Goal: Task Accomplishment & Management: Use online tool/utility

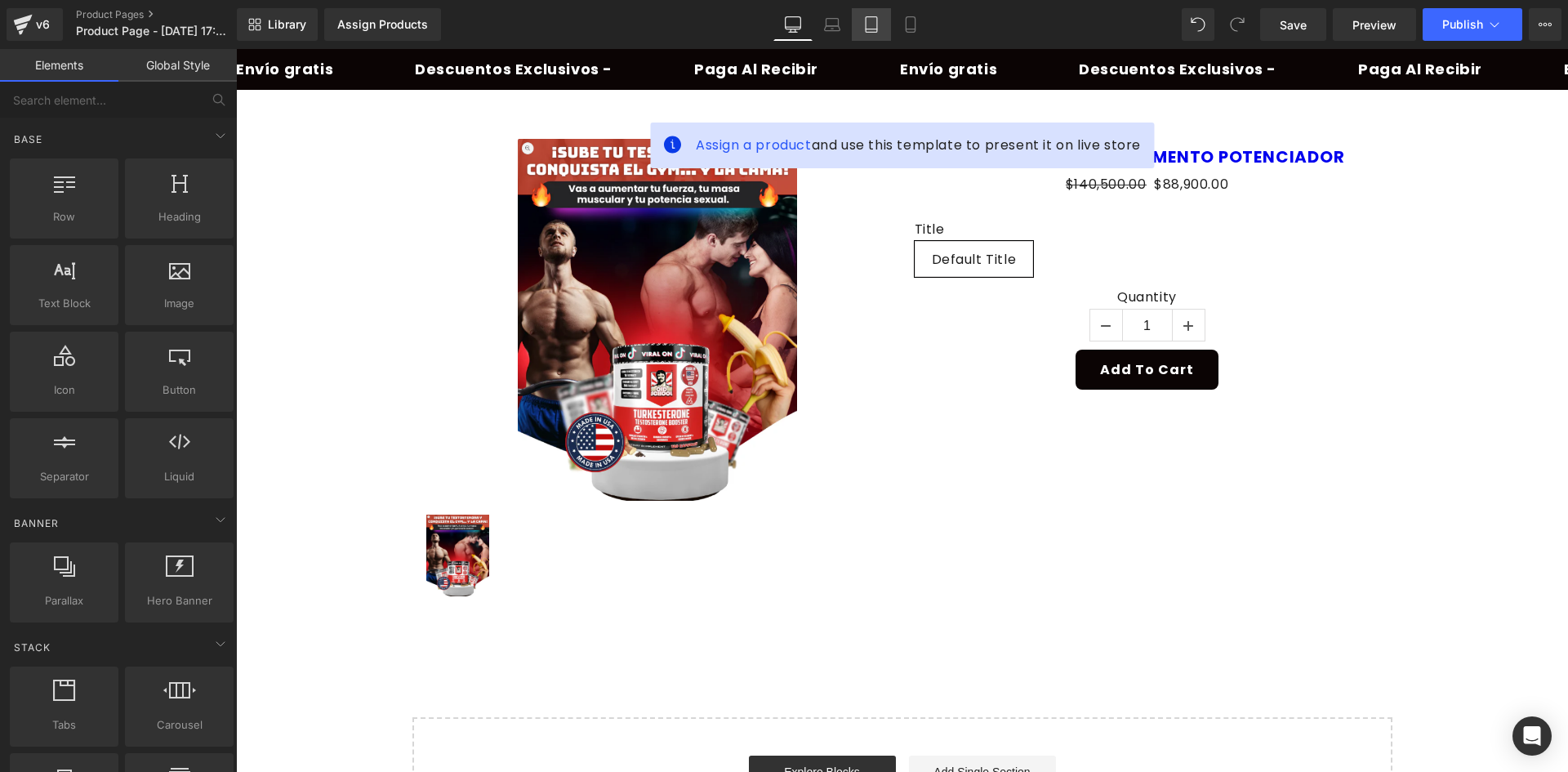
click at [879, 16] on icon at bounding box center [871, 24] width 16 height 16
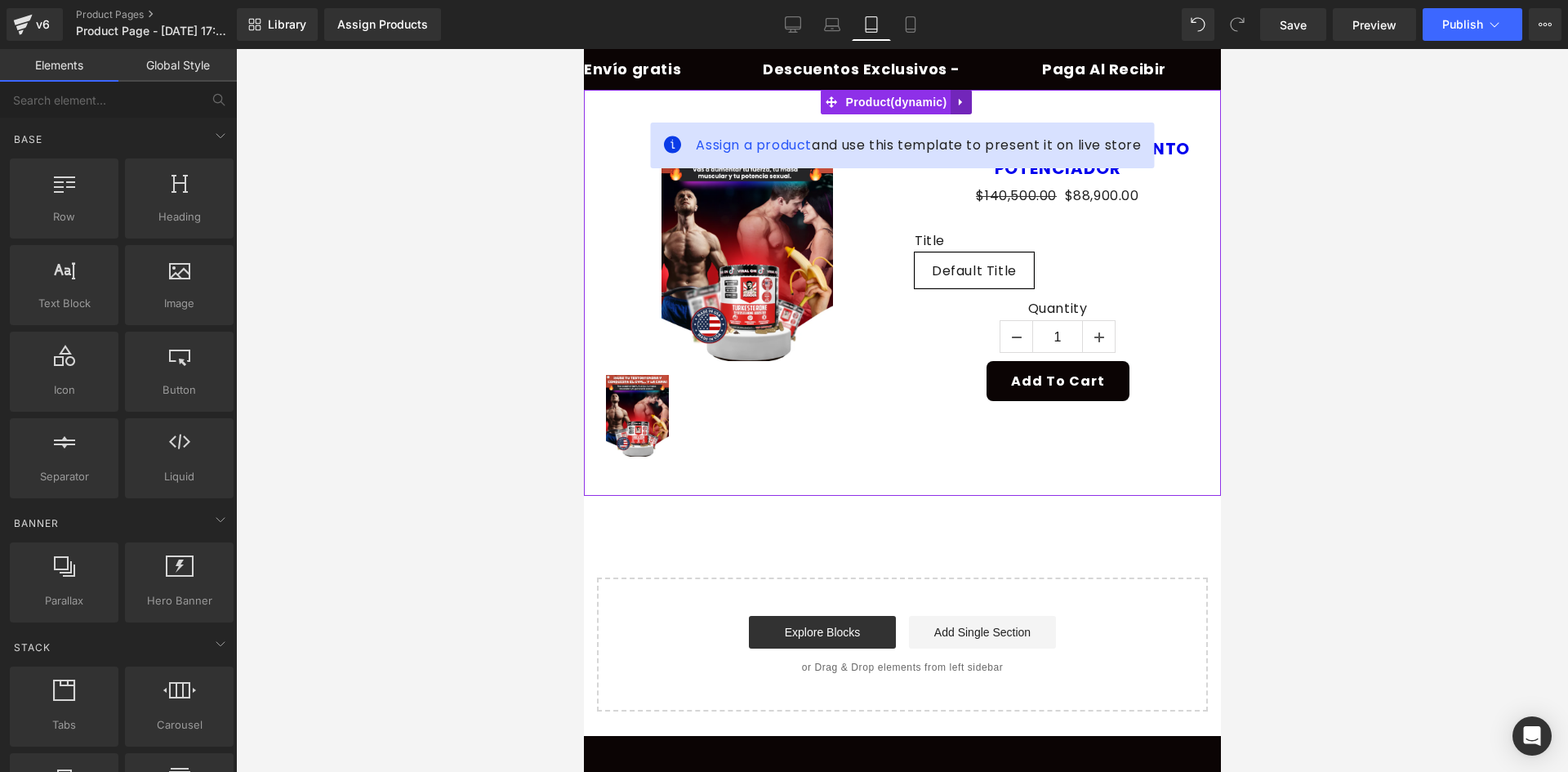
click at [955, 96] on icon at bounding box center [960, 102] width 12 height 13
click at [966, 100] on icon at bounding box center [971, 101] width 12 height 12
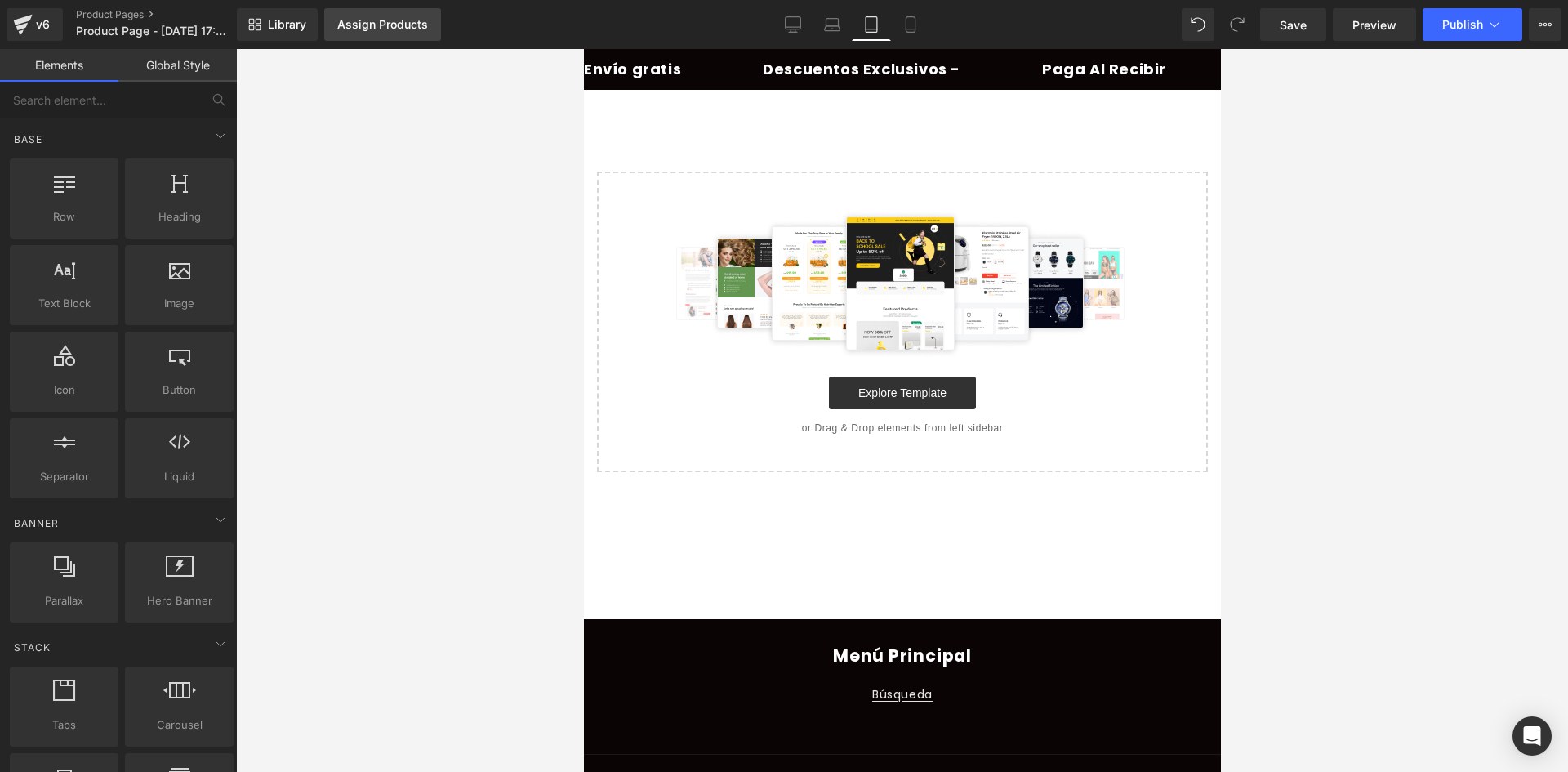
click at [377, 27] on div "Assign Products" at bounding box center [382, 24] width 91 height 13
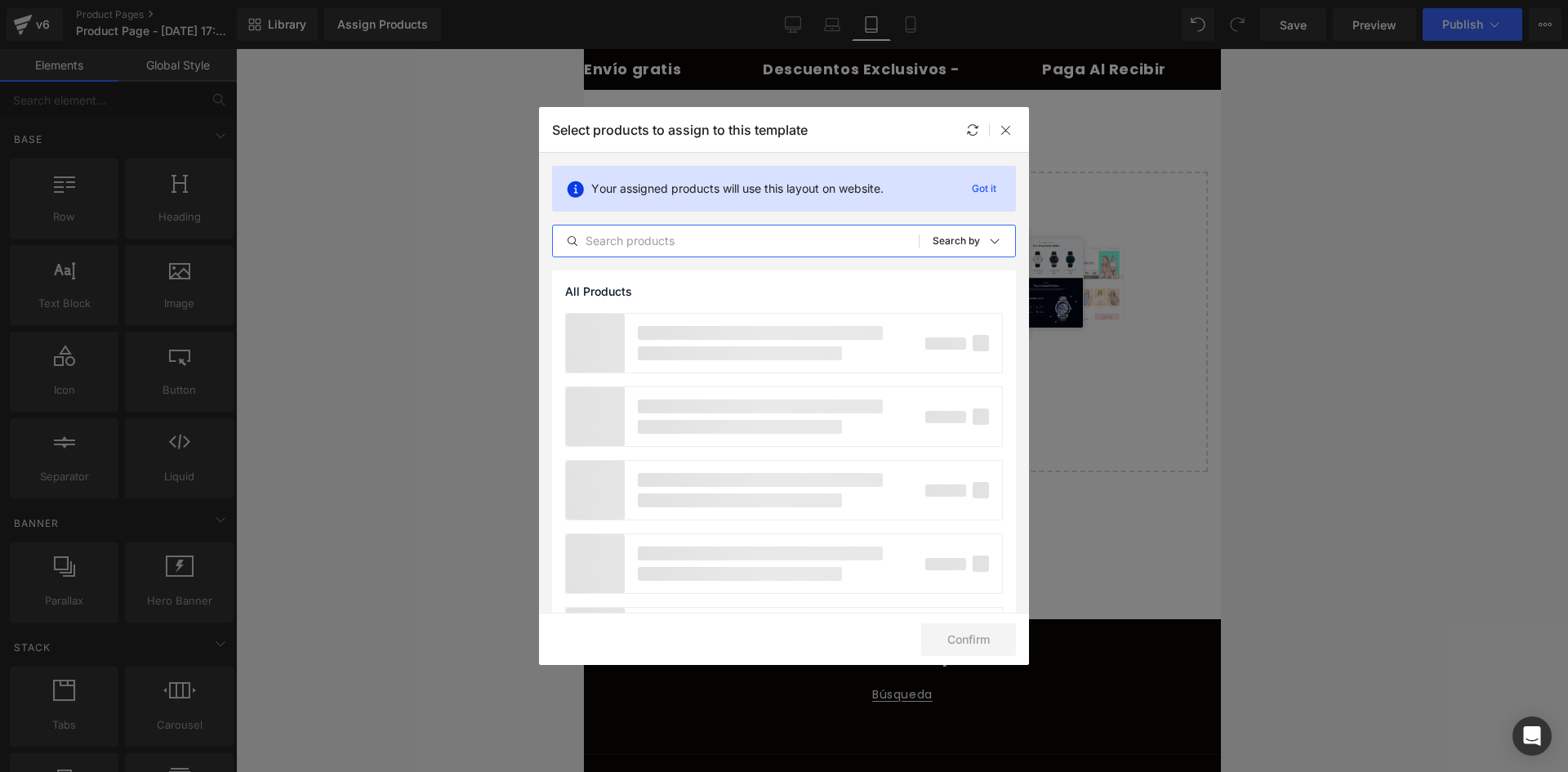
click at [632, 241] on input "text" at bounding box center [736, 241] width 366 height 20
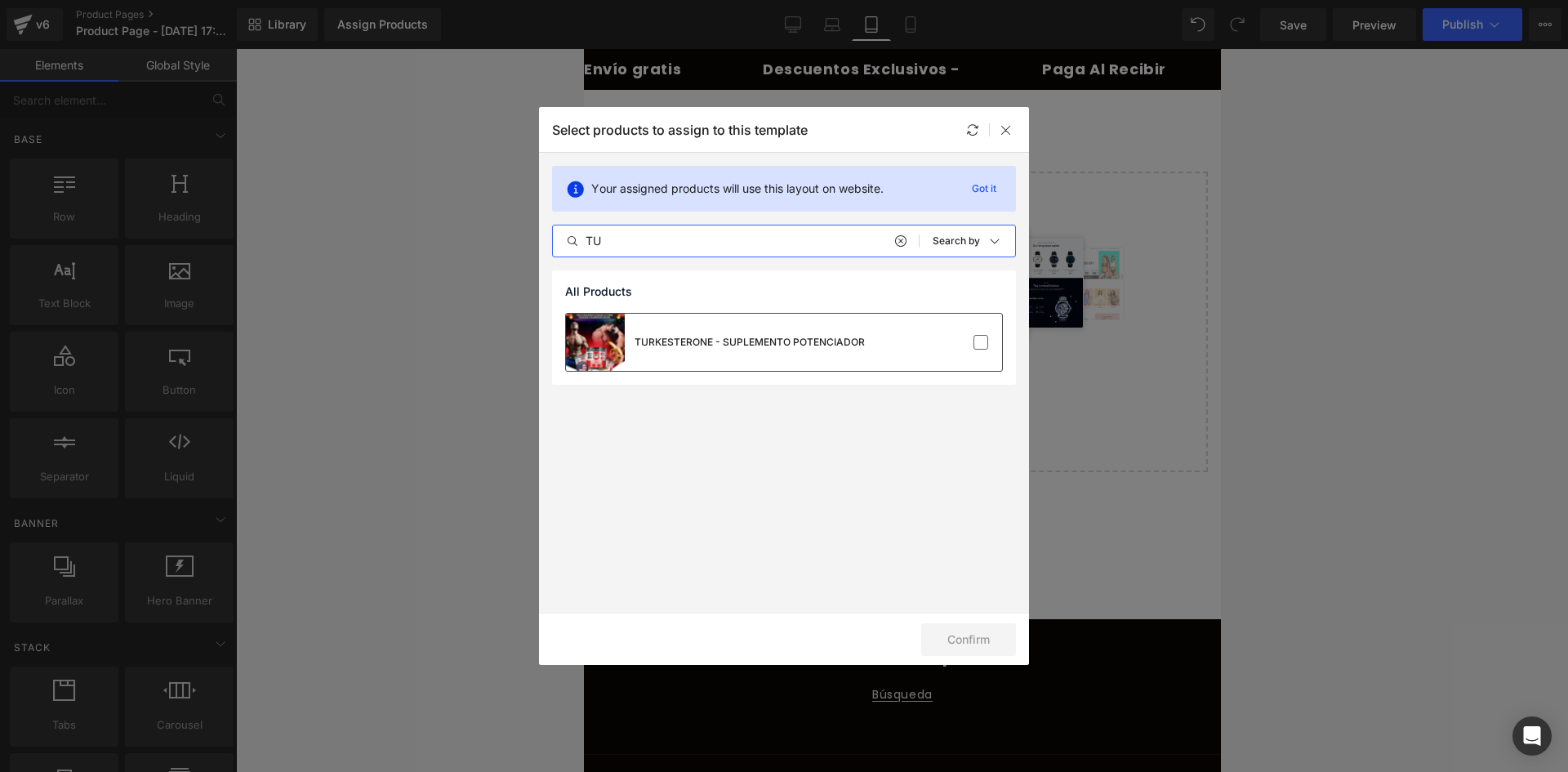
type input "TU"
click at [793, 328] on div "TURKESTERONE - SUPLEMENTO POTENCIADOR" at bounding box center [715, 343] width 299 height 57
click at [949, 642] on button "Confirm" at bounding box center [969, 639] width 95 height 32
click at [1011, 647] on button "Success" at bounding box center [958, 639] width 115 height 32
click at [1004, 638] on footer "Menú Principal Búsqueda Formas de pago © 2025, STELAR ACCESORIES Powered by Bas…" at bounding box center [901, 735] width 637 height 234
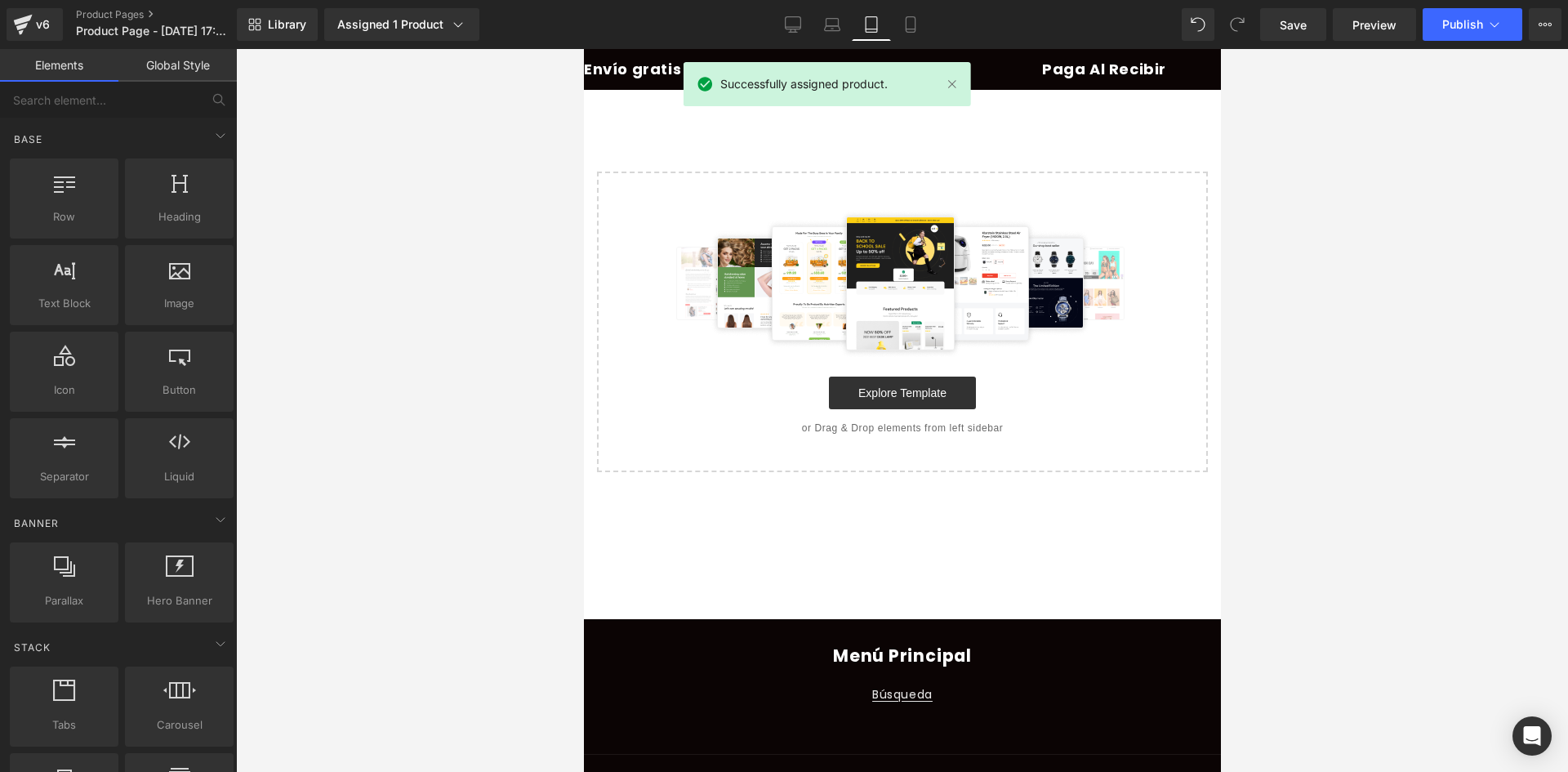
click at [953, 94] on div "Successfully assigned product." at bounding box center [827, 83] width 288 height 44
click at [951, 85] on link at bounding box center [952, 84] width 18 height 18
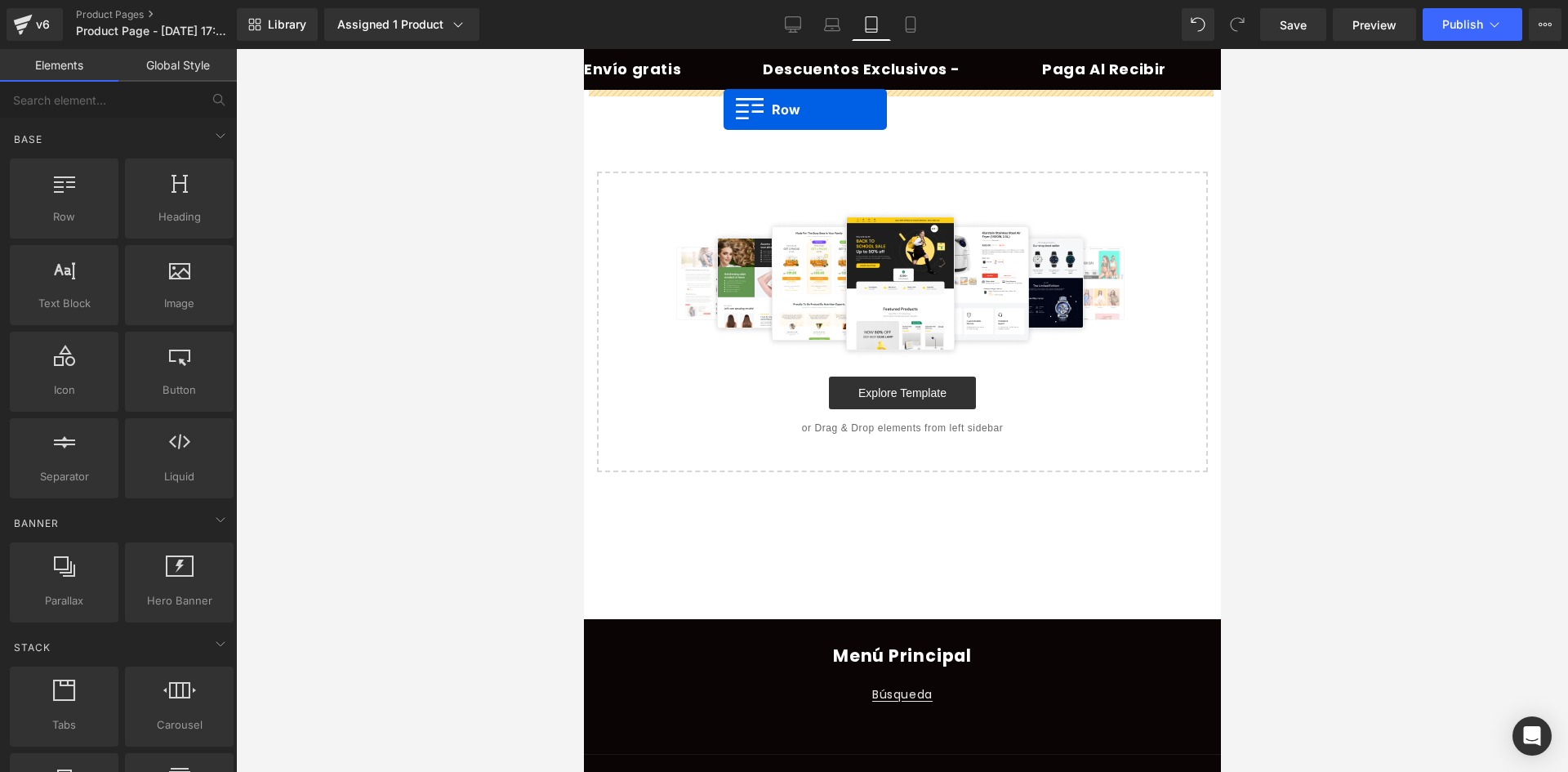
click at [724, 0] on div "Row You are previewing how the will restyle your page. You can not edit Element…" at bounding box center [784, 0] width 1568 height 0
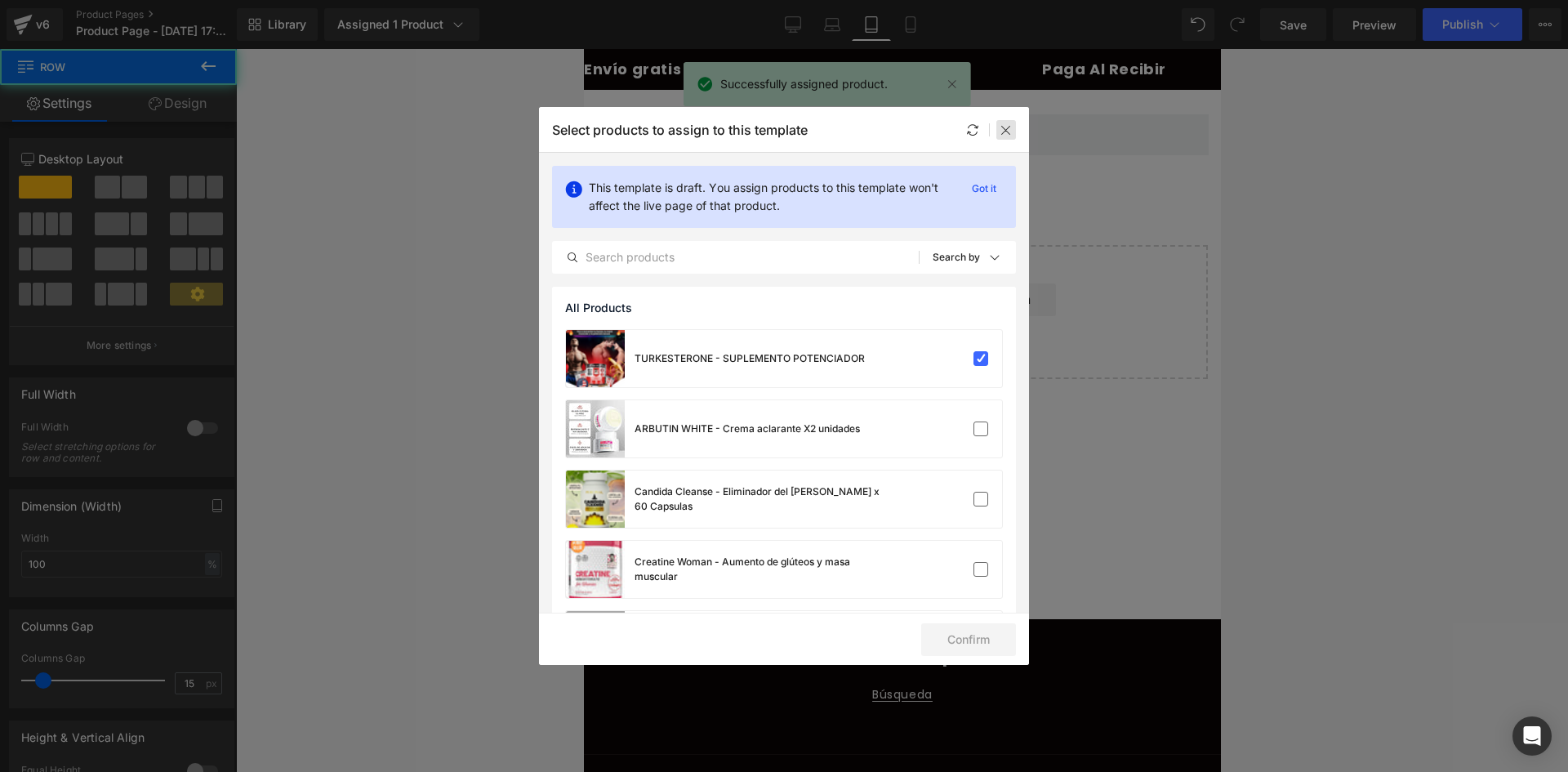
click at [1013, 124] on div at bounding box center [1006, 130] width 20 height 20
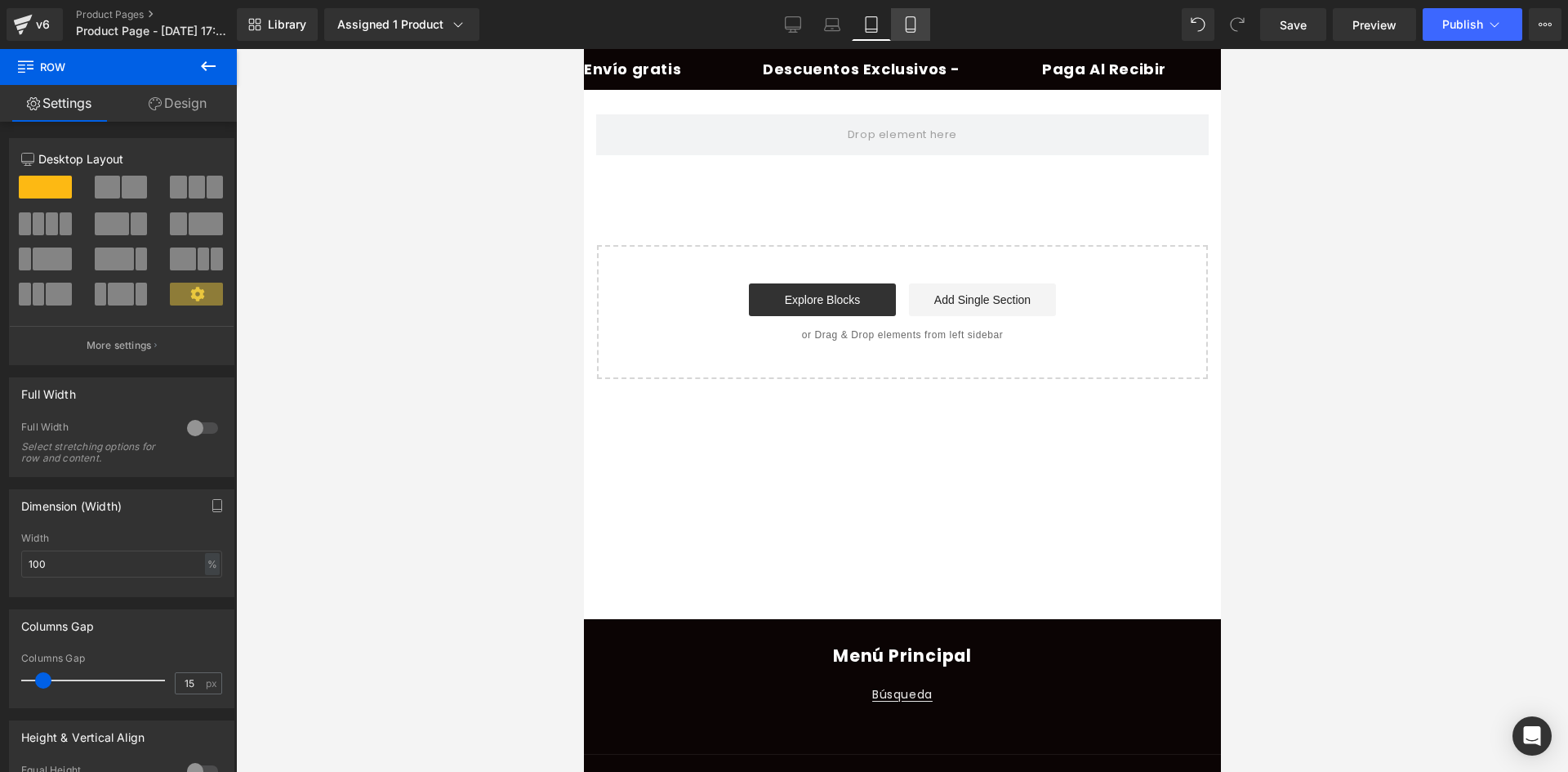
click at [929, 21] on link "Mobile" at bounding box center [911, 24] width 39 height 32
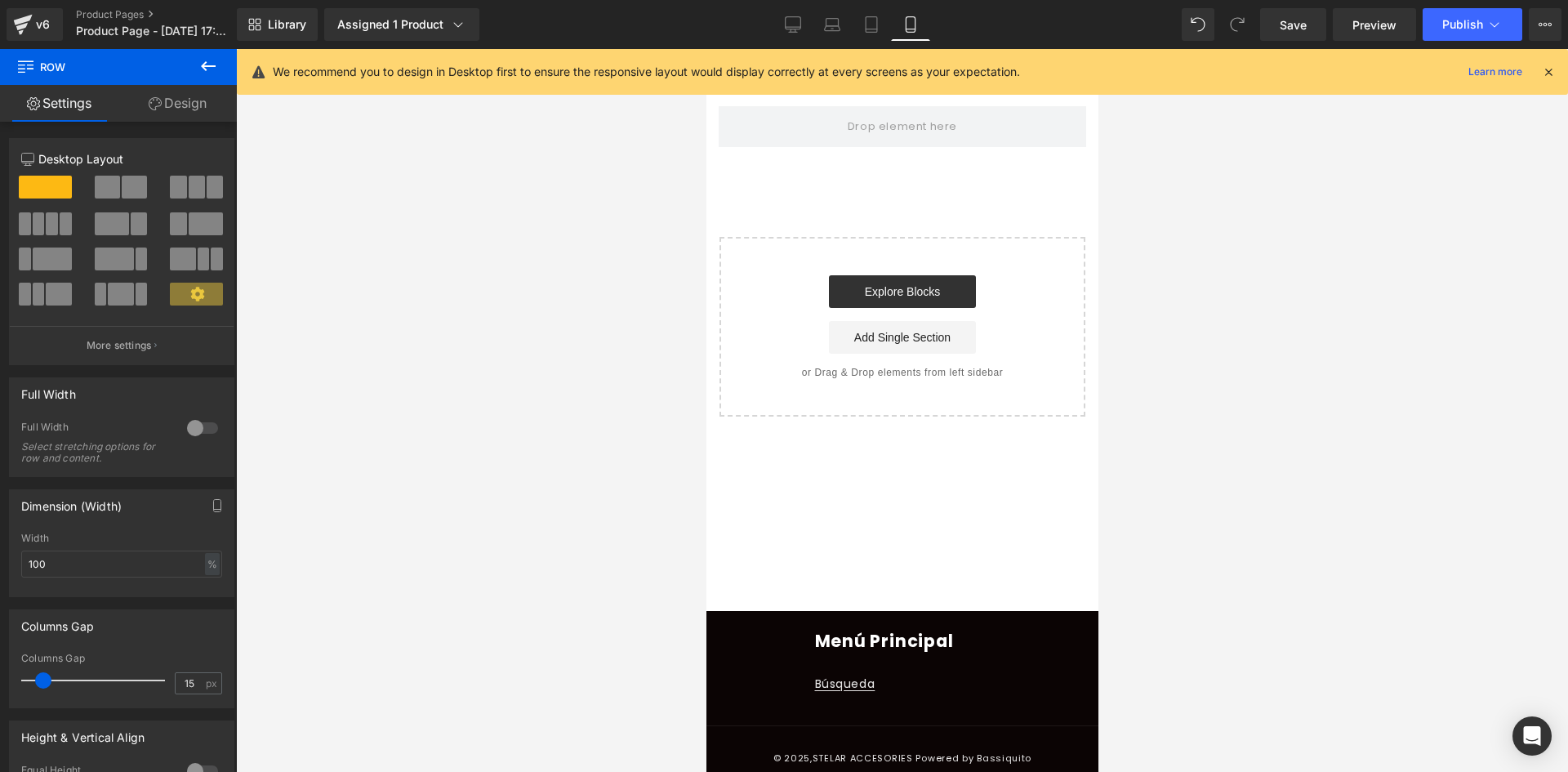
click at [1545, 74] on icon at bounding box center [1548, 72] width 14 height 14
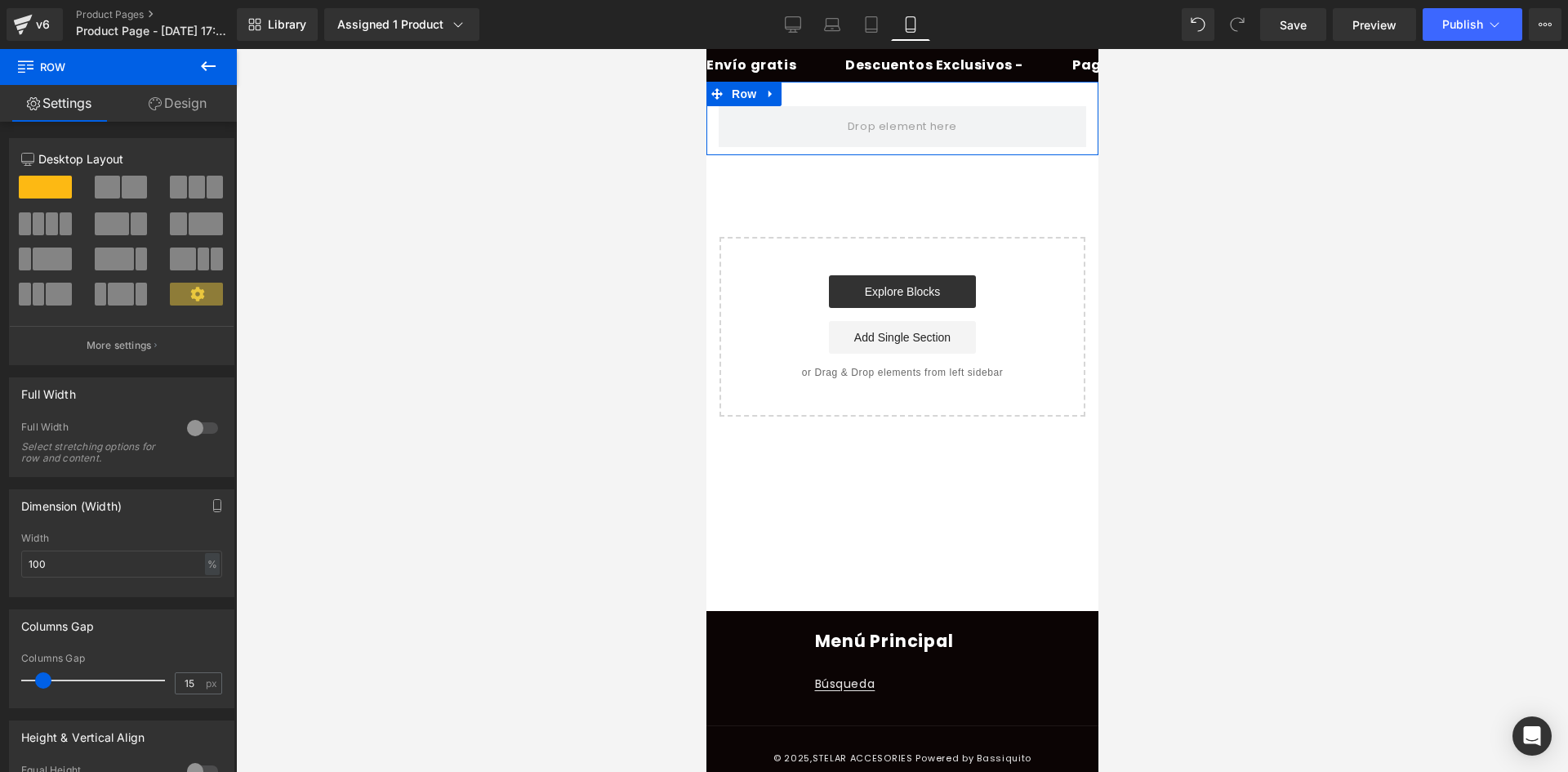
click at [908, 91] on div "Row" at bounding box center [901, 118] width 392 height 74
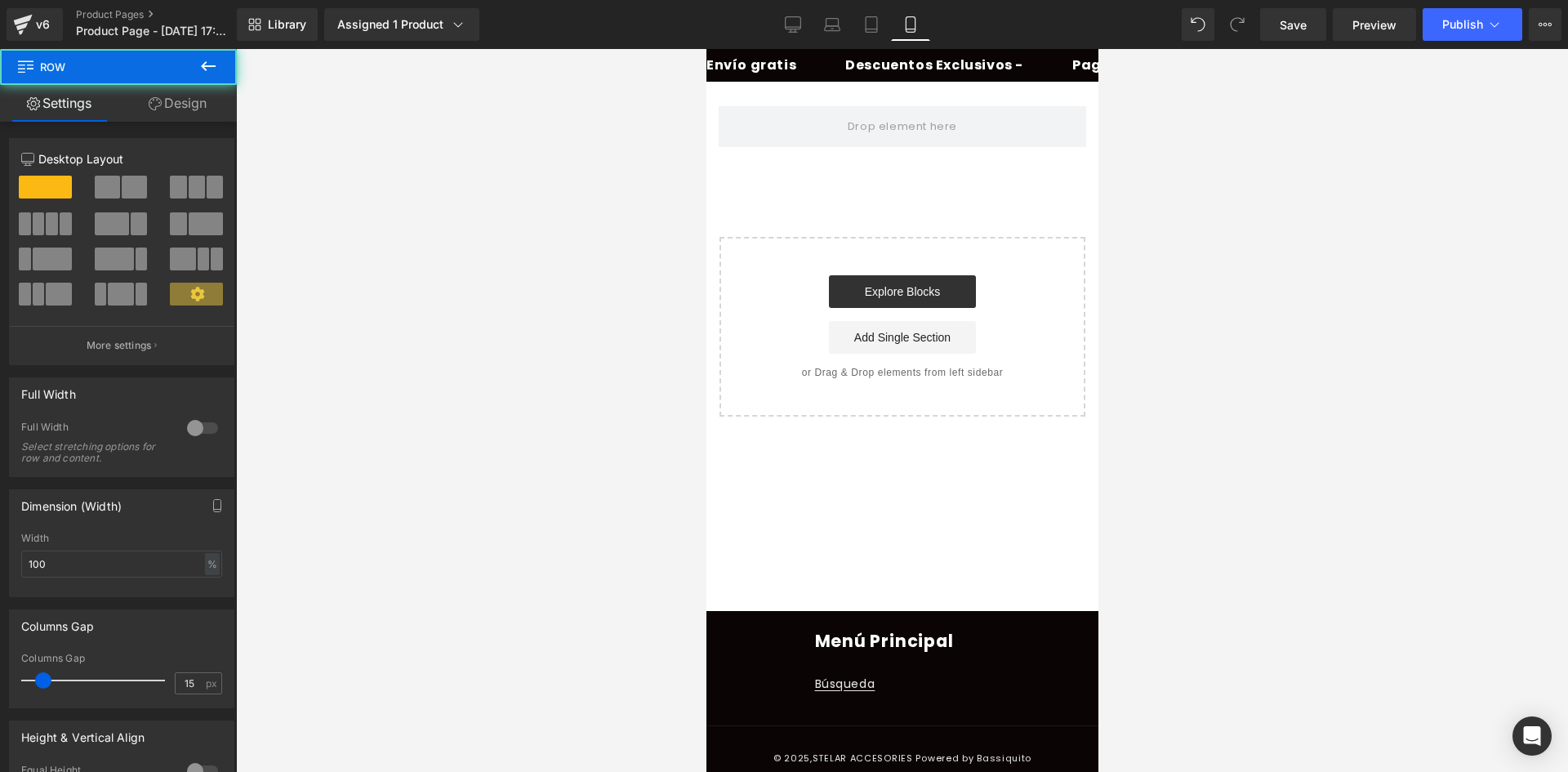
click at [193, 103] on link "Design" at bounding box center [178, 103] width 118 height 37
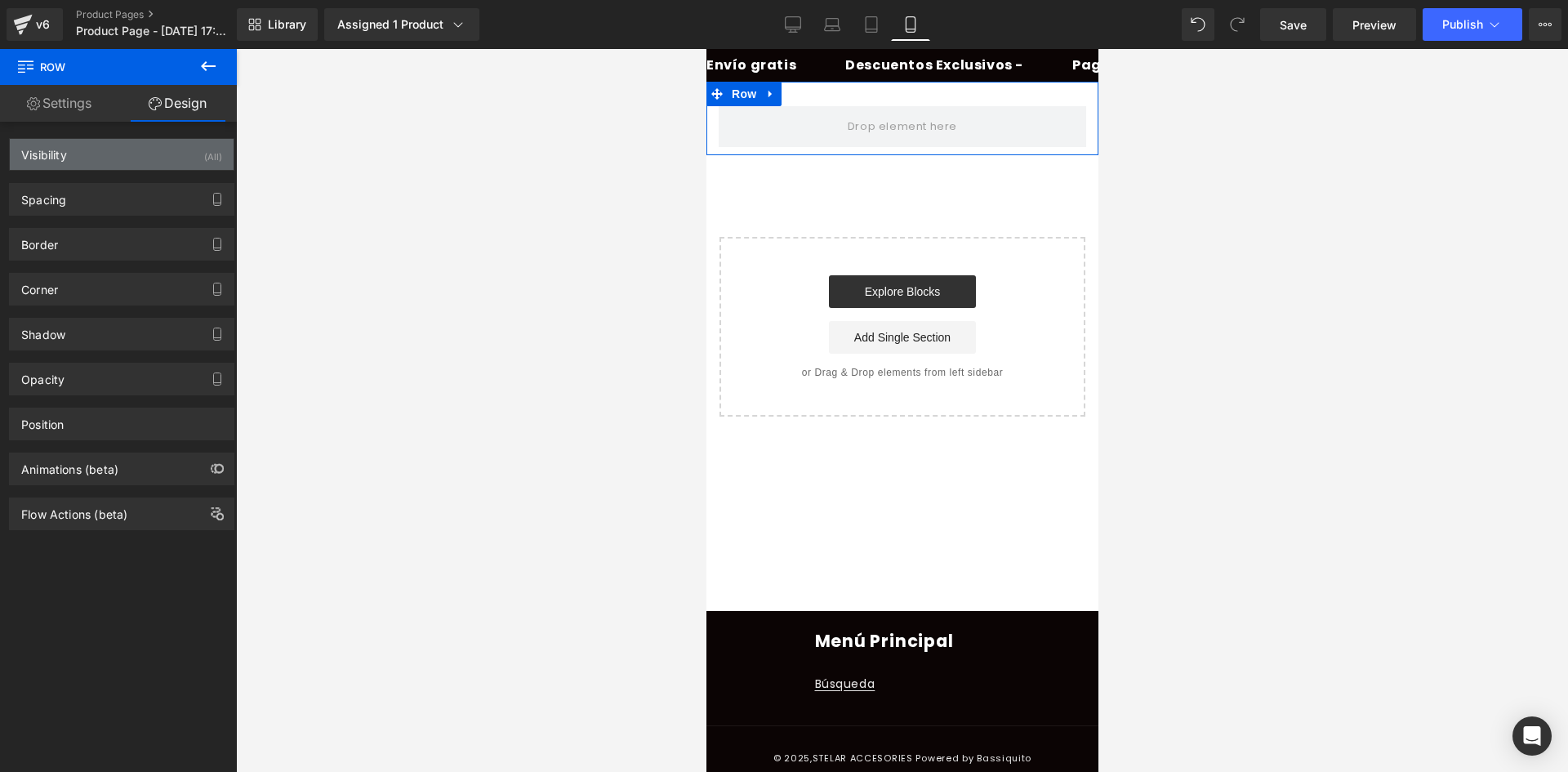
click at [183, 147] on div "Visibility (All)" at bounding box center [122, 154] width 224 height 31
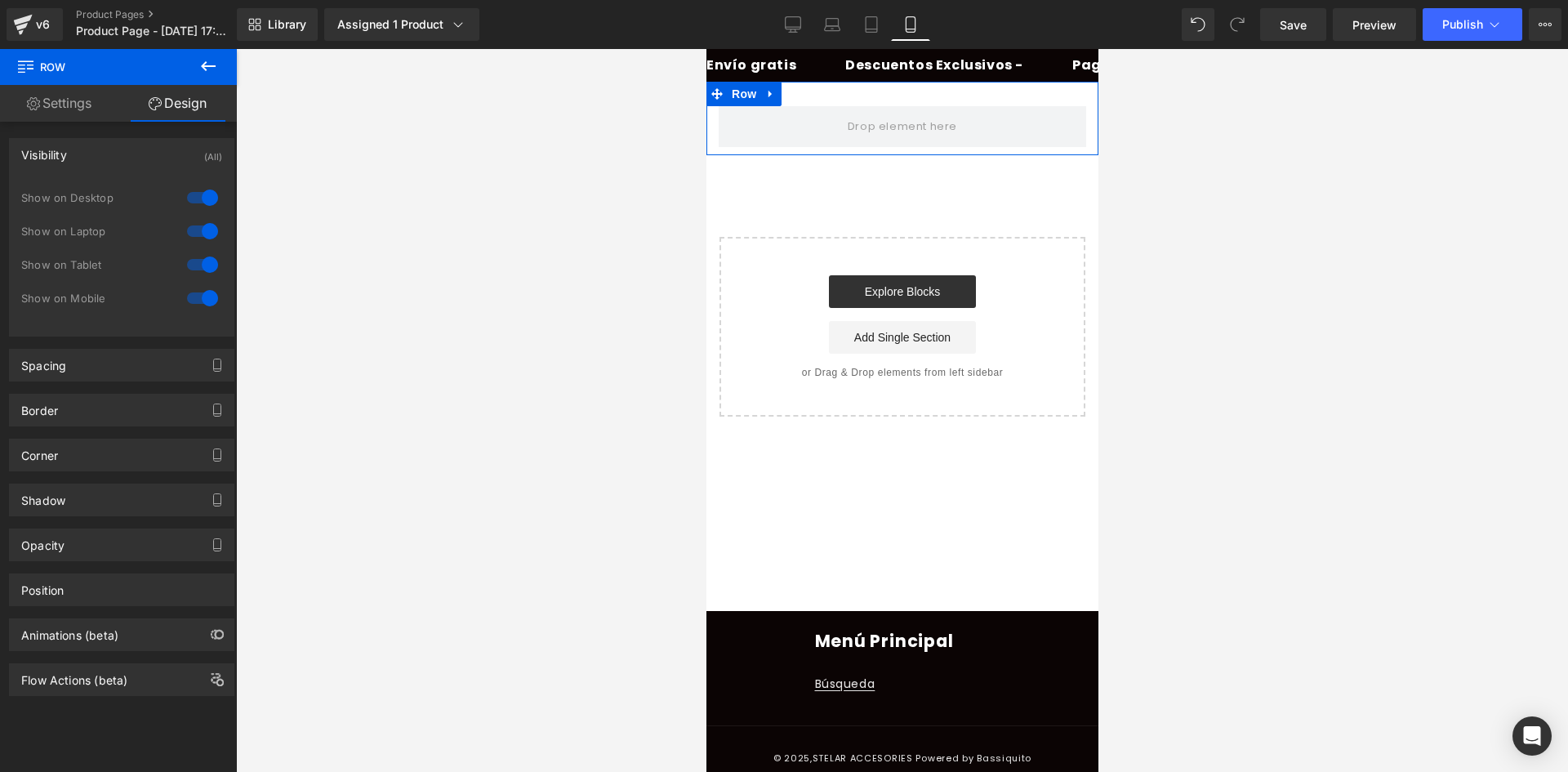
click at [199, 195] on div at bounding box center [203, 197] width 39 height 26
click at [198, 228] on div at bounding box center [203, 230] width 39 height 26
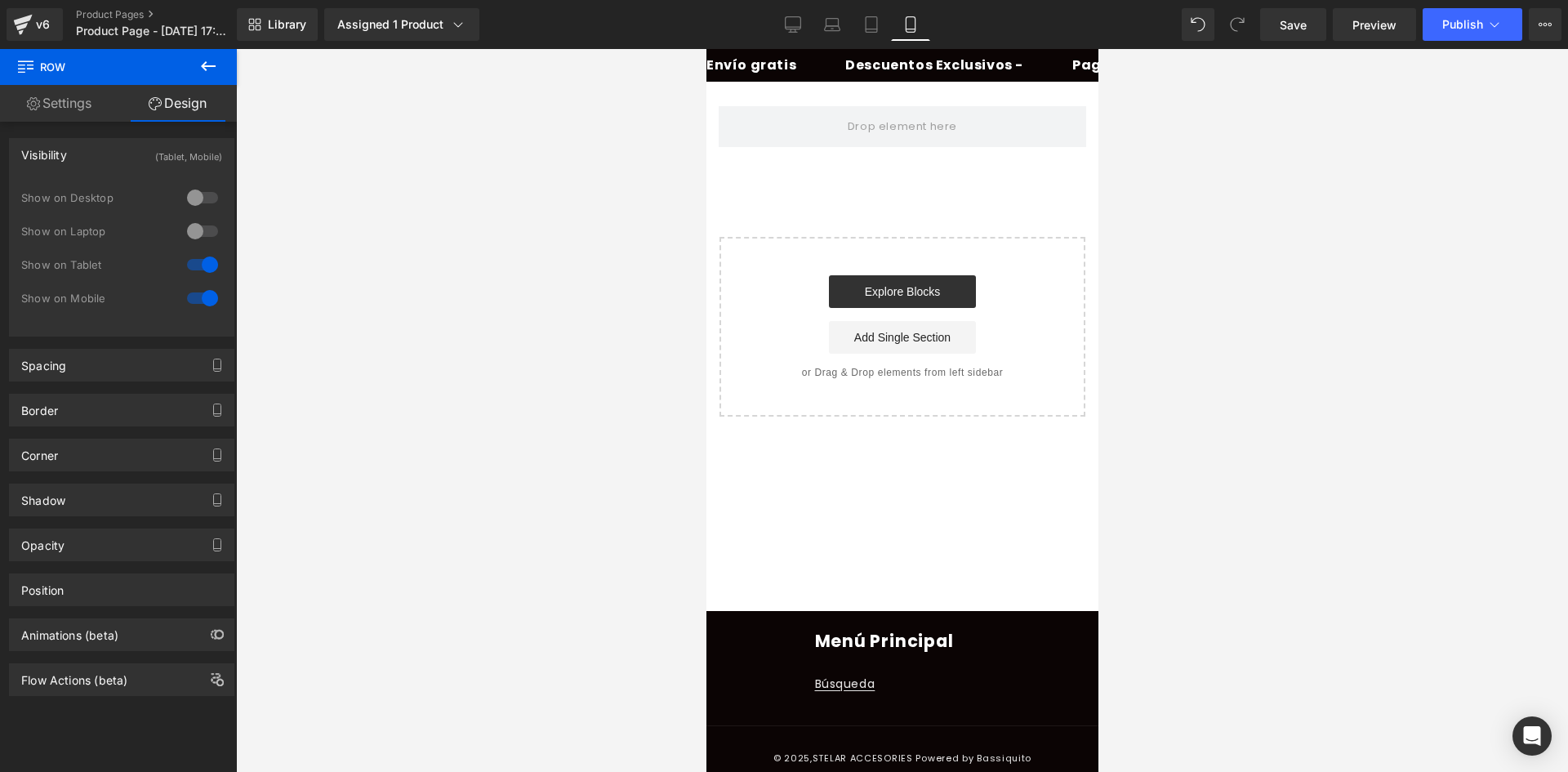
click at [210, 60] on icon at bounding box center [208, 66] width 20 height 20
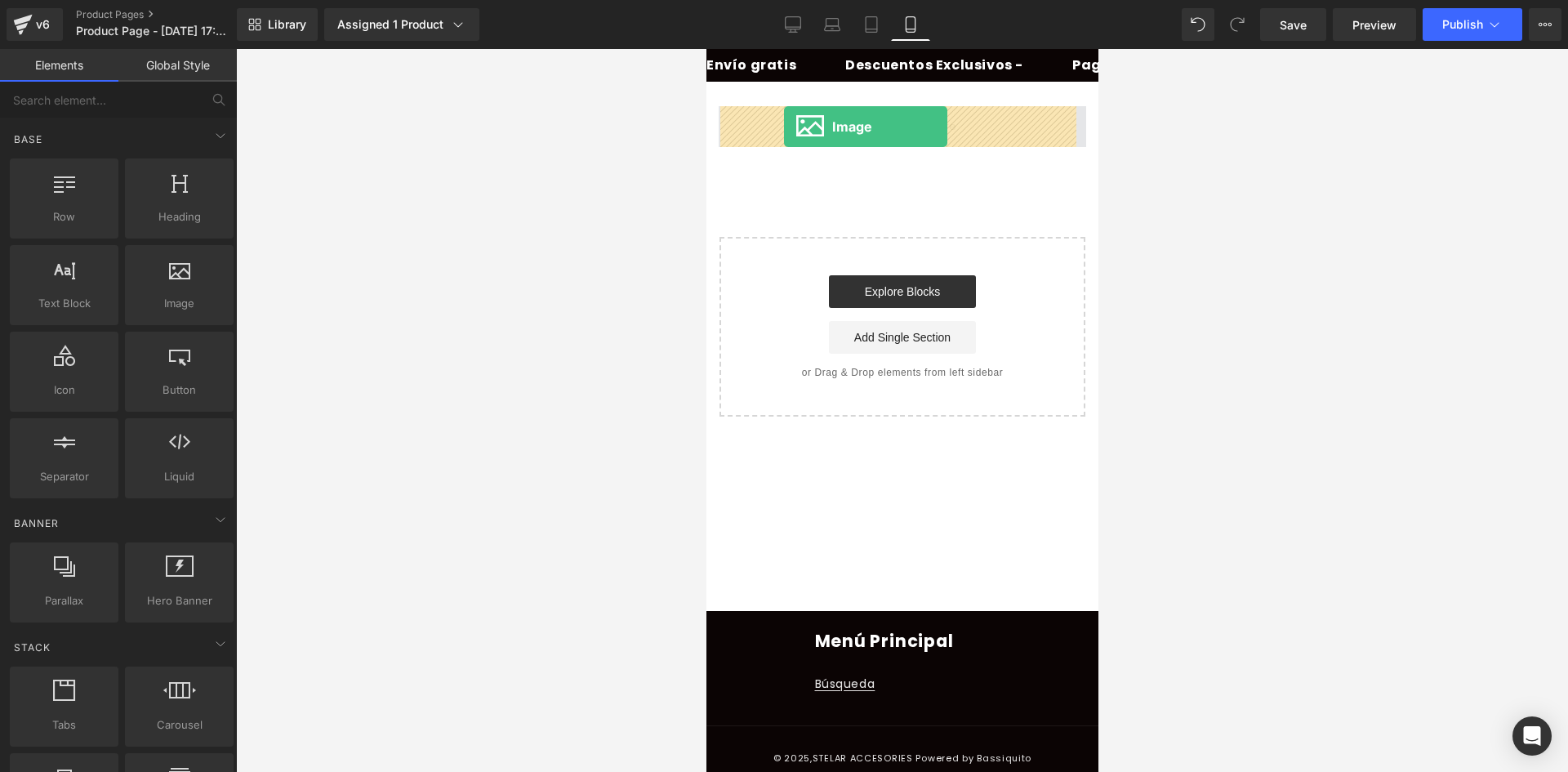
drag, startPoint x: 891, startPoint y: 347, endPoint x: 784, endPoint y: 126, distance: 245.5
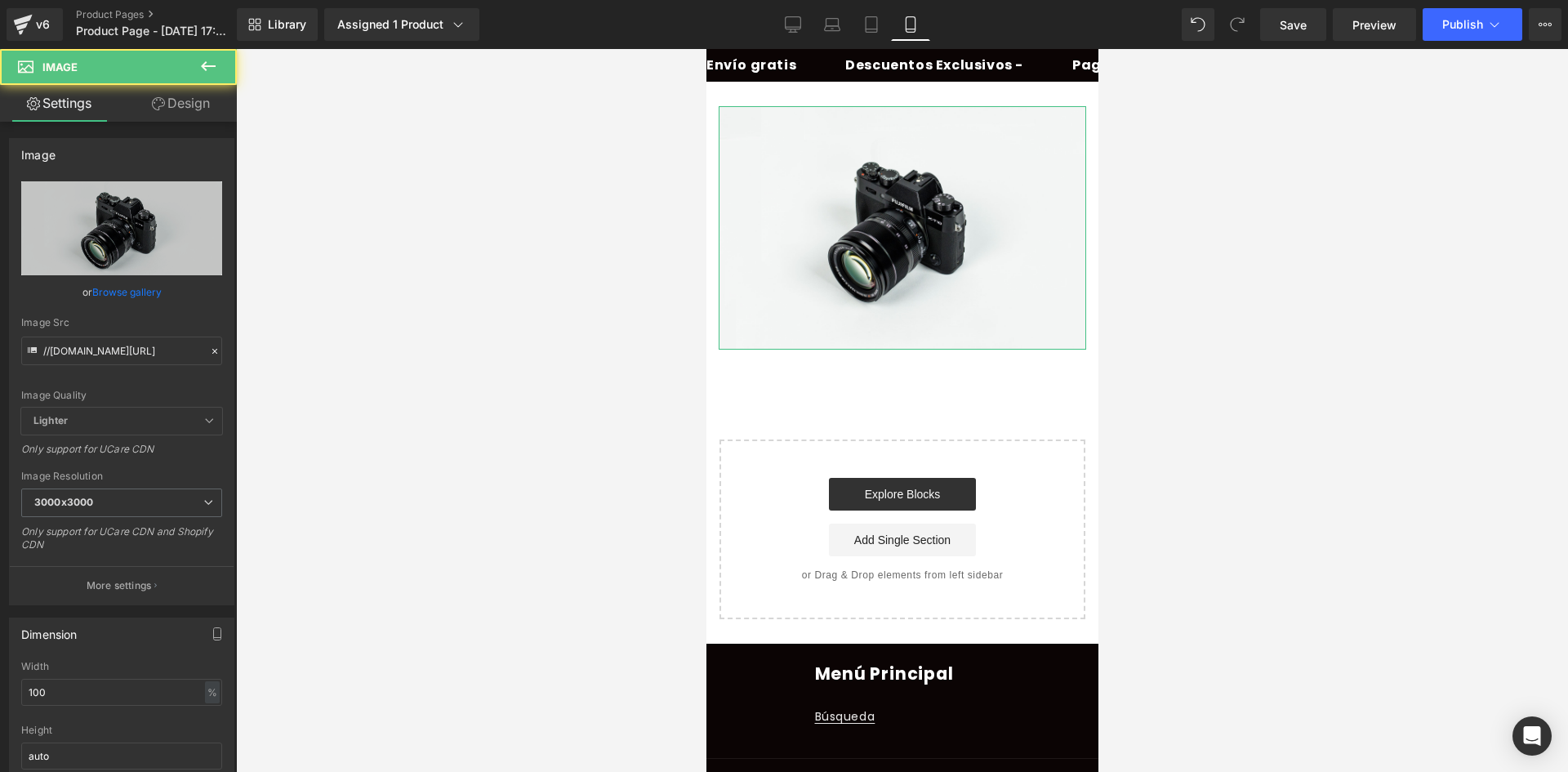
click at [187, 104] on link "Design" at bounding box center [181, 103] width 118 height 37
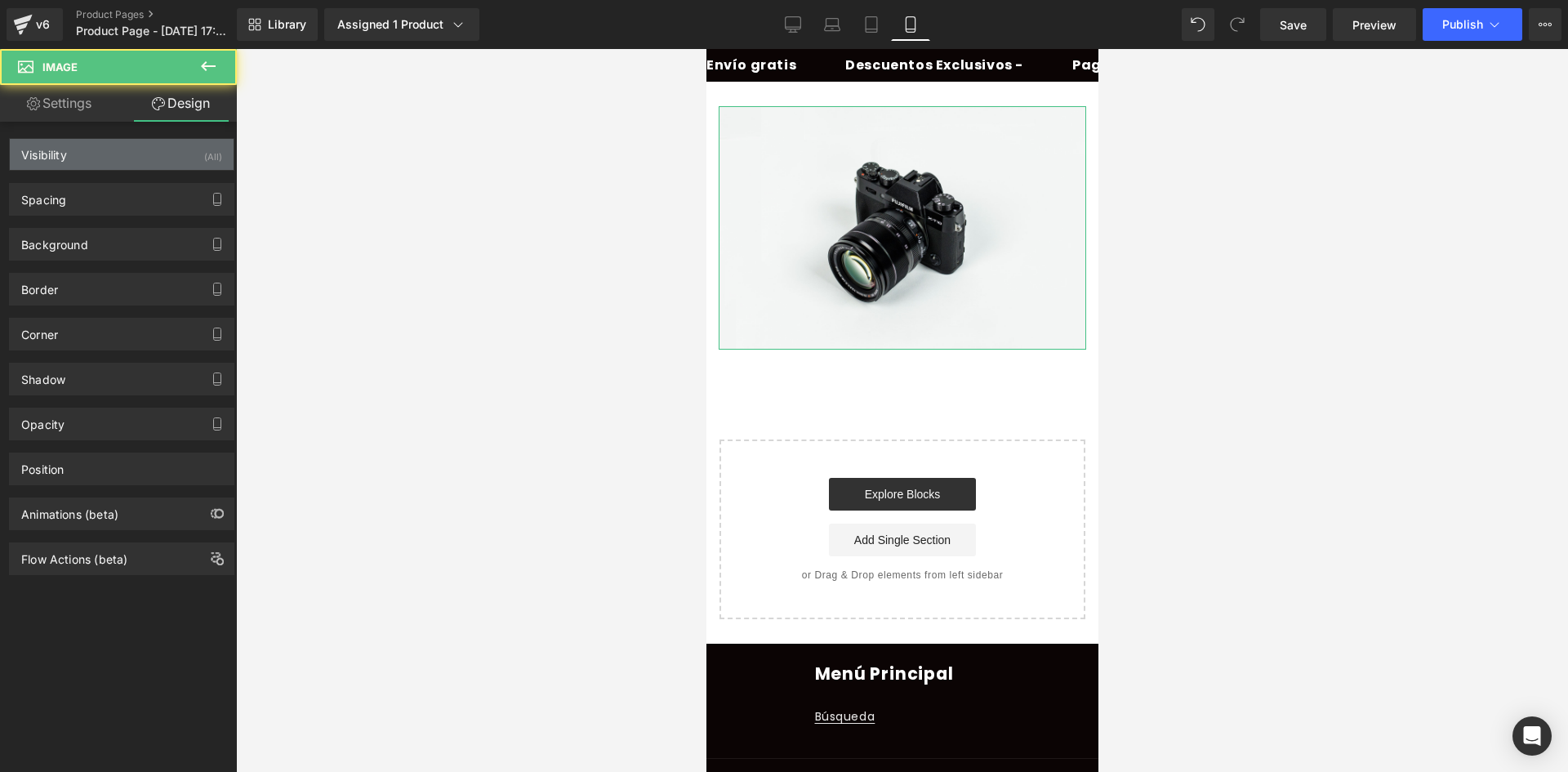
click at [196, 147] on div "Visibility (All)" at bounding box center [122, 154] width 224 height 31
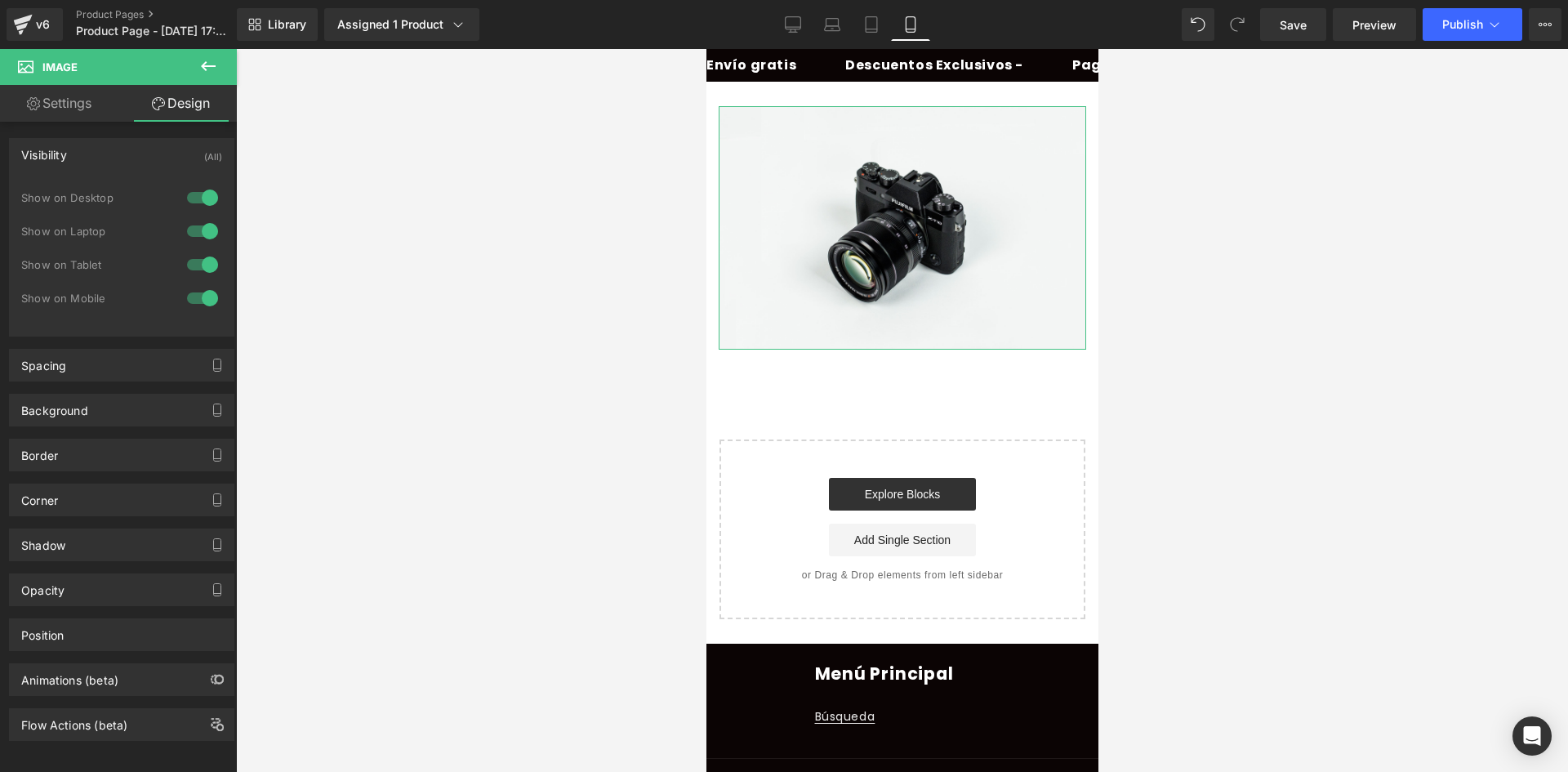
click at [192, 197] on div at bounding box center [203, 197] width 39 height 26
click at [197, 213] on div "Show on Desktop" at bounding box center [122, 205] width 201 height 33
click at [198, 220] on div at bounding box center [203, 230] width 39 height 26
drag, startPoint x: 206, startPoint y: 51, endPoint x: 228, endPoint y: 38, distance: 25.6
click at [208, 50] on button at bounding box center [208, 67] width 57 height 36
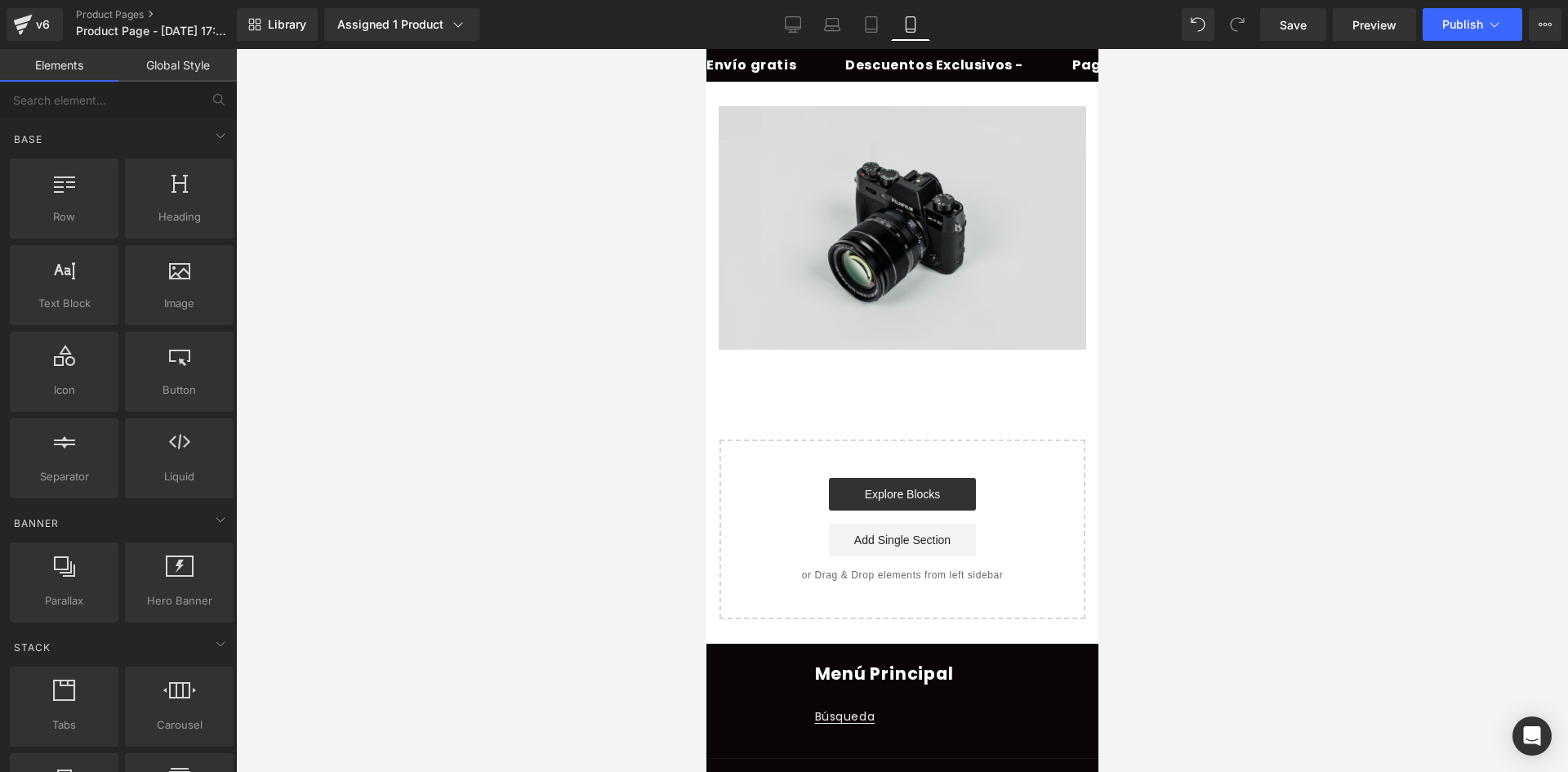
click at [813, 210] on img at bounding box center [902, 227] width 368 height 243
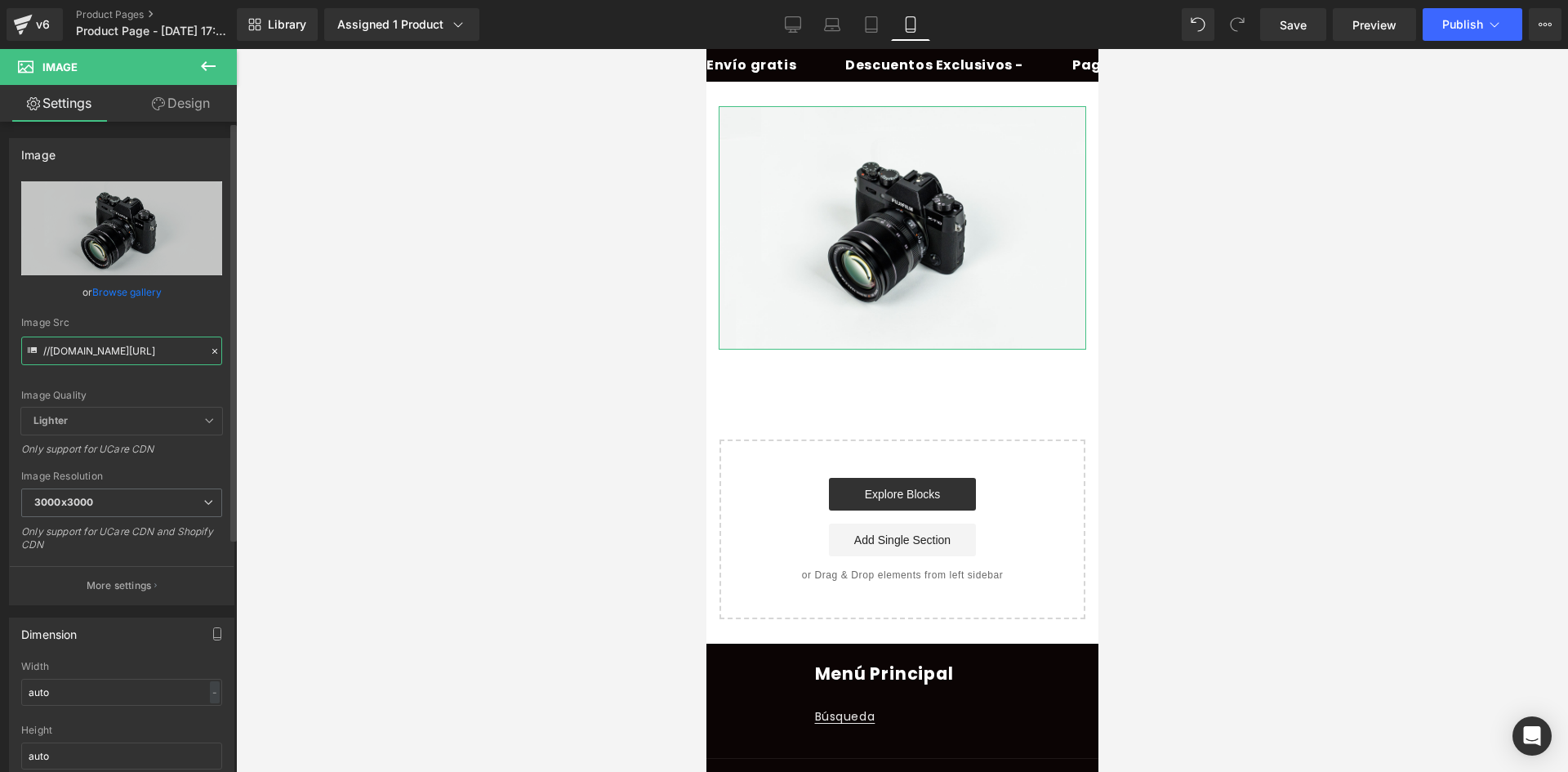
click at [105, 345] on input "//d1um8515vdn9kb.cloudfront.net/images/parallax.jpg" at bounding box center [122, 351] width 201 height 29
paste input "https://i.ibb.co/pvxT7MJ3/1-1"
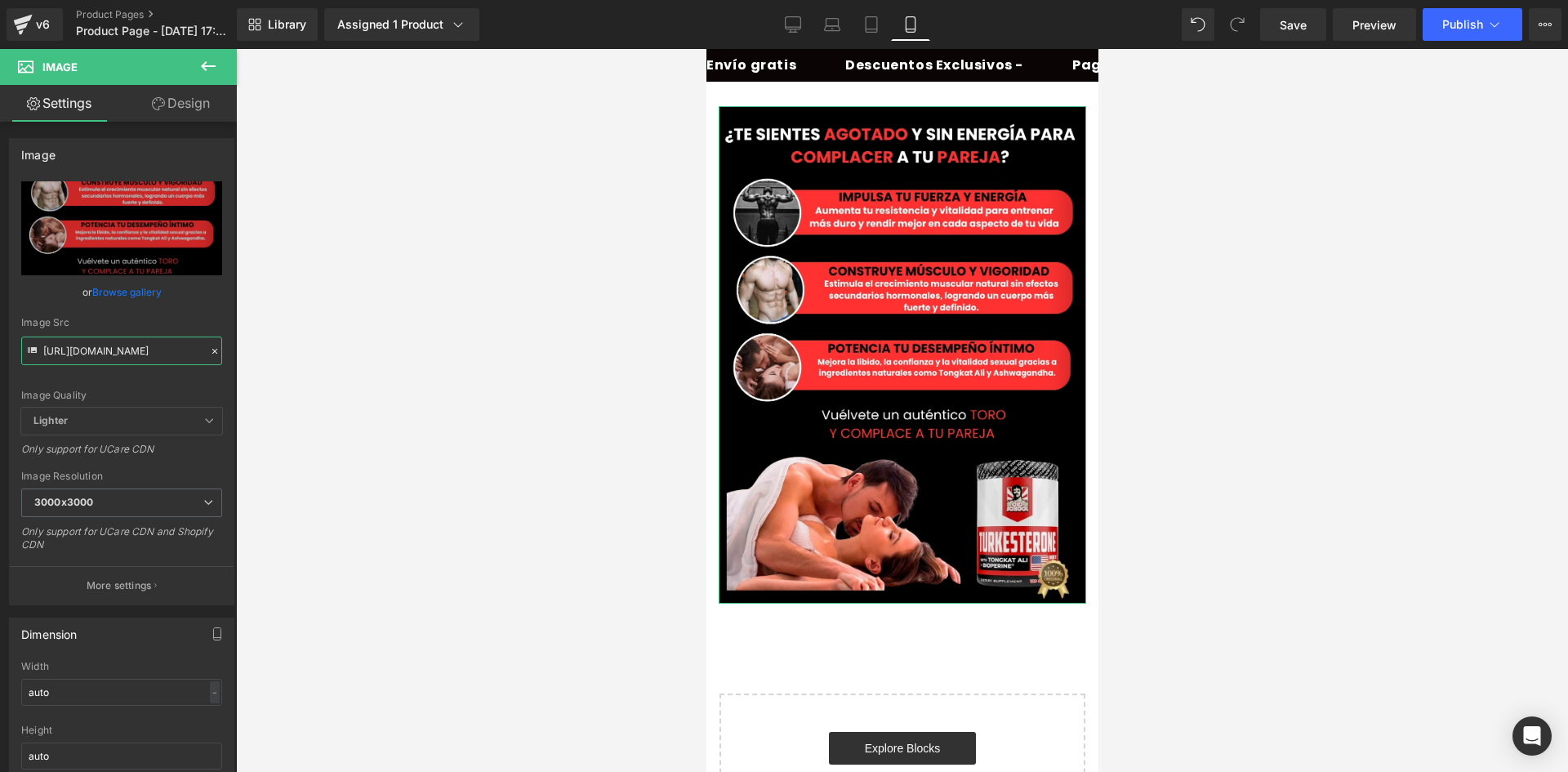
type input "https://i.ibb.co/pvxT7MJ3/1-1.jpg"
click at [195, 108] on link "Design" at bounding box center [181, 103] width 118 height 37
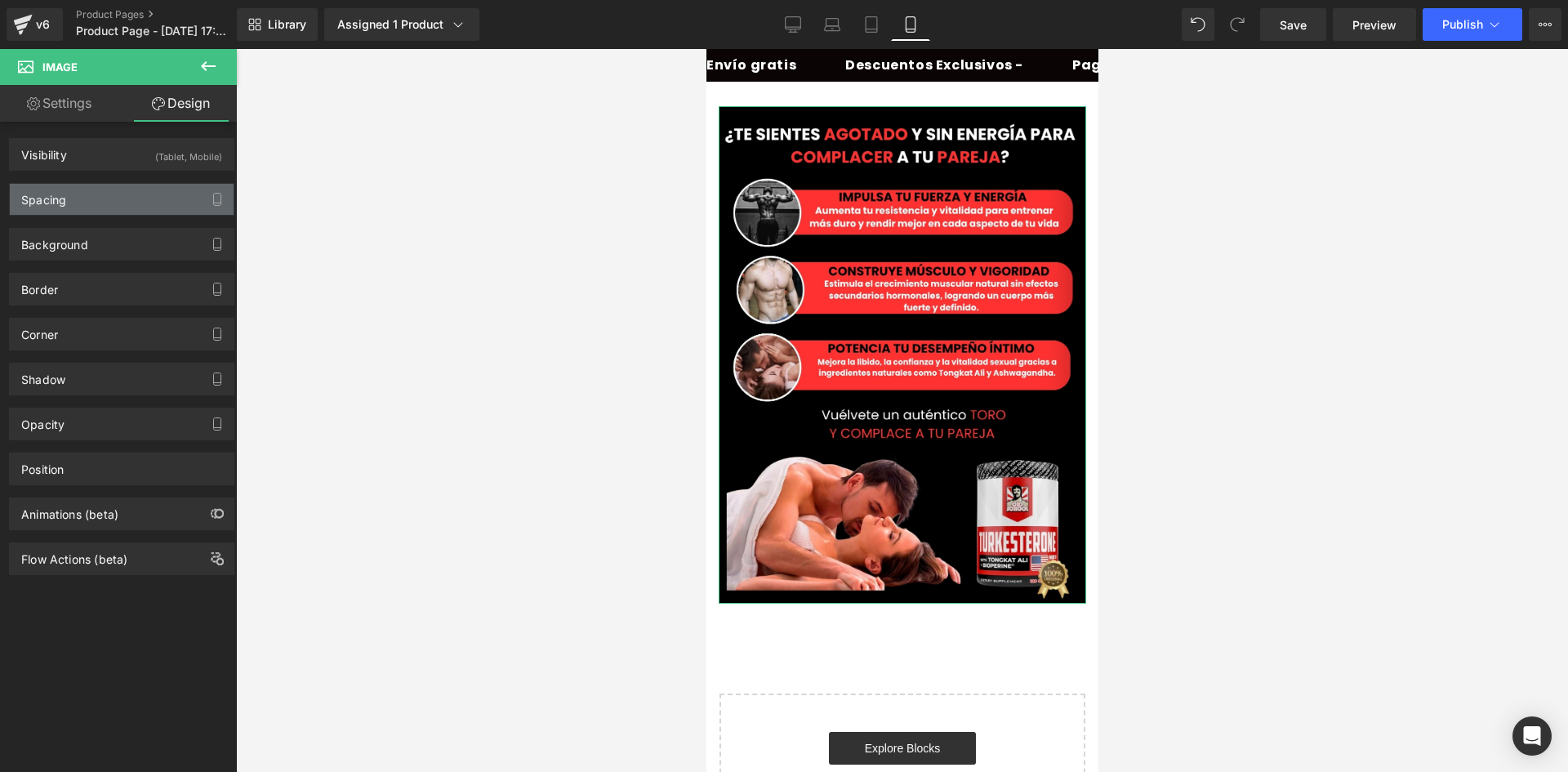
click at [133, 208] on div "Spacing" at bounding box center [122, 199] width 224 height 31
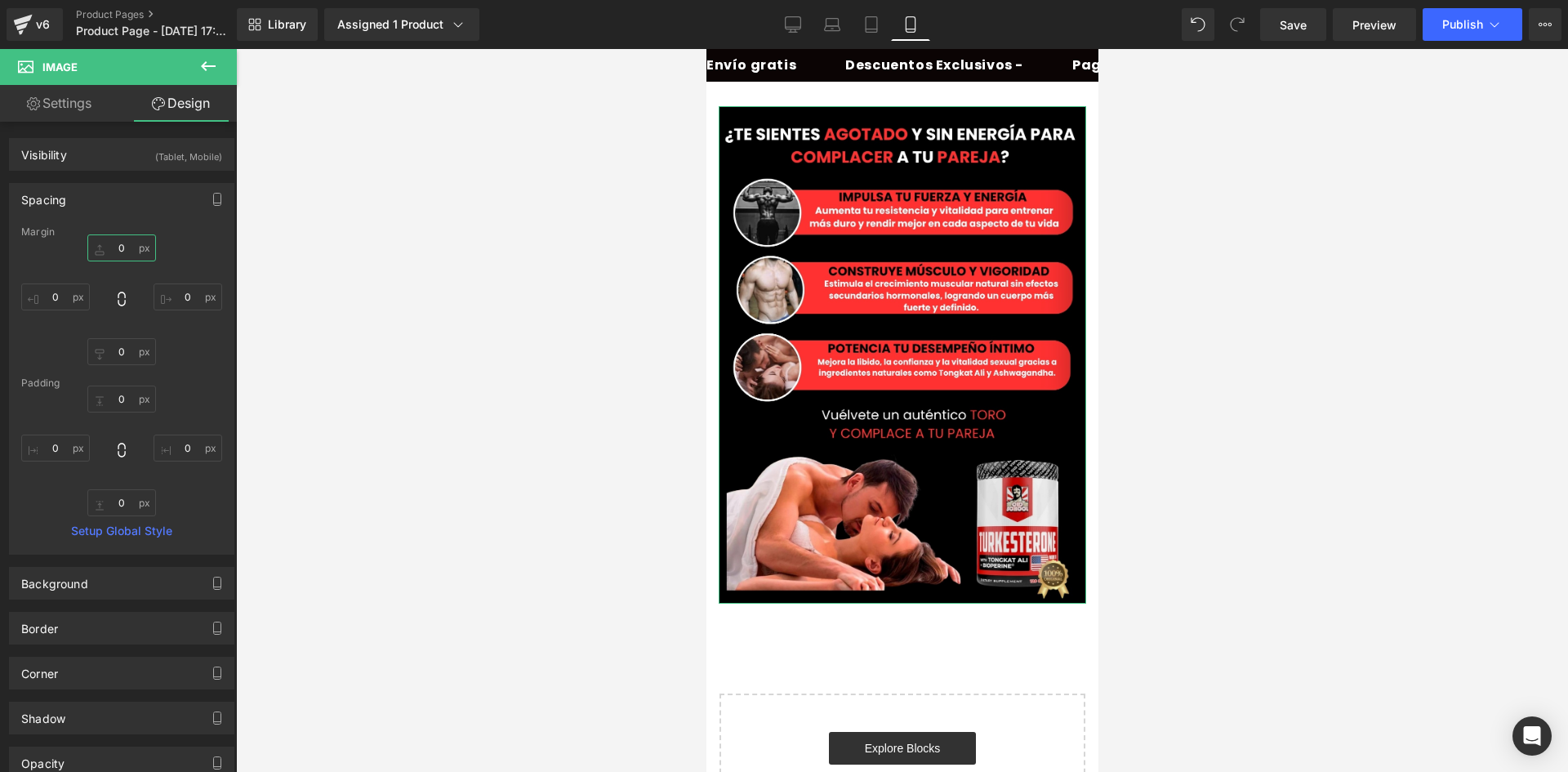
click at [130, 251] on input "0" at bounding box center [121, 247] width 69 height 27
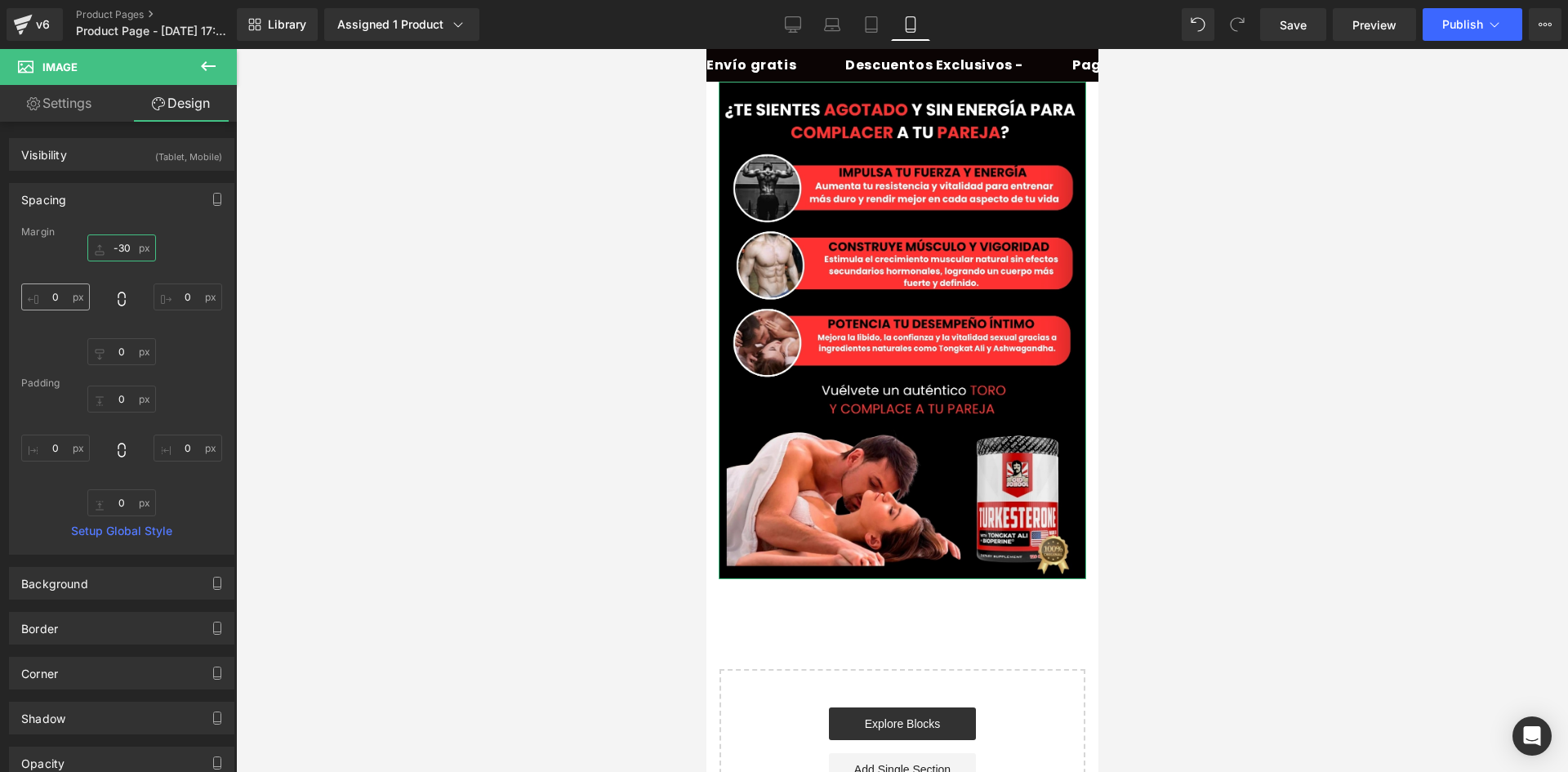
type input "-30"
click at [43, 308] on input "0" at bounding box center [56, 297] width 69 height 27
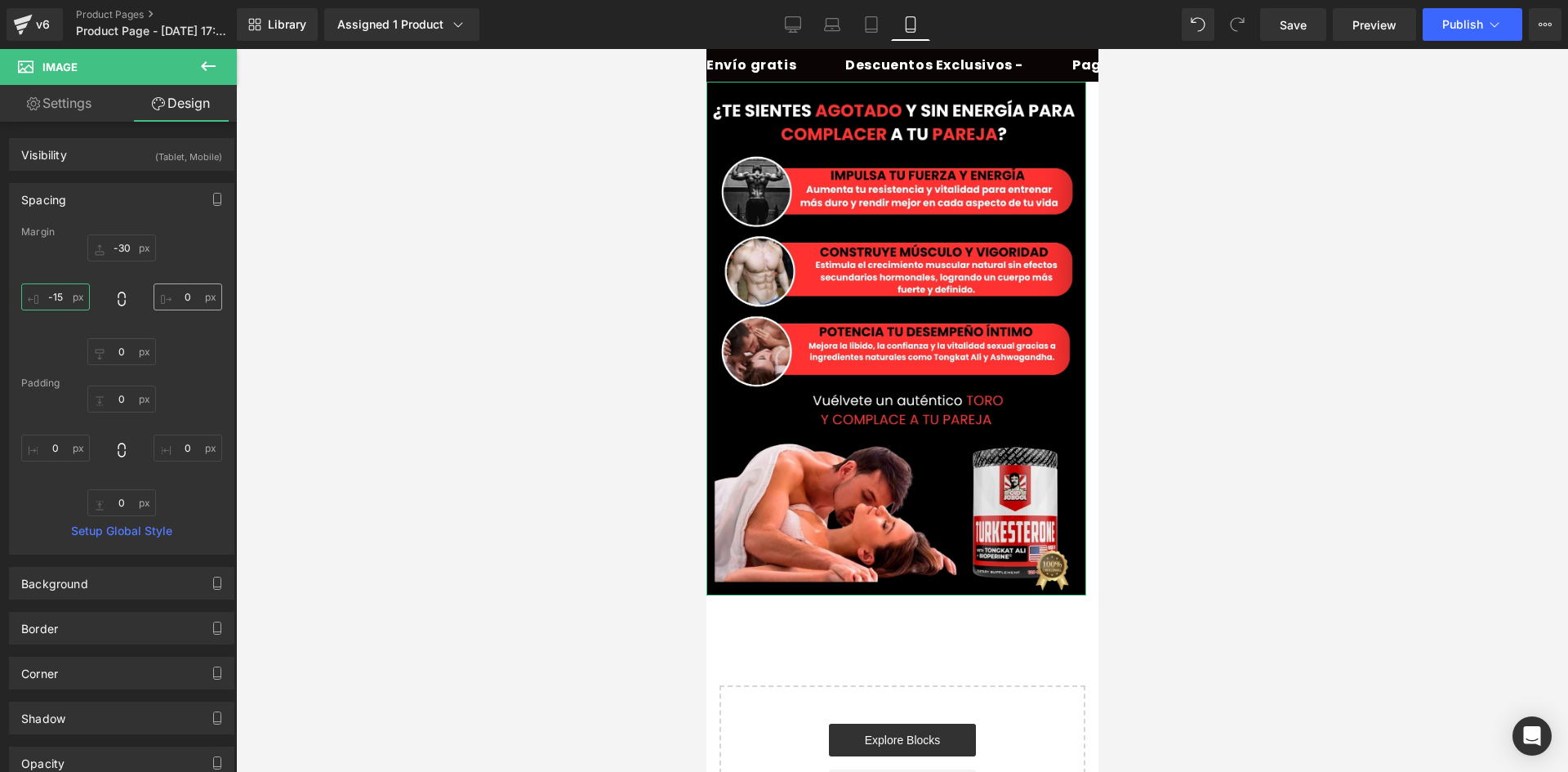
type input "-15"
click at [192, 289] on input "0" at bounding box center [187, 297] width 69 height 27
type input "-15"
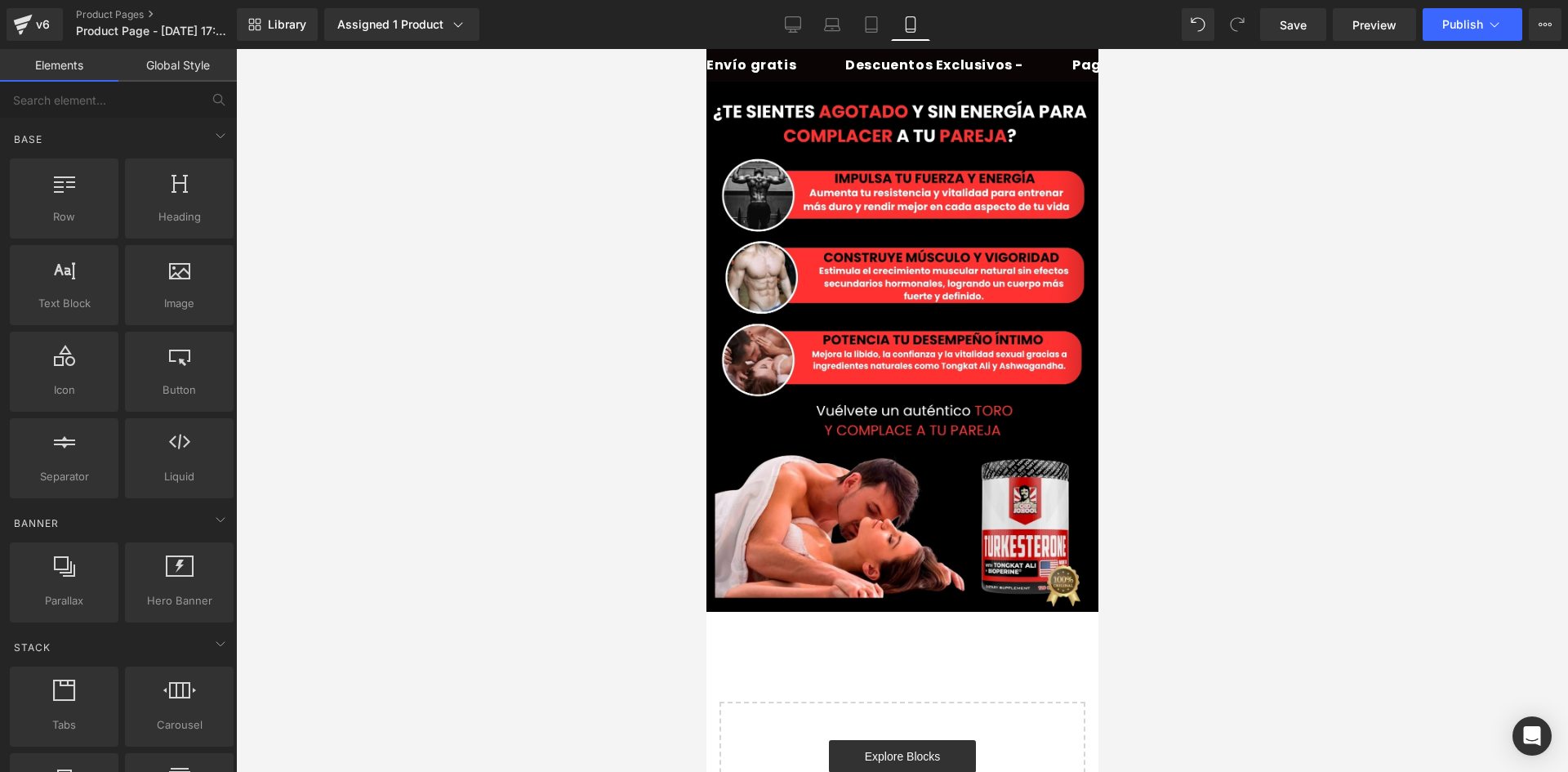
click at [1330, 392] on div at bounding box center [902, 411] width 1332 height 723
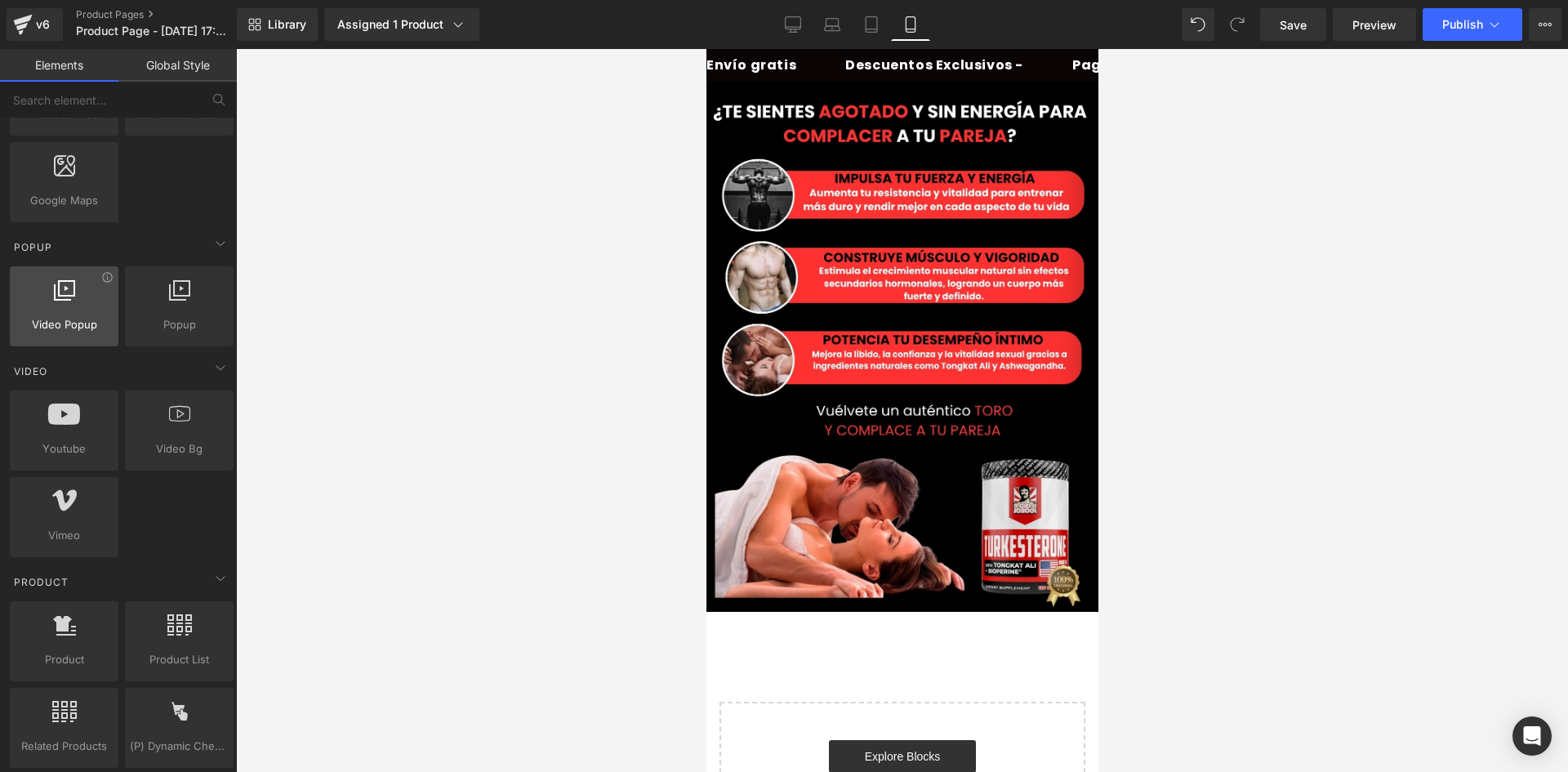
scroll to position [1143, 0]
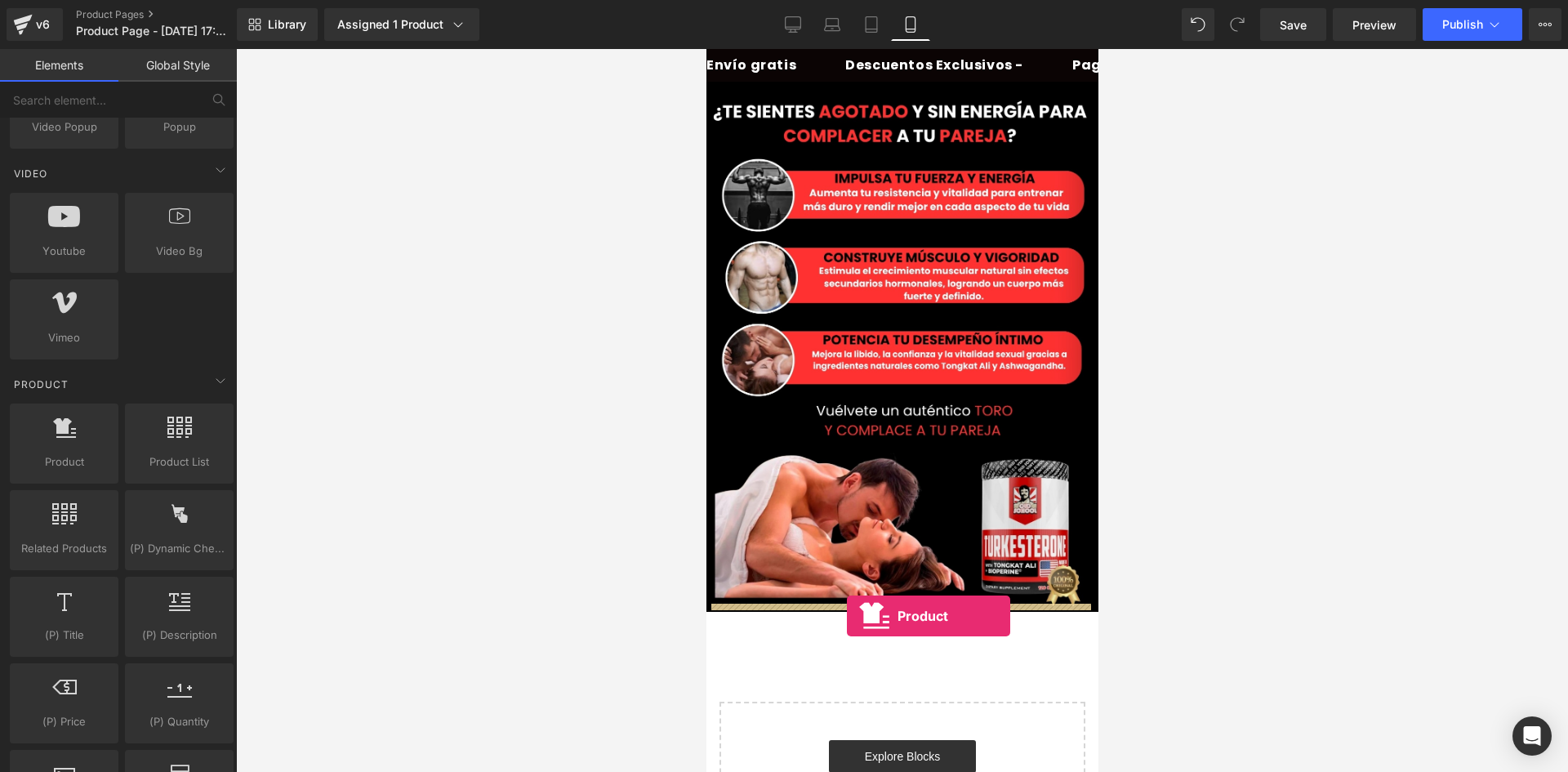
drag, startPoint x: 784, startPoint y: 501, endPoint x: 846, endPoint y: 616, distance: 130.6
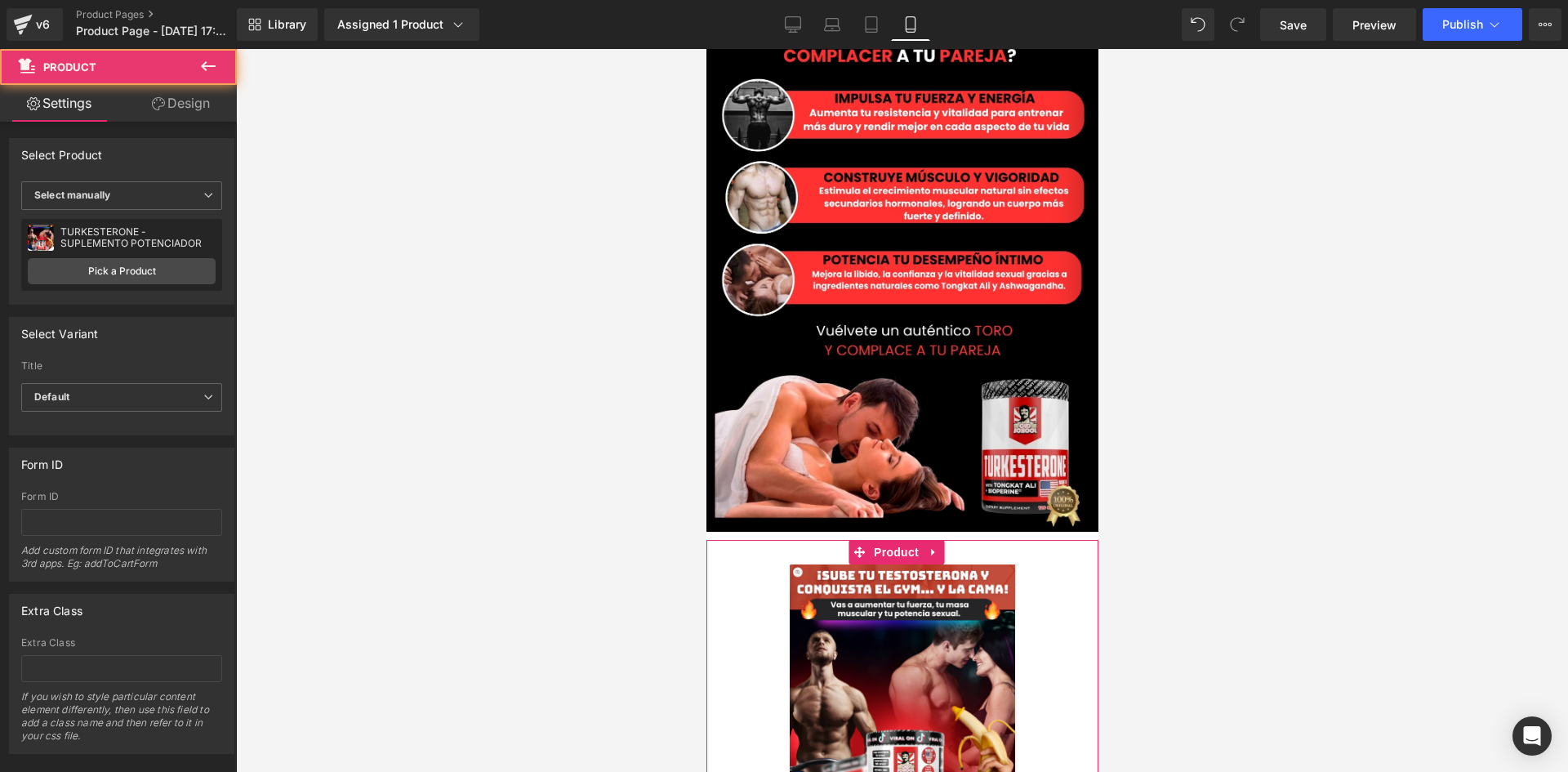
scroll to position [245, 0]
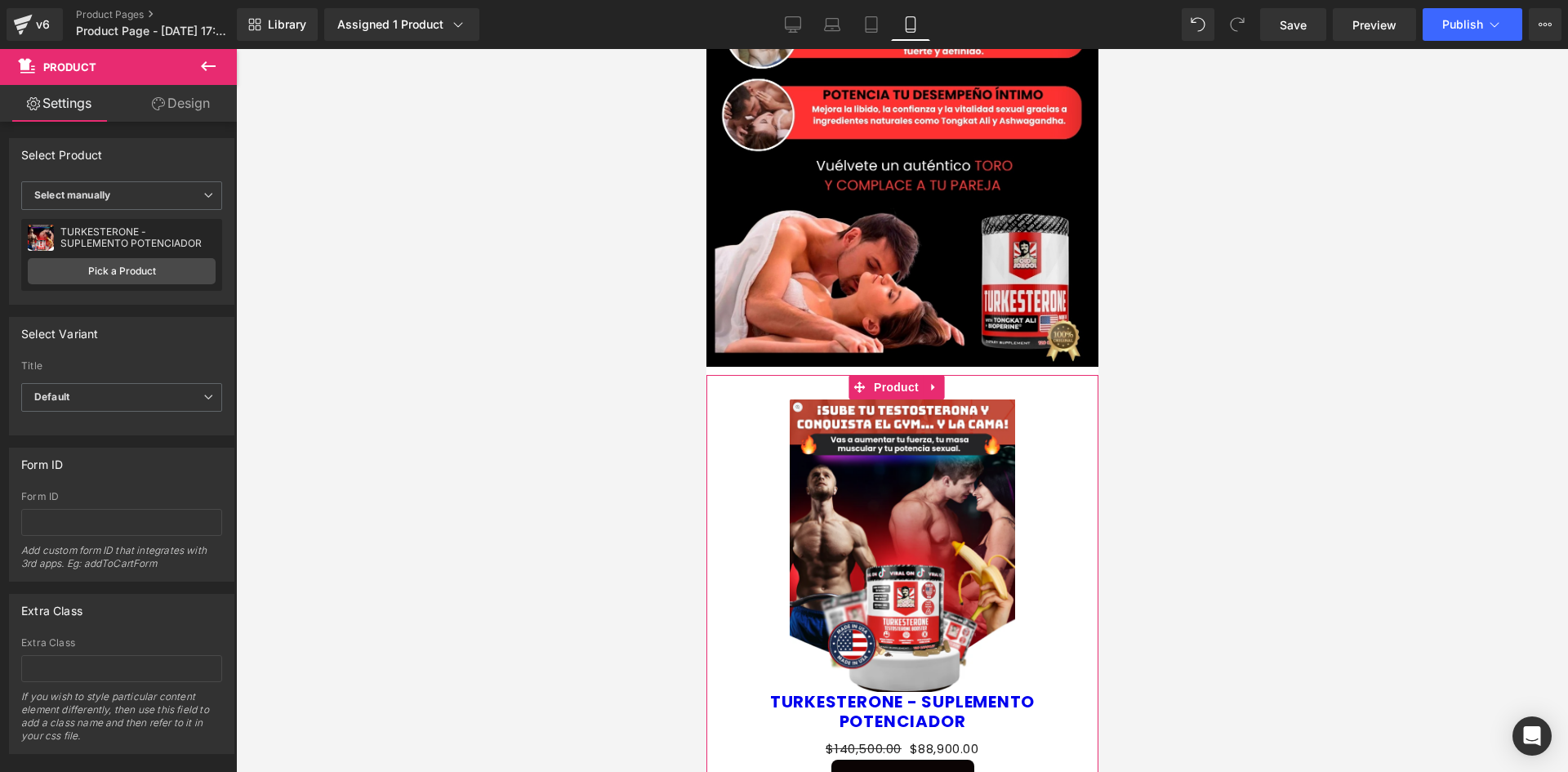
click at [742, 412] on div "Sale Off" at bounding box center [901, 545] width 376 height 292
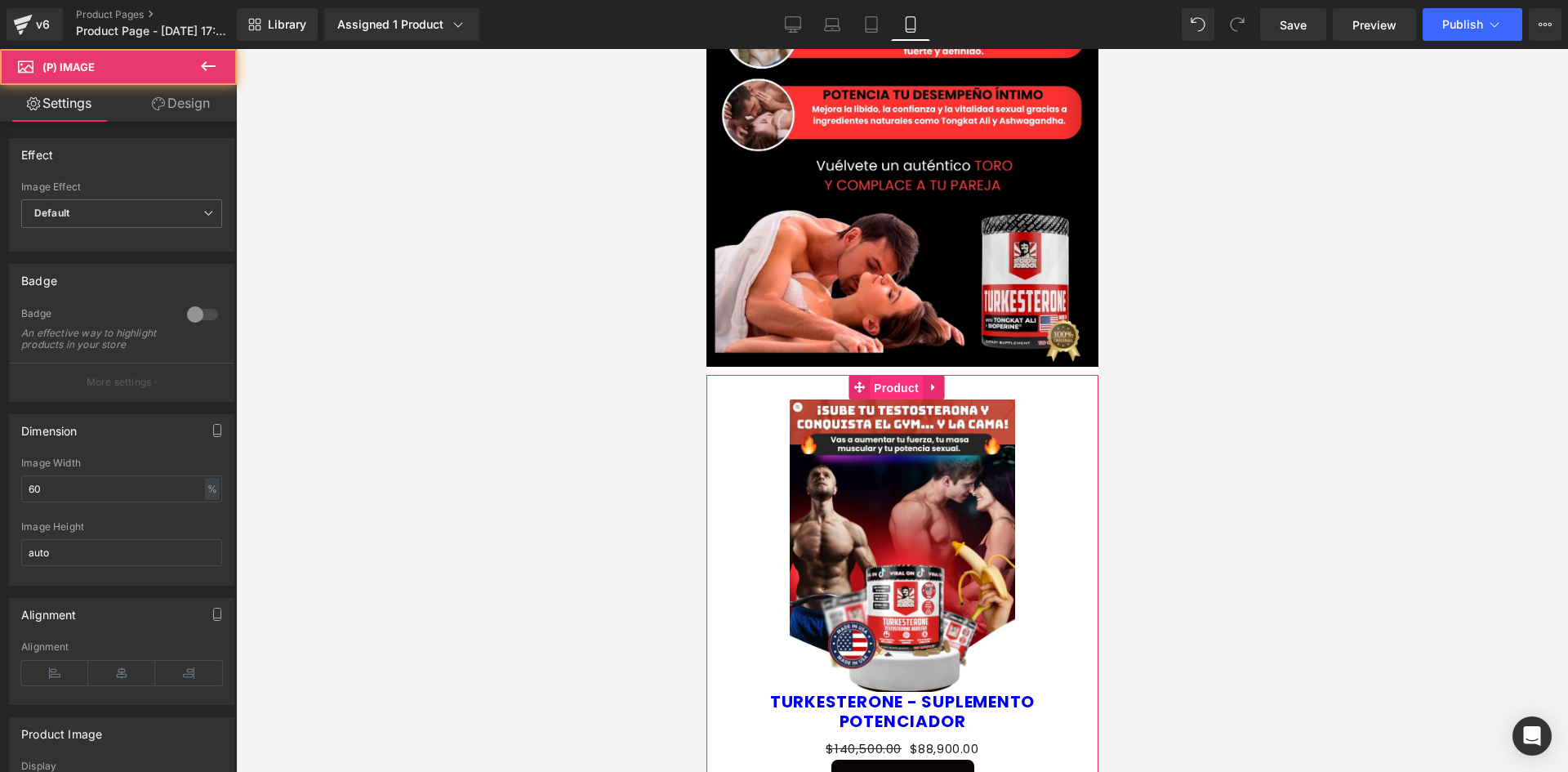
click at [894, 376] on span "Product" at bounding box center [895, 387] width 53 height 24
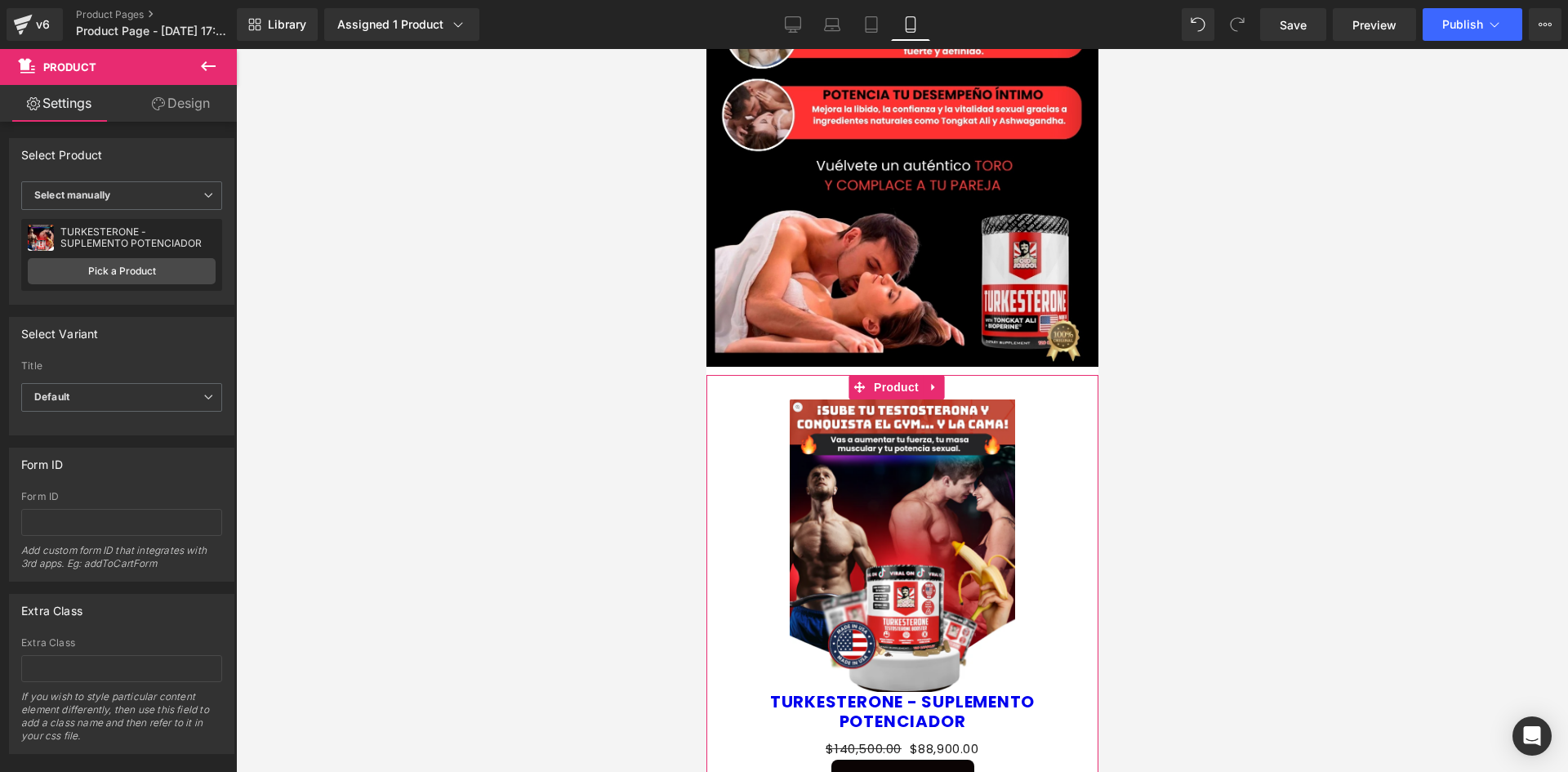
click at [204, 112] on link "Design" at bounding box center [181, 103] width 118 height 37
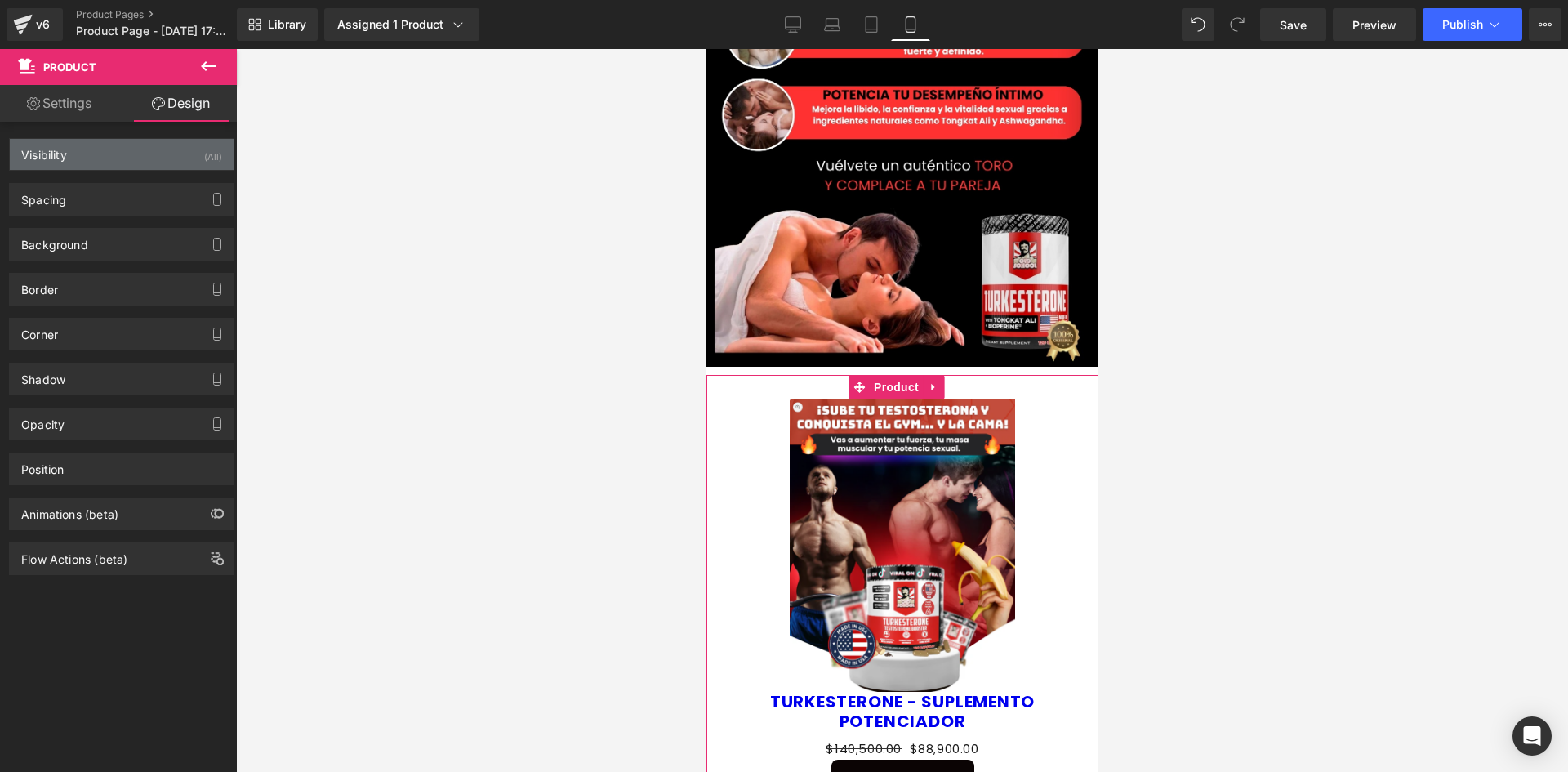
click at [189, 159] on div "Visibility (All)" at bounding box center [122, 154] width 224 height 31
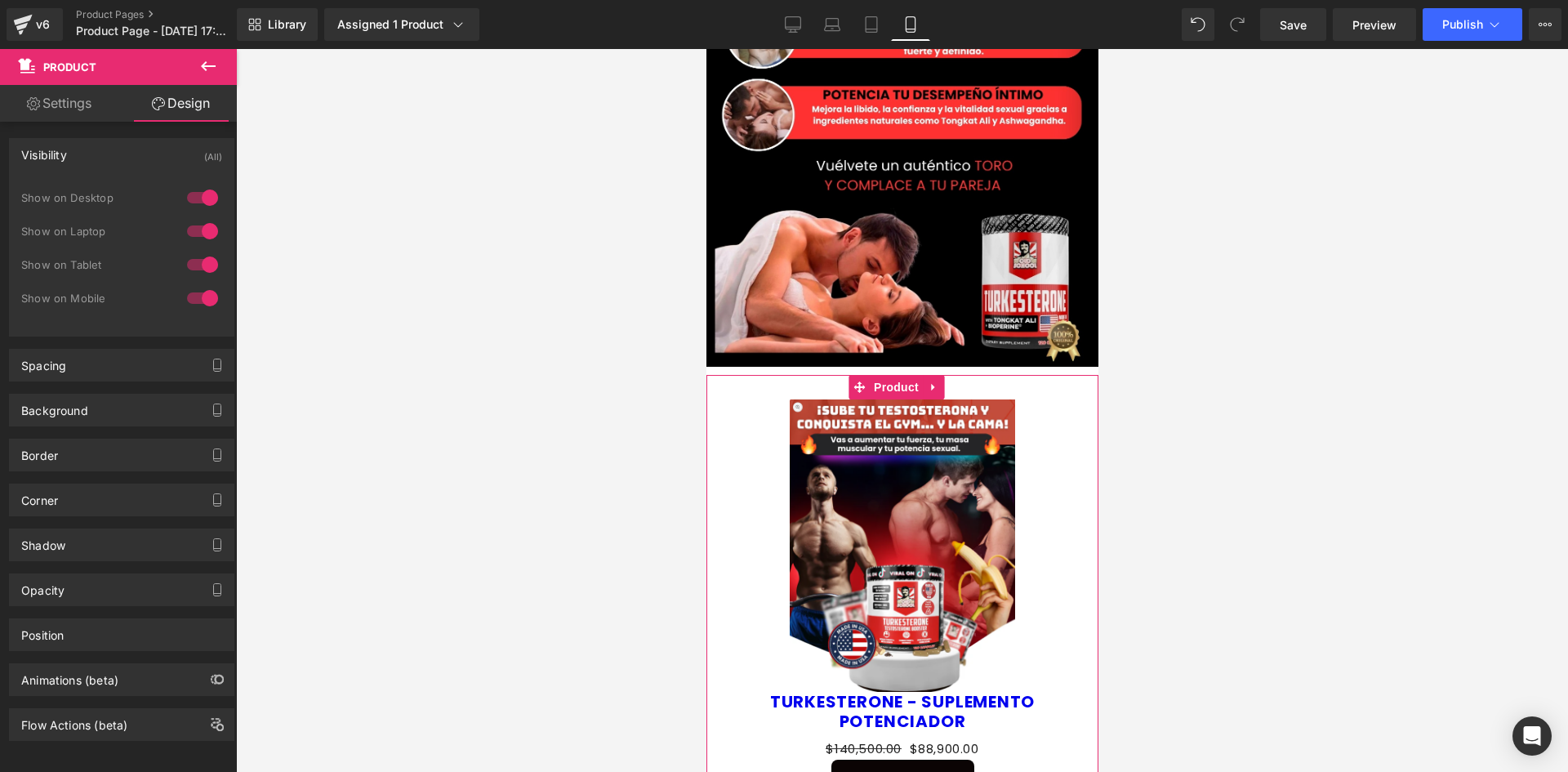
click at [186, 195] on div at bounding box center [203, 197] width 39 height 26
click at [200, 220] on div at bounding box center [203, 230] width 39 height 26
click at [106, 360] on div "Spacing" at bounding box center [122, 365] width 224 height 31
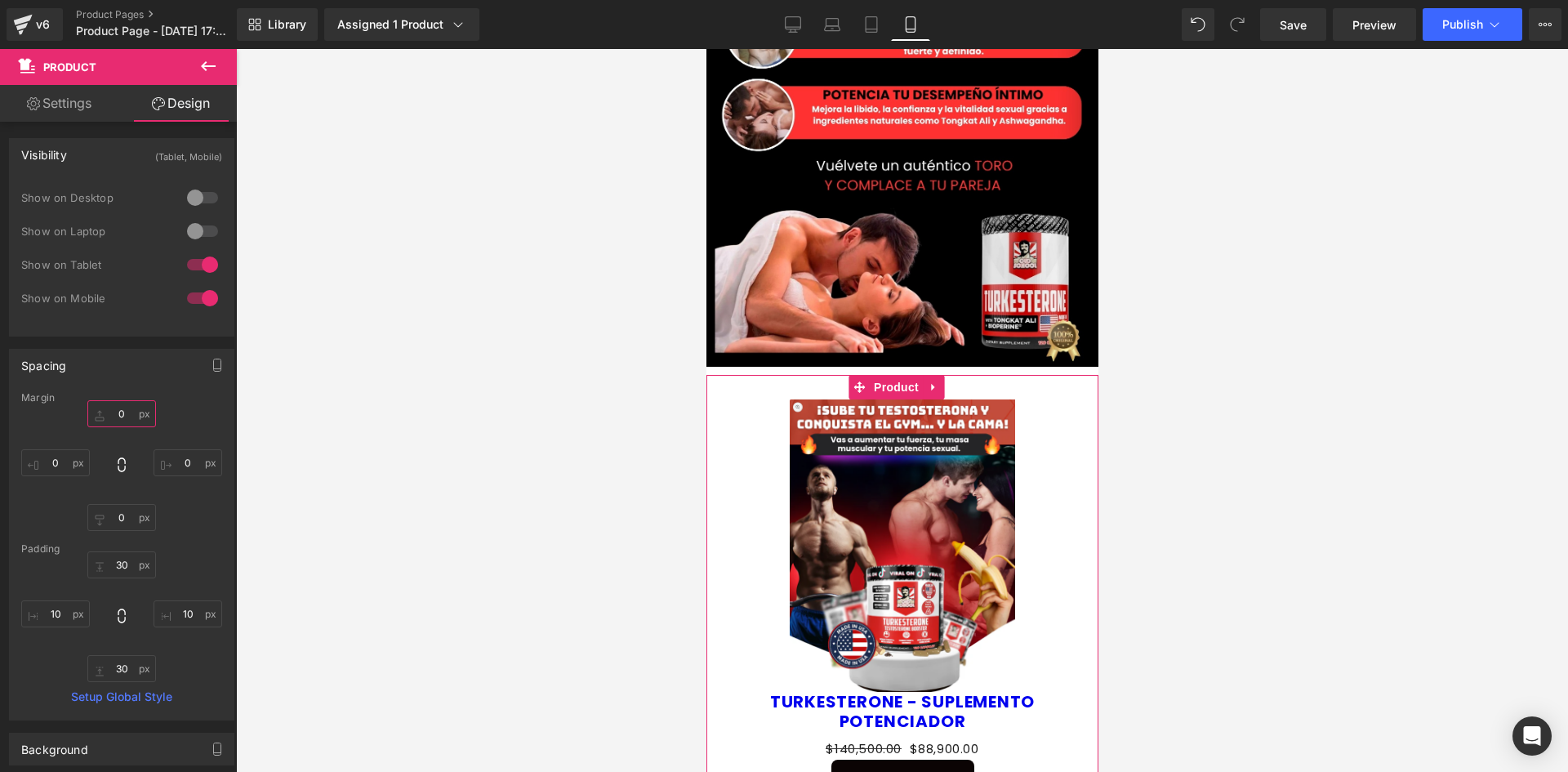
click at [123, 413] on input "0" at bounding box center [121, 413] width 69 height 27
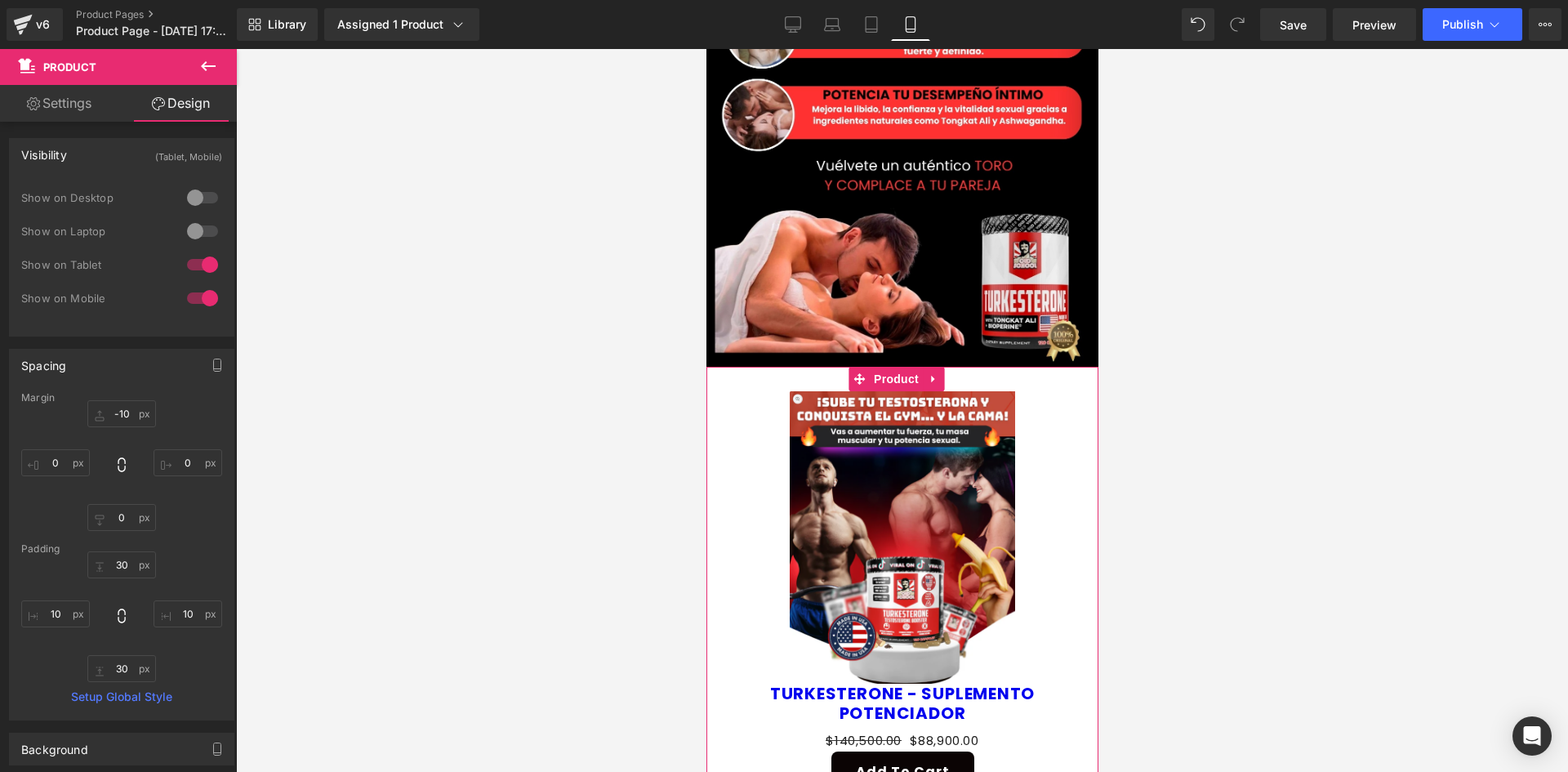
click at [115, 108] on link "Settings" at bounding box center [59, 103] width 118 height 37
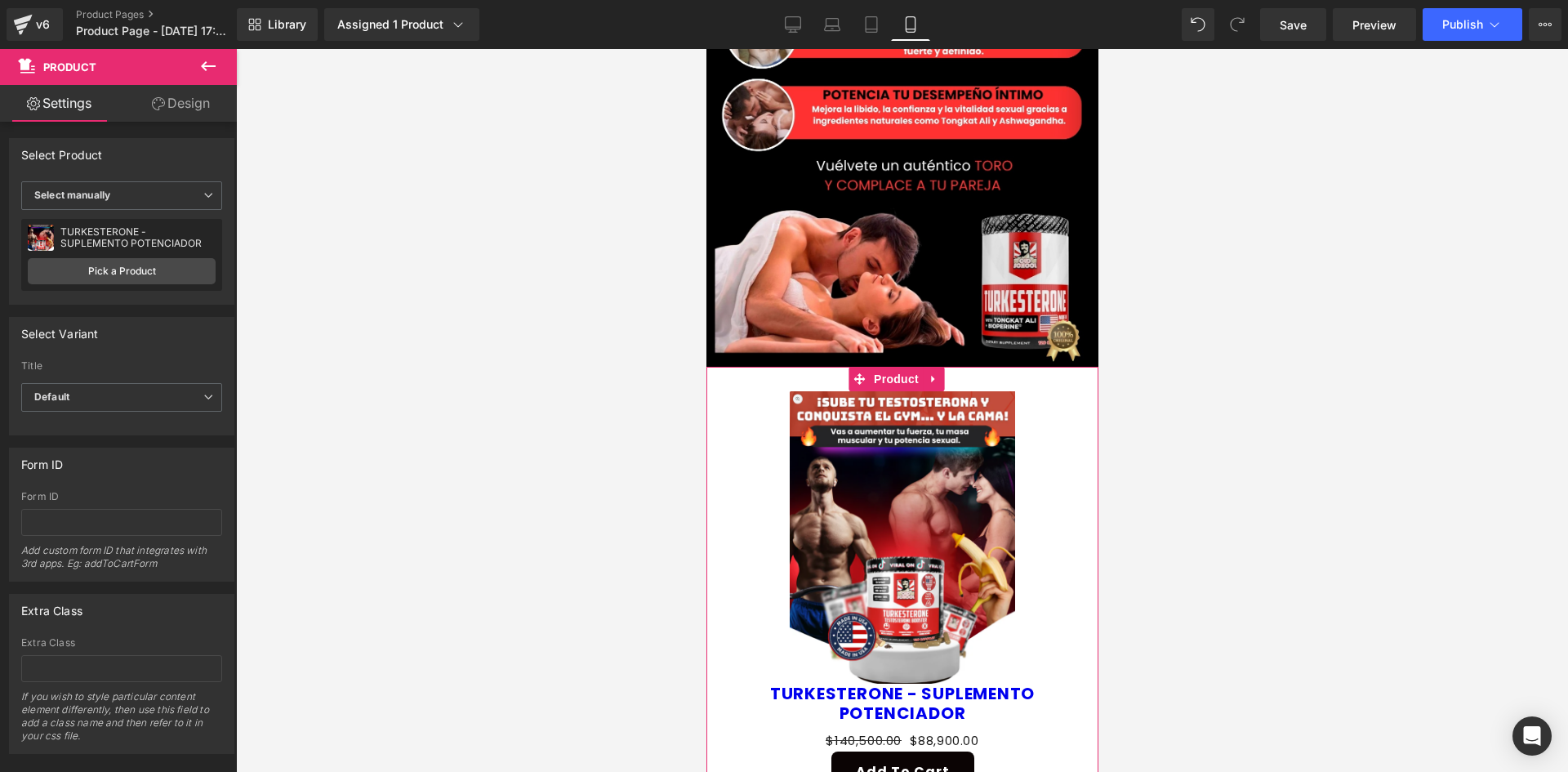
click at [183, 107] on link "Design" at bounding box center [181, 103] width 118 height 37
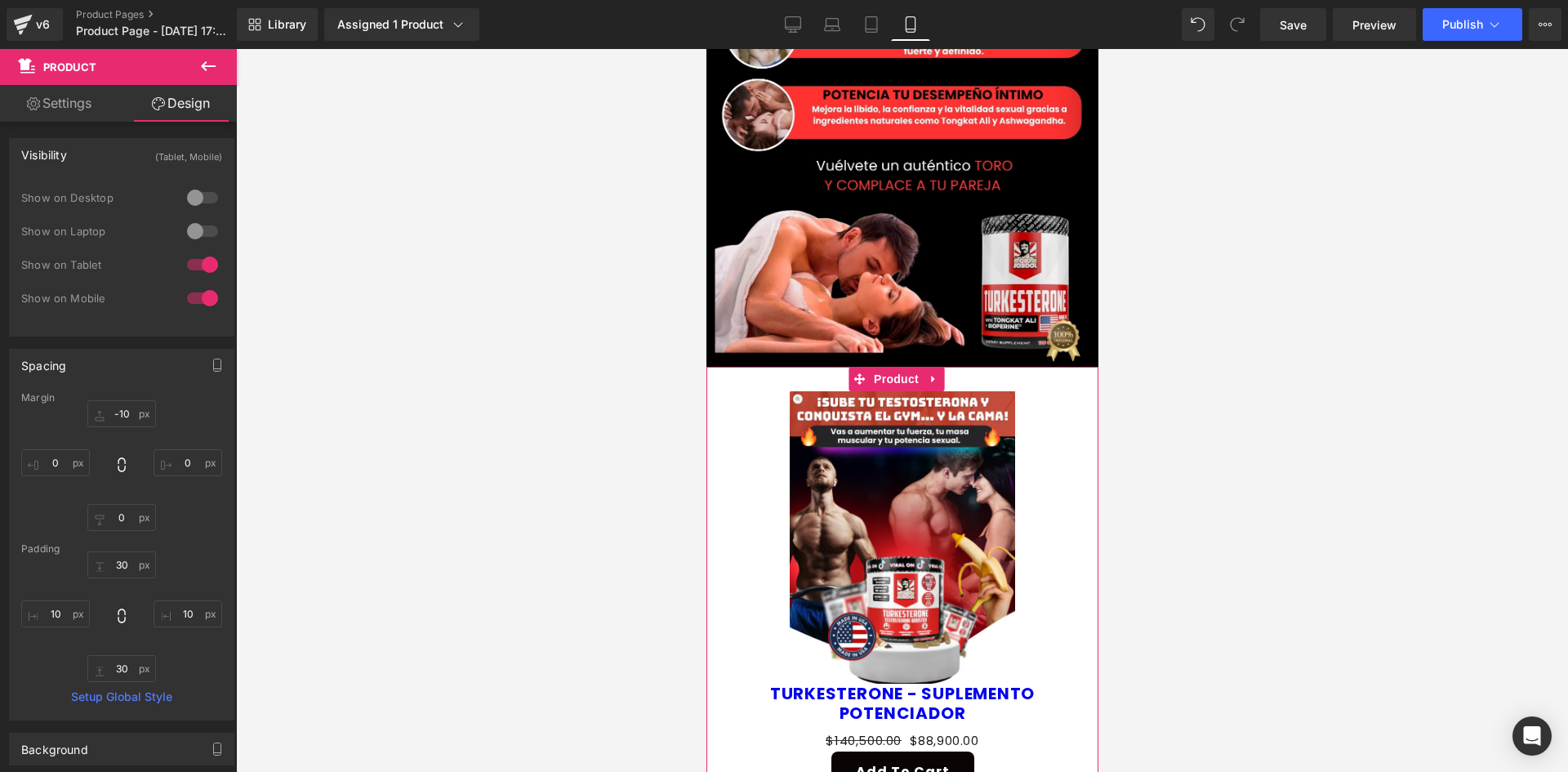
type input "-10"
type input "0"
type input "30"
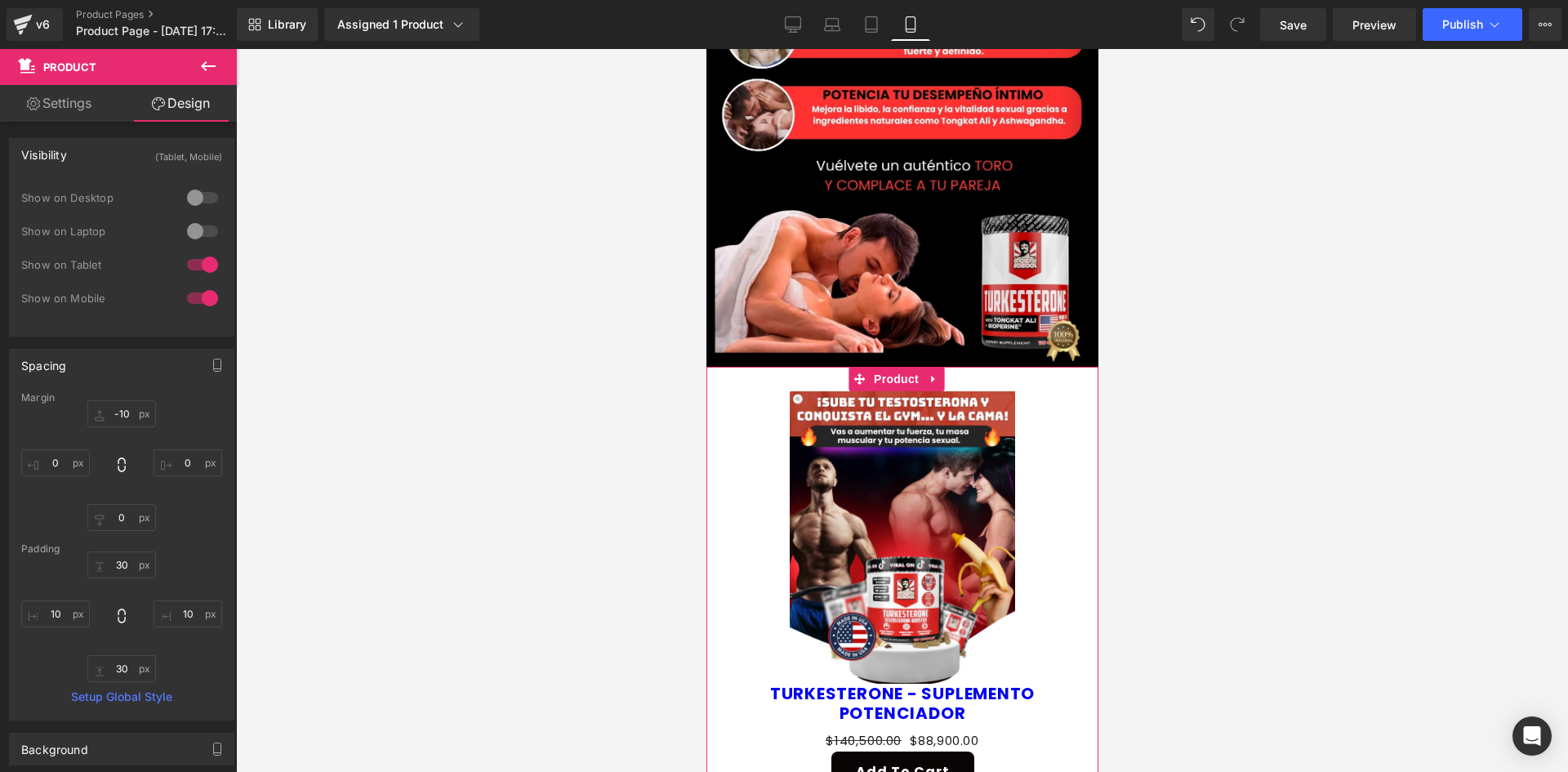
type input "10"
type input "30"
type input "10"
type input "0"
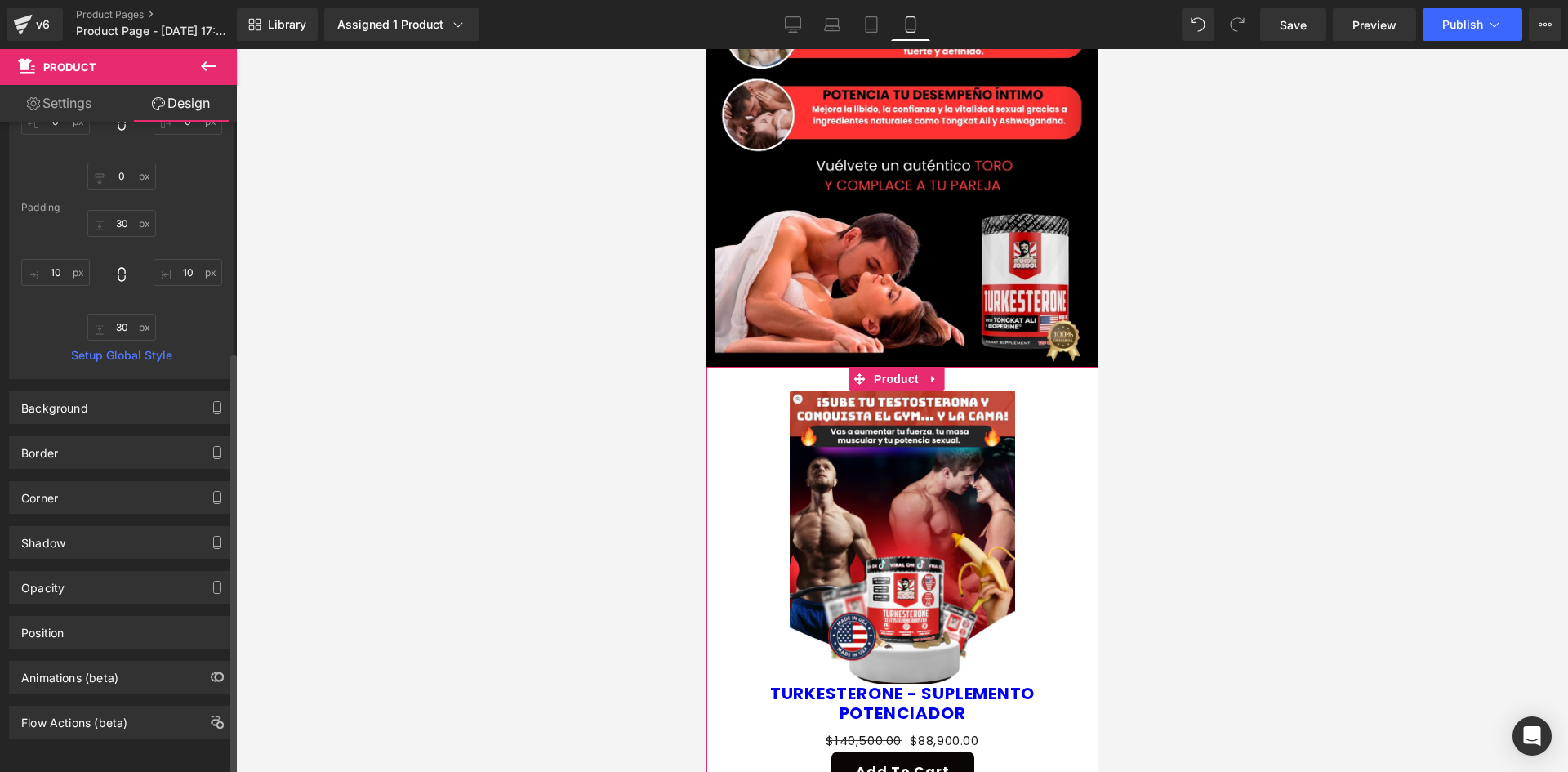
scroll to position [353, 0]
click at [85, 406] on div "Background" at bounding box center [122, 407] width 224 height 31
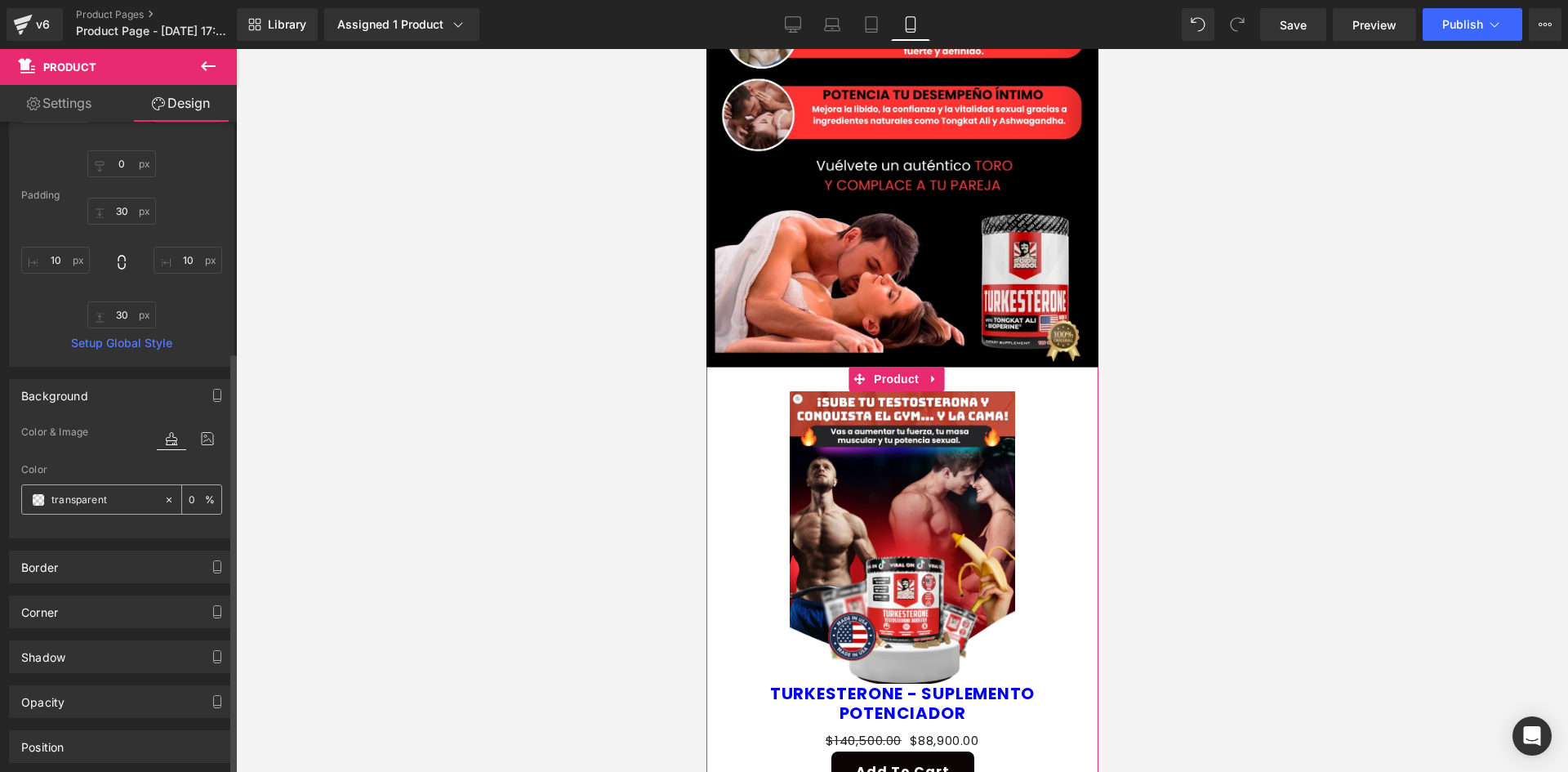
click at [96, 511] on div "transparent" at bounding box center [93, 499] width 142 height 29
click at [98, 505] on input "transparent" at bounding box center [103, 499] width 105 height 18
type input "000"
type input "100"
type input "0000"
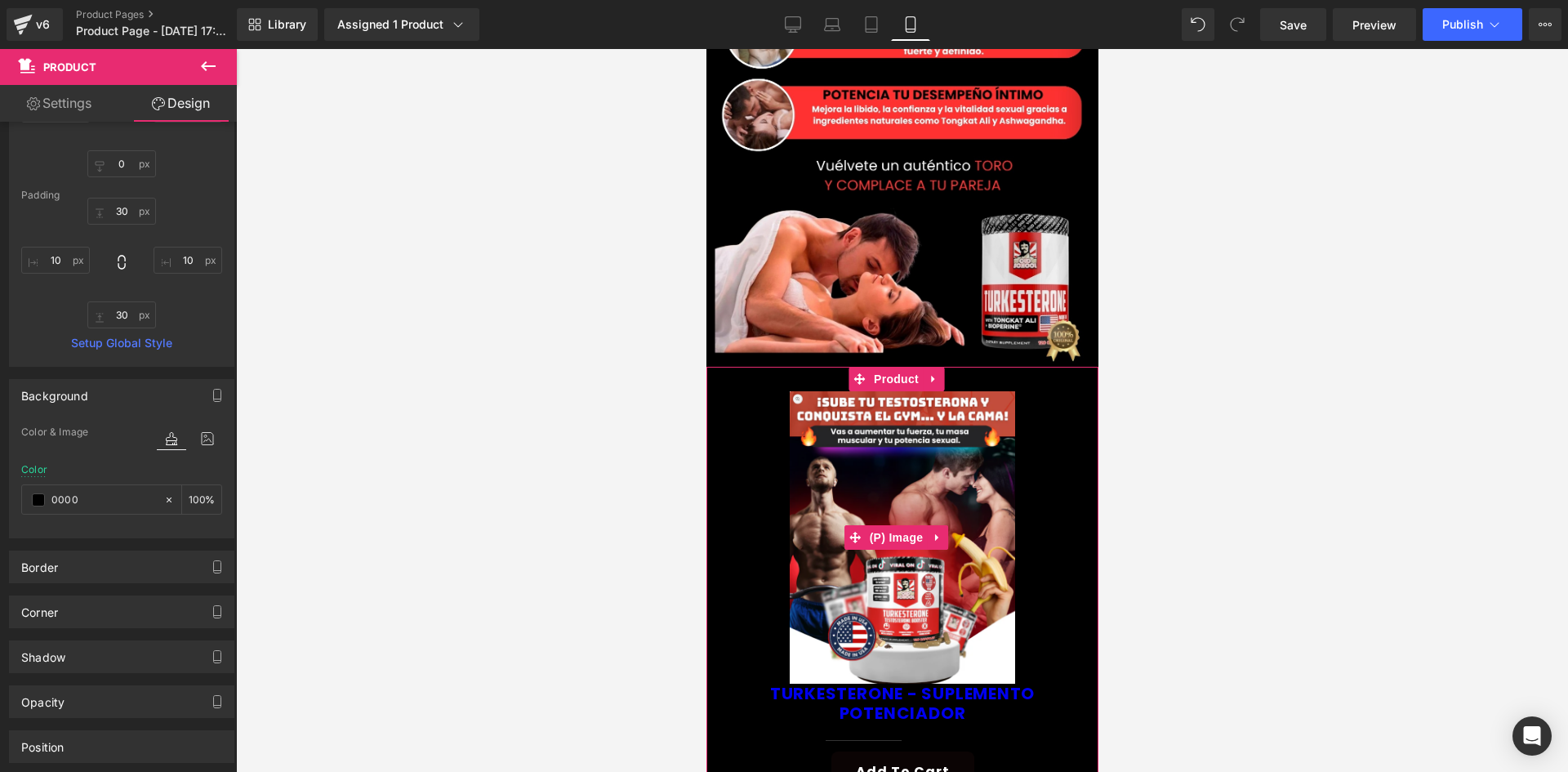
click at [881, 436] on img at bounding box center [901, 537] width 225 height 292
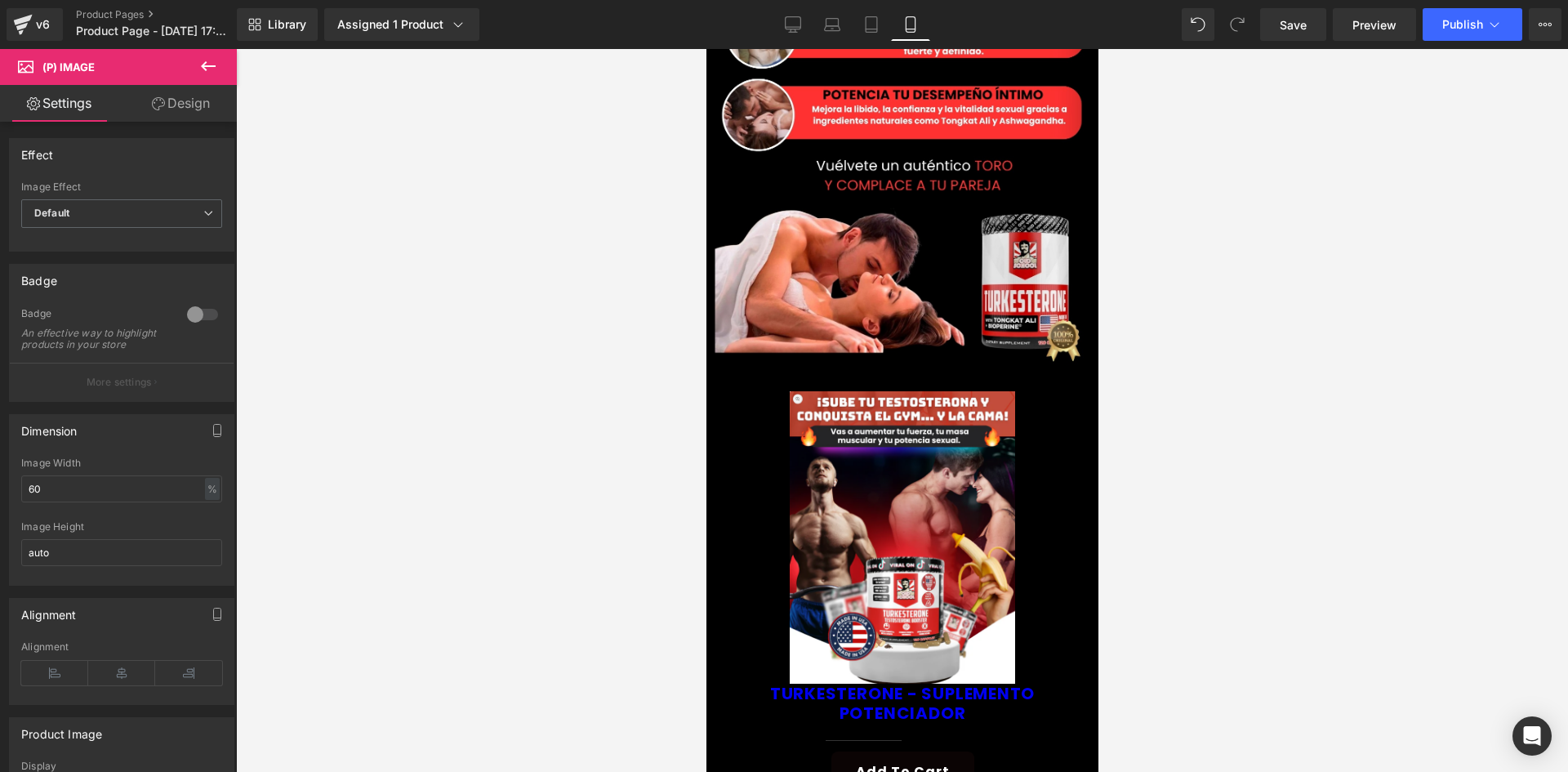
click at [187, 100] on link "Design" at bounding box center [181, 103] width 118 height 37
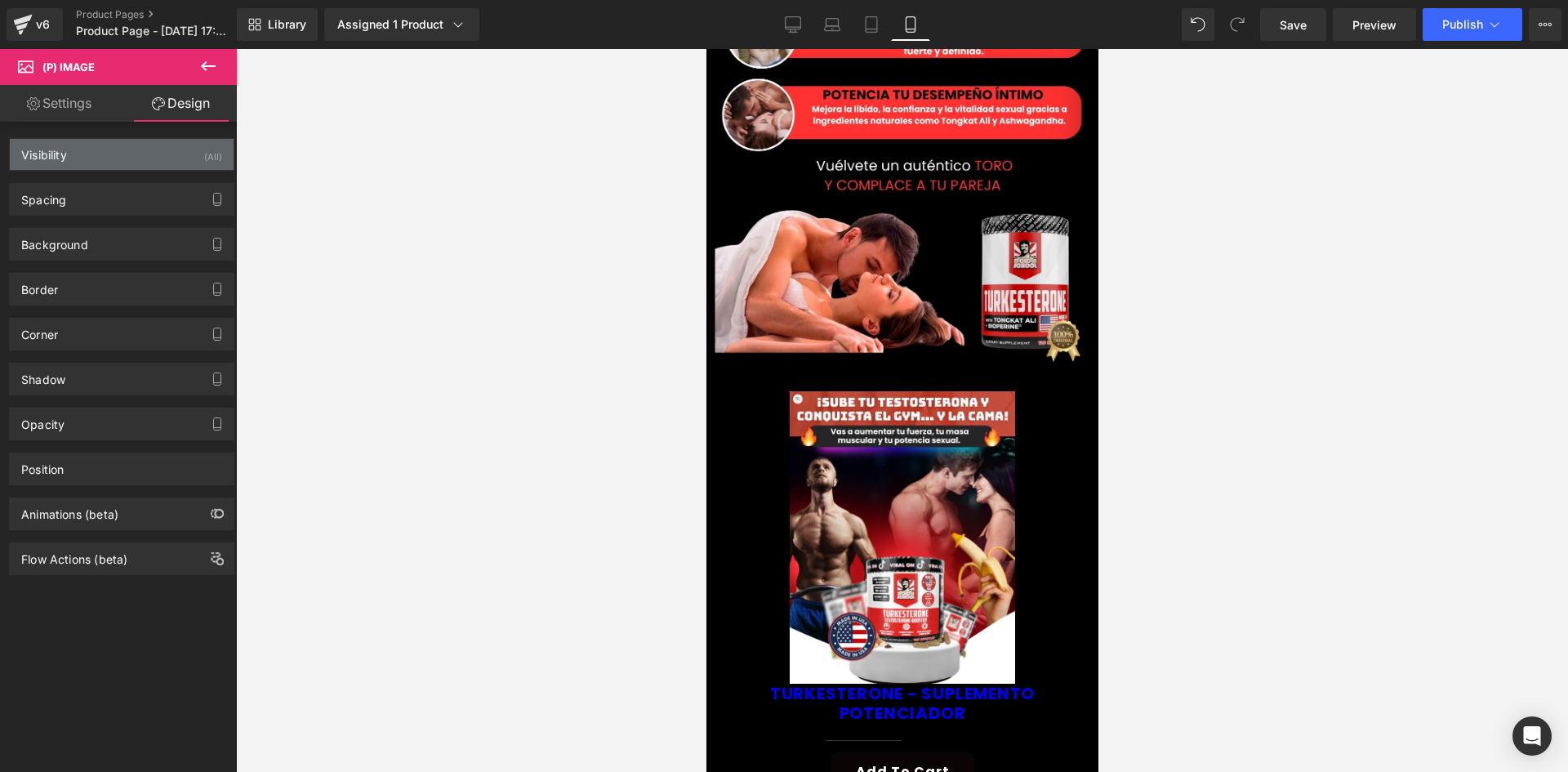
click at [178, 142] on div "Visibility (All)" at bounding box center [122, 154] width 224 height 31
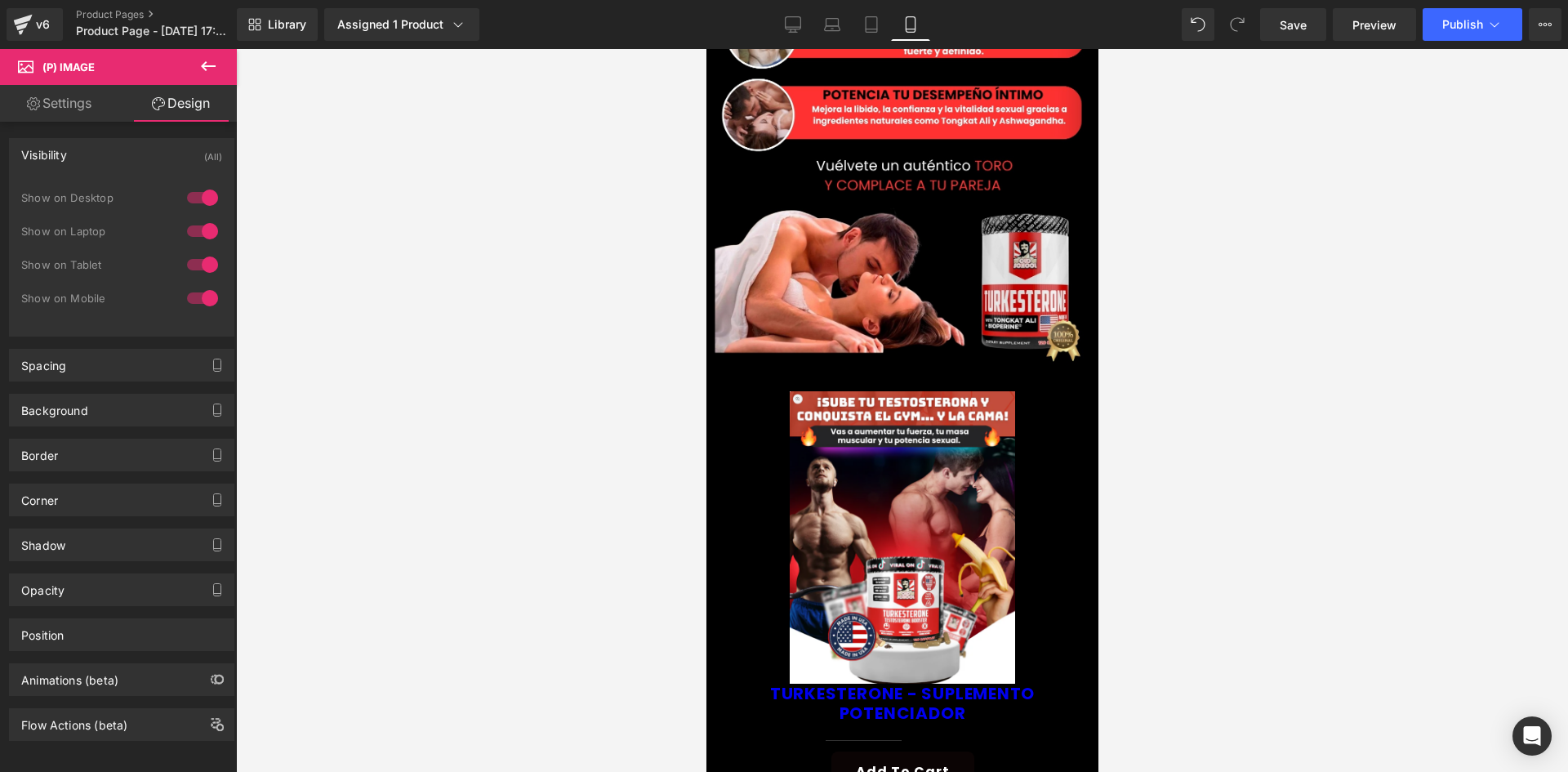
drag, startPoint x: 195, startPoint y: 203, endPoint x: 197, endPoint y: 231, distance: 28.1
click at [195, 204] on div at bounding box center [203, 197] width 39 height 26
click at [197, 231] on div at bounding box center [203, 230] width 39 height 26
click at [65, 460] on div "Border" at bounding box center [122, 455] width 224 height 31
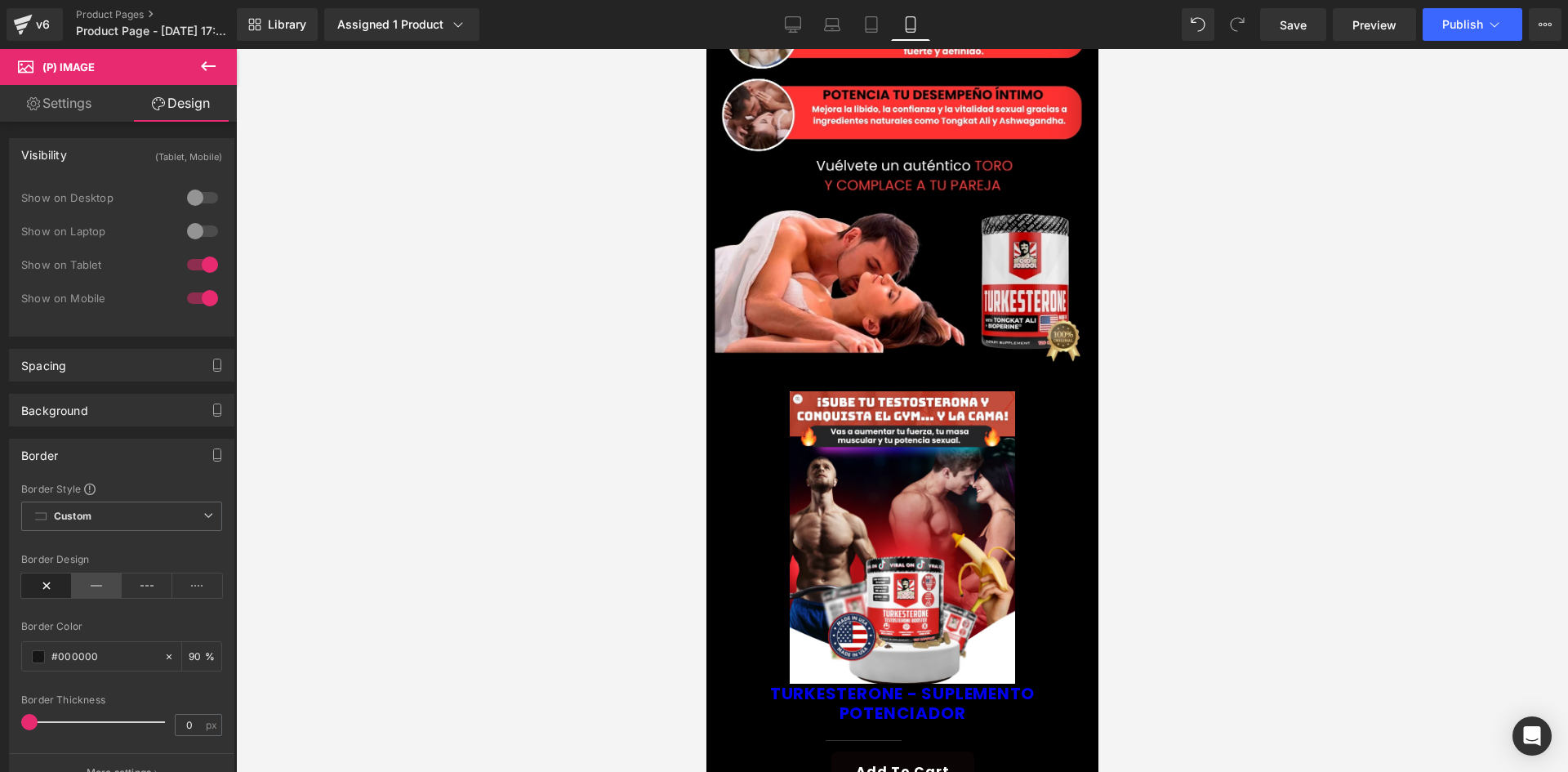
click at [91, 592] on icon at bounding box center [97, 585] width 50 height 24
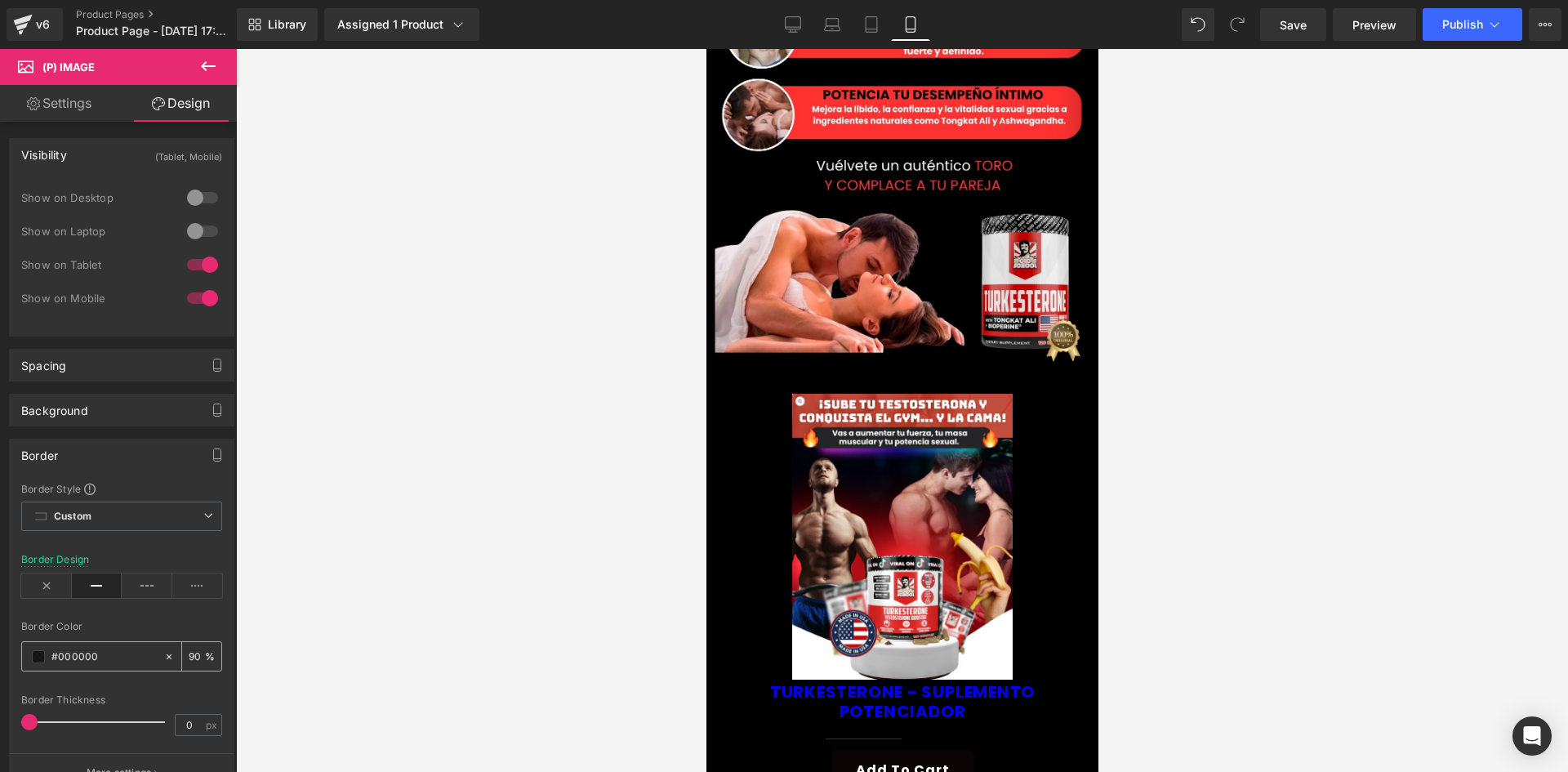
click at [41, 664] on div "#000000" at bounding box center [93, 656] width 142 height 29
click at [39, 662] on span at bounding box center [39, 656] width 13 height 13
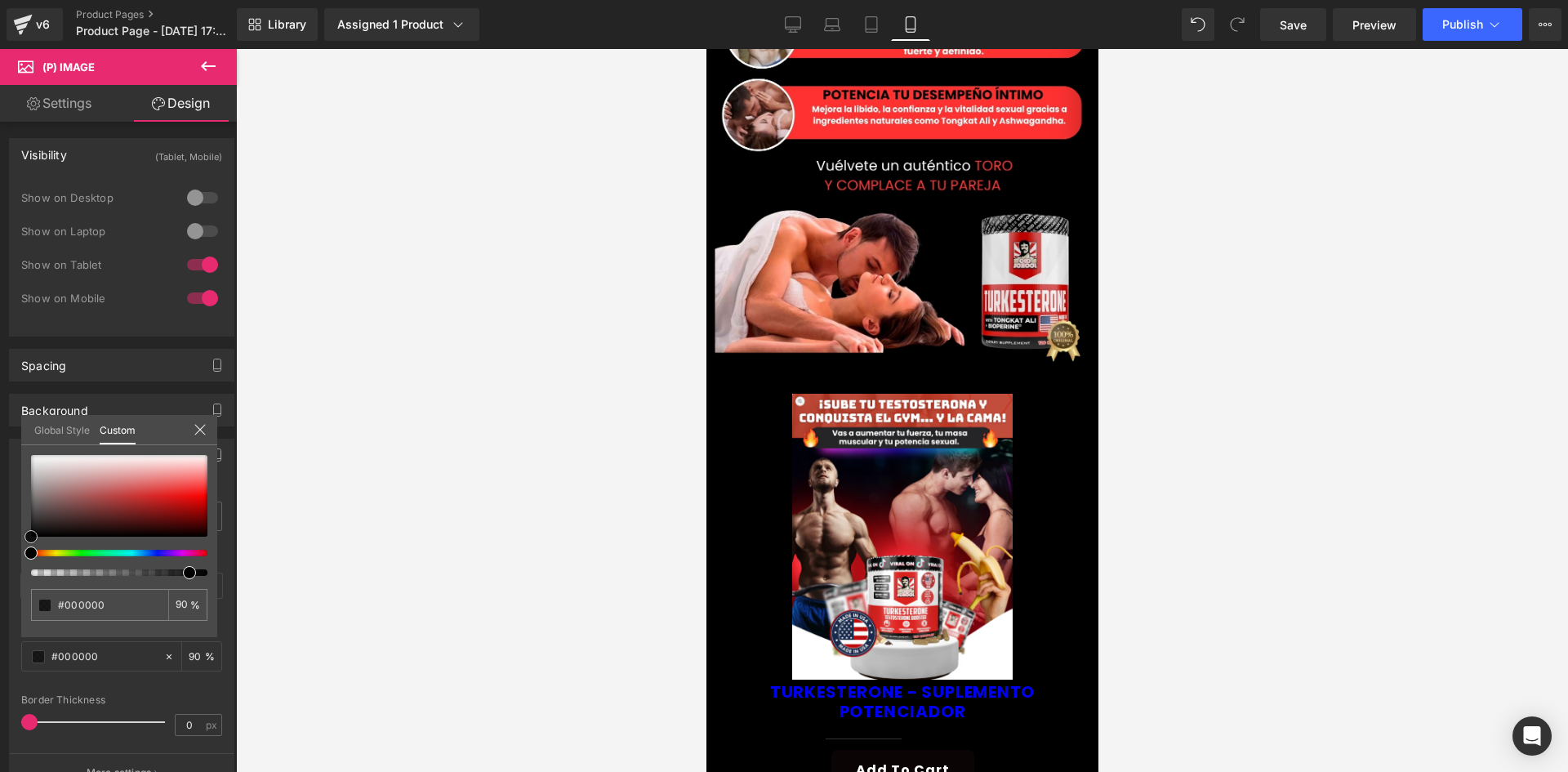
type input "#c07676"
type input "#be7373"
type input "#c07171"
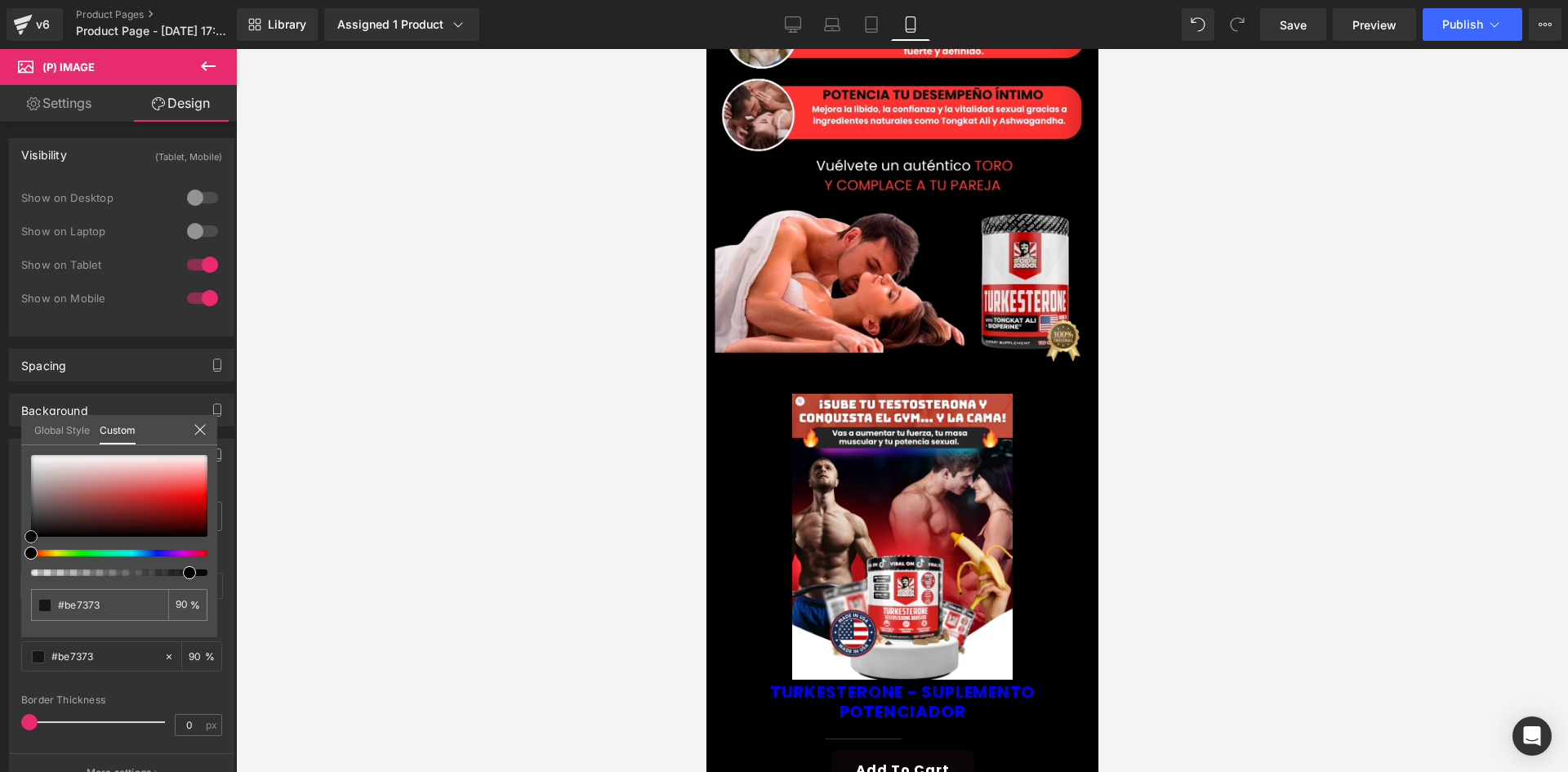
type input "#c07171"
type input "#c56c6c"
type input "#d95d5d"
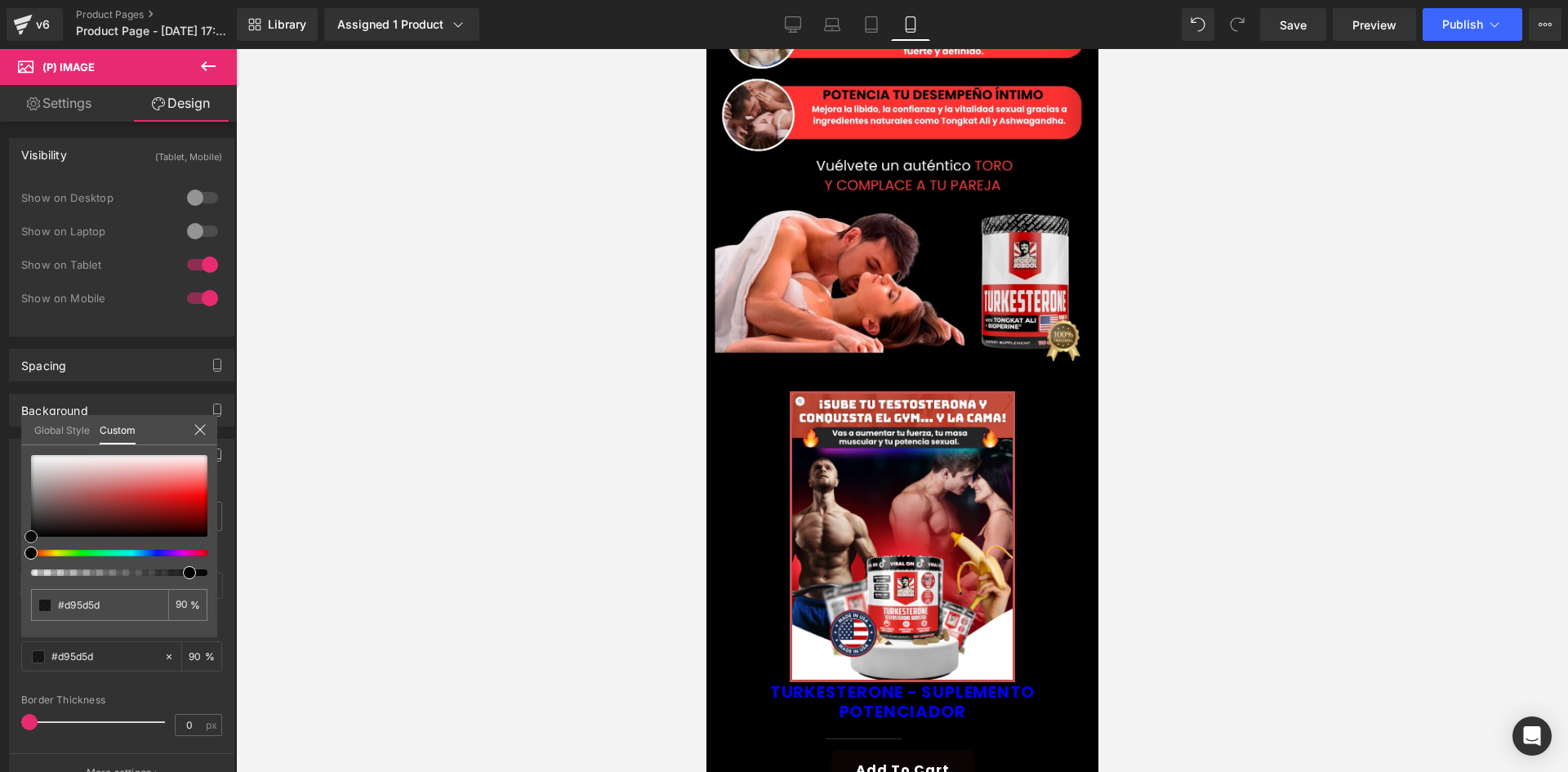
type input "#ea6666"
type input "#fa7a7a"
type input "#ff8989"
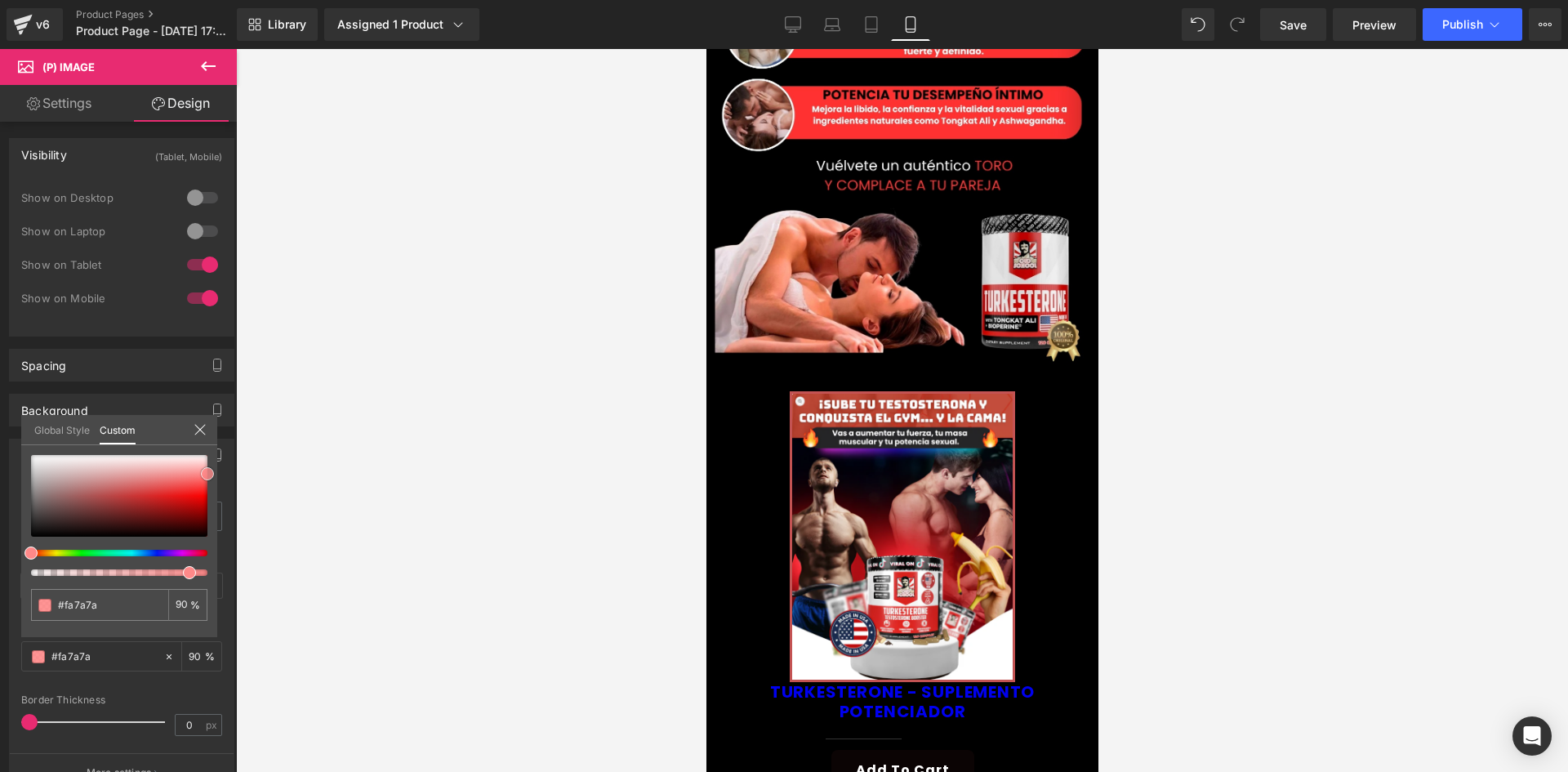
type input "#ff8989"
type input "#ff8e8e"
type input "#ff8484"
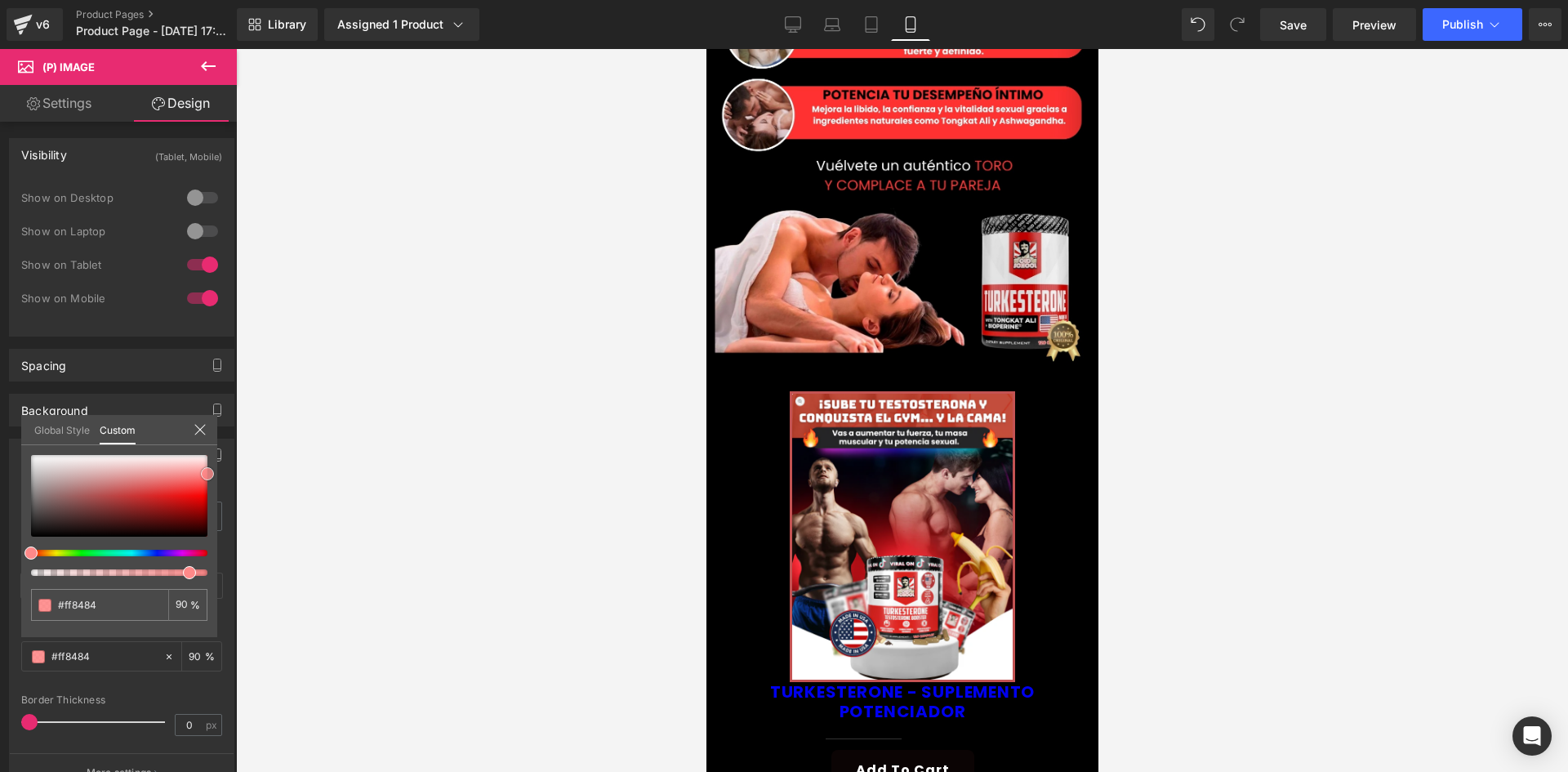
type input "#ff7a7a"
type input "#ff7070"
type input "#ff6566"
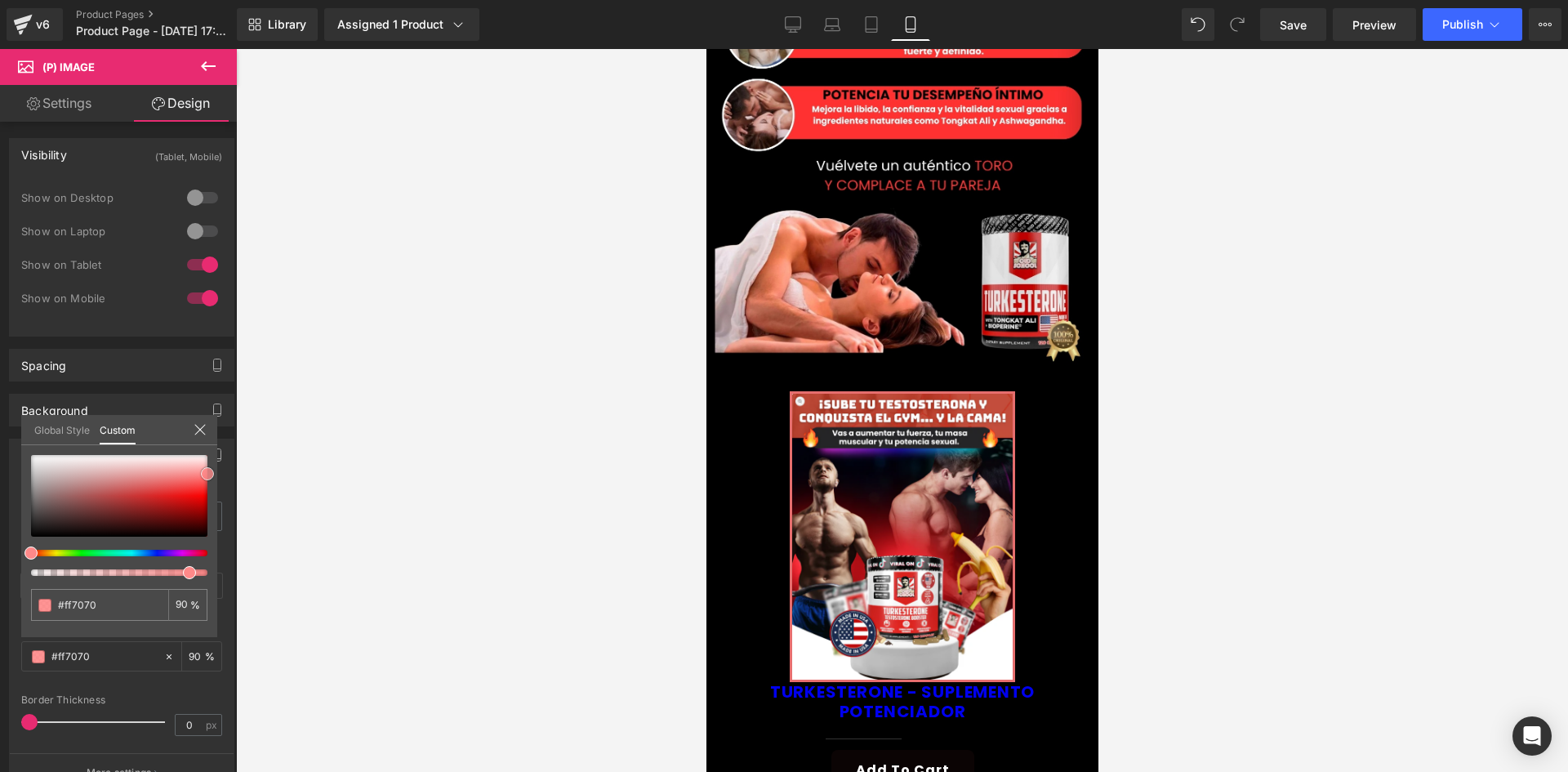
type input "#ff6566"
type input "#fe5656"
type input "#fe4c4c"
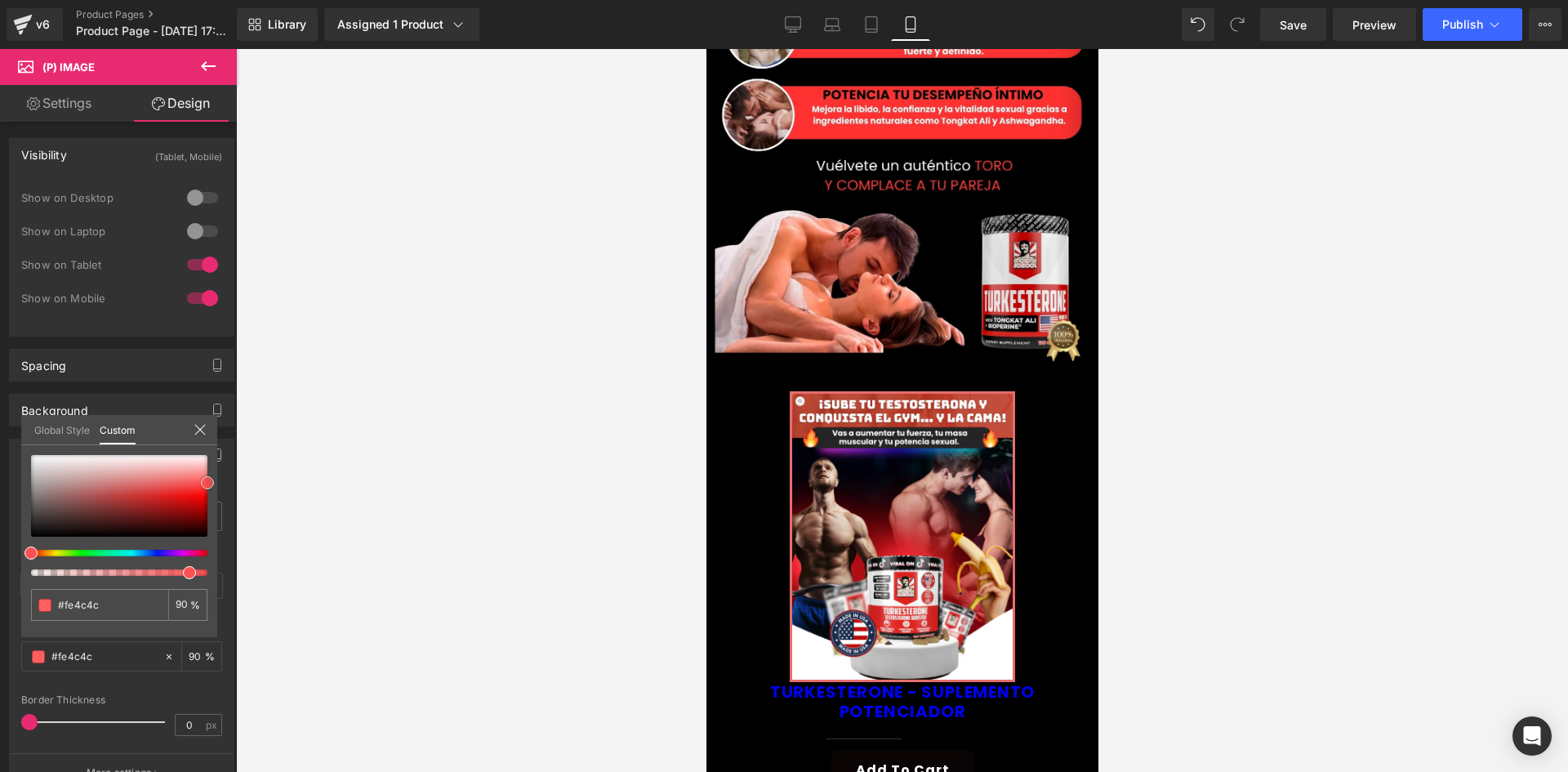
type input "#fe4848"
type input "#fe4343"
drag, startPoint x: 103, startPoint y: 488, endPoint x: 273, endPoint y: 486, distance: 170.0
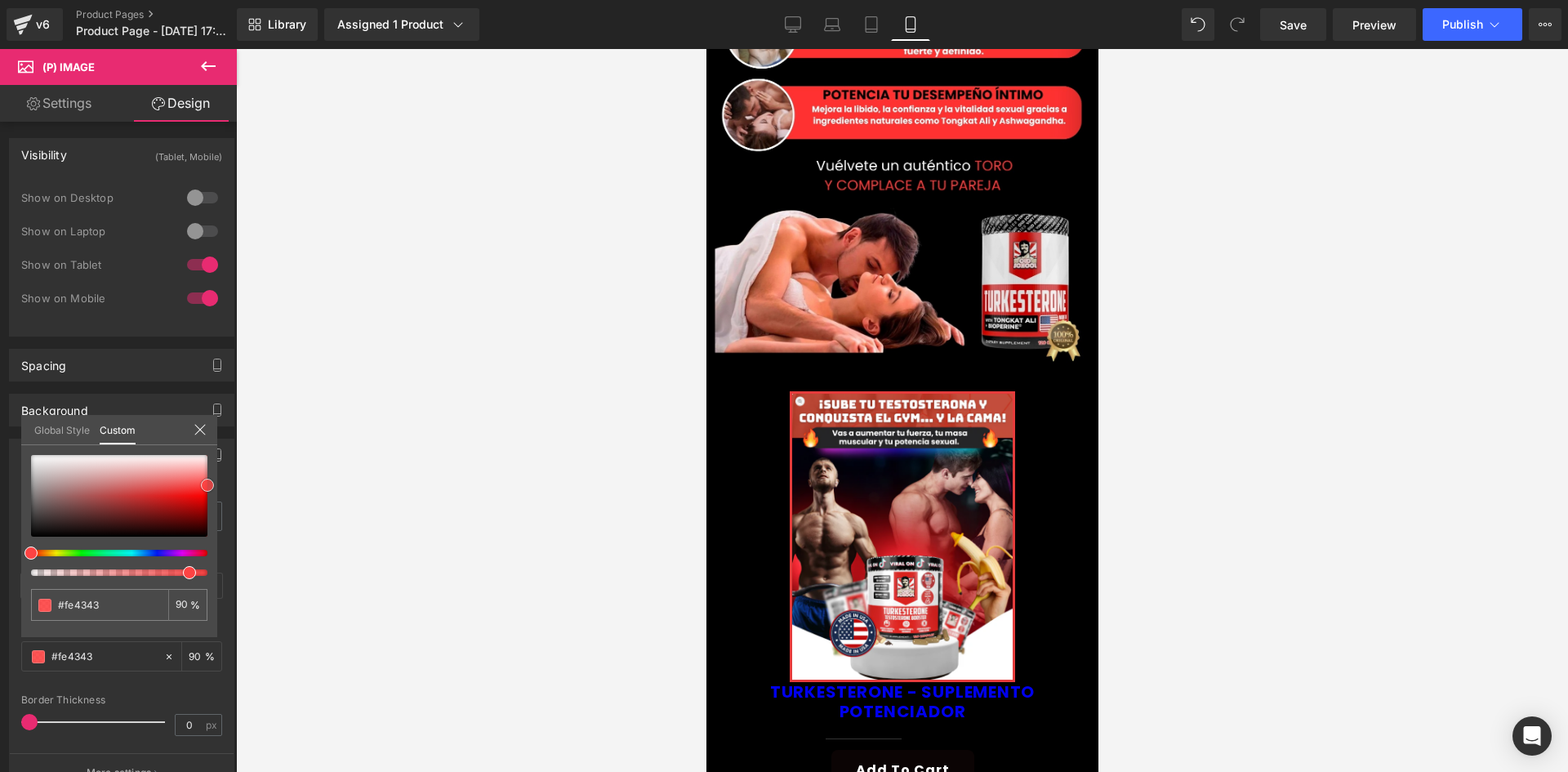
click at [272, 486] on div "Product You are previewing how the will restyle your page. You can not edit Ele…" at bounding box center [784, 400] width 1568 height 800
type input "#fe3e3e"
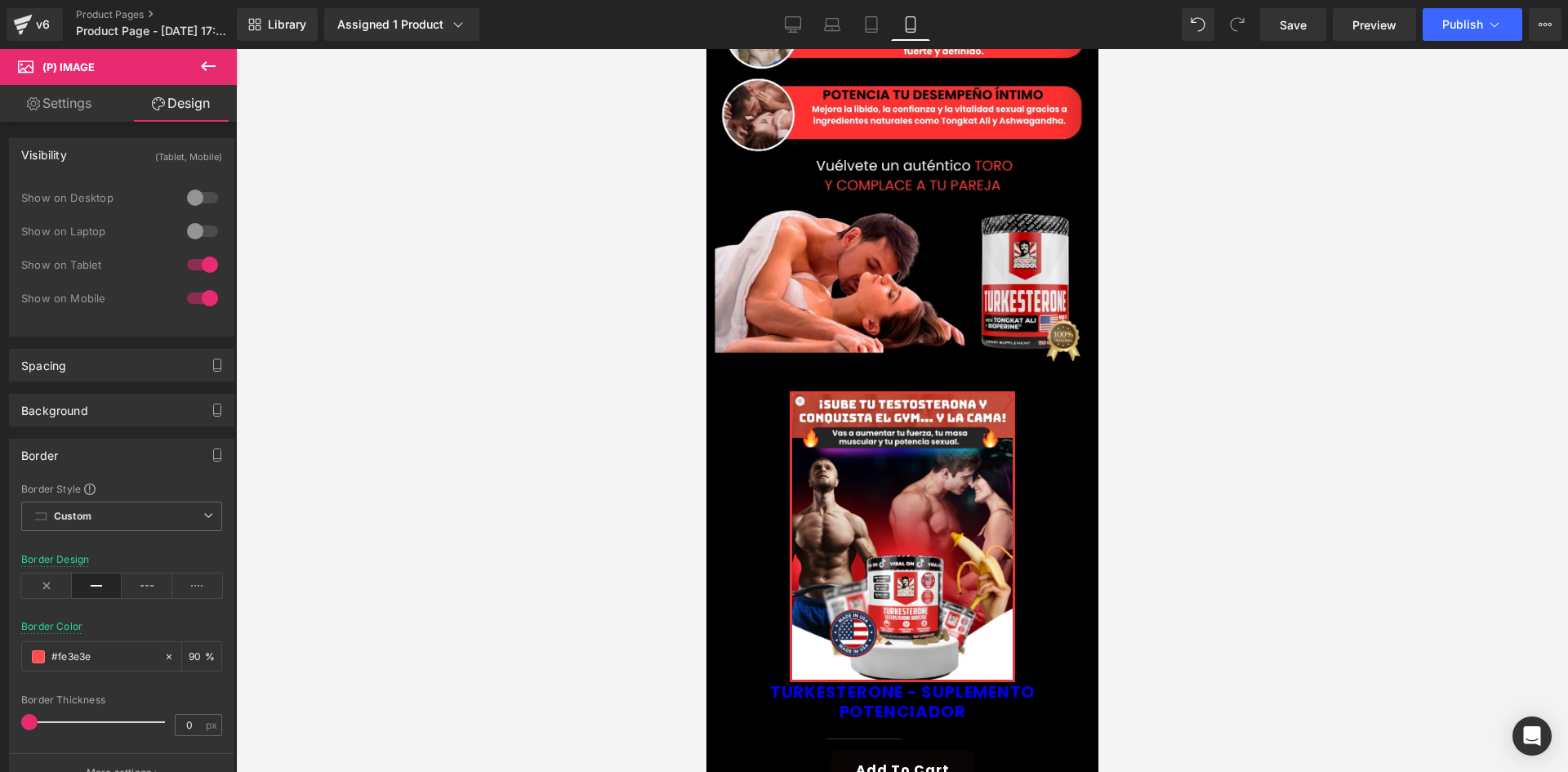
click at [413, 460] on div at bounding box center [902, 411] width 1332 height 723
click at [39, 658] on span at bounding box center [39, 656] width 13 height 13
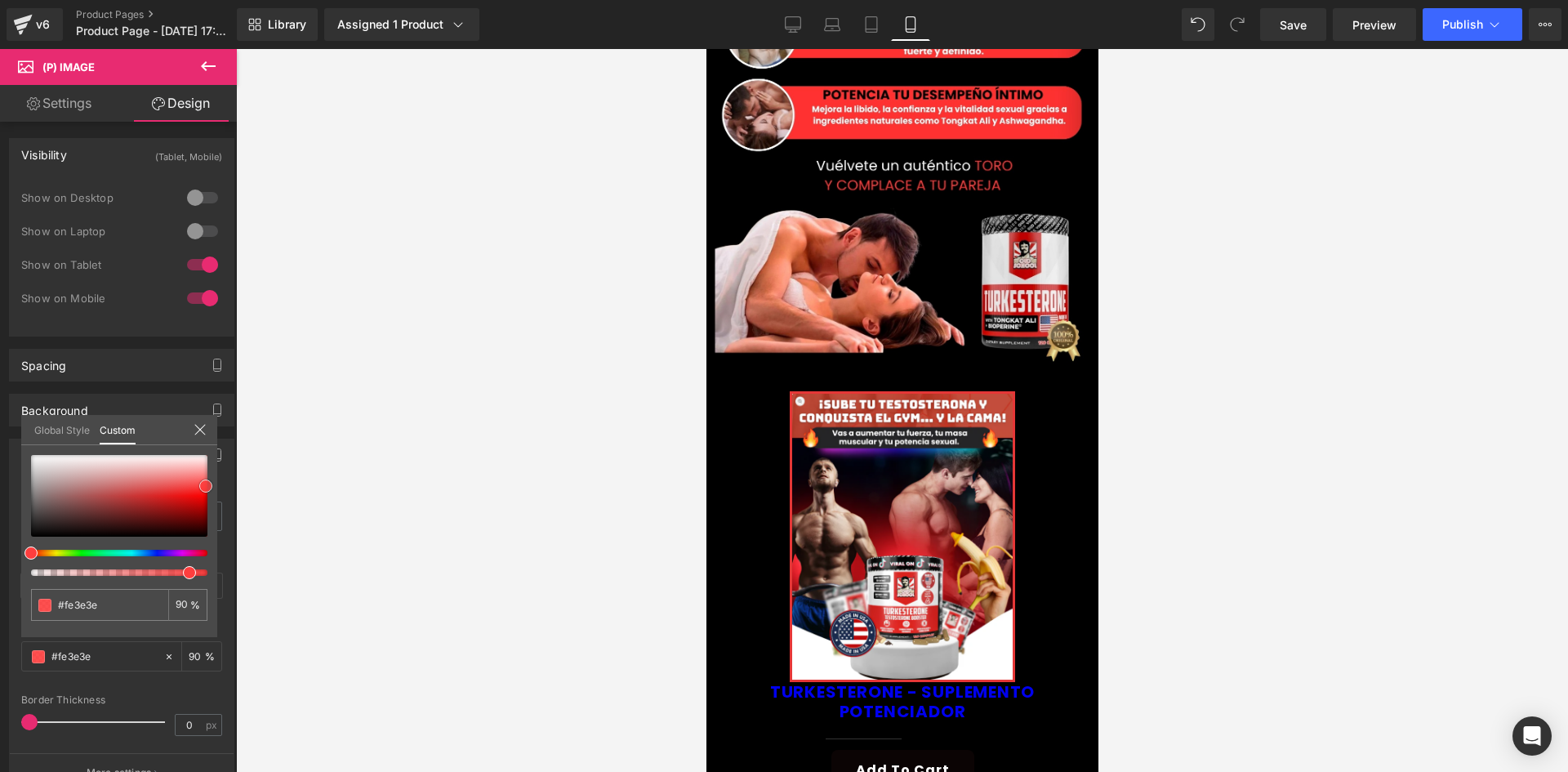
type input "#b80909"
type input "#b90808"
type input "#ab0707"
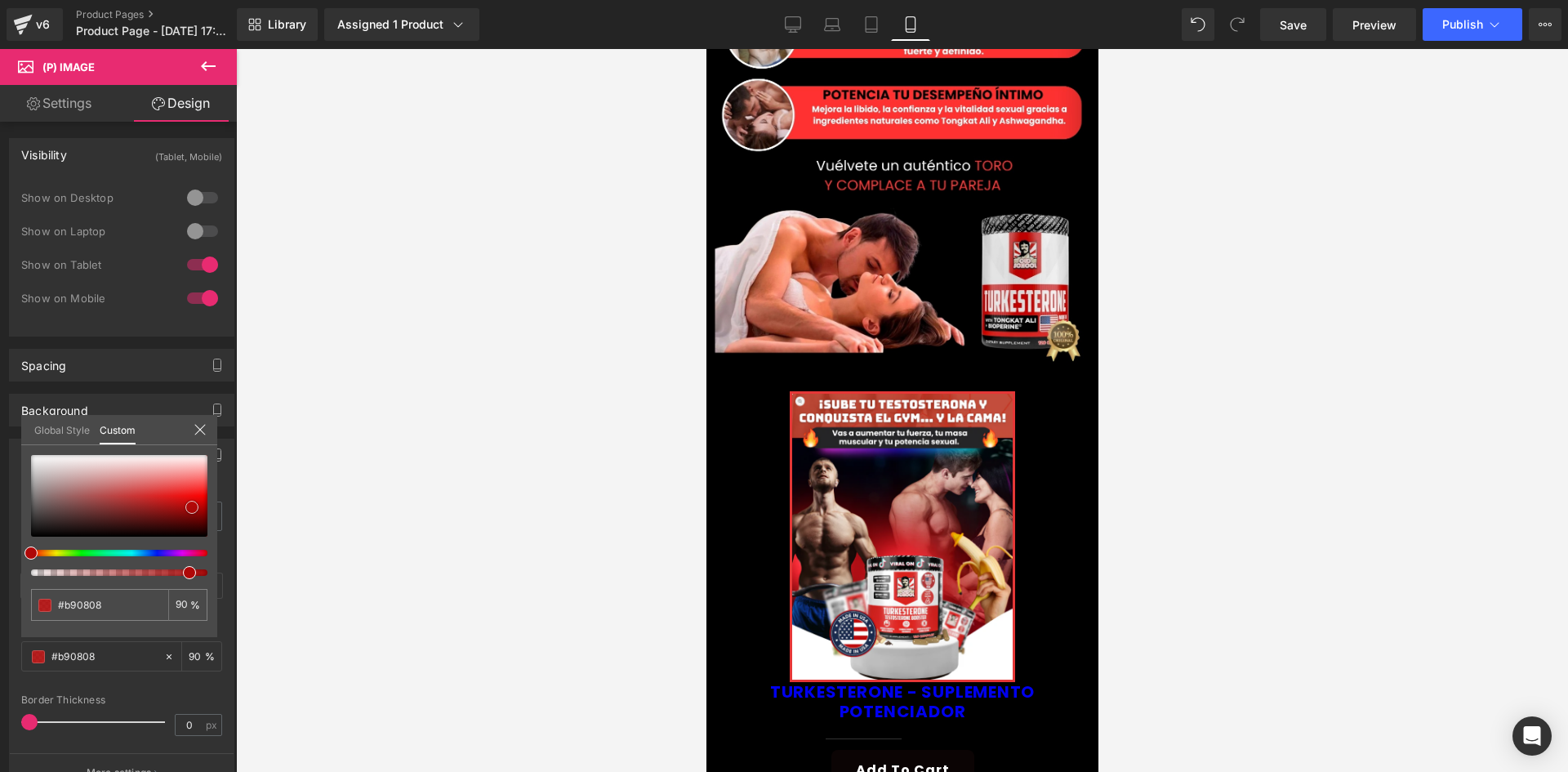
type input "#ab0707"
type input "#a60606"
type input "#a70606"
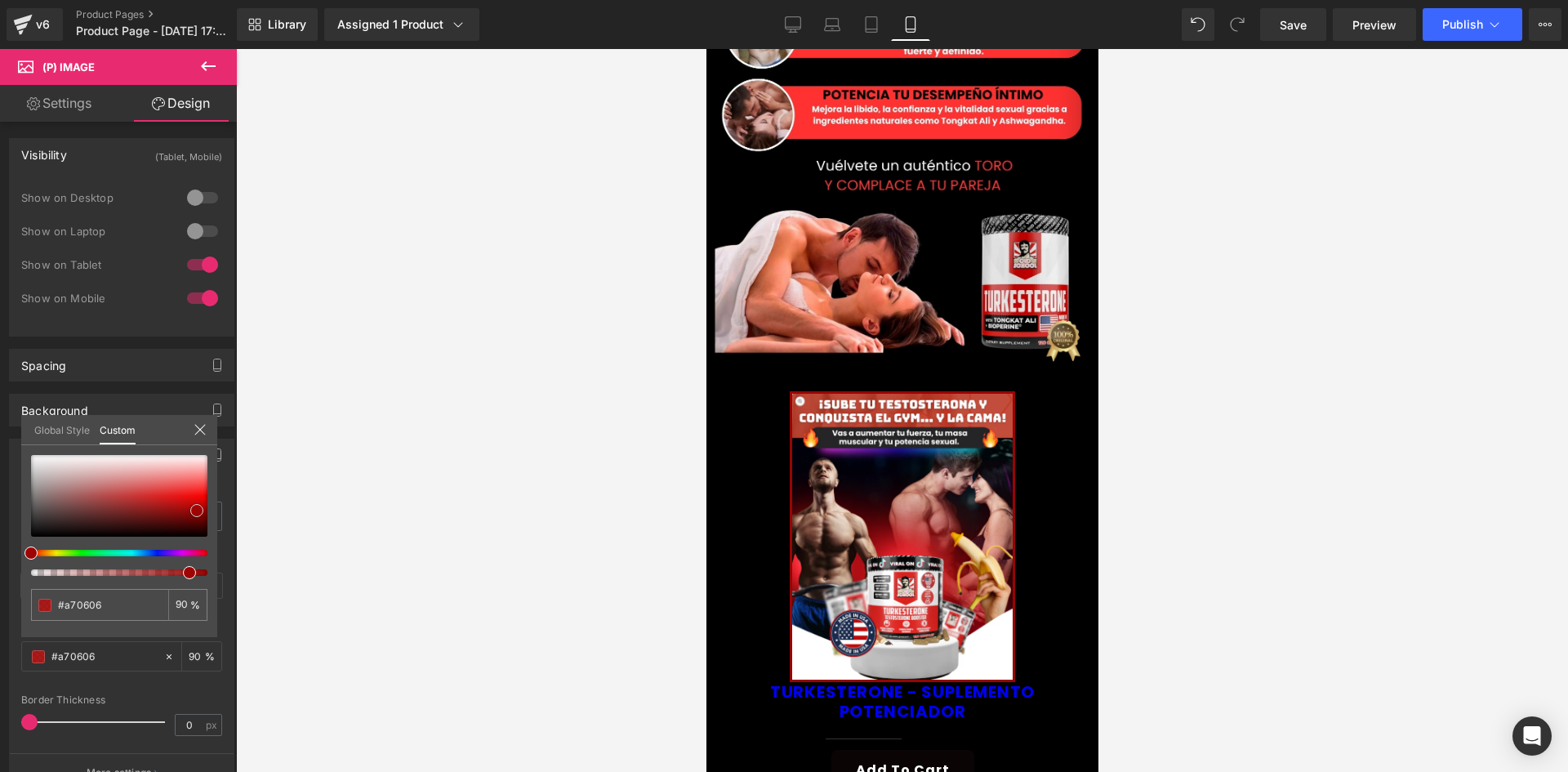
type input "#a20505"
type input "#9e0404"
type input "#9f0404"
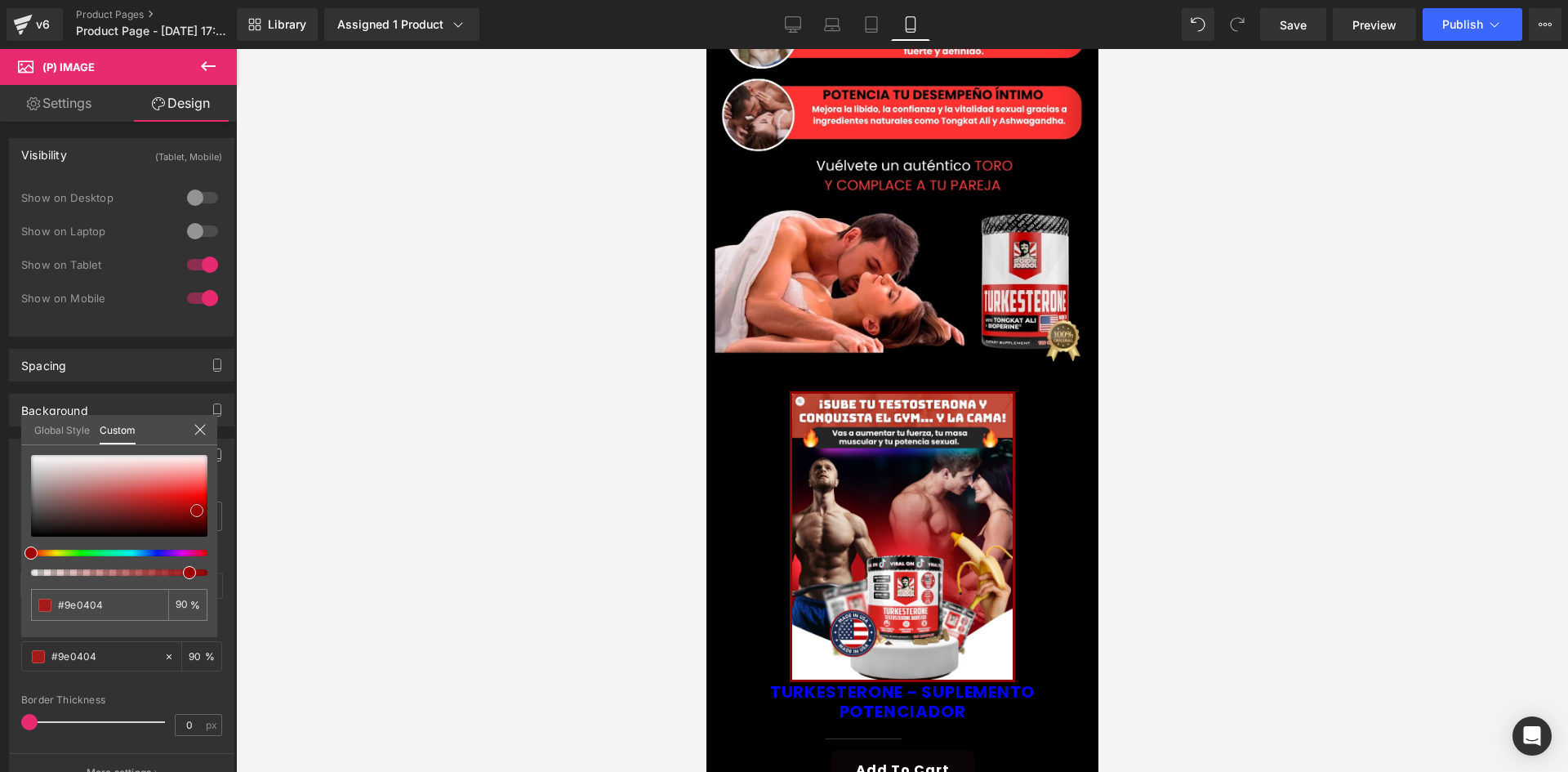
type input "#9f0404"
type input "#9a0303"
type input "#890000"
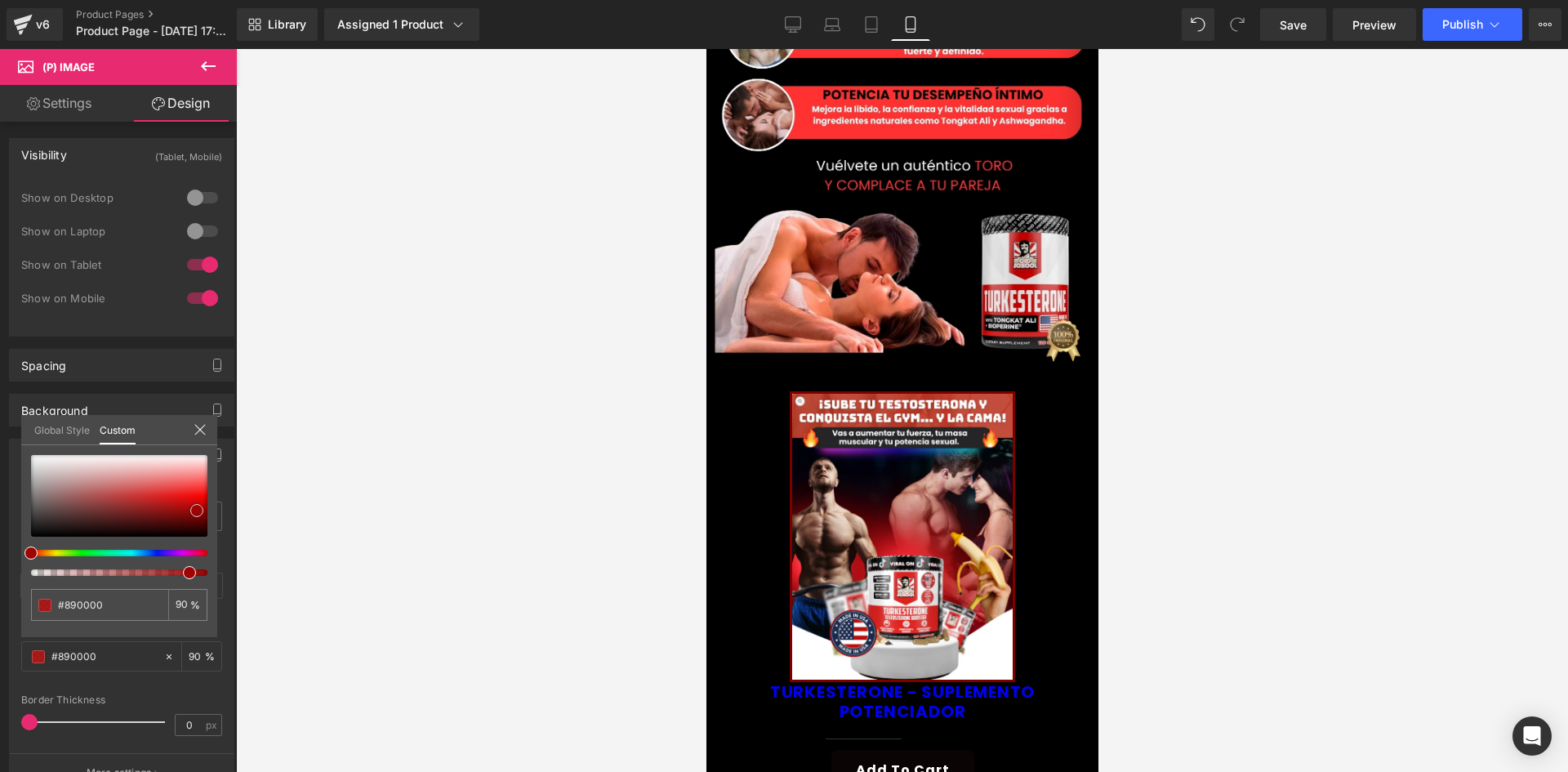
type input "#840000"
type input "#8e0000"
type input "#a80000"
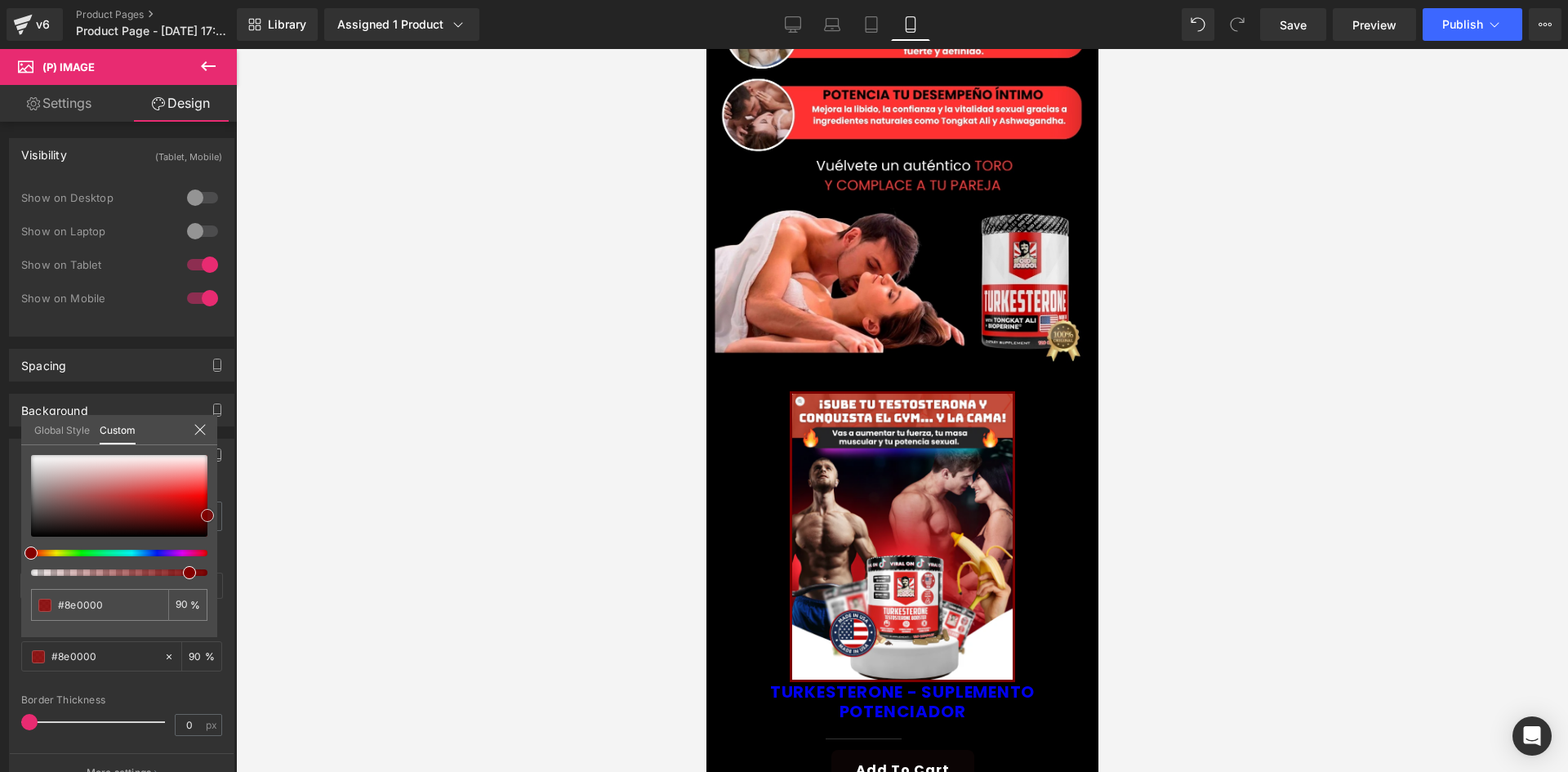
type input "#a80000"
type input "#b20000"
type input "#bc0000"
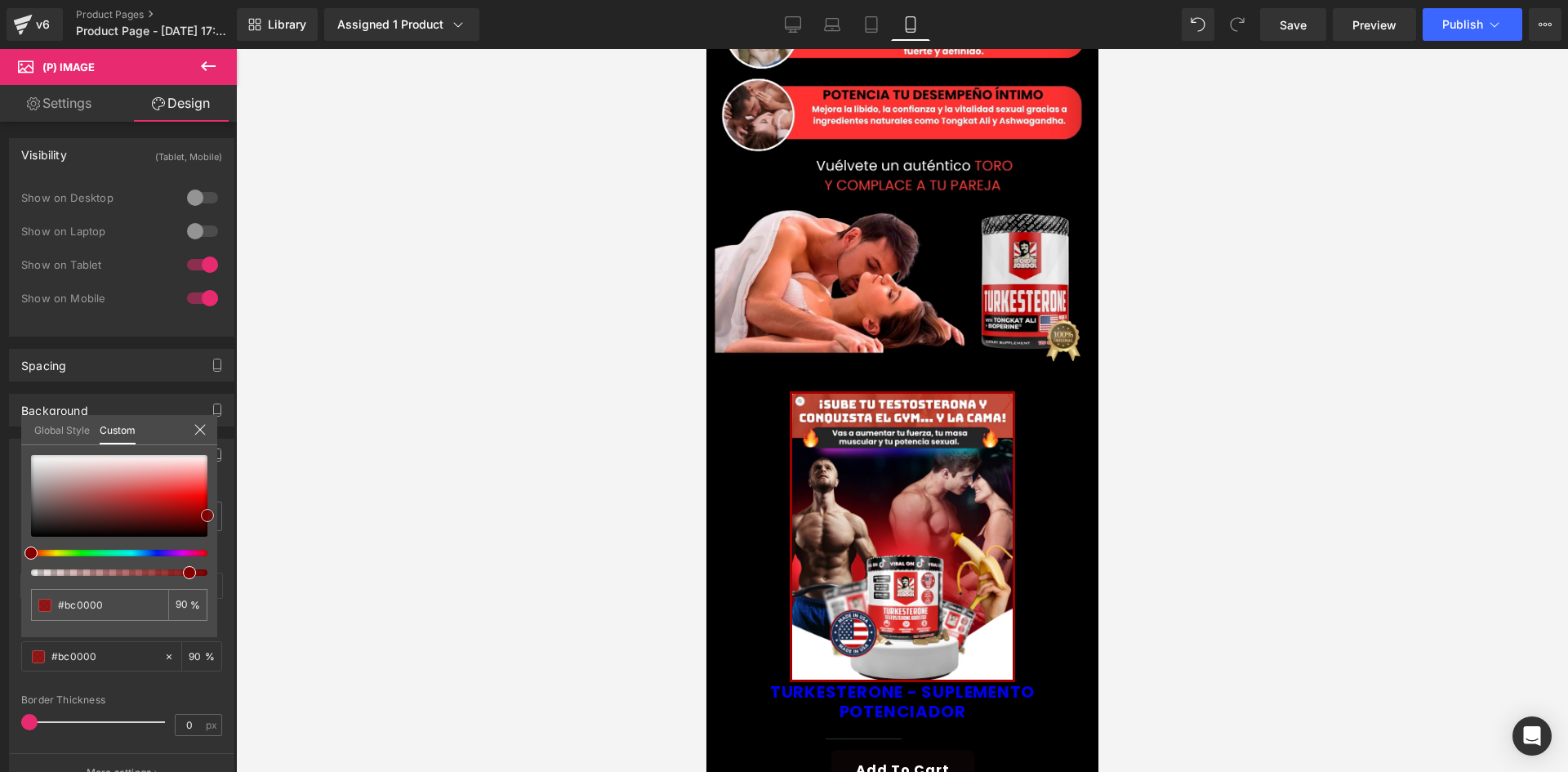
type input "#c10000"
type input "#c60000"
type input "#cc0000"
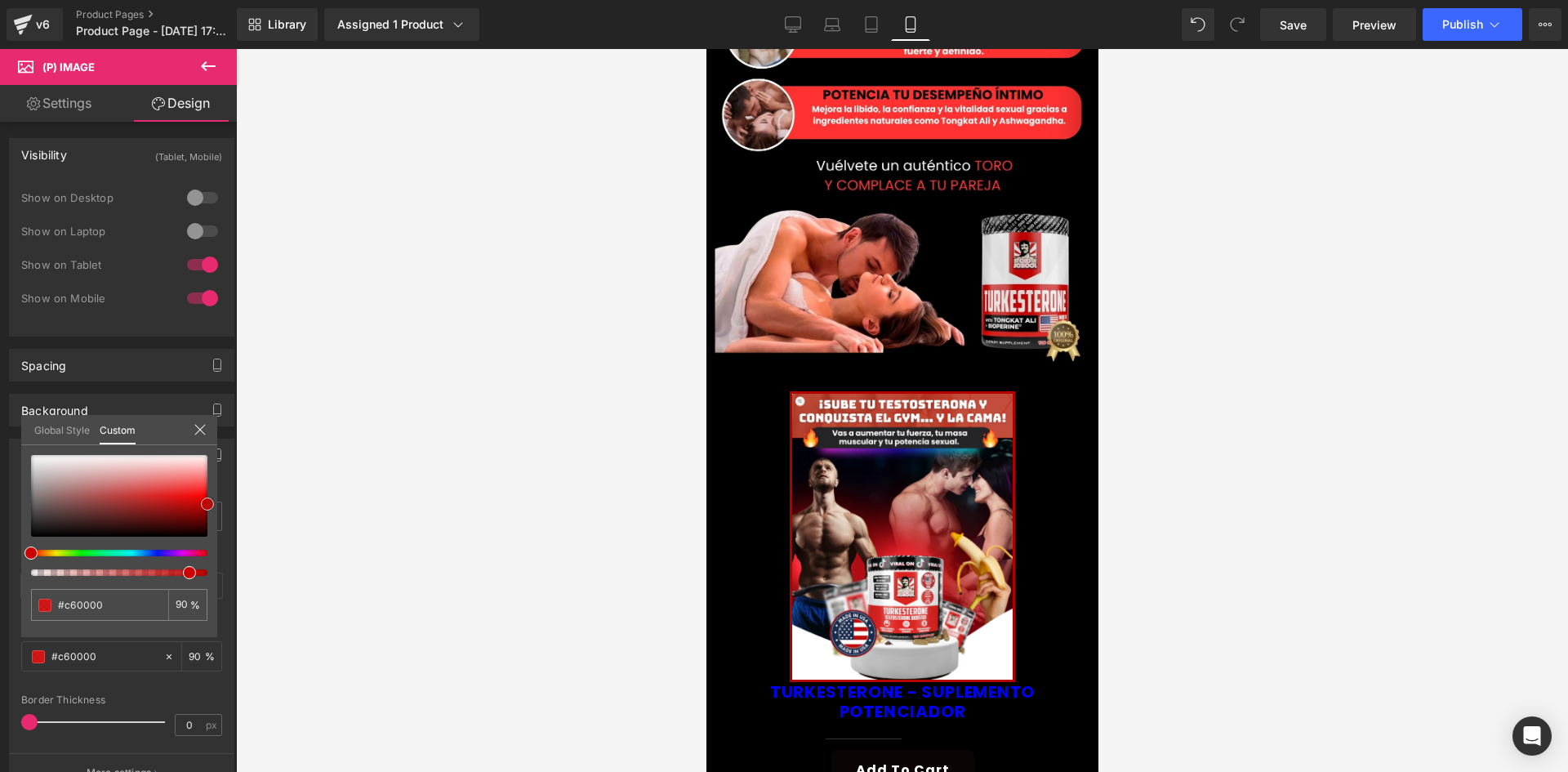
type input "#cc0000"
type input "#db0000"
type input "#e50000"
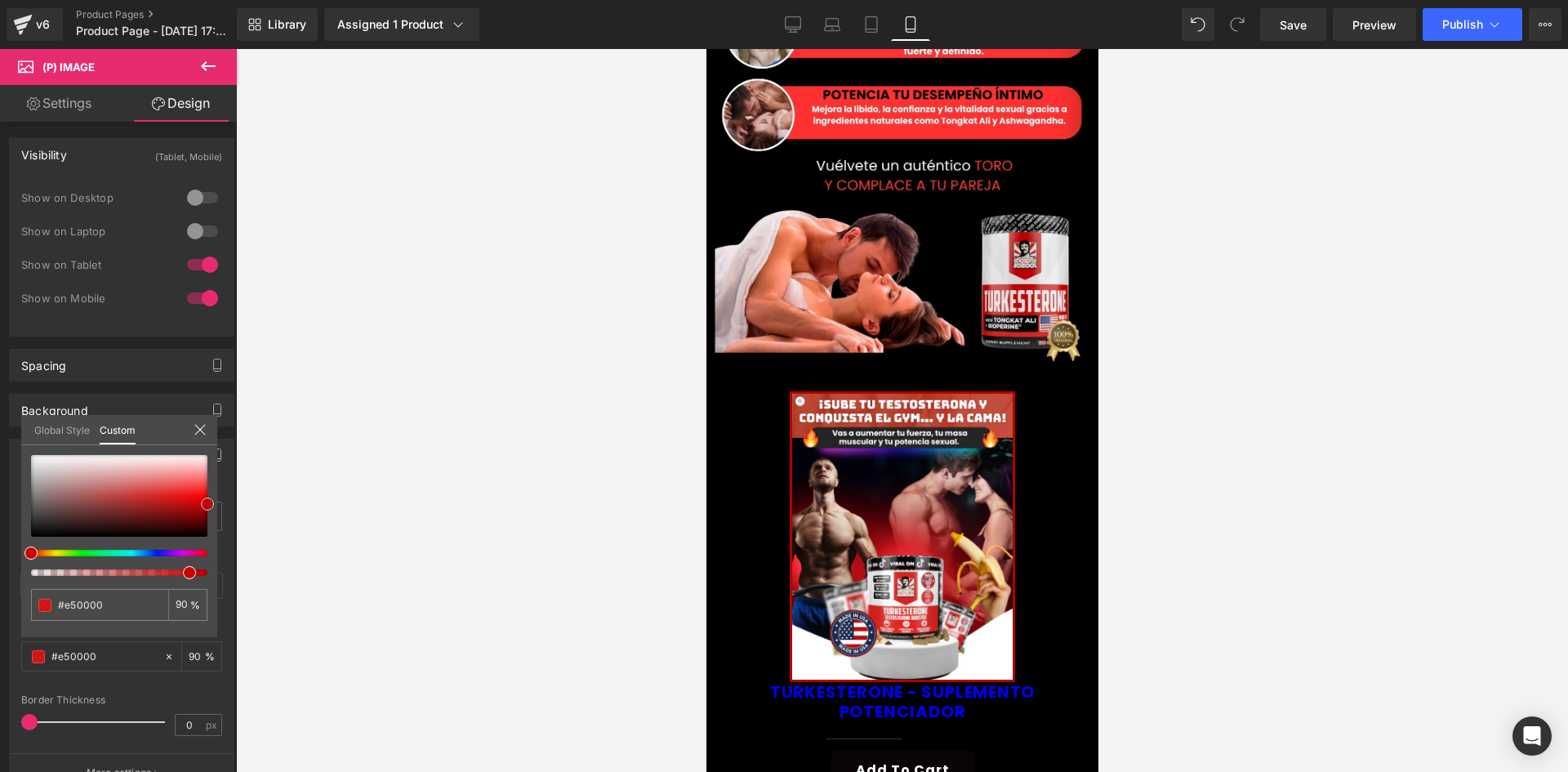
type input "#f40000"
type input "#ff0000"
type input "#ff0a0a"
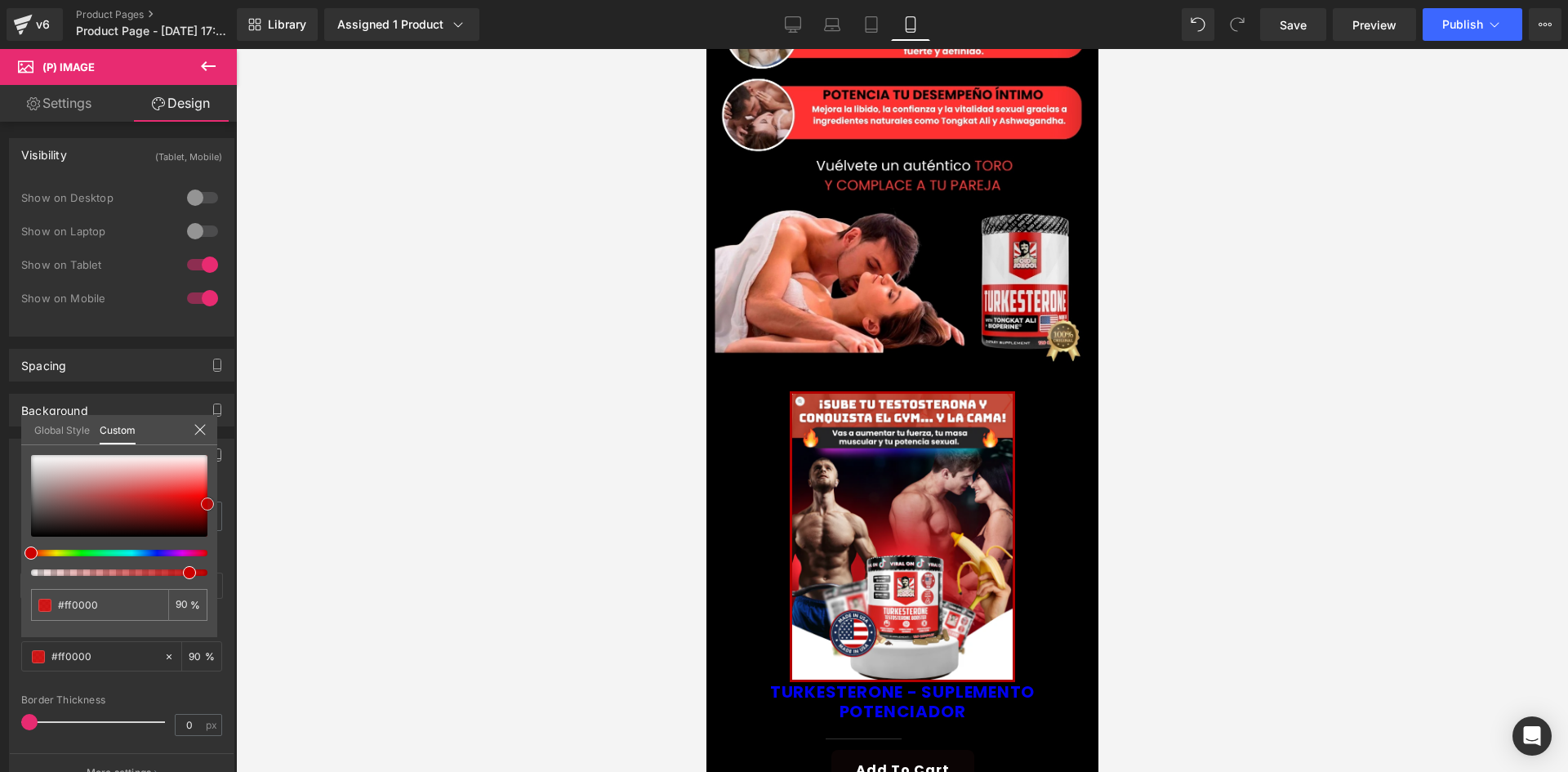
type input "#ff0a0a"
type input "#ff1919"
type input "#ff1e1e"
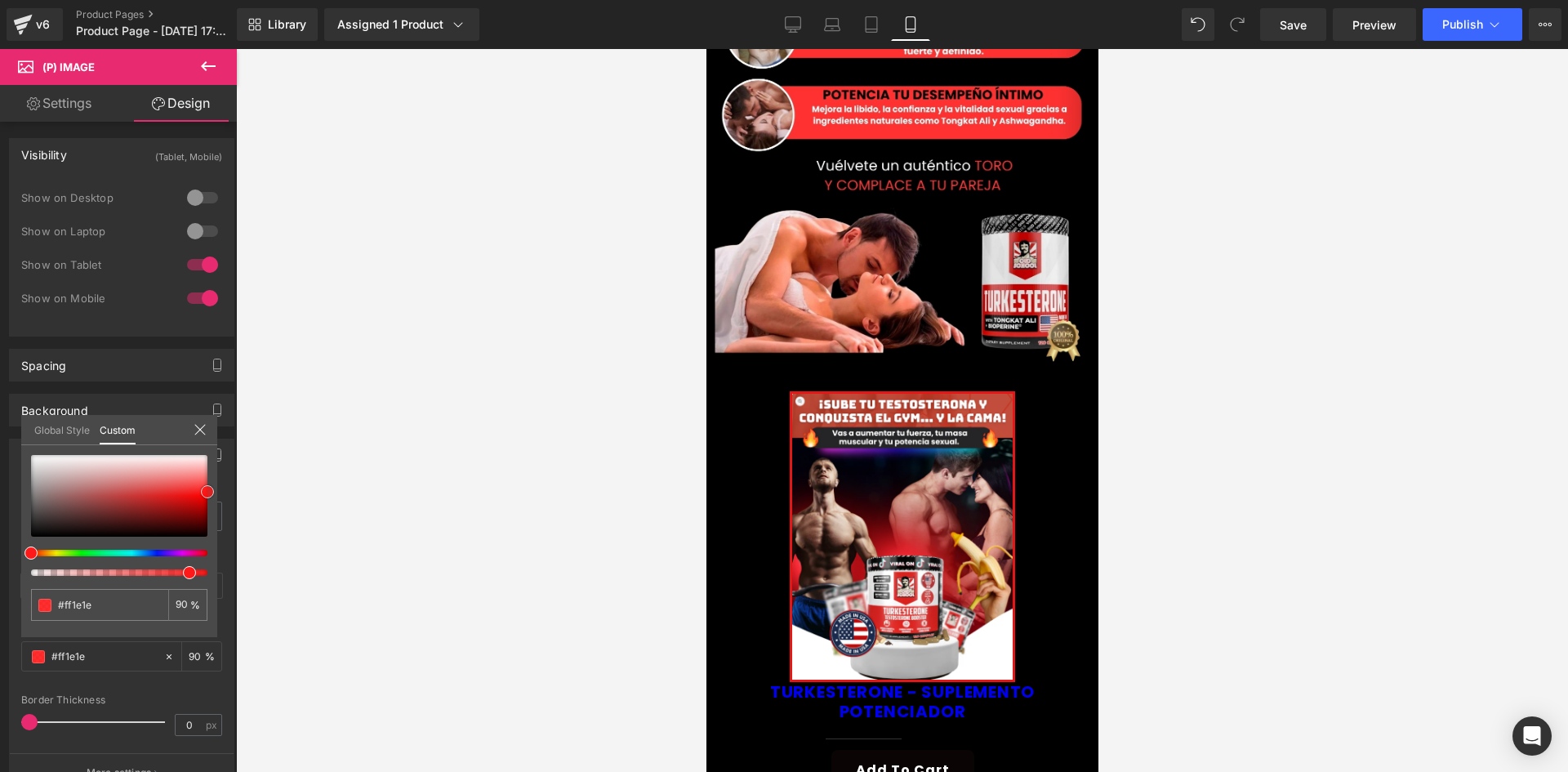
type input "#fe2323"
type input "#fd2929"
type input "#fd3434"
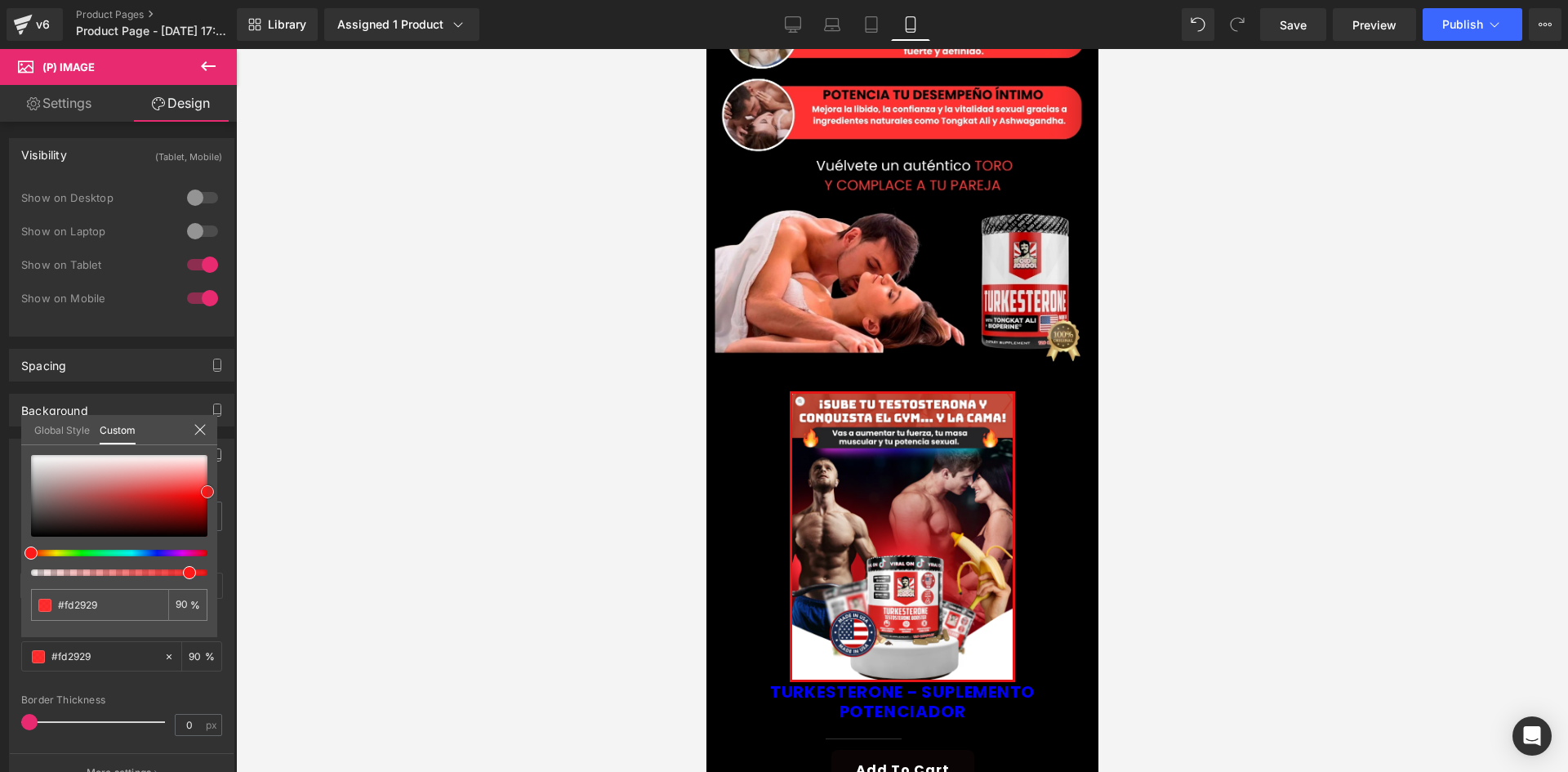
type input "#fd3434"
type input "#ff3233"
type input "#fe4242"
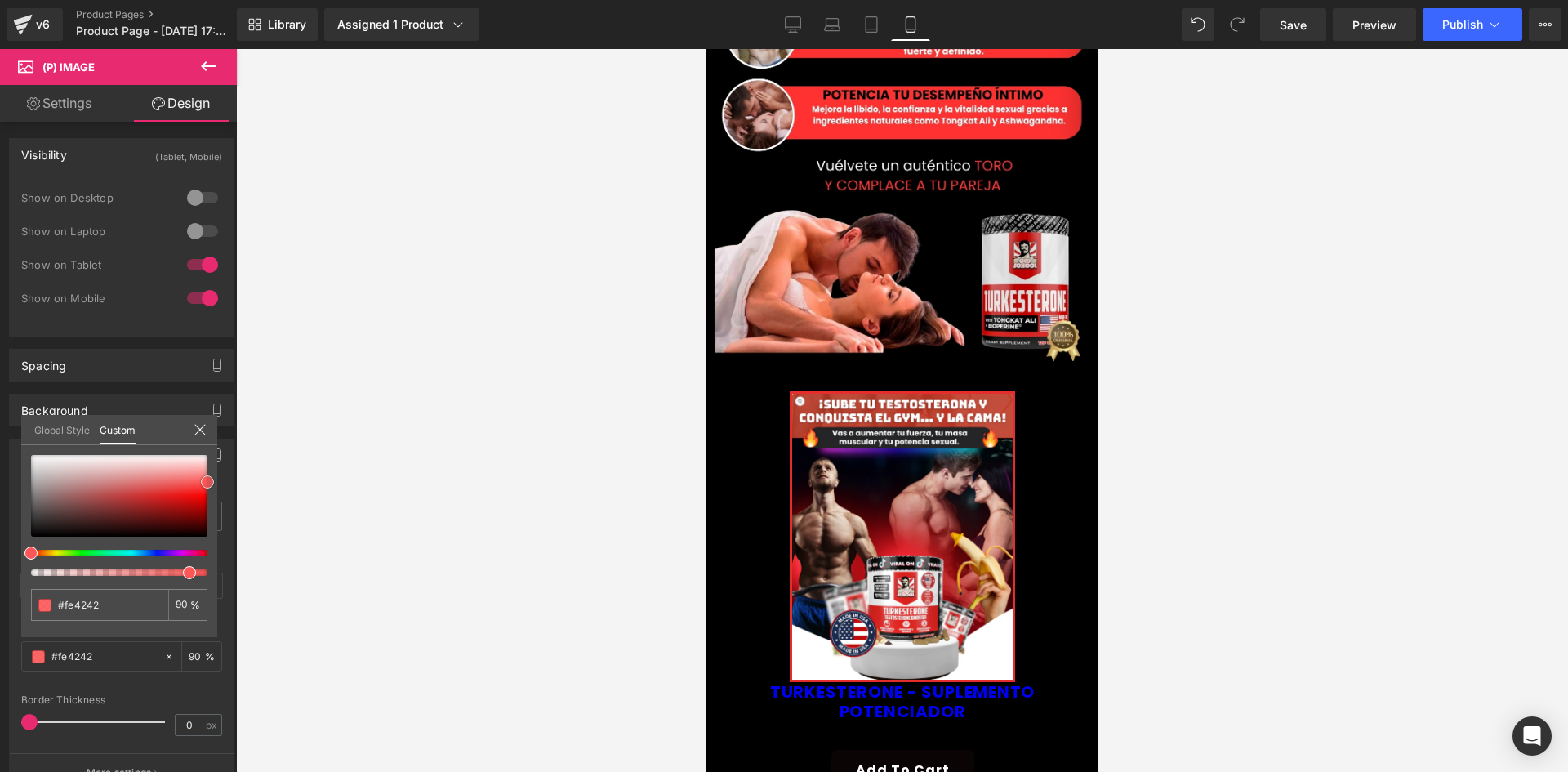
type input "#fe4c4c"
type input "#fe5757"
type input "#ff6566"
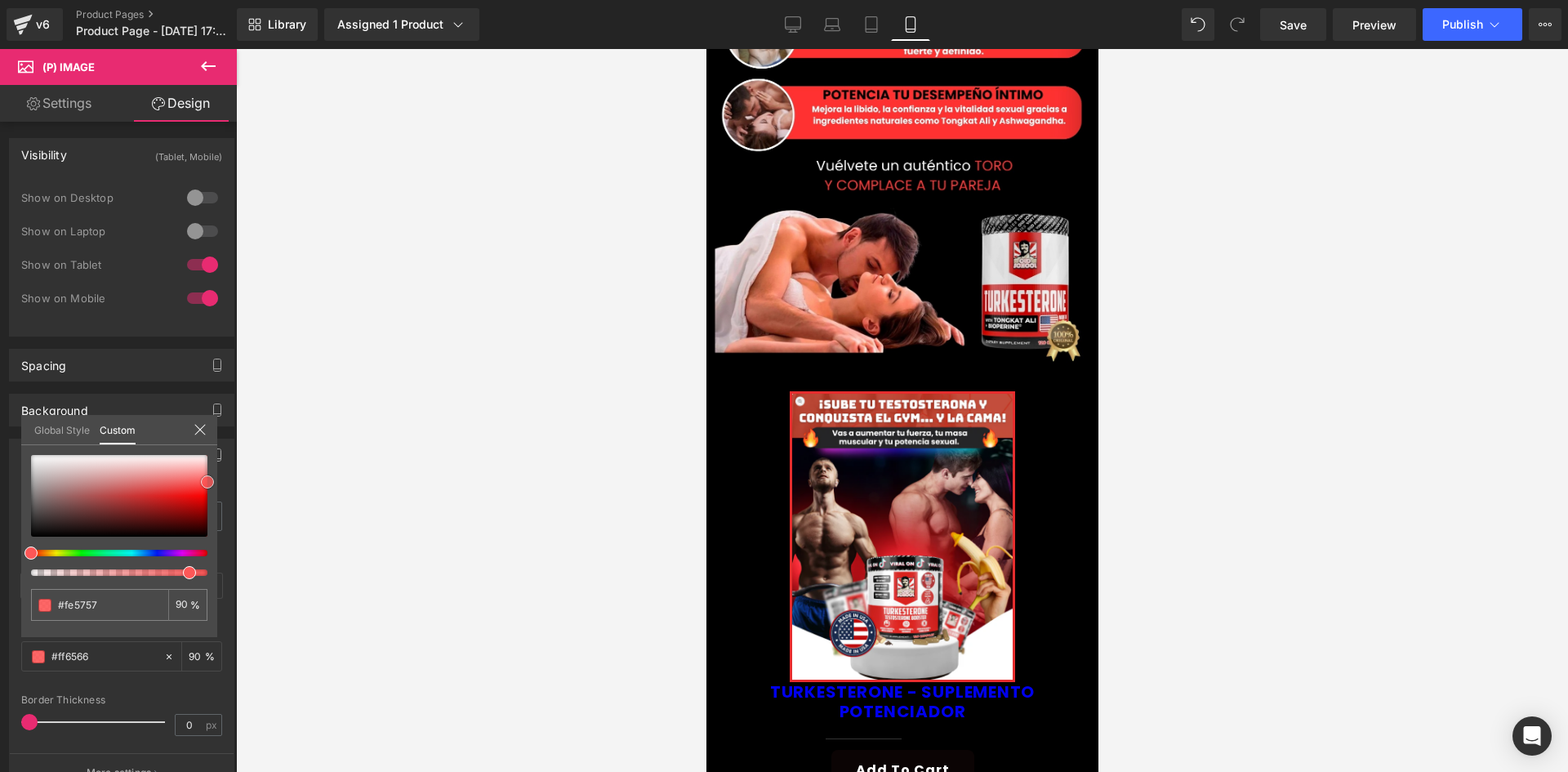
type input "#ff6566"
type input "#ff6b6b"
type input "#ff5b5b"
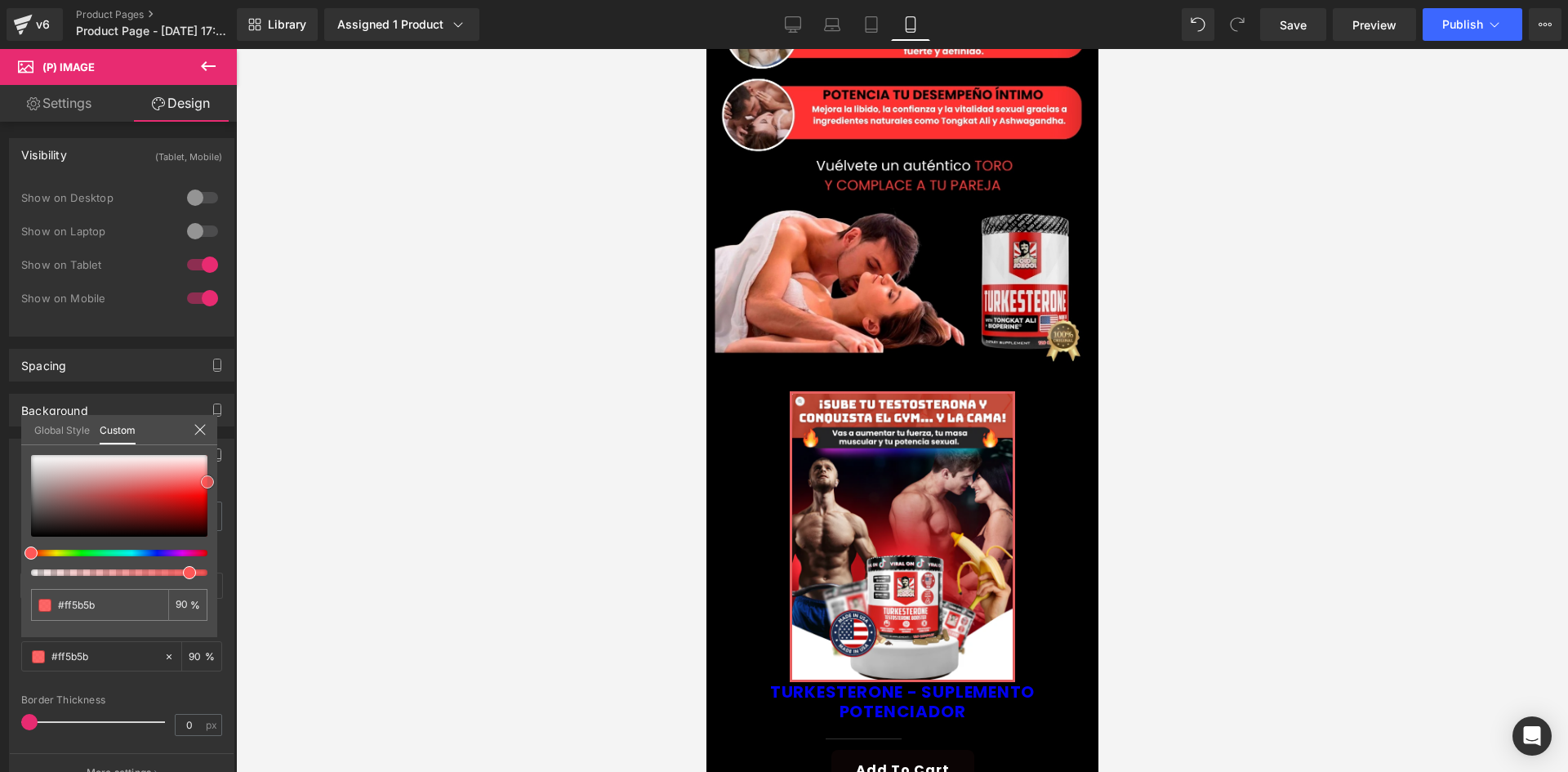
type input "#fe4c4c"
type input "#fe4242"
type input "#fd3434"
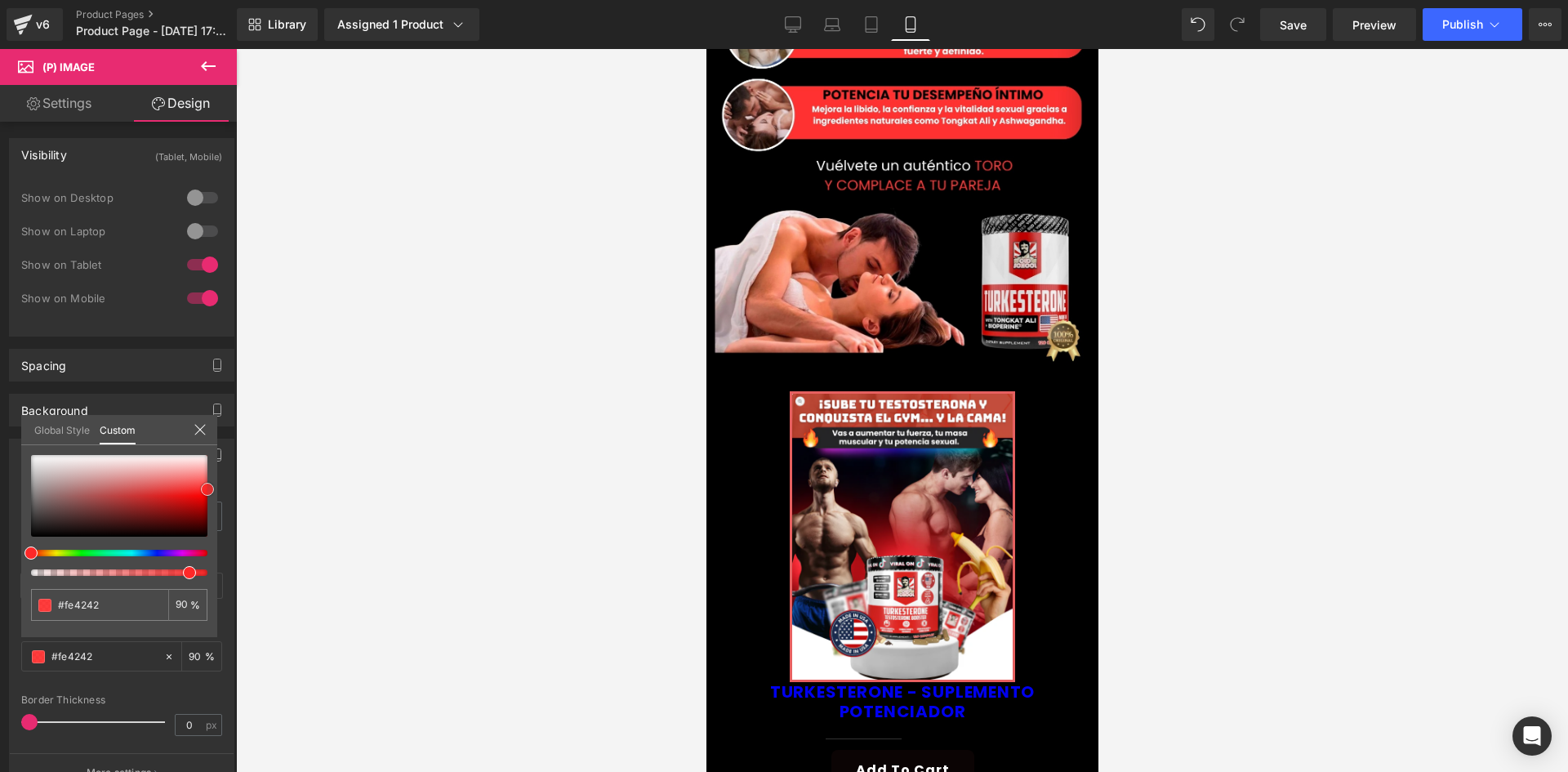
type input "#fd3434"
type input "#fd1f1f"
type input "#ff0505"
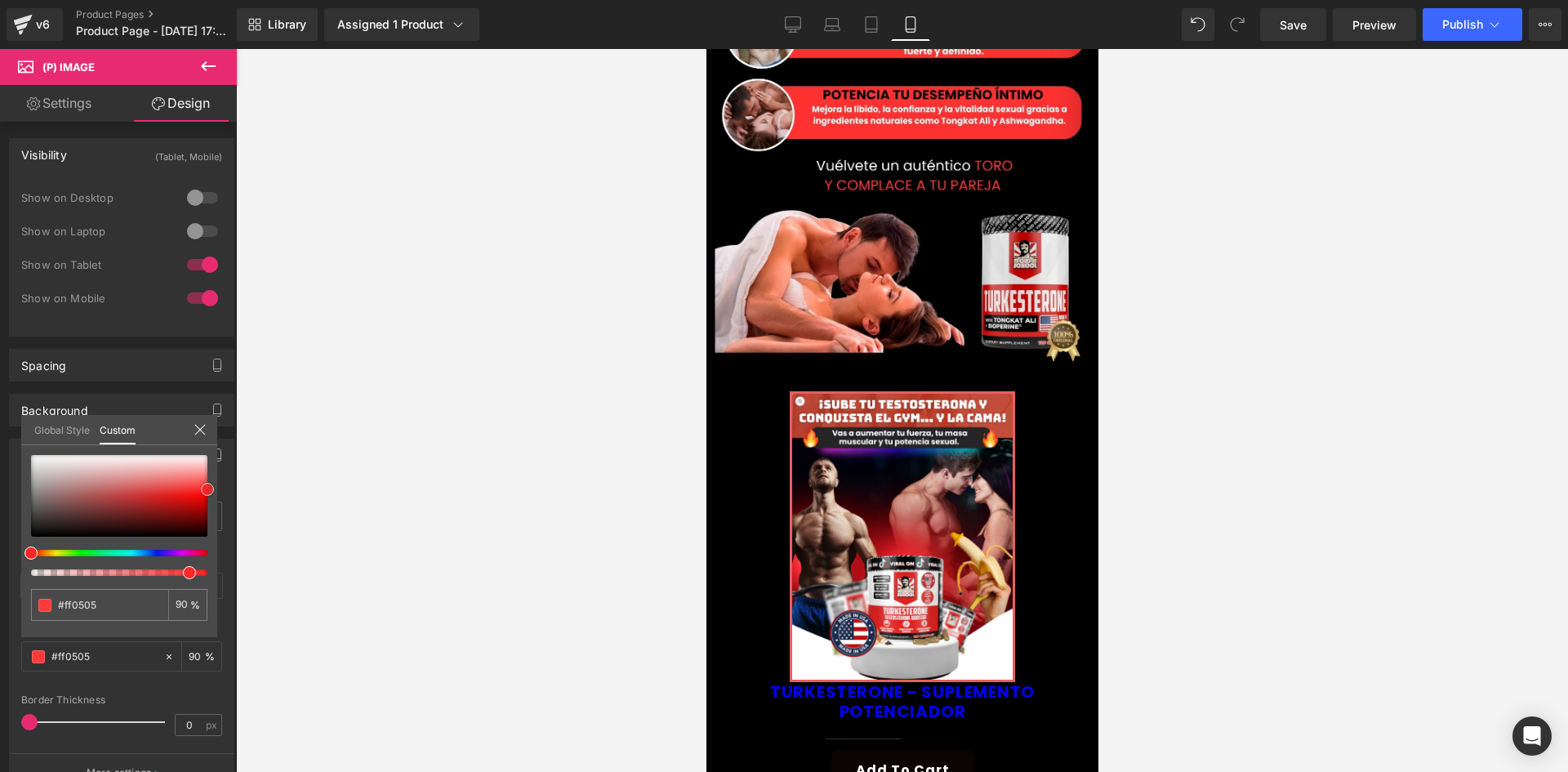
type input "#f40000"
type input "#ea0000"
type input "#e50000"
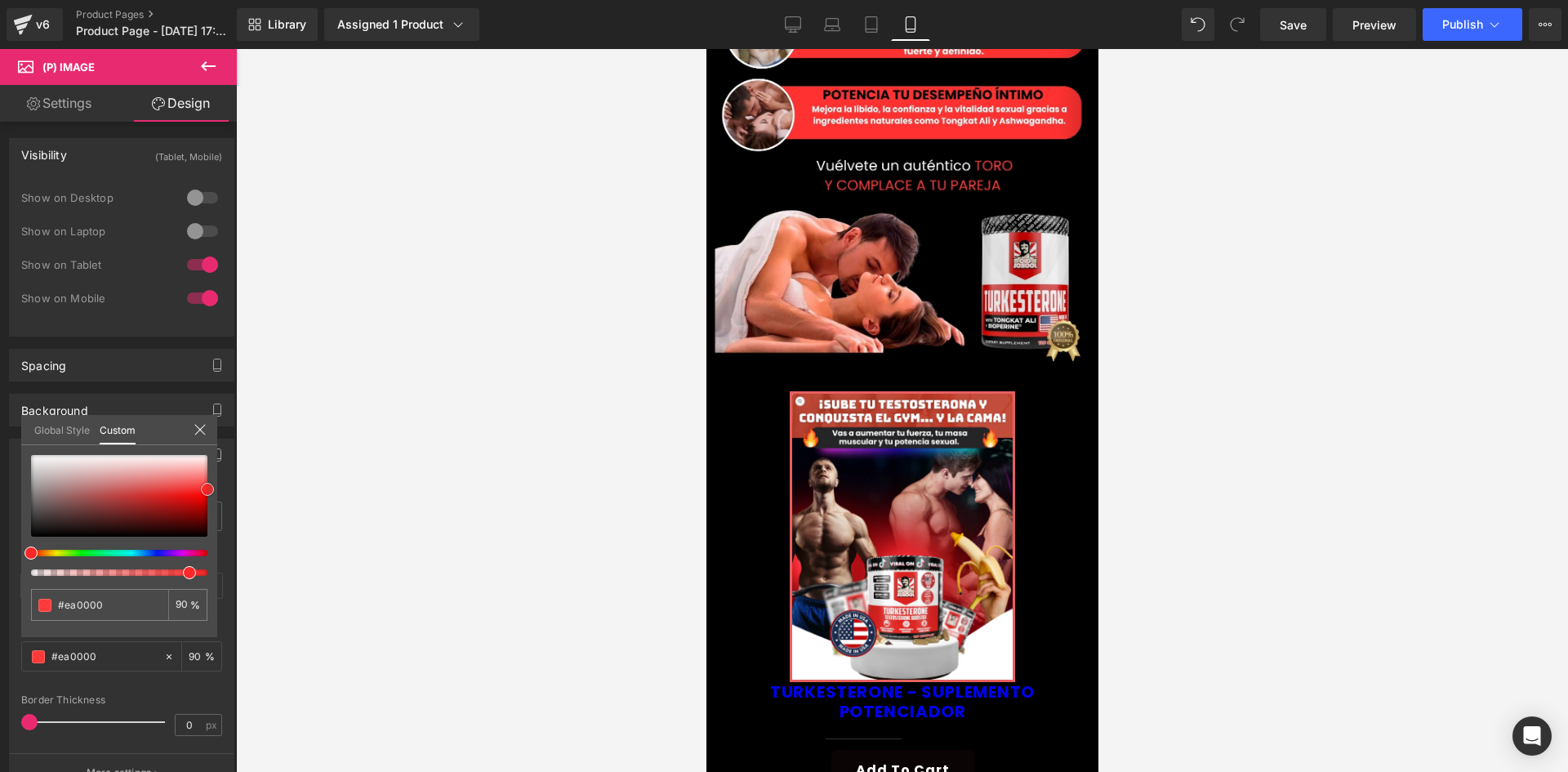
type input "#e50000"
drag, startPoint x: 192, startPoint y: 507, endPoint x: 256, endPoint y: 499, distance: 64.5
click at [256, 499] on div "Product You are previewing how the will restyle your page. You can not edit Ele…" at bounding box center [784, 400] width 1568 height 800
drag, startPoint x: 390, startPoint y: 474, endPoint x: 334, endPoint y: 485, distance: 57.1
click at [391, 474] on div at bounding box center [902, 411] width 1332 height 723
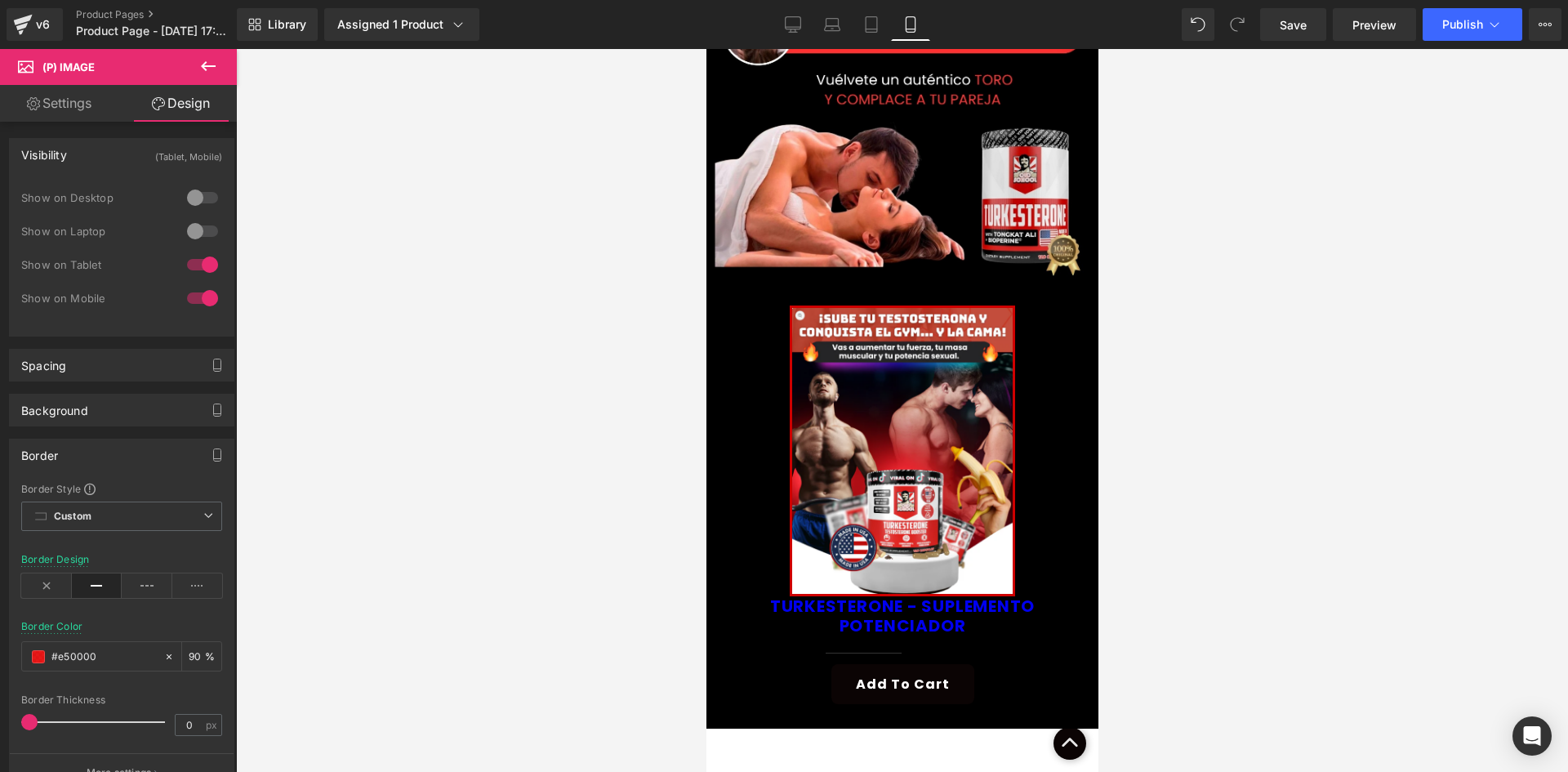
scroll to position [326, 0]
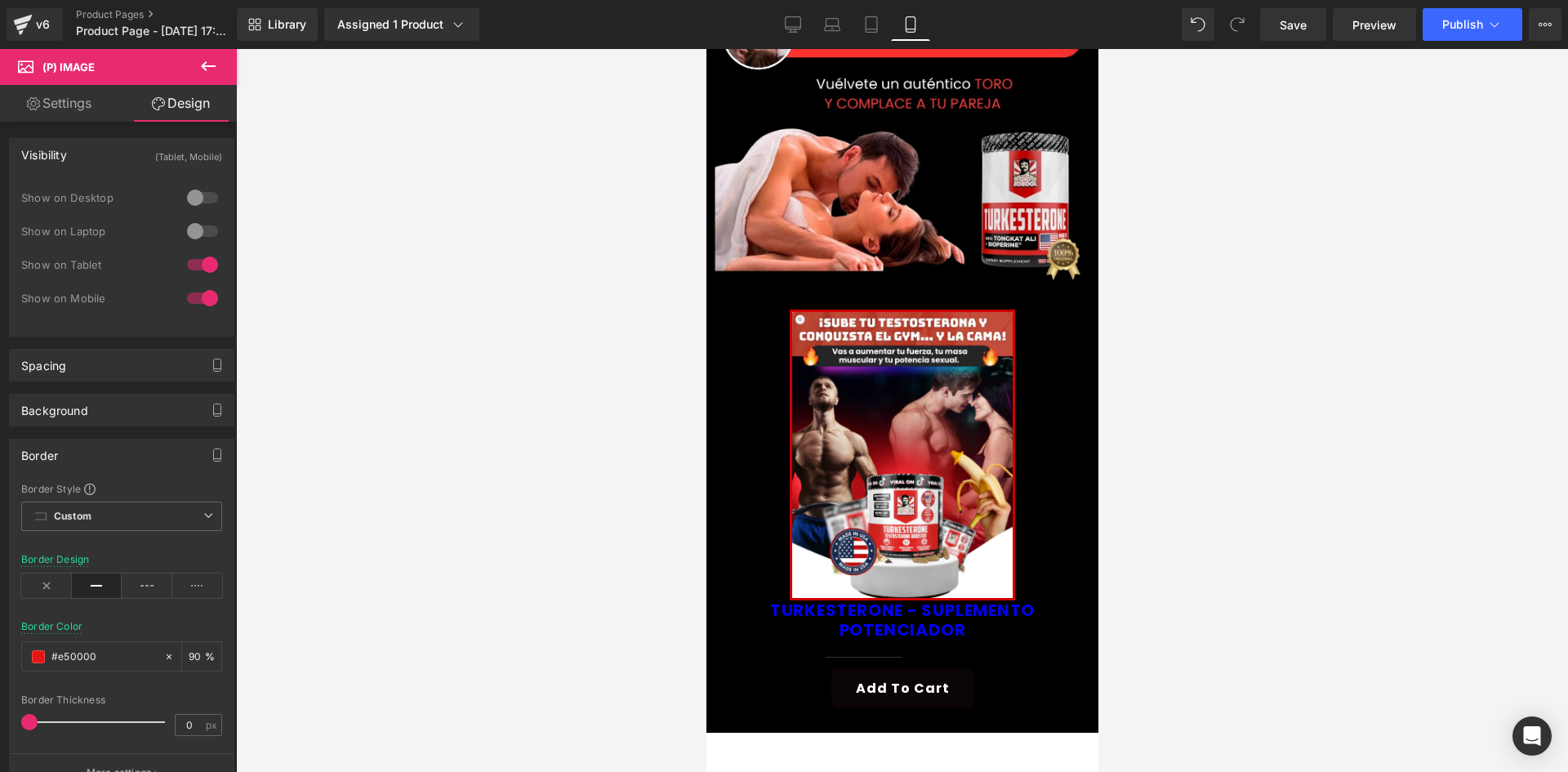
click at [915, 601] on div "TURKESTERONE - SUPLEMENTO POTENCIADOR (P) Title" at bounding box center [901, 623] width 376 height 46
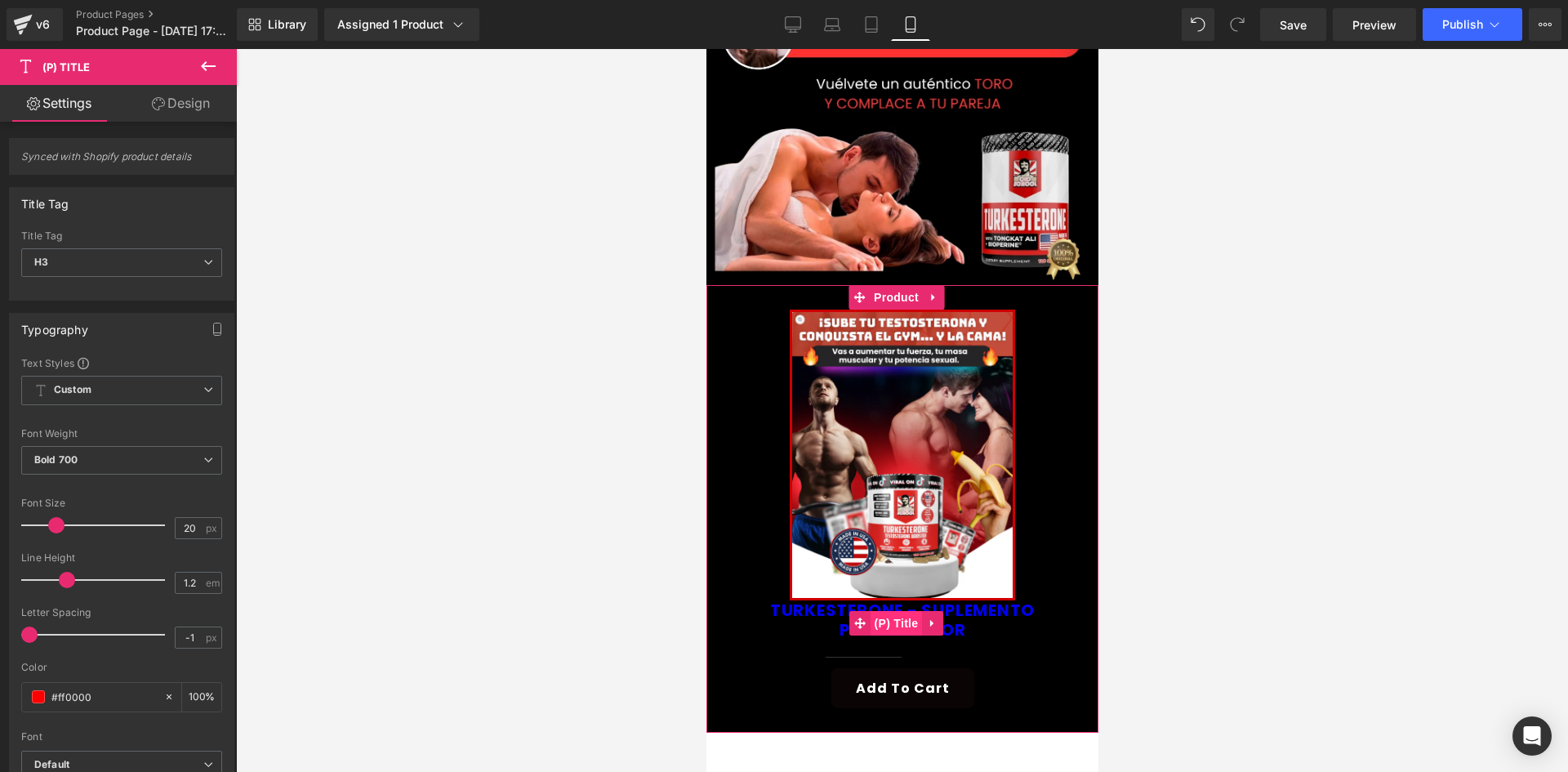
click at [905, 611] on span "(P) Title" at bounding box center [896, 622] width 52 height 24
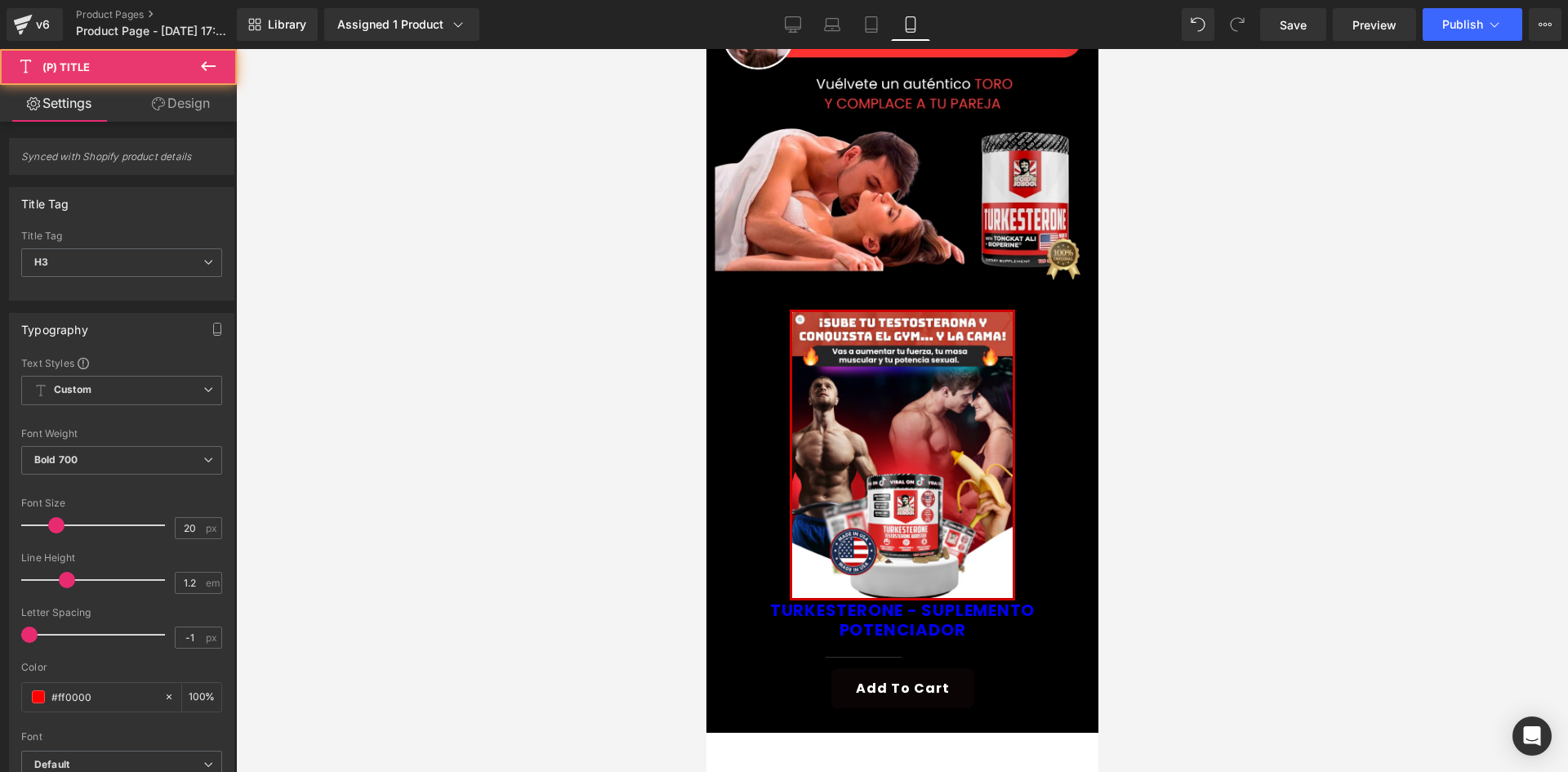
click at [165, 95] on link "Design" at bounding box center [181, 103] width 118 height 37
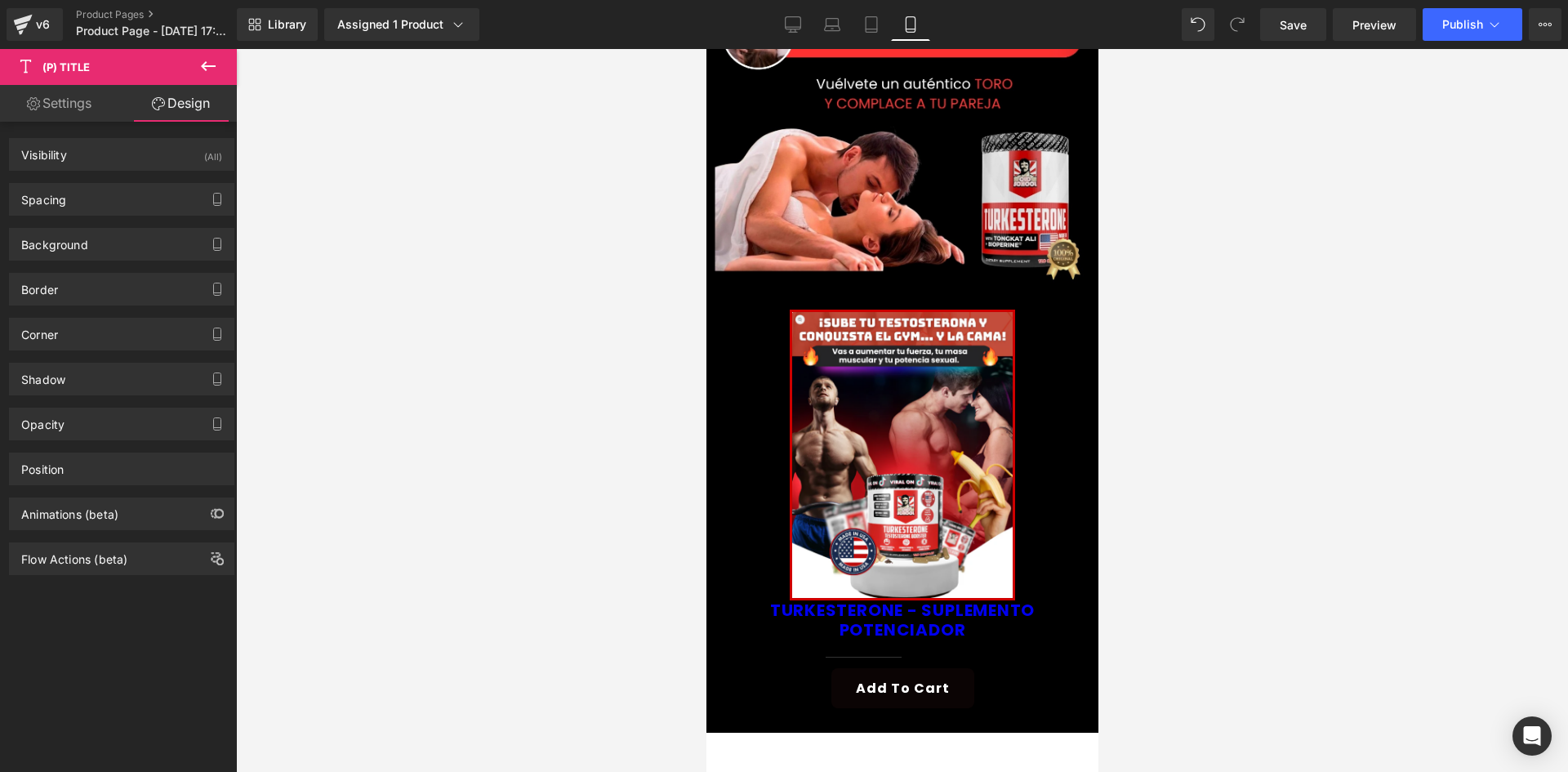
click at [172, 128] on div "Visibility (All) 0|0|0|0 1 Show on Desktop 1 Show on Laptop 1 Show on Tablet 1 …" at bounding box center [122, 148] width 244 height 45
click at [170, 135] on div "Visibility (All) 0|0|0|0 1 Show on Desktop 1 Show on Laptop 1 Show on Tablet 1 …" at bounding box center [122, 148] width 244 height 45
click at [178, 145] on div "Visibility (All)" at bounding box center [122, 154] width 224 height 31
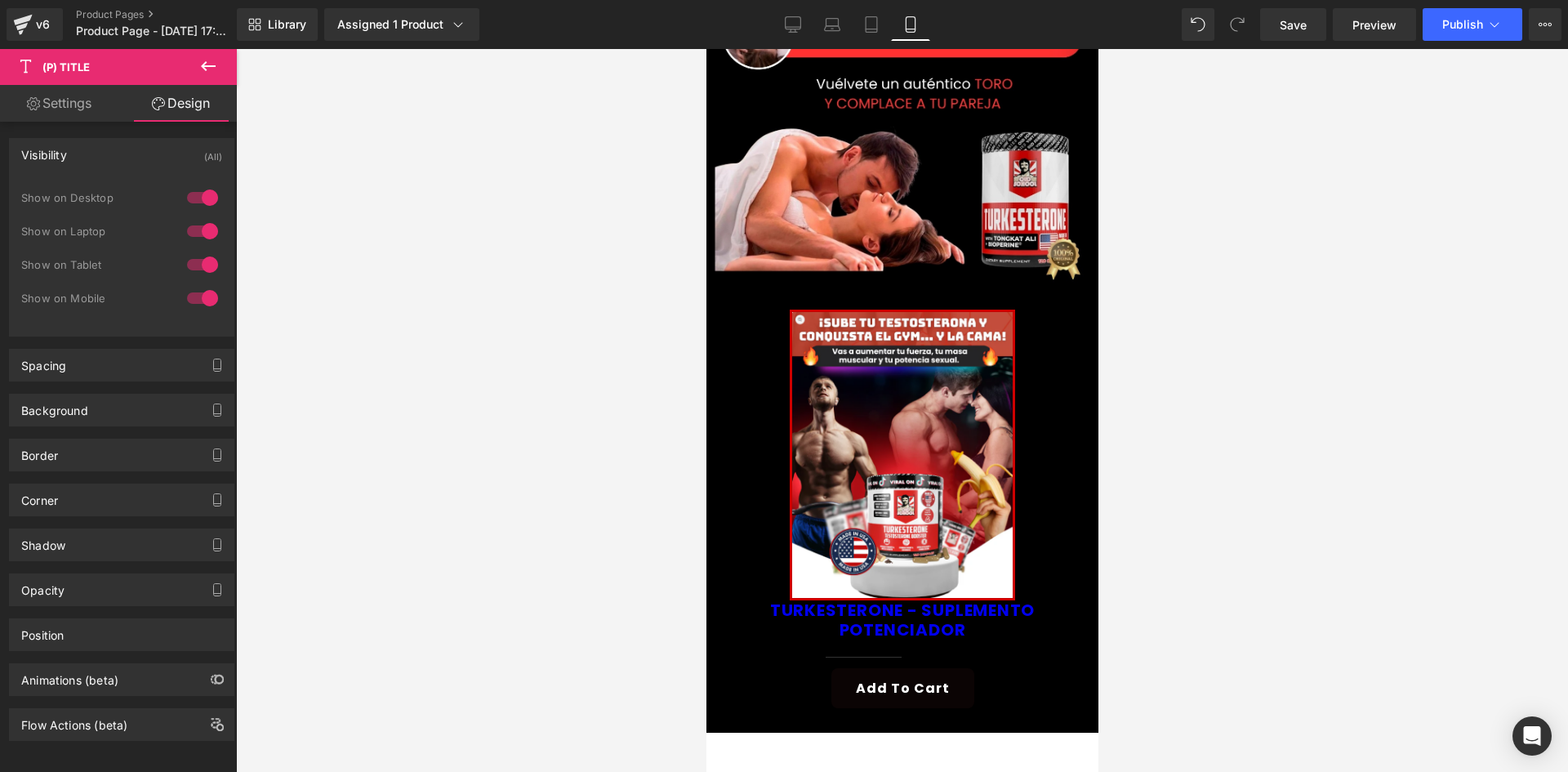
drag, startPoint x: 207, startPoint y: 190, endPoint x: 188, endPoint y: 247, distance: 60.1
click at [204, 193] on div at bounding box center [203, 197] width 39 height 26
click at [187, 237] on div at bounding box center [203, 230] width 39 height 26
click at [69, 106] on link "Settings" at bounding box center [59, 103] width 118 height 37
type input "#0000ee"
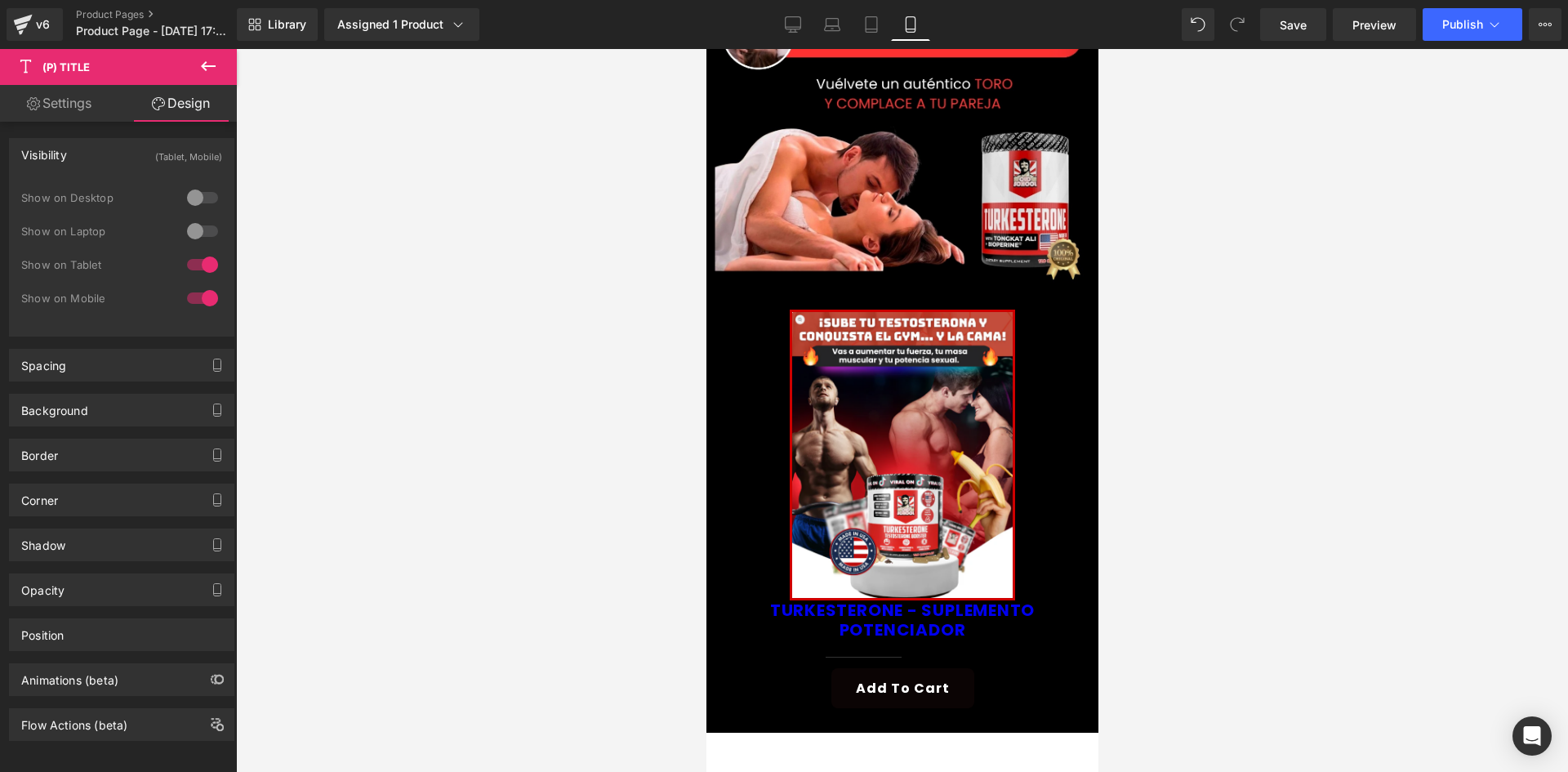
type input "100"
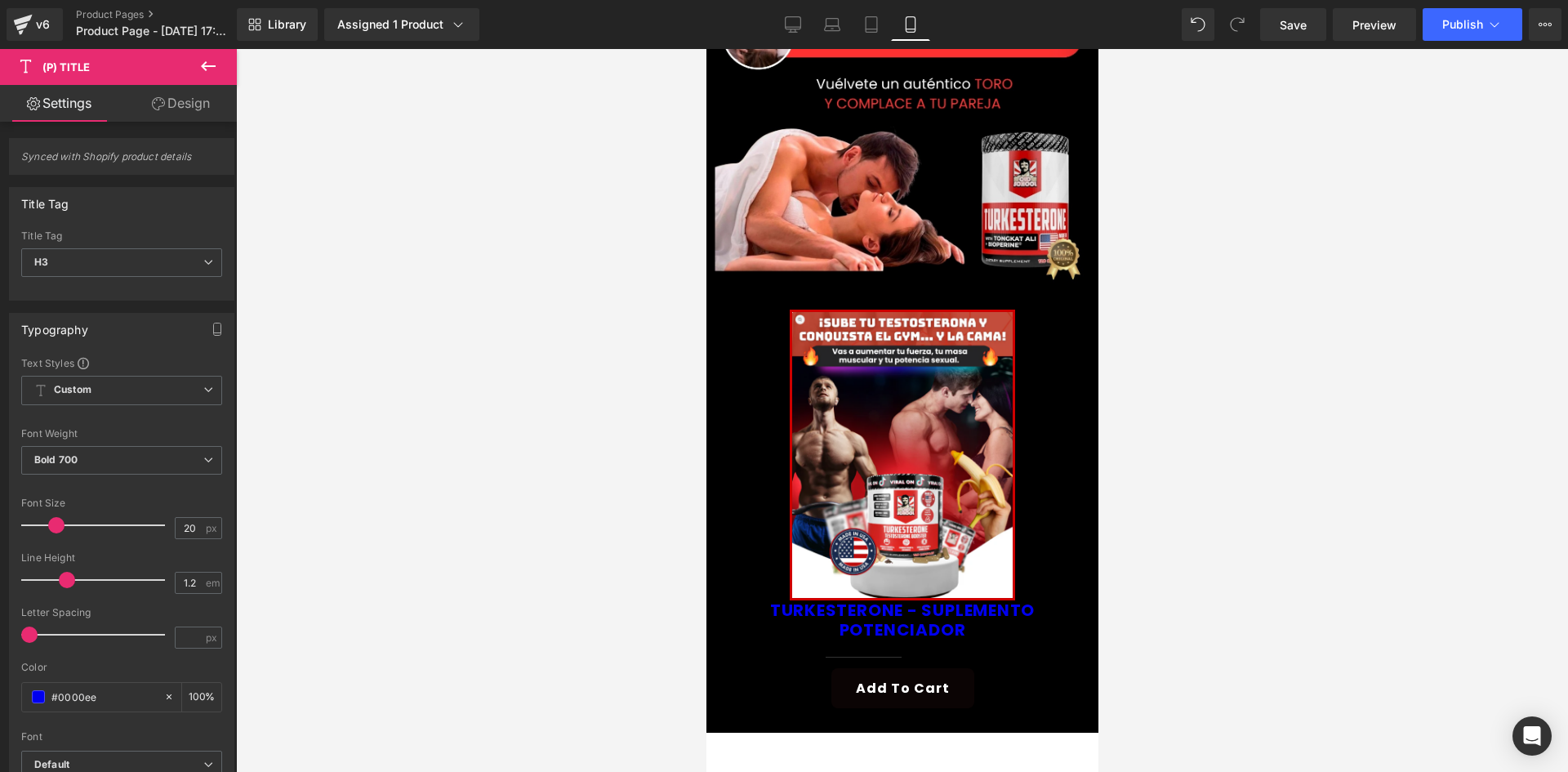
click at [213, 71] on icon at bounding box center [208, 66] width 20 height 20
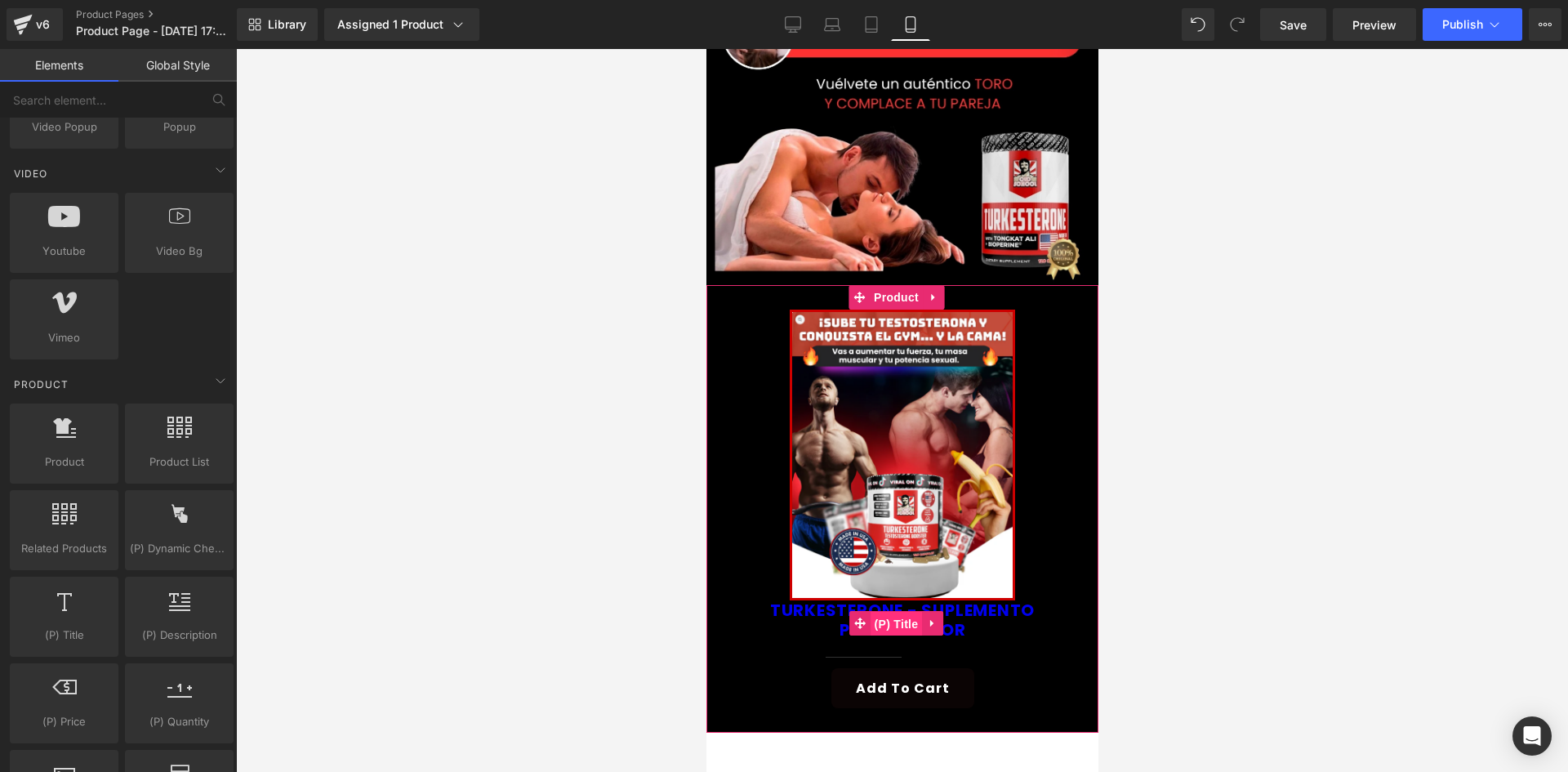
drag, startPoint x: 896, startPoint y: 600, endPoint x: 1408, endPoint y: 611, distance: 512.1
click at [896, 612] on span "(P) Title" at bounding box center [896, 623] width 52 height 24
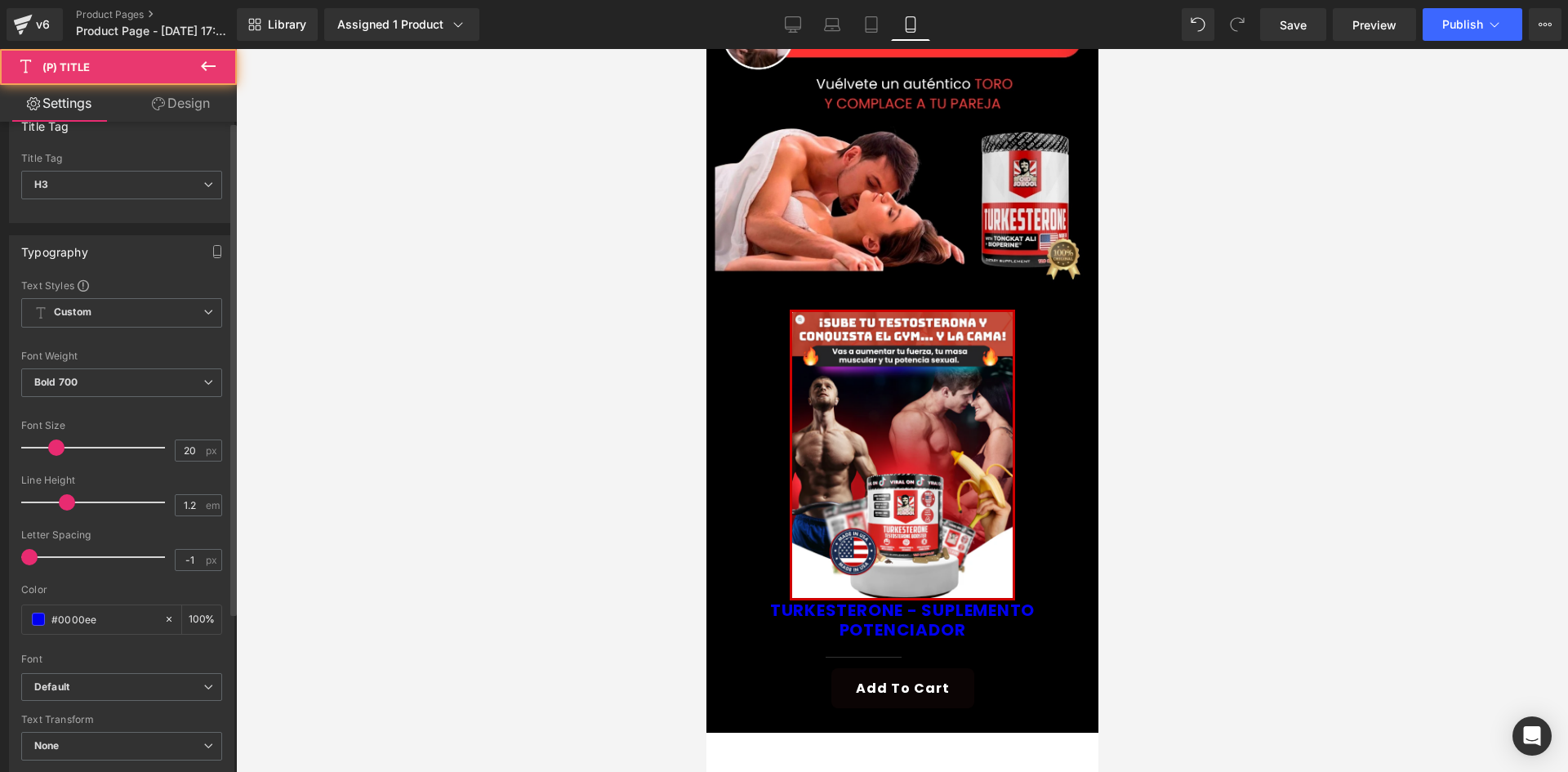
scroll to position [82, 0]
click at [42, 616] on span at bounding box center [39, 615] width 13 height 13
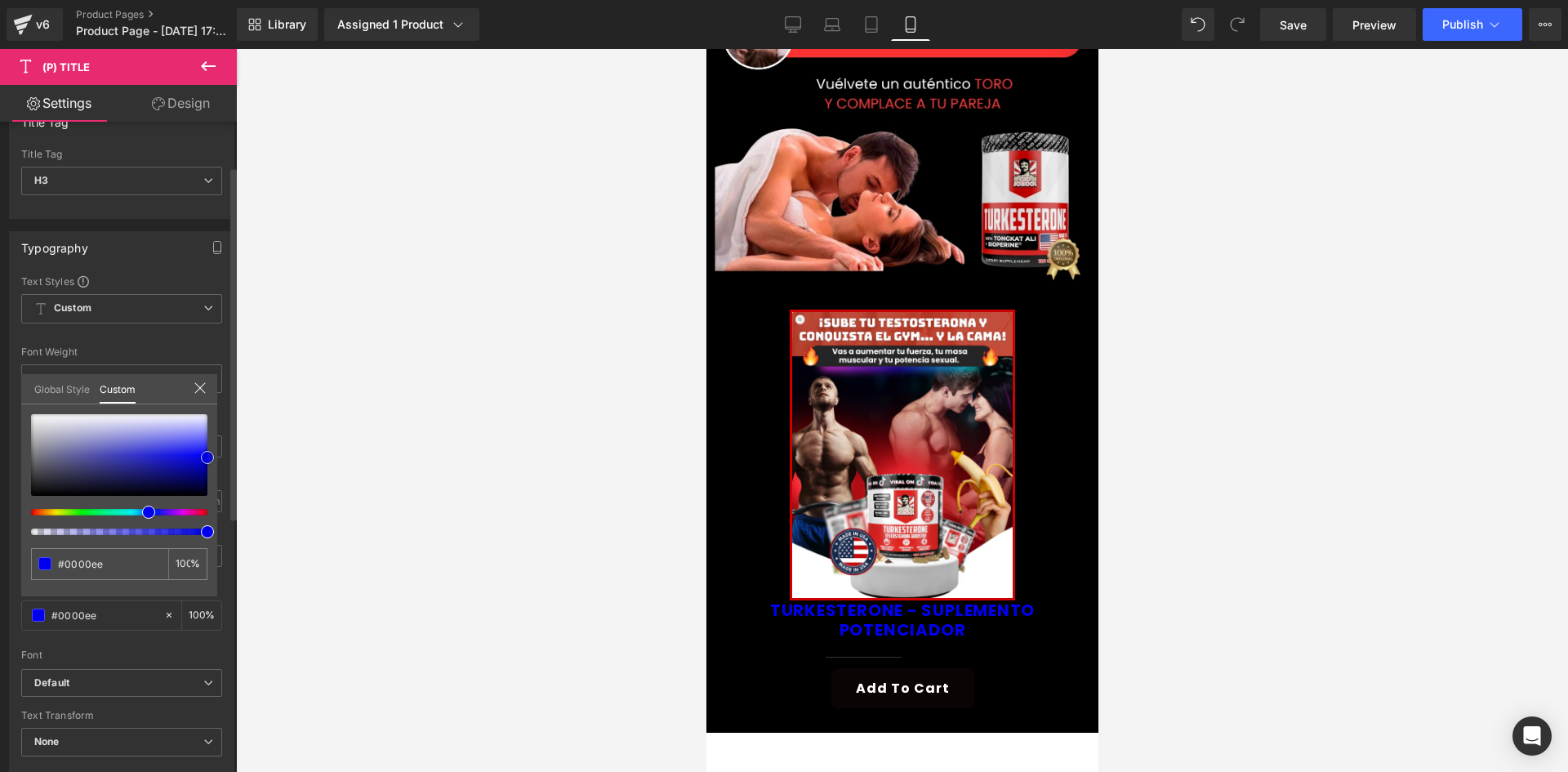
type input "#30307c"
type input "#363685"
type input "#7f7fb2"
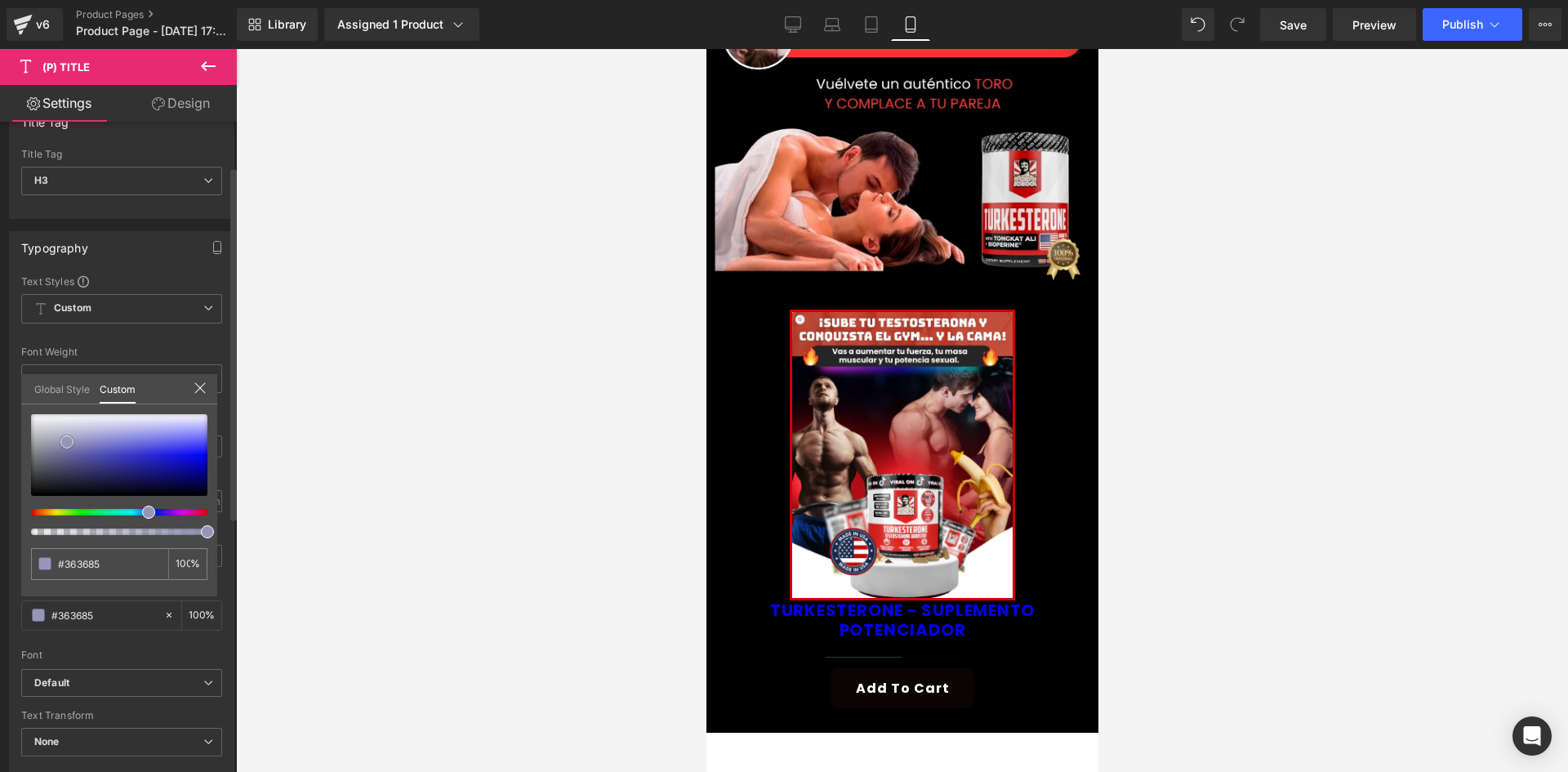
type input "#7f7fb2"
type input "#d7d7de"
type input "#ffffff"
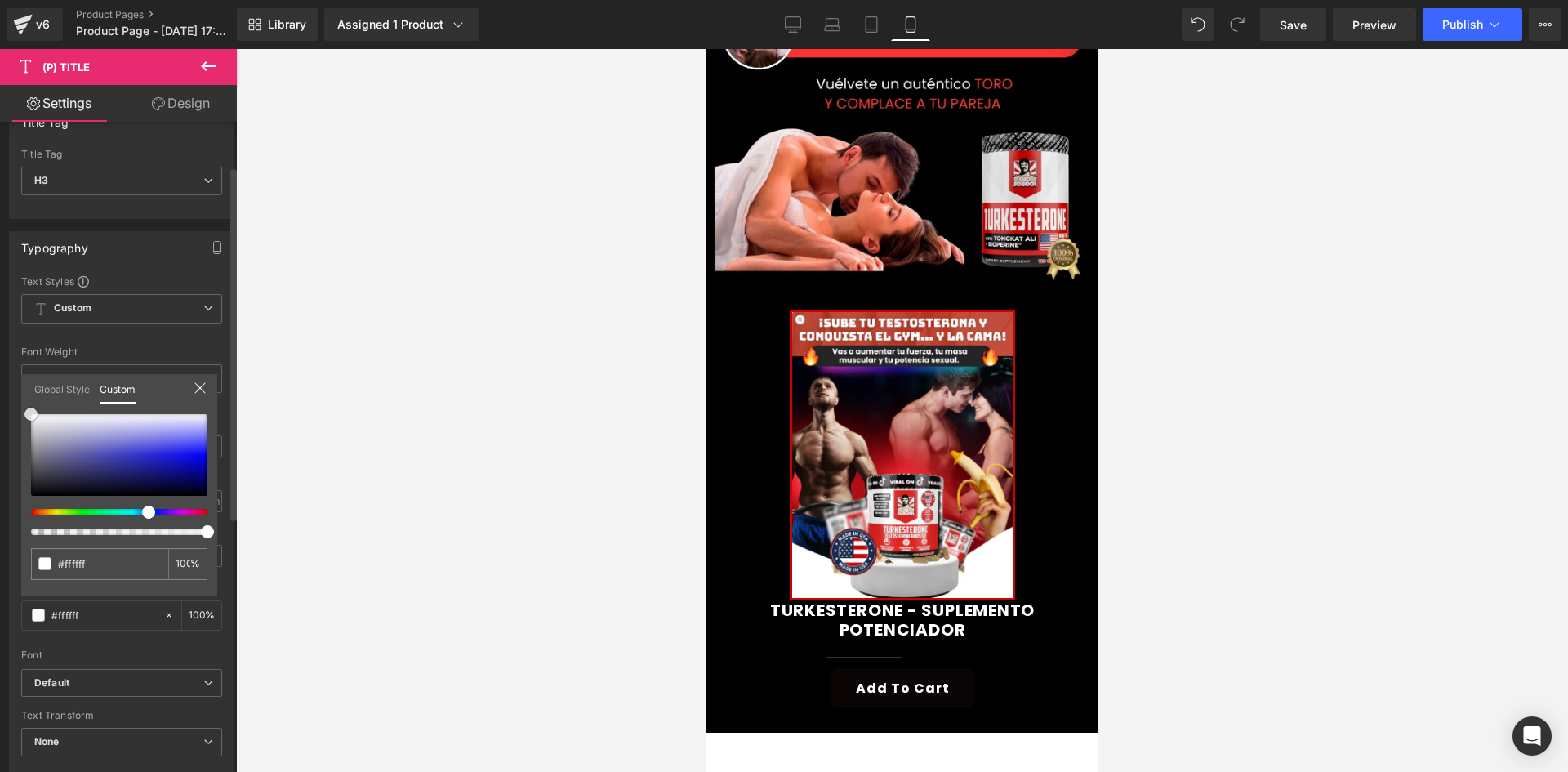
drag, startPoint x: 67, startPoint y: 442, endPoint x: 0, endPoint y: 380, distance: 91.3
click at [0, 380] on div "Typography Text Styles Custom Custom Setup Global Style Custom Setup Global Sty…" at bounding box center [122, 499] width 244 height 561
click at [918, 619] on body "Ir directamente al contenido Envío gratis Descuentos Exclusivos - Paga Al Recib…" at bounding box center [901, 490] width 392 height 1538
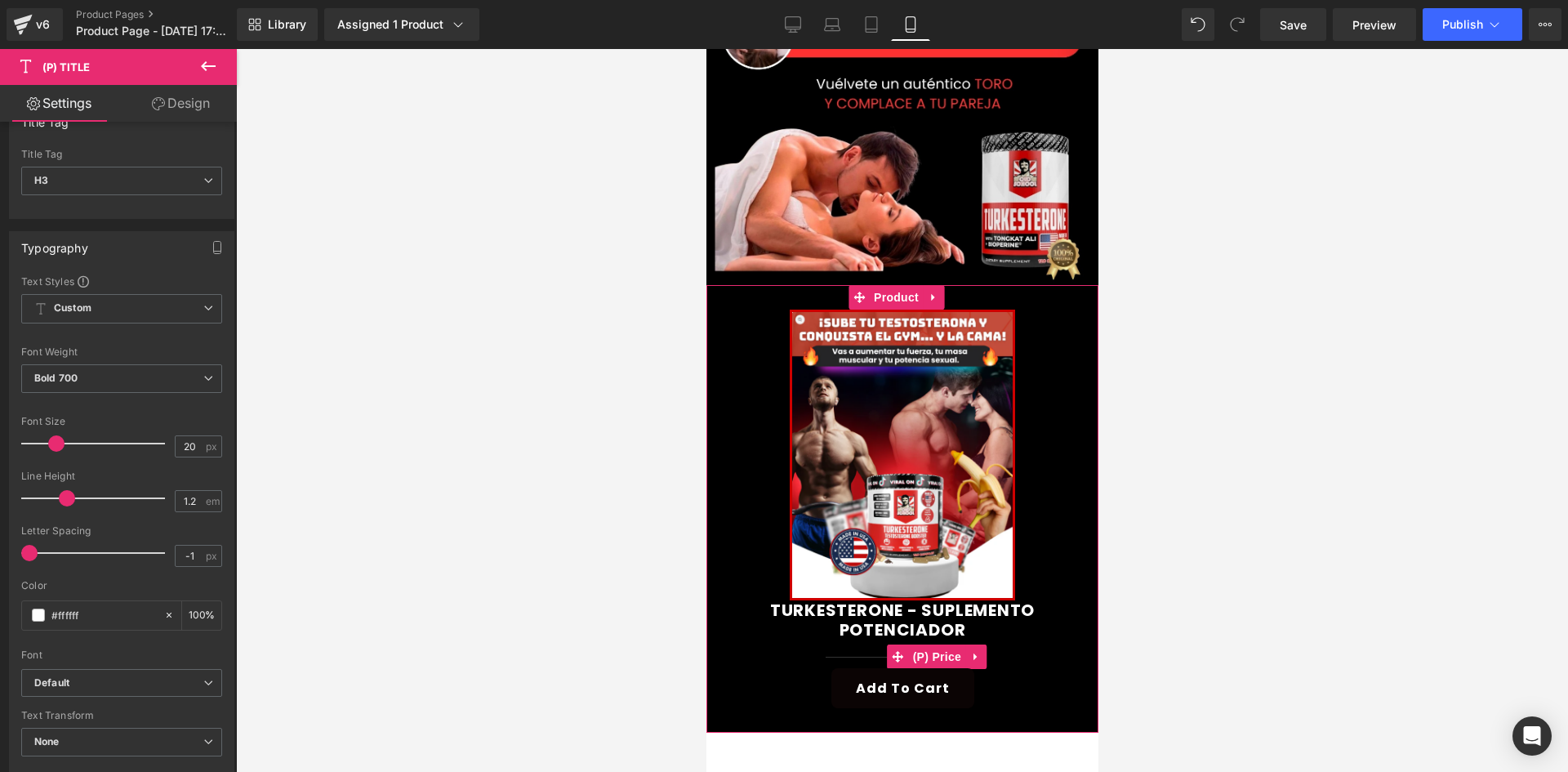
drag, startPoint x: 924, startPoint y: 628, endPoint x: 869, endPoint y: 620, distance: 55.6
click at [925, 645] on span "(P) Price" at bounding box center [937, 656] width 57 height 24
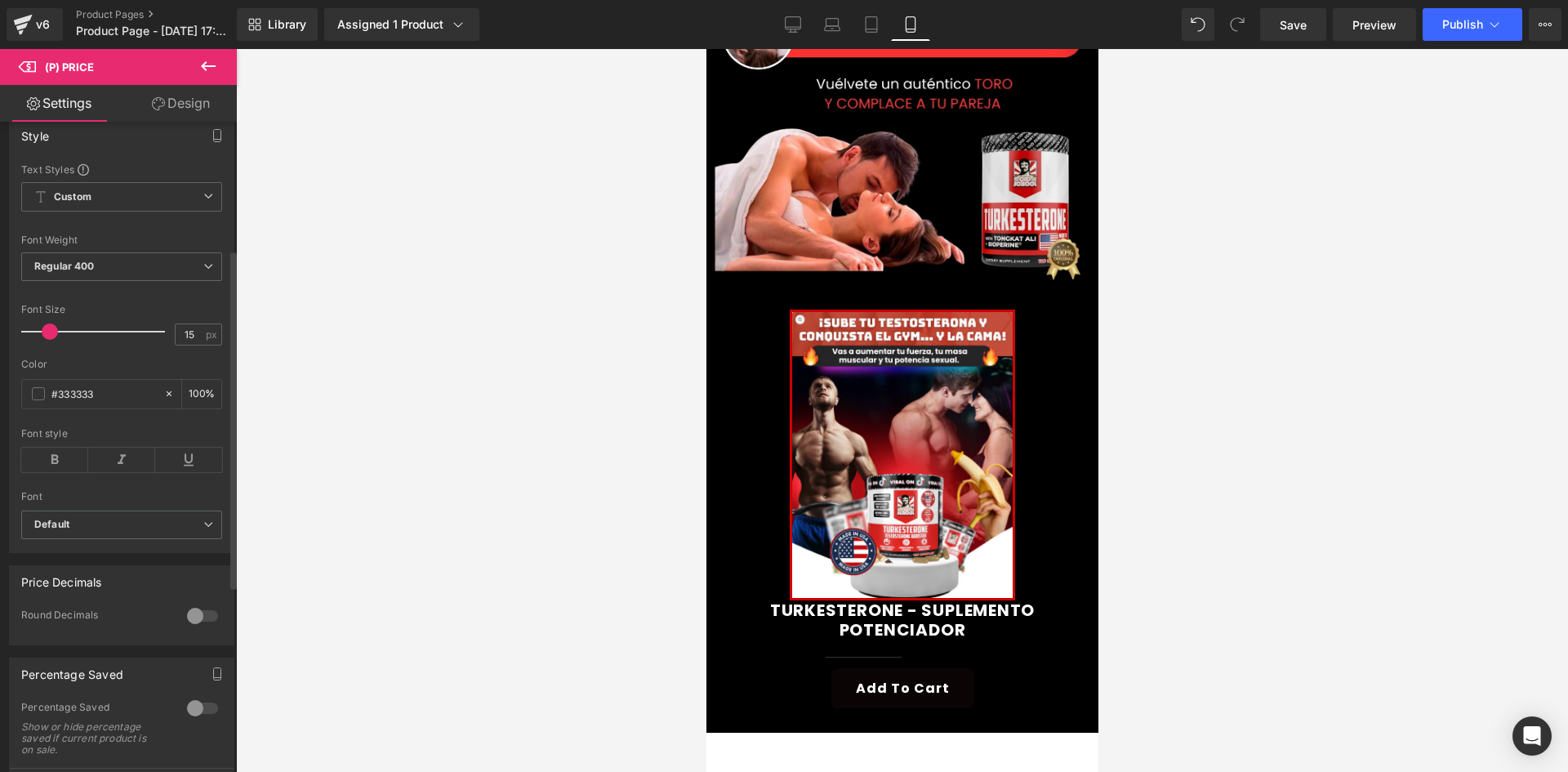
scroll to position [245, 0]
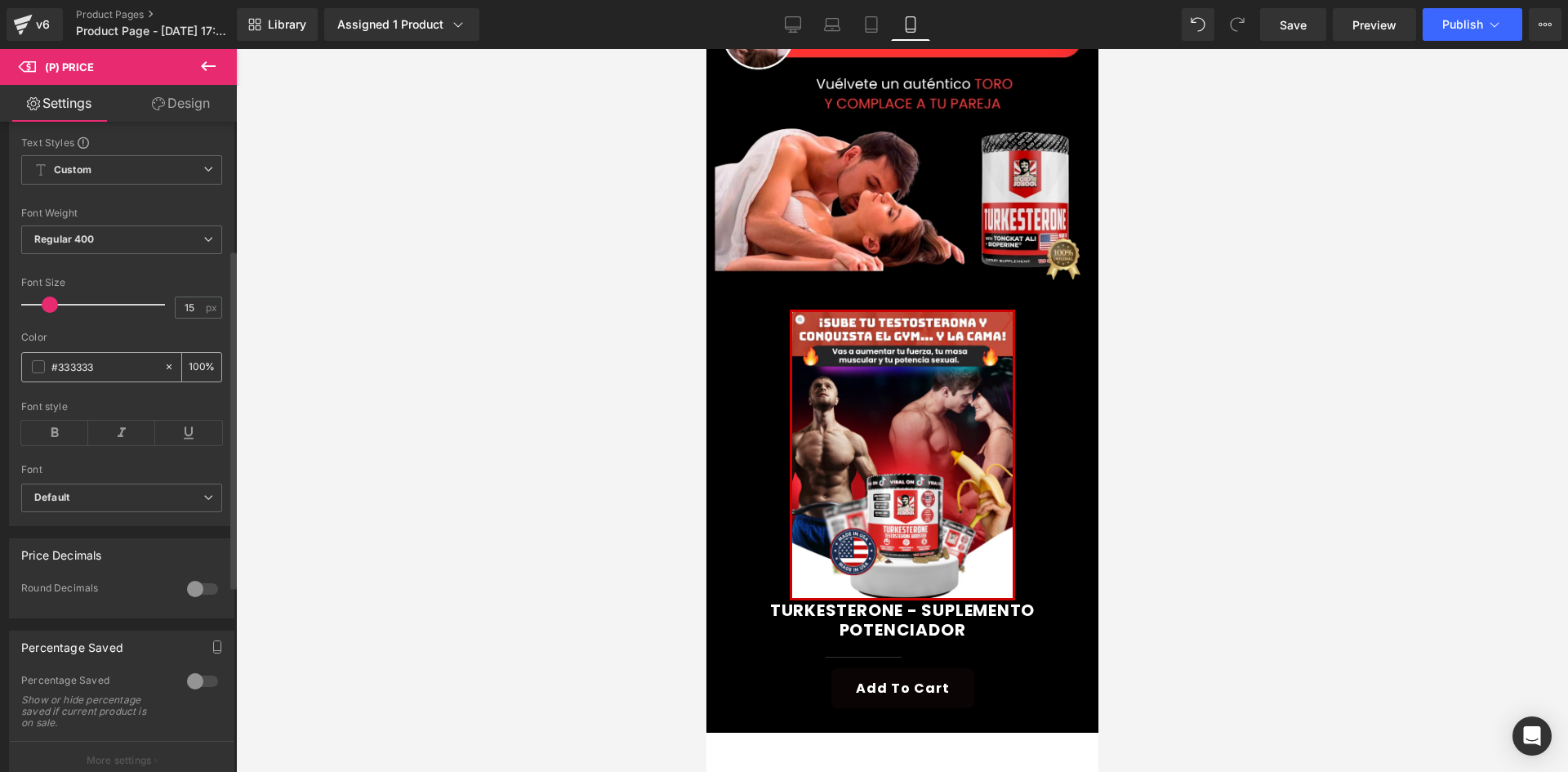
click at [40, 373] on span at bounding box center [39, 367] width 13 height 13
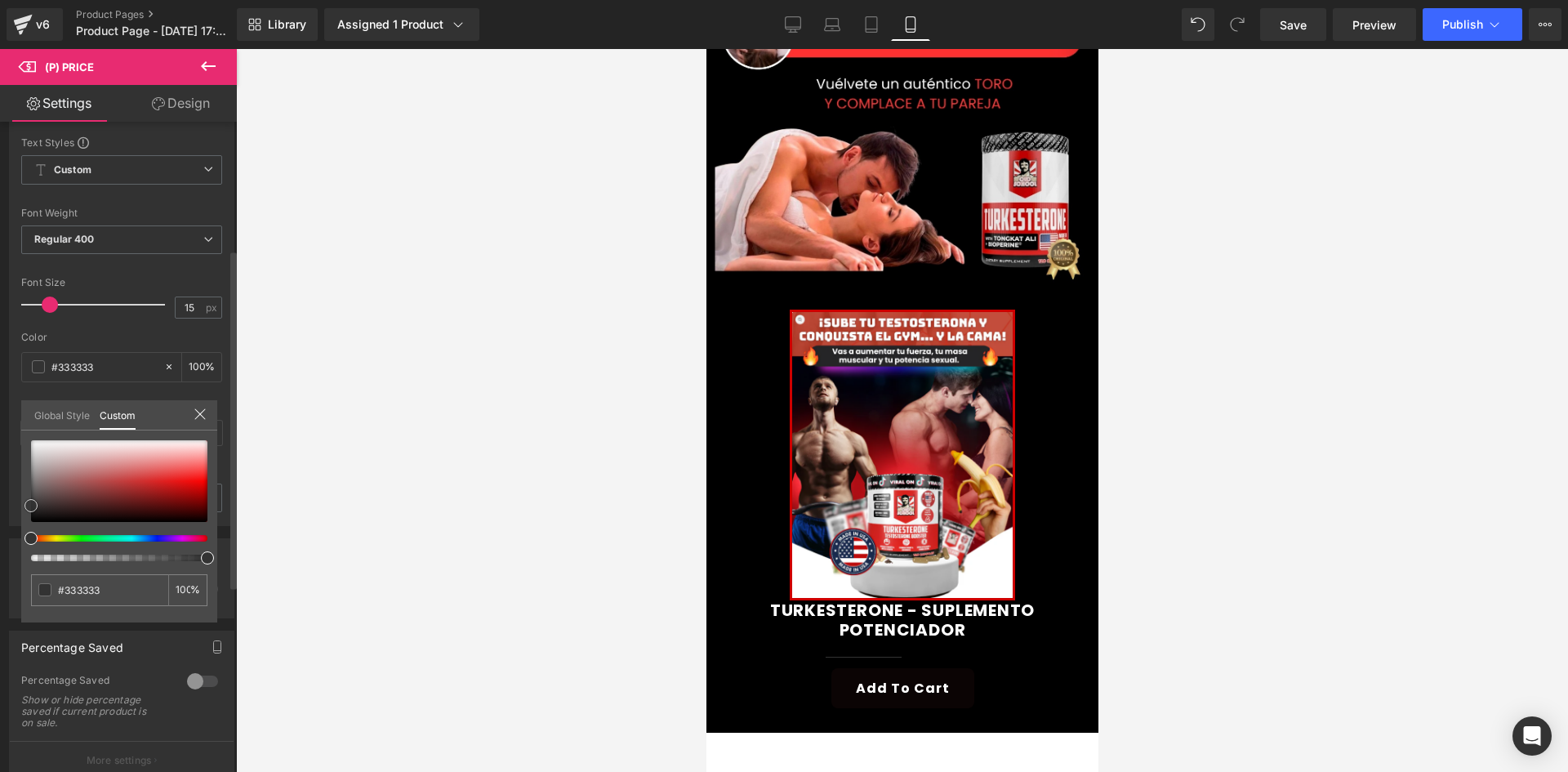
type input "#9a4040"
type input "#9f4545"
type input "#c18484"
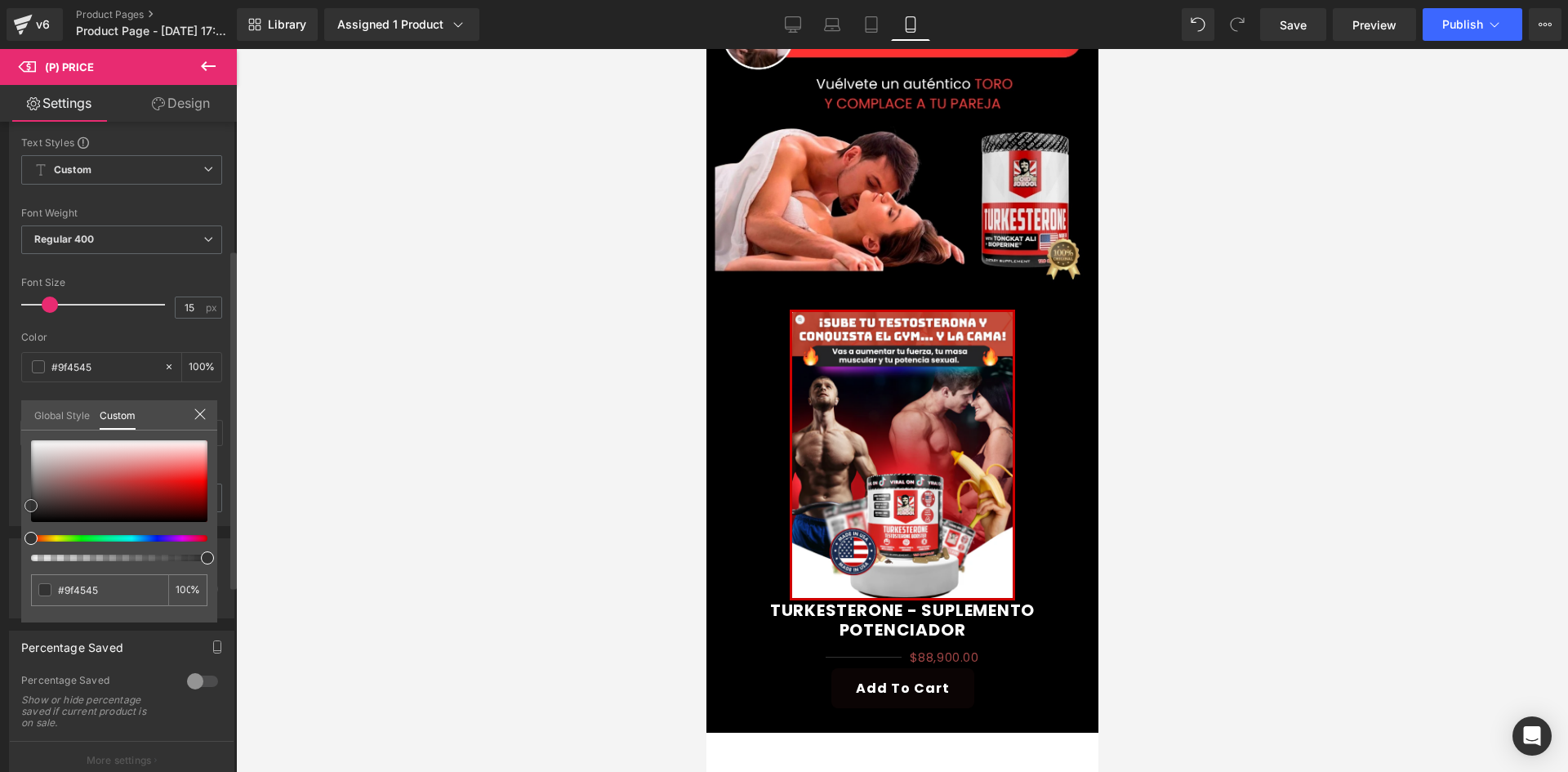
type input "#c18484"
type input "#efe6e6"
type input "#ffffff"
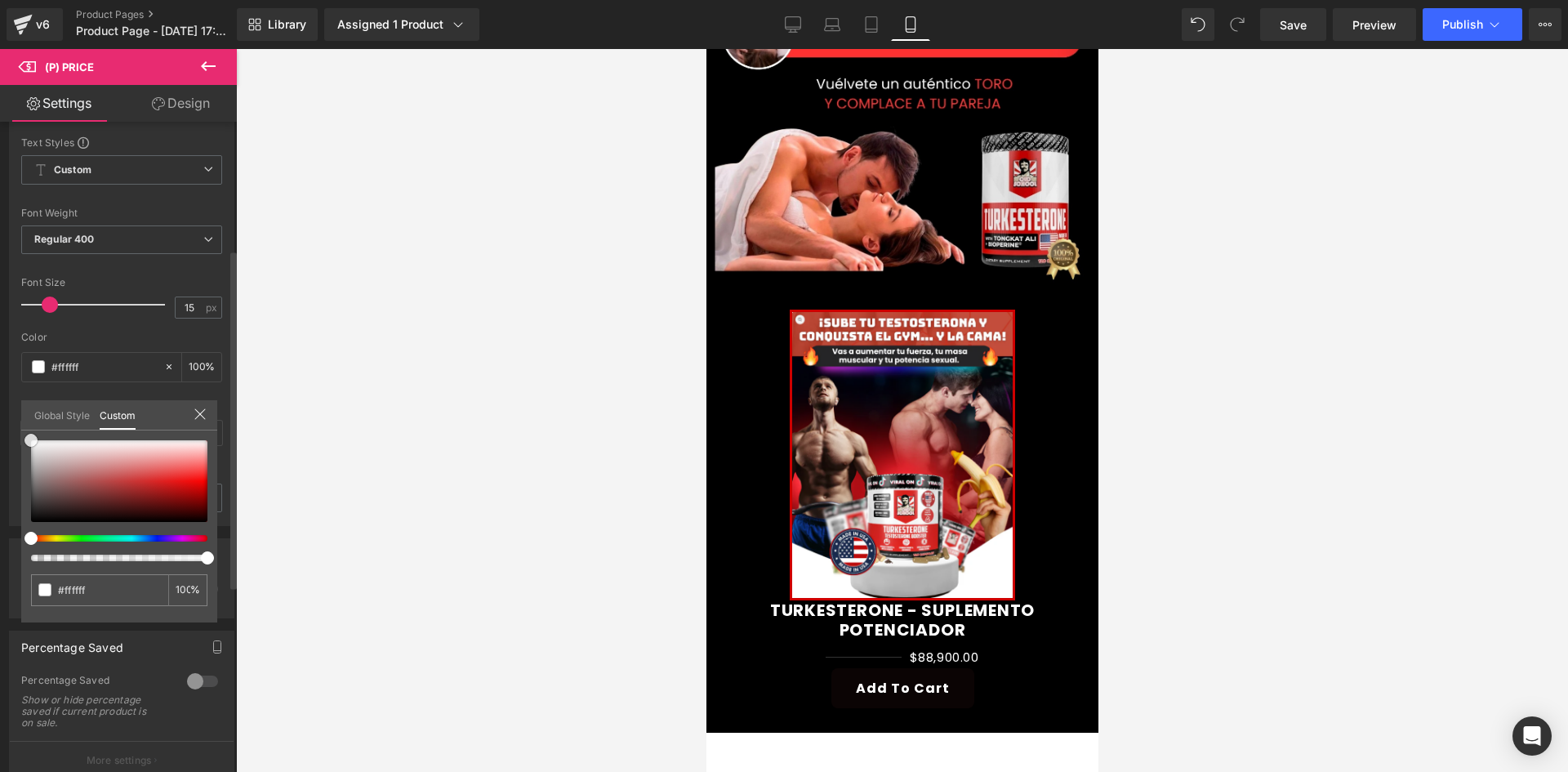
type input "#ce9696"
type input "#c34b4b"
type input "#c03939"
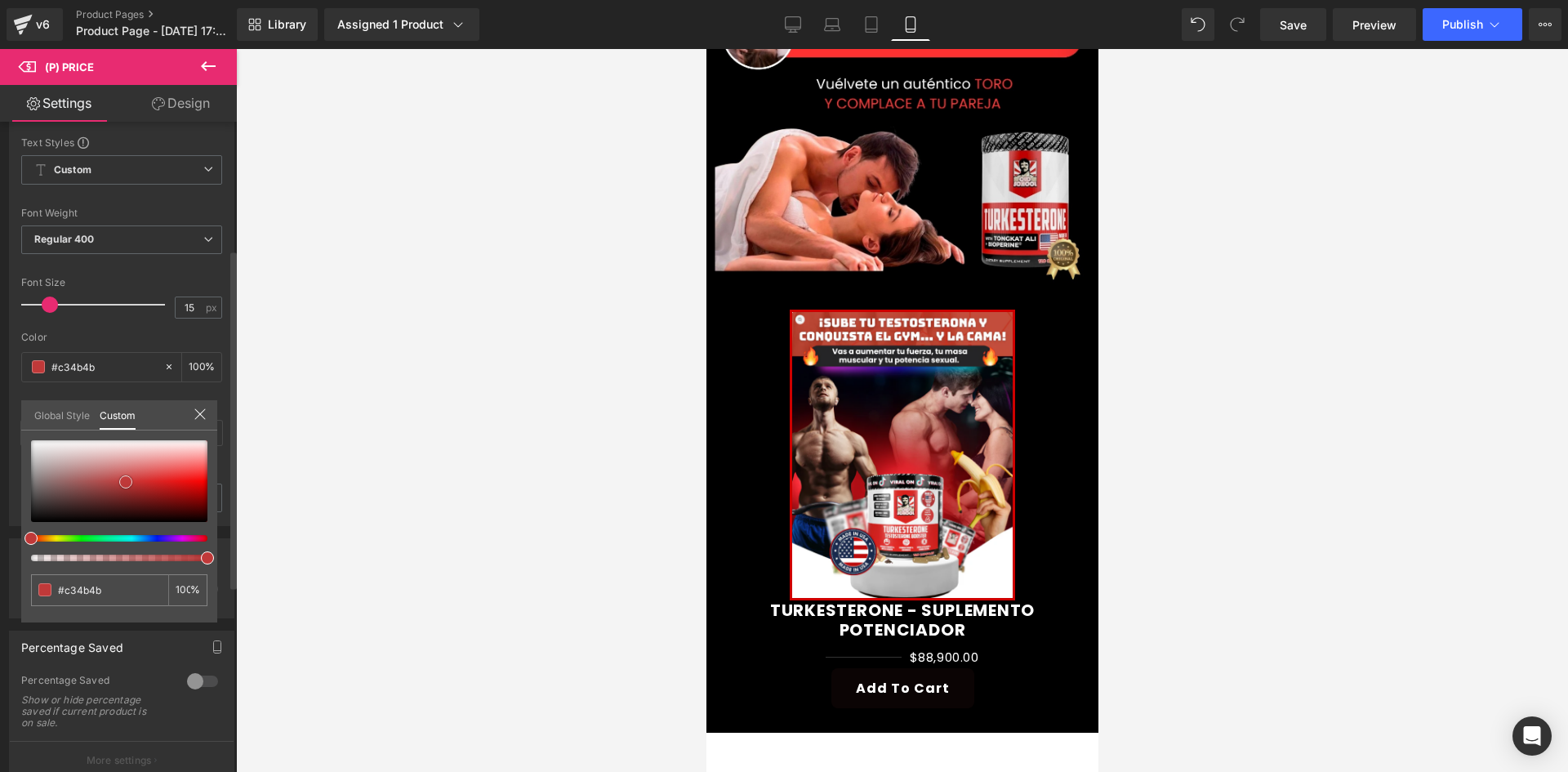
type input "#c03939"
type input "#bd3737"
type input "#b53030"
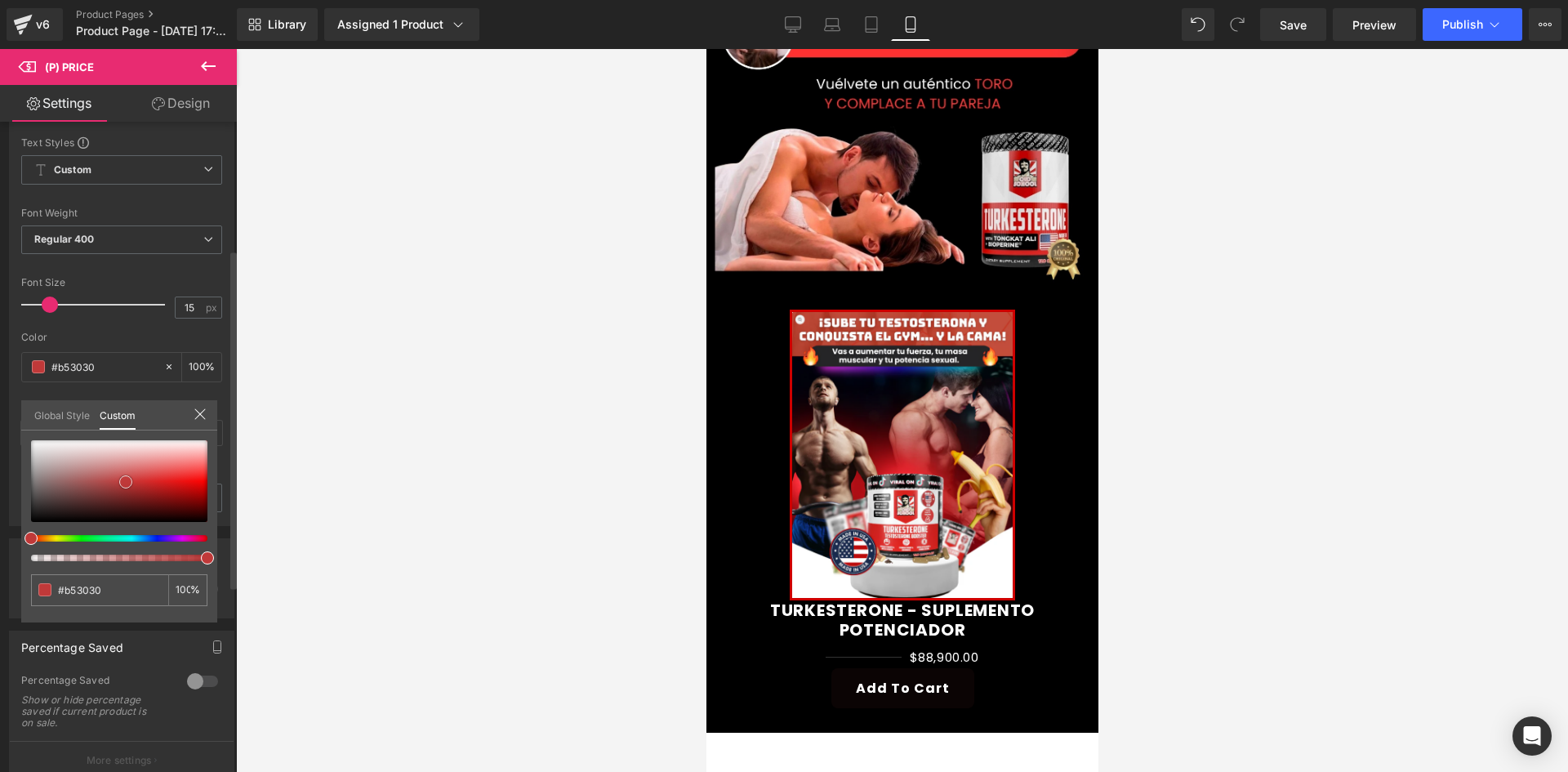
type input "#ae1d1d"
type input "#ba1111"
type input "#cd0303"
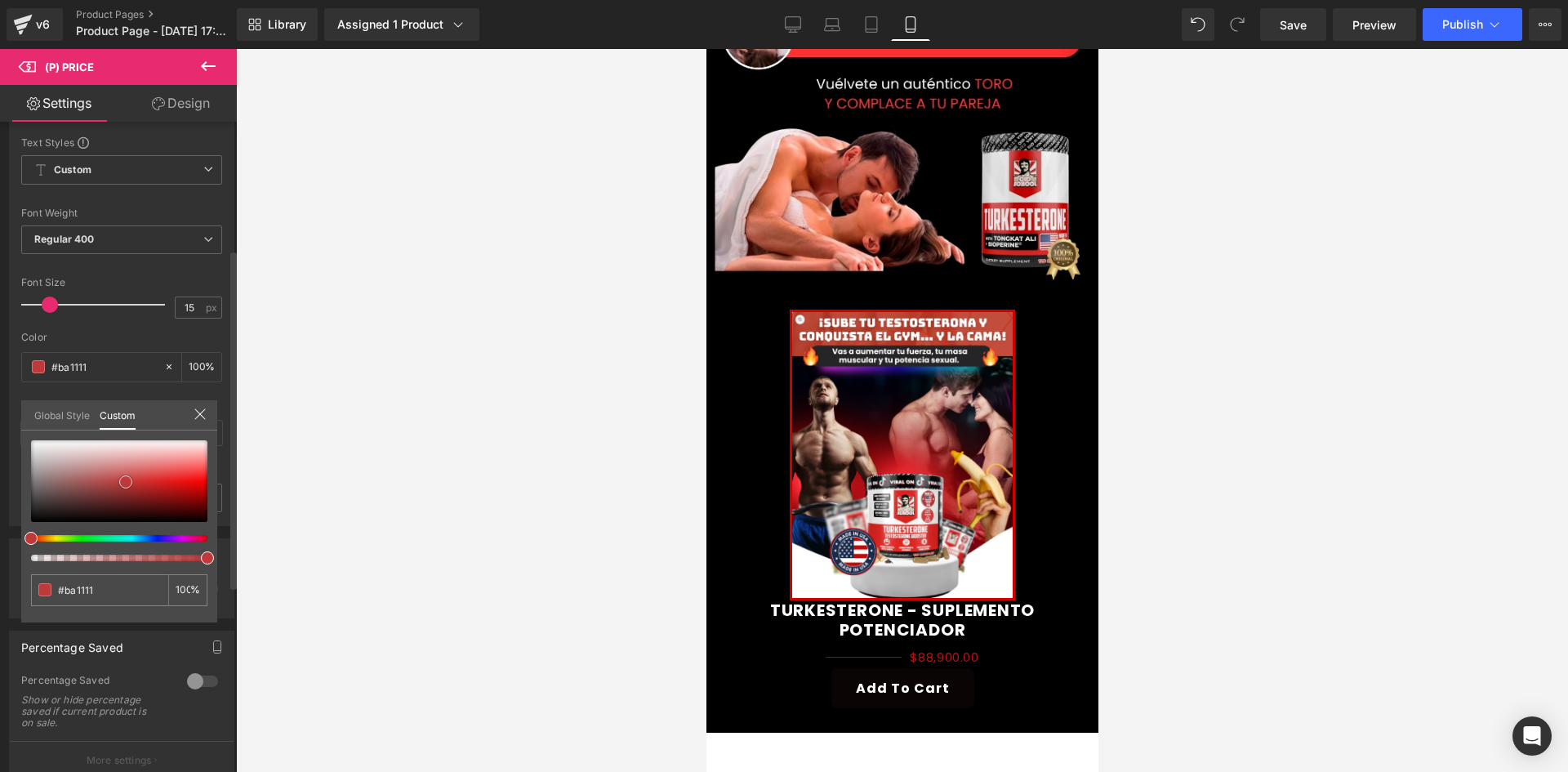
type input "#cd0303"
type input "#d10000"
type input "#d60000"
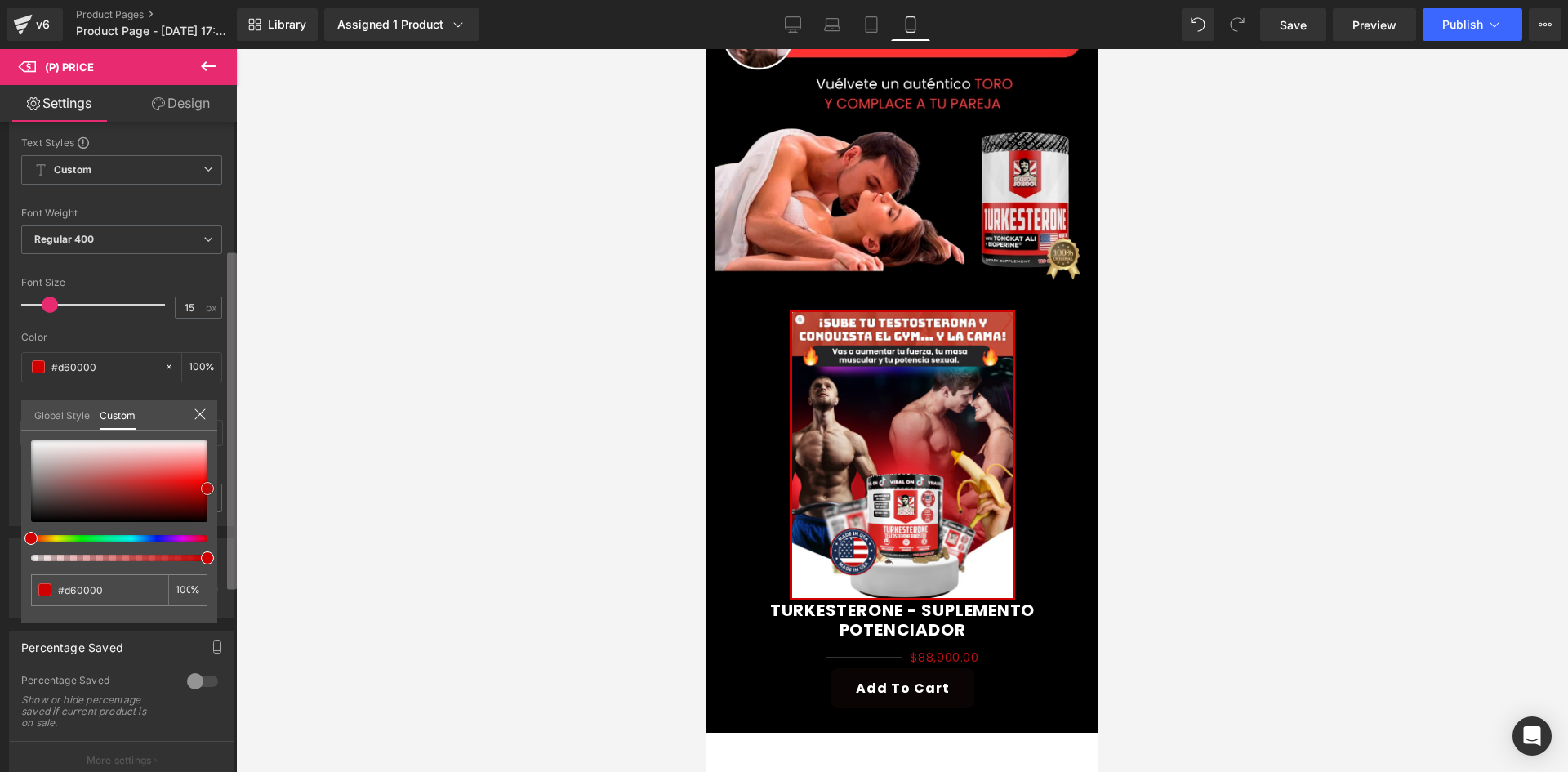
type input "#db0000"
type input "#e00000"
type input "#e50000"
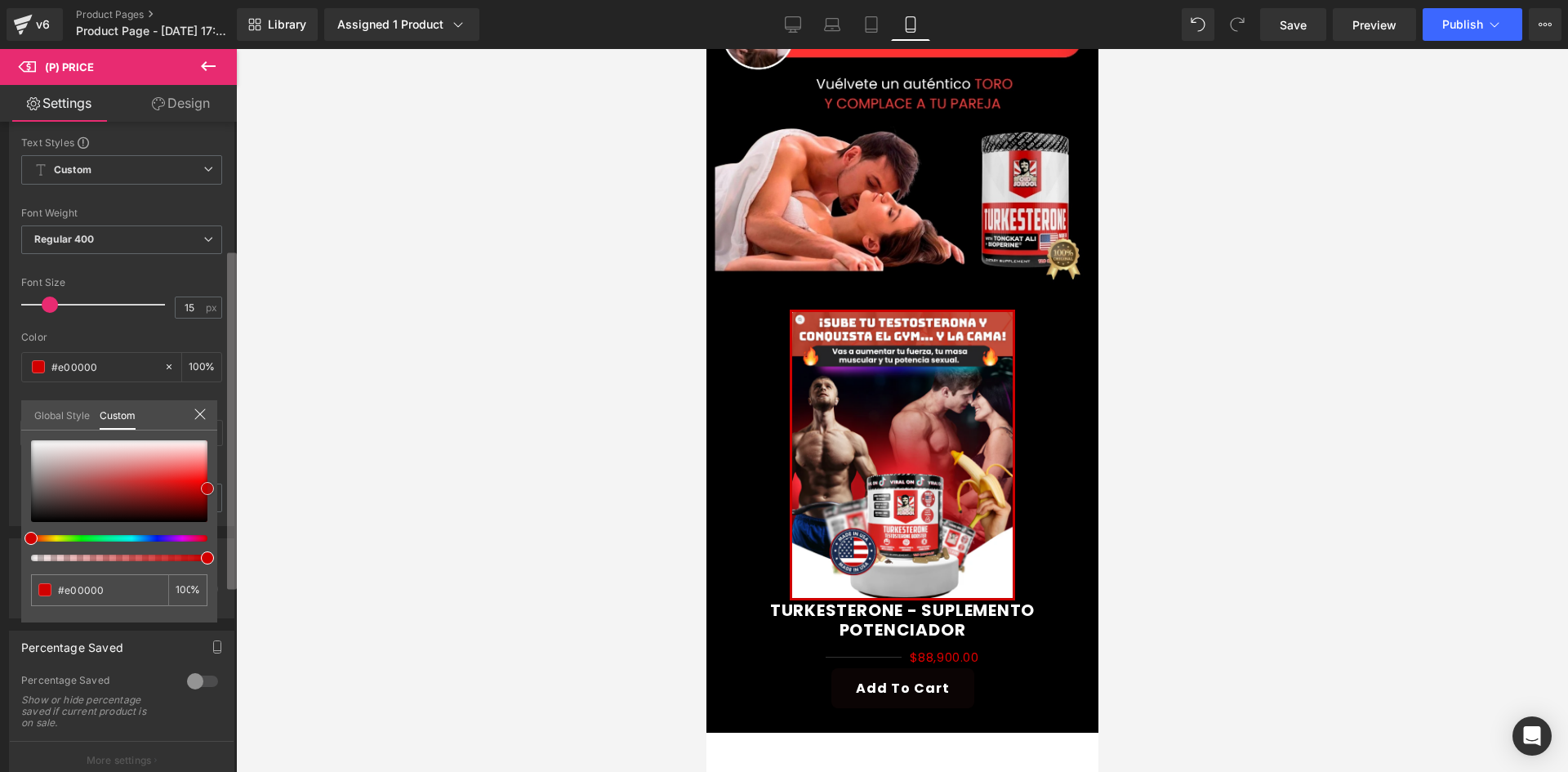
type input "#e50000"
type input "#ef0000"
drag, startPoint x: 102, startPoint y: 487, endPoint x: 141, endPoint y: 512, distance: 46.3
click at [217, 498] on div "Style Text Styles Custom Custom Setup Global Style Custom Setup Global Style Th…" at bounding box center [122, 302] width 244 height 446
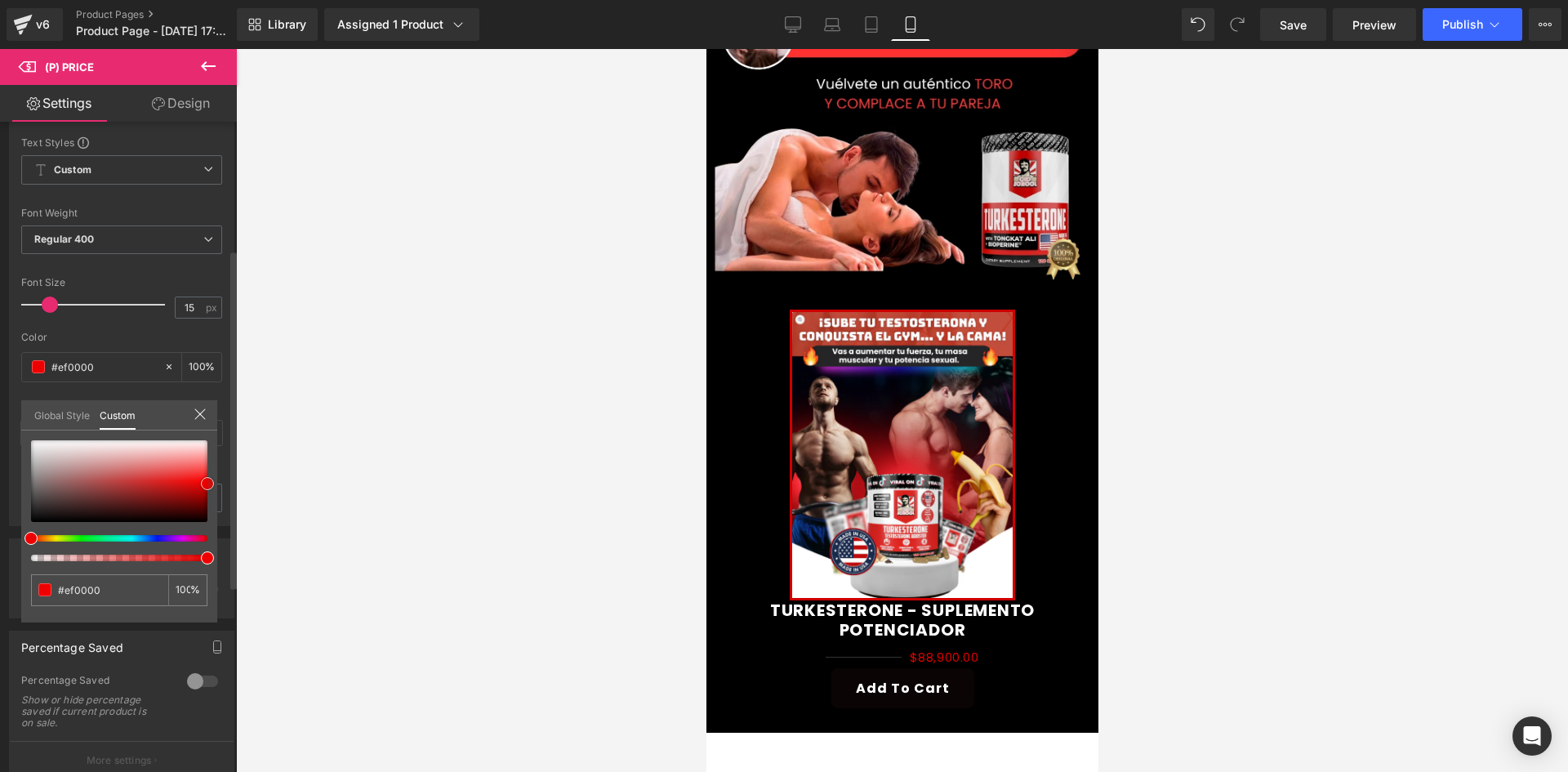
type input "#db0000"
type input "#5f0b0b"
type input "#5b0a0a"
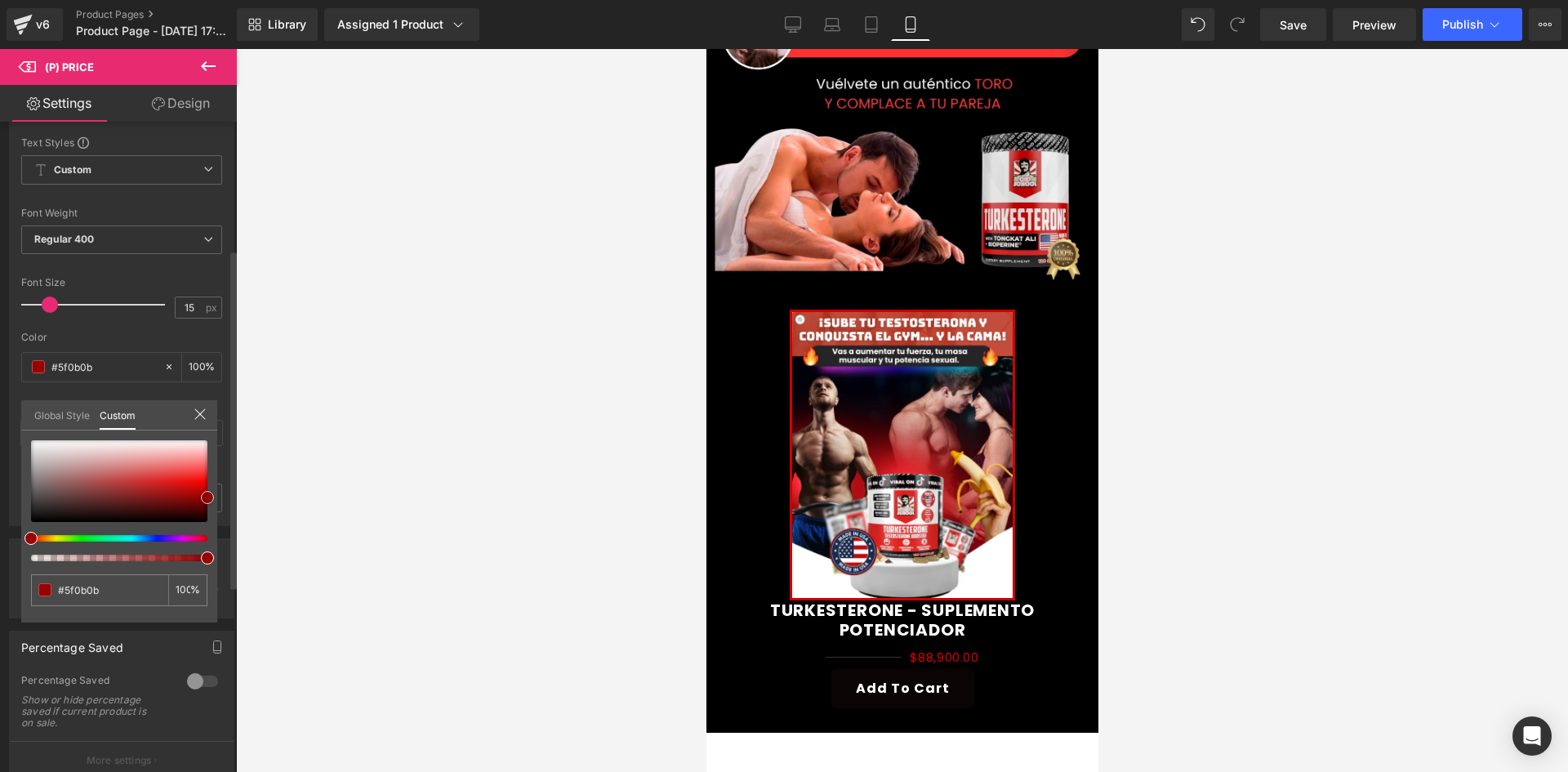
type input "#5b0a0a"
type input "#580808"
type input "#690606"
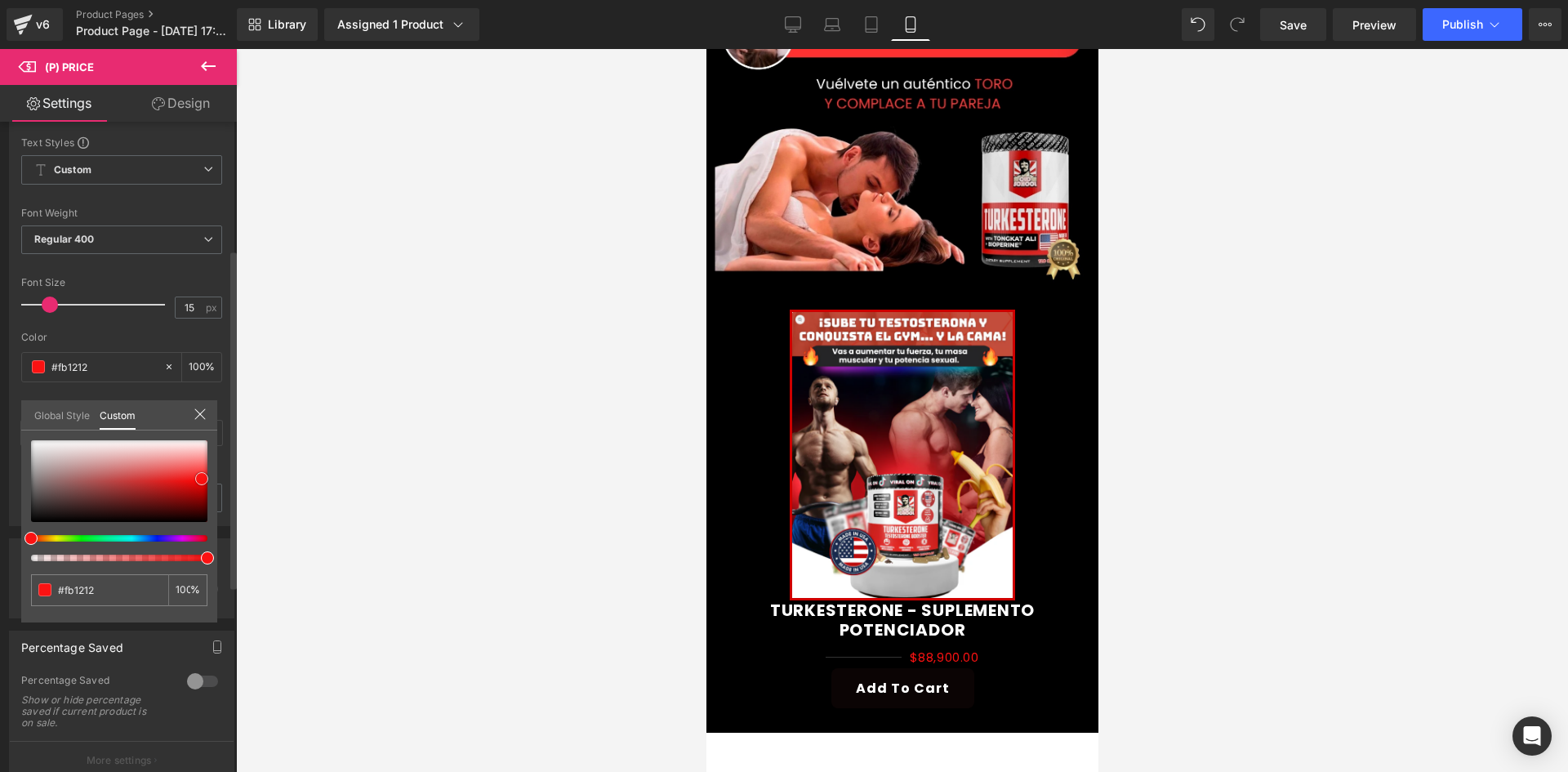
drag, startPoint x: 169, startPoint y: 506, endPoint x: 202, endPoint y: 479, distance: 42.6
click at [202, 479] on div at bounding box center [119, 481] width 177 height 82
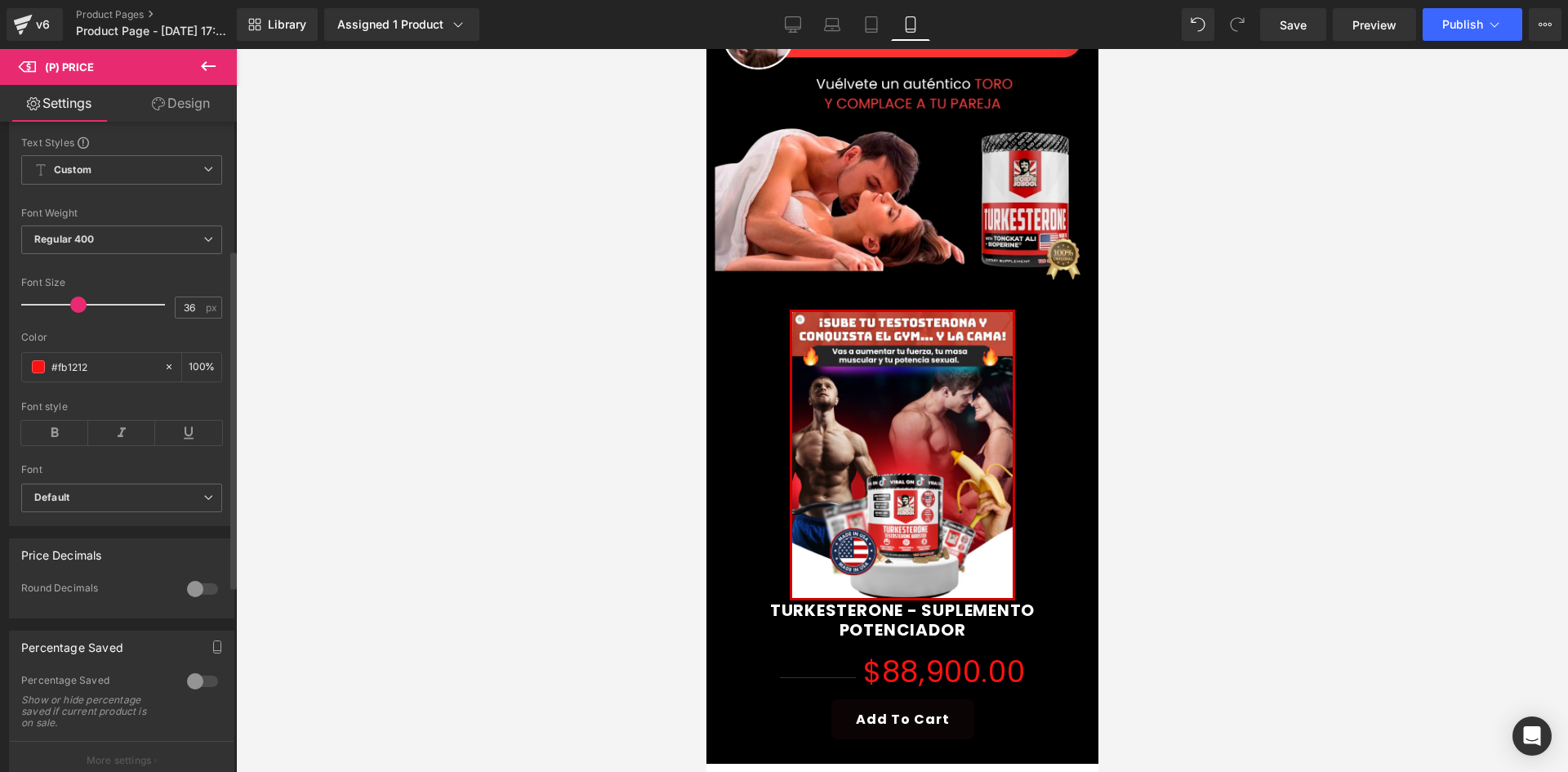
drag, startPoint x: 49, startPoint y: 319, endPoint x: 70, endPoint y: 325, distance: 21.8
click at [76, 313] on span at bounding box center [78, 305] width 16 height 16
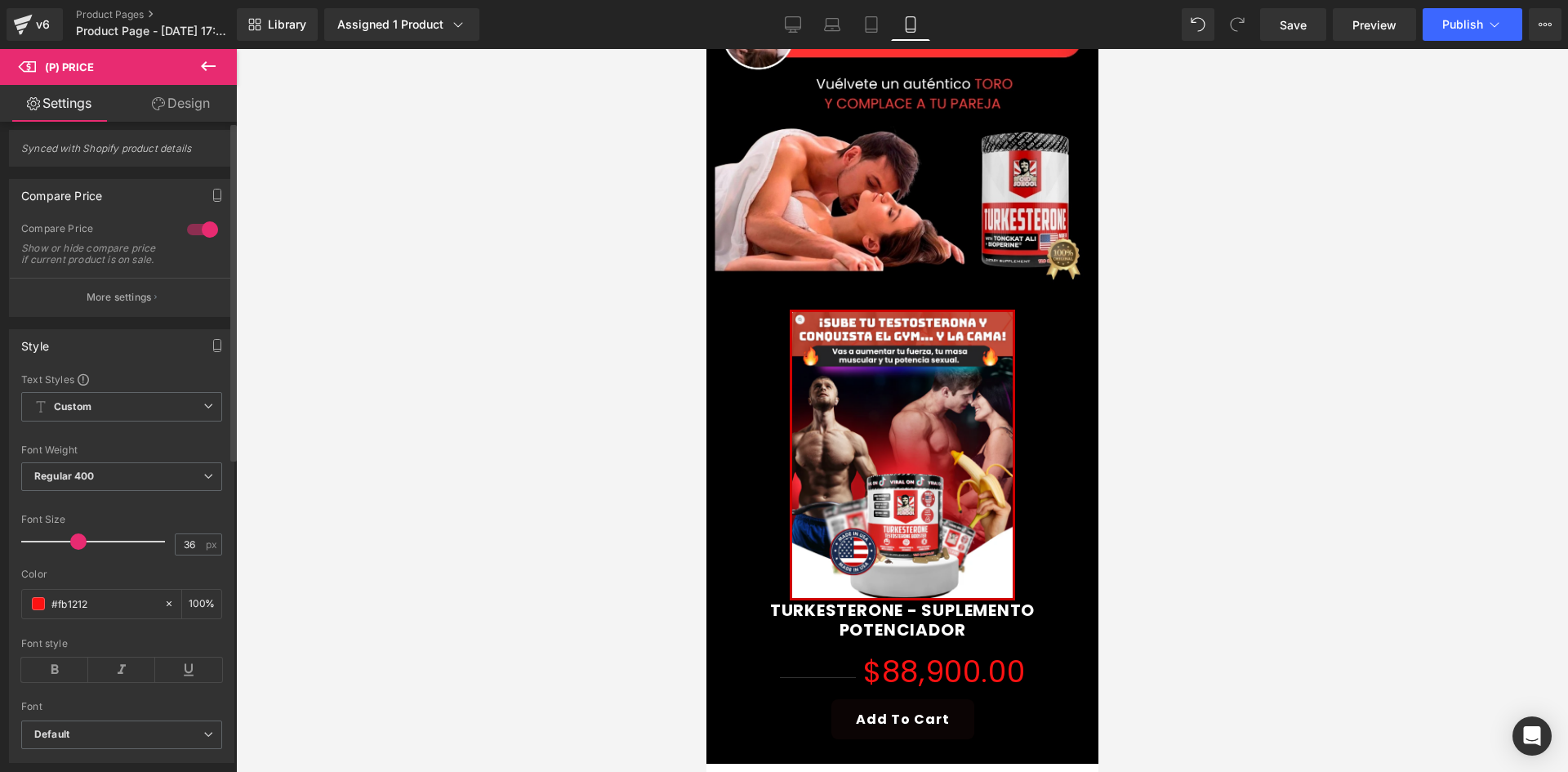
scroll to position [0, 0]
click at [126, 342] on div "Style Text Styles Custom Custom Setup Global Style Custom Setup Global Style Th…" at bounding box center [122, 548] width 244 height 446
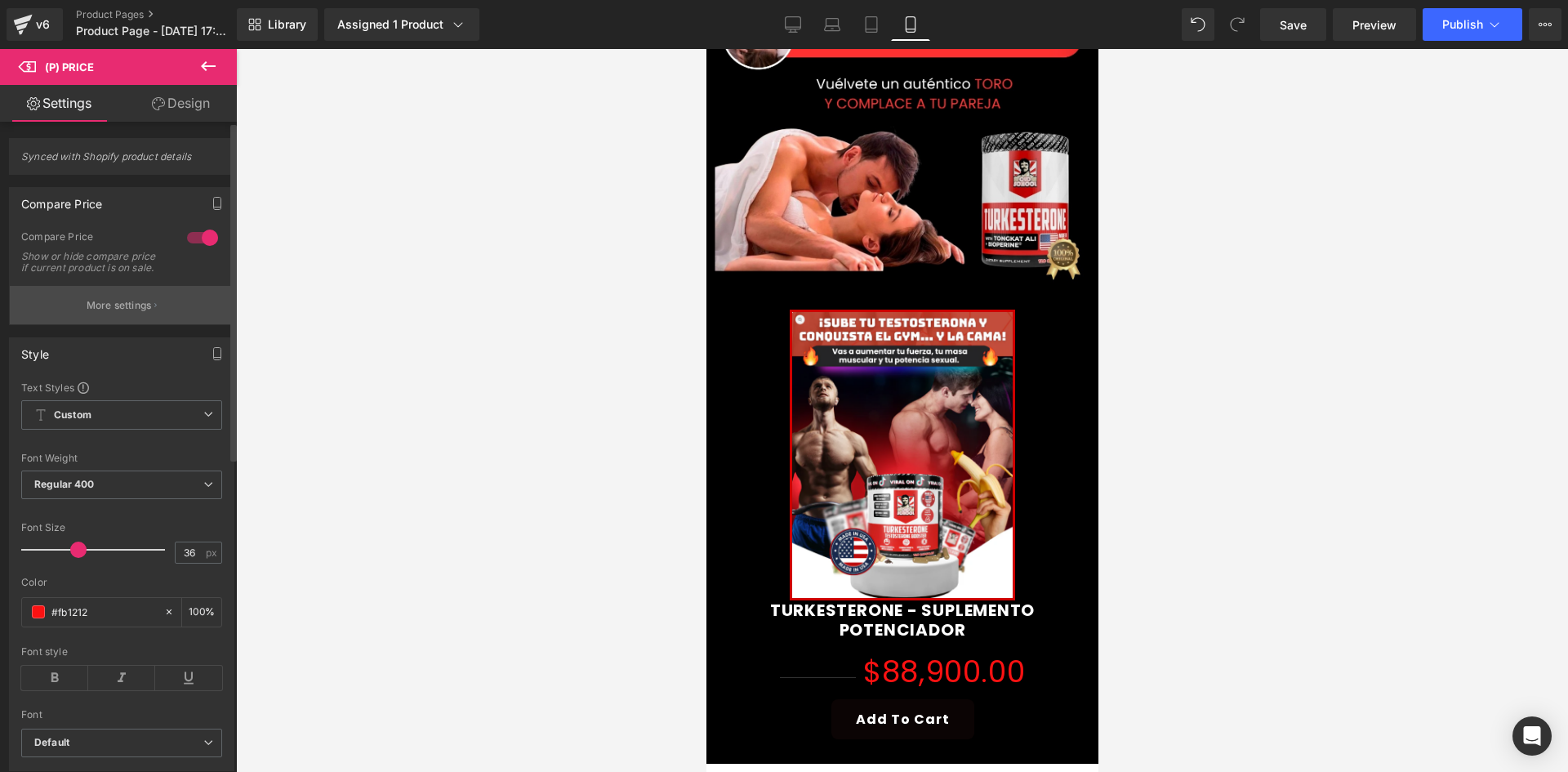
click at [127, 325] on button "More settings" at bounding box center [122, 305] width 224 height 39
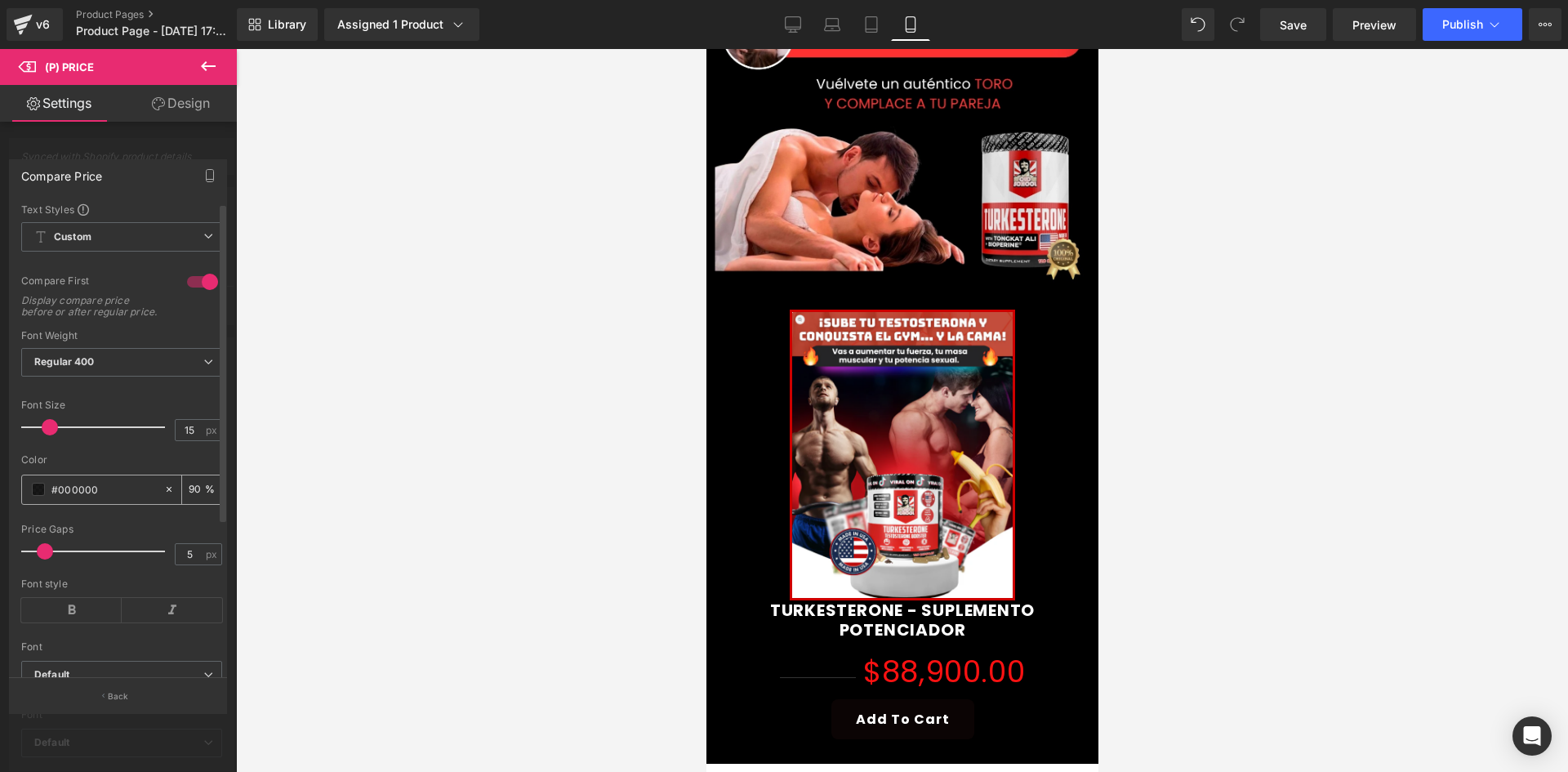
click at [43, 490] on div "#000000" at bounding box center [93, 490] width 142 height 29
click at [41, 496] on span at bounding box center [39, 489] width 13 height 13
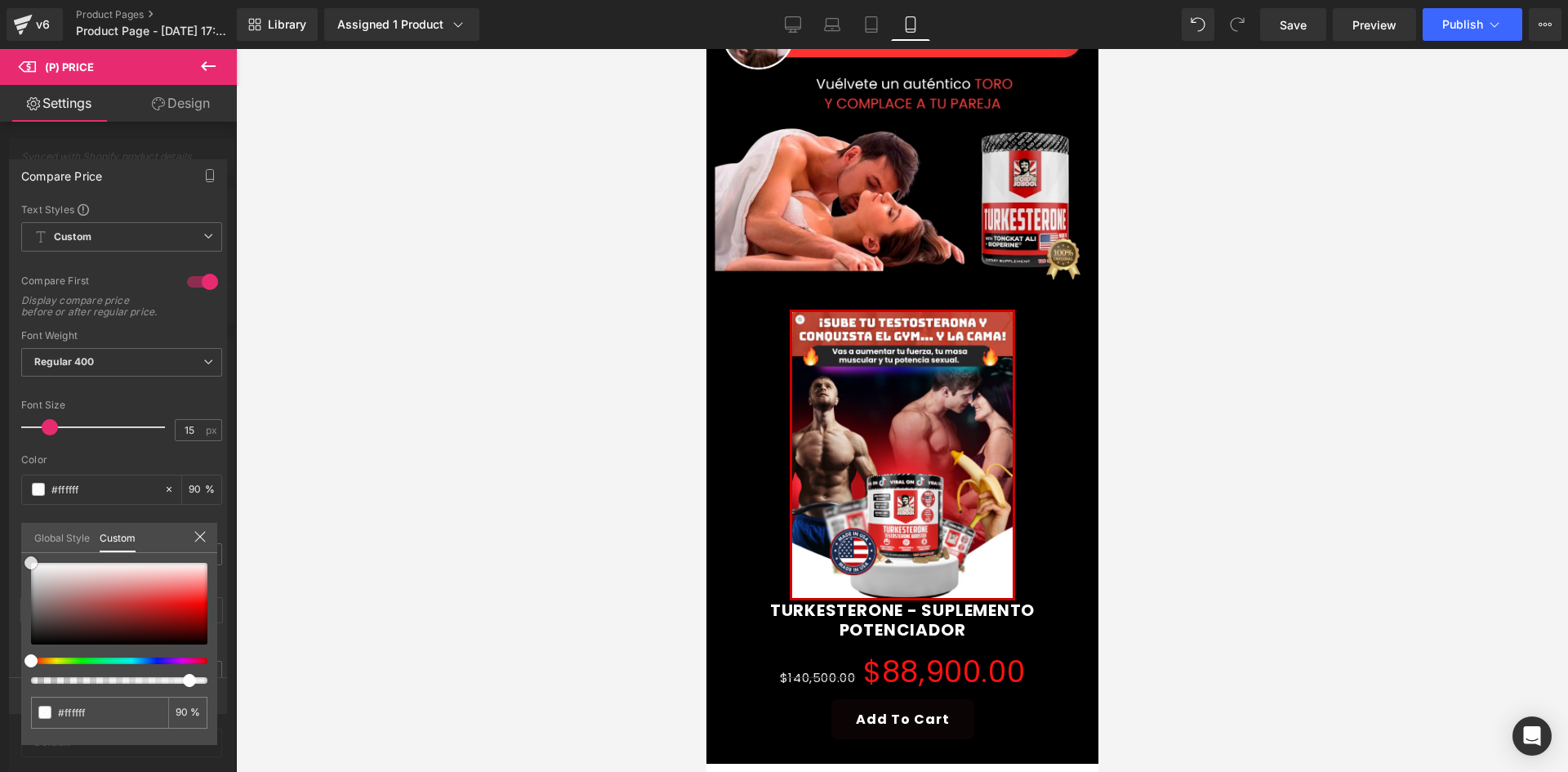
drag, startPoint x: 82, startPoint y: 606, endPoint x: 0, endPoint y: 503, distance: 131.7
click at [0, 503] on div "Compare Price Text Styles Custom Custom Setup Global Style Custom Setup Global …" at bounding box center [118, 429] width 237 height 565
drag, startPoint x: 155, startPoint y: 435, endPoint x: 162, endPoint y: 415, distance: 21.2
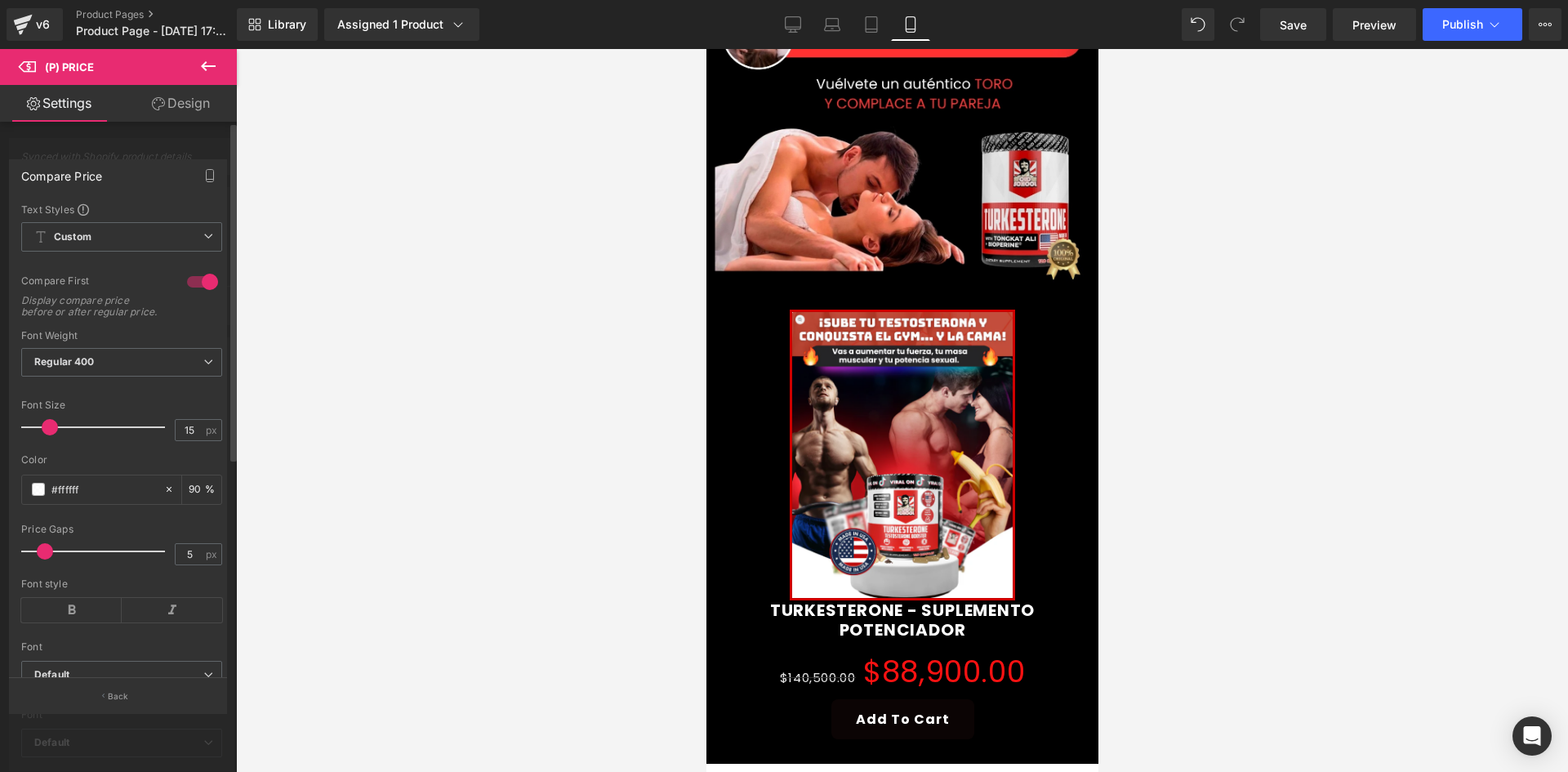
click at [173, 140] on div at bounding box center [118, 414] width 237 height 731
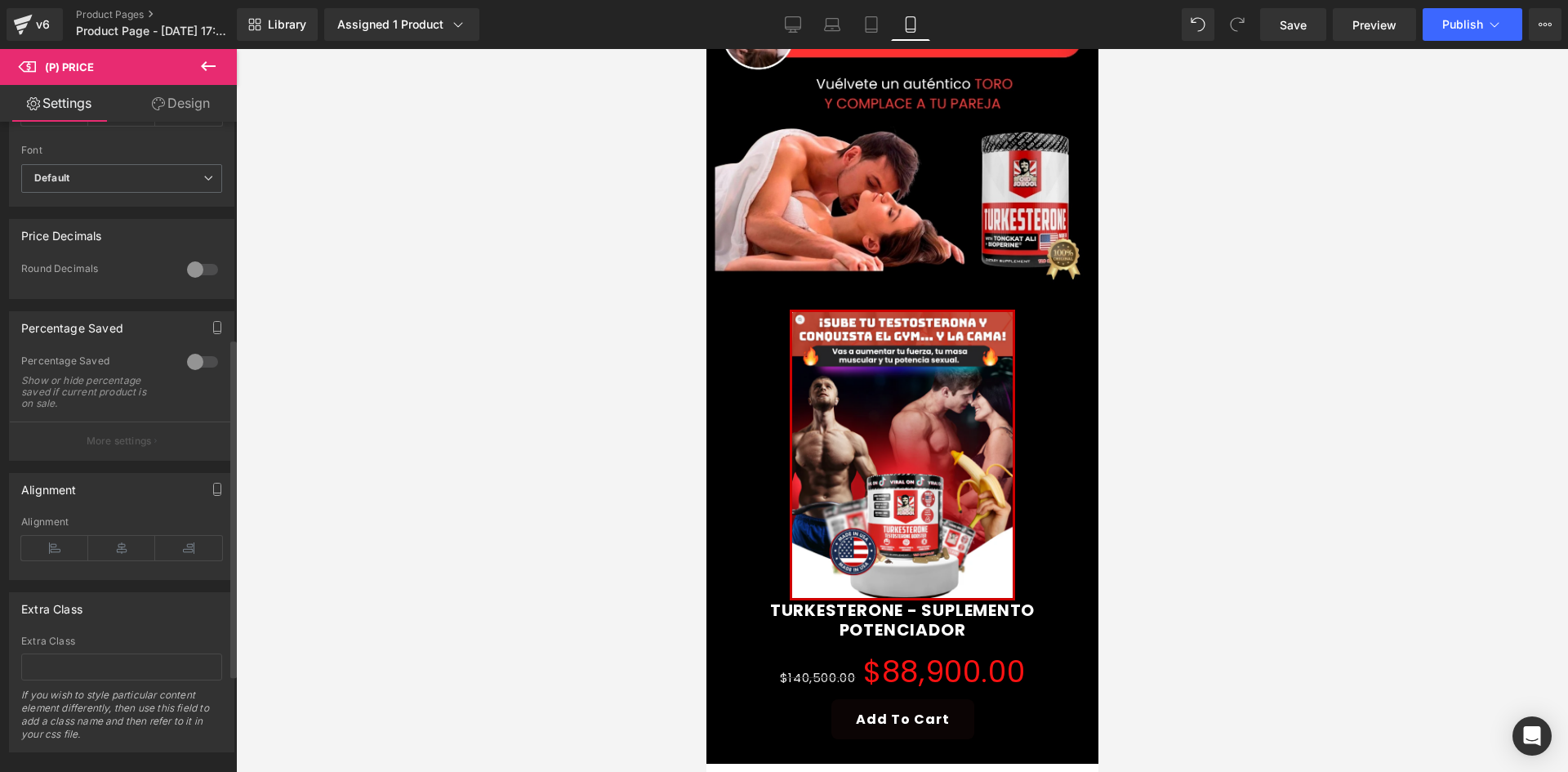
scroll to position [572, 0]
click at [196, 359] on div at bounding box center [203, 354] width 39 height 26
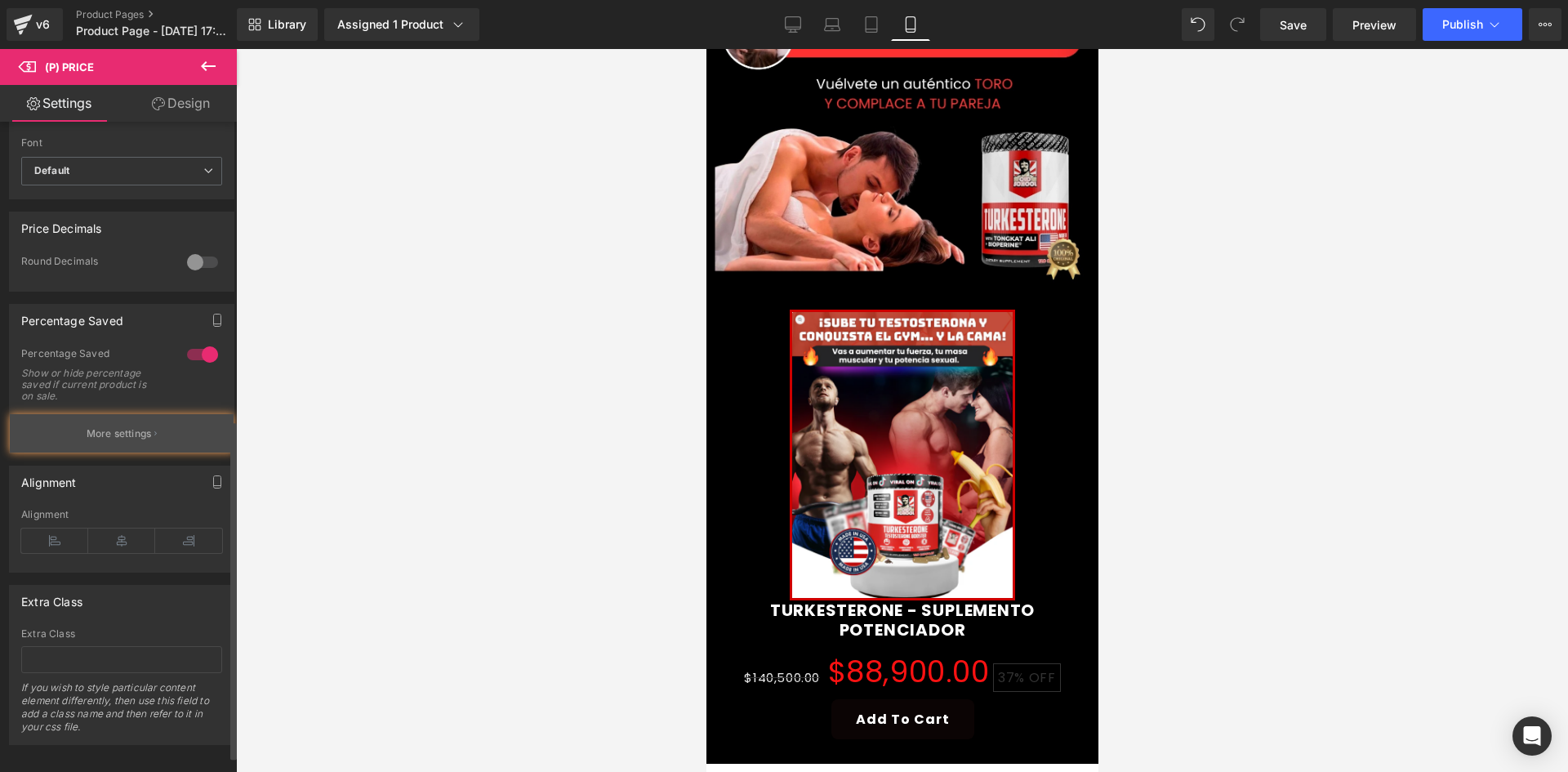
click at [149, 436] on button "More settings" at bounding box center [122, 433] width 224 height 39
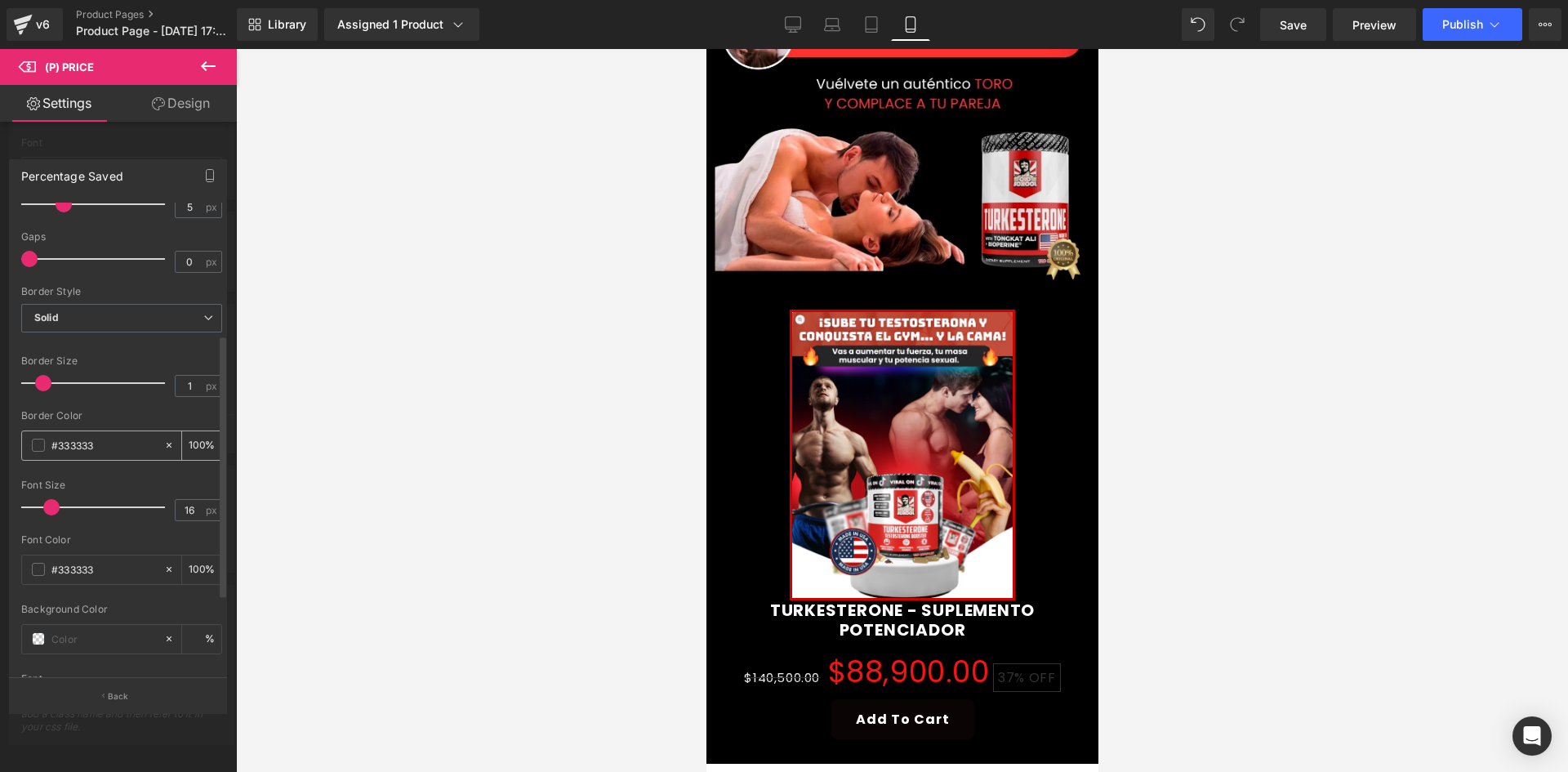
scroll to position [245, 0]
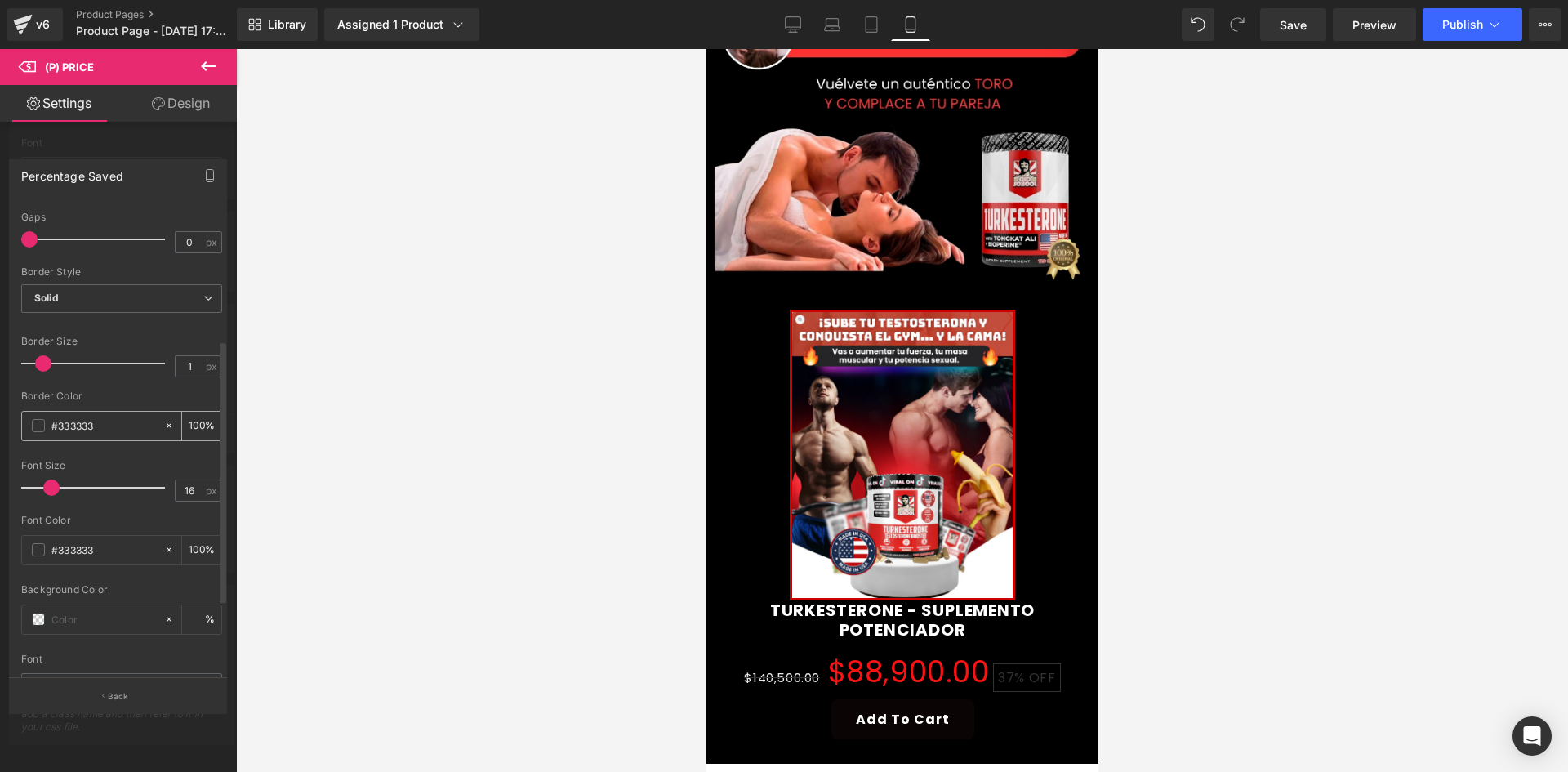
click at [39, 426] on span at bounding box center [39, 425] width 13 height 13
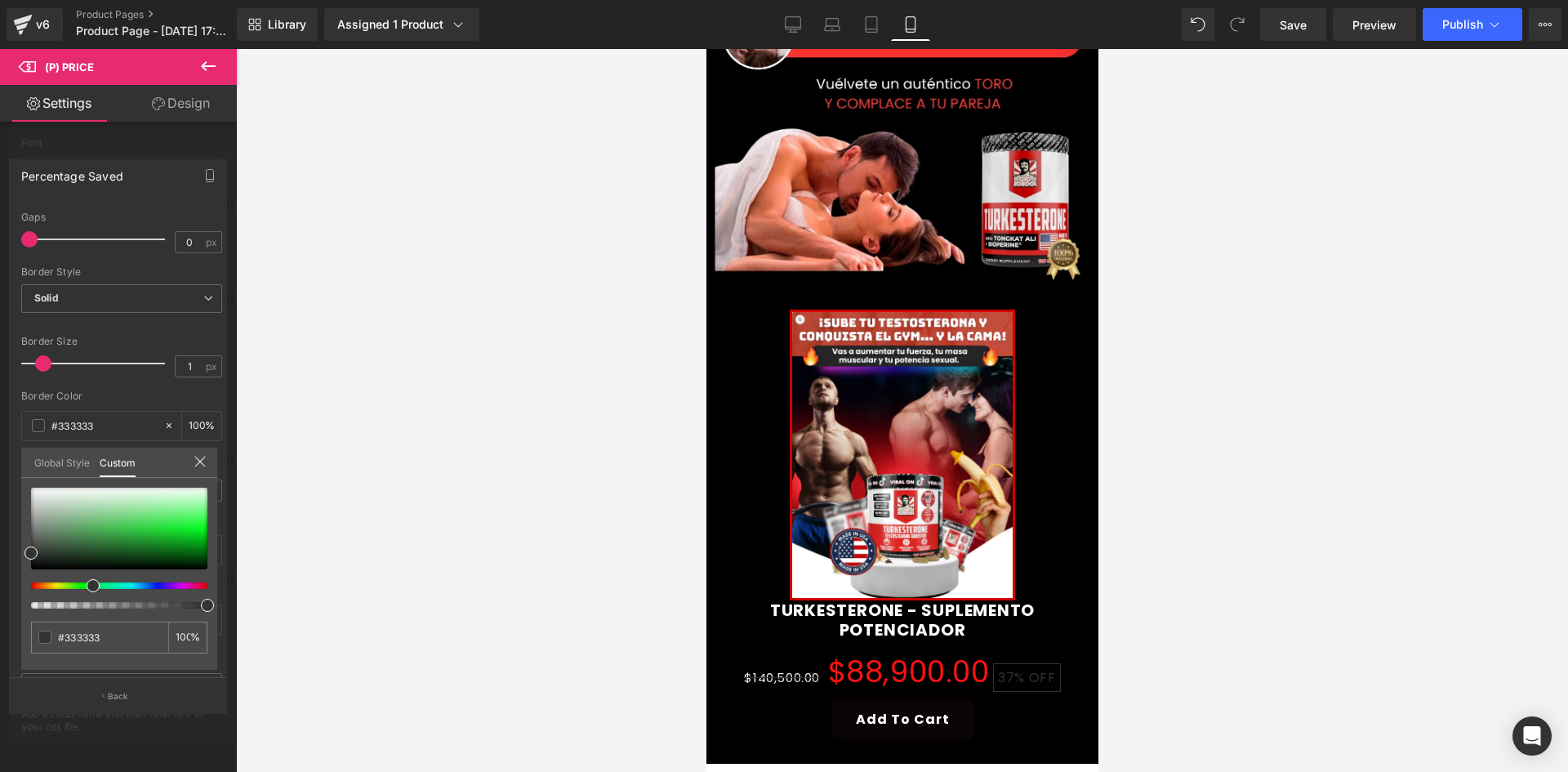
drag, startPoint x: 133, startPoint y: 585, endPoint x: 90, endPoint y: 579, distance: 43.4
click at [87, 583] on div at bounding box center [112, 585] width 177 height 6
drag, startPoint x: 135, startPoint y: 532, endPoint x: 253, endPoint y: 531, distance: 118.0
click at [231, 531] on div "Percentage Saved Text Styles Custom Custom Setup Global Style Custom Setup Glob…" at bounding box center [118, 429] width 237 height 565
click at [320, 518] on div at bounding box center [902, 411] width 1332 height 723
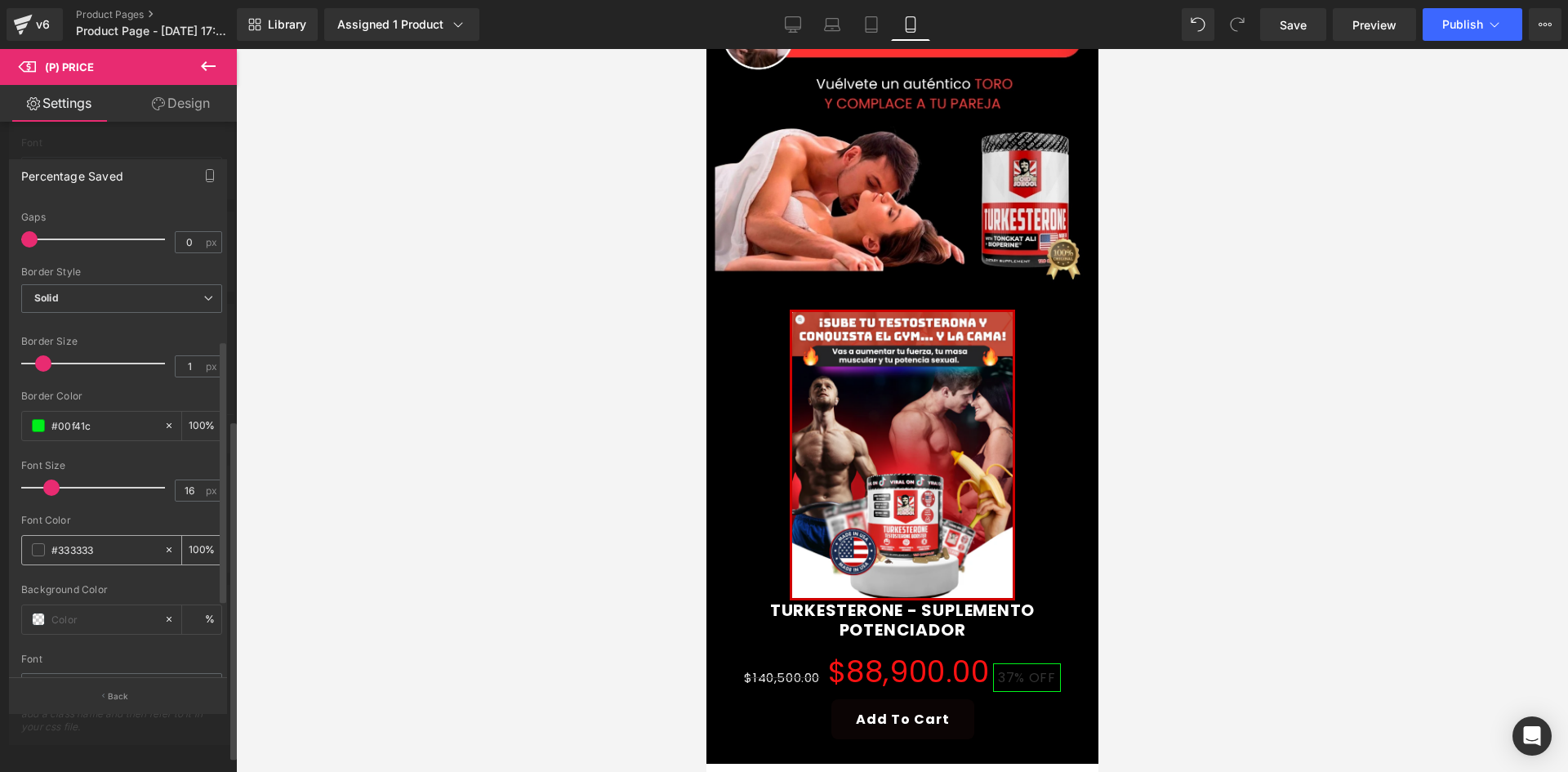
click at [33, 549] on span at bounding box center [39, 550] width 13 height 13
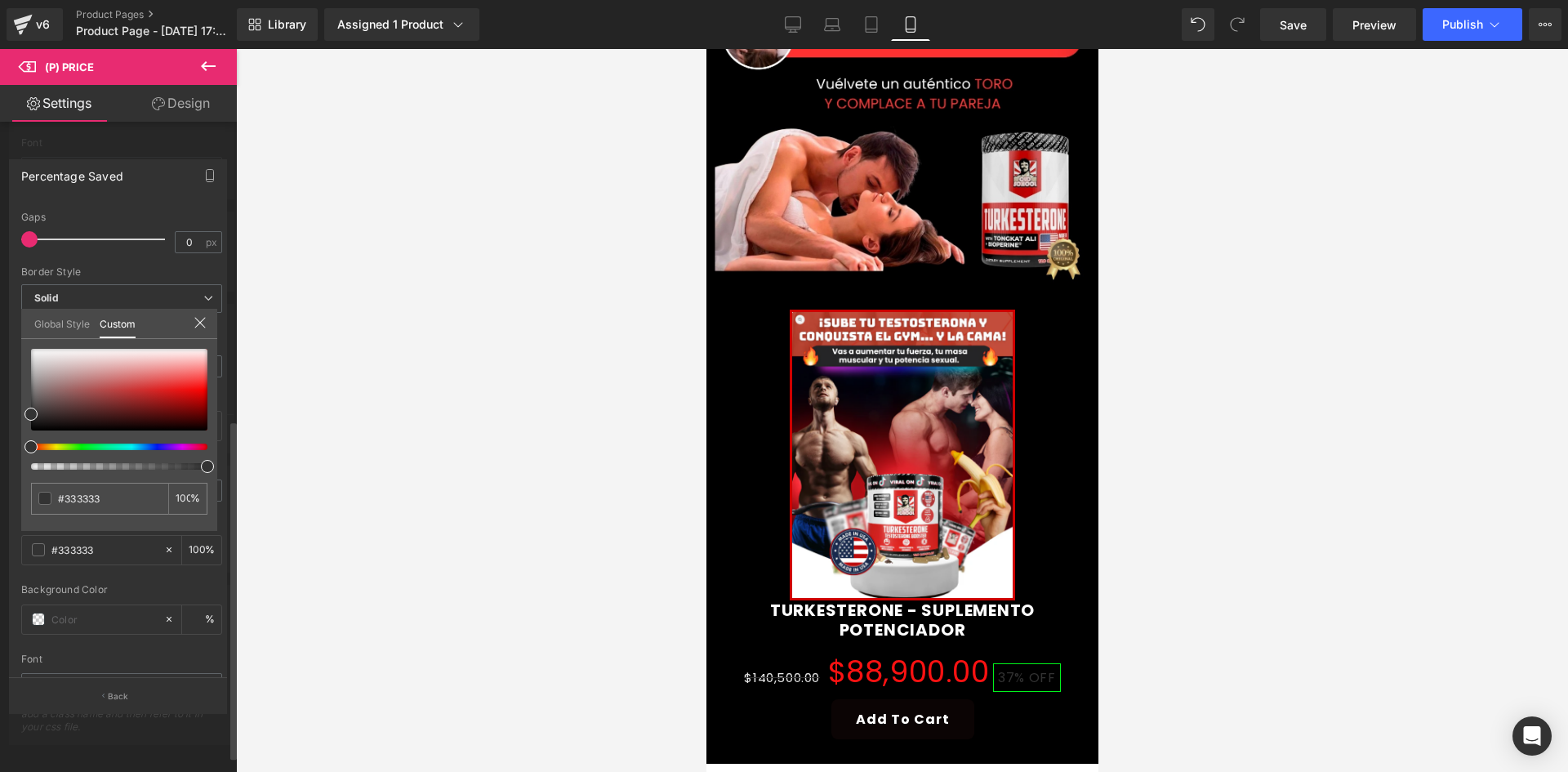
drag, startPoint x: 104, startPoint y: 451, endPoint x: 89, endPoint y: 447, distance: 15.5
click at [89, 447] on div at bounding box center [119, 409] width 177 height 121
drag, startPoint x: 89, startPoint y: 447, endPoint x: 105, endPoint y: 447, distance: 16.0
click at [97, 452] on div at bounding box center [119, 409] width 177 height 121
drag, startPoint x: 99, startPoint y: 449, endPoint x: 85, endPoint y: 446, distance: 14.3
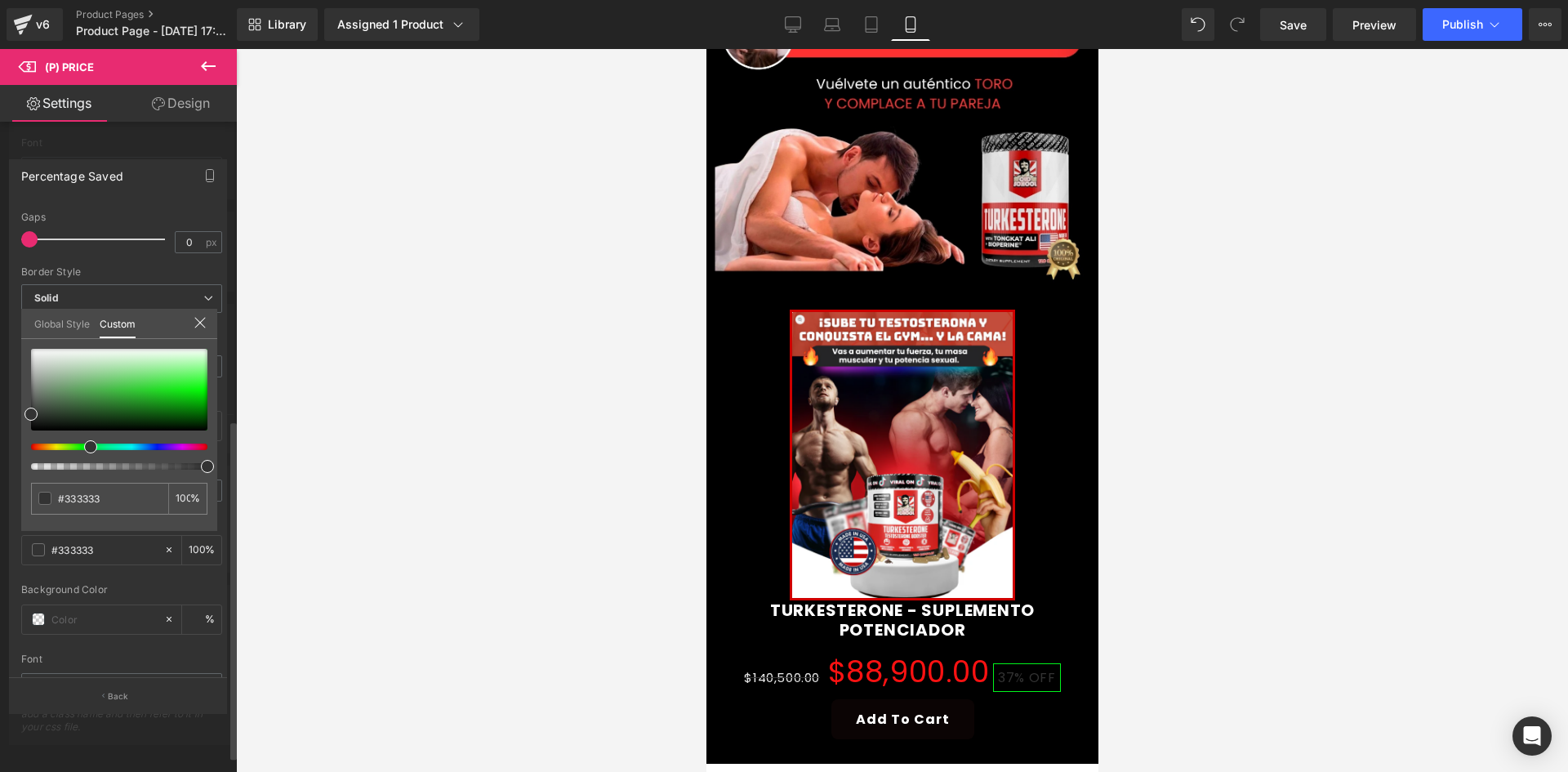
click at [85, 446] on span at bounding box center [91, 447] width 13 height 13
drag, startPoint x: 169, startPoint y: 402, endPoint x: 215, endPoint y: 382, distance: 50.2
click at [215, 382] on div "#2dfe31 100 %" at bounding box center [119, 439] width 196 height 182
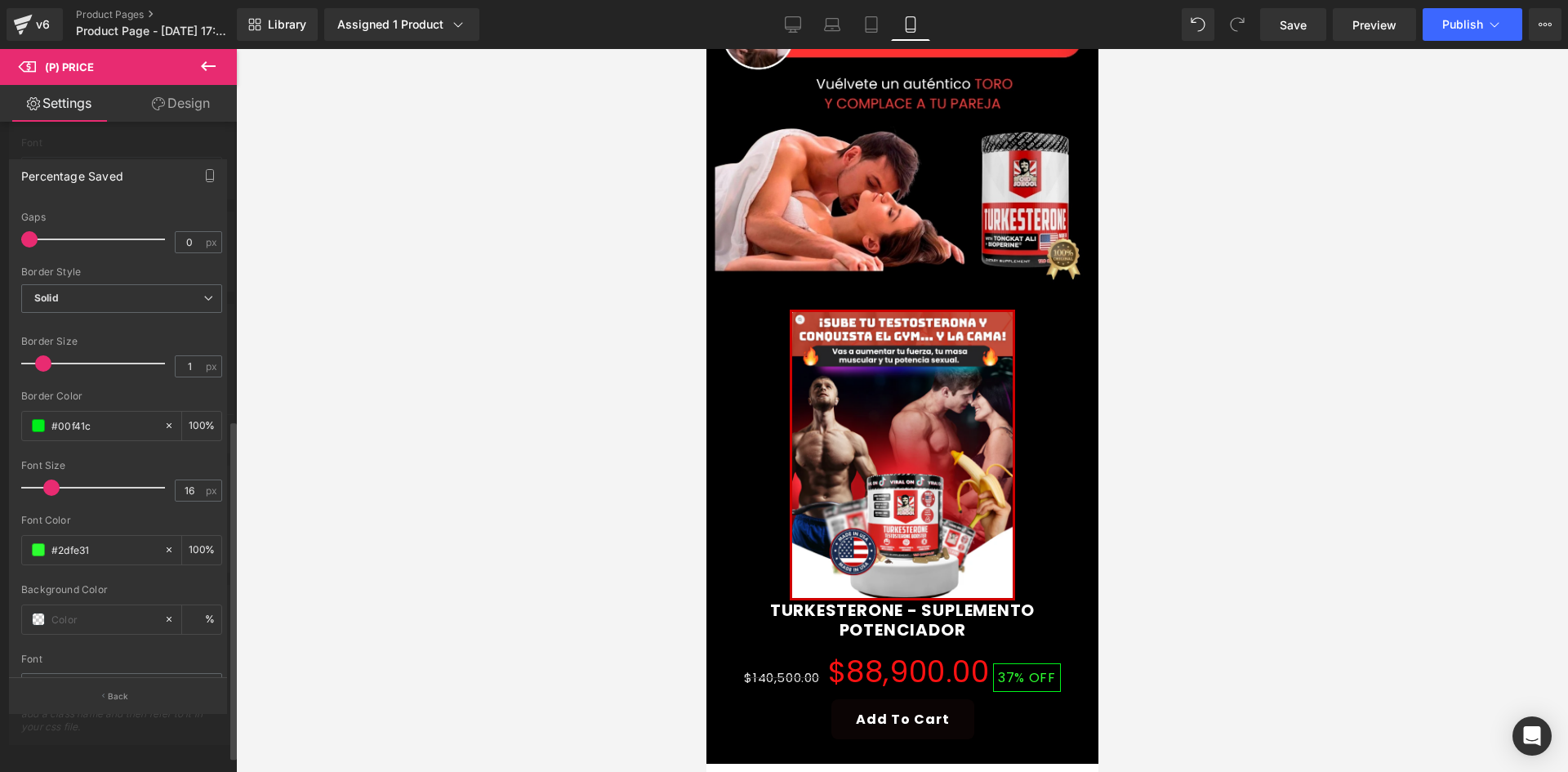
click at [425, 354] on div at bounding box center [902, 411] width 1332 height 723
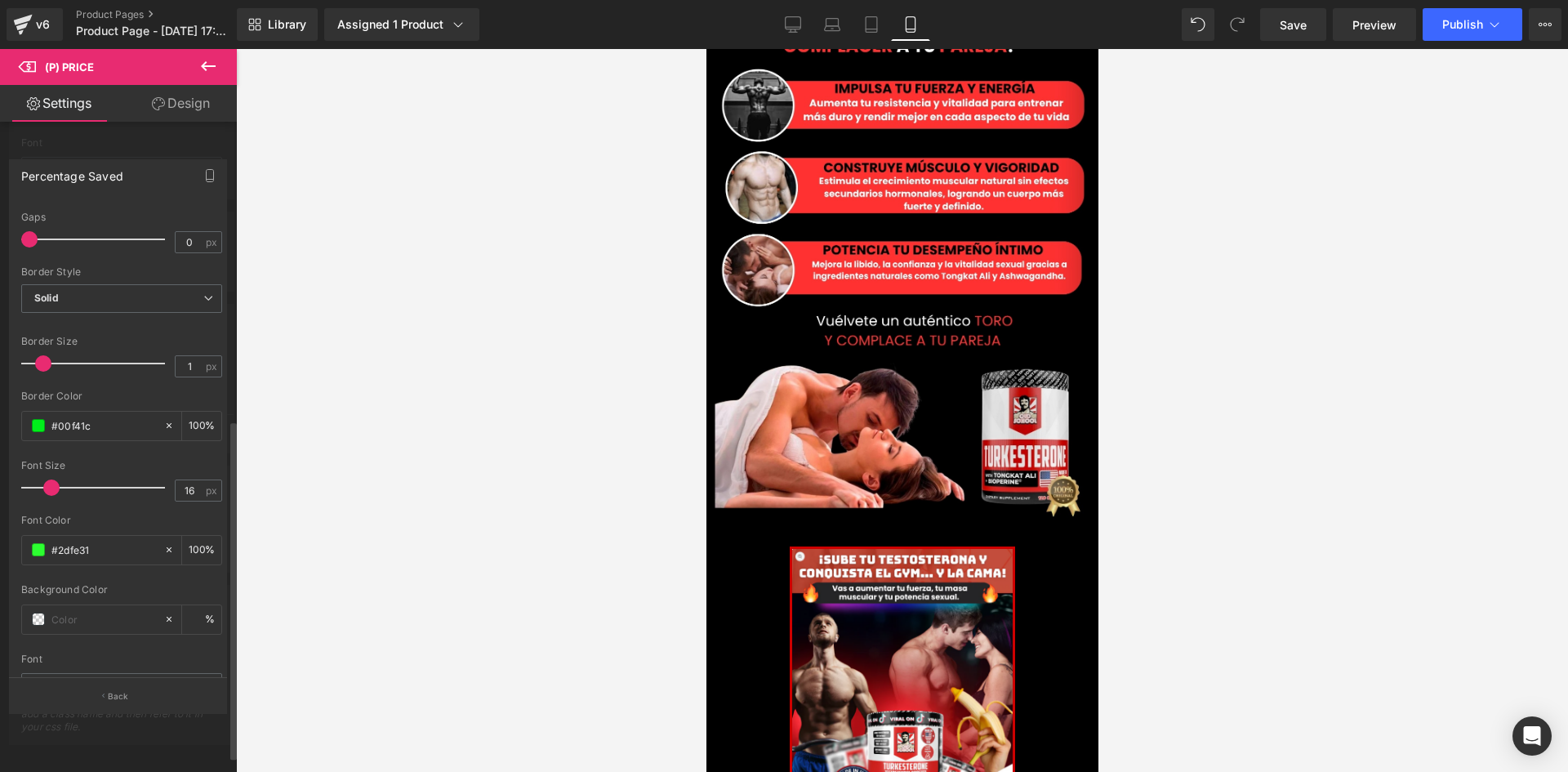
scroll to position [572, 0]
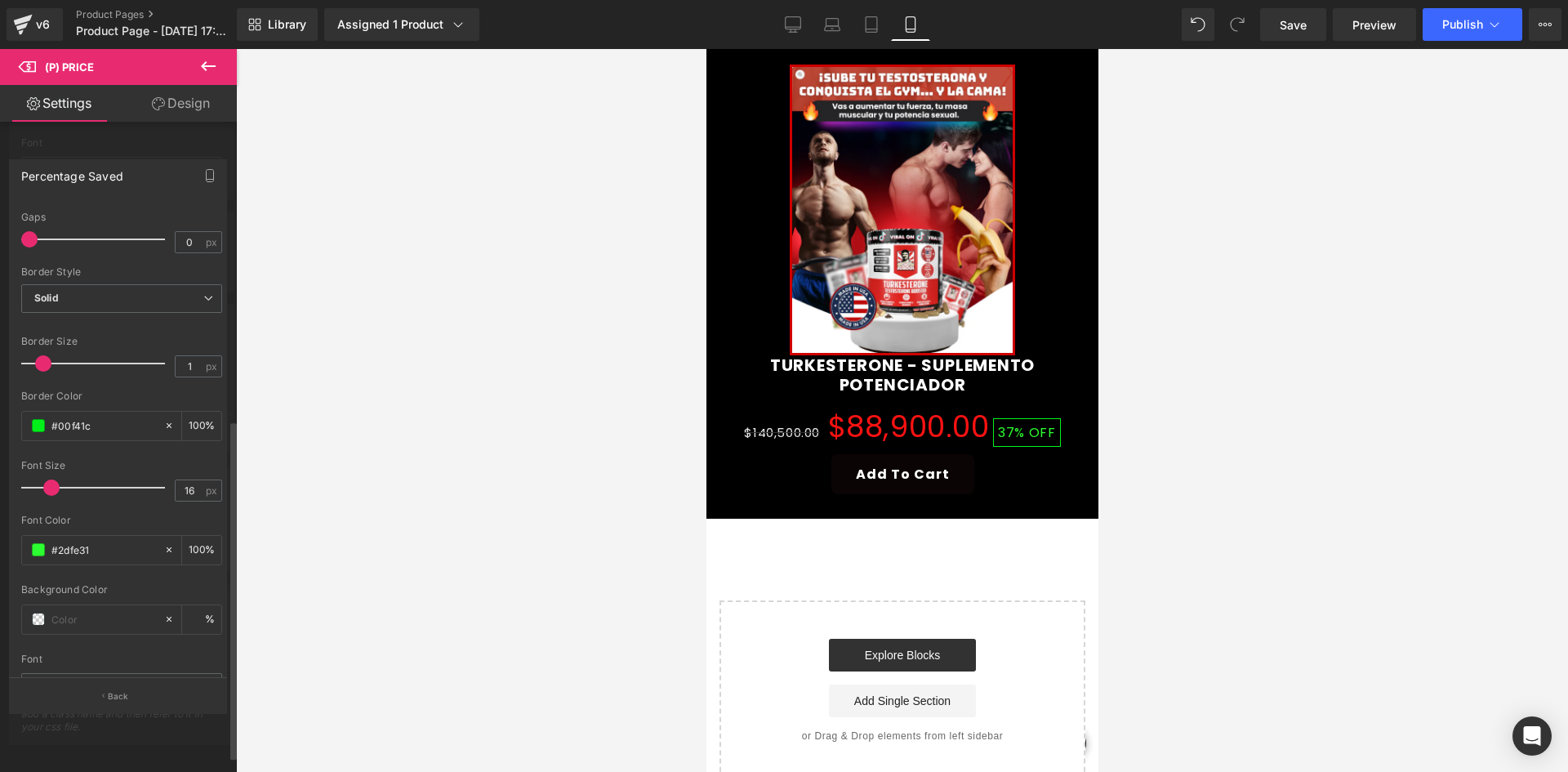
click at [225, 57] on button at bounding box center [208, 67] width 57 height 36
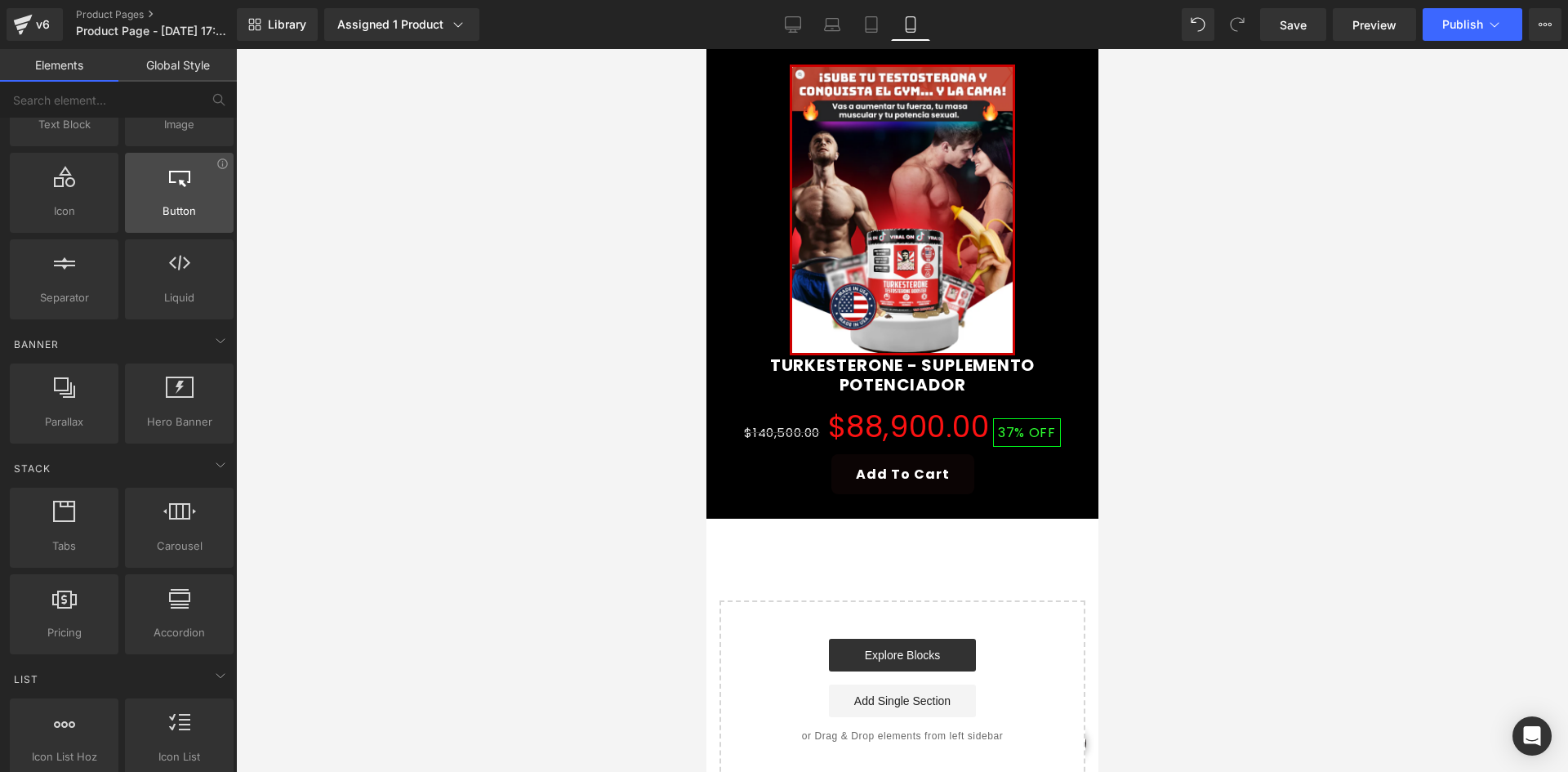
scroll to position [0, 0]
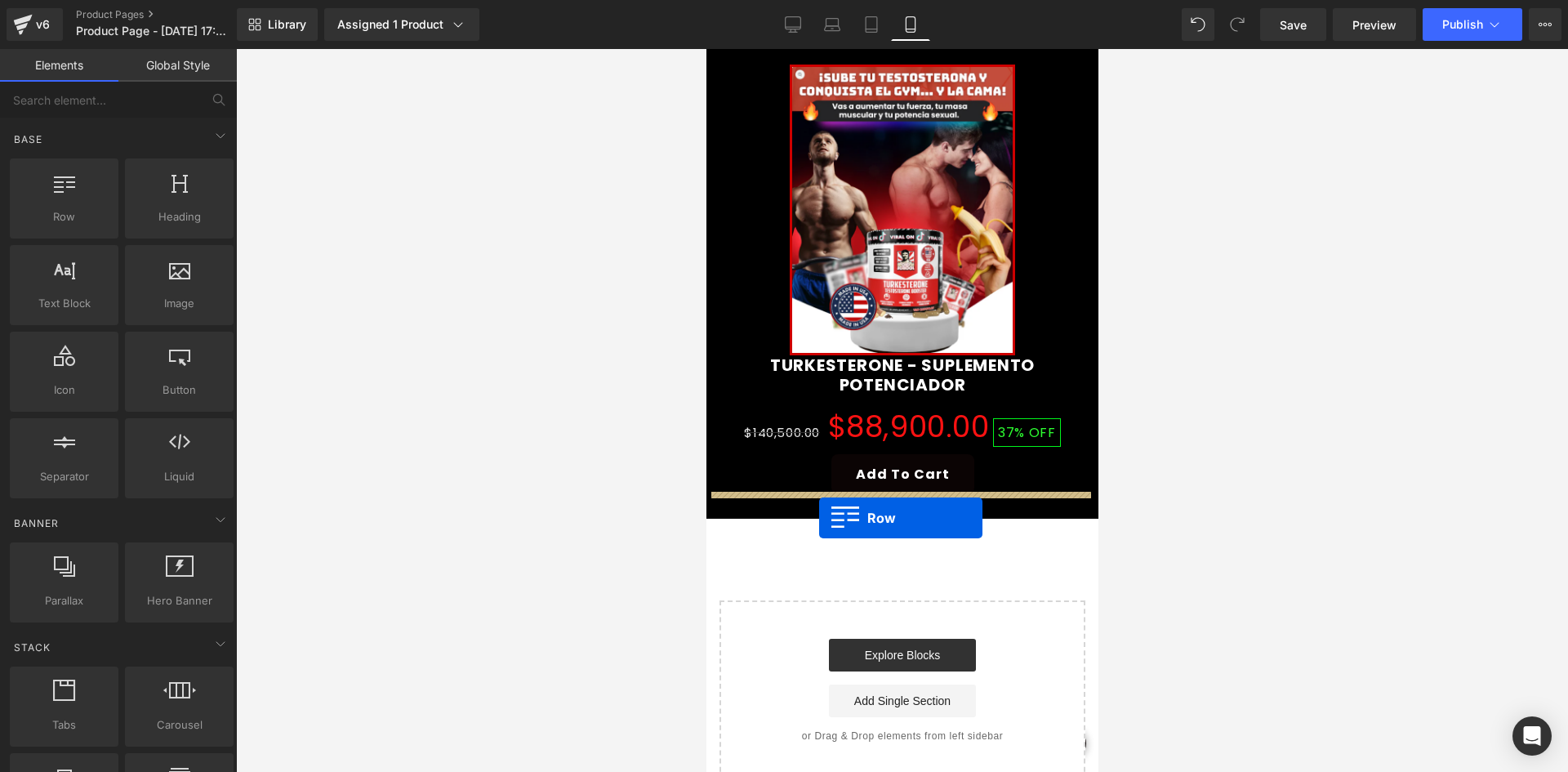
drag, startPoint x: 788, startPoint y: 259, endPoint x: 819, endPoint y: 518, distance: 260.8
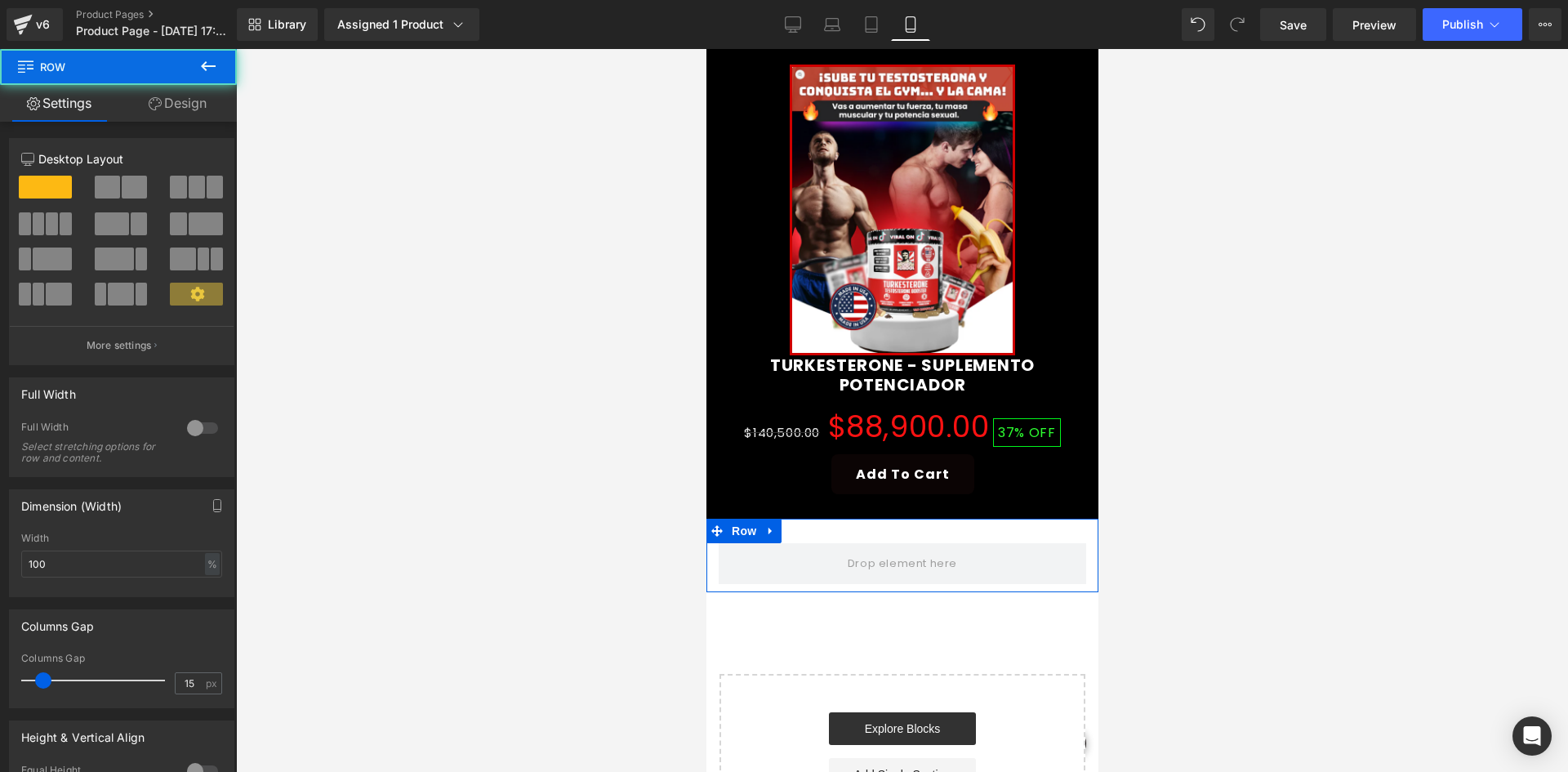
click at [186, 104] on link "Design" at bounding box center [178, 103] width 118 height 37
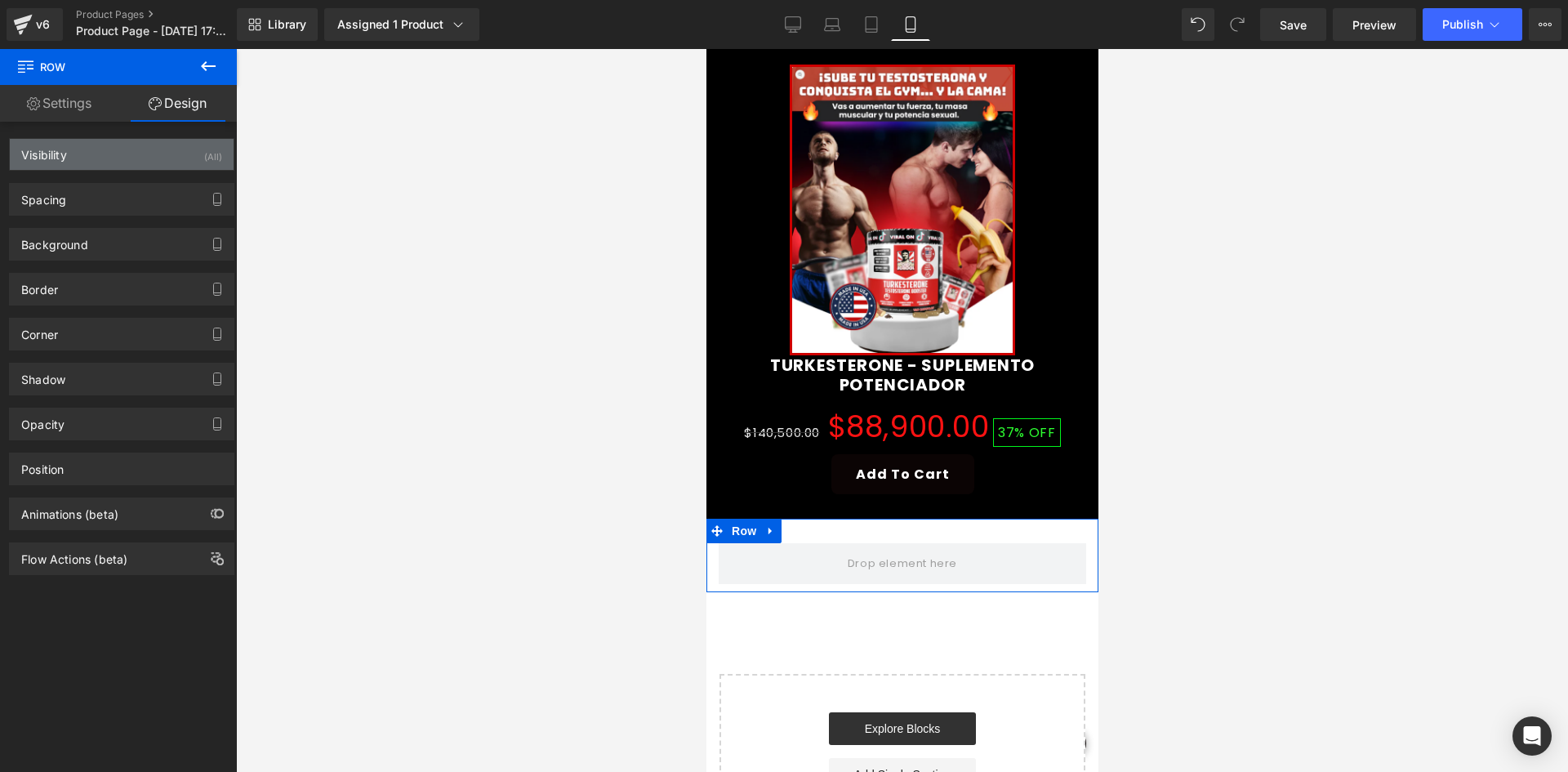
drag, startPoint x: 181, startPoint y: 147, endPoint x: 195, endPoint y: 161, distance: 19.8
click at [181, 148] on div "Visibility (All)" at bounding box center [122, 154] width 224 height 31
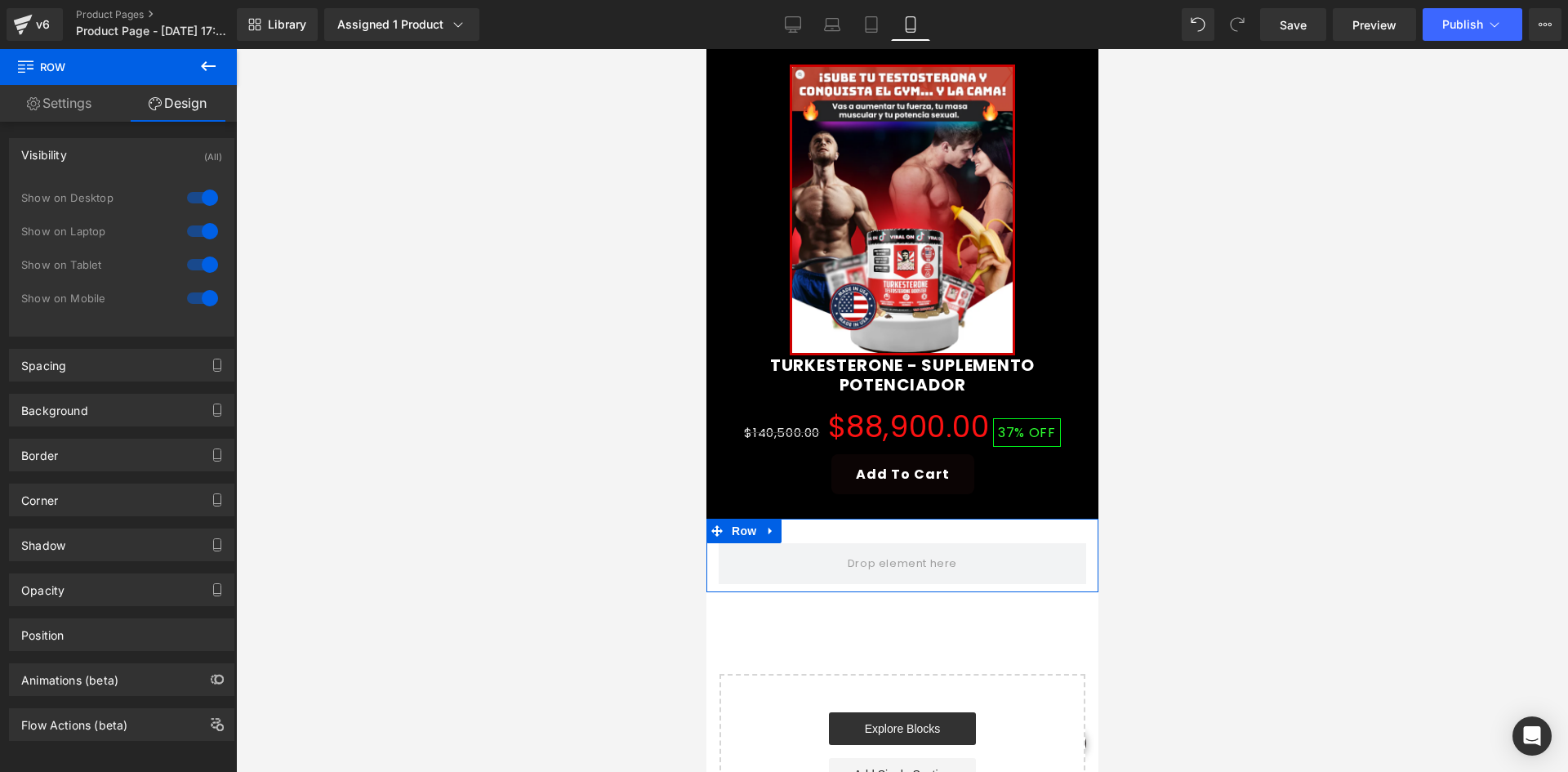
click at [198, 183] on div "1 Show on Desktop 1 Show on Laptop 1 Show on Tablet 1 Show on Mobile" at bounding box center [122, 252] width 201 height 142
click at [198, 195] on div at bounding box center [203, 197] width 39 height 26
click at [201, 226] on div at bounding box center [203, 230] width 39 height 26
click at [213, 50] on button at bounding box center [208, 67] width 57 height 36
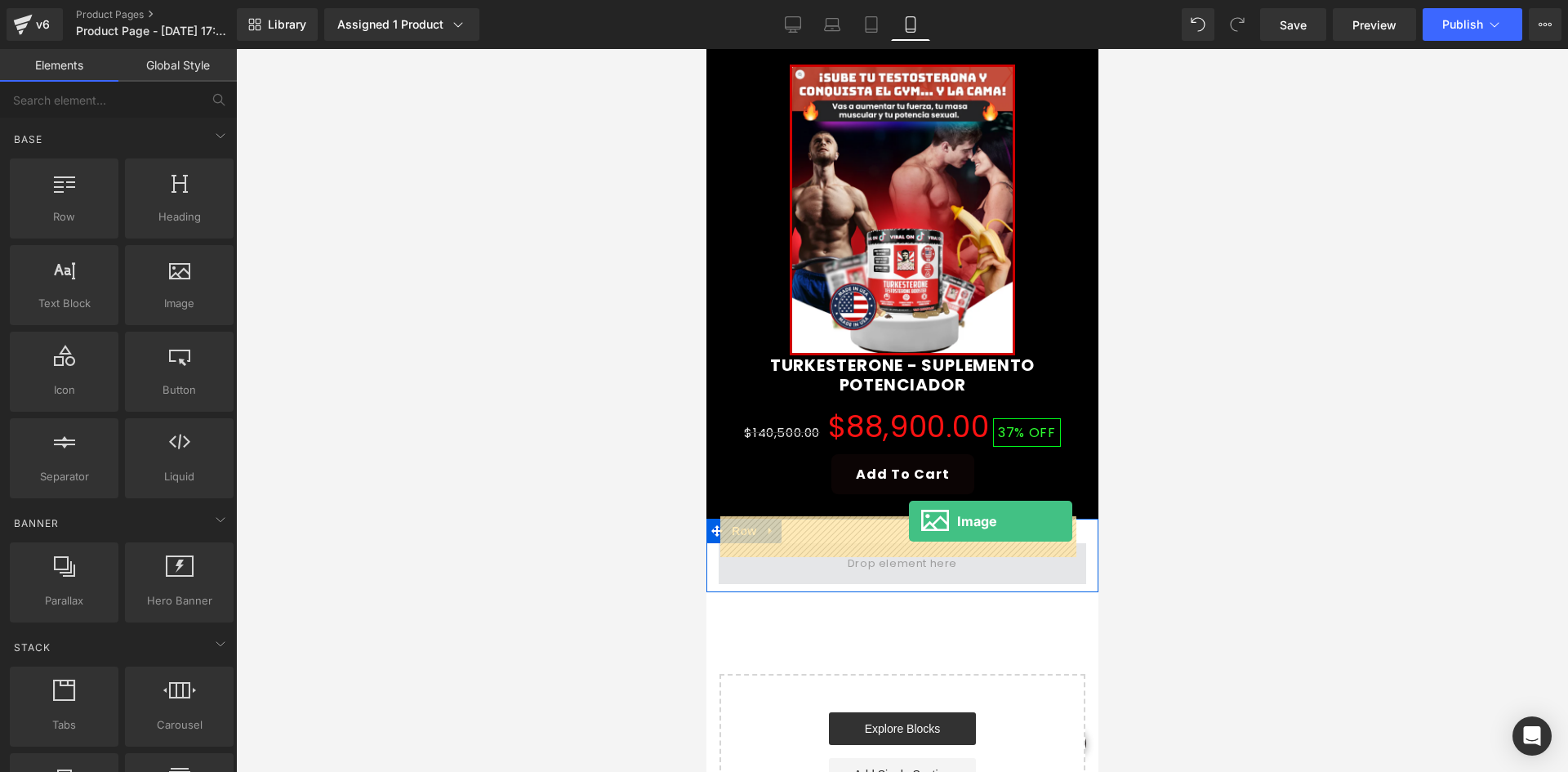
drag, startPoint x: 876, startPoint y: 338, endPoint x: 908, endPoint y: 523, distance: 187.7
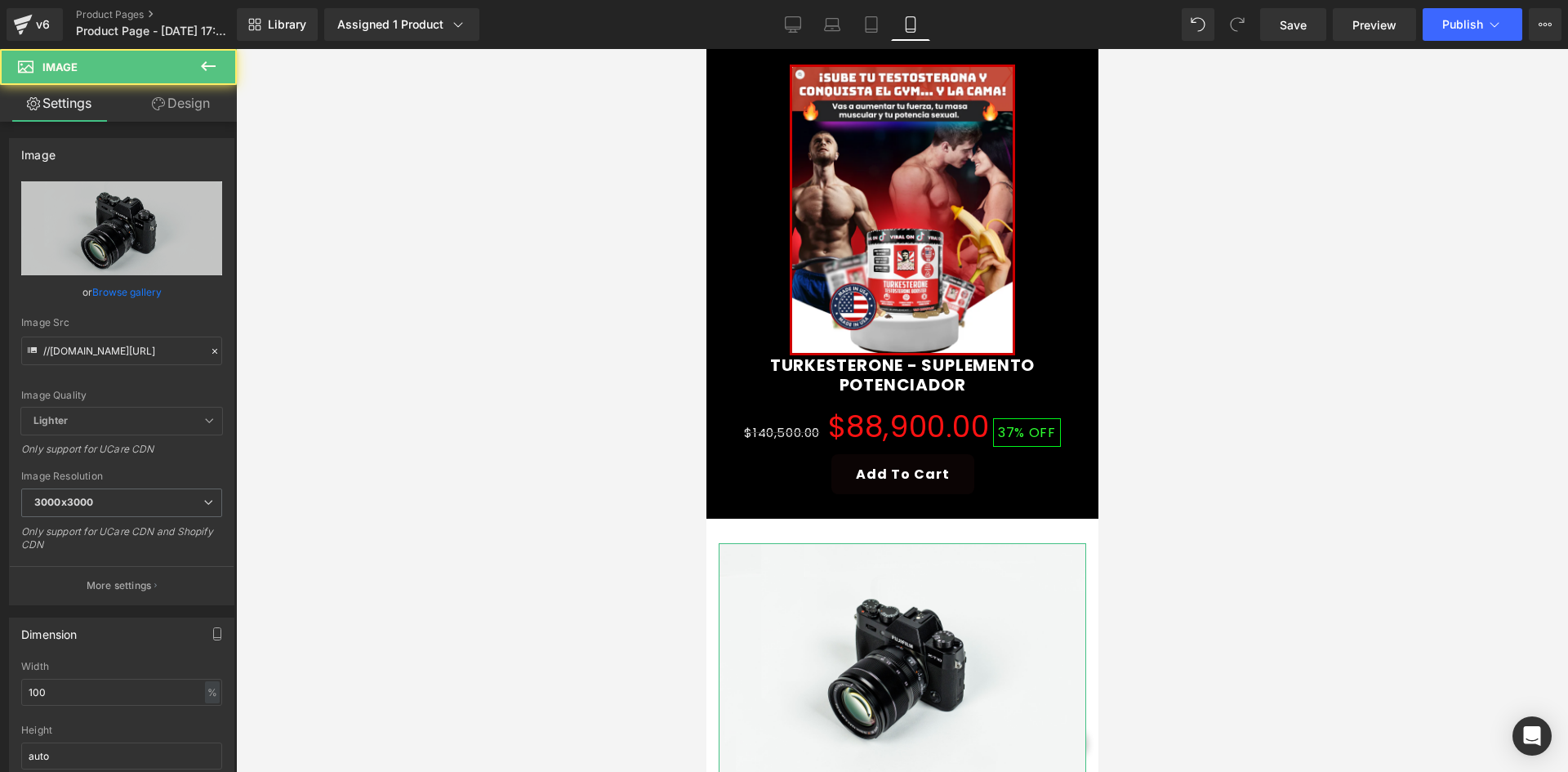
click at [195, 101] on link "Design" at bounding box center [181, 103] width 118 height 37
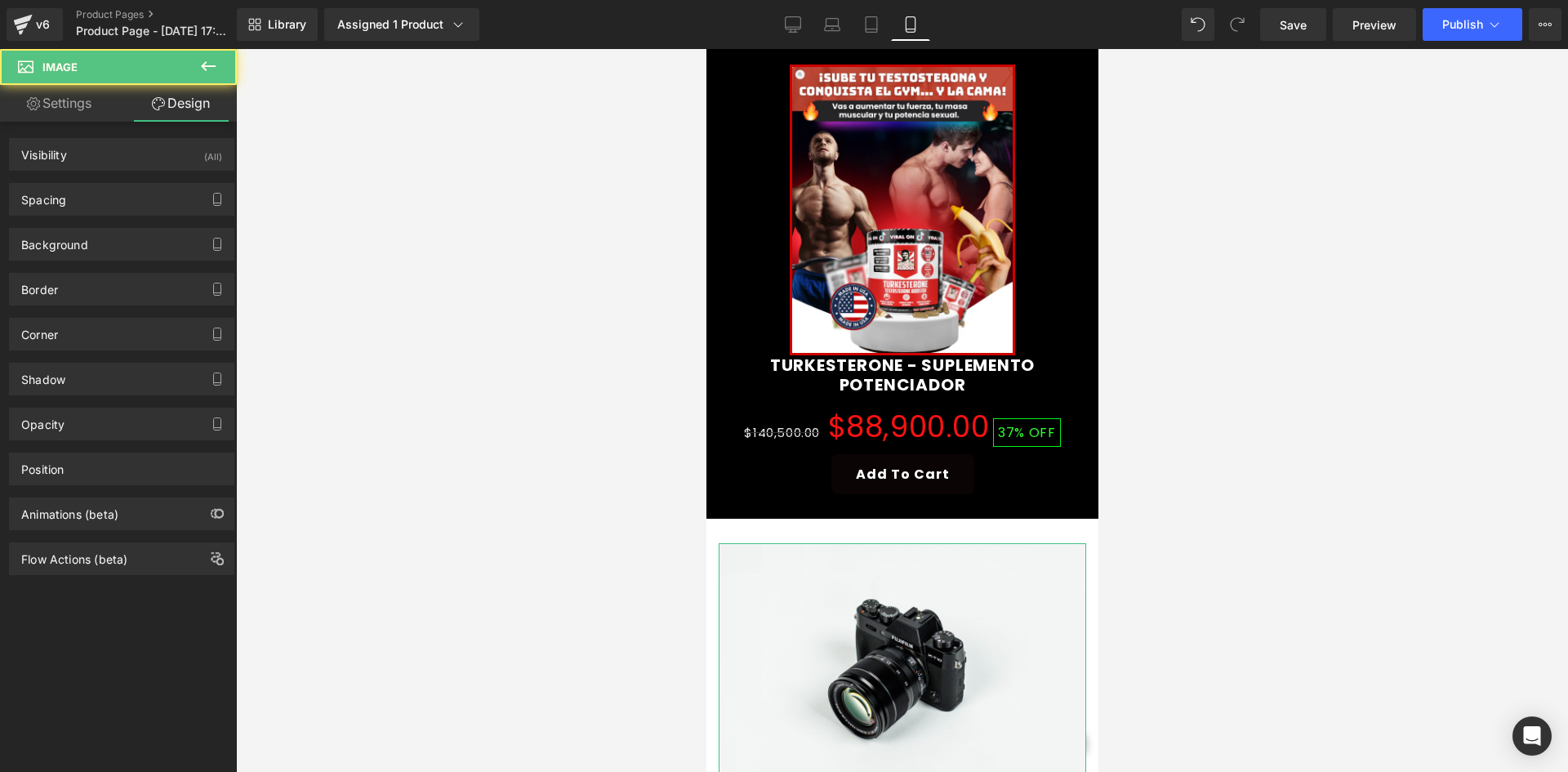
click at [204, 161] on div "(All)" at bounding box center [213, 152] width 18 height 27
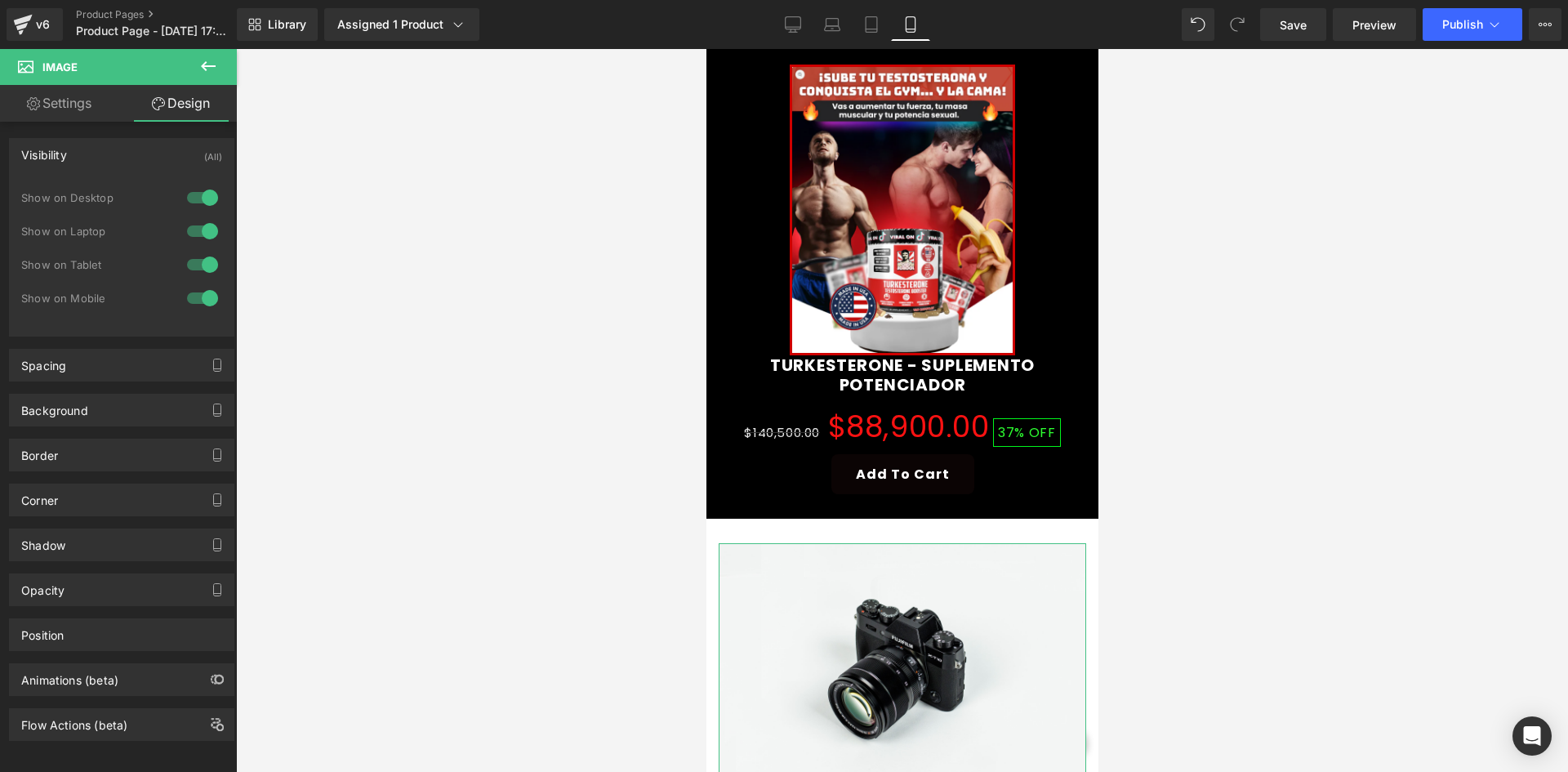
click at [200, 195] on div at bounding box center [203, 197] width 39 height 26
click at [197, 238] on div at bounding box center [203, 230] width 39 height 26
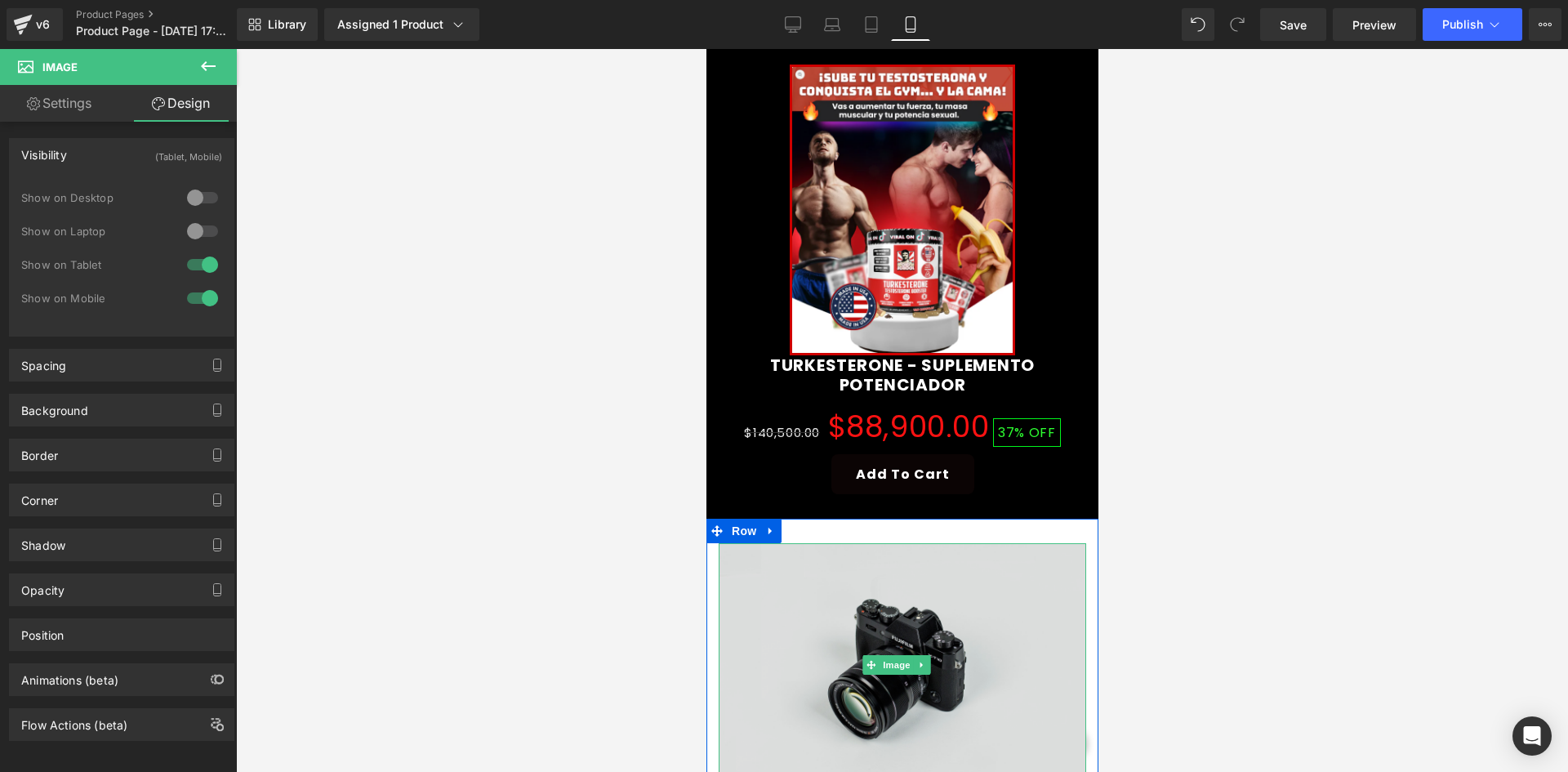
click at [862, 589] on img at bounding box center [902, 664] width 368 height 243
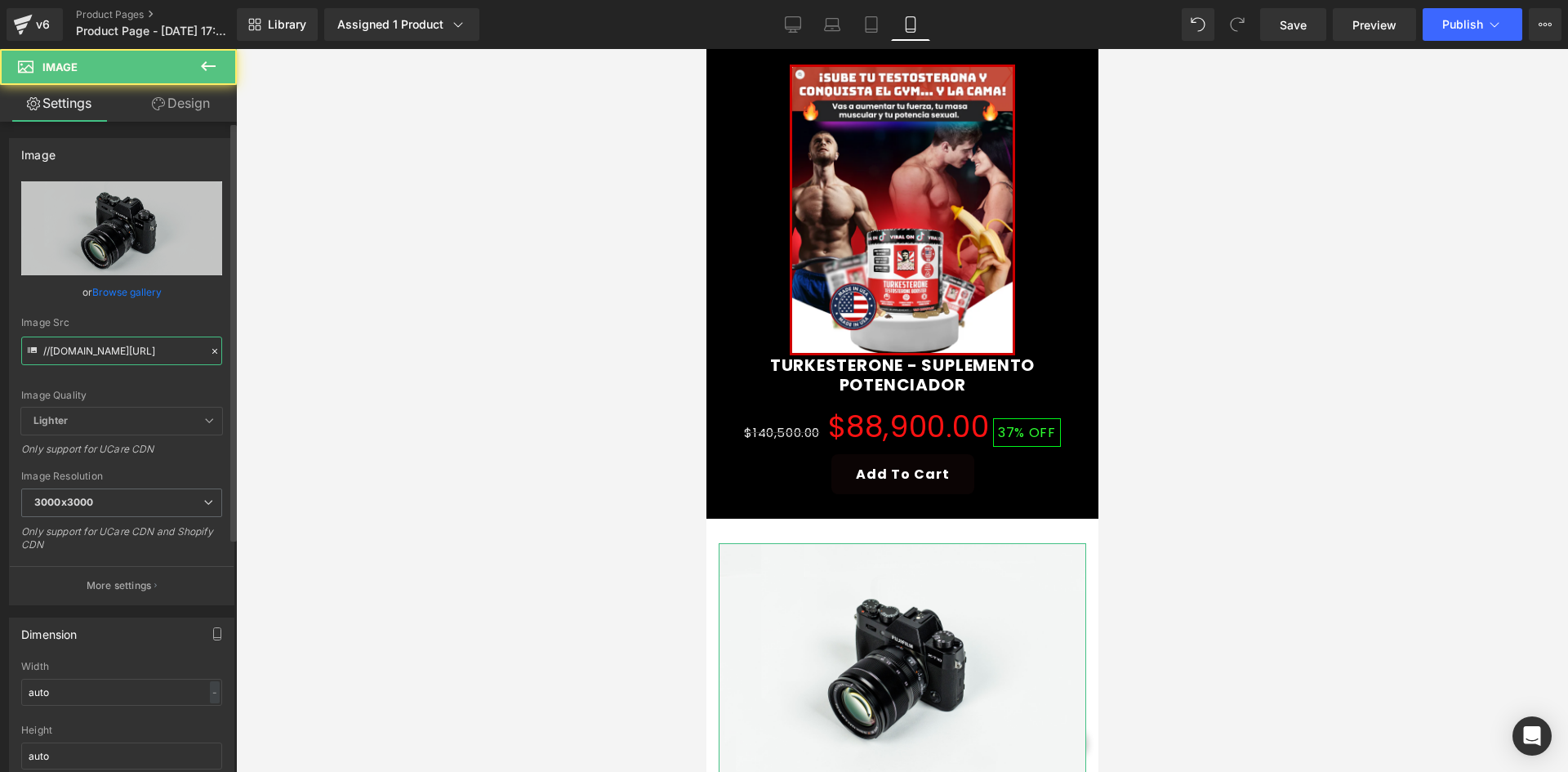
click at [90, 338] on input "//d1um8515vdn9kb.cloudfront.net/images/parallax.jpg" at bounding box center [122, 351] width 201 height 29
click at [89, 340] on input "//d1um8515vdn9kb.cloudfront.net/images/parallax.jpg" at bounding box center [122, 351] width 201 height 29
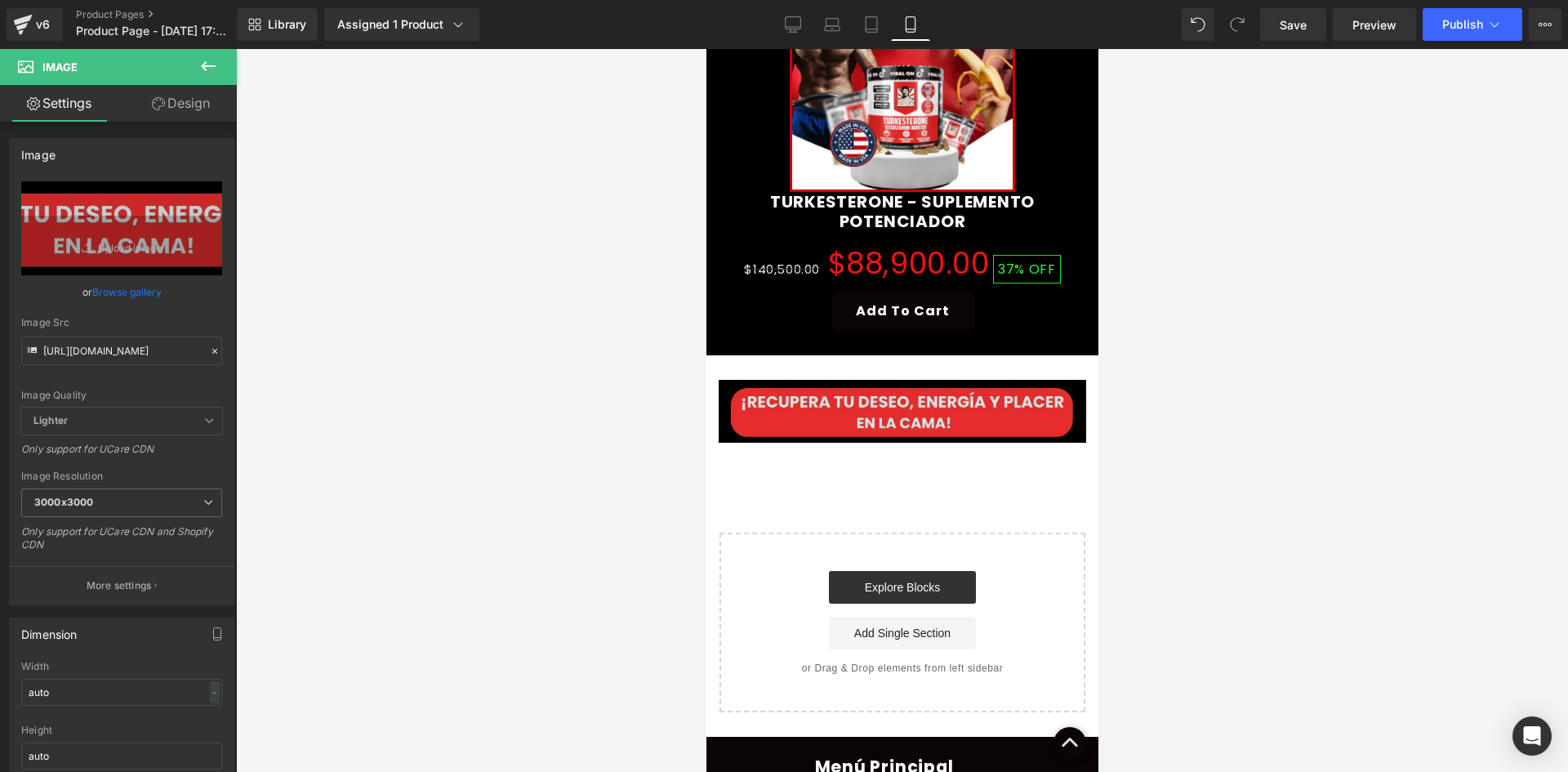
click at [827, 380] on img at bounding box center [902, 412] width 368 height 63
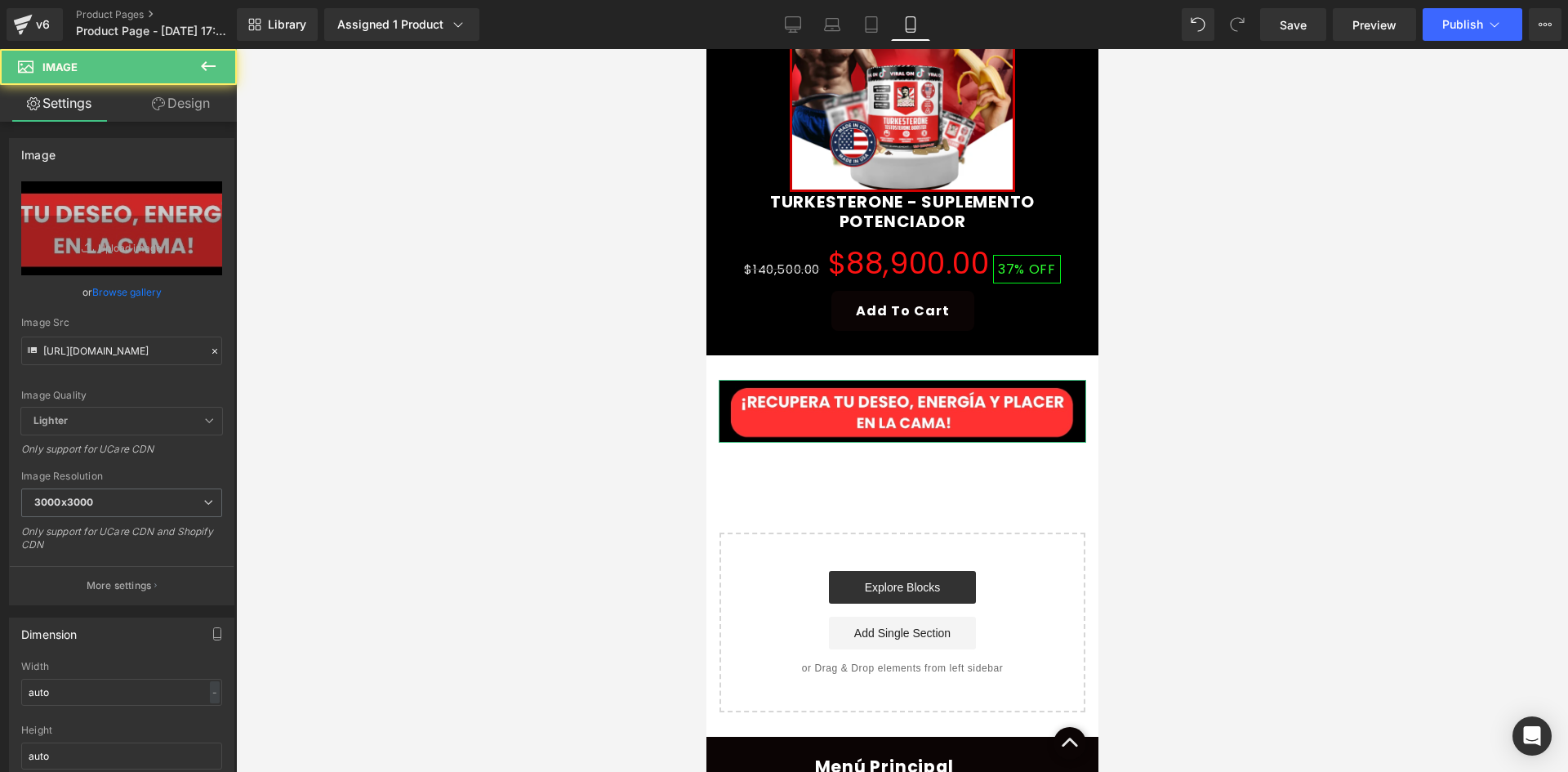
click at [172, 110] on link "Design" at bounding box center [181, 103] width 118 height 37
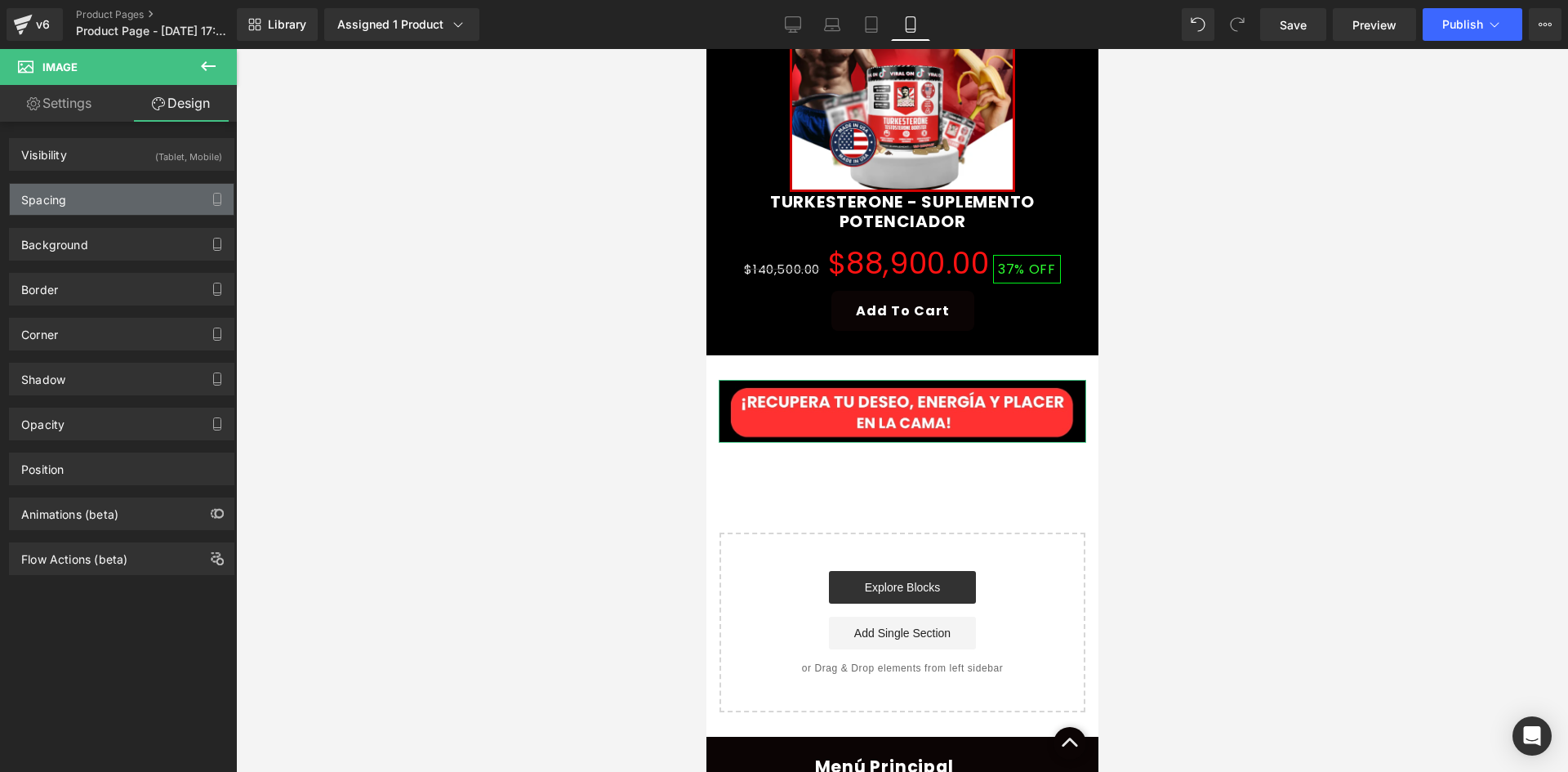
click at [159, 195] on div "Spacing" at bounding box center [122, 199] width 224 height 31
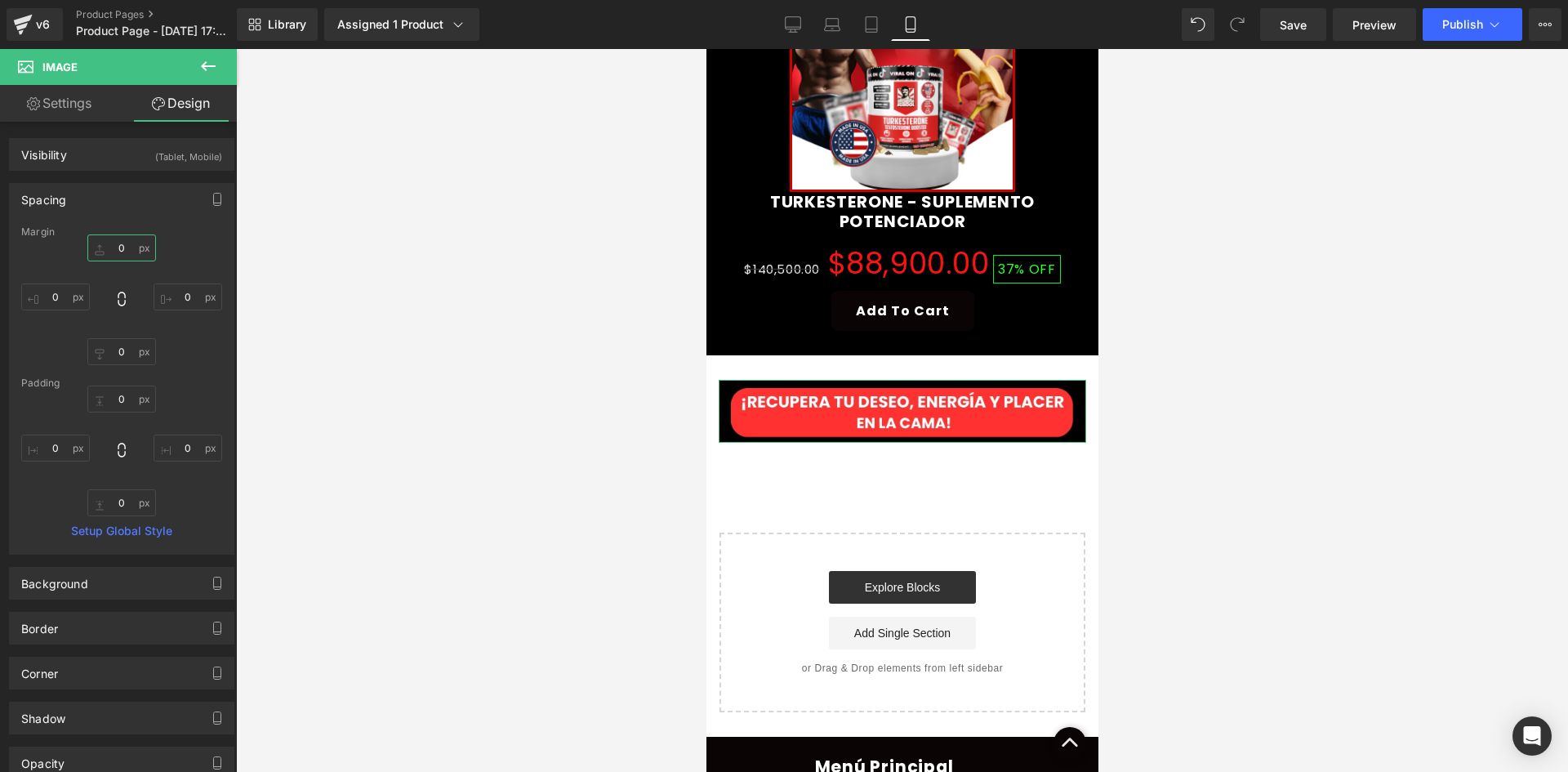
click at [119, 253] on input "0" at bounding box center [121, 247] width 69 height 27
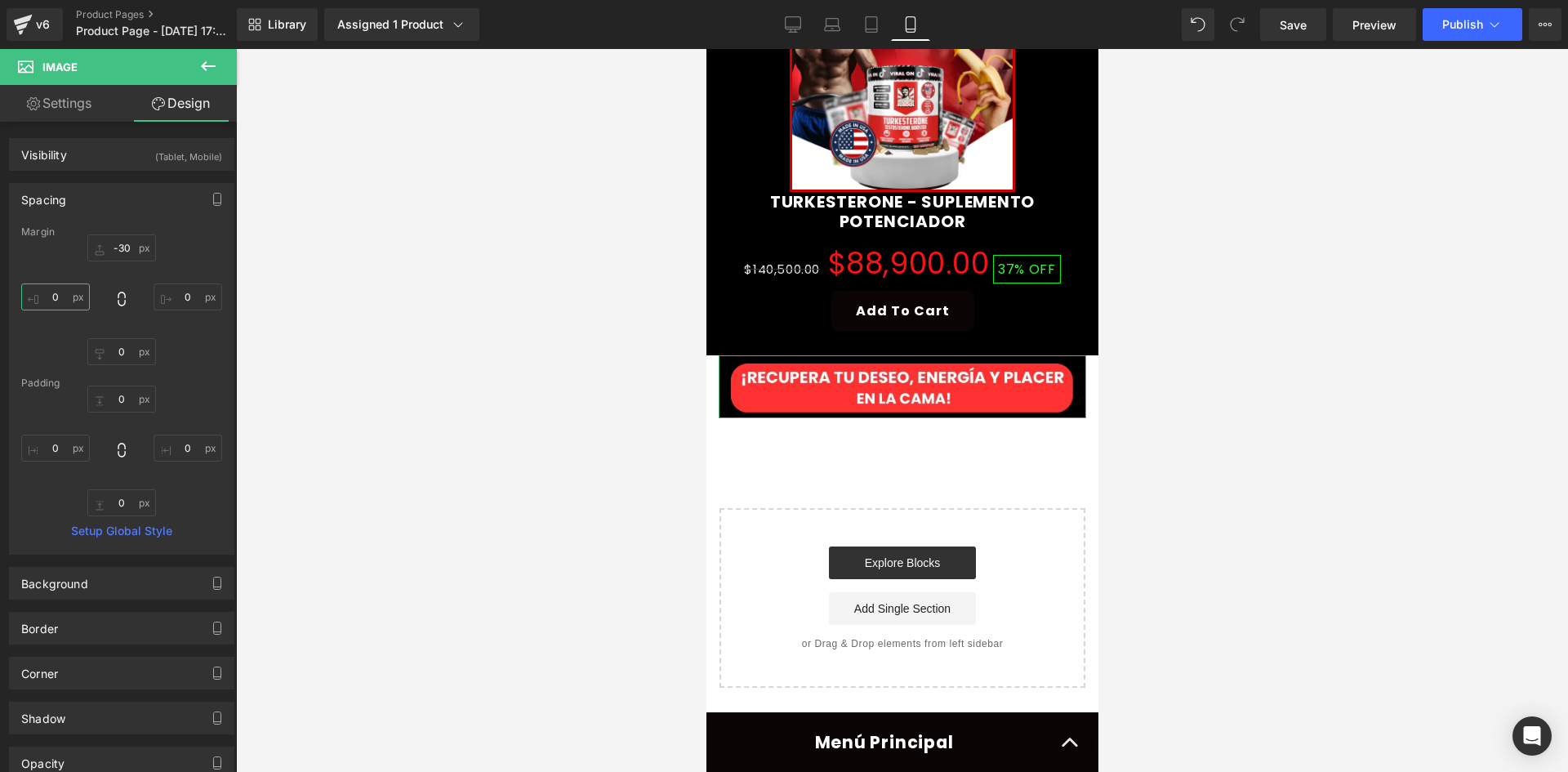
drag, startPoint x: 32, startPoint y: 301, endPoint x: 51, endPoint y: 299, distance: 19.1
click at [32, 301] on input "0" at bounding box center [56, 297] width 69 height 27
click at [56, 299] on input "0" at bounding box center [56, 297] width 69 height 27
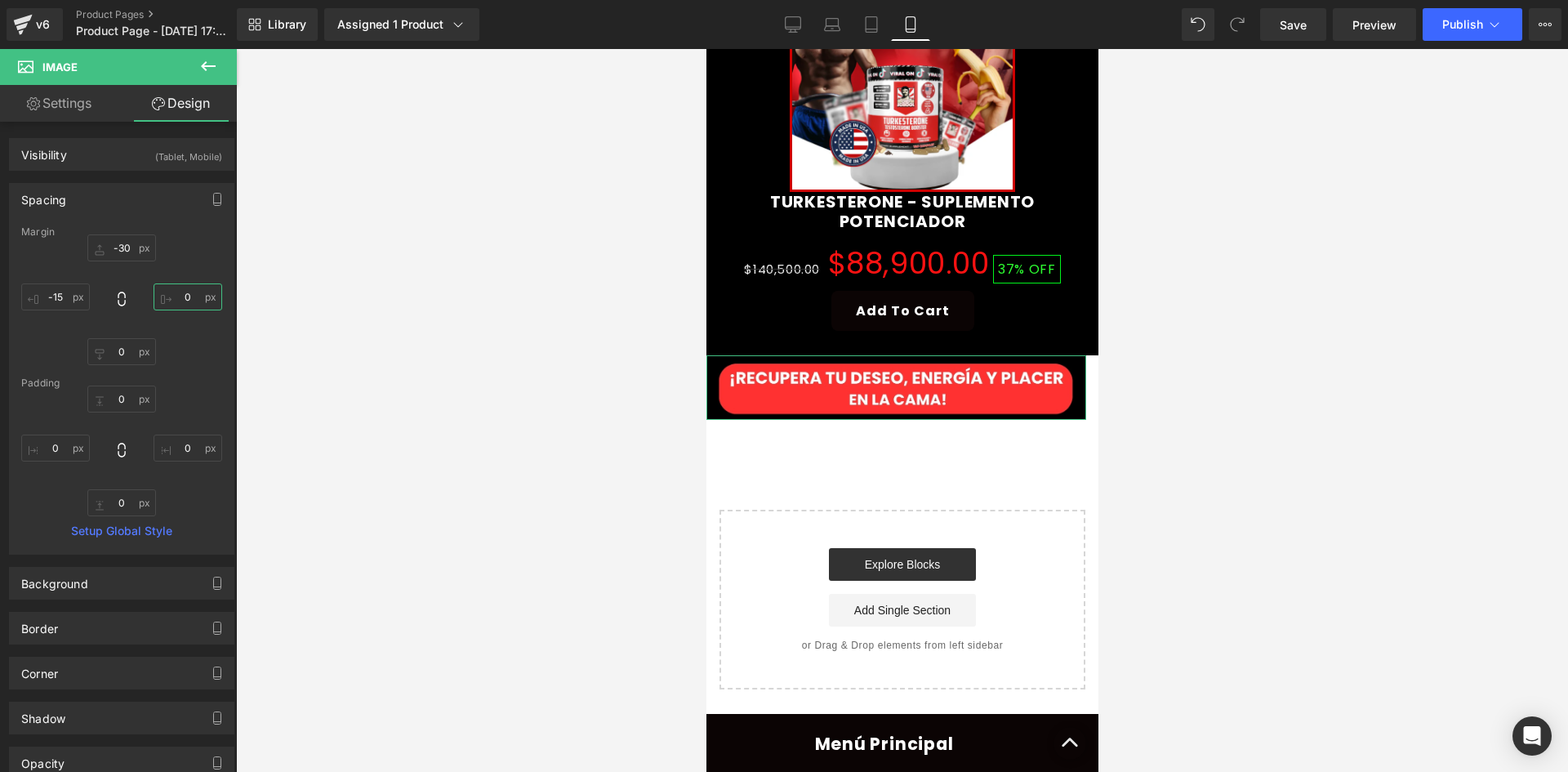
click at [209, 286] on input "0" at bounding box center [187, 297] width 69 height 27
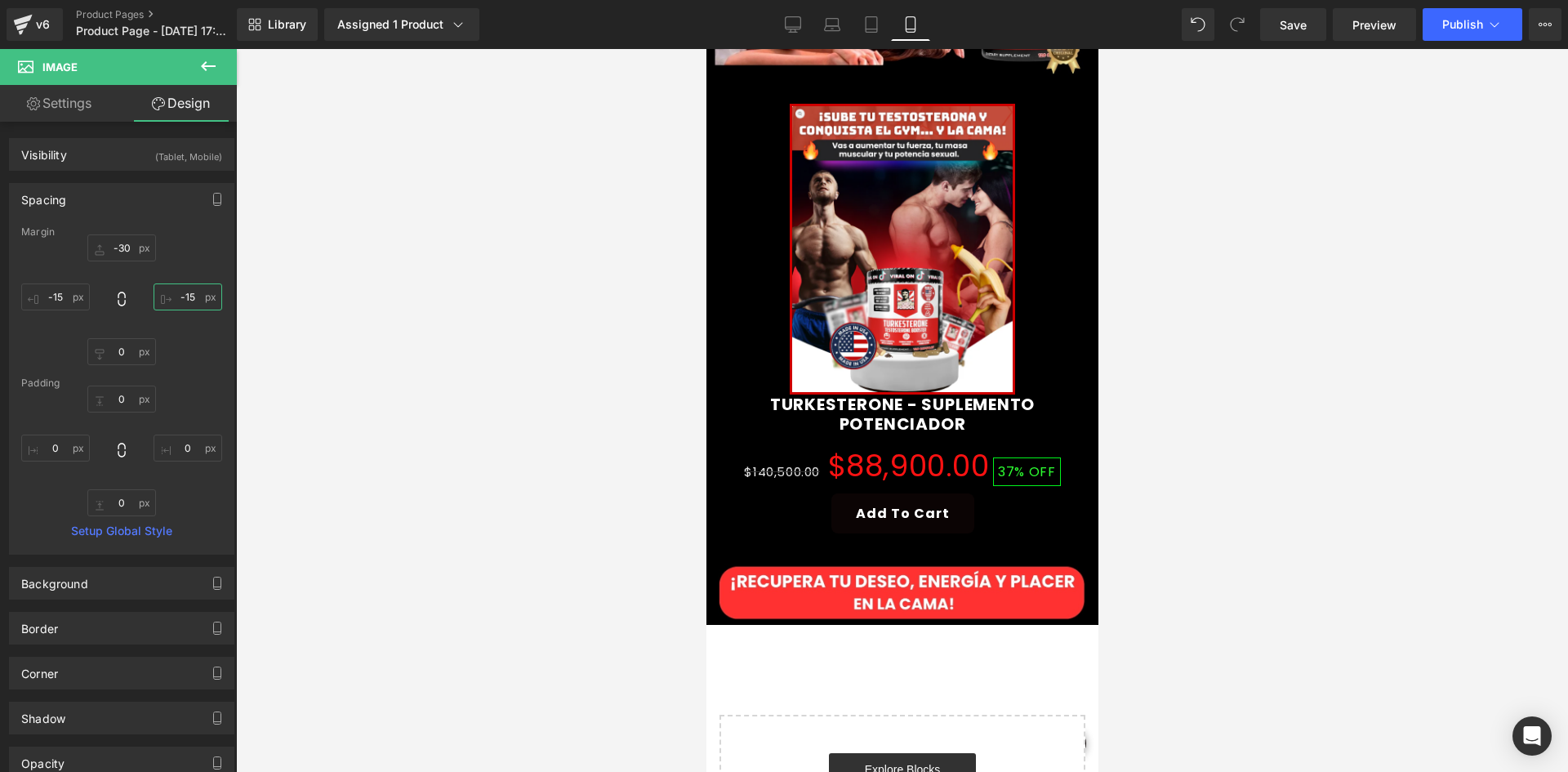
scroll to position [572, 0]
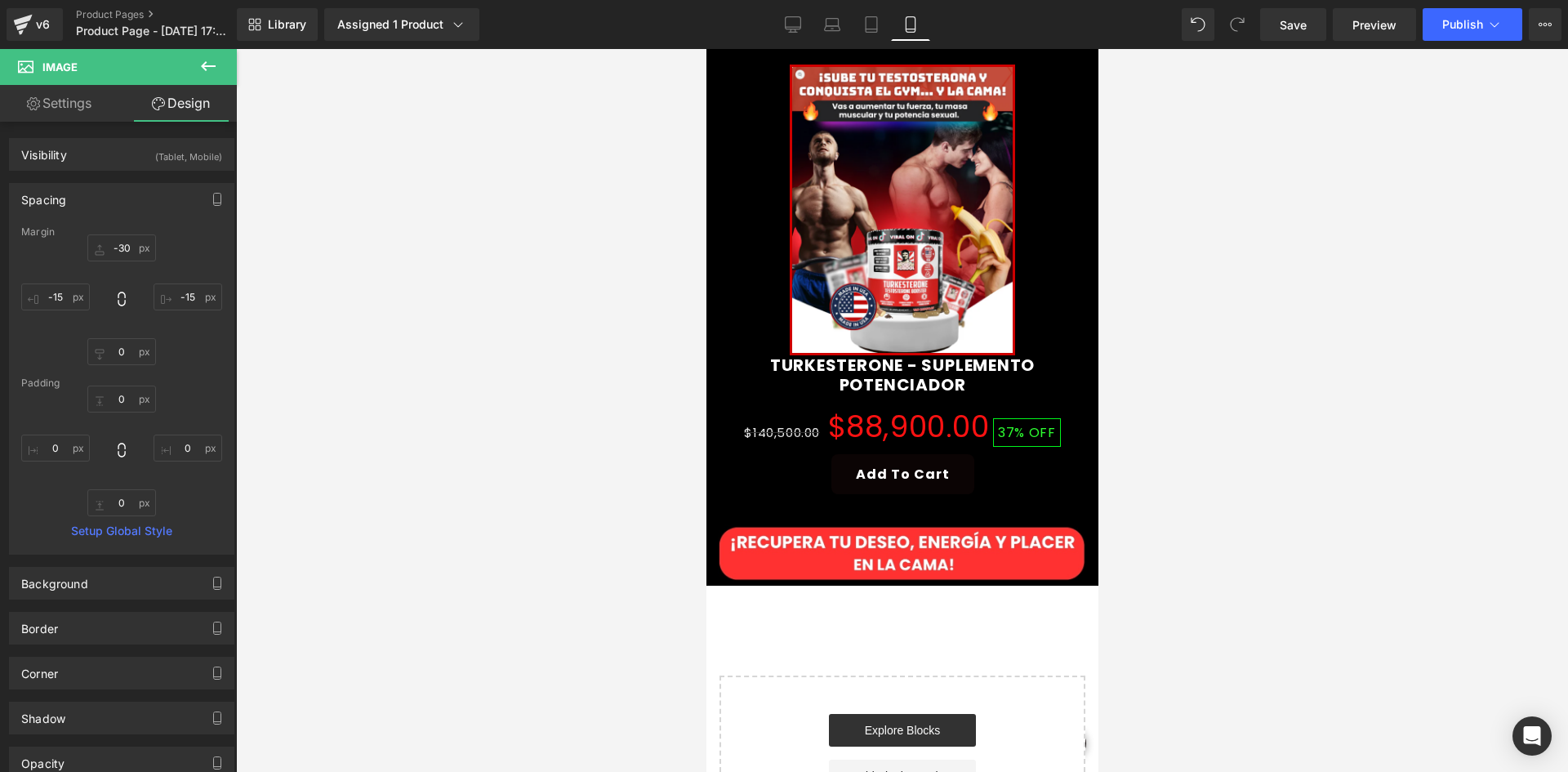
click at [219, 61] on button at bounding box center [208, 67] width 57 height 36
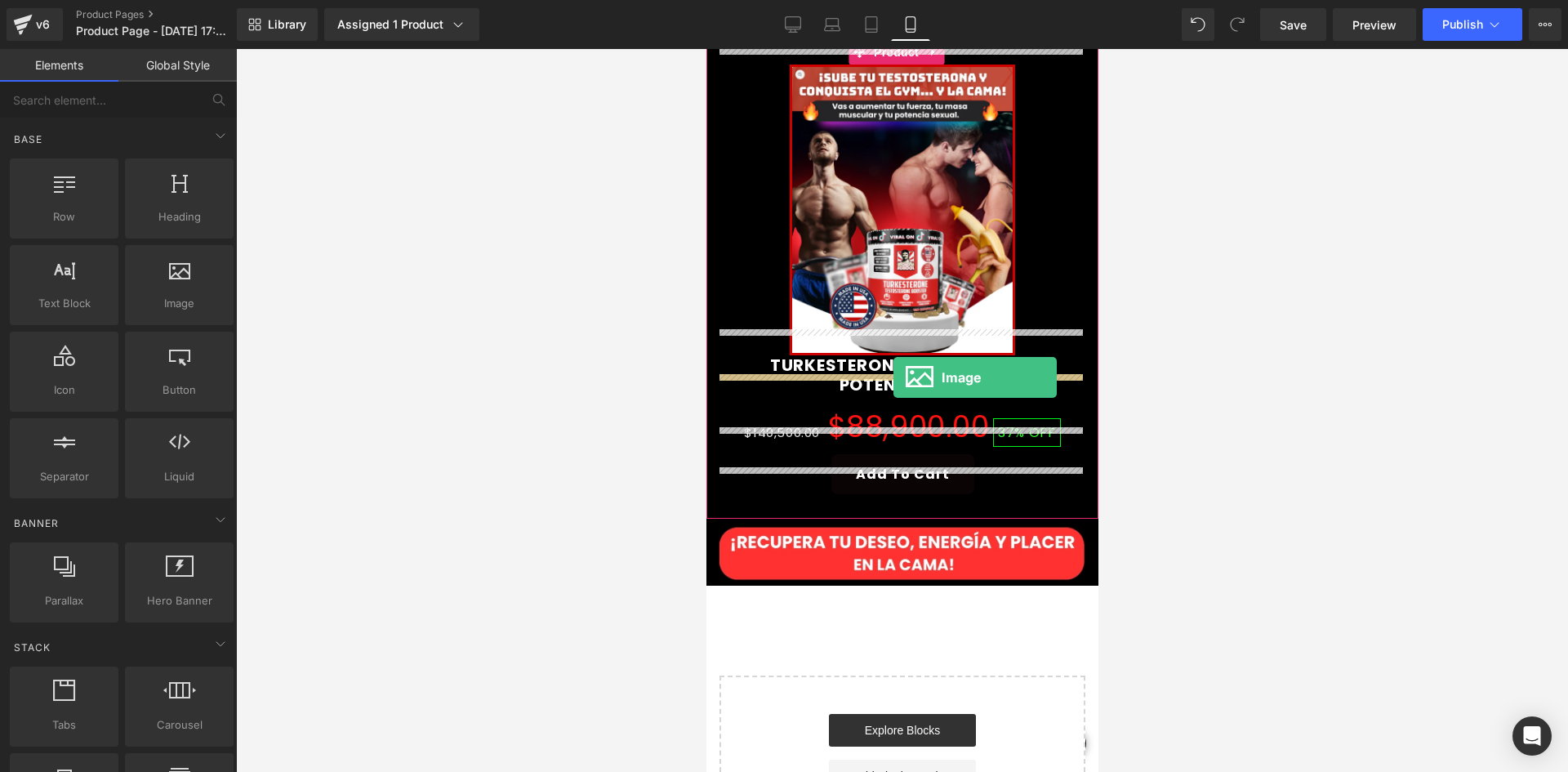
drag, startPoint x: 991, startPoint y: 383, endPoint x: 893, endPoint y: 377, distance: 98.2
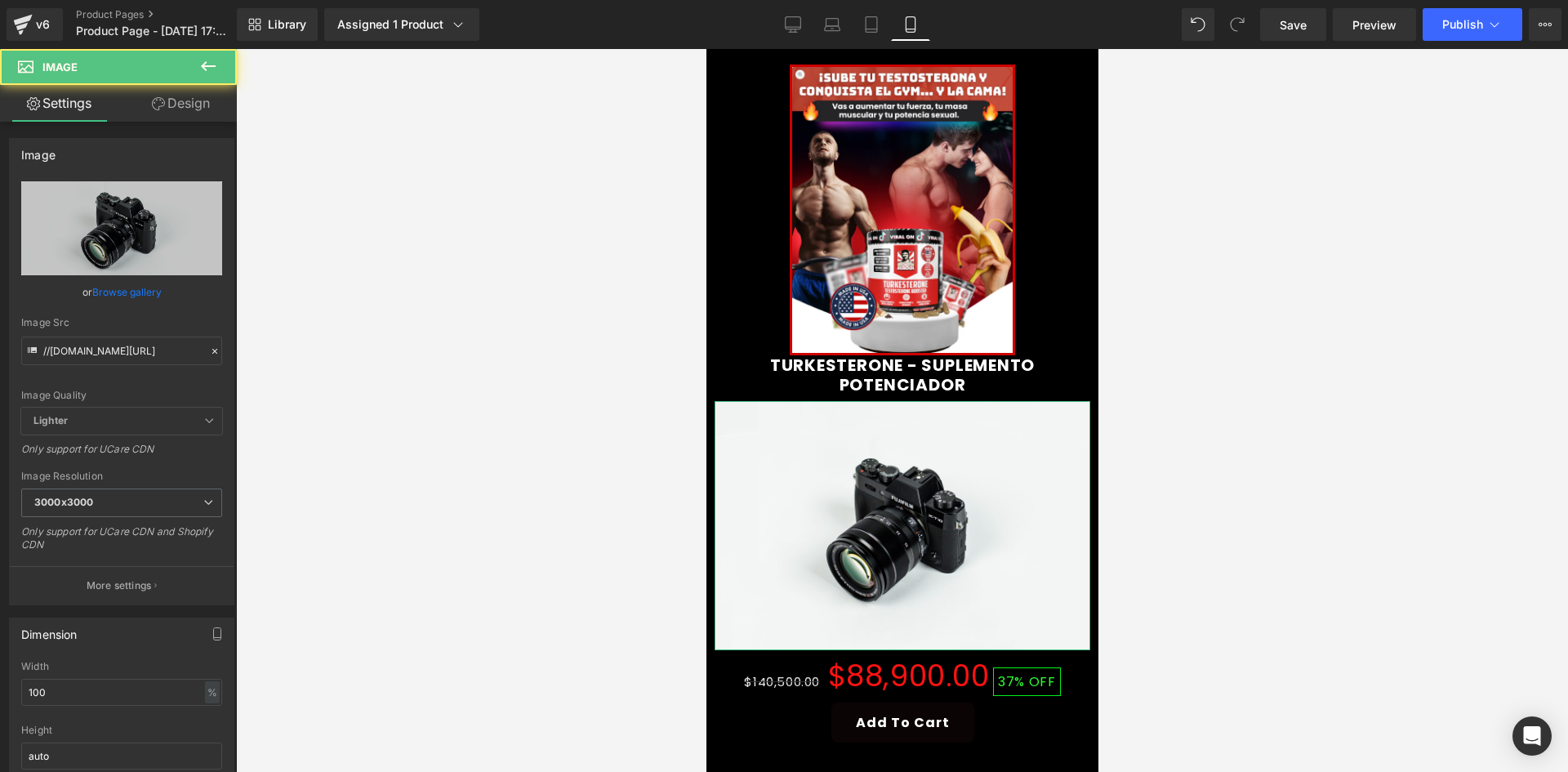
click at [155, 102] on icon at bounding box center [158, 103] width 13 height 13
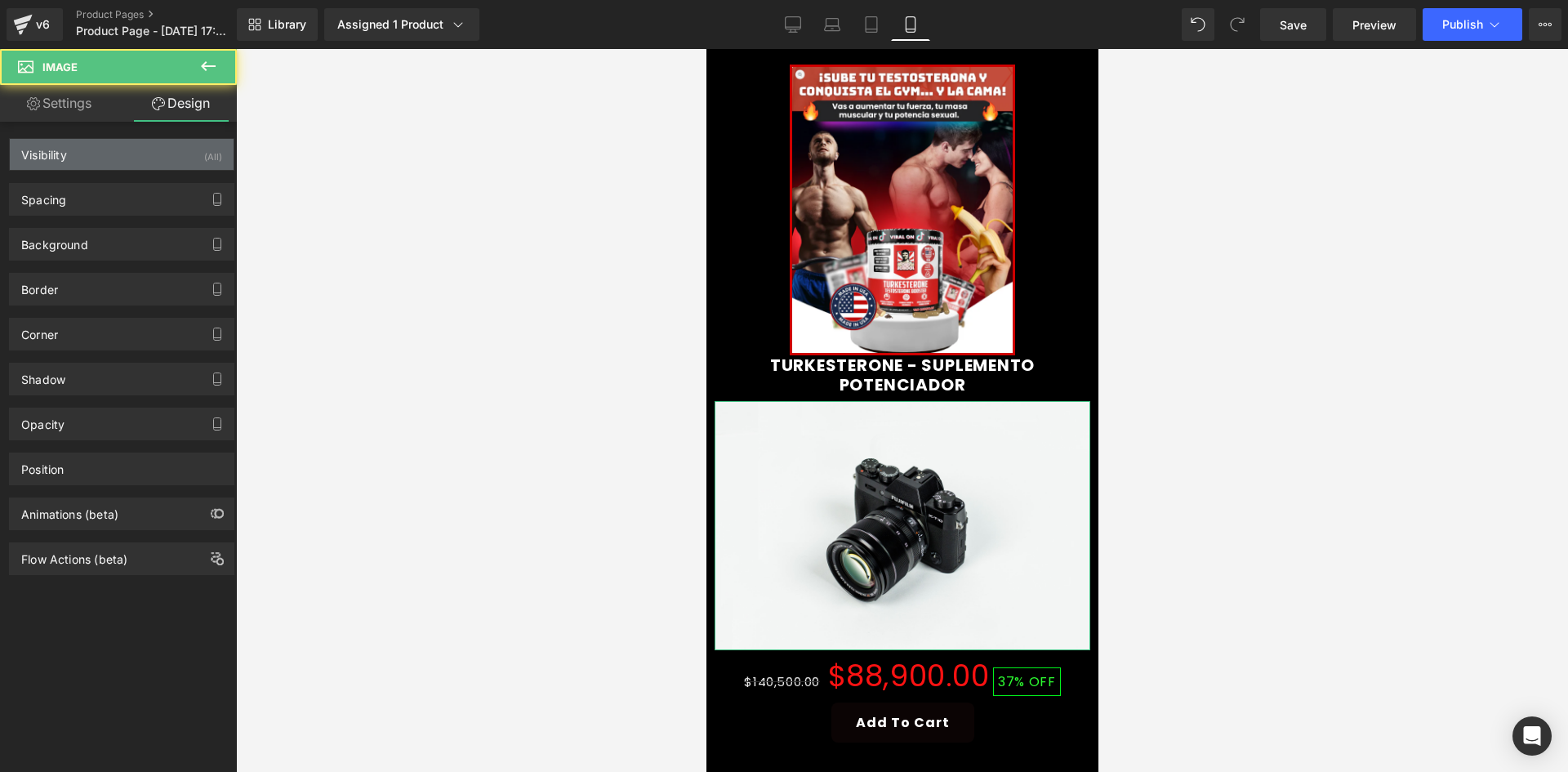
click at [188, 160] on div "Visibility (All)" at bounding box center [122, 154] width 224 height 31
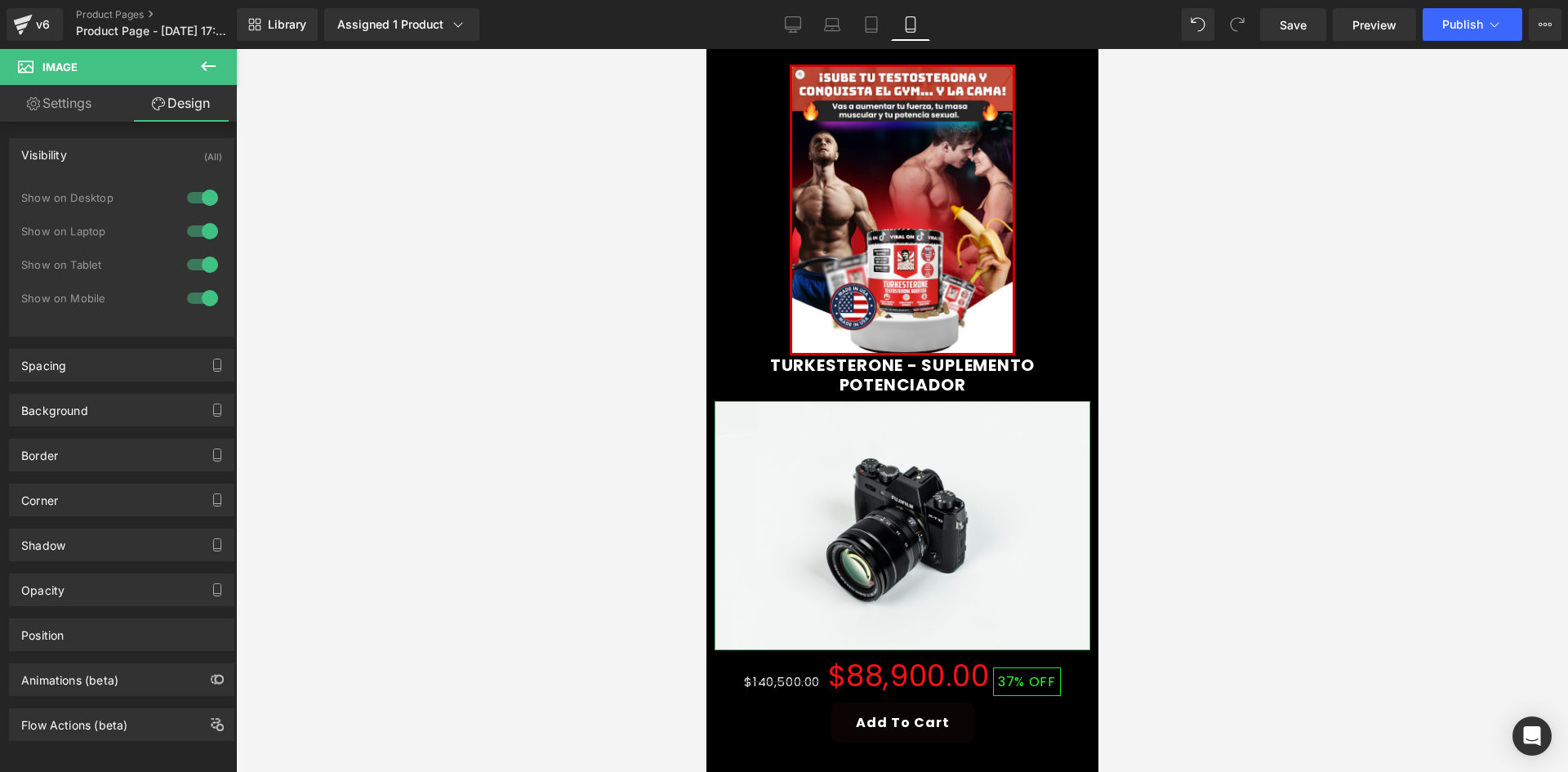
drag, startPoint x: 203, startPoint y: 188, endPoint x: 205, endPoint y: 219, distance: 31.1
click at [203, 196] on div at bounding box center [203, 197] width 39 height 26
click at [205, 219] on div at bounding box center [203, 230] width 39 height 26
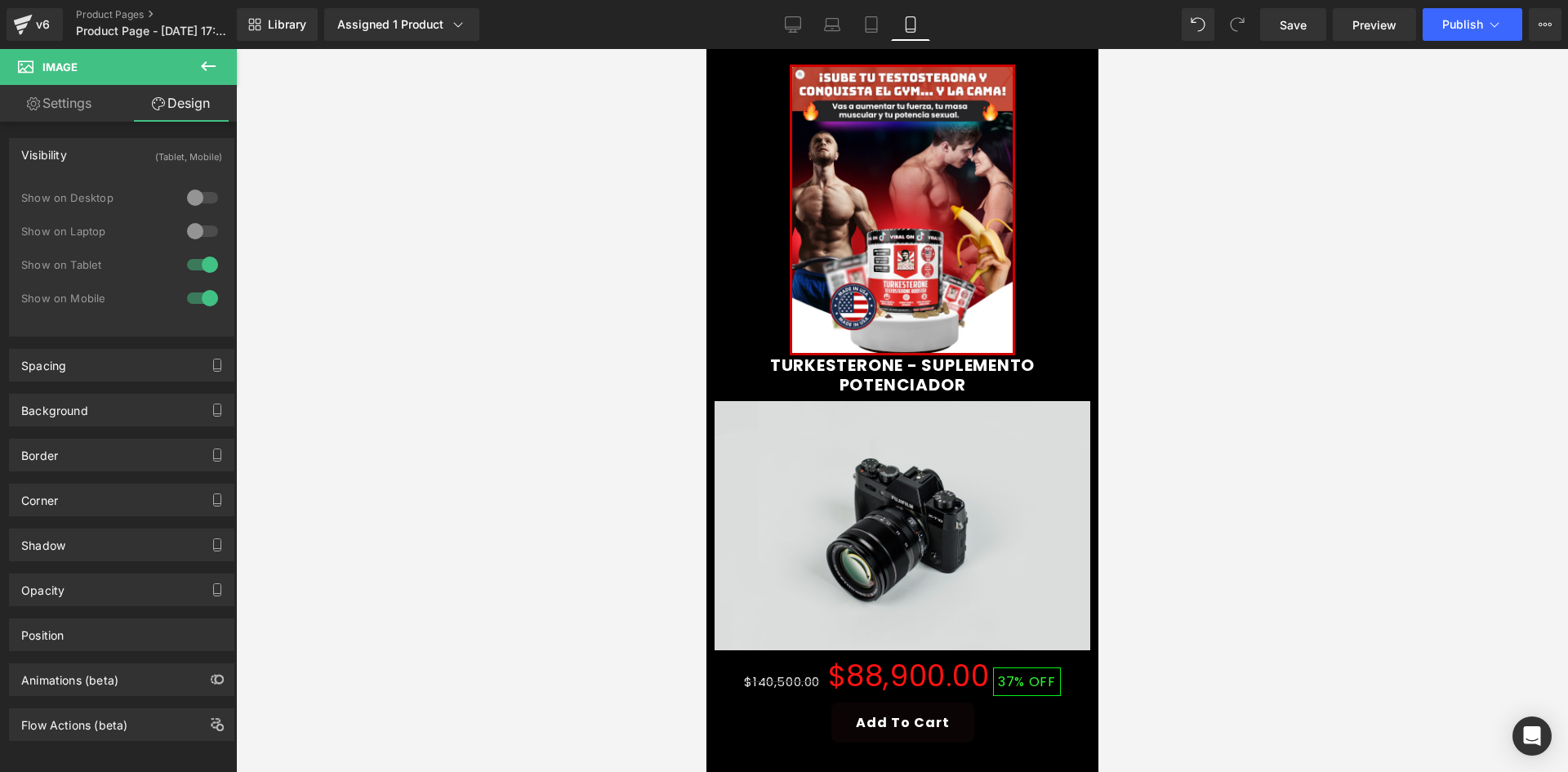
click at [879, 506] on img at bounding box center [901, 525] width 376 height 249
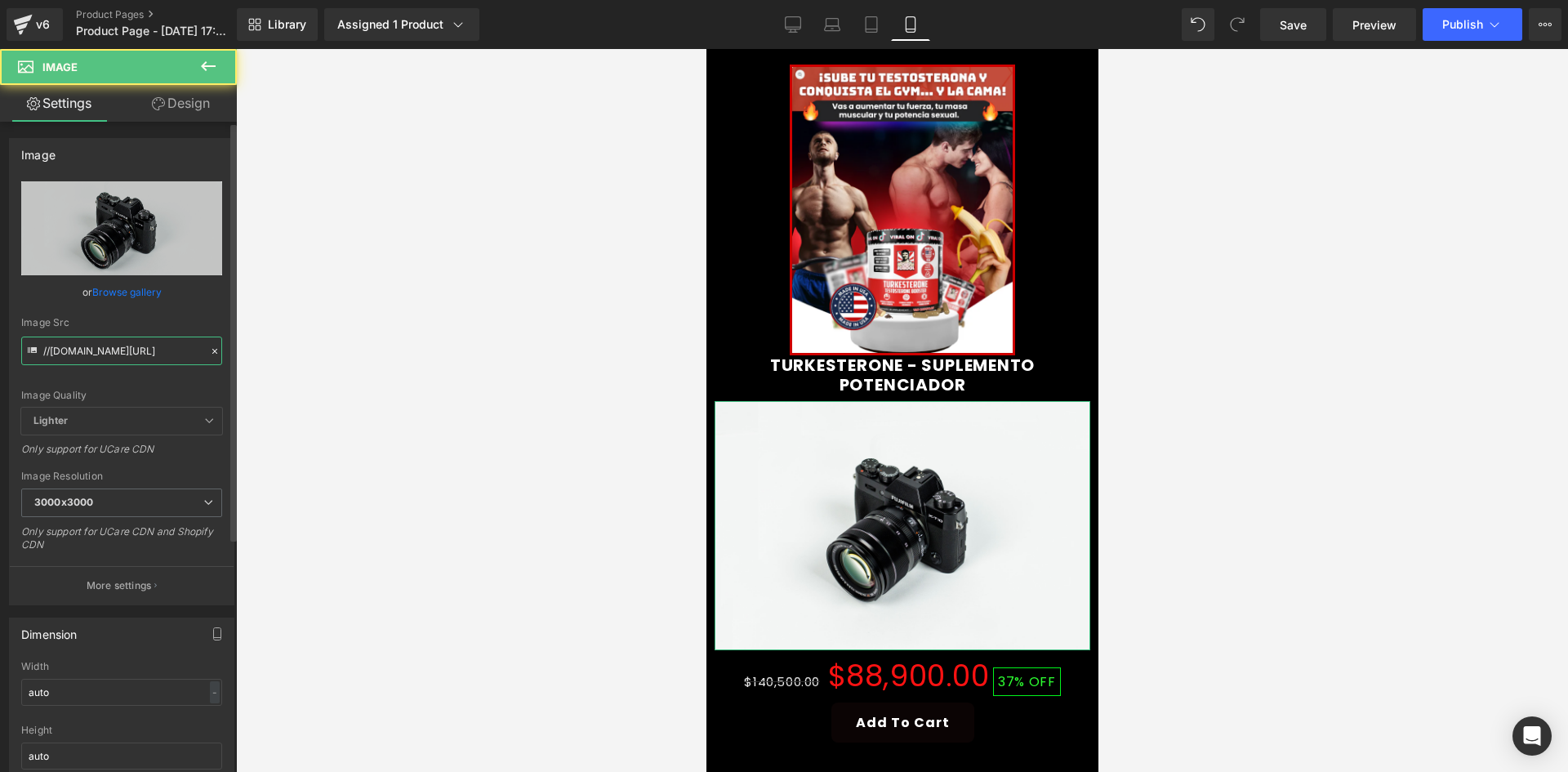
click at [127, 357] on input "//d1um8515vdn9kb.cloudfront.net/images/parallax.jpg" at bounding box center [122, 351] width 201 height 29
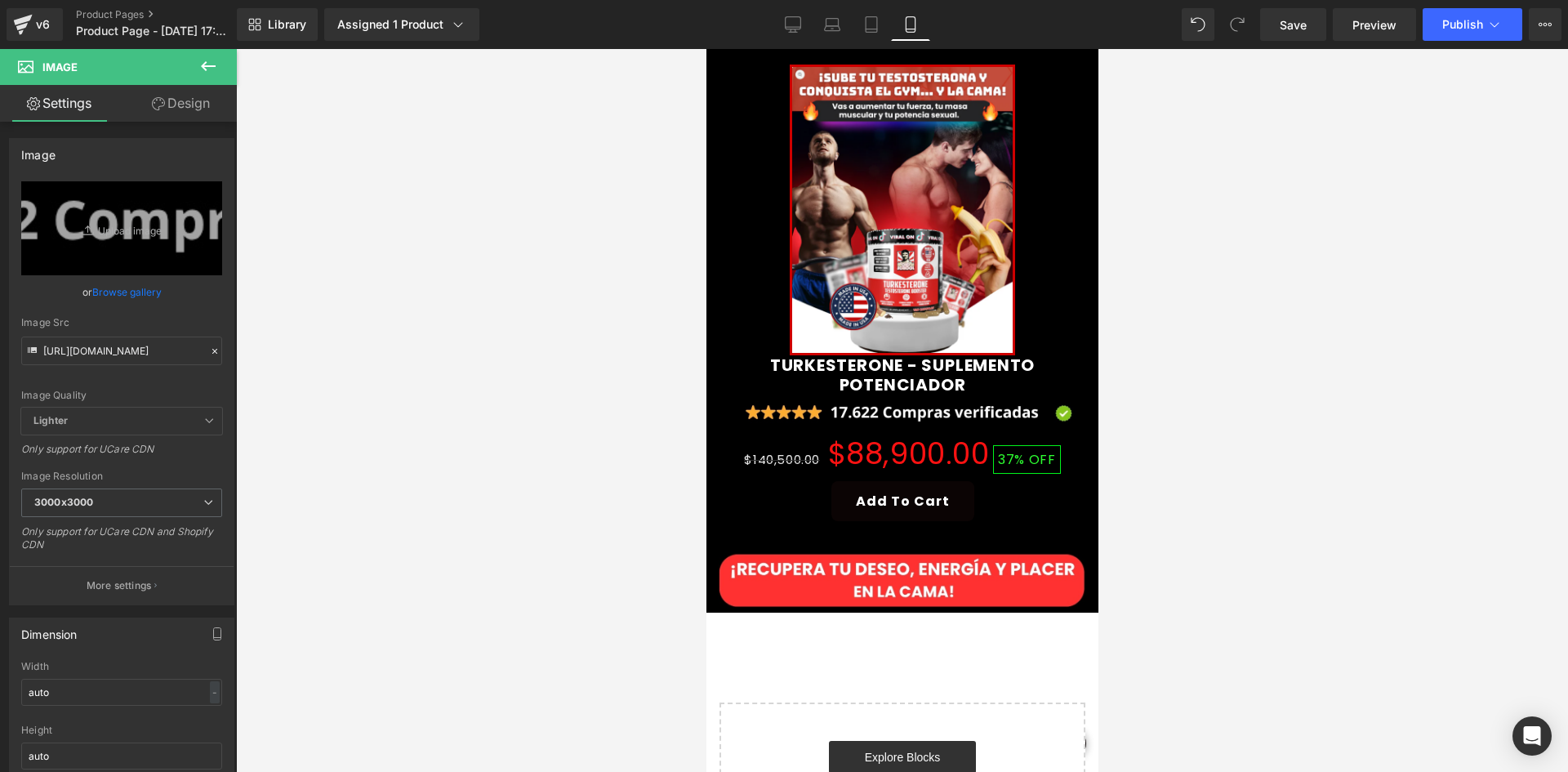
scroll to position [0, 0]
click at [1196, 380] on div at bounding box center [902, 411] width 1332 height 723
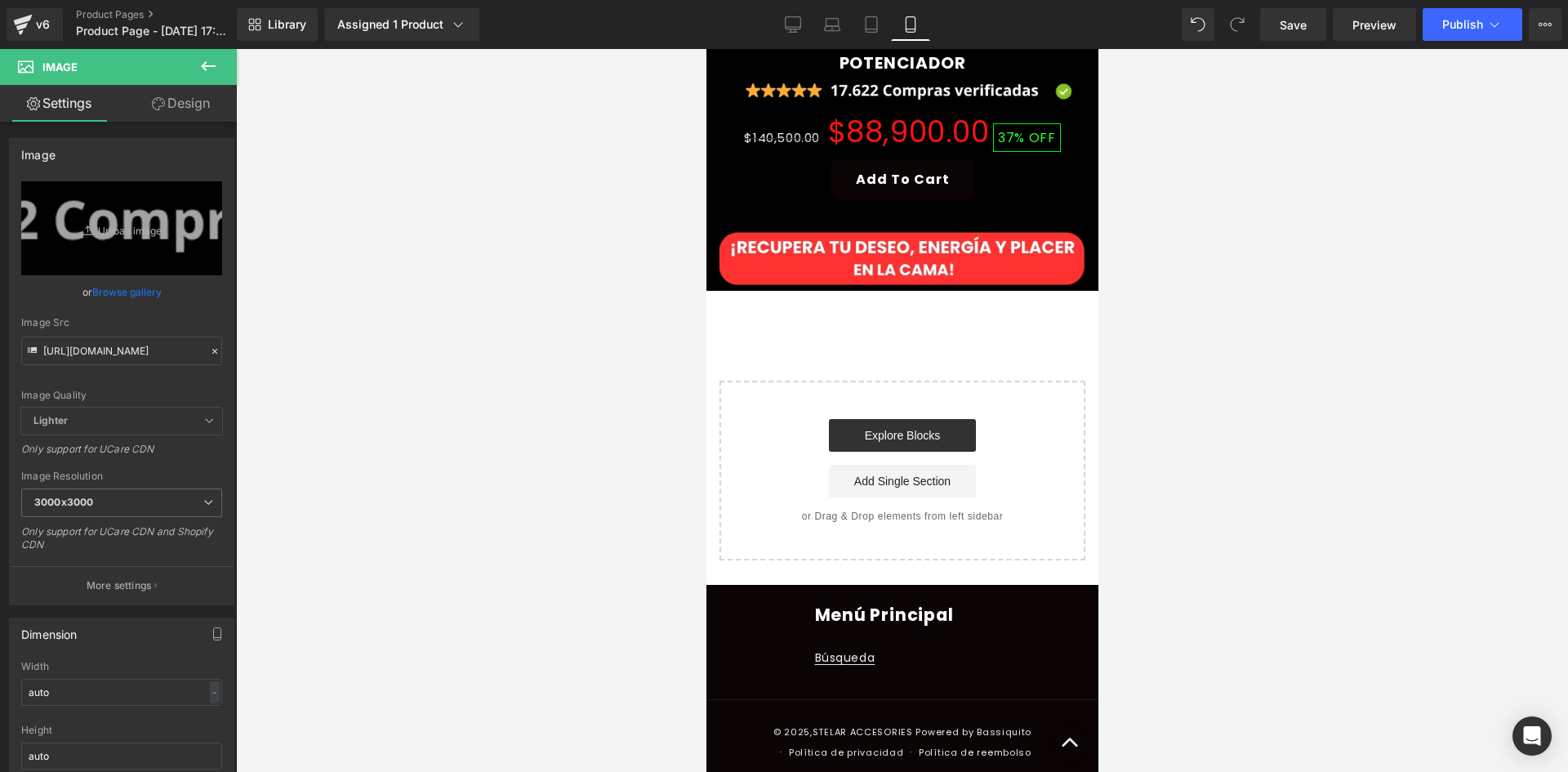
scroll to position [894, 0]
click at [207, 73] on icon at bounding box center [208, 66] width 20 height 20
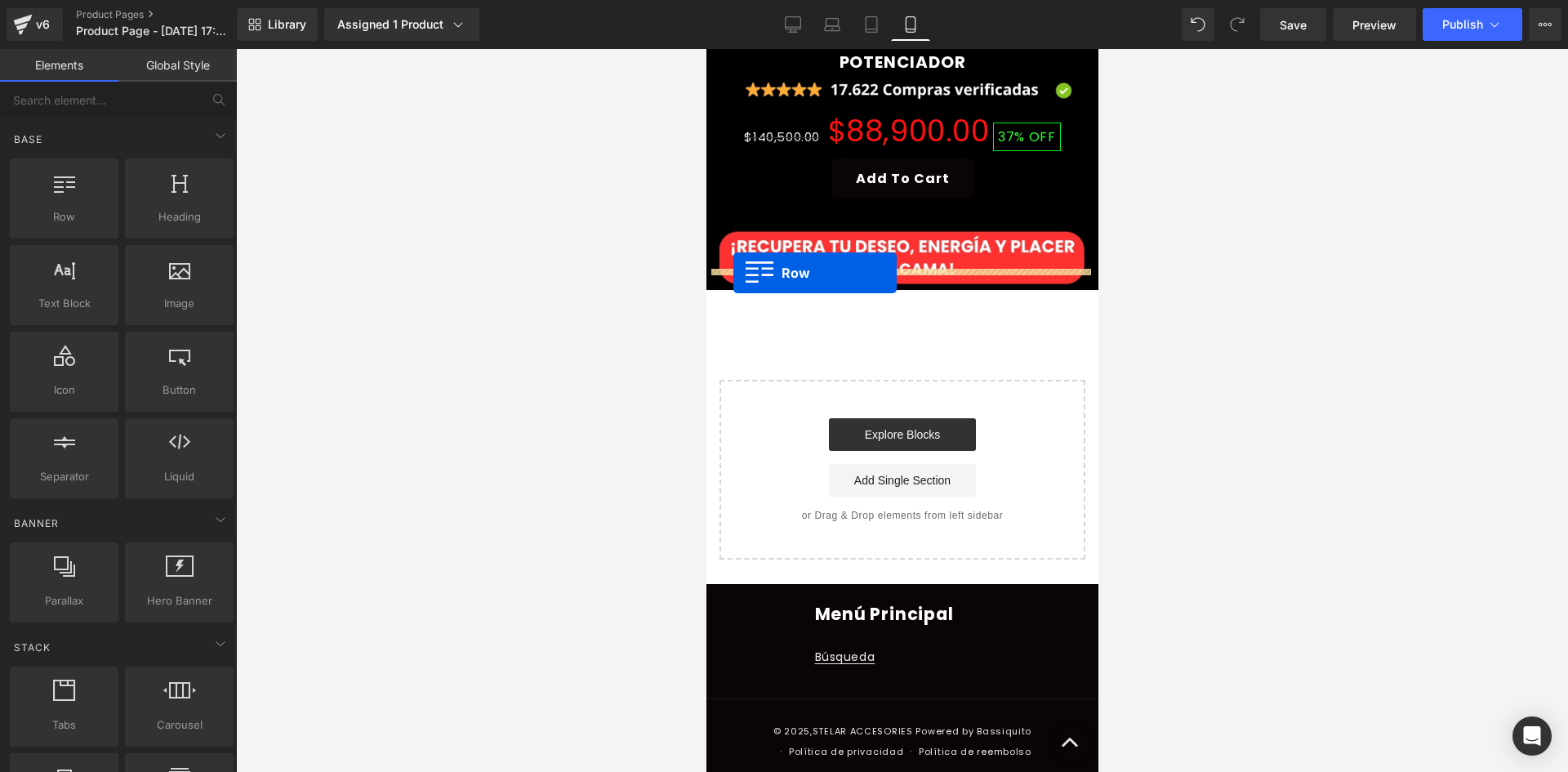
drag, startPoint x: 784, startPoint y: 238, endPoint x: 732, endPoint y: 273, distance: 62.7
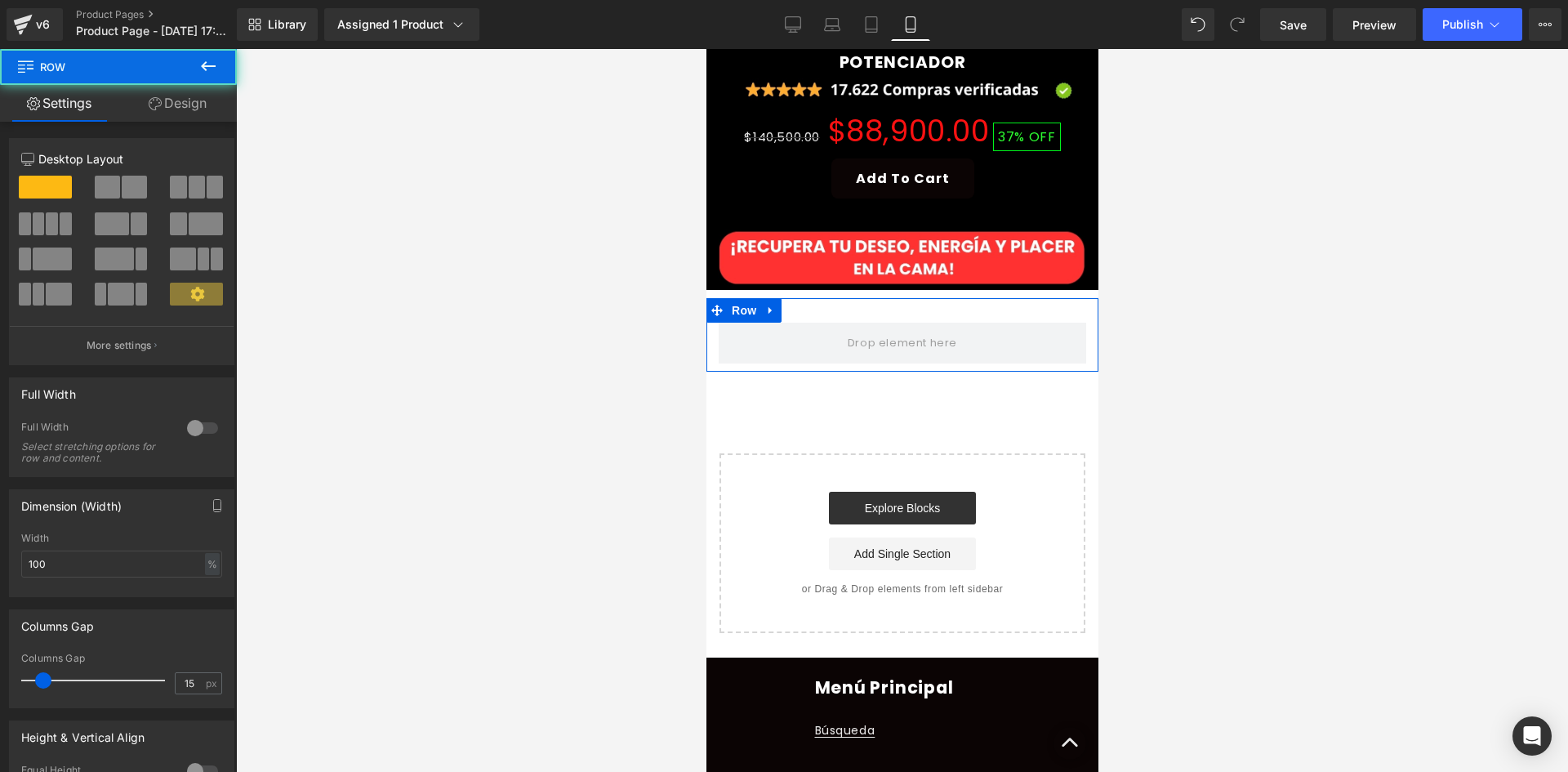
click at [188, 117] on link "Design" at bounding box center [178, 103] width 118 height 37
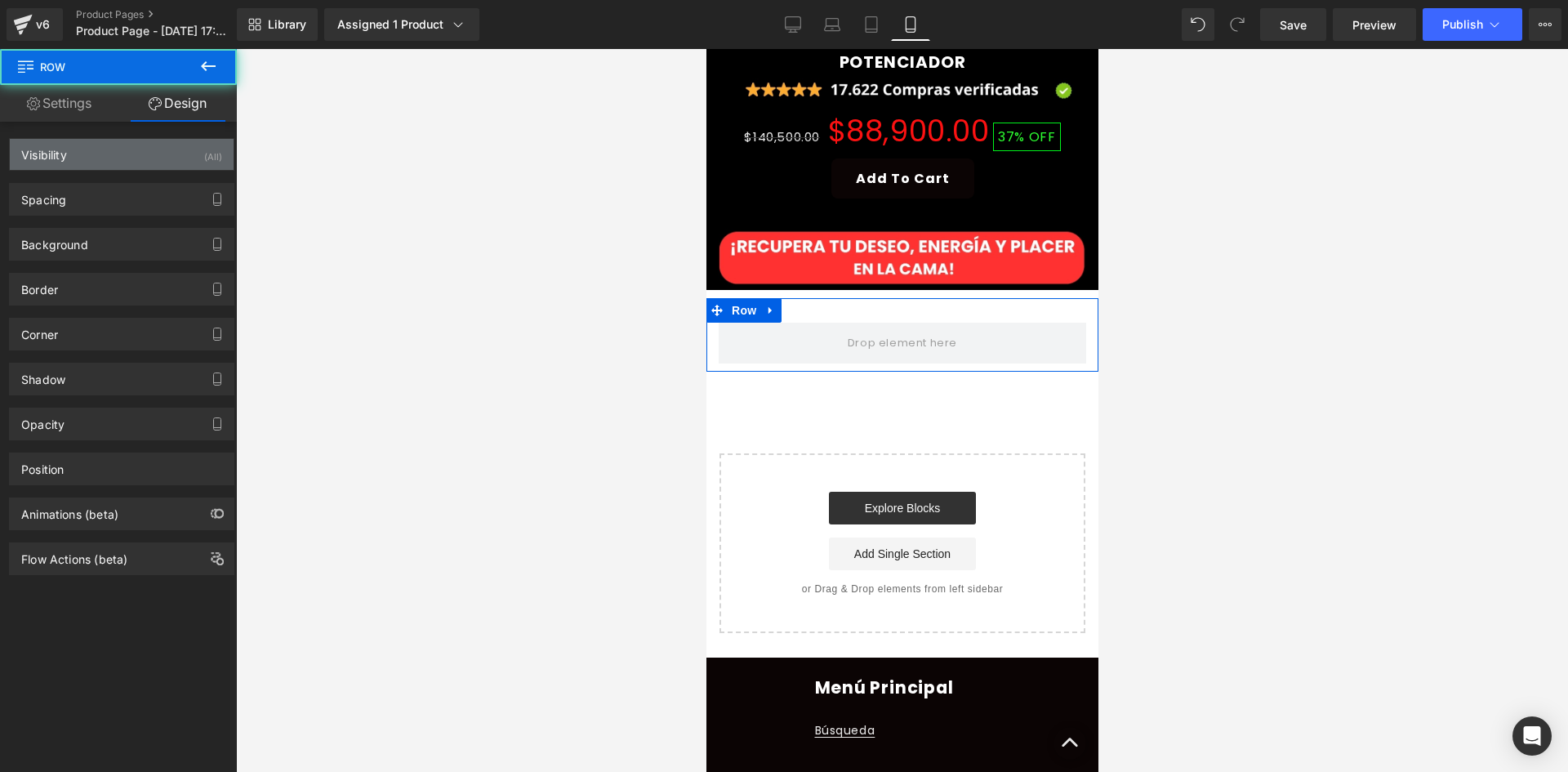
click at [184, 142] on div "Visibility (All)" at bounding box center [122, 154] width 224 height 31
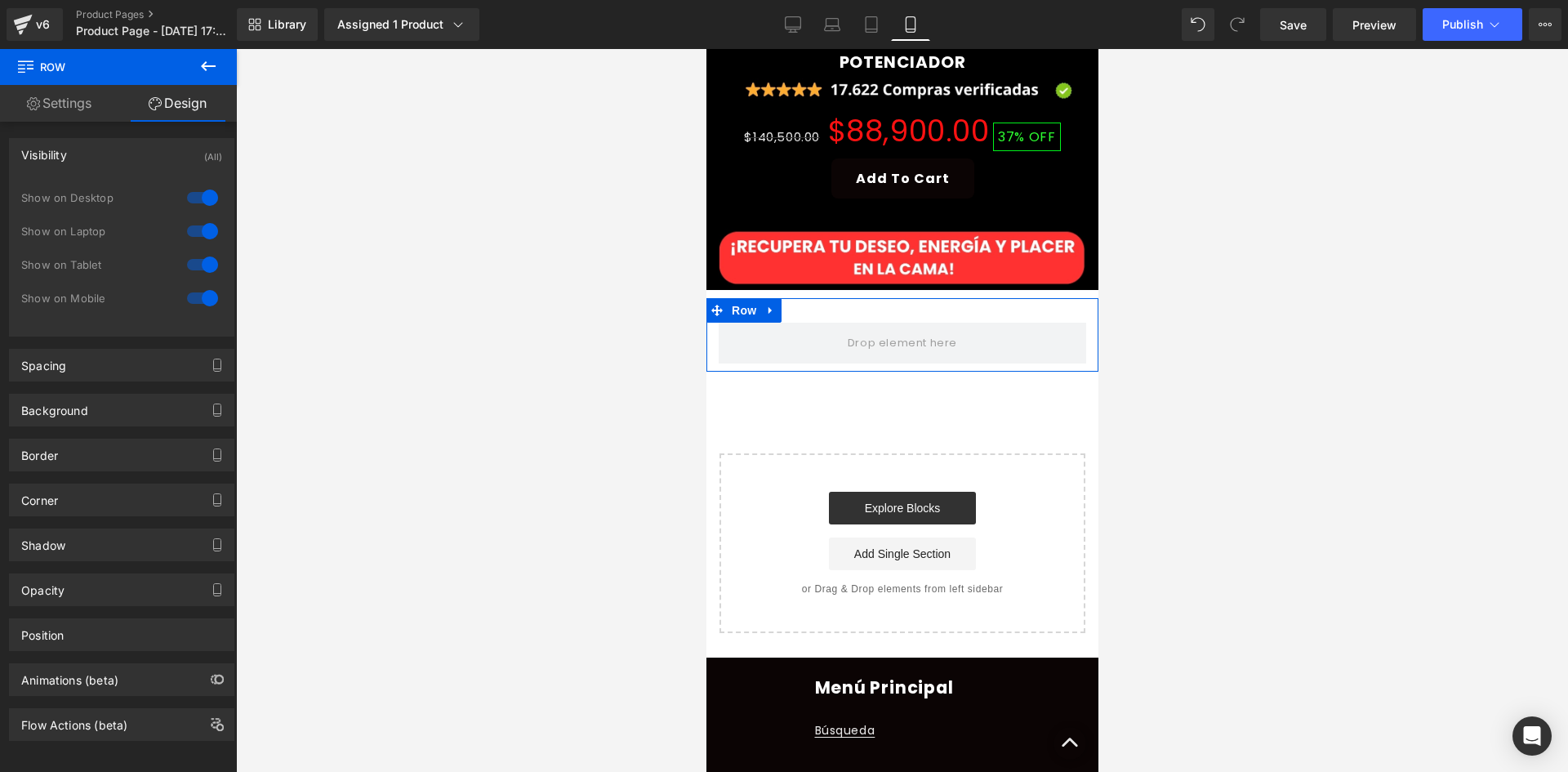
drag, startPoint x: 207, startPoint y: 200, endPoint x: 189, endPoint y: 236, distance: 40.2
click at [206, 200] on div at bounding box center [203, 197] width 39 height 26
click at [189, 236] on div at bounding box center [203, 230] width 39 height 26
click at [207, 62] on icon at bounding box center [208, 66] width 20 height 20
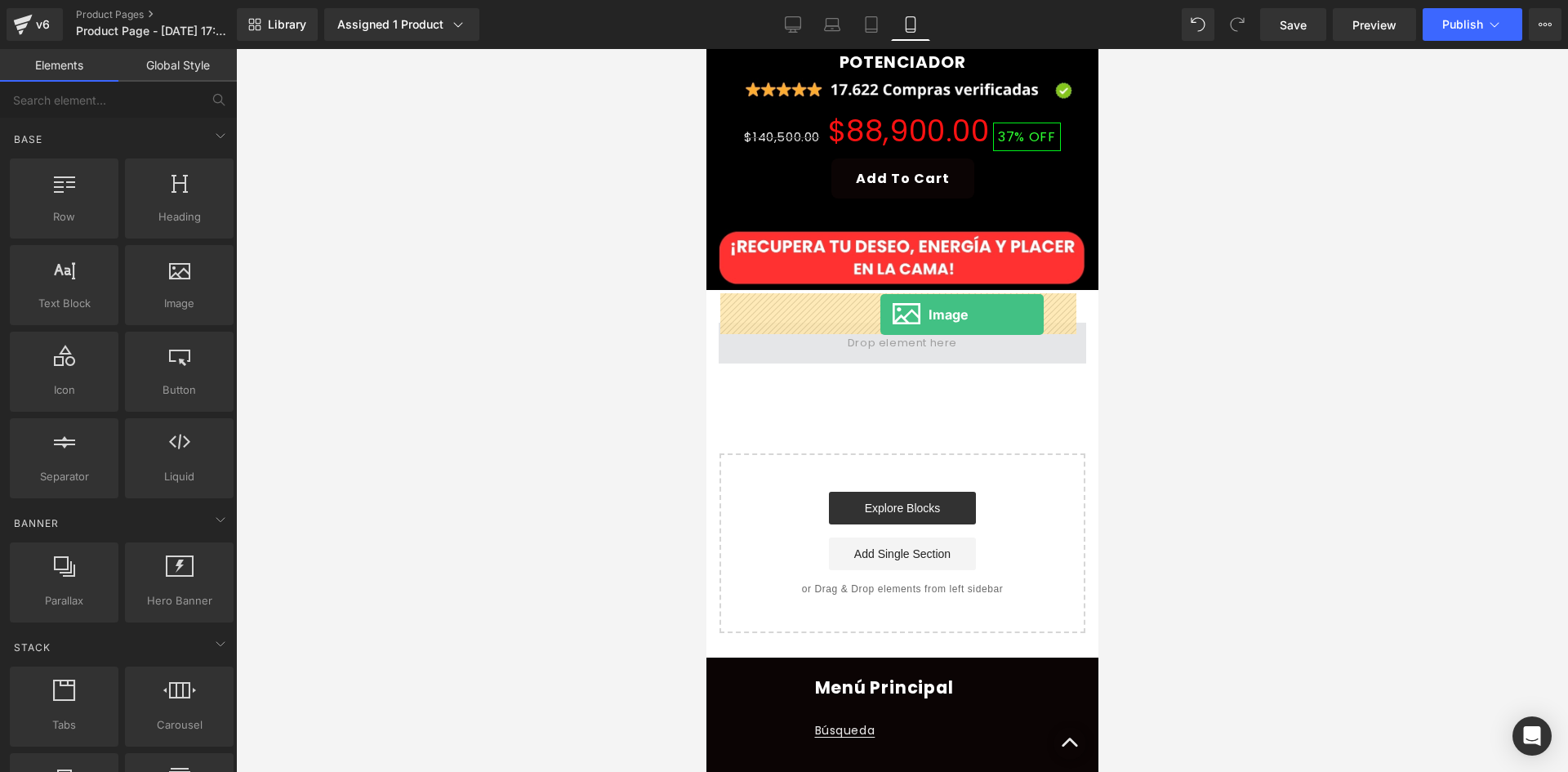
drag, startPoint x: 882, startPoint y: 347, endPoint x: 879, endPoint y: 315, distance: 32.1
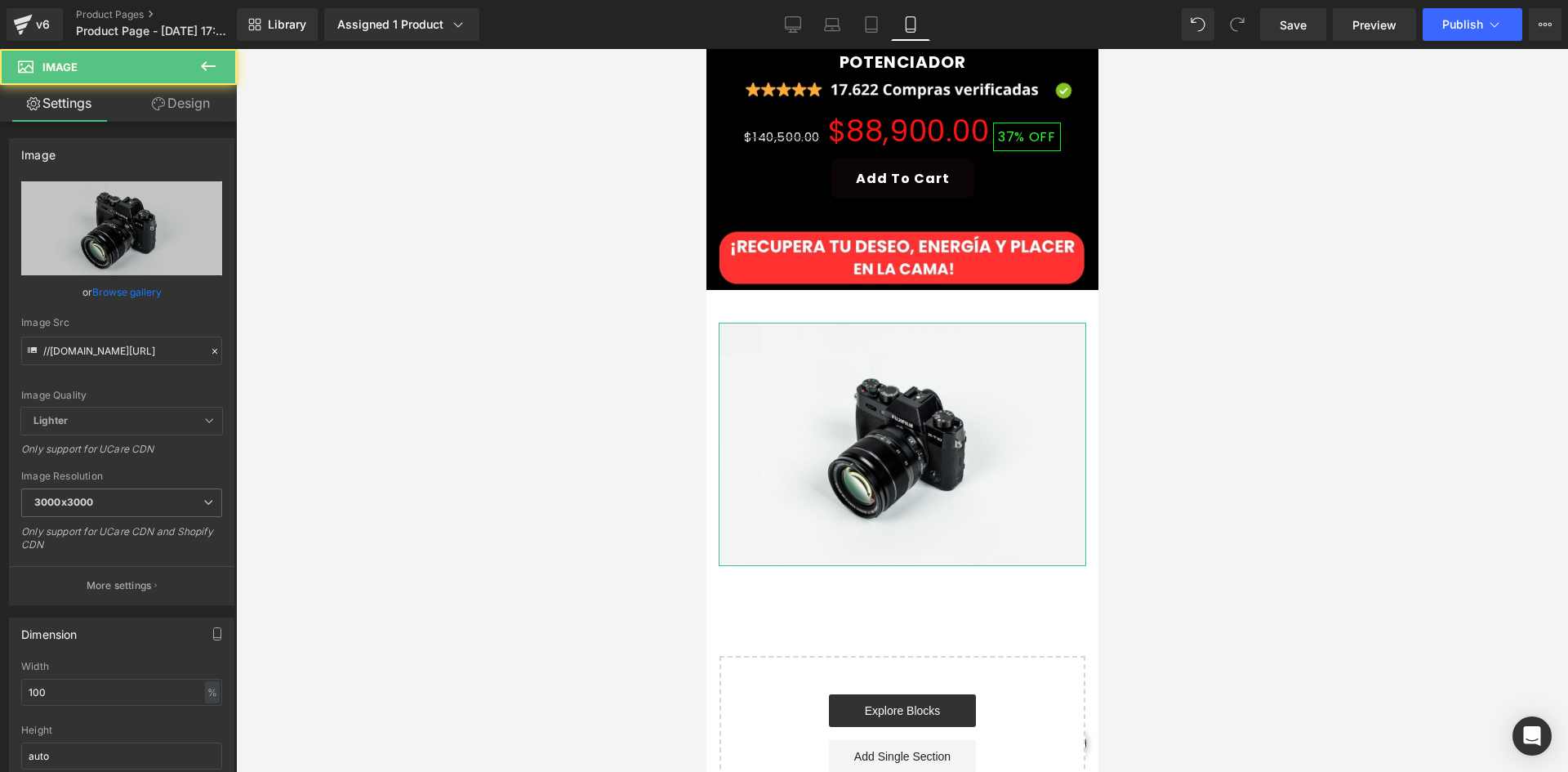
click at [180, 117] on link "Design" at bounding box center [181, 103] width 118 height 37
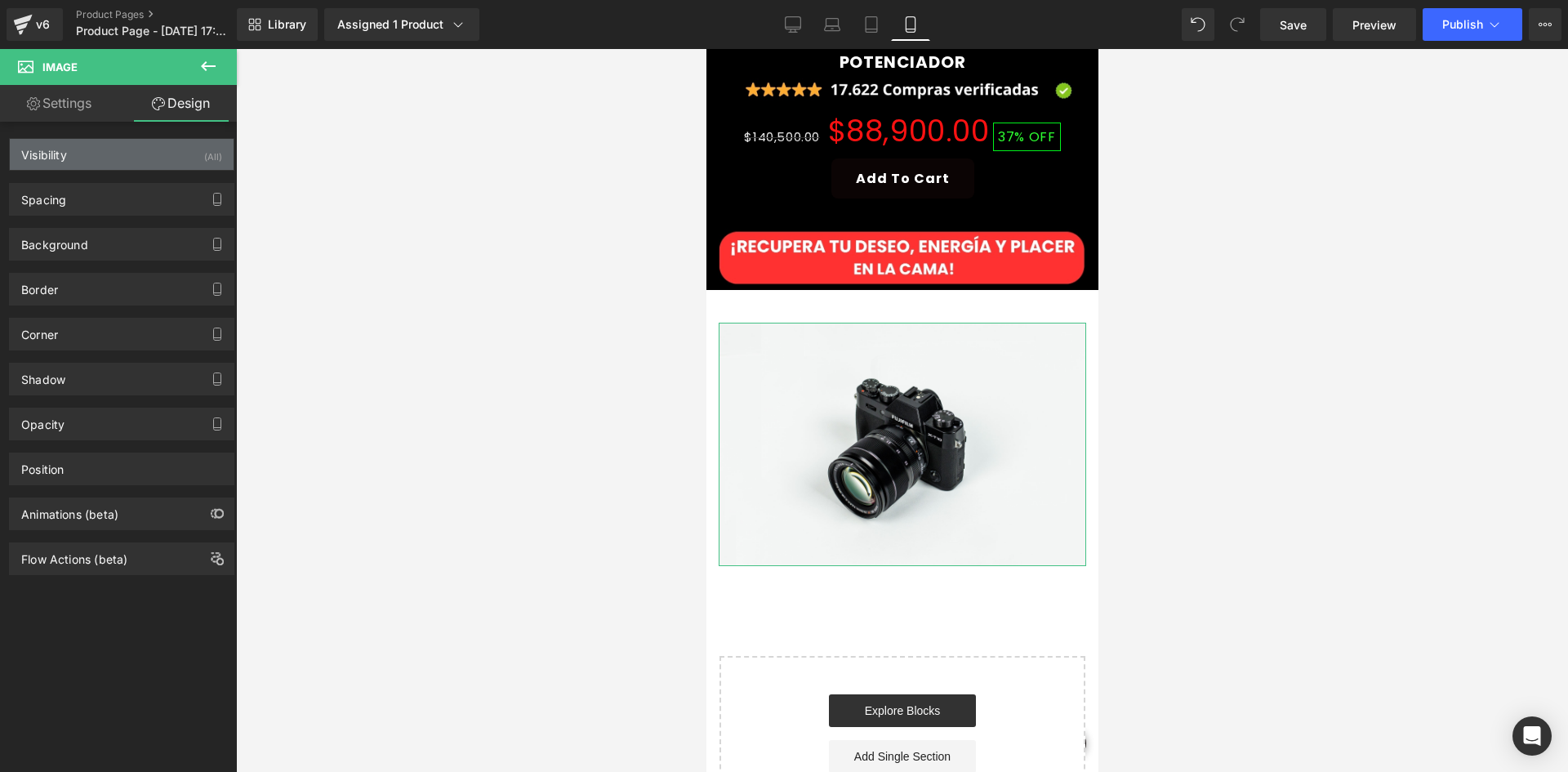
click at [186, 160] on div "Visibility (All)" at bounding box center [122, 154] width 224 height 31
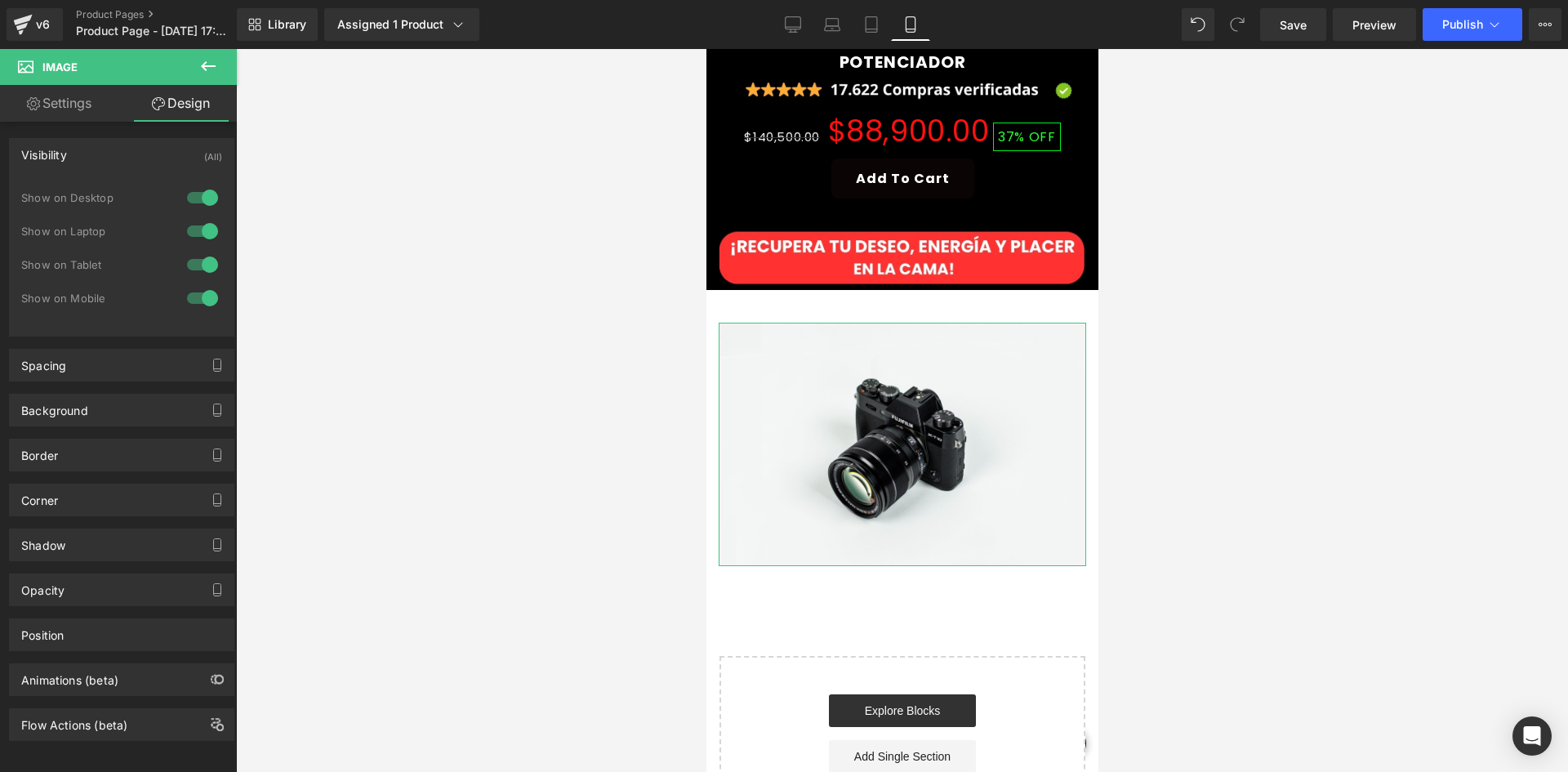
click at [188, 198] on div at bounding box center [203, 197] width 39 height 26
click at [202, 218] on div at bounding box center [203, 230] width 39 height 26
click at [209, 73] on icon at bounding box center [208, 66] width 20 height 20
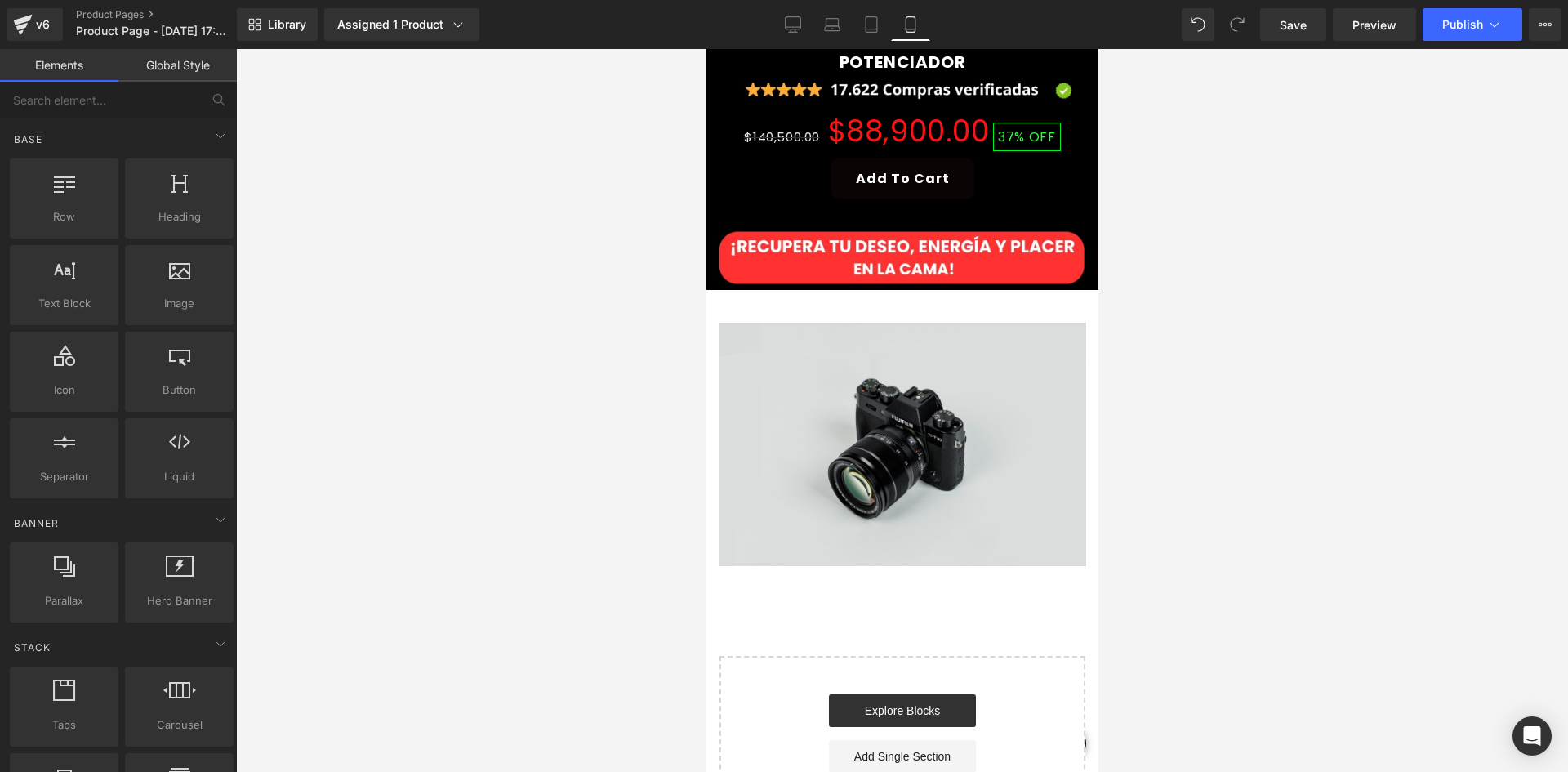
click at [719, 328] on div "Image" at bounding box center [902, 444] width 368 height 243
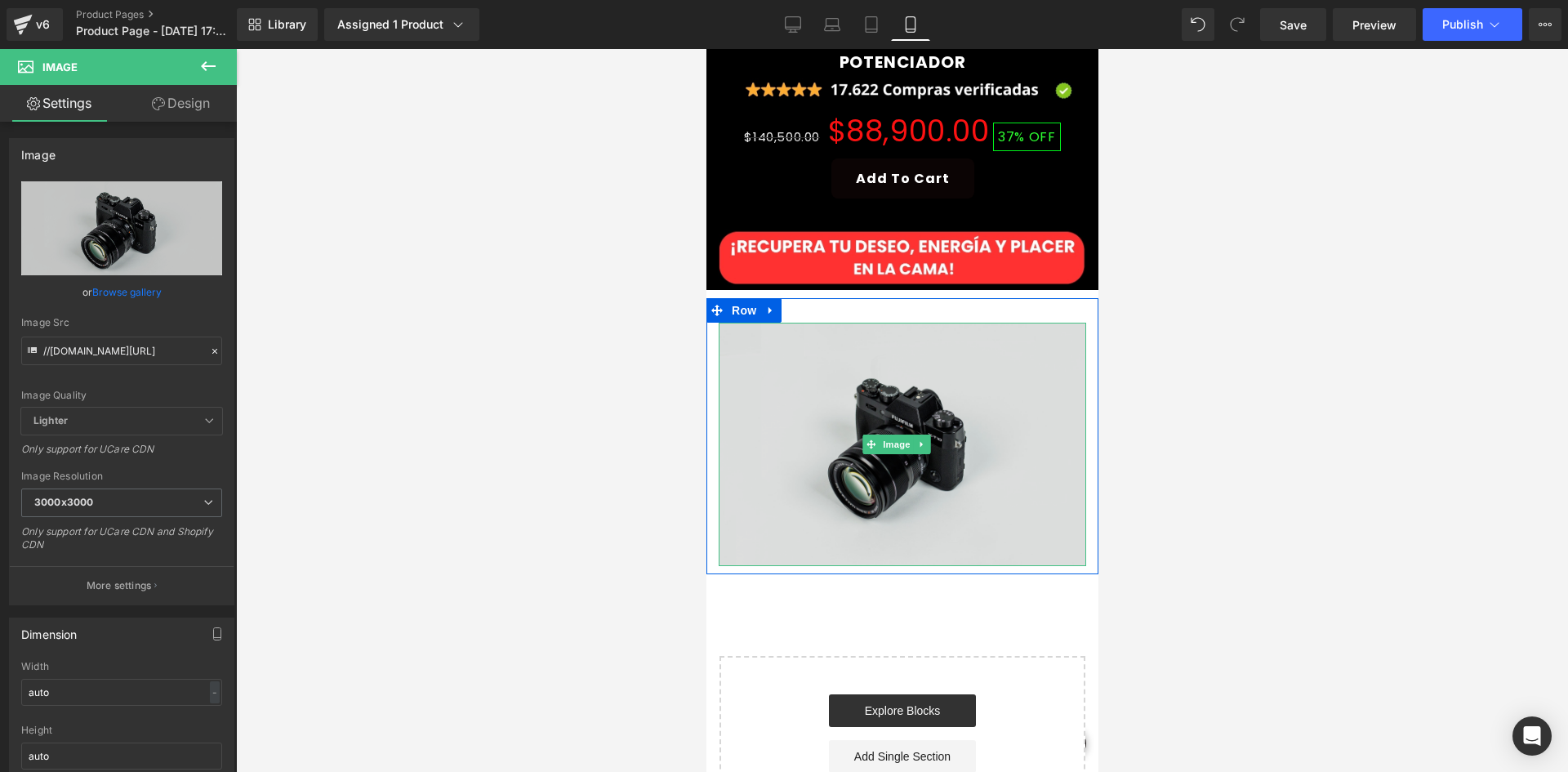
click at [850, 369] on img at bounding box center [902, 444] width 368 height 243
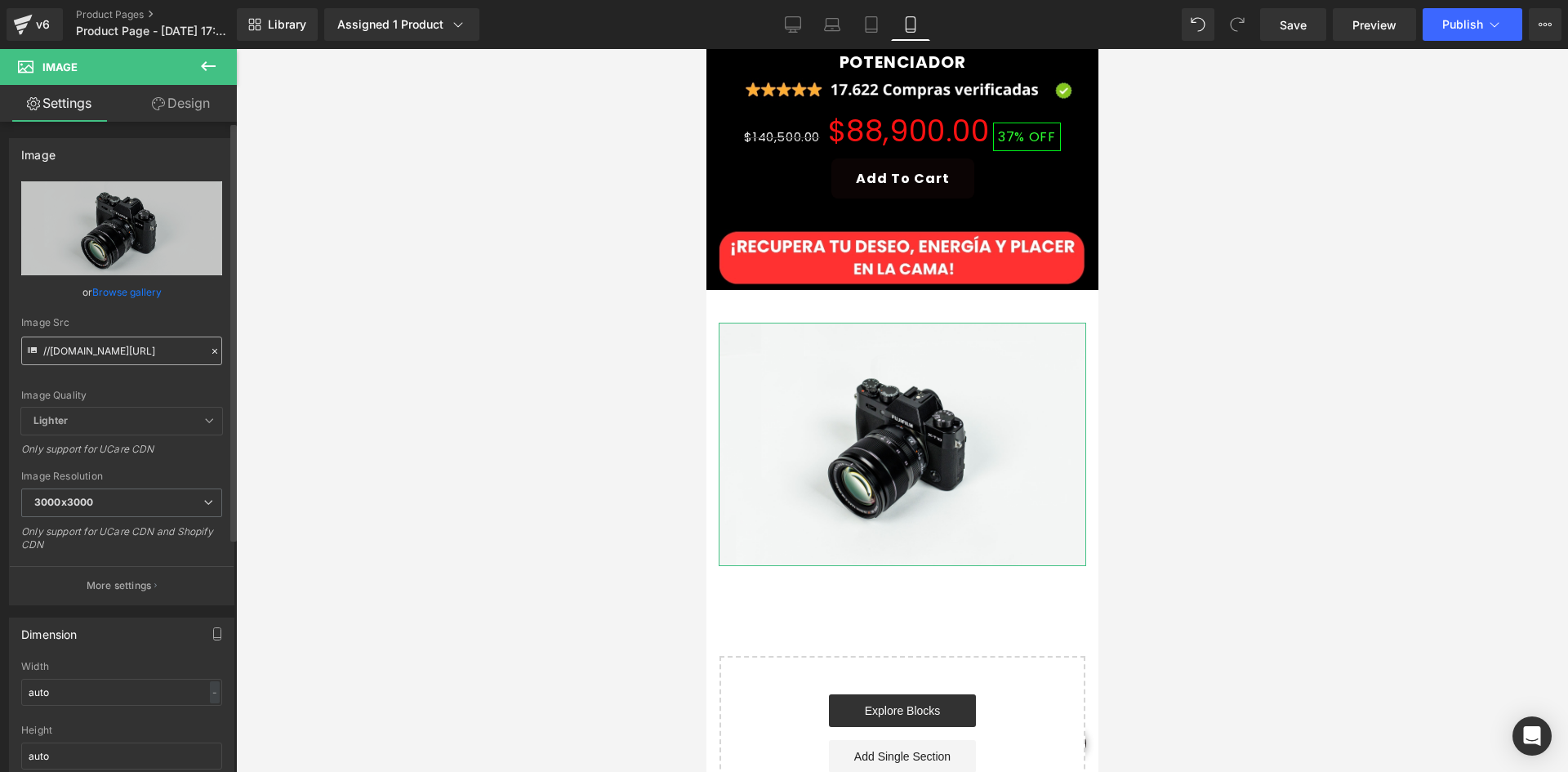
click at [135, 357] on div "//d1um8515vdn9kb.cloudfront.net/images/parallax.jpg Replace Image Upload image …" at bounding box center [122, 393] width 224 height 423
click at [132, 351] on input "//d1um8515vdn9kb.cloudfront.net/images/parallax.jpg" at bounding box center [122, 351] width 201 height 29
paste input "https://media2.giphy.com/media/v1.Y2lkPTc5MGI3NjExdmxxbDN1cmhtNHJ0Y2x6bW43Nzhnd…"
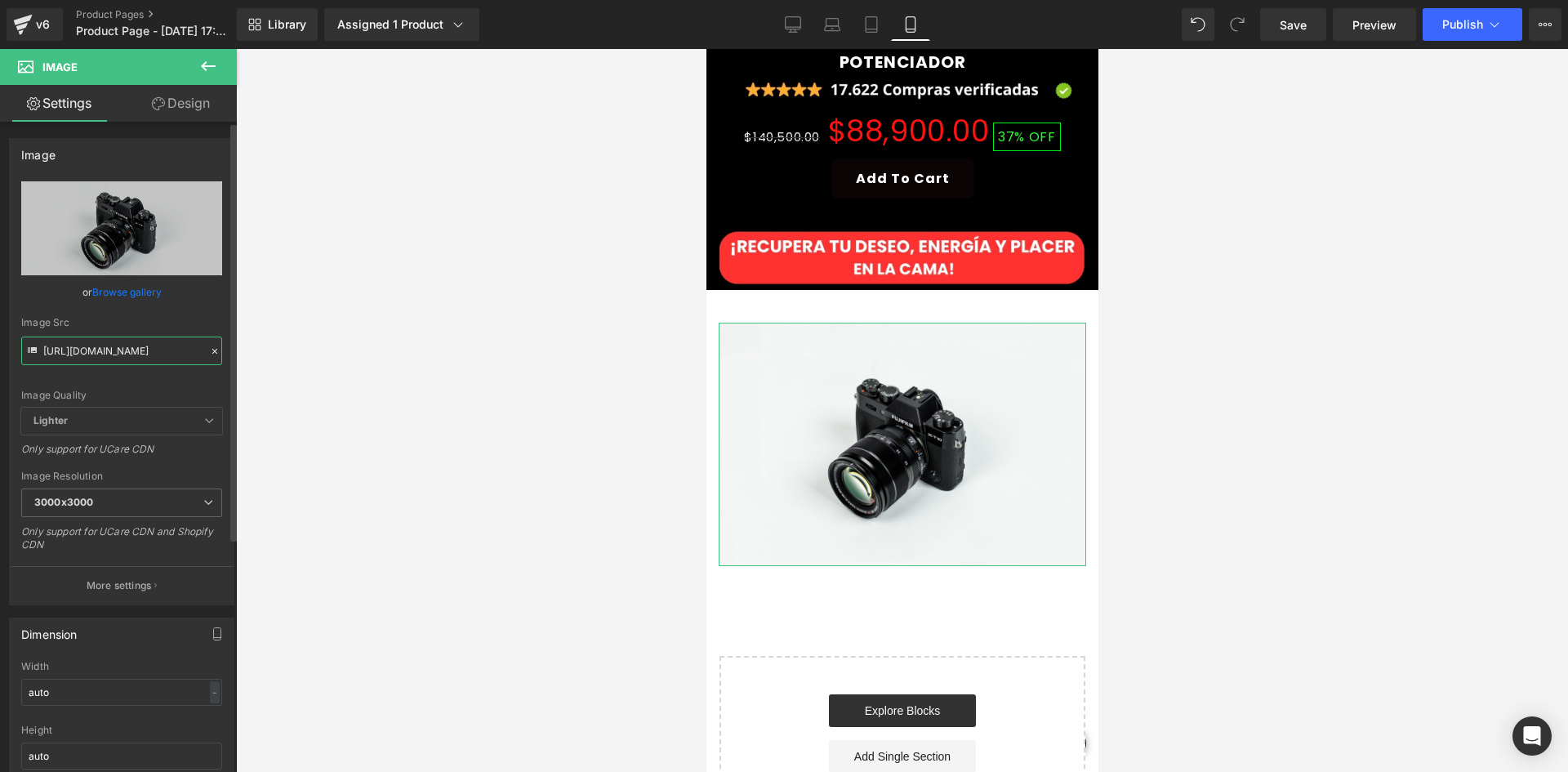
scroll to position [0, 839]
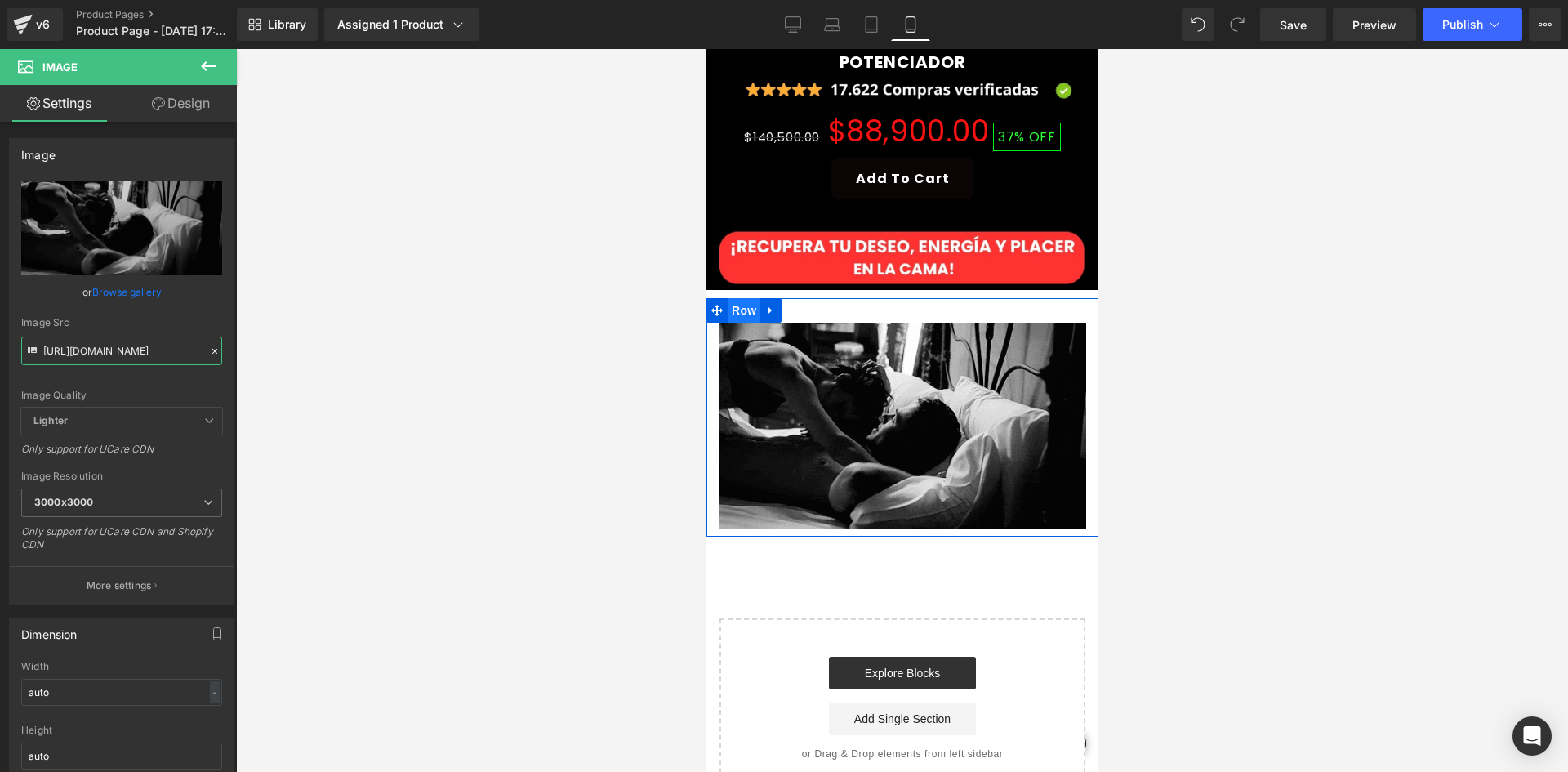
drag, startPoint x: 742, startPoint y: 280, endPoint x: 733, endPoint y: 282, distance: 9.2
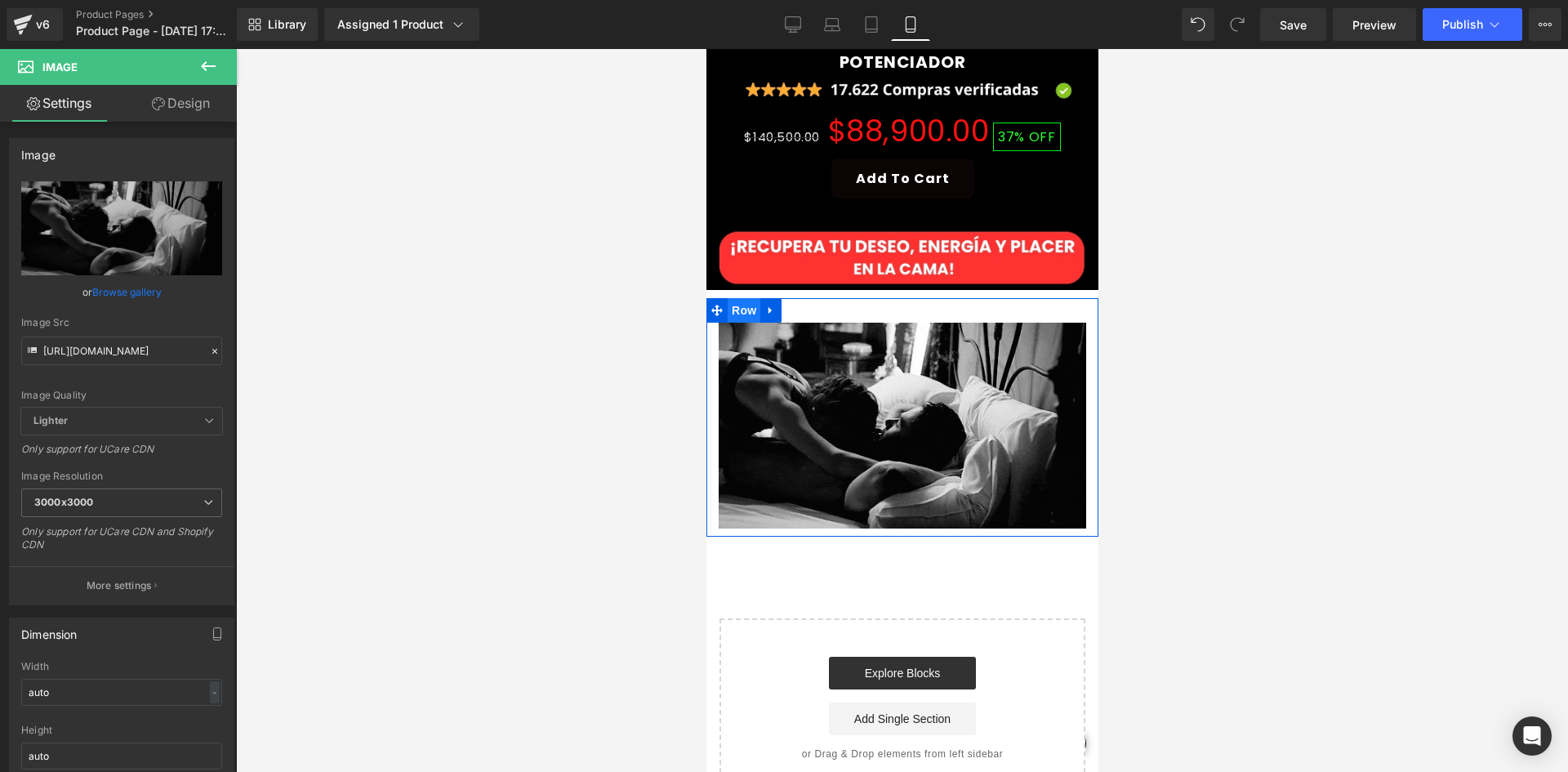
click at [741, 298] on span "Row" at bounding box center [743, 309] width 32 height 24
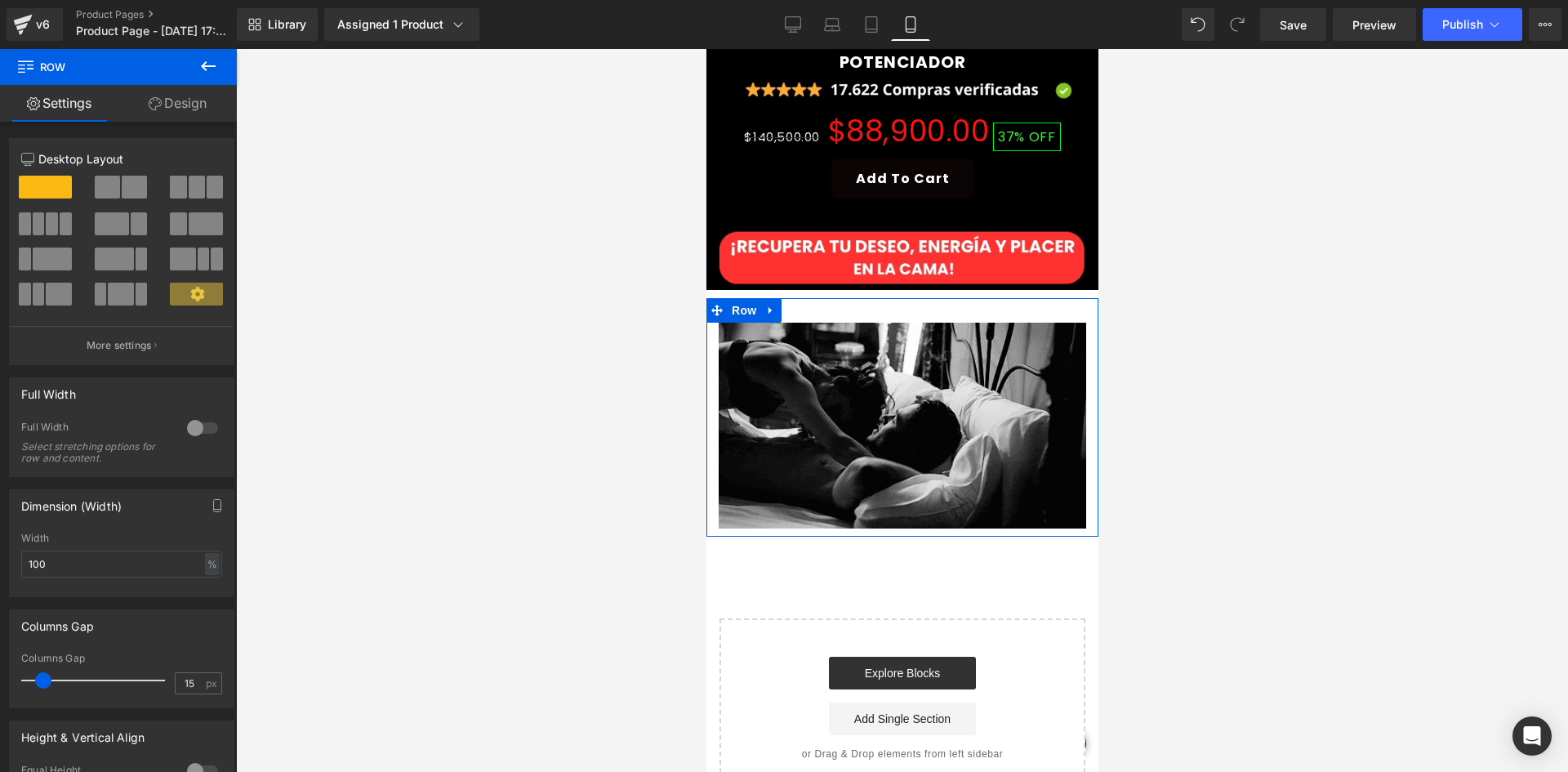
click at [167, 111] on link "Design" at bounding box center [178, 103] width 118 height 37
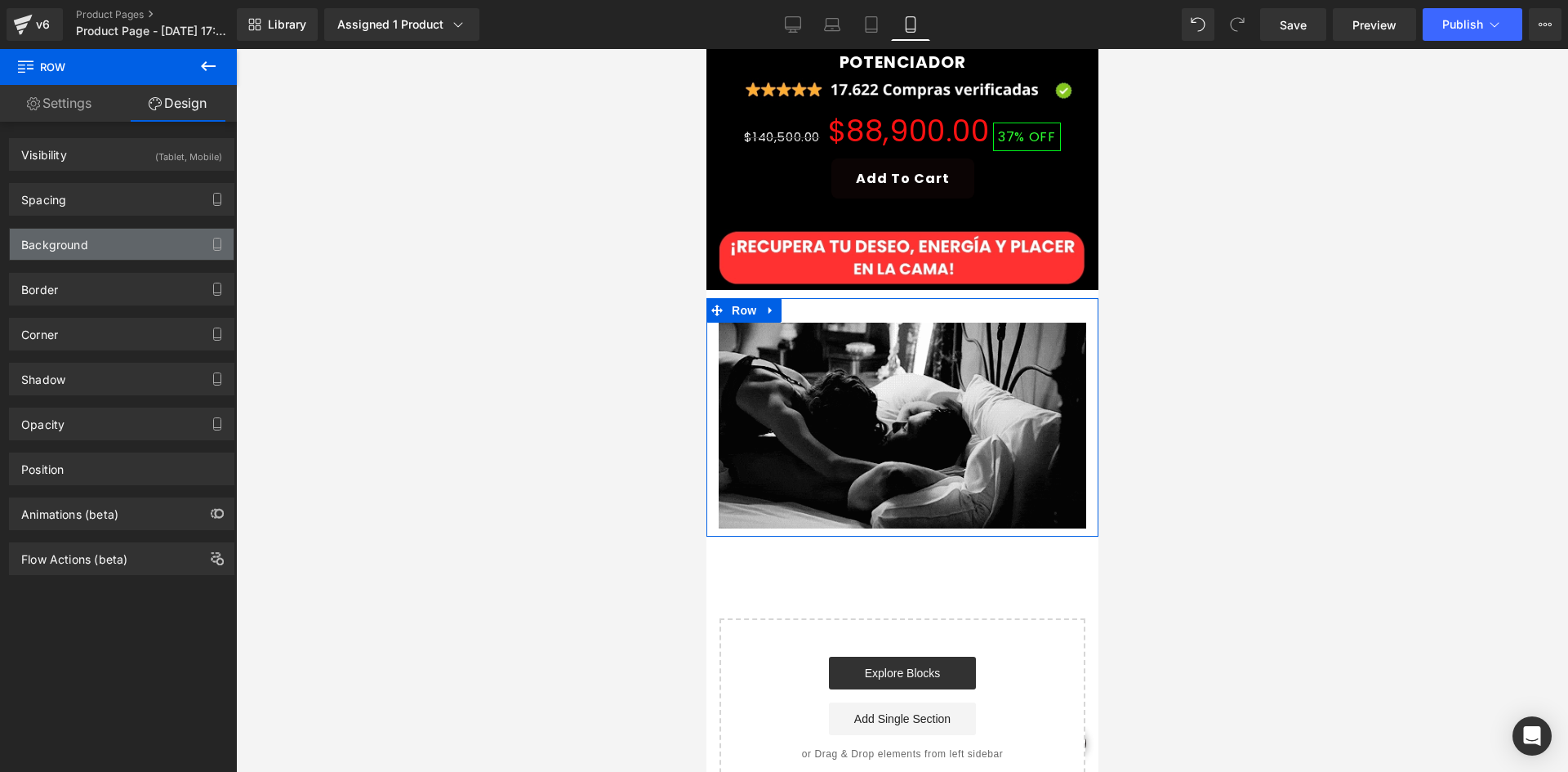
click at [53, 238] on div "Background" at bounding box center [55, 240] width 67 height 23
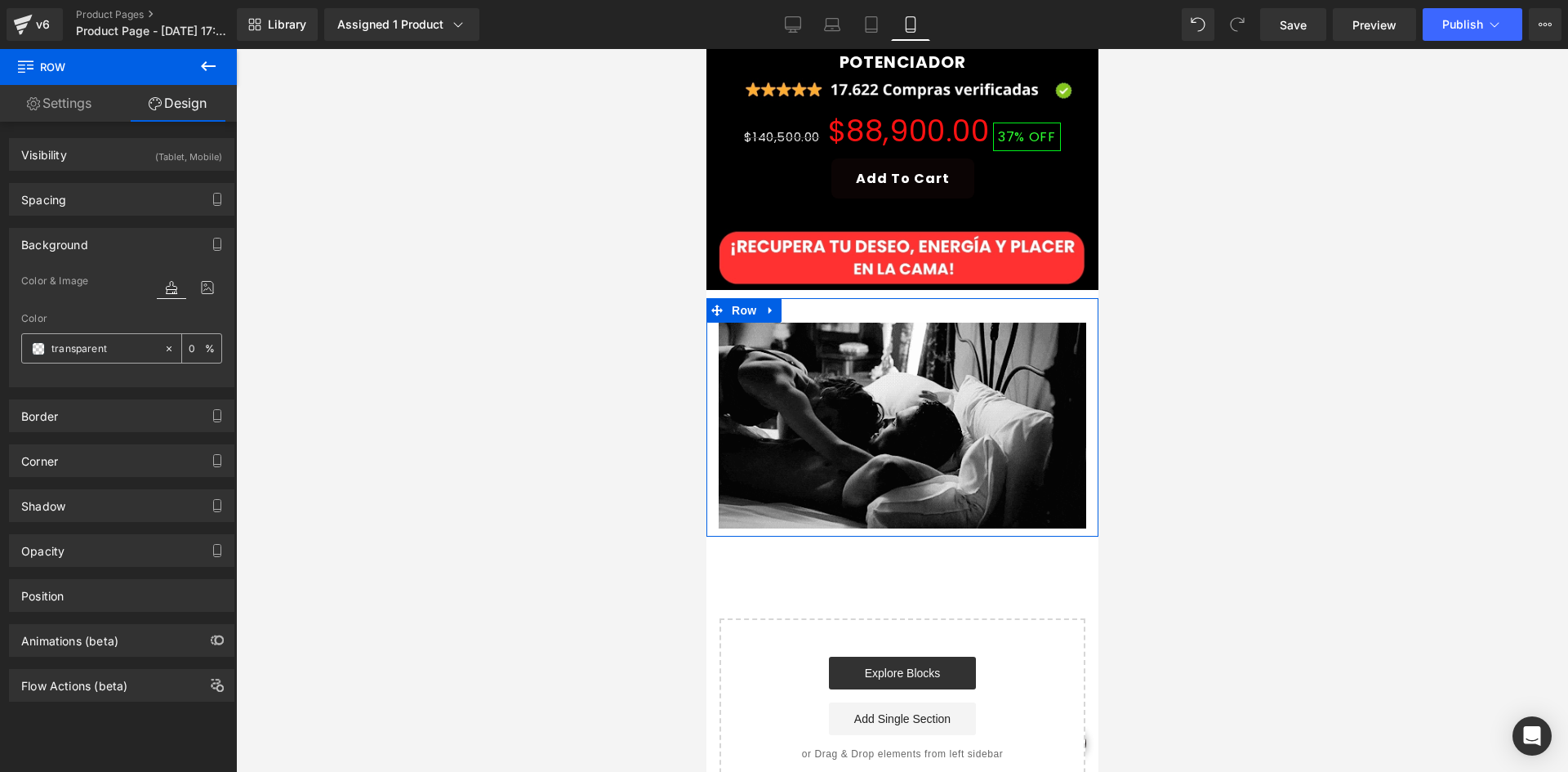
click at [90, 350] on input "transparent" at bounding box center [103, 349] width 105 height 18
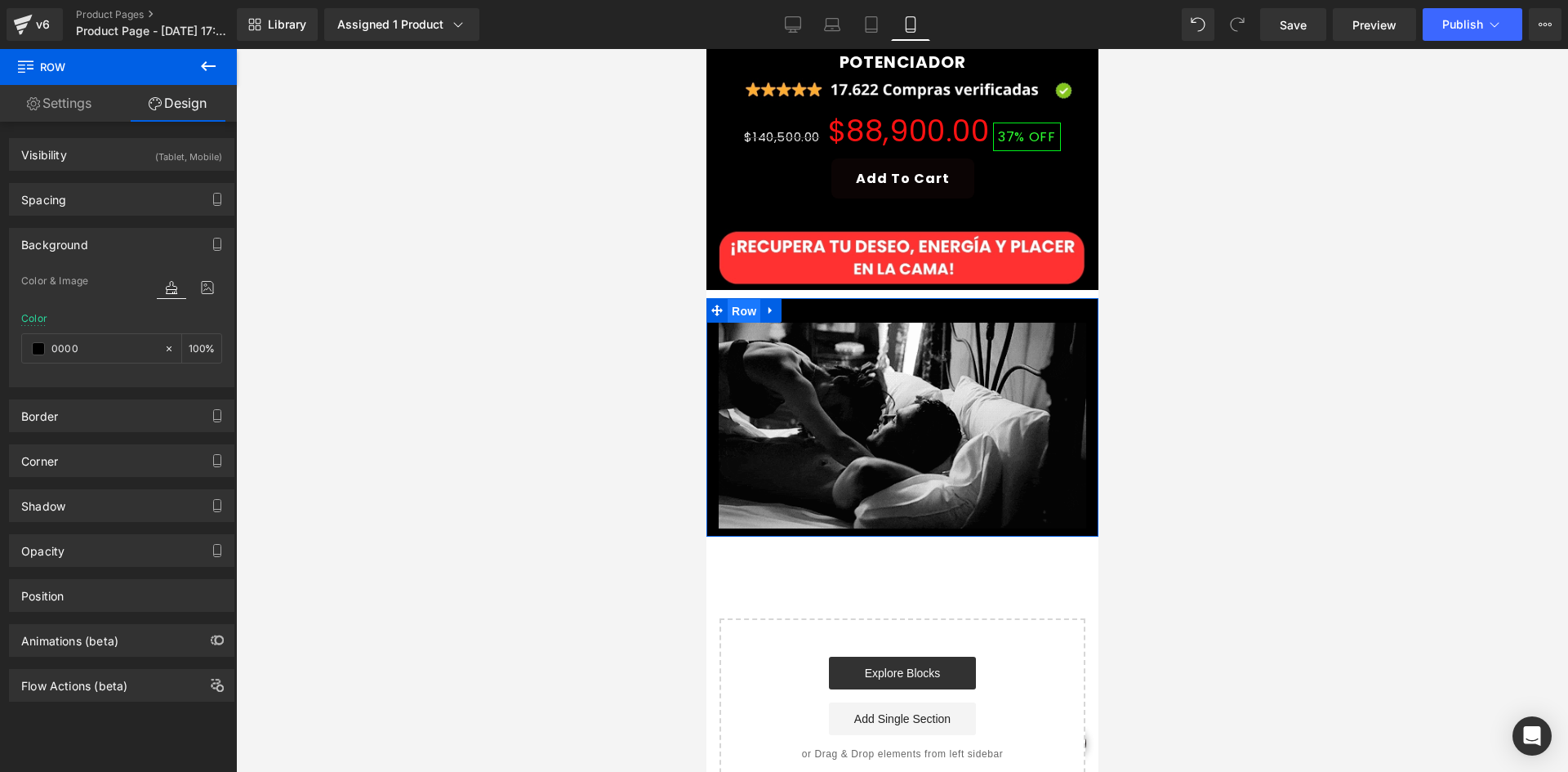
click at [737, 299] on span "Row" at bounding box center [743, 310] width 32 height 24
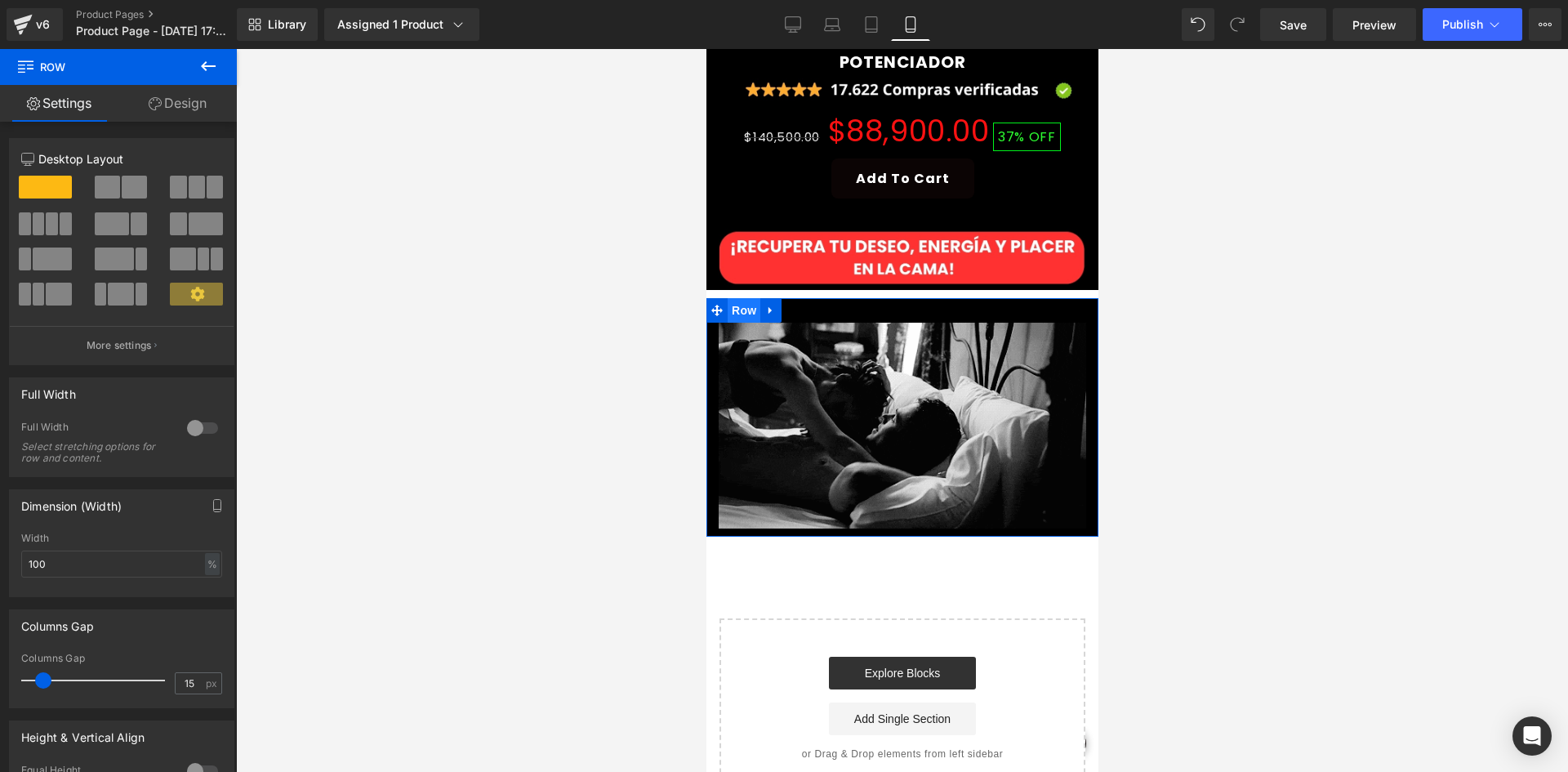
click at [730, 298] on span "Row" at bounding box center [743, 309] width 32 height 24
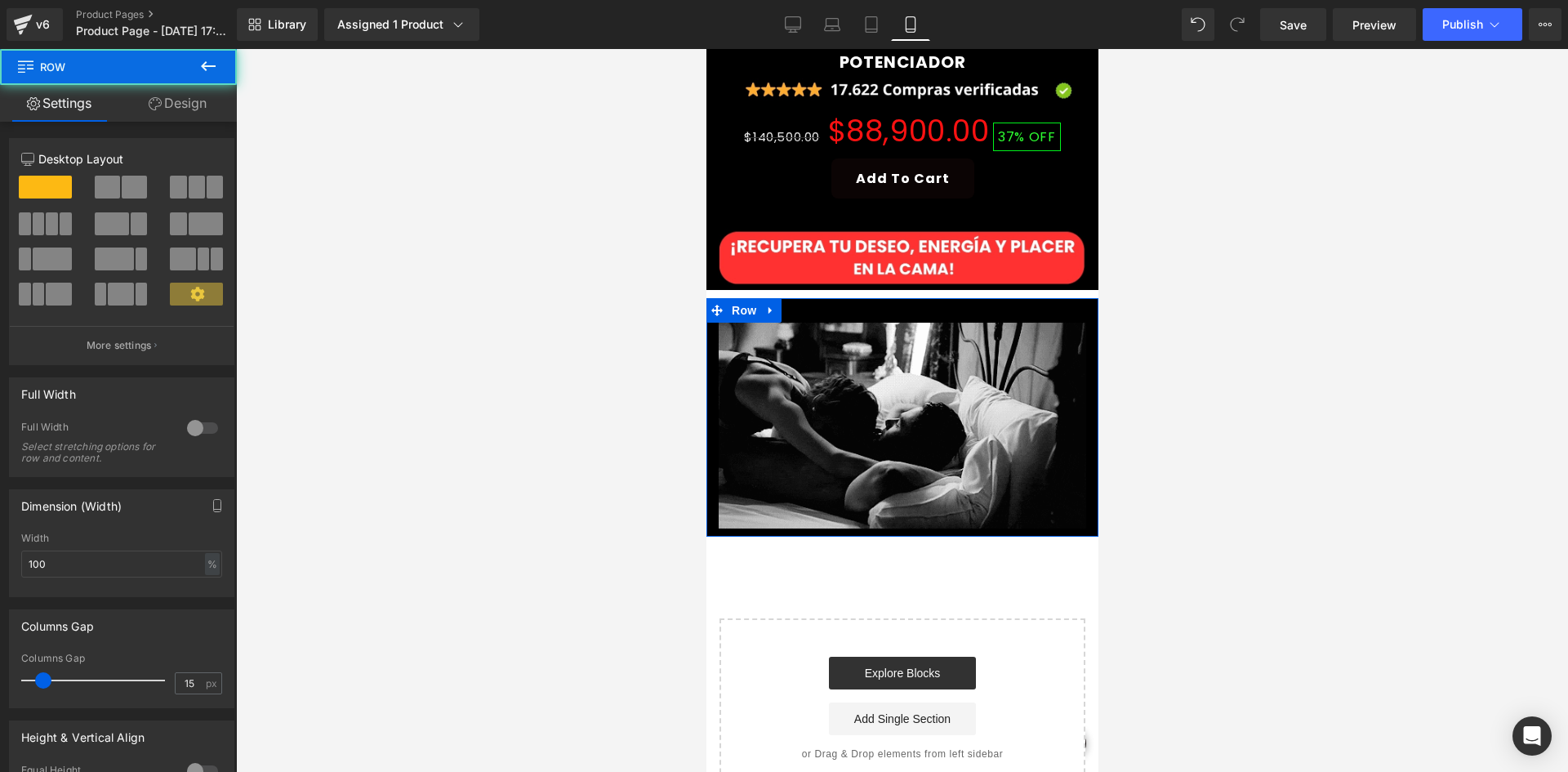
click at [157, 105] on icon at bounding box center [155, 103] width 13 height 13
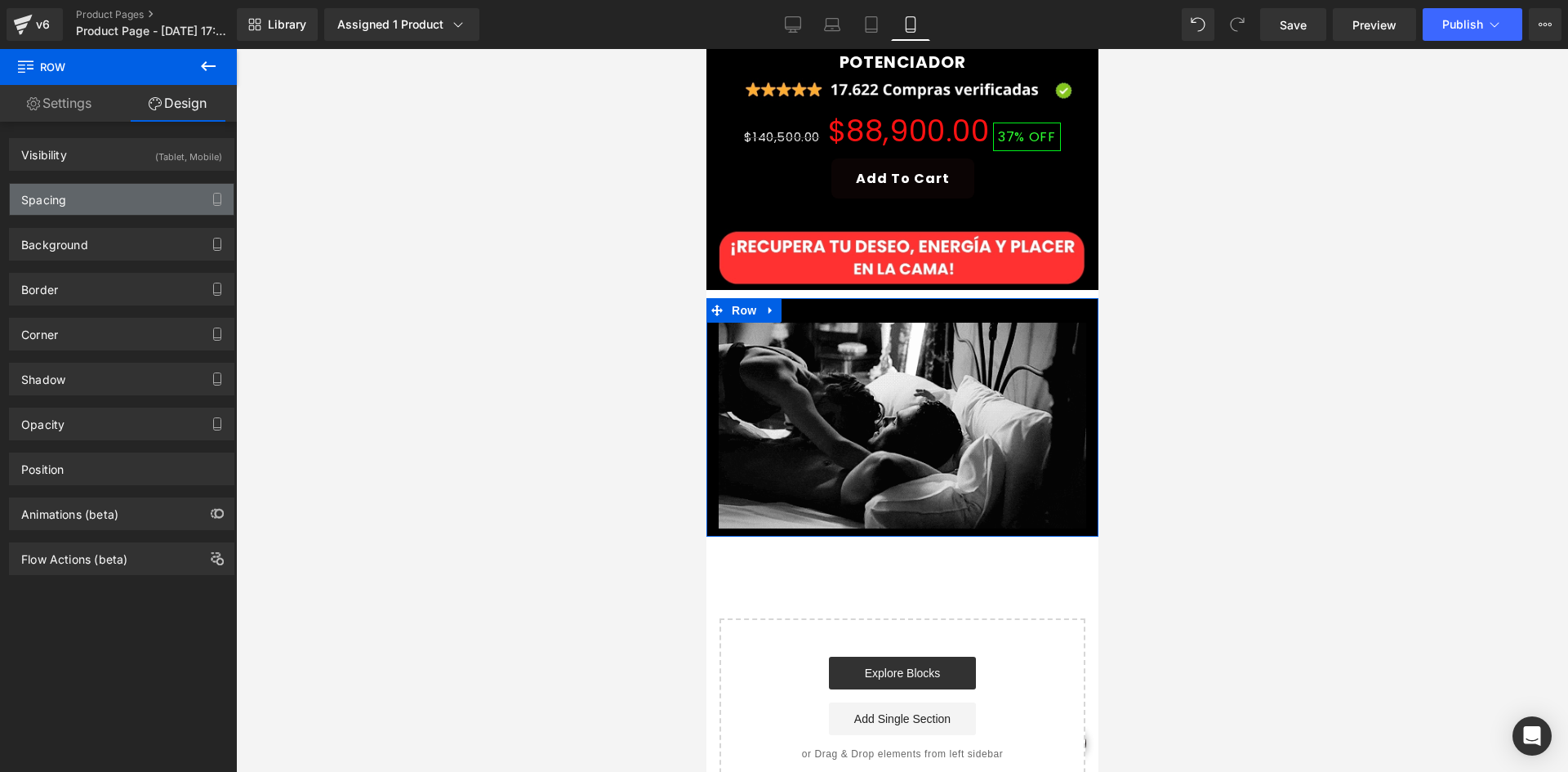
click at [128, 196] on div "Spacing" at bounding box center [122, 199] width 224 height 31
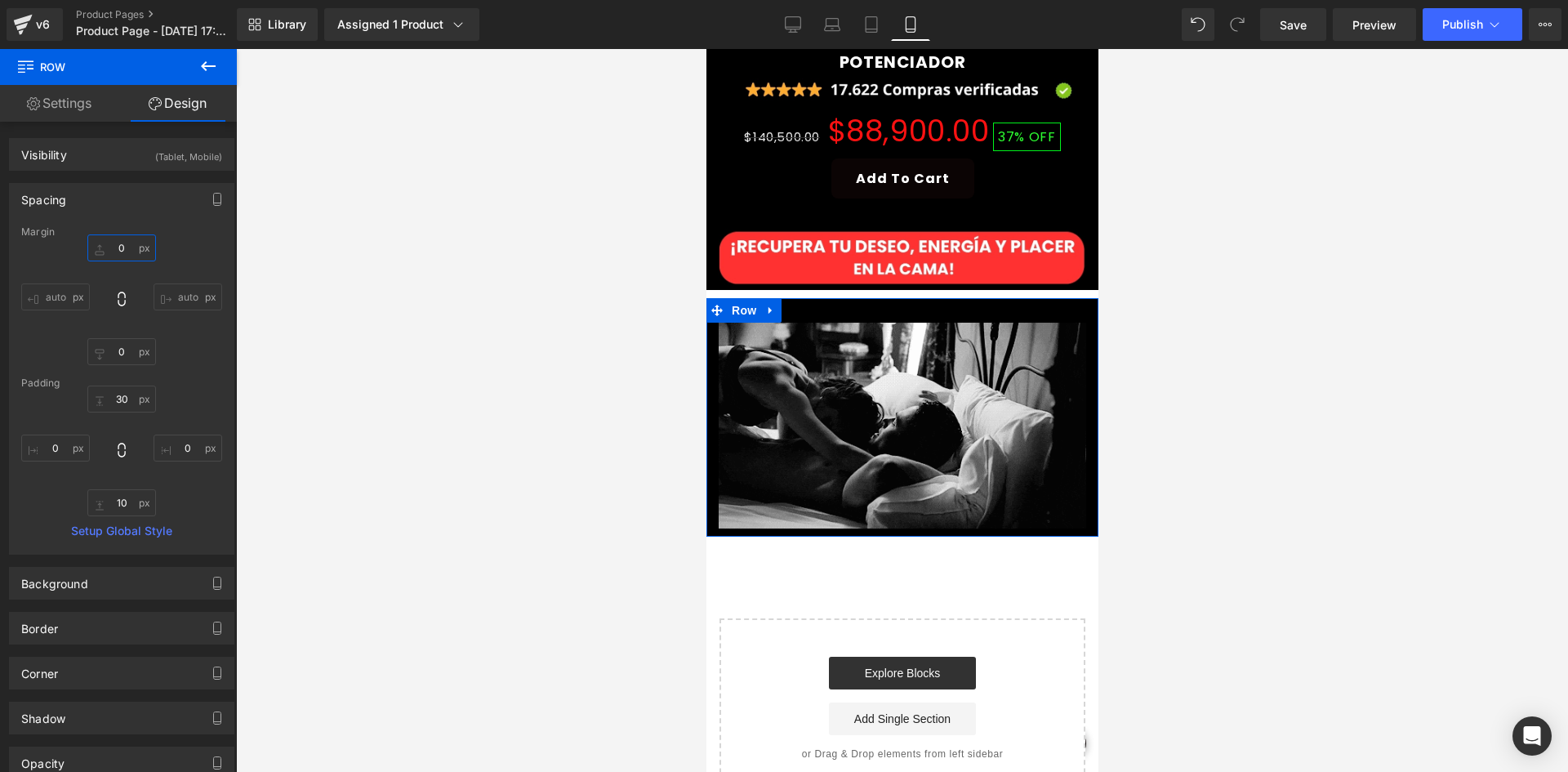
click at [120, 249] on input "0" at bounding box center [121, 247] width 69 height 27
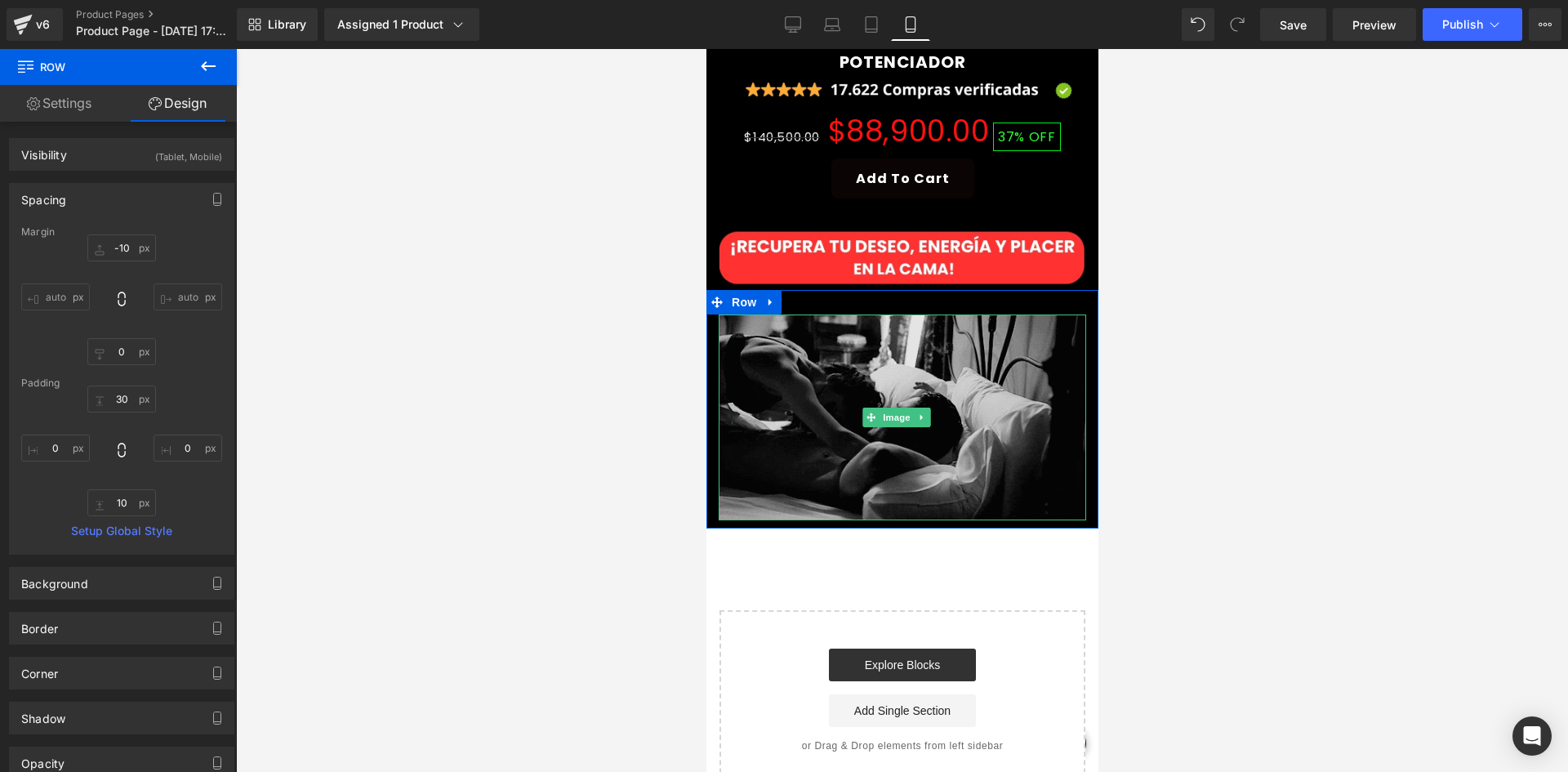
click at [843, 315] on img at bounding box center [902, 418] width 368 height 206
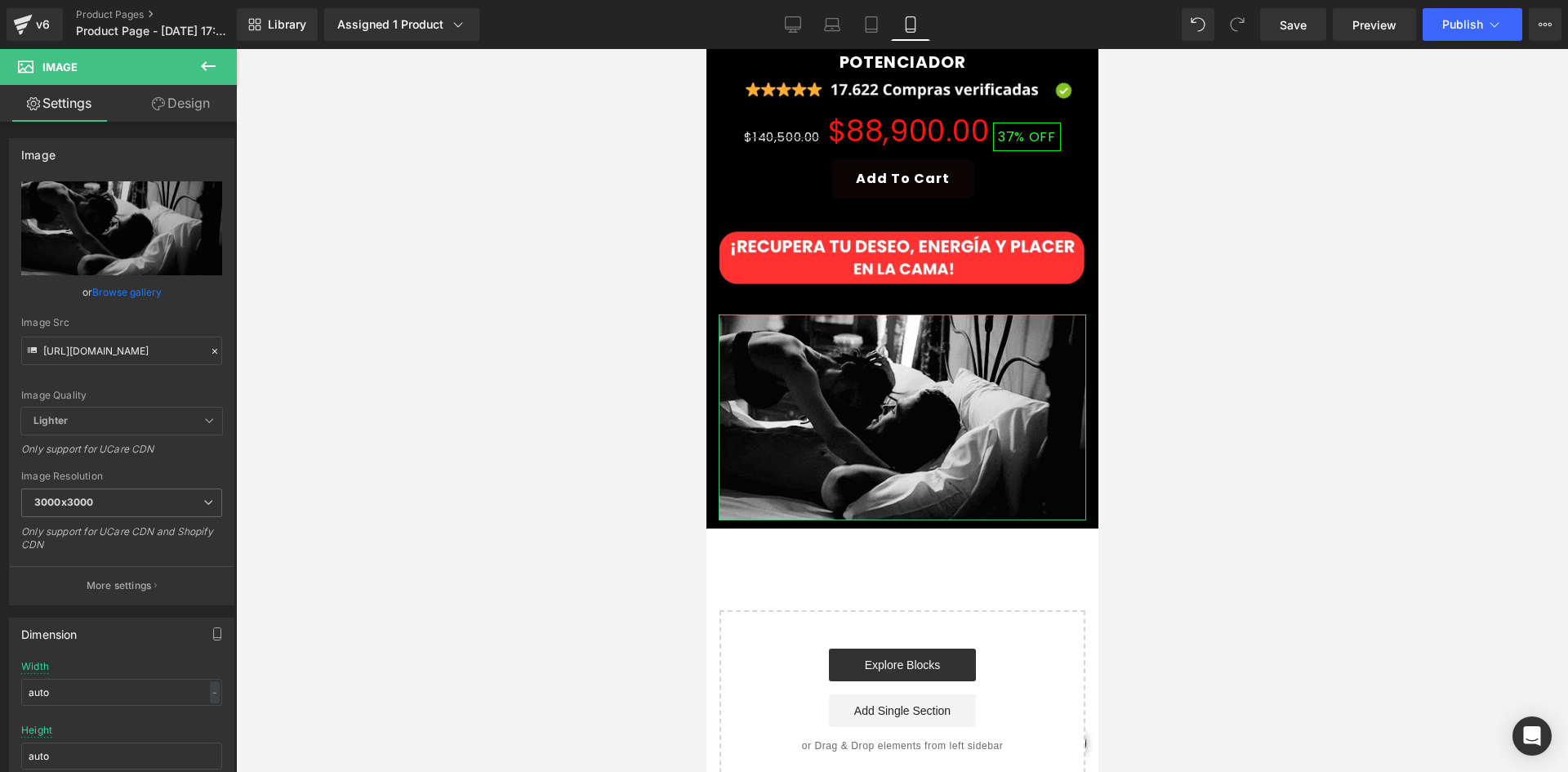
click at [173, 101] on link "Design" at bounding box center [181, 103] width 118 height 37
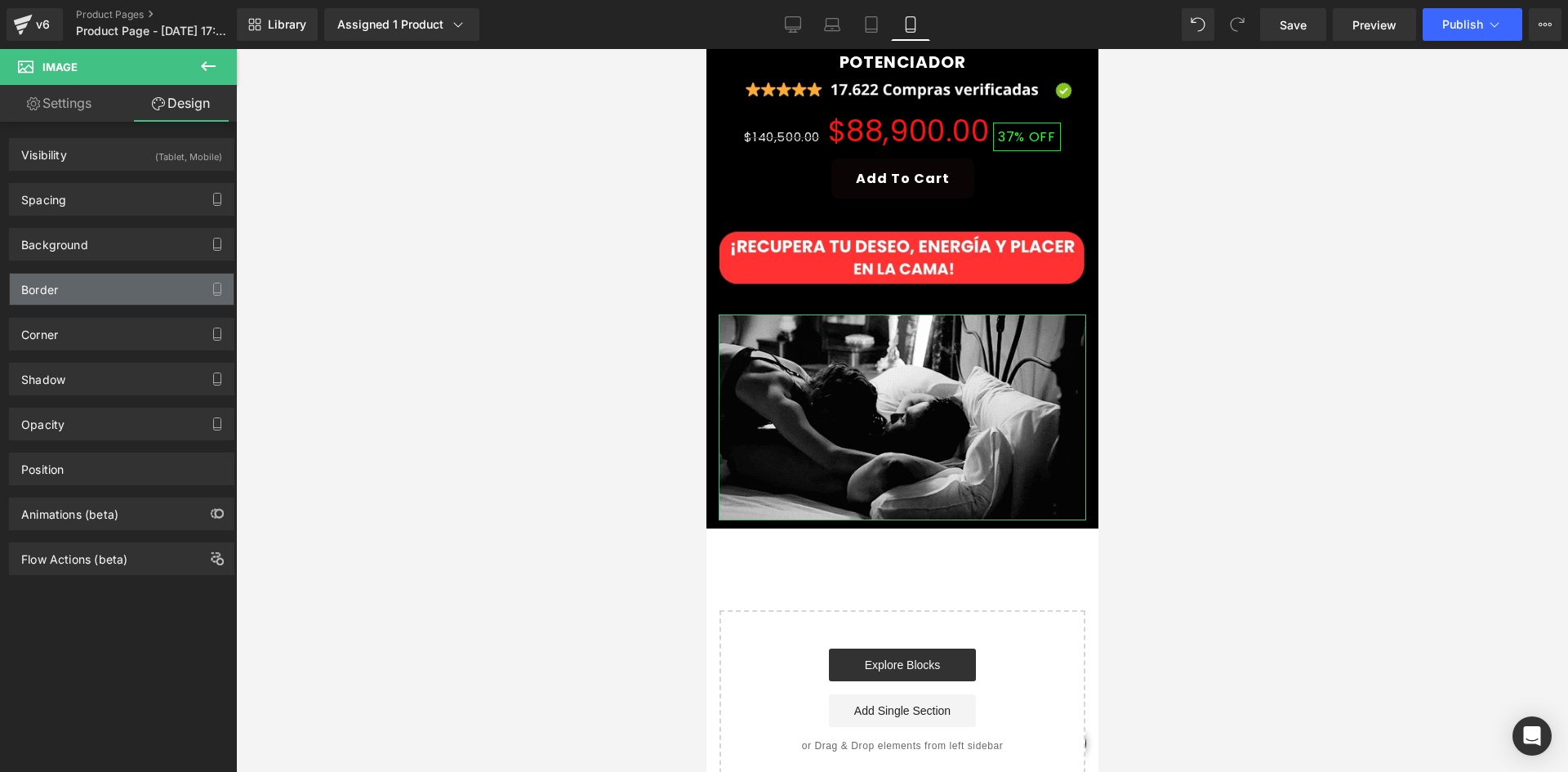
click at [96, 280] on div "Border" at bounding box center [122, 289] width 224 height 31
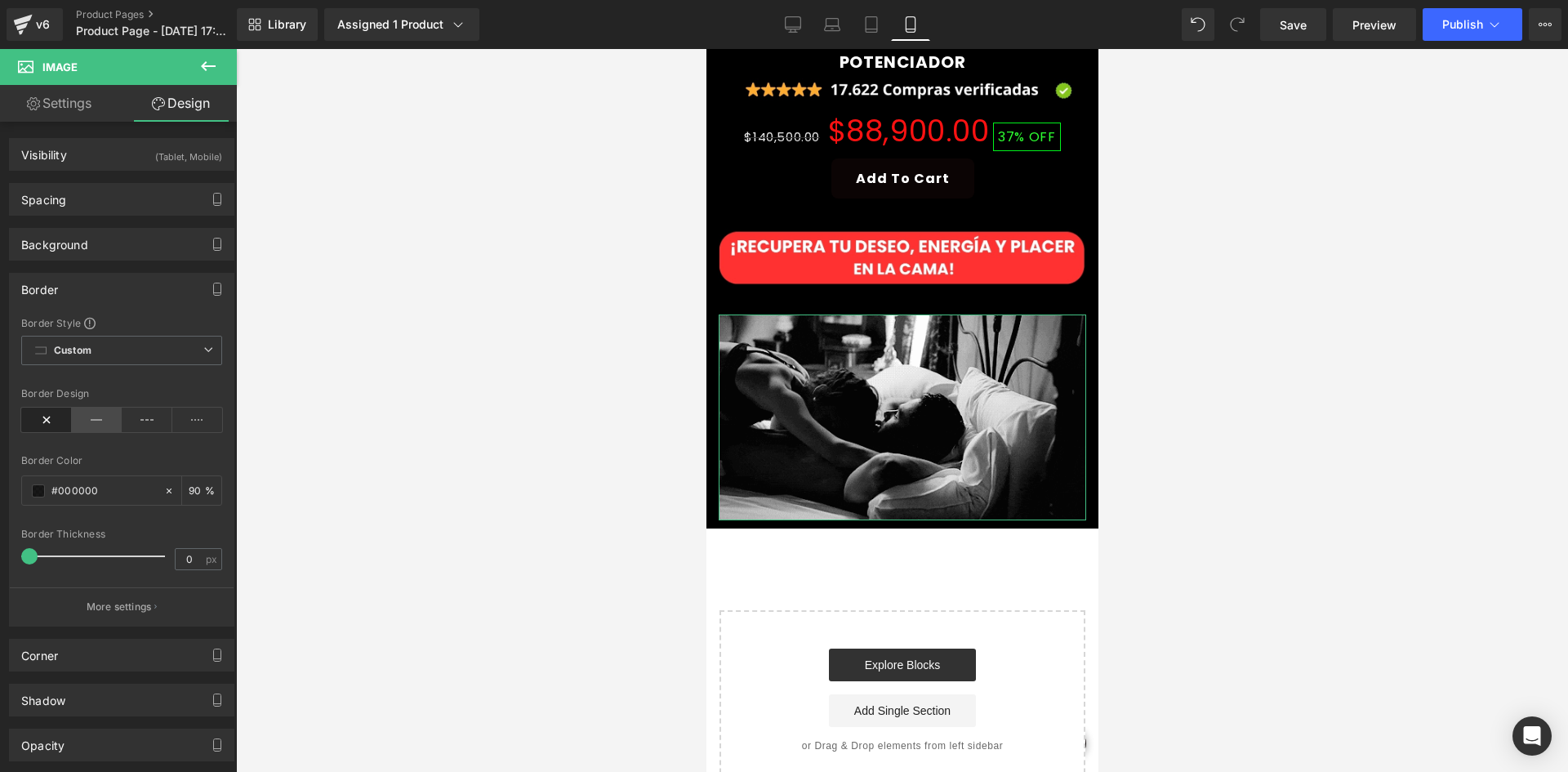
click at [88, 415] on icon at bounding box center [97, 420] width 50 height 24
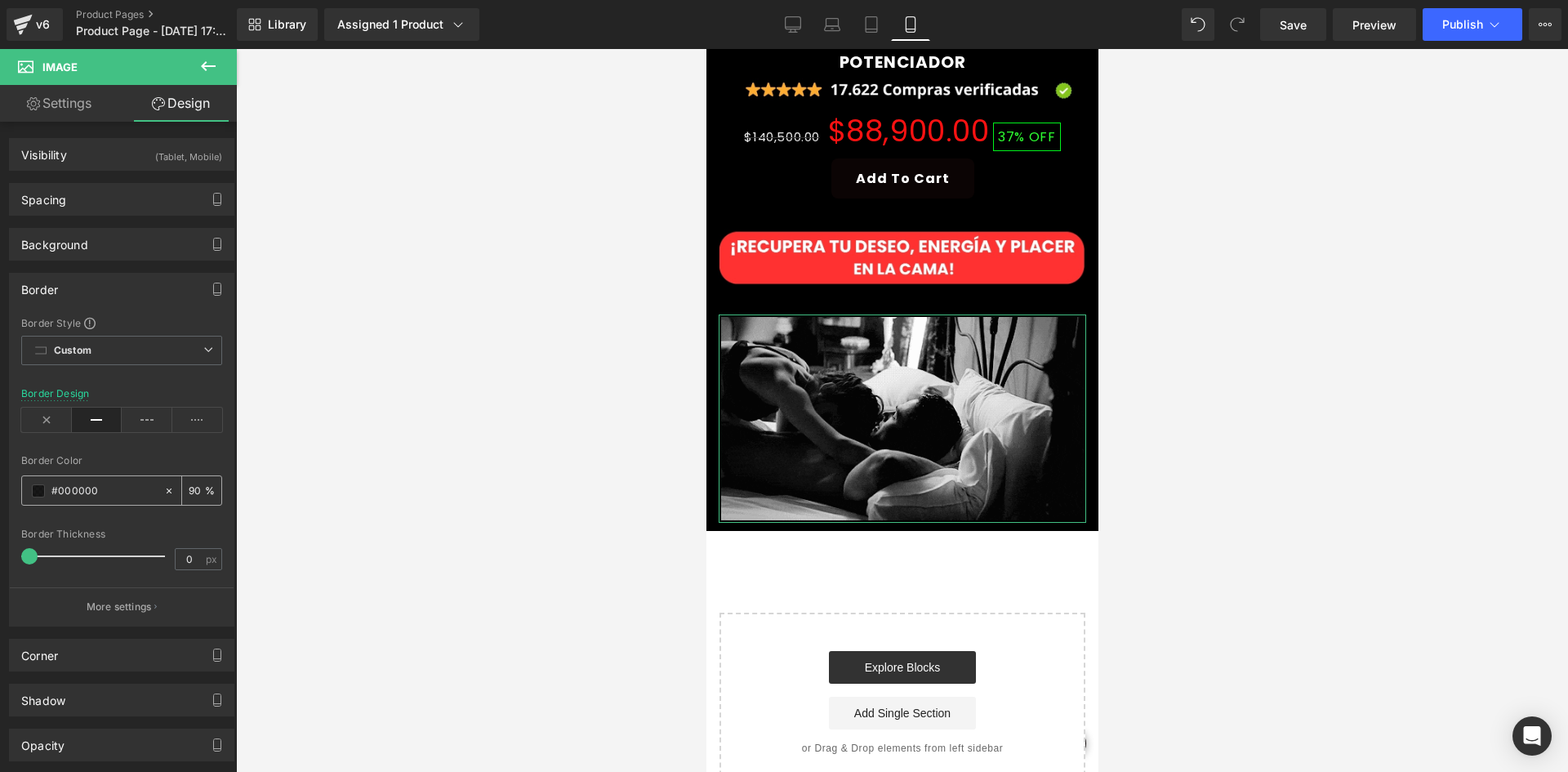
click at [38, 487] on span at bounding box center [39, 490] width 13 height 13
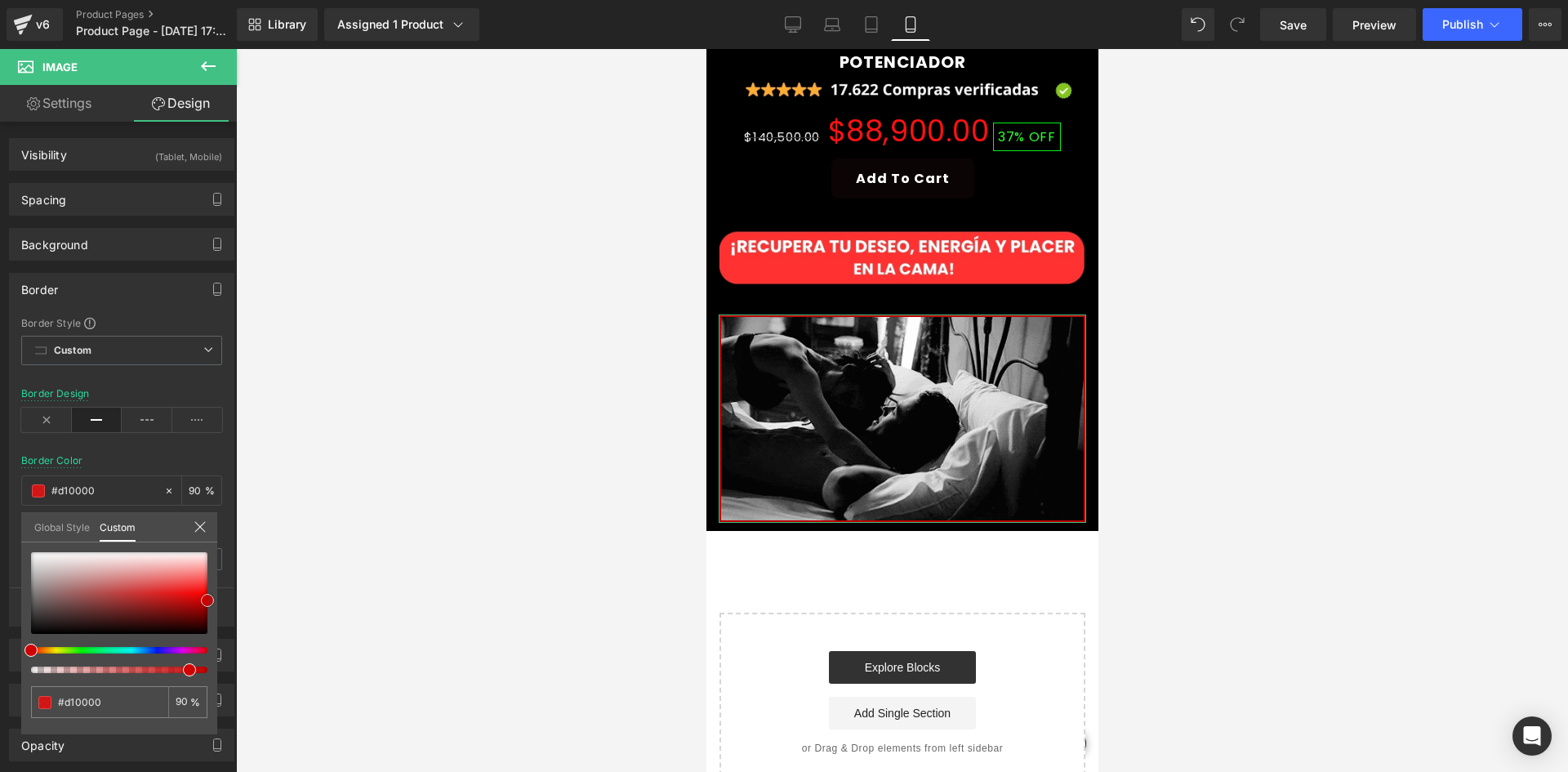
drag, startPoint x: 102, startPoint y: 568, endPoint x: 209, endPoint y: 601, distance: 112.0
click at [207, 601] on div at bounding box center [119, 593] width 177 height 82
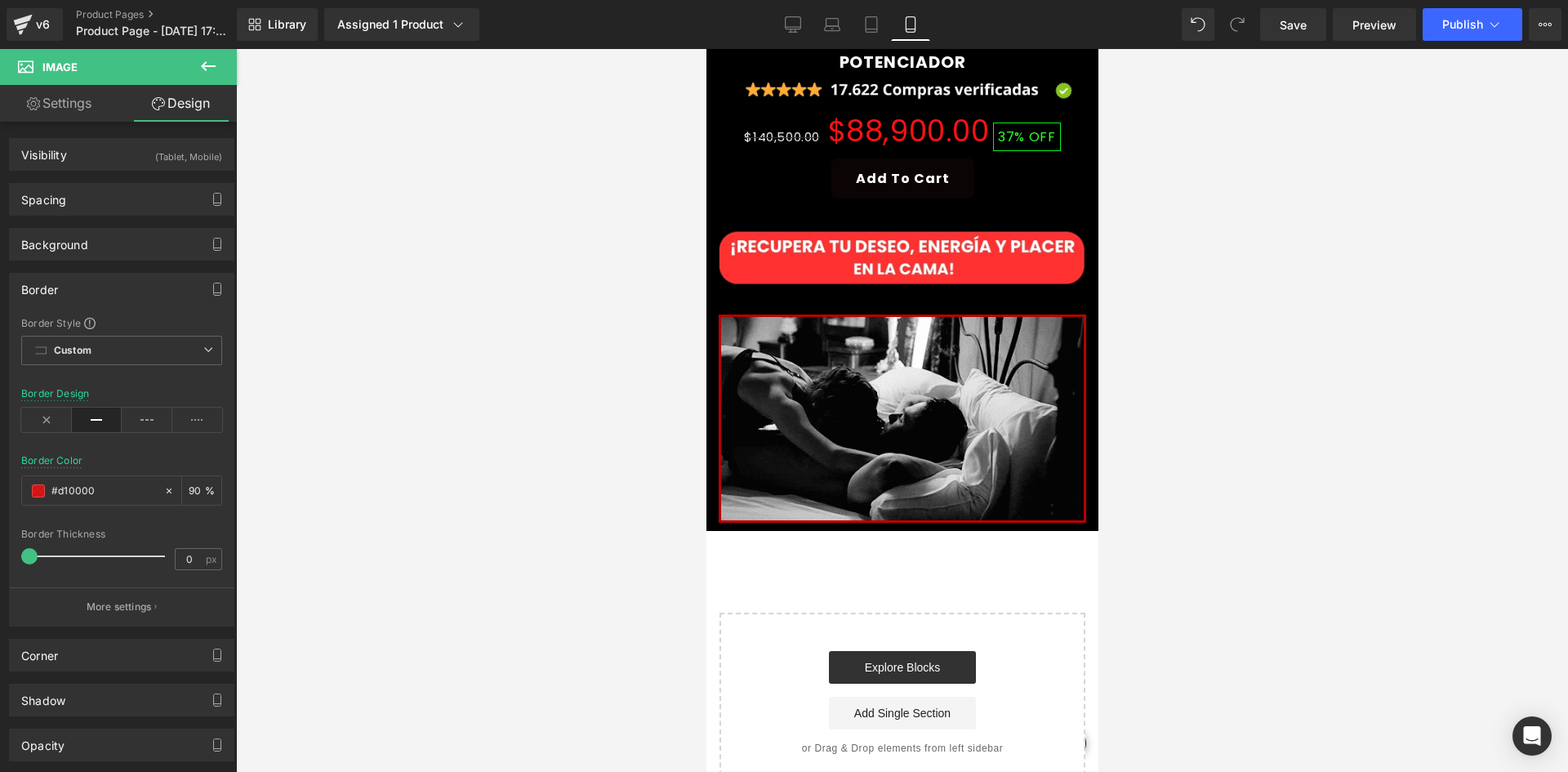
click at [428, 472] on div at bounding box center [902, 411] width 1332 height 723
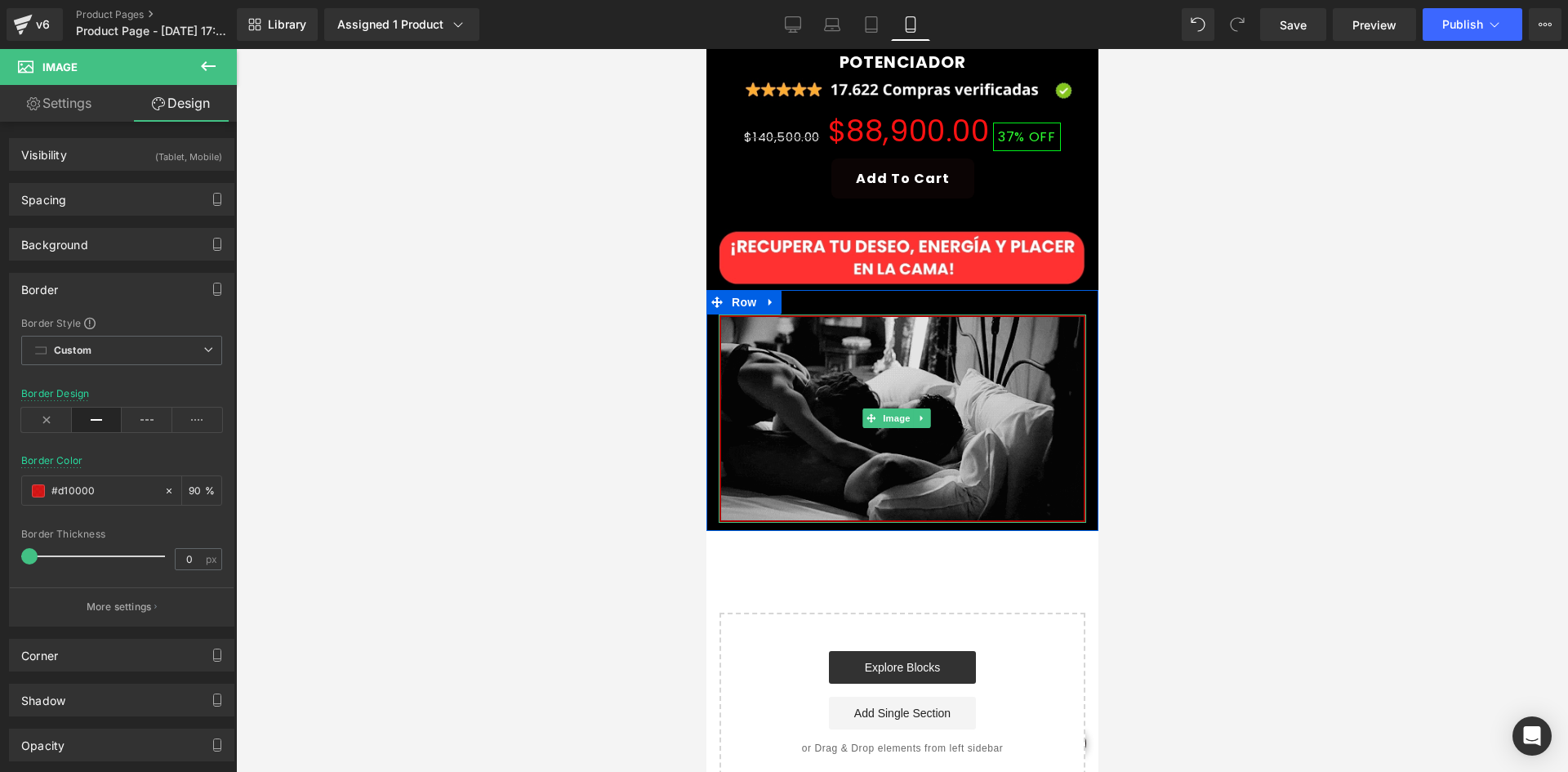
click at [932, 335] on img at bounding box center [902, 419] width 368 height 208
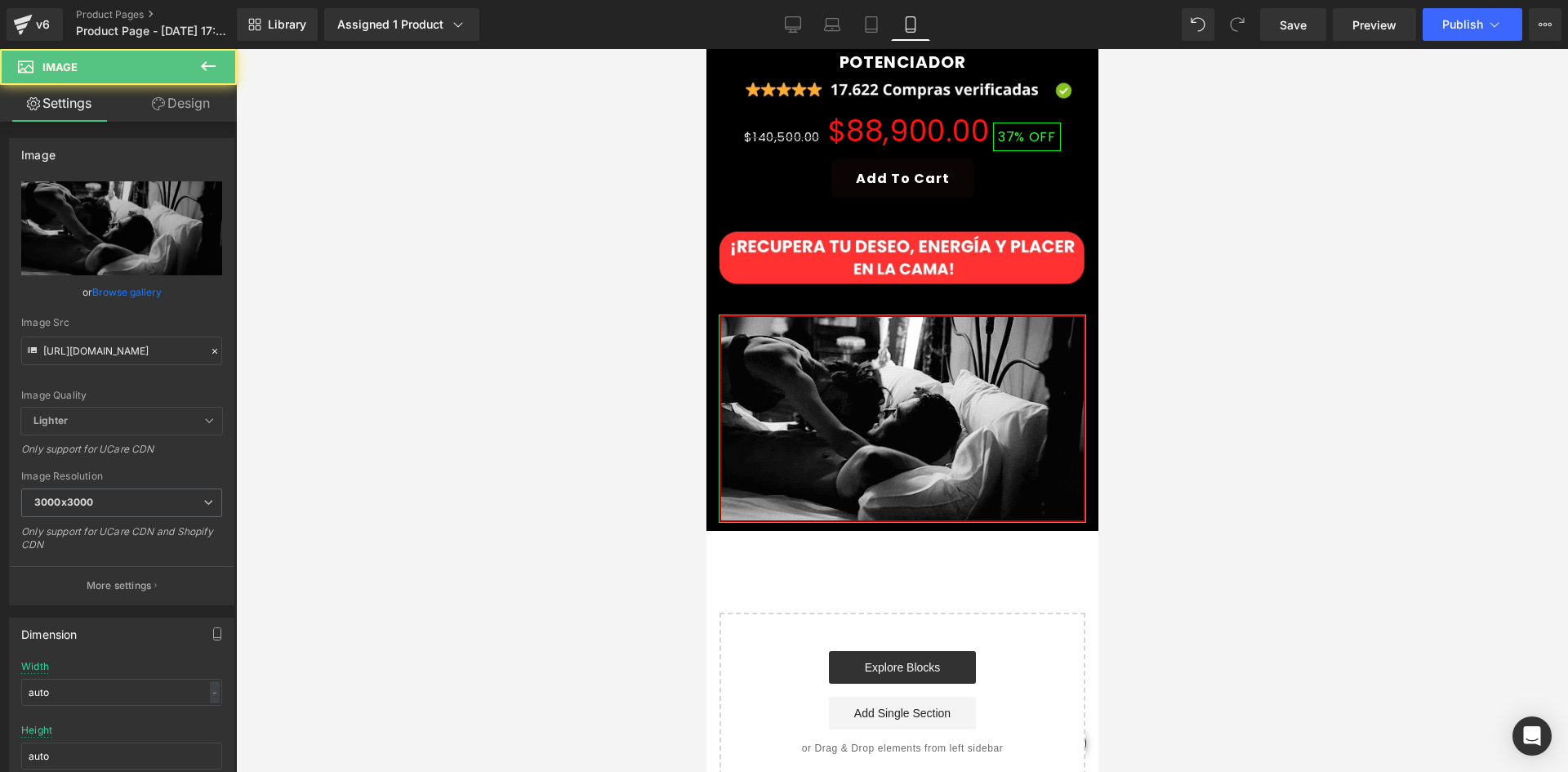
click at [203, 112] on link "Design" at bounding box center [181, 103] width 118 height 37
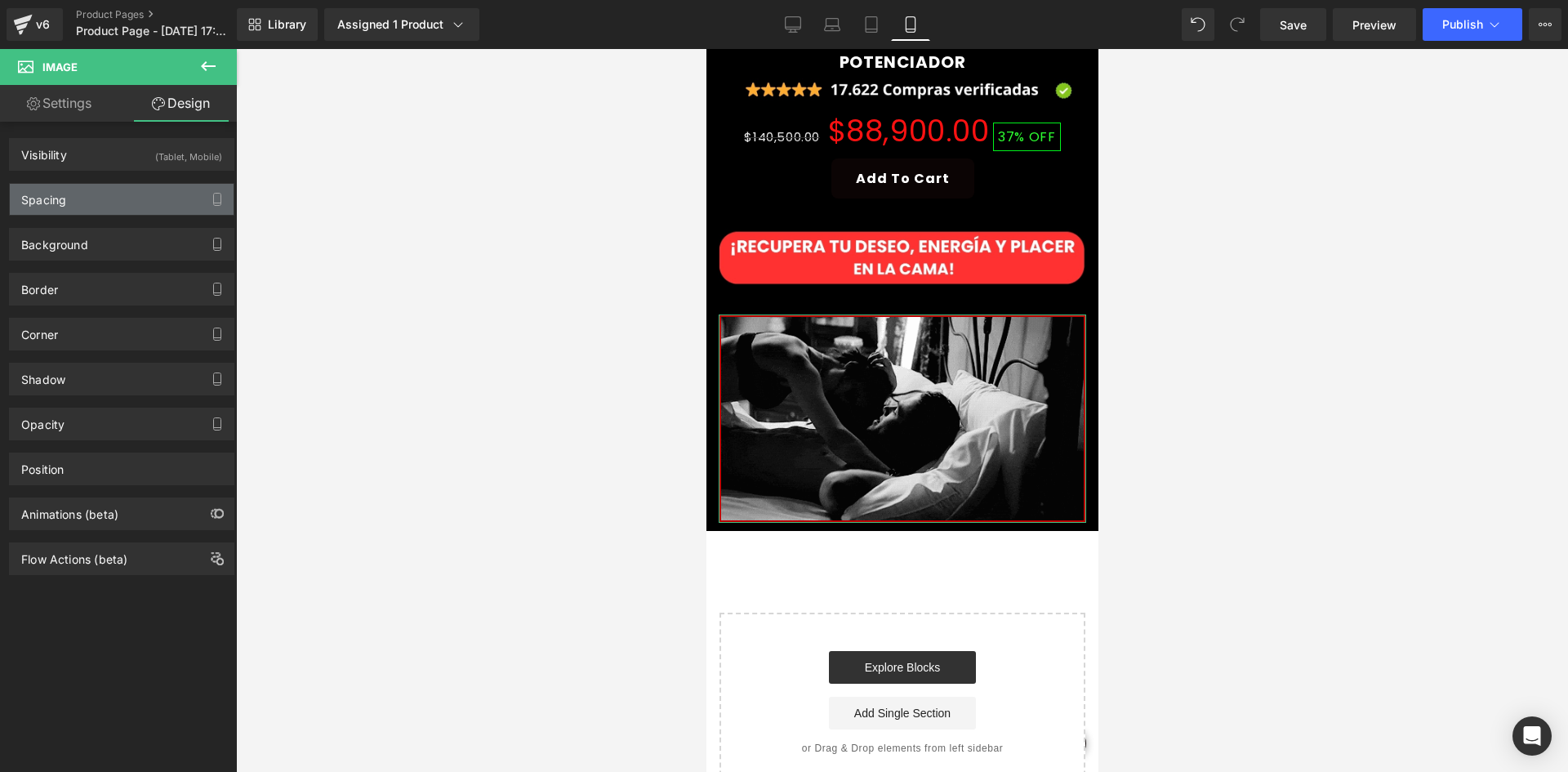
click at [103, 204] on div "Spacing" at bounding box center [122, 199] width 224 height 31
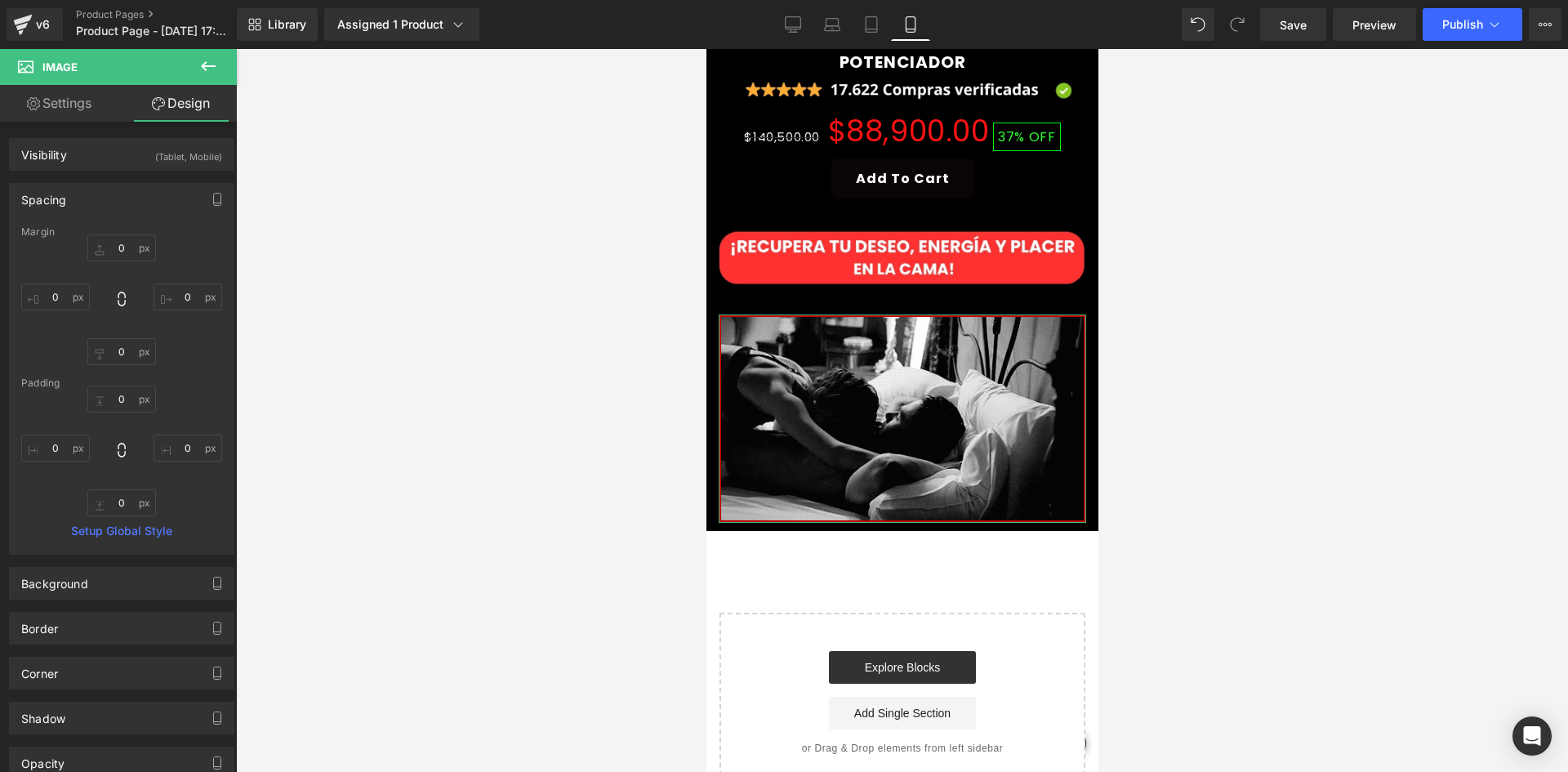
click at [124, 267] on div "0px 0 0px 0 0px 0 0px 0" at bounding box center [122, 299] width 201 height 131
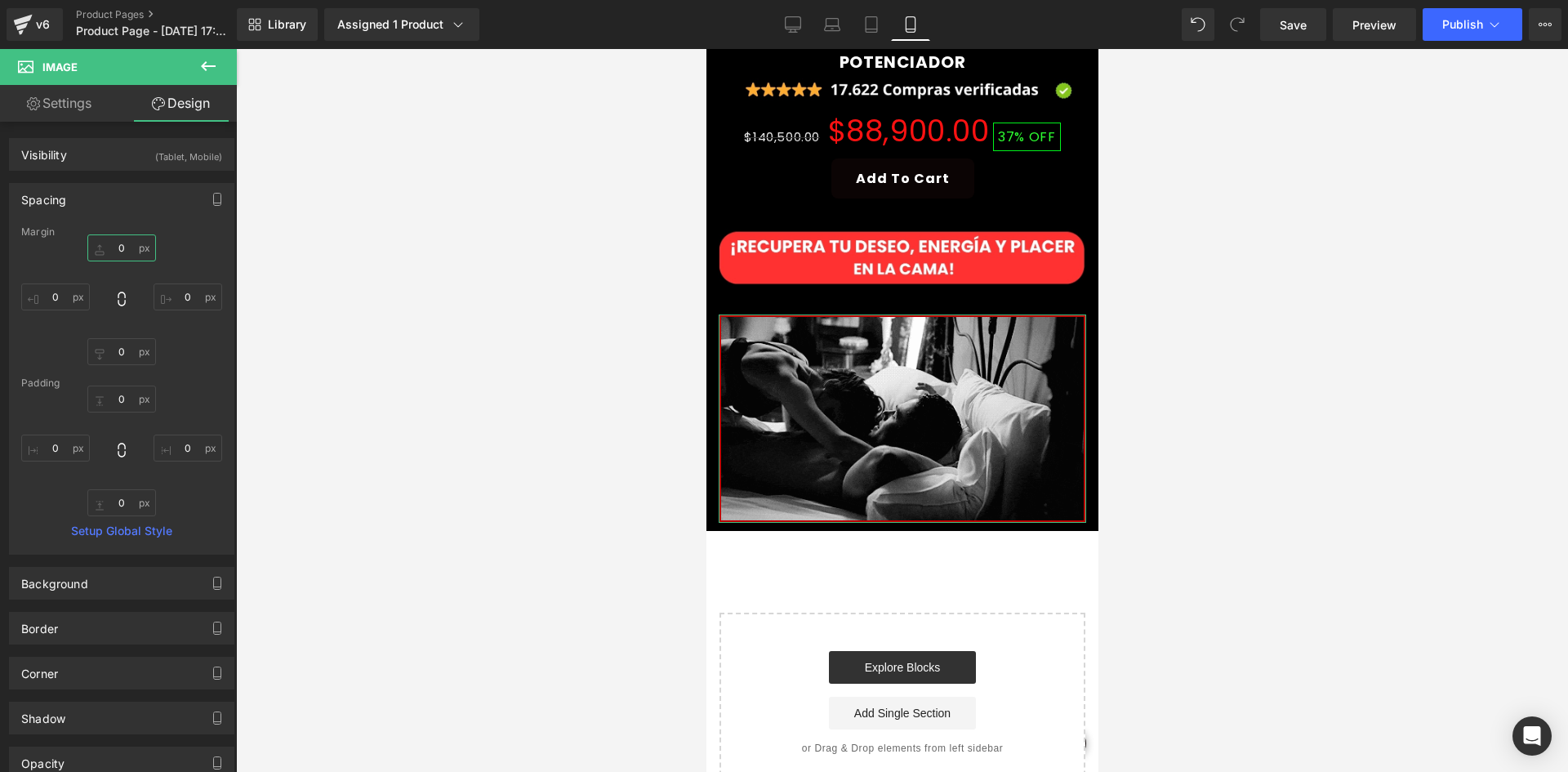
click at [128, 251] on input "0" at bounding box center [121, 247] width 69 height 27
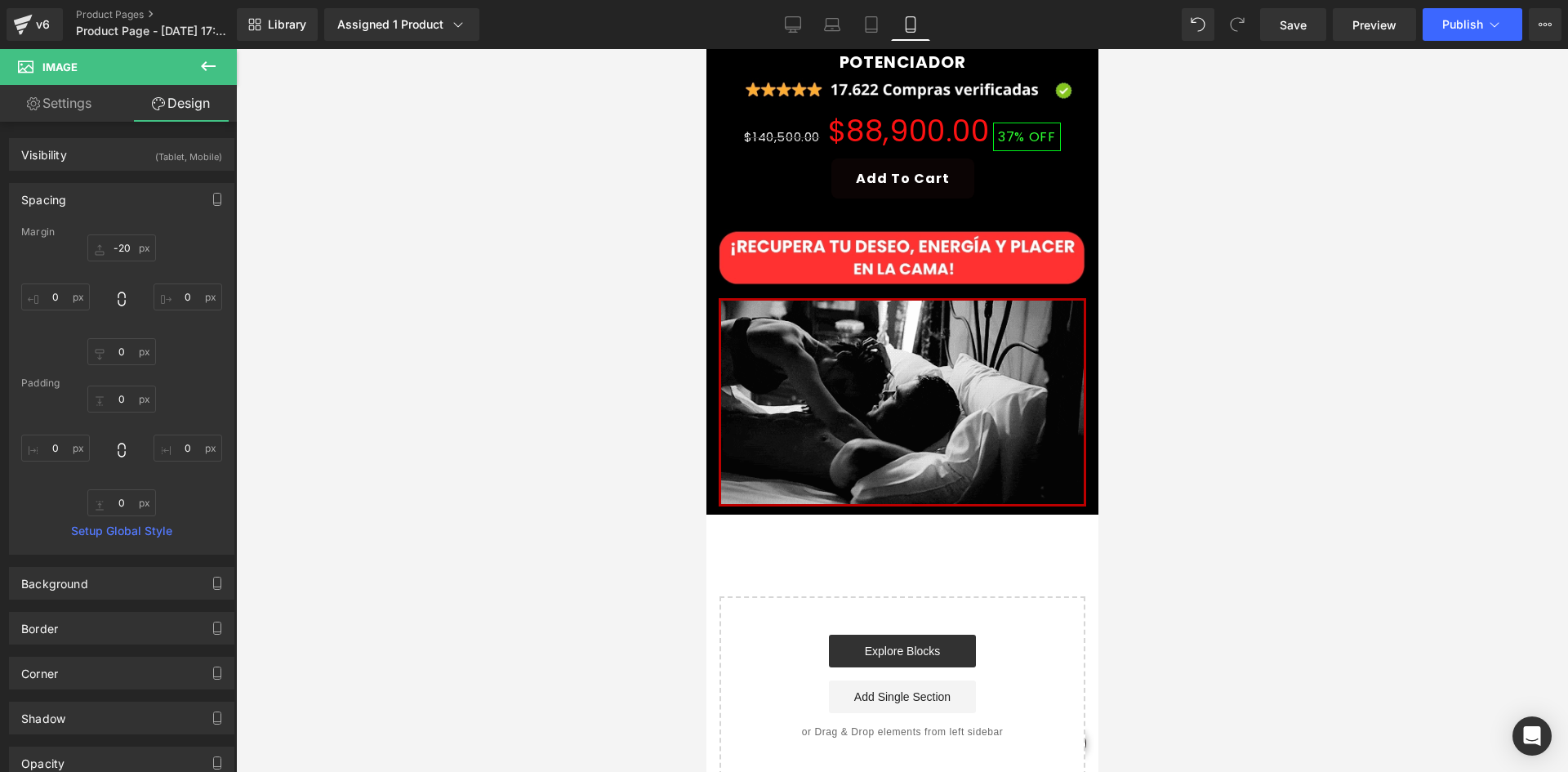
click at [225, 62] on button at bounding box center [208, 67] width 57 height 36
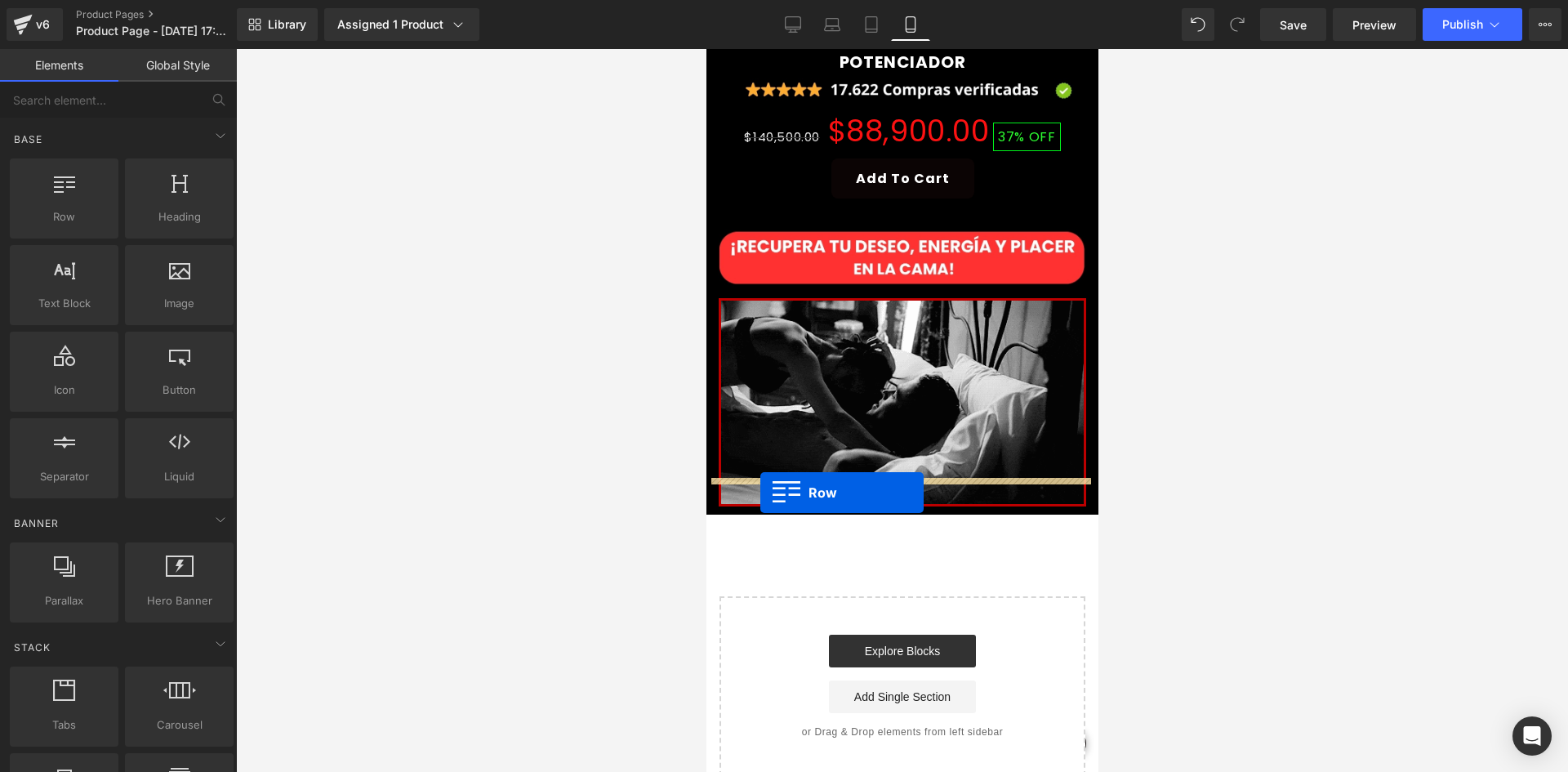
drag, startPoint x: 817, startPoint y: 264, endPoint x: 725, endPoint y: 477, distance: 232.0
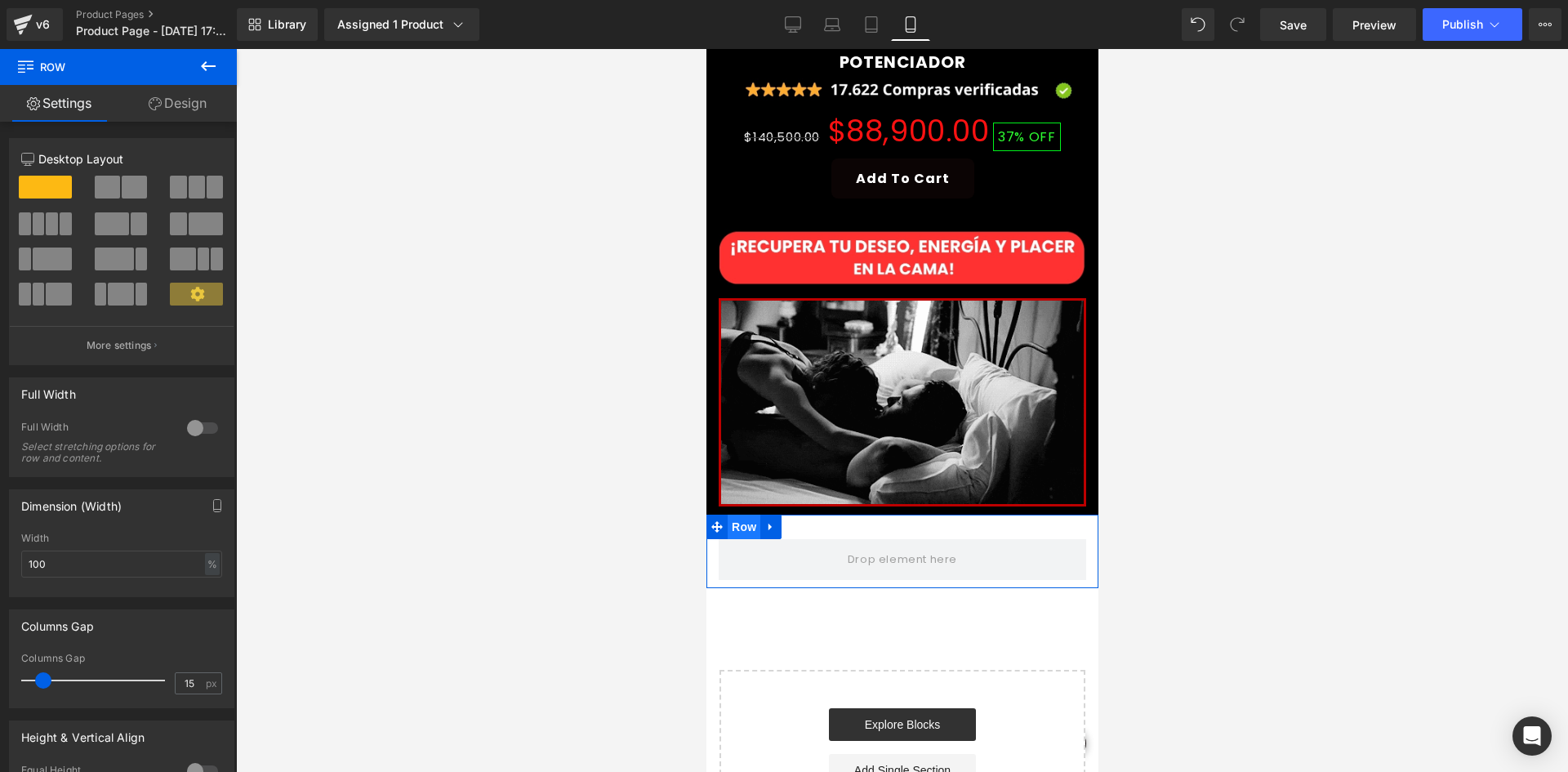
click at [748, 515] on span "Row" at bounding box center [743, 526] width 32 height 24
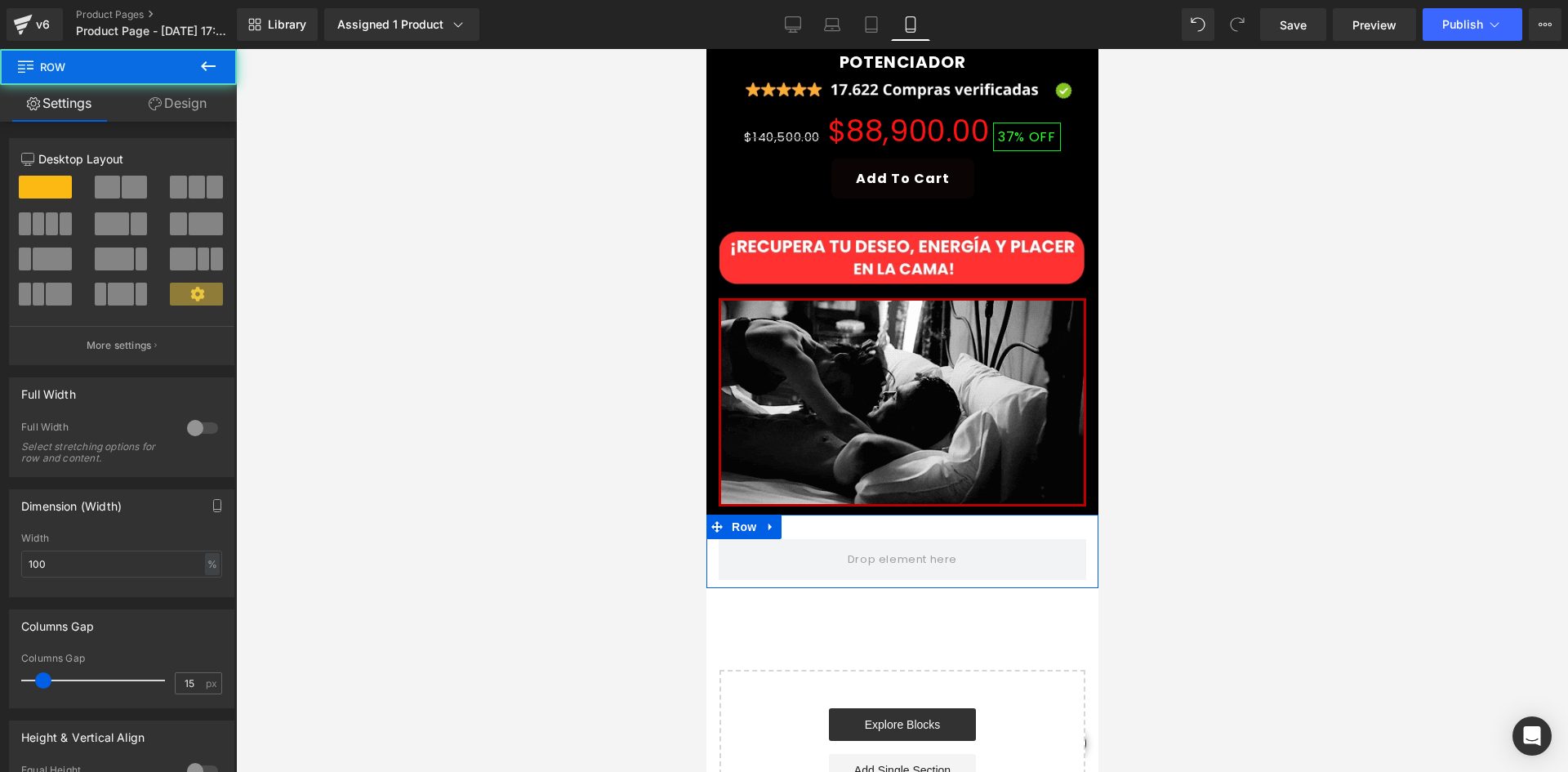
drag, startPoint x: 186, startPoint y: 116, endPoint x: 170, endPoint y: 151, distance: 38.5
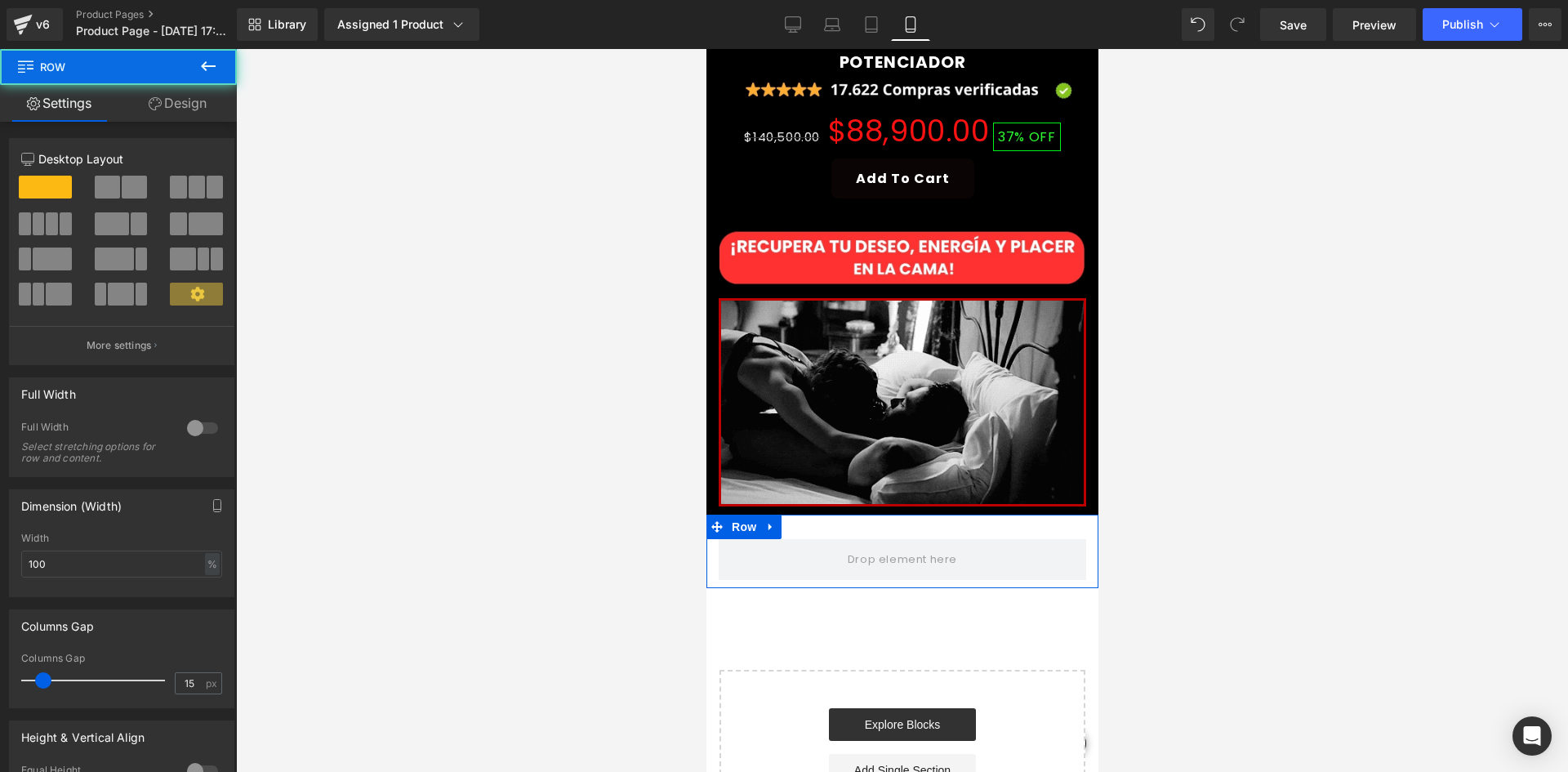
click at [188, 118] on link "Design" at bounding box center [178, 103] width 118 height 37
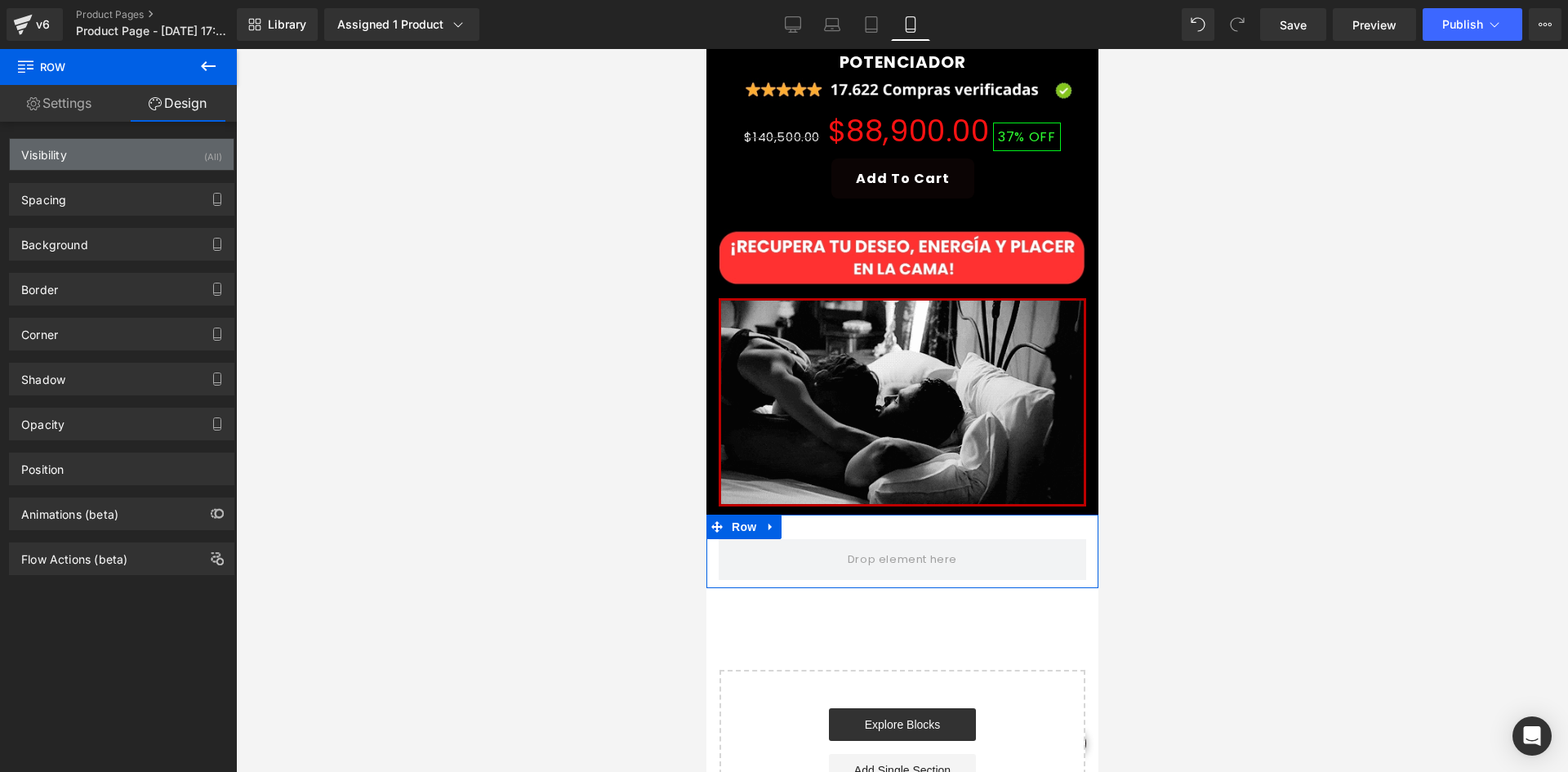
click at [170, 152] on div "Visibility (All)" at bounding box center [122, 154] width 224 height 31
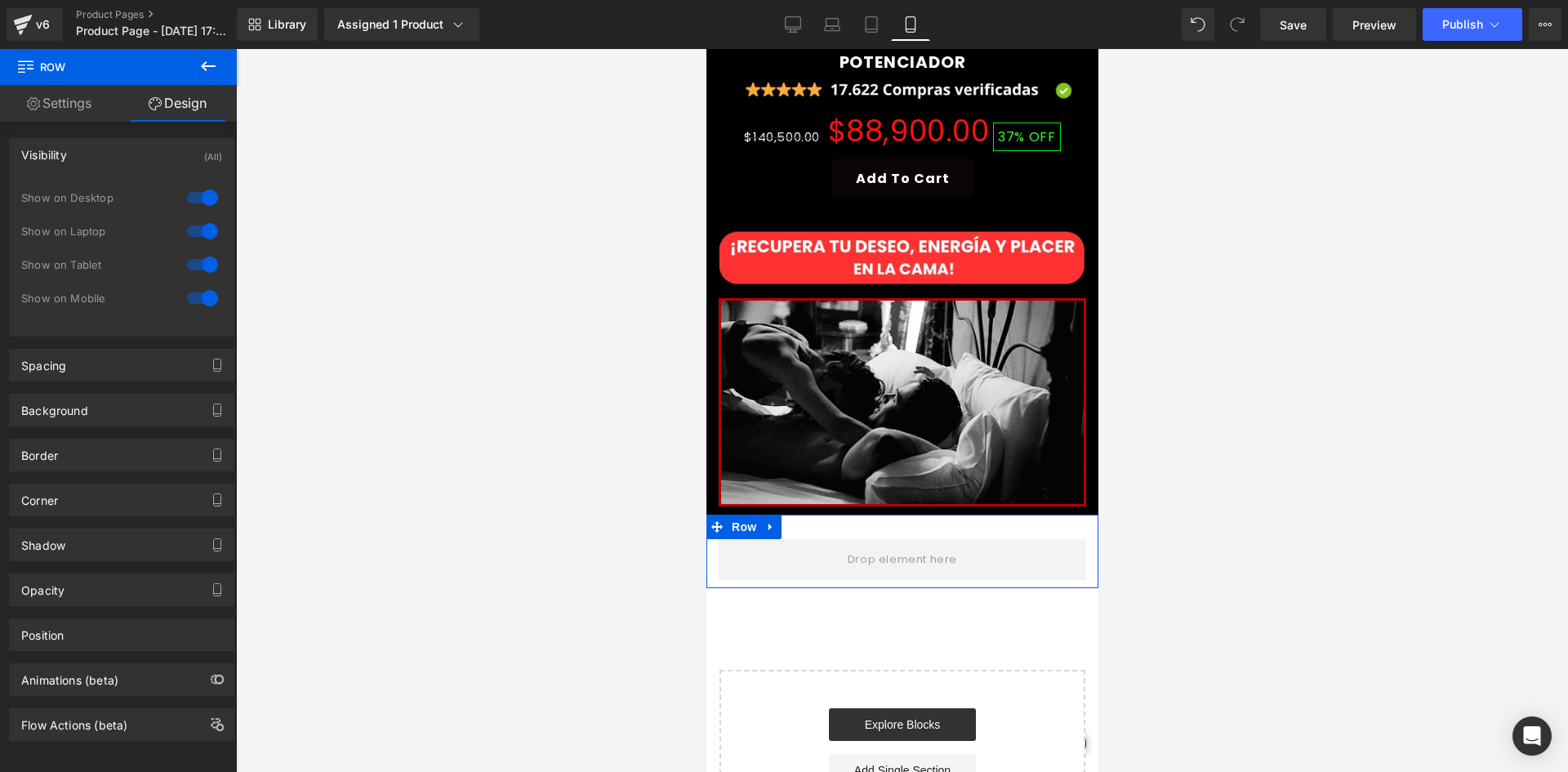
click at [206, 188] on div at bounding box center [203, 197] width 39 height 26
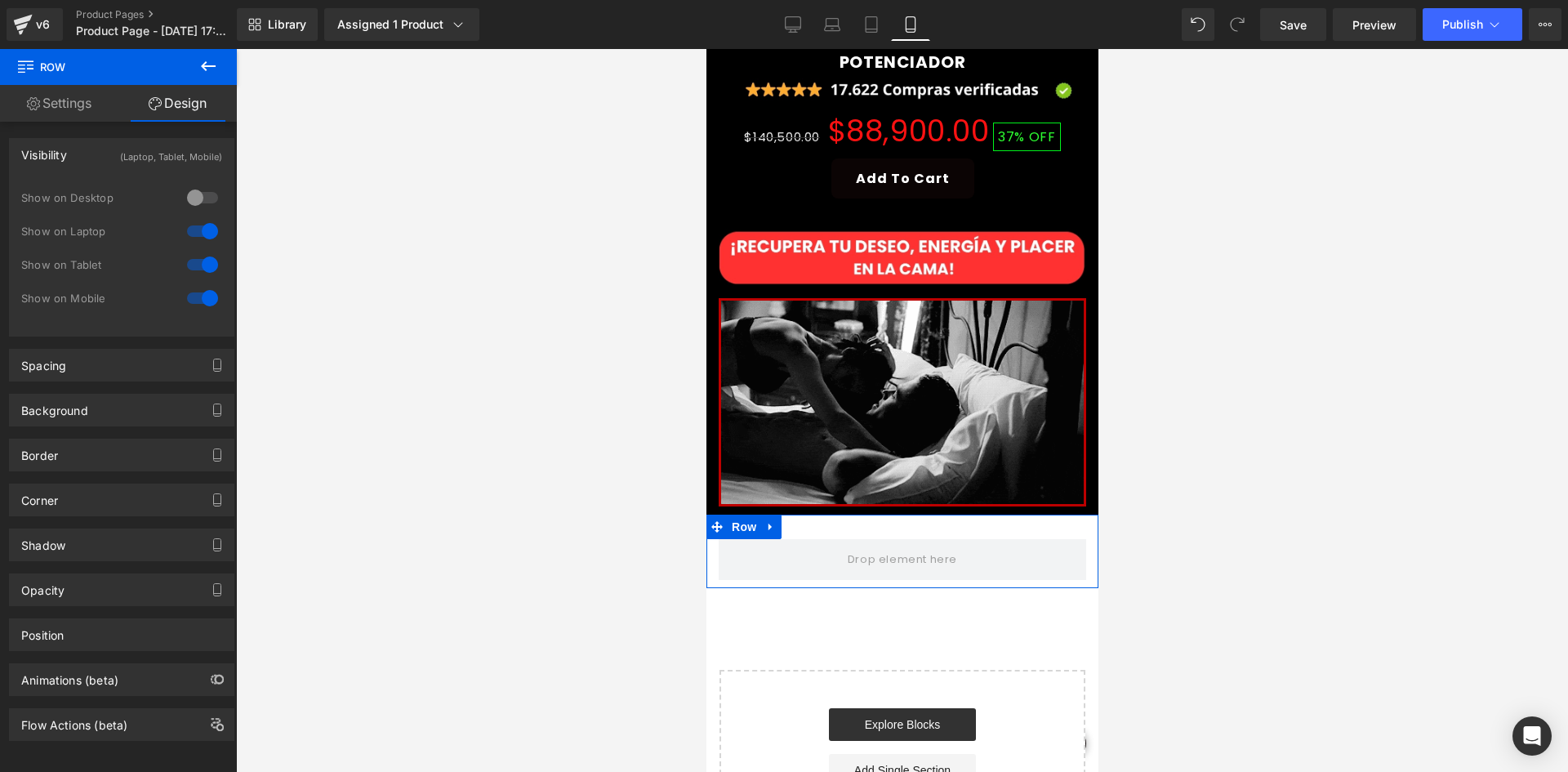
click at [206, 234] on div at bounding box center [203, 230] width 39 height 26
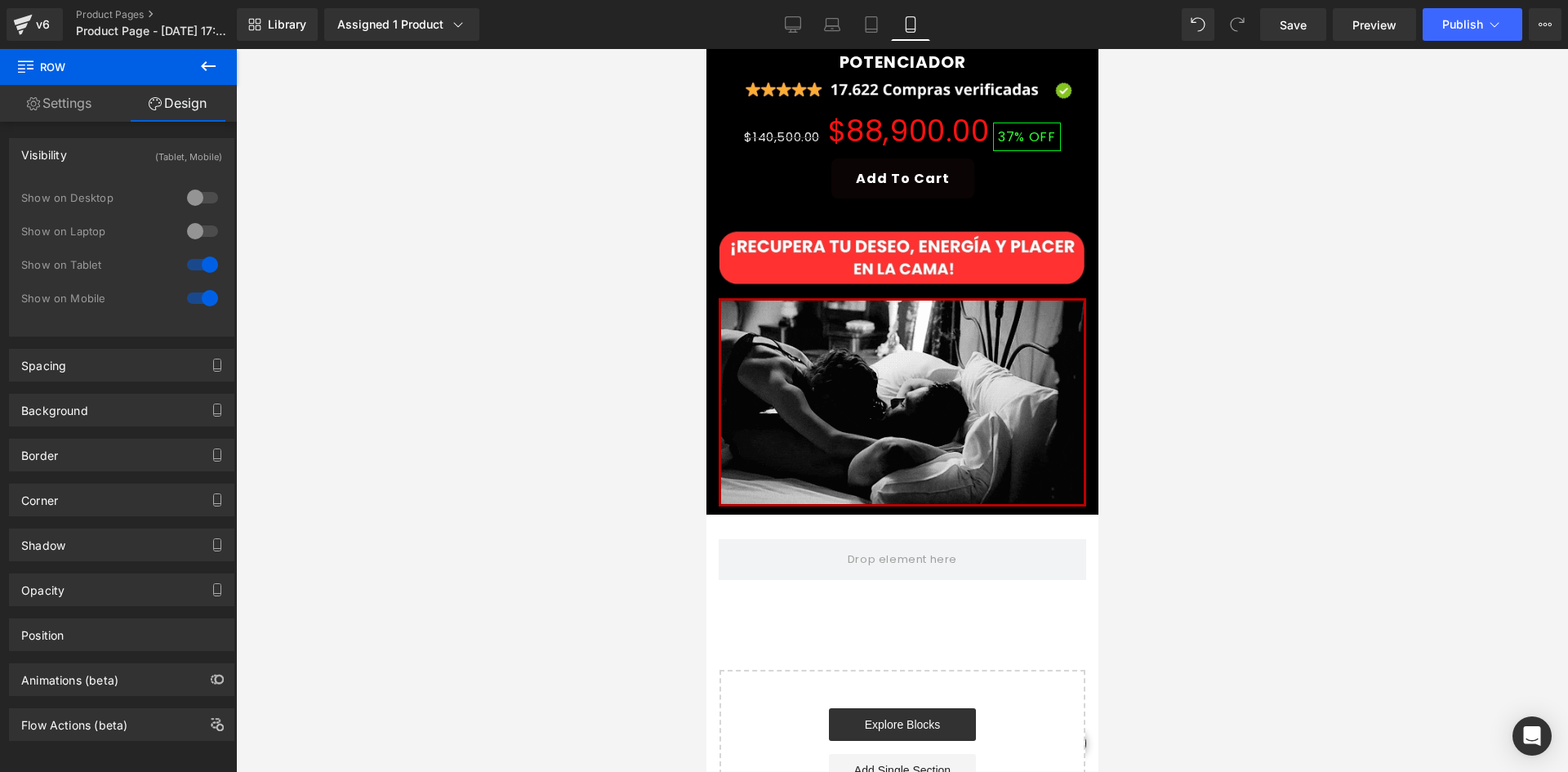
click at [212, 70] on icon at bounding box center [208, 66] width 20 height 20
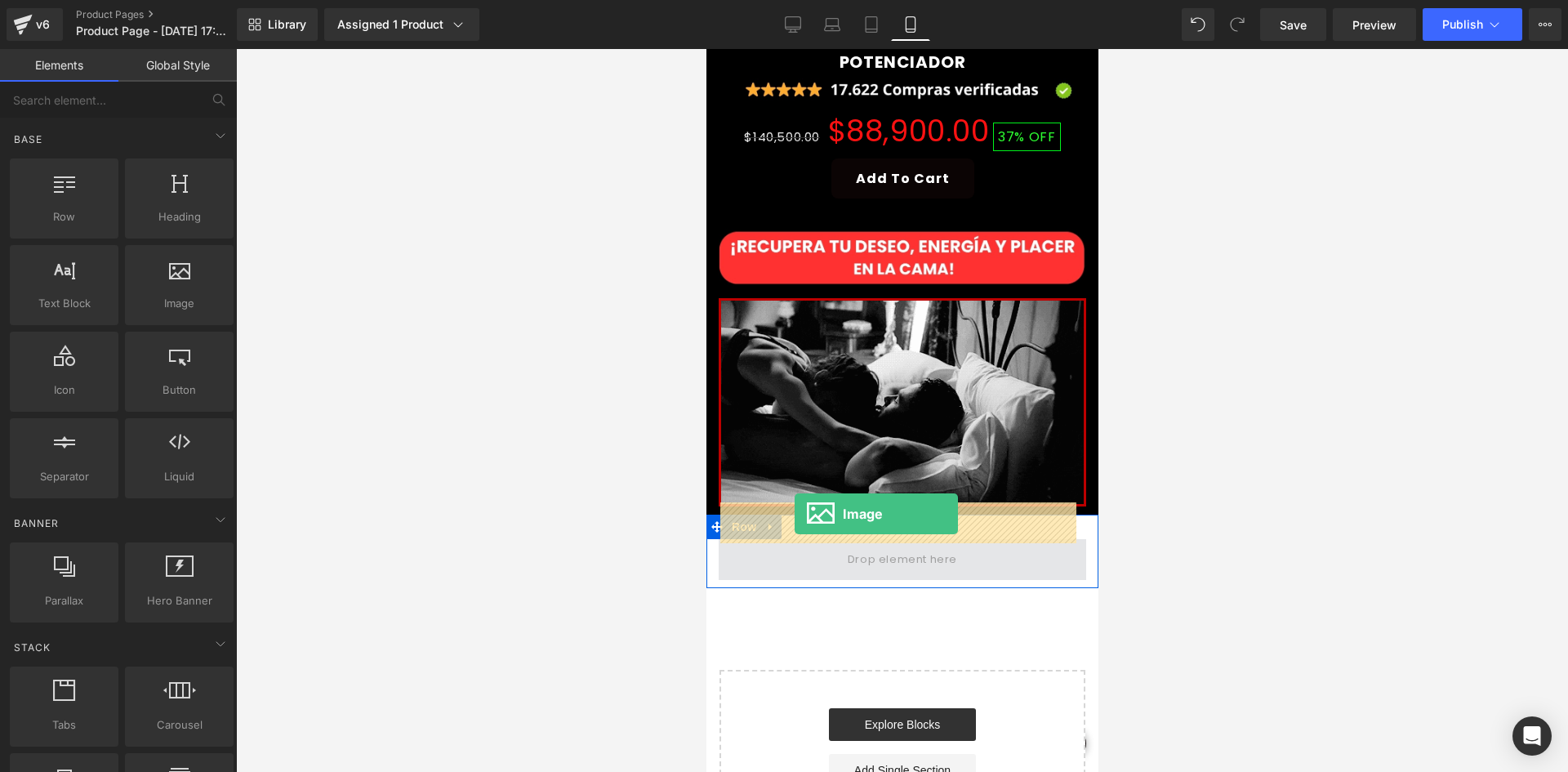
drag, startPoint x: 898, startPoint y: 328, endPoint x: 794, endPoint y: 514, distance: 213.1
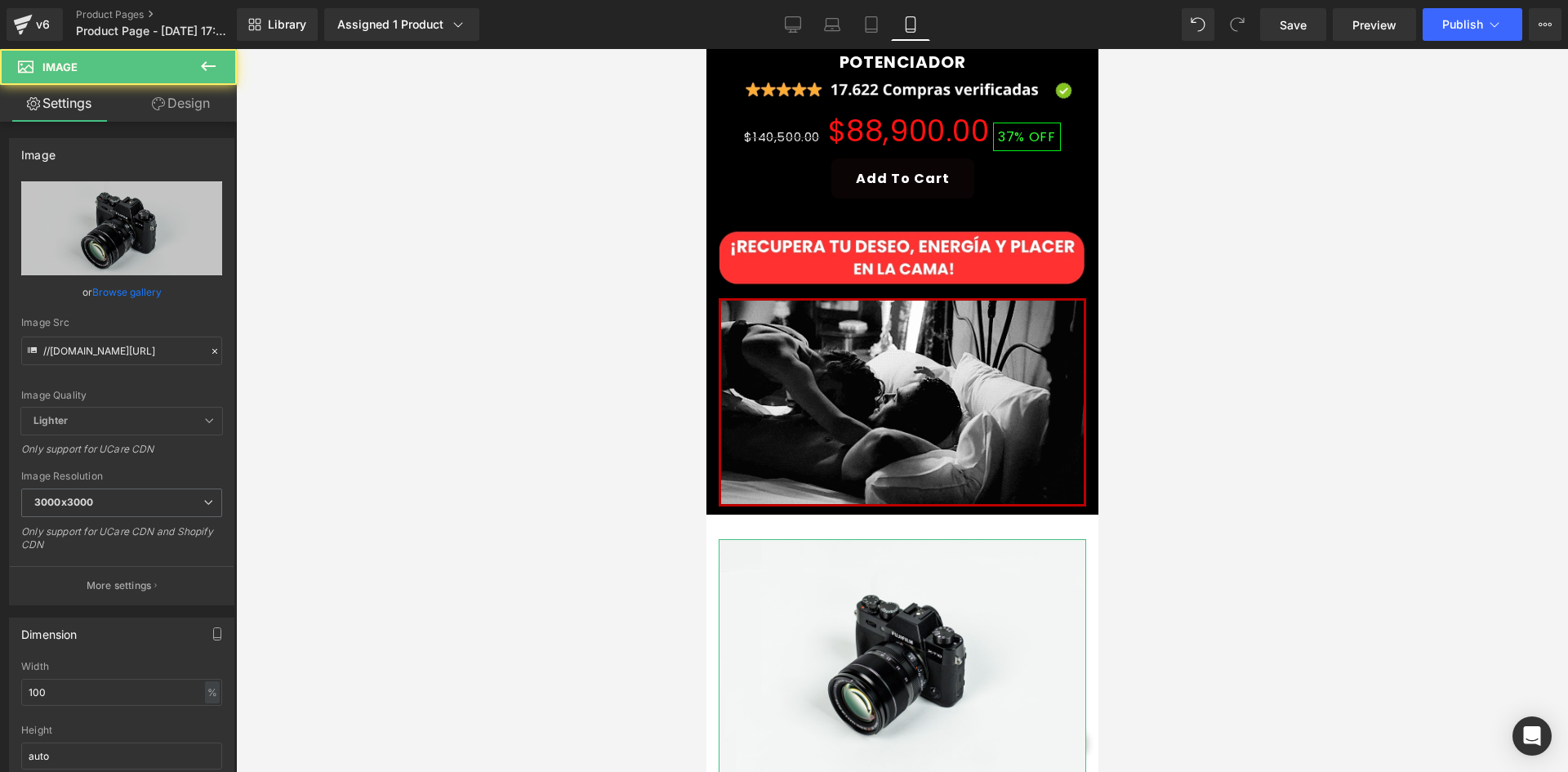
click at [188, 108] on link "Design" at bounding box center [181, 103] width 118 height 37
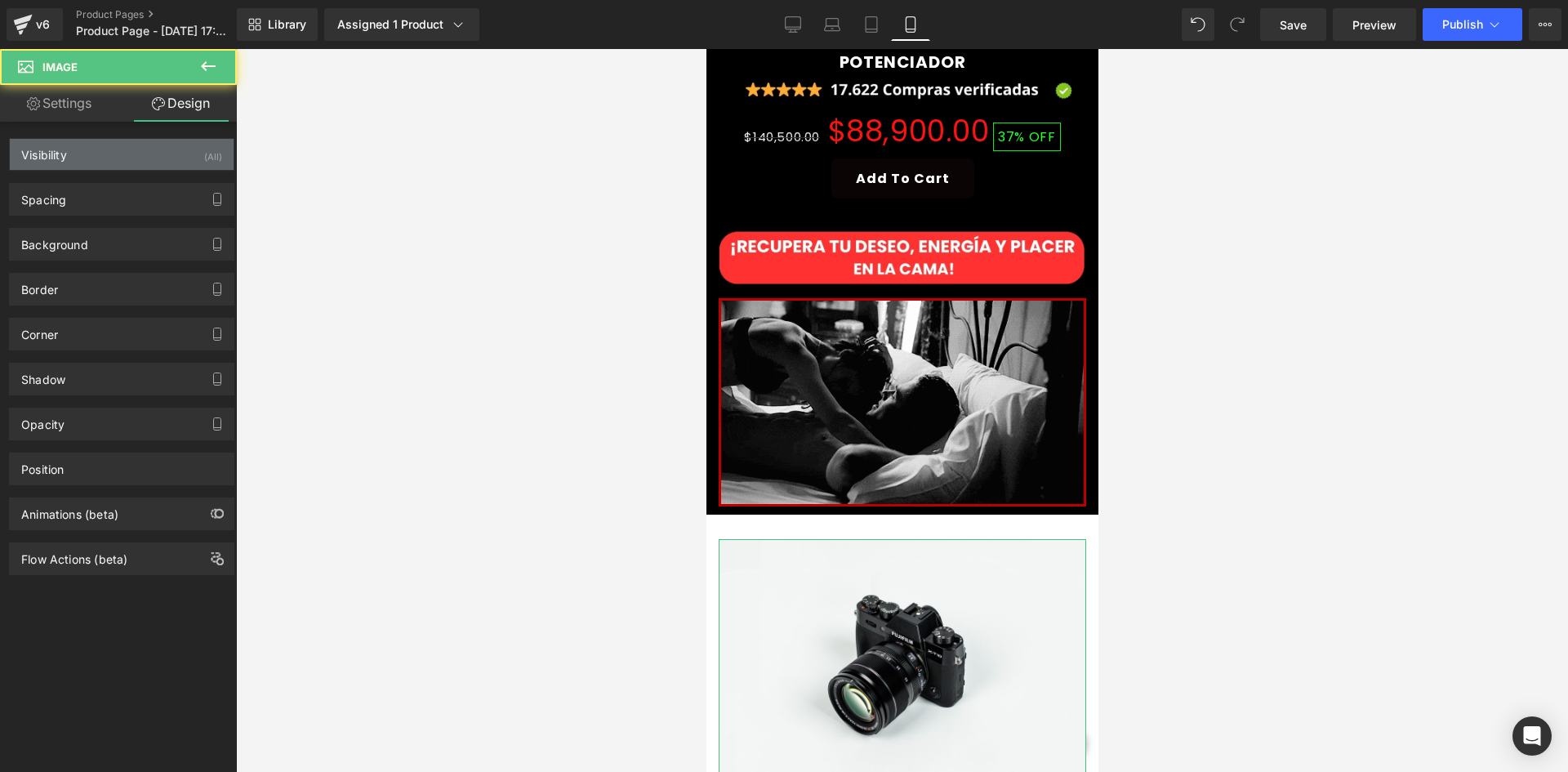
click at [188, 162] on div "Visibility (All)" at bounding box center [122, 154] width 224 height 31
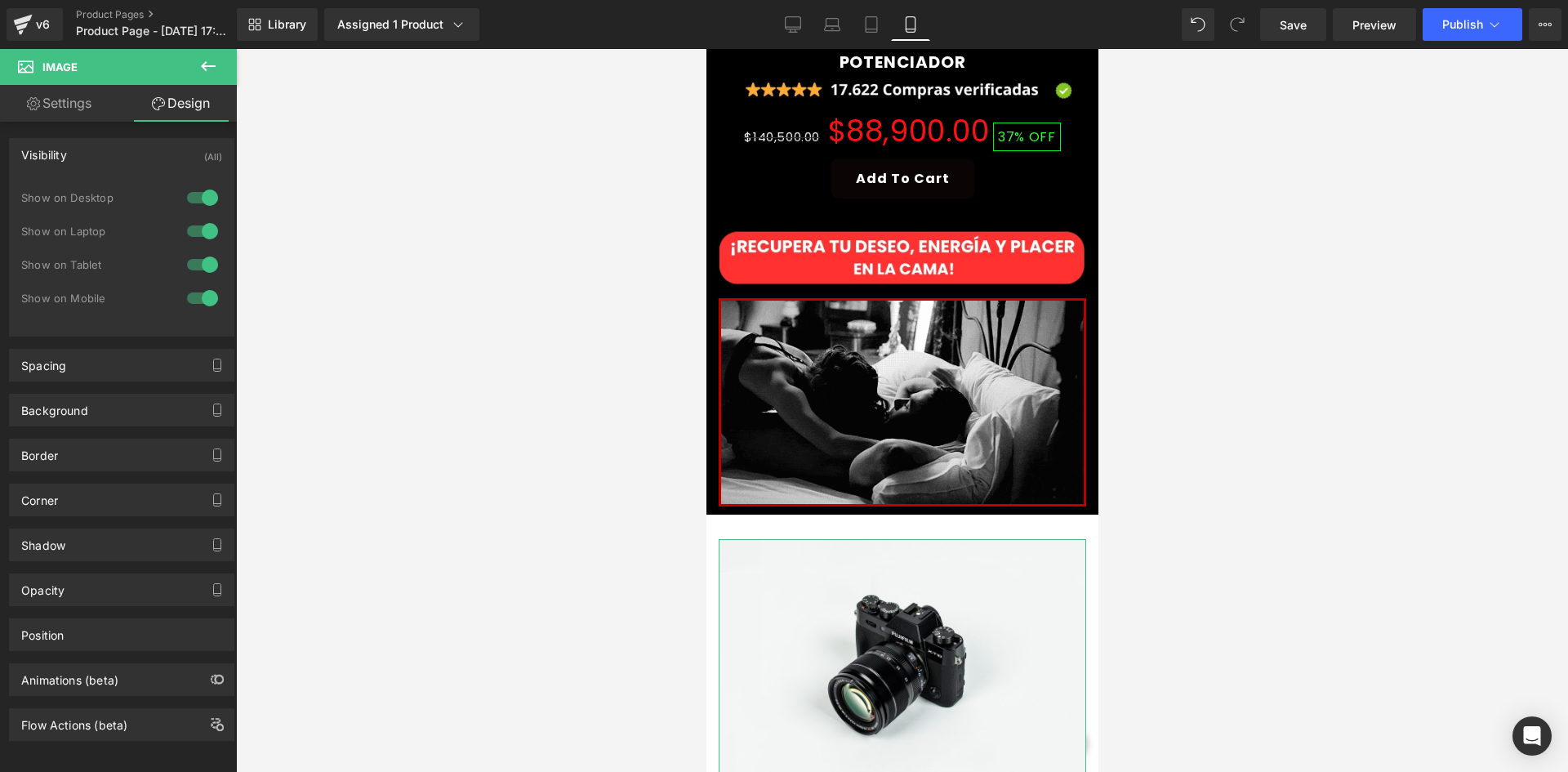
click at [200, 207] on div at bounding box center [203, 197] width 39 height 26
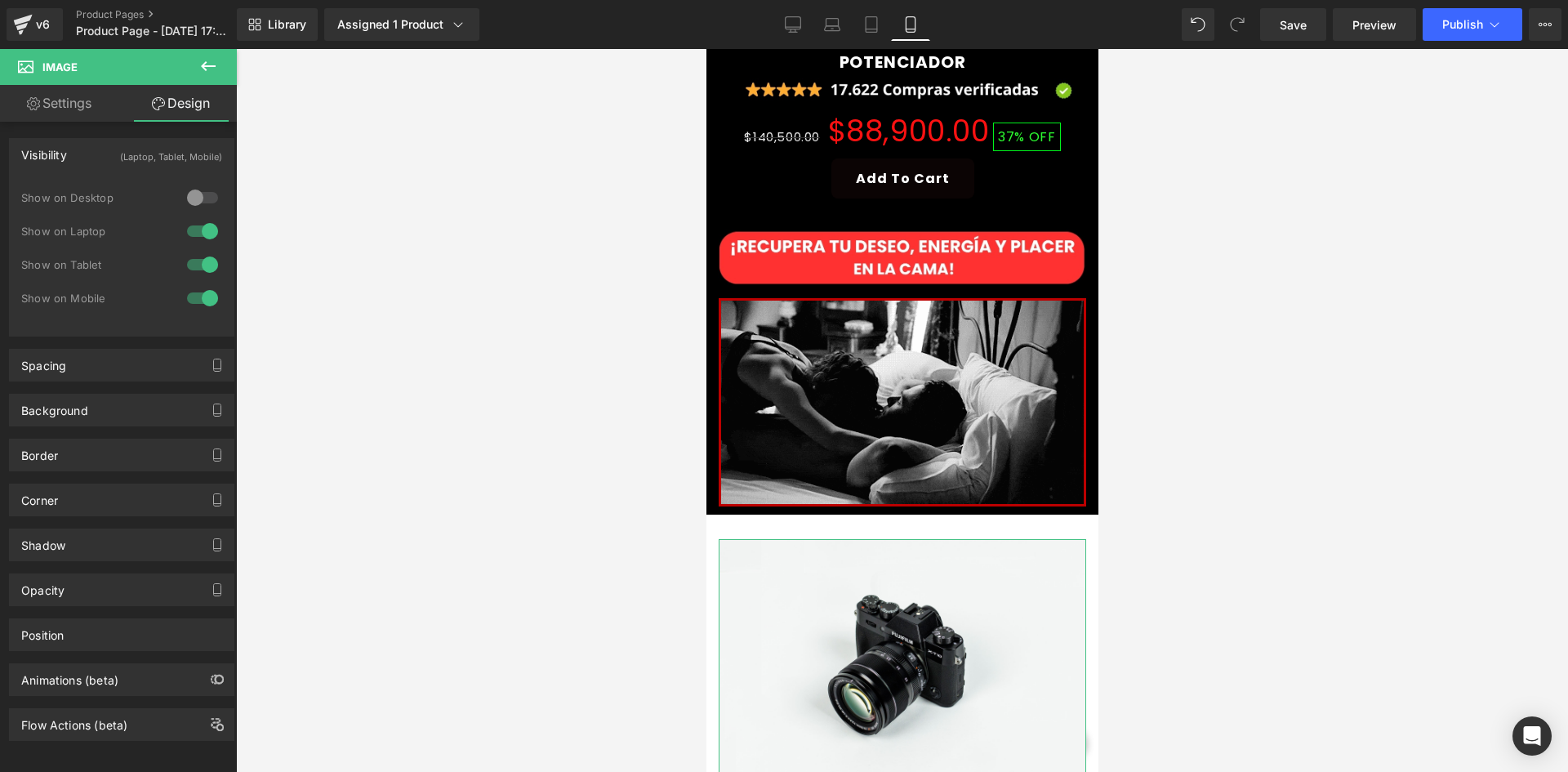
click at [206, 240] on div at bounding box center [203, 230] width 39 height 26
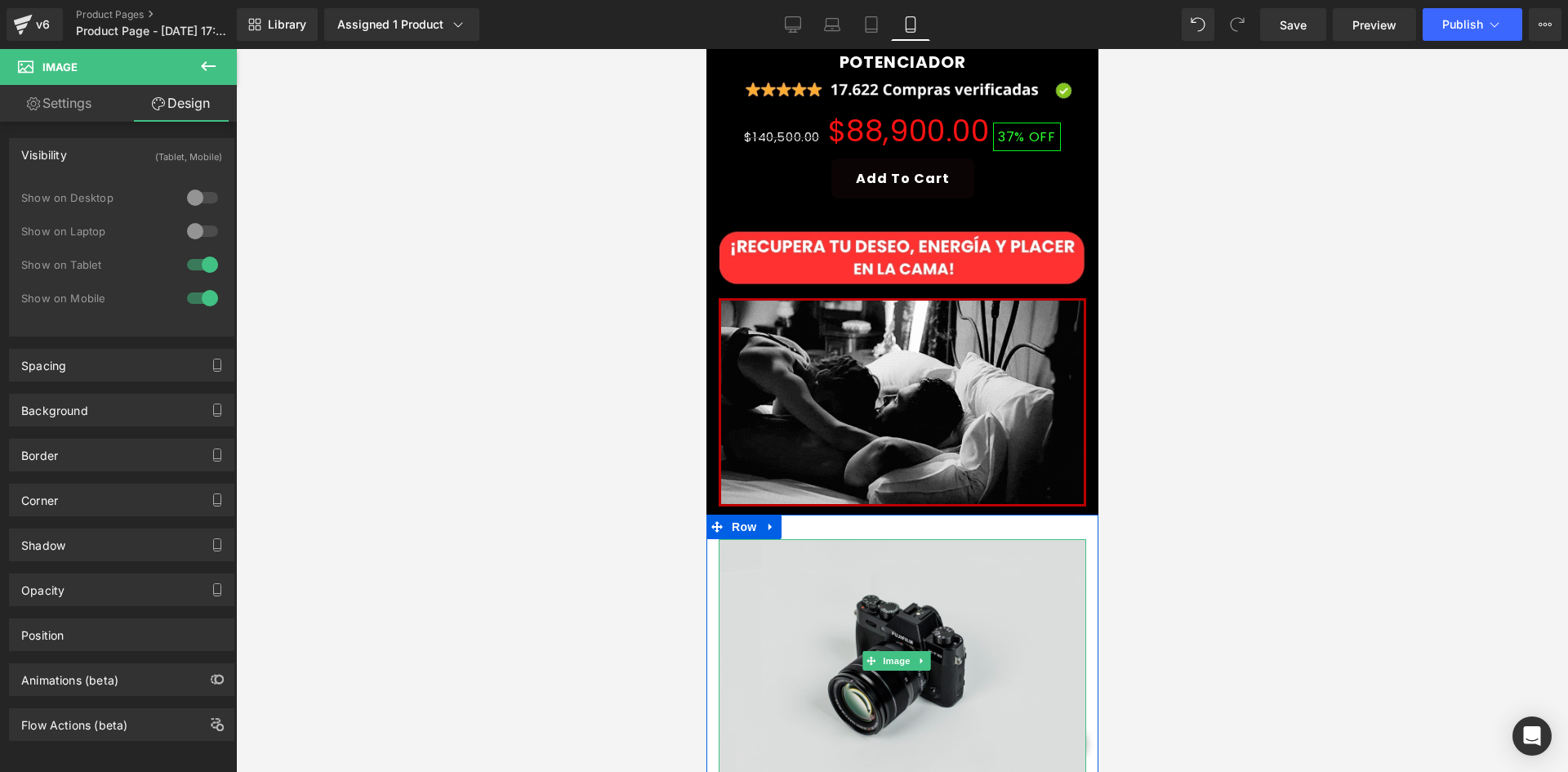
click at [816, 539] on img at bounding box center [902, 660] width 368 height 243
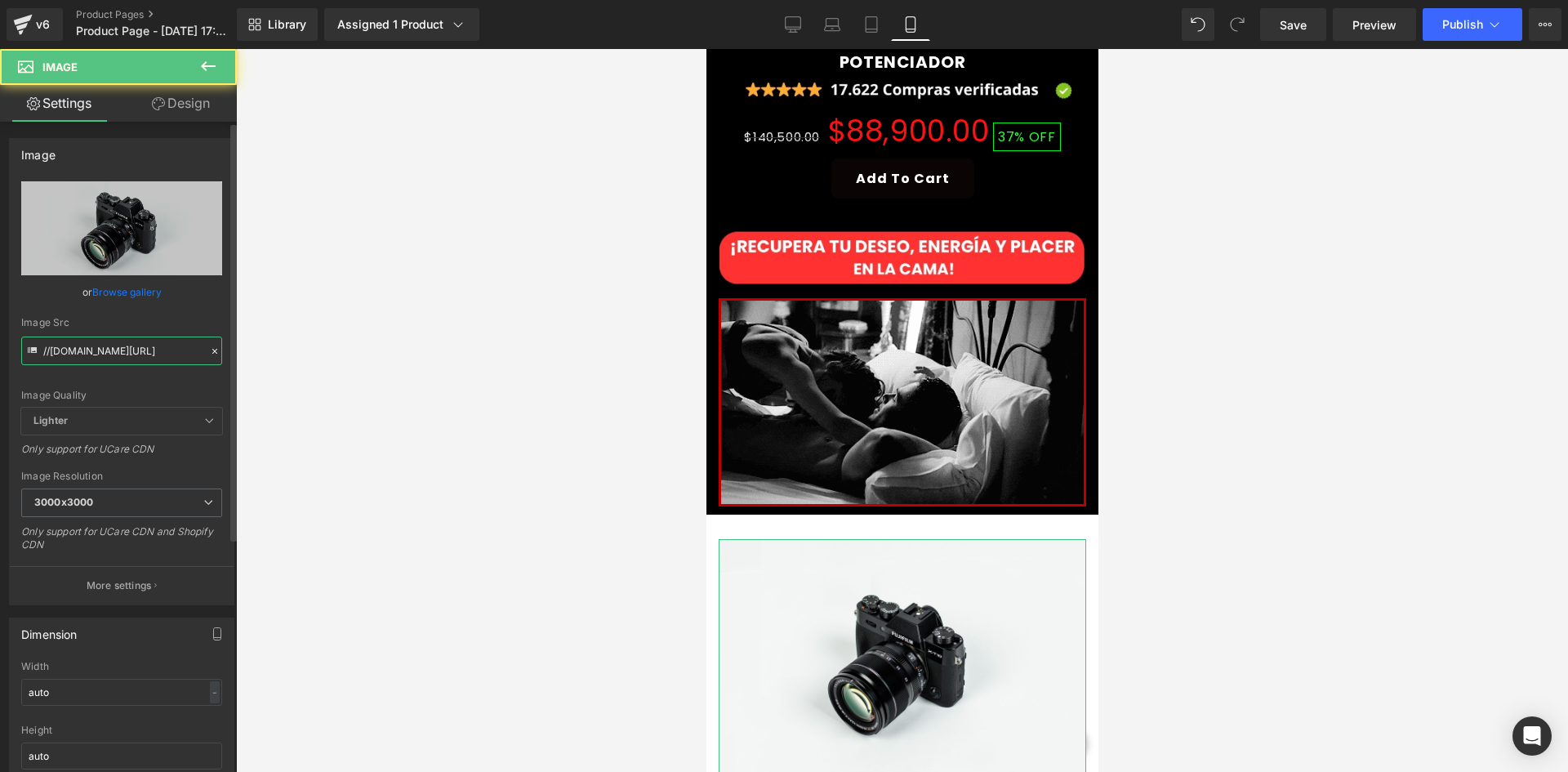
click at [77, 343] on input "//d1um8515vdn9kb.cloudfront.net/images/parallax.jpg" at bounding box center [122, 351] width 201 height 29
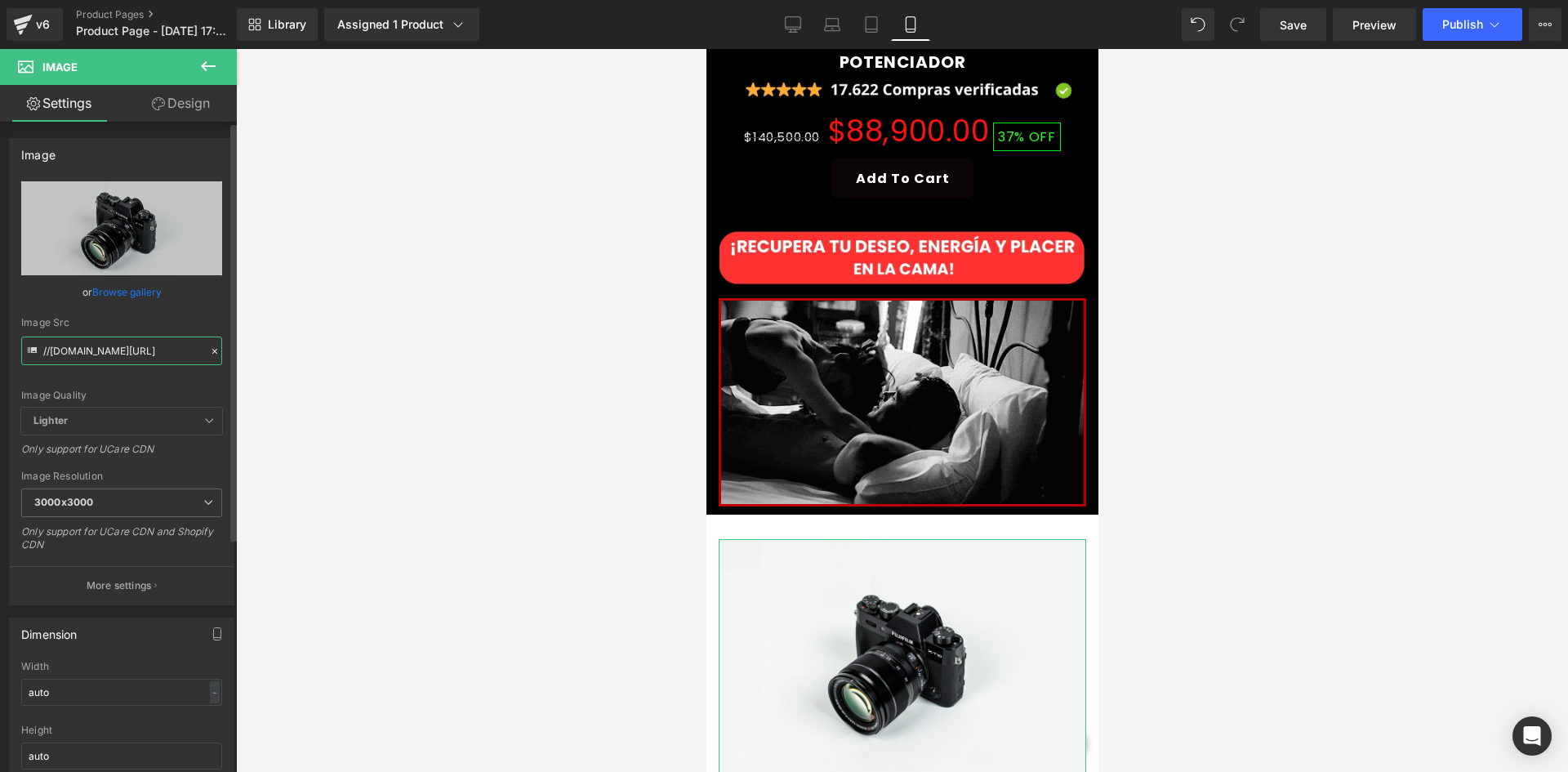
click at [77, 343] on input "//d1um8515vdn9kb.cloudfront.net/images/parallax.jpg" at bounding box center [122, 351] width 201 height 29
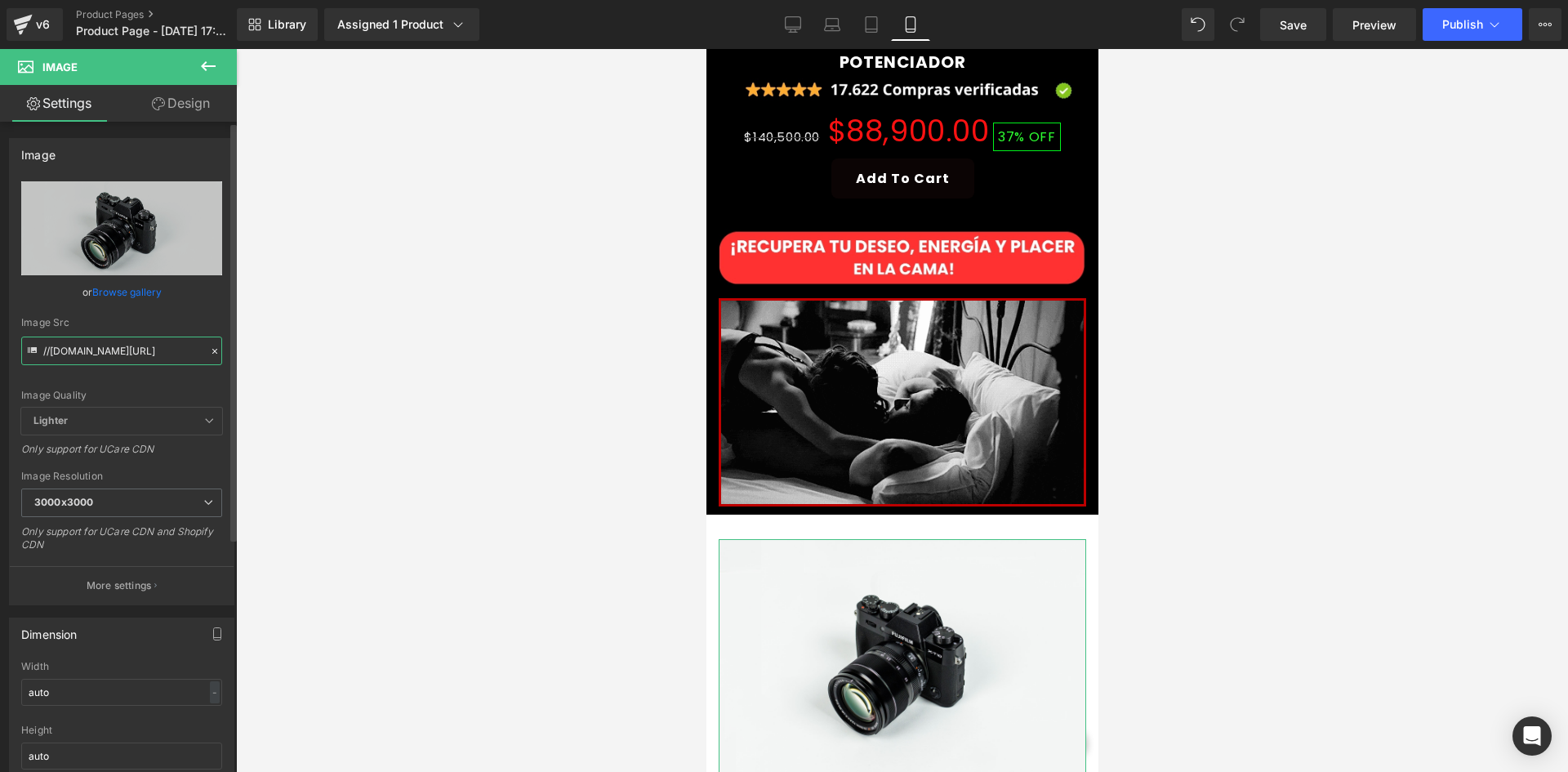
click at [77, 343] on input "//d1um8515vdn9kb.cloudfront.net/images/parallax.jpg" at bounding box center [122, 351] width 201 height 29
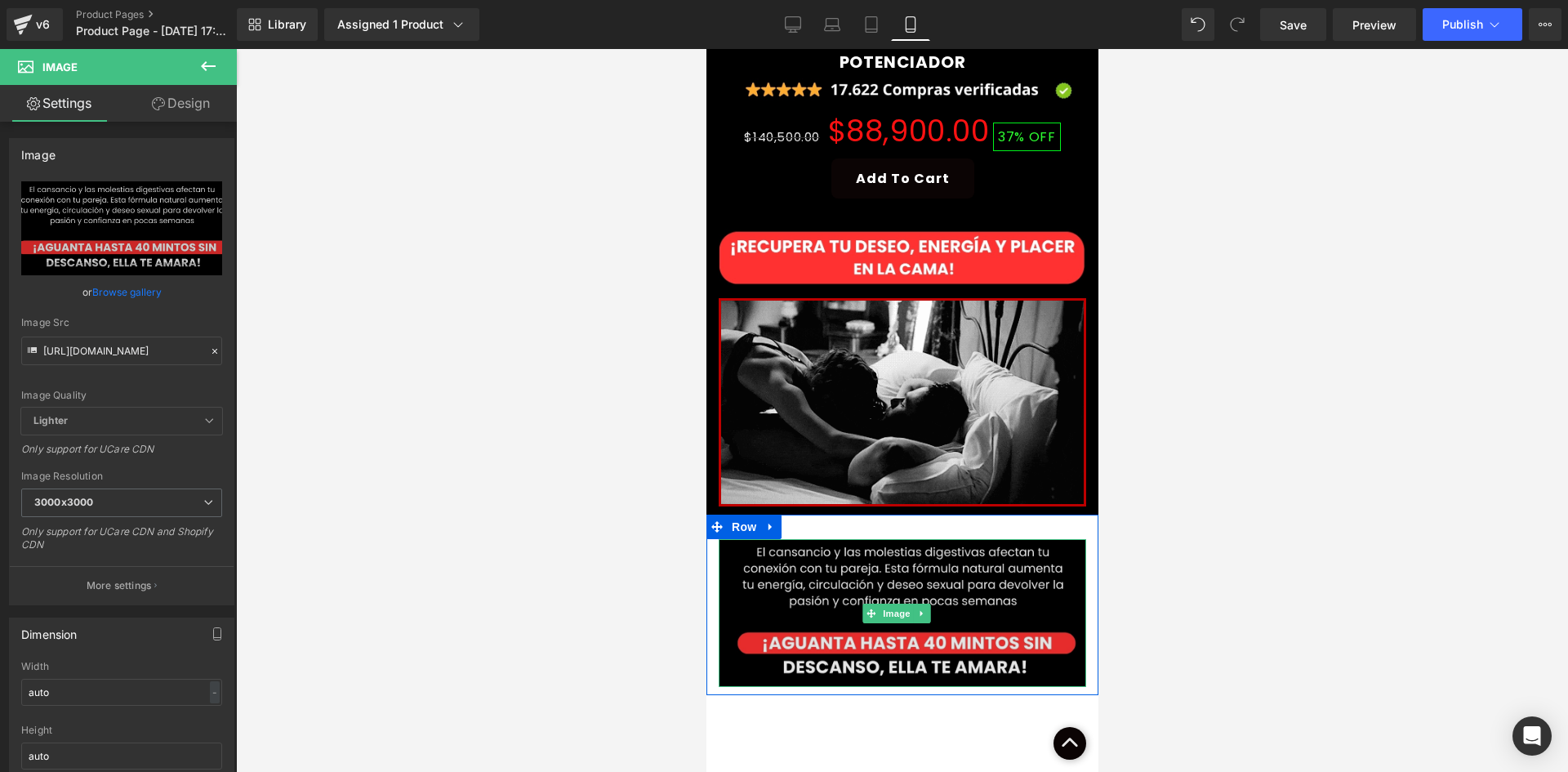
scroll to position [0, 0]
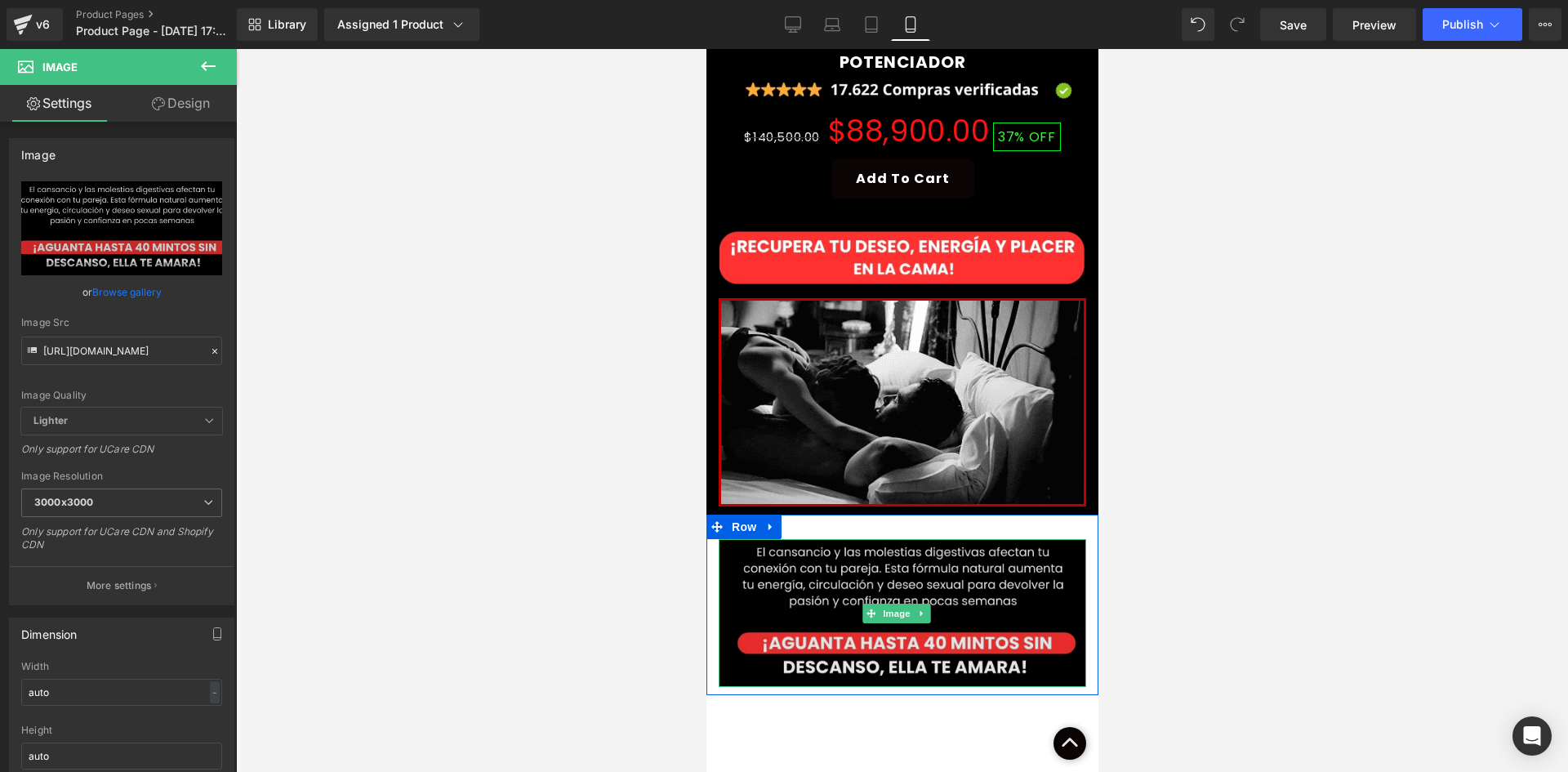
click at [889, 539] on img at bounding box center [902, 613] width 368 height 149
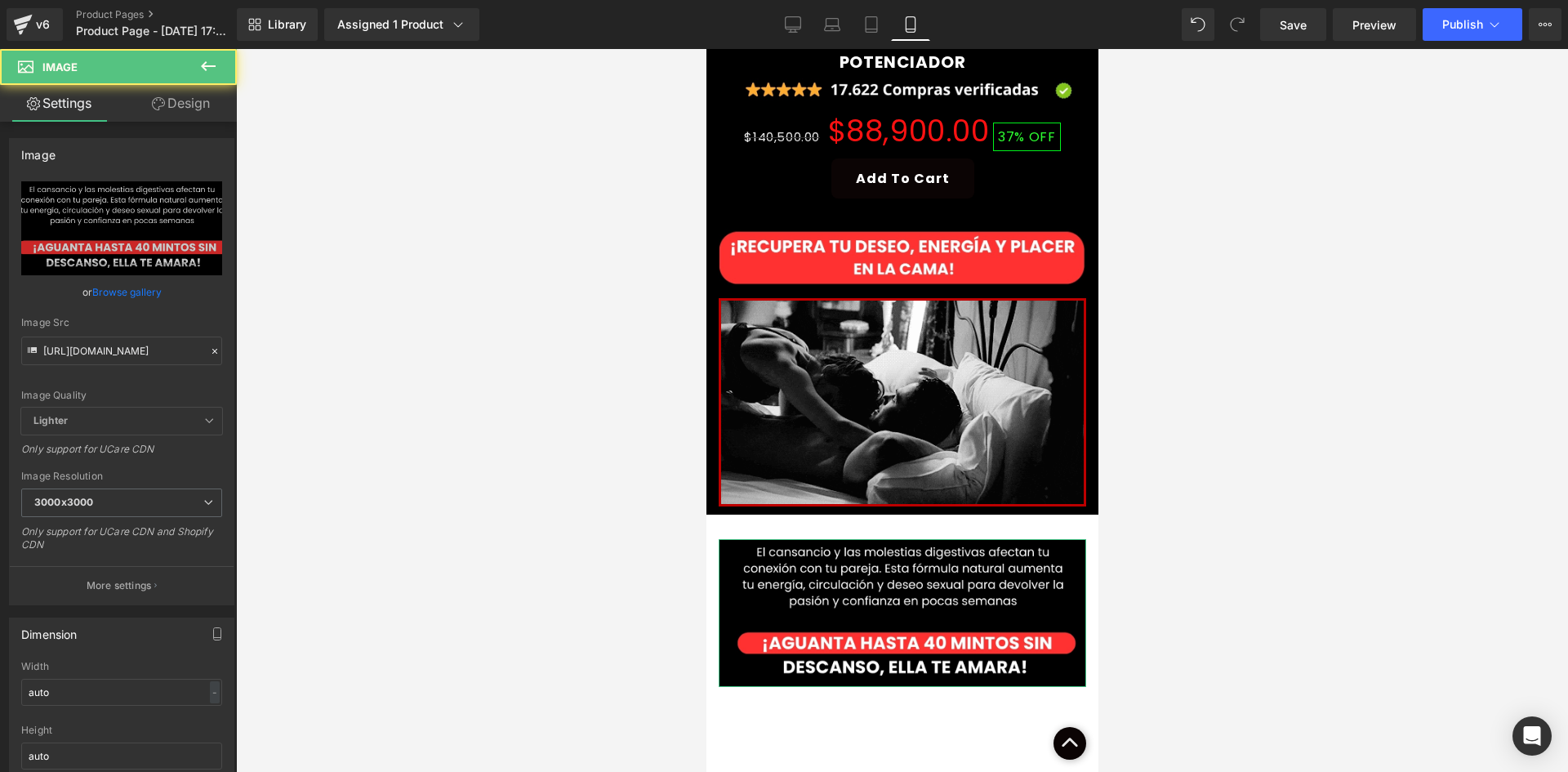
click at [182, 100] on link "Design" at bounding box center [181, 103] width 118 height 37
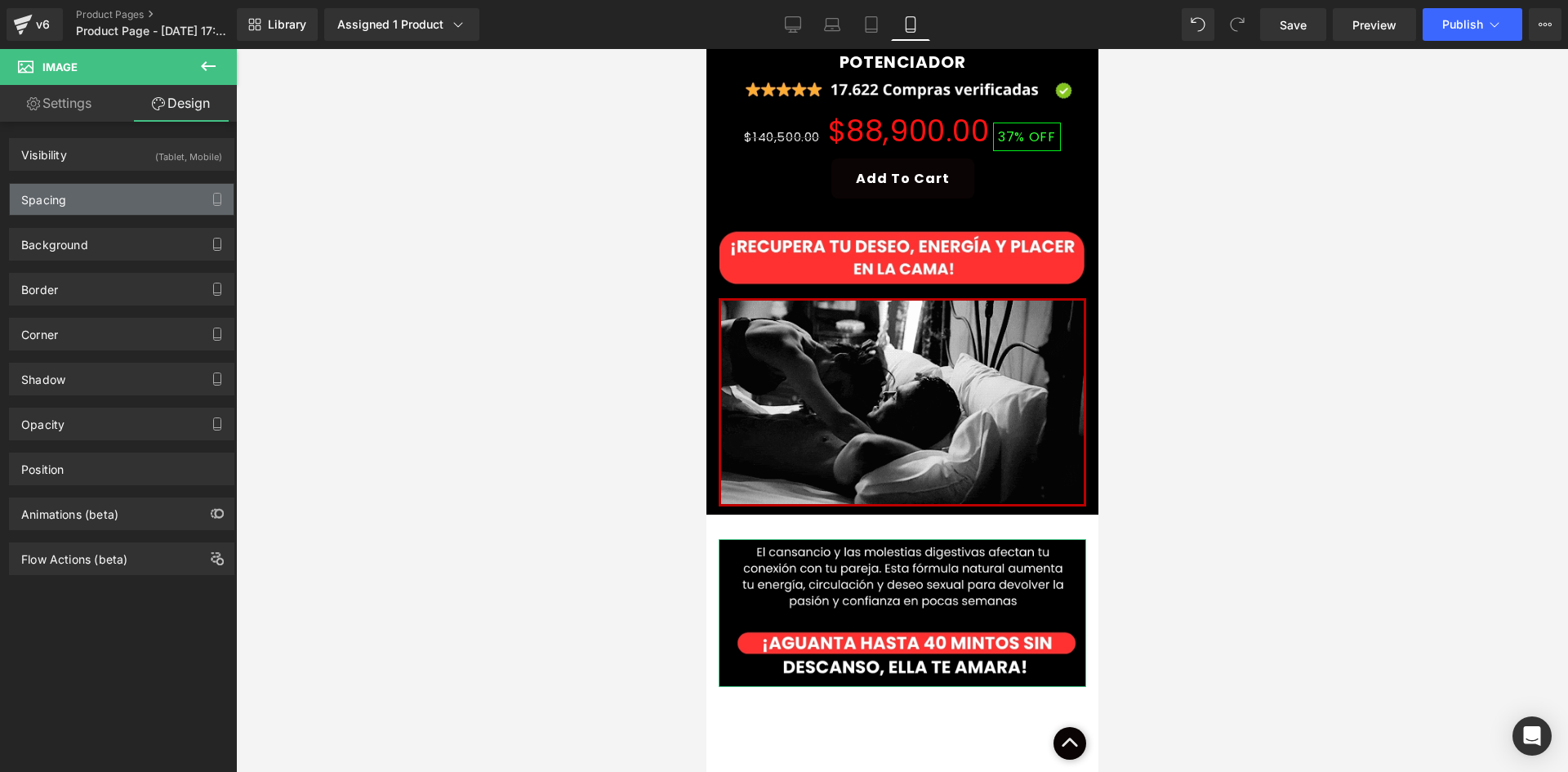
click at [156, 200] on div "Spacing" at bounding box center [122, 199] width 224 height 31
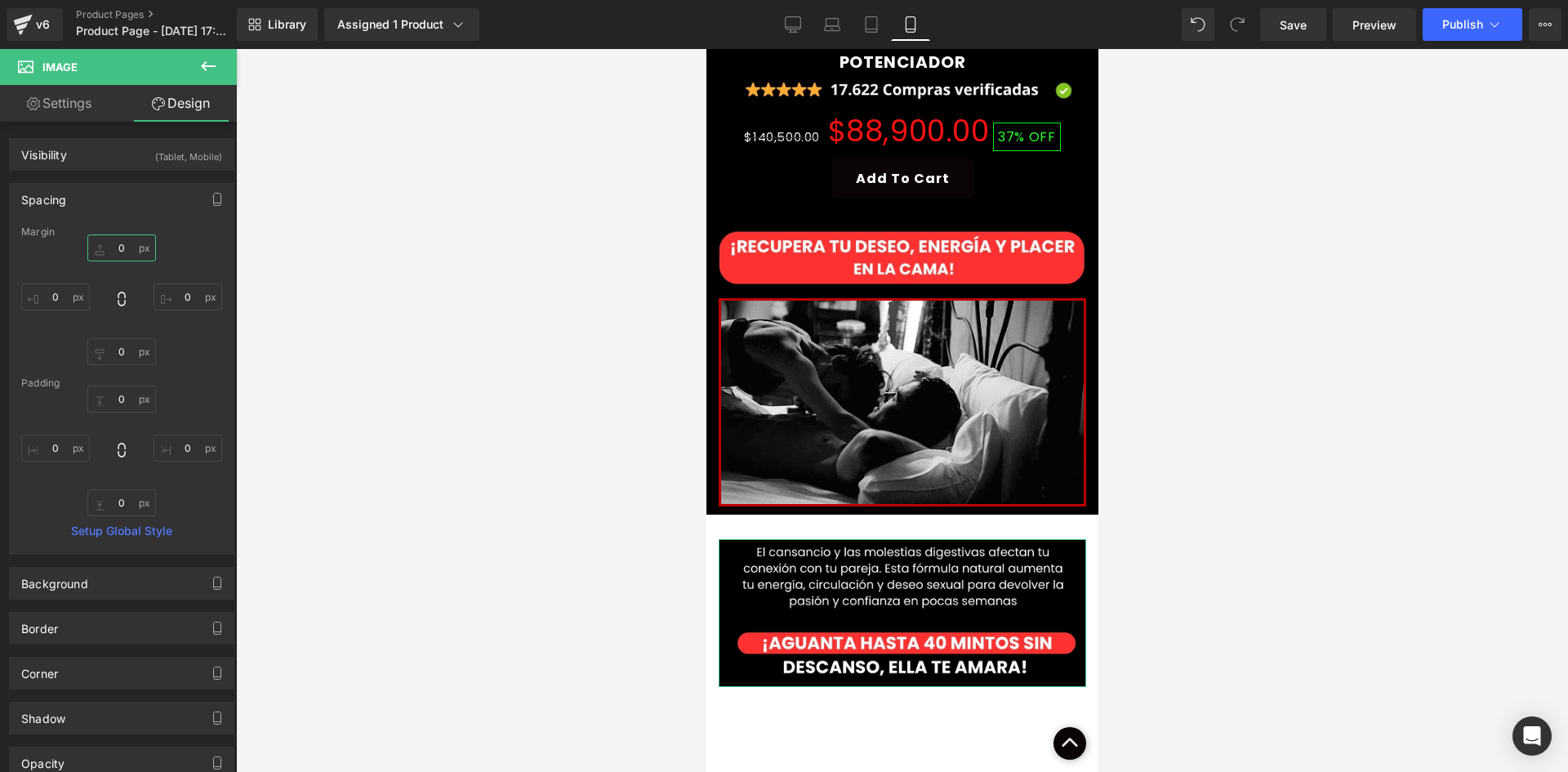
click at [126, 252] on input "0" at bounding box center [121, 247] width 69 height 27
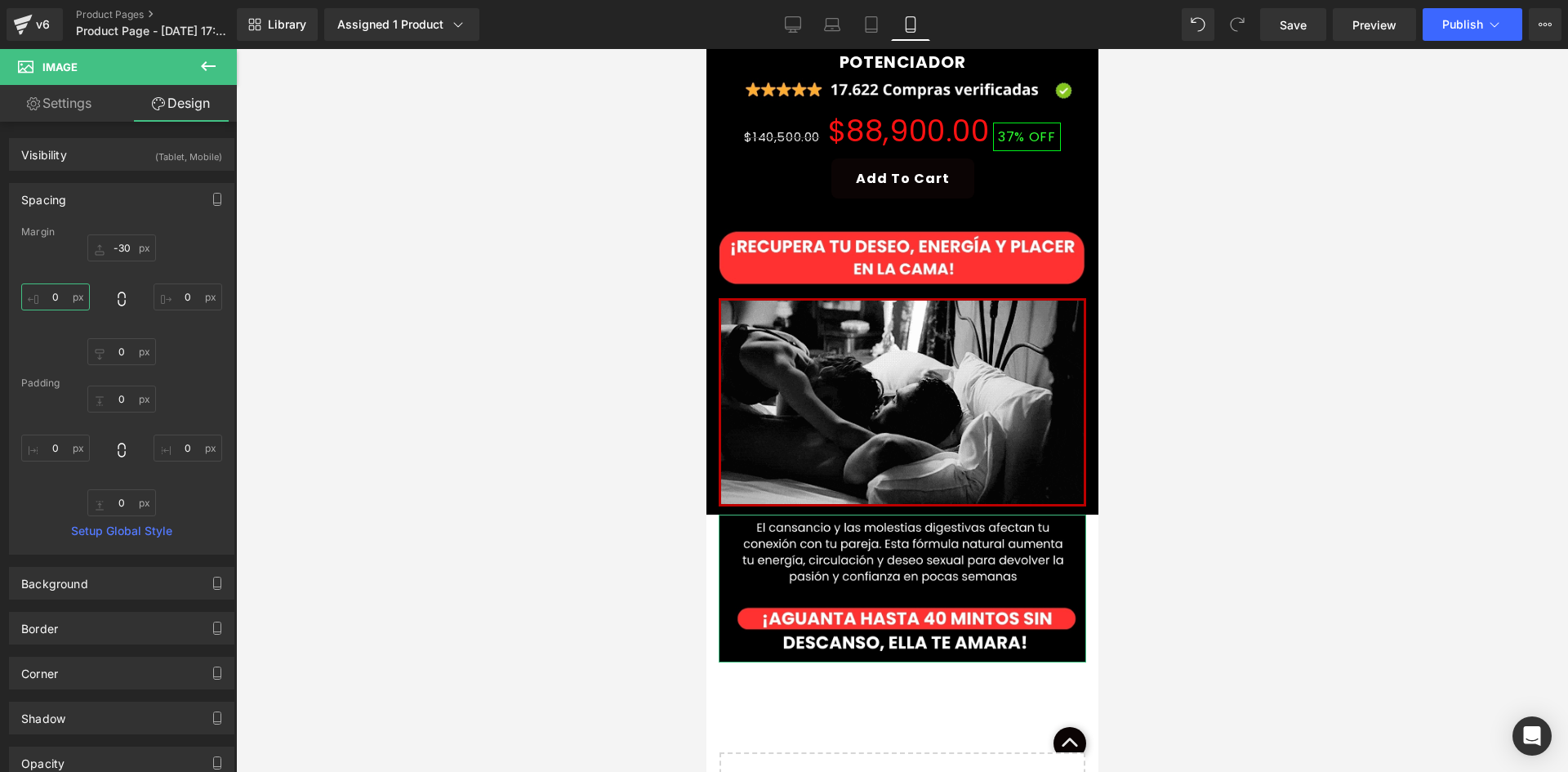
click at [57, 306] on input "0" at bounding box center [56, 297] width 69 height 27
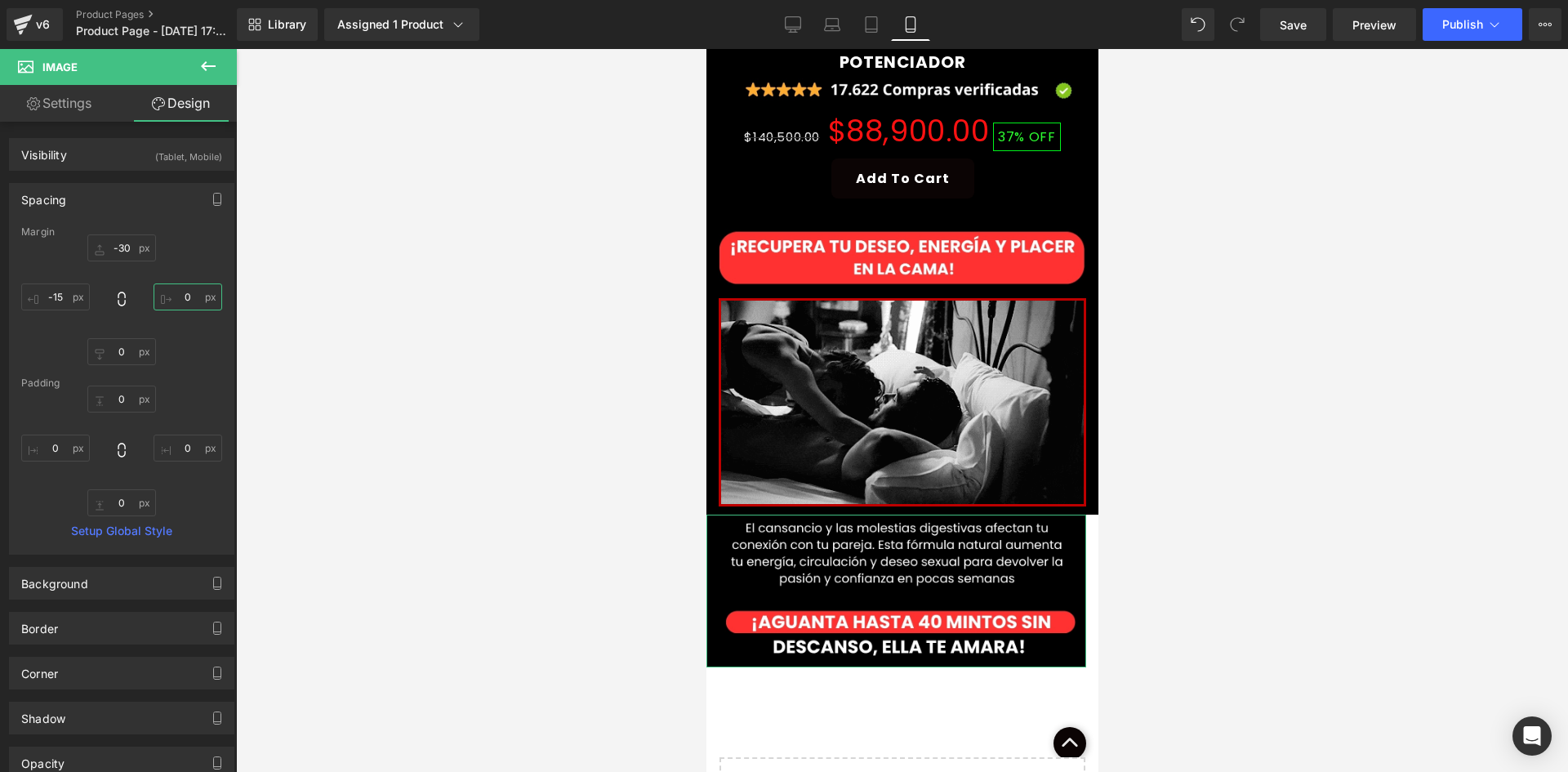
click at [170, 305] on input "0" at bounding box center [187, 297] width 69 height 27
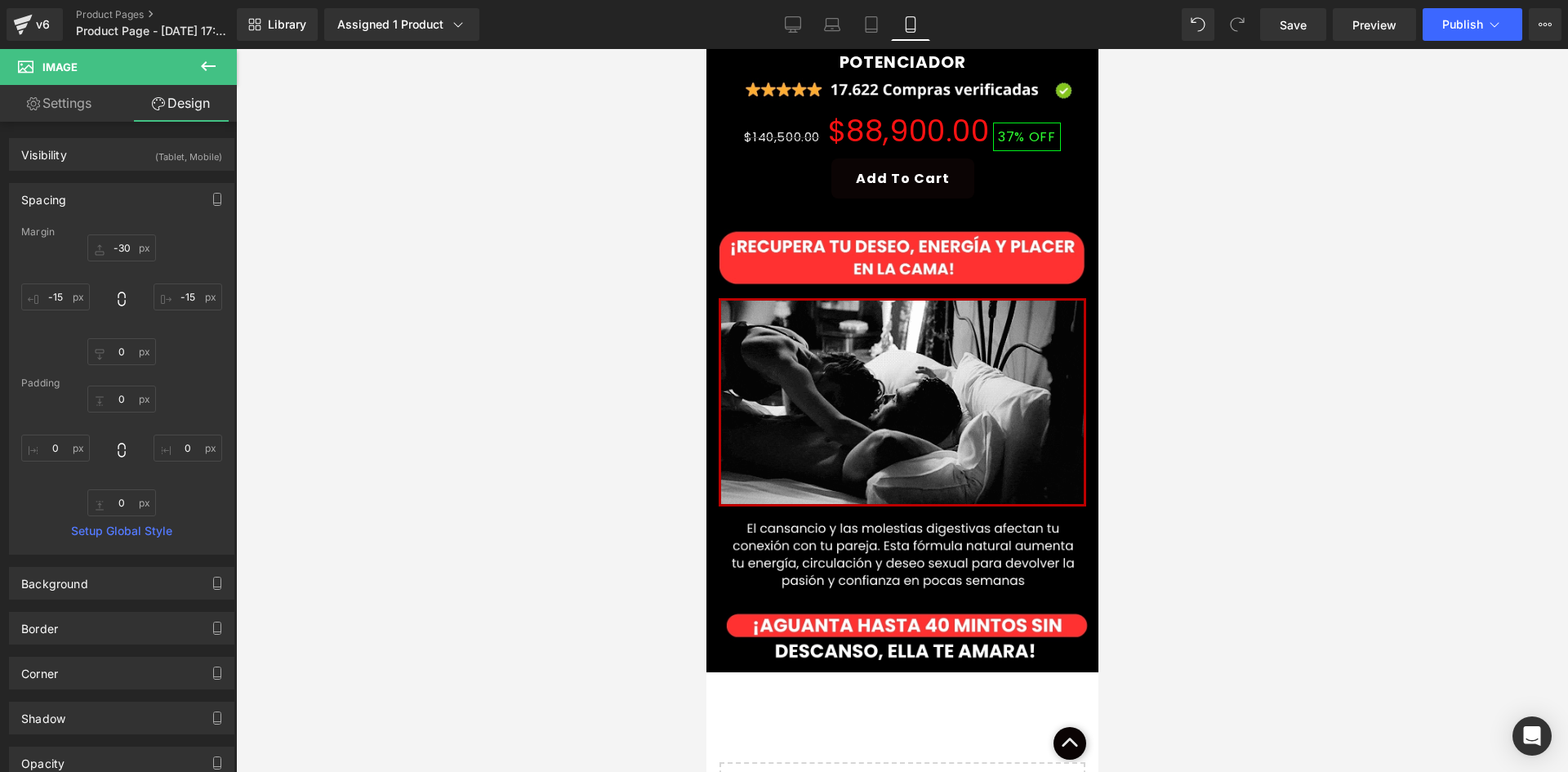
click at [195, 62] on button at bounding box center [208, 67] width 57 height 36
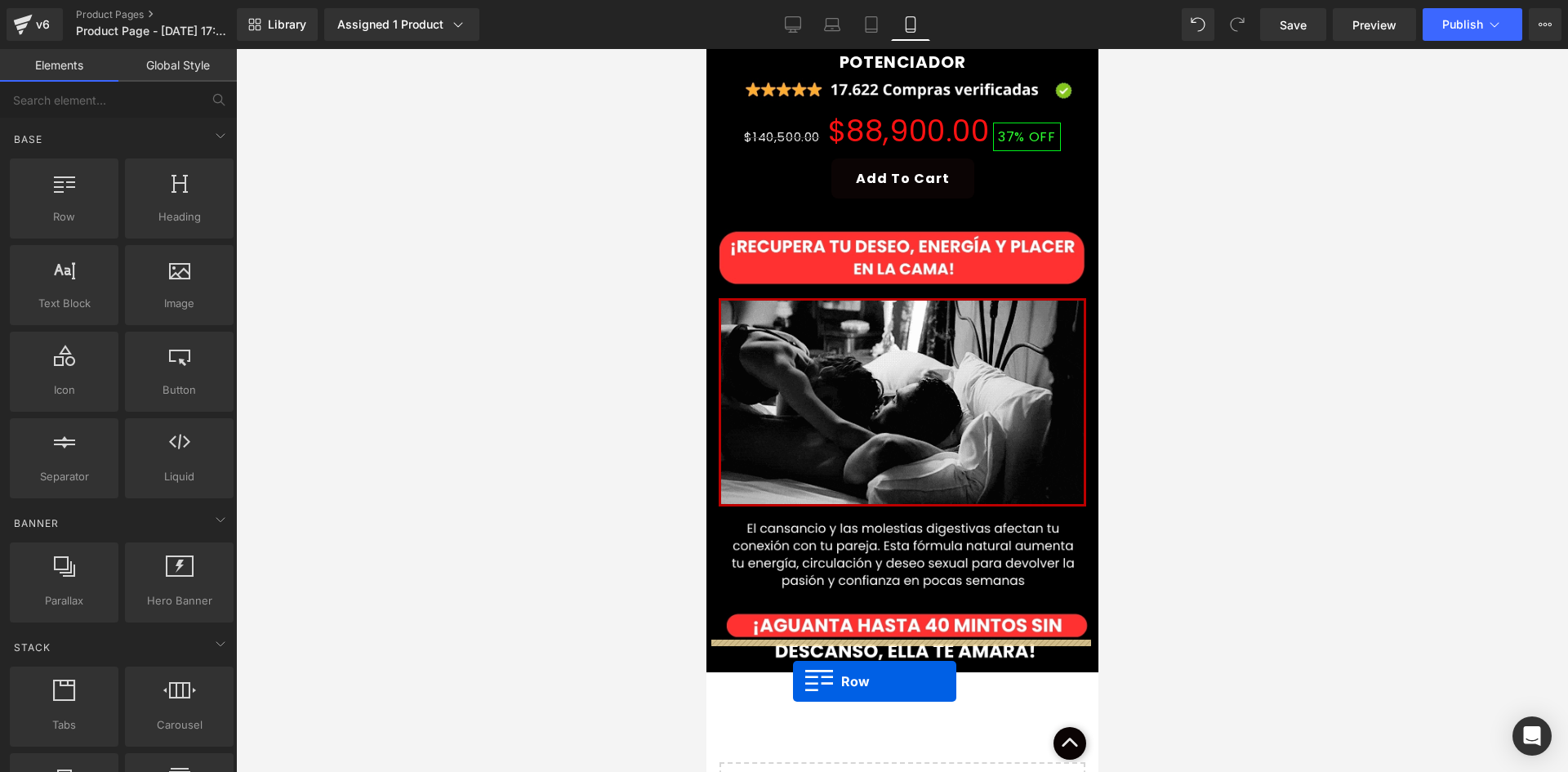
drag, startPoint x: 758, startPoint y: 253, endPoint x: 793, endPoint y: 681, distance: 429.4
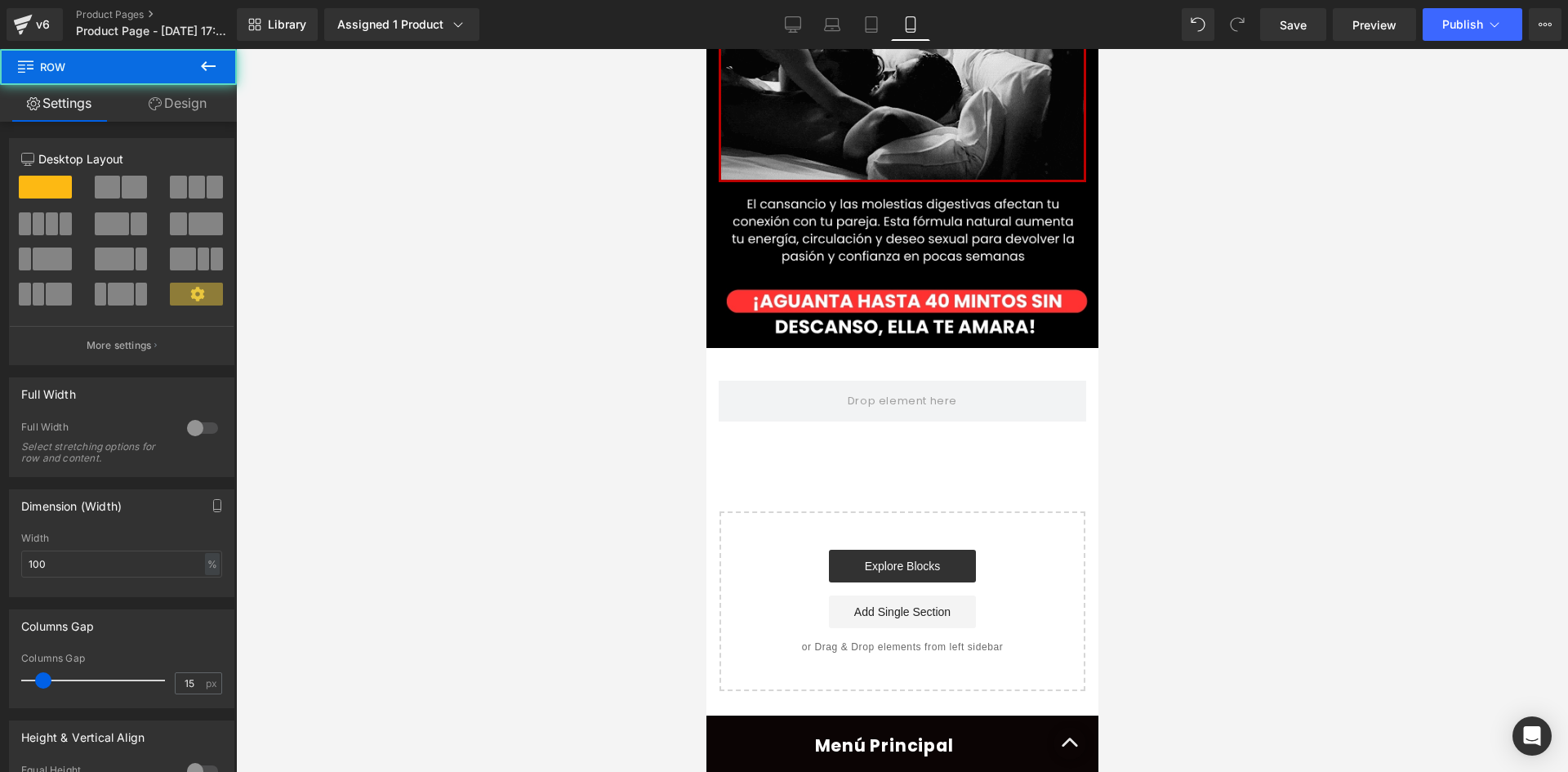
scroll to position [1221, 0]
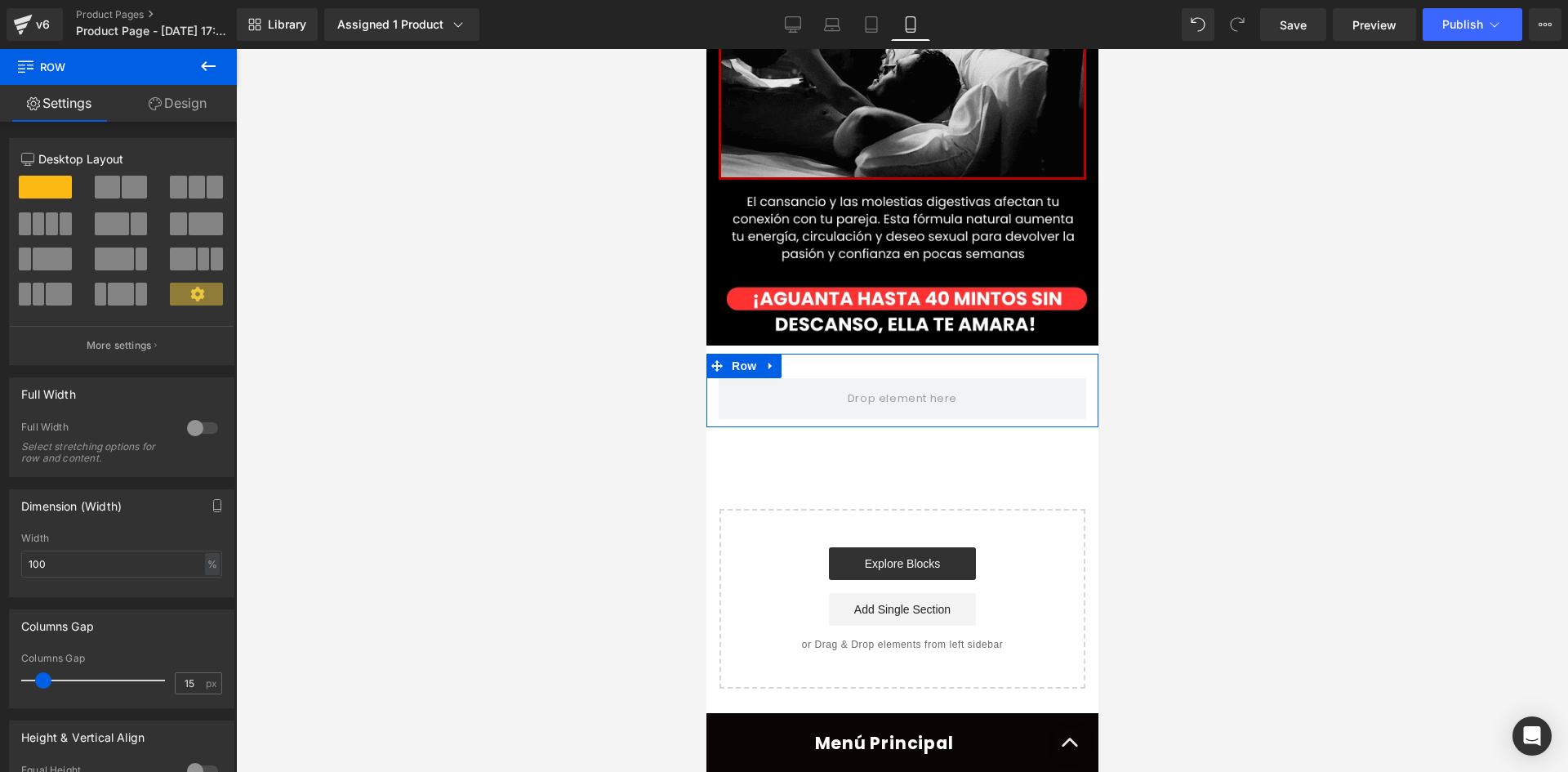
click at [175, 115] on link "Design" at bounding box center [178, 103] width 118 height 37
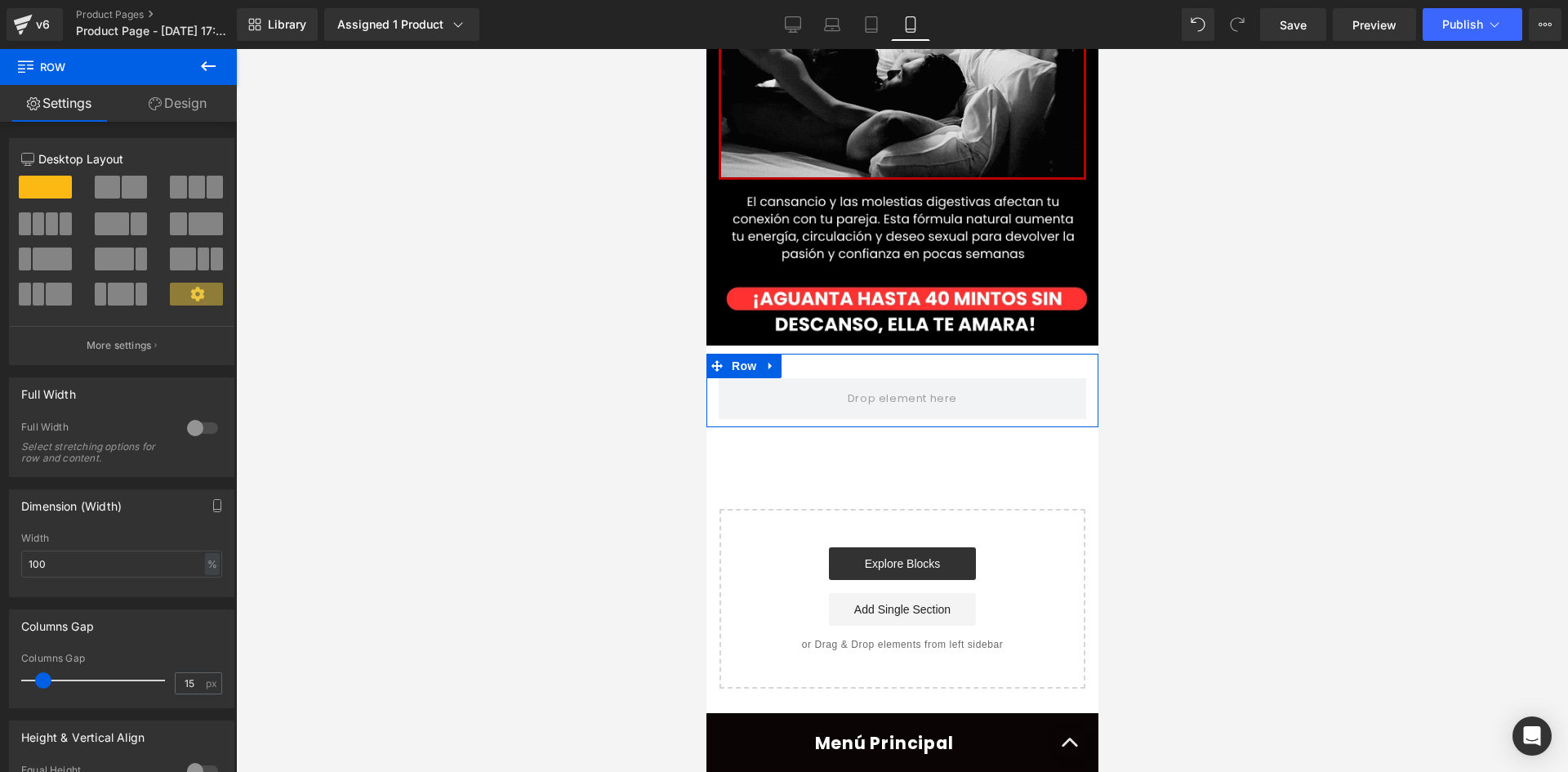
click at [0, 0] on div "Visibility" at bounding box center [0, 0] width 0 height 0
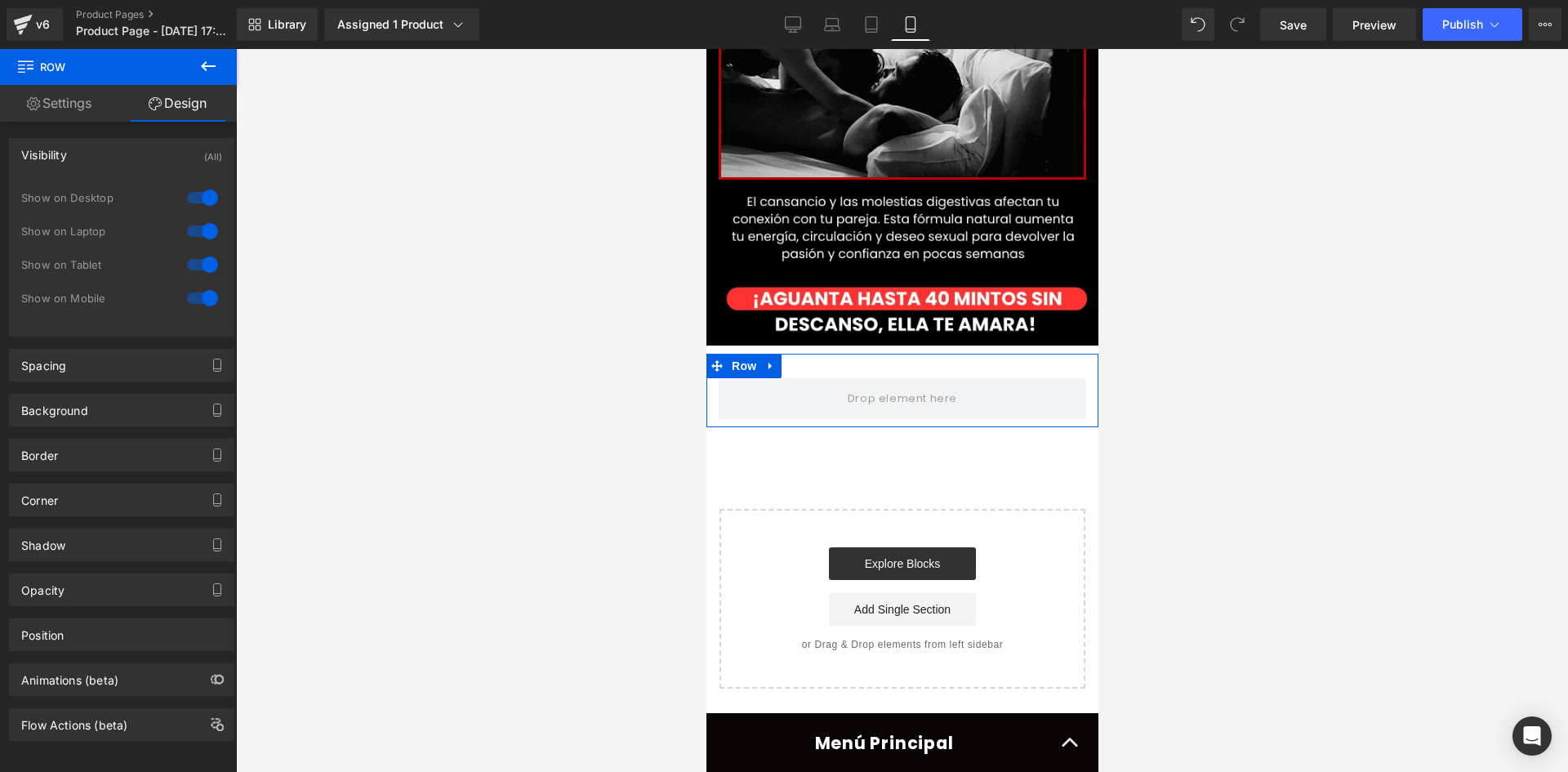
click at [193, 187] on div at bounding box center [203, 197] width 39 height 26
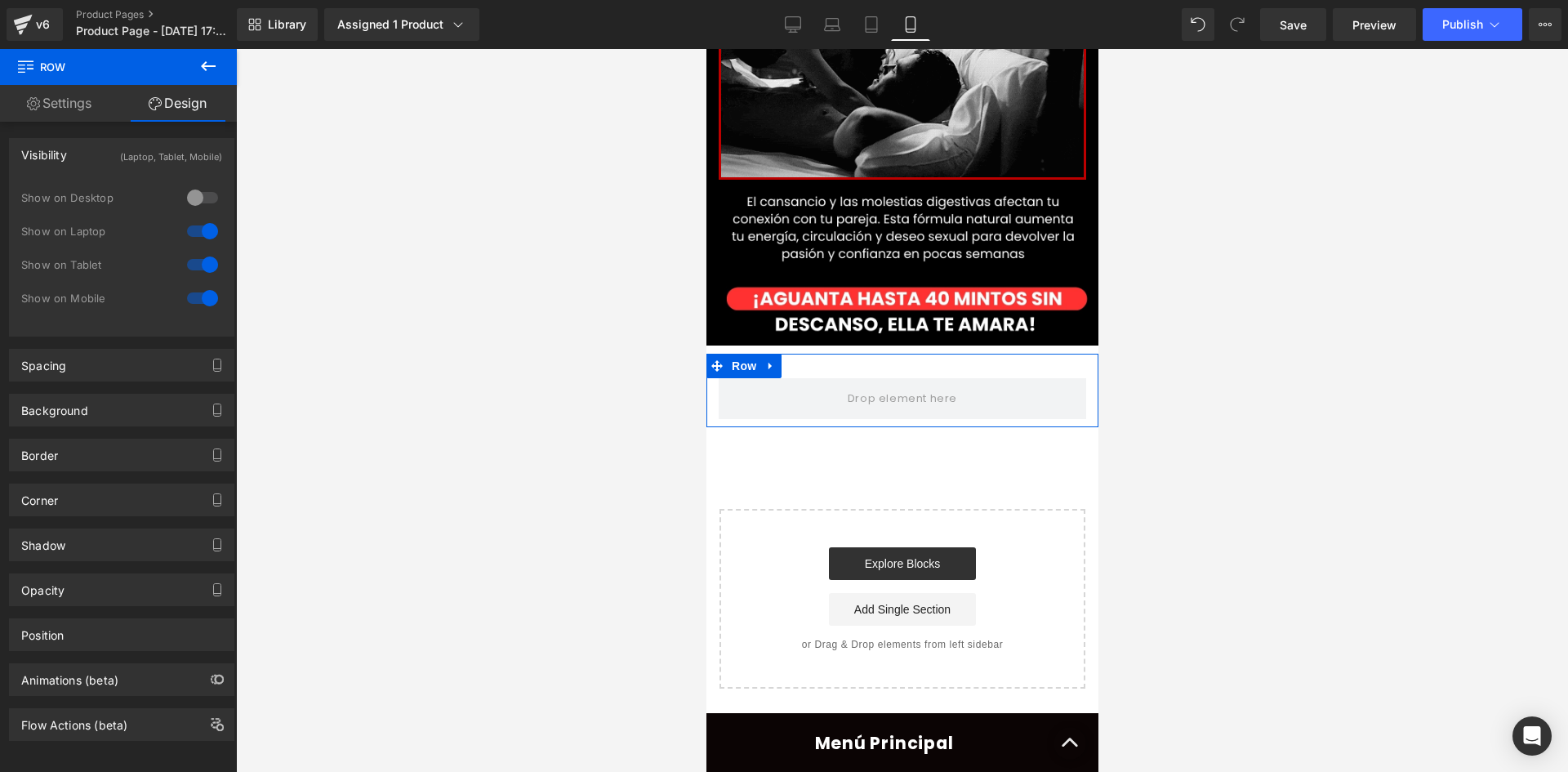
click at [203, 215] on div "Show on Desktop" at bounding box center [122, 205] width 201 height 33
click at [196, 227] on div at bounding box center [203, 230] width 39 height 26
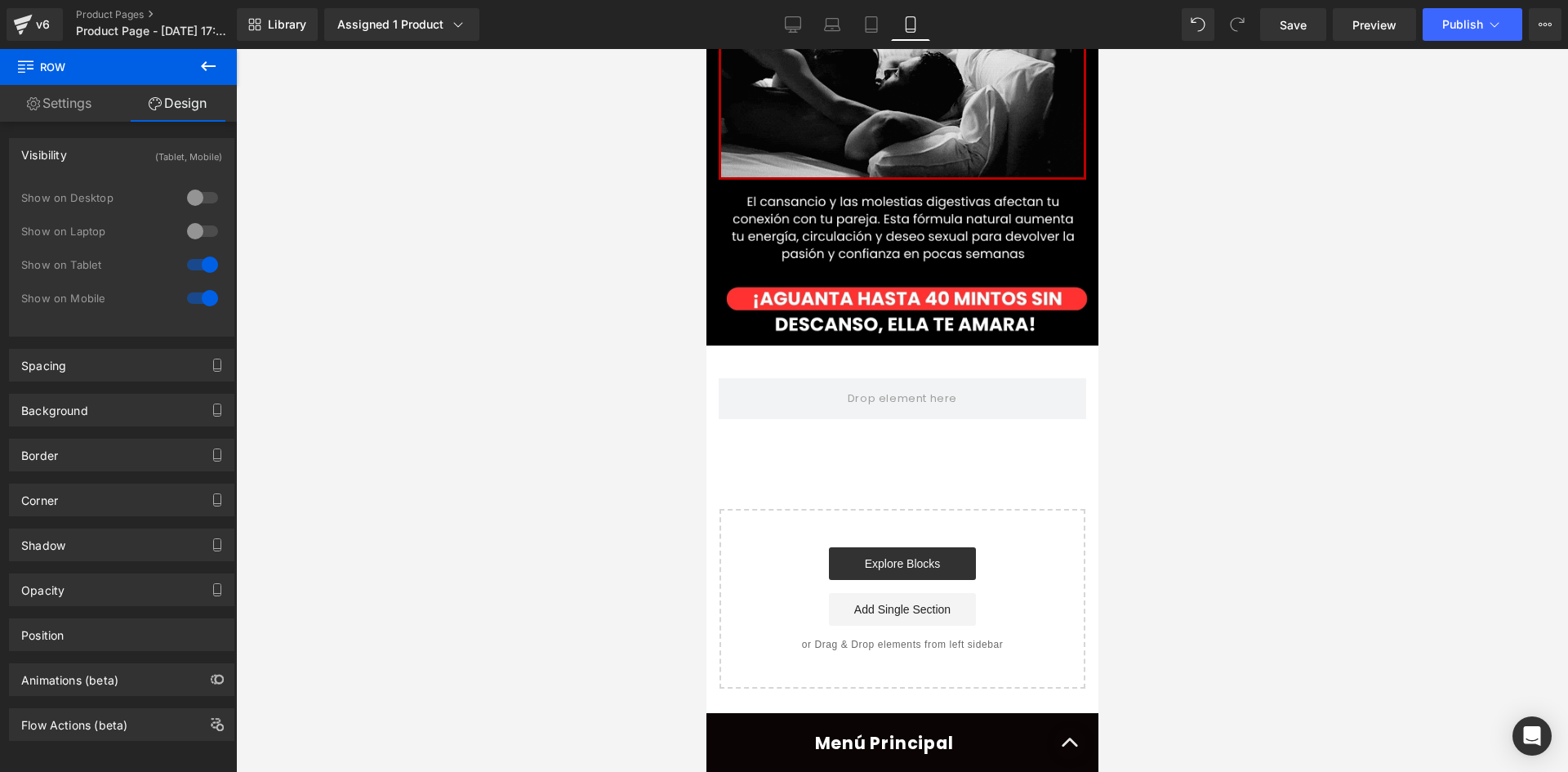
click at [218, 69] on button at bounding box center [208, 67] width 57 height 36
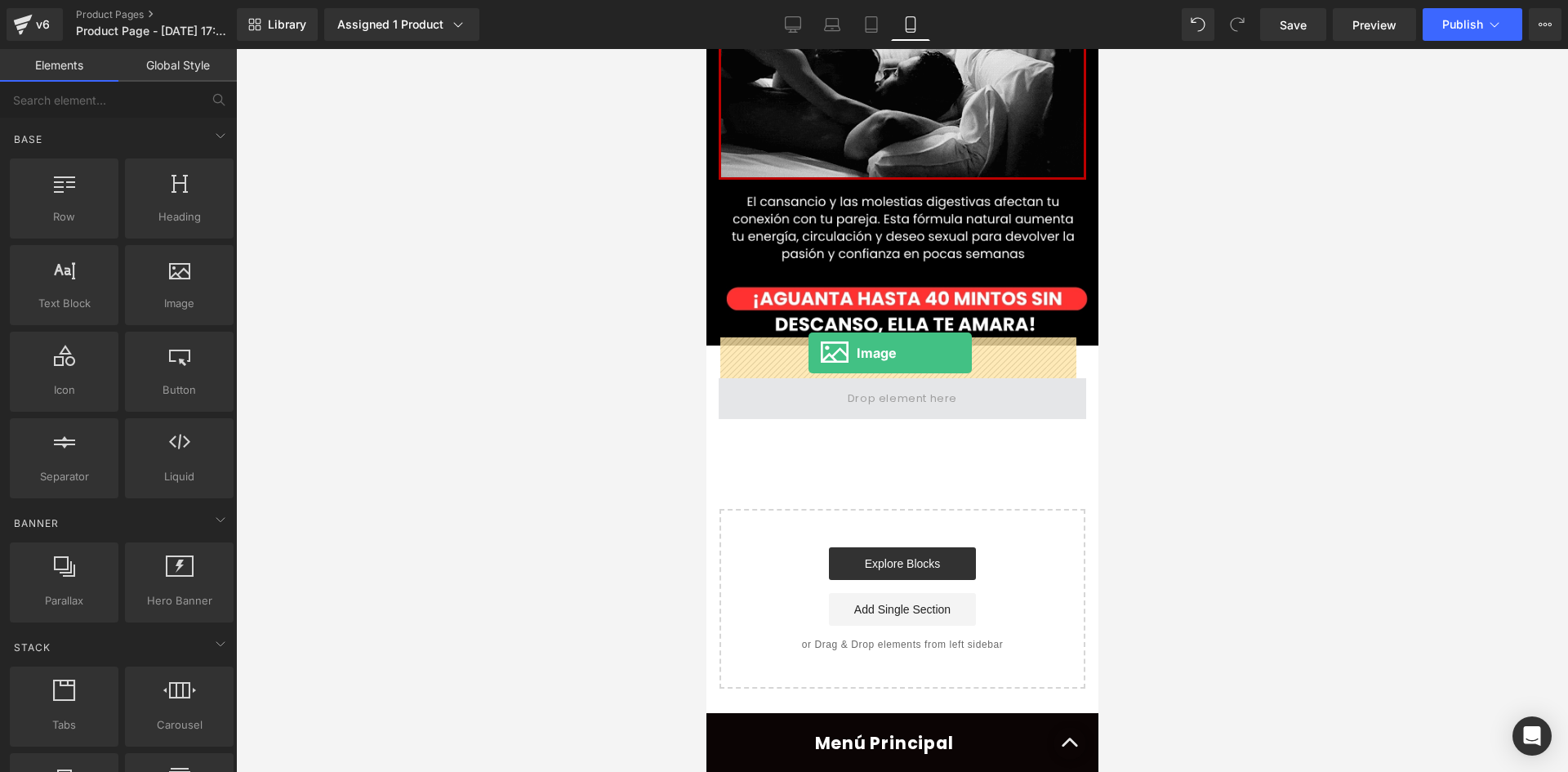
drag, startPoint x: 891, startPoint y: 331, endPoint x: 808, endPoint y: 353, distance: 85.9
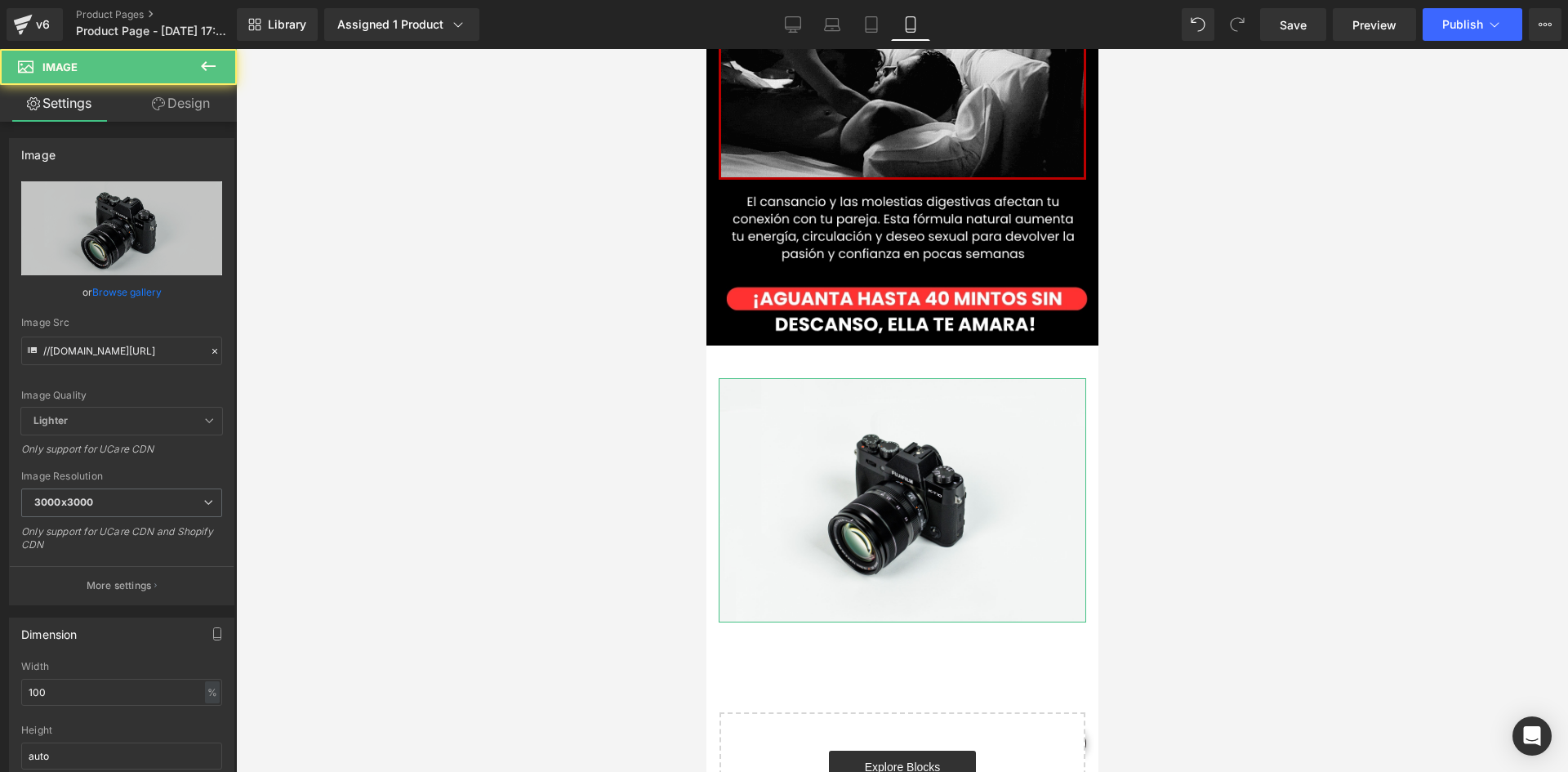
click at [176, 108] on link "Design" at bounding box center [181, 103] width 118 height 37
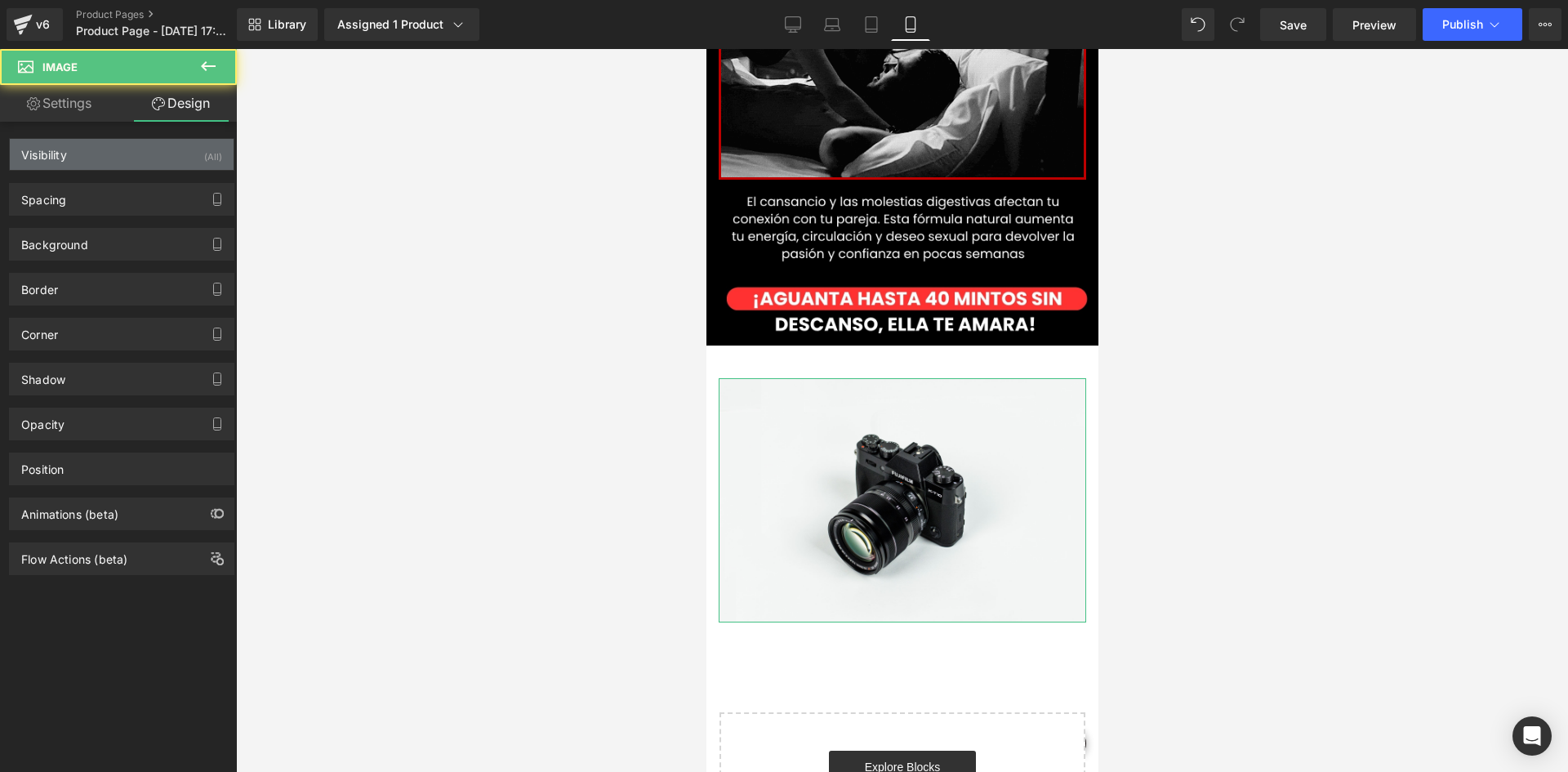
click at [158, 142] on div "Visibility (All)" at bounding box center [122, 154] width 224 height 31
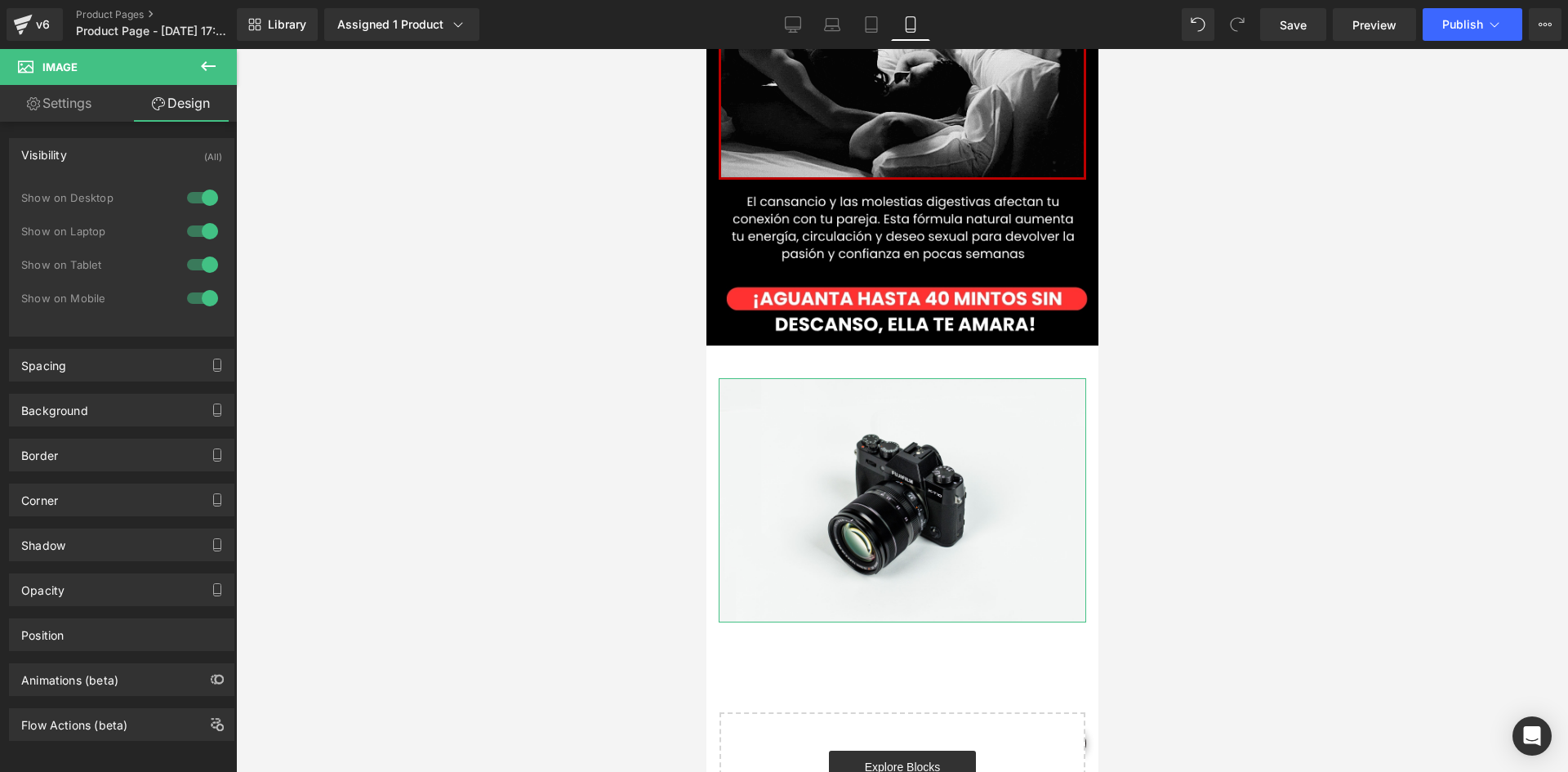
click at [205, 200] on div at bounding box center [203, 197] width 39 height 26
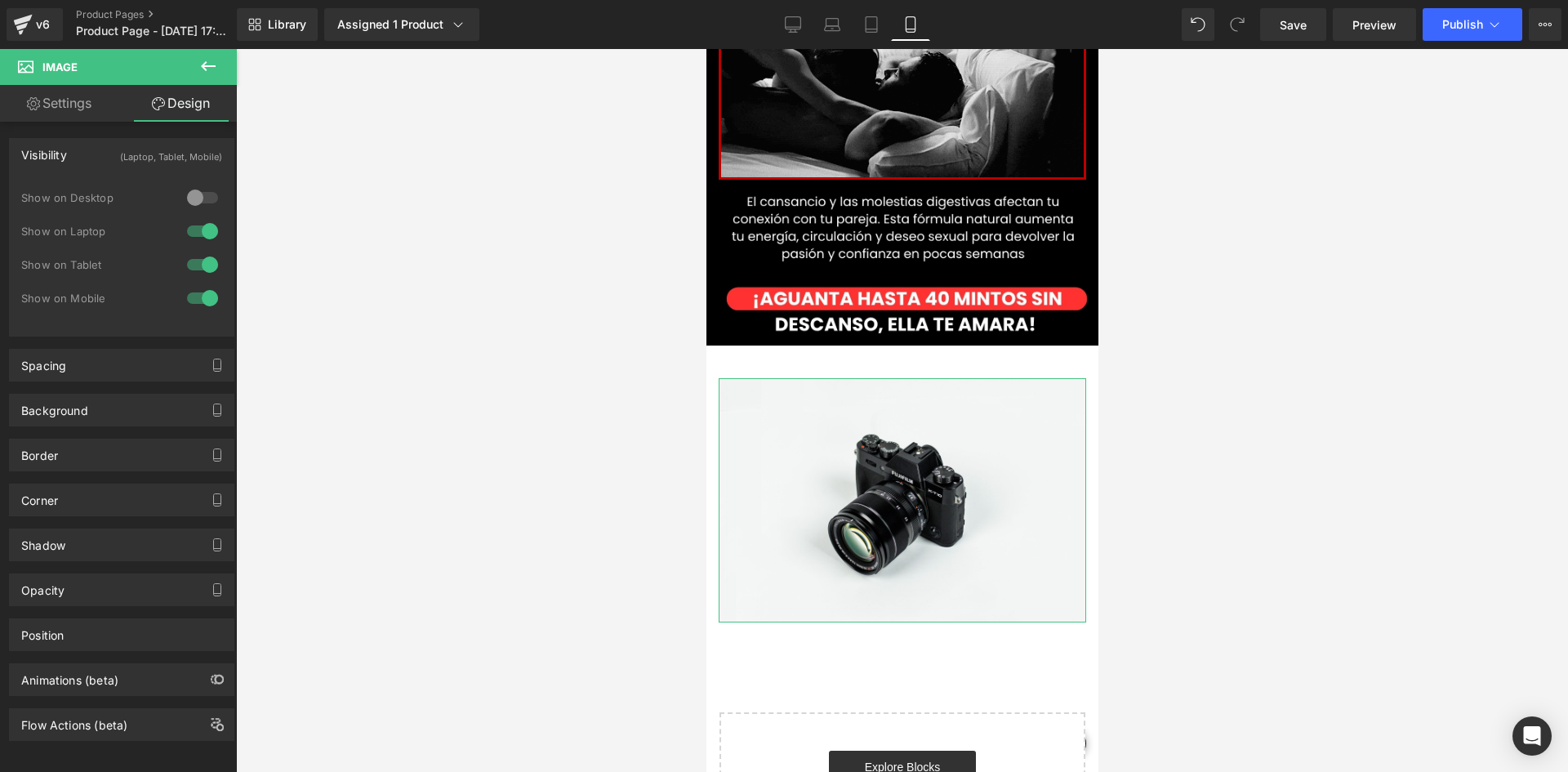
click at [197, 231] on div at bounding box center [203, 230] width 39 height 26
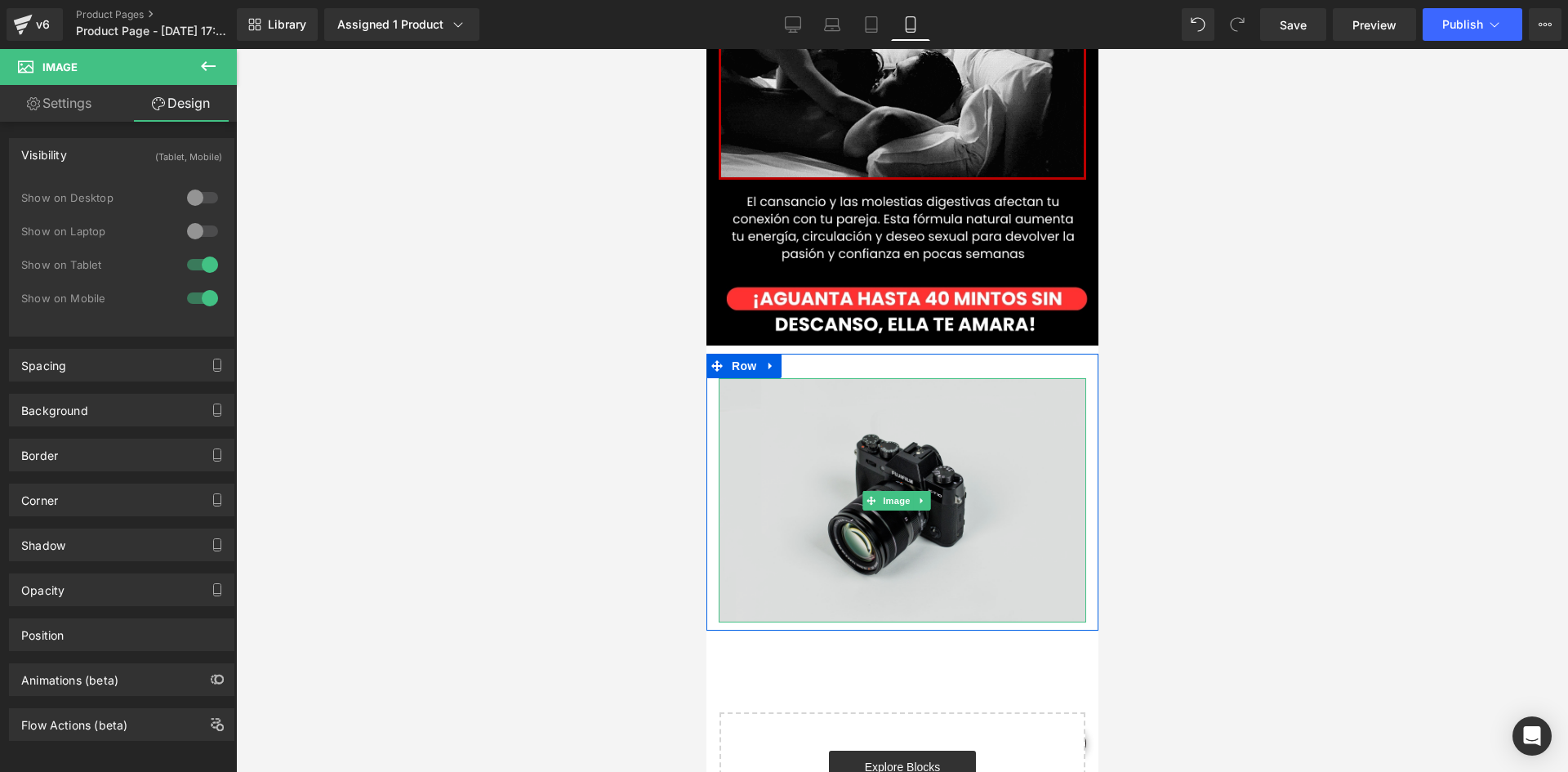
click at [970, 390] on img at bounding box center [902, 499] width 368 height 243
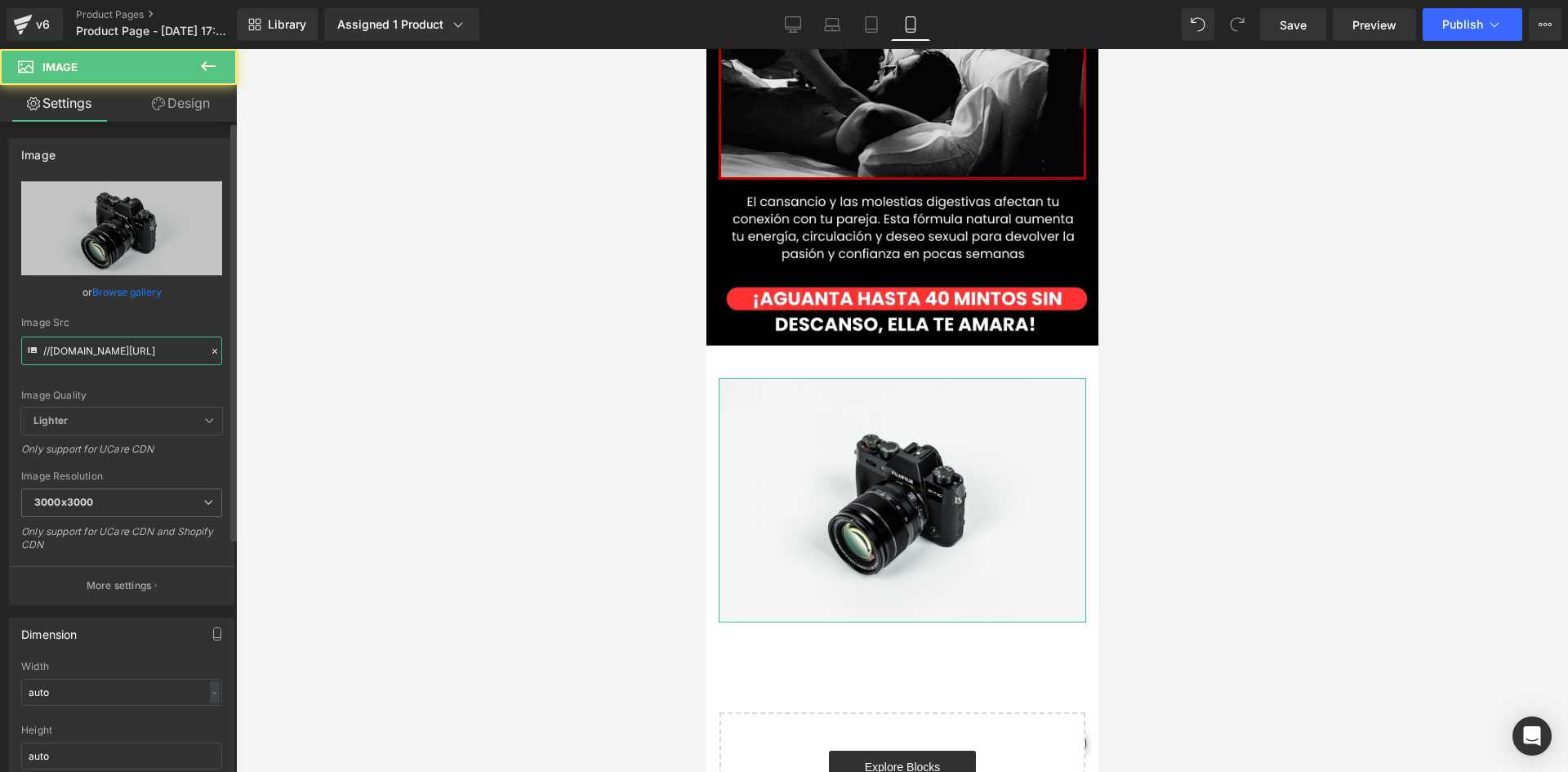
click at [135, 356] on input "//d1um8515vdn9kb.cloudfront.net/images/parallax.jpg" at bounding box center [122, 351] width 201 height 29
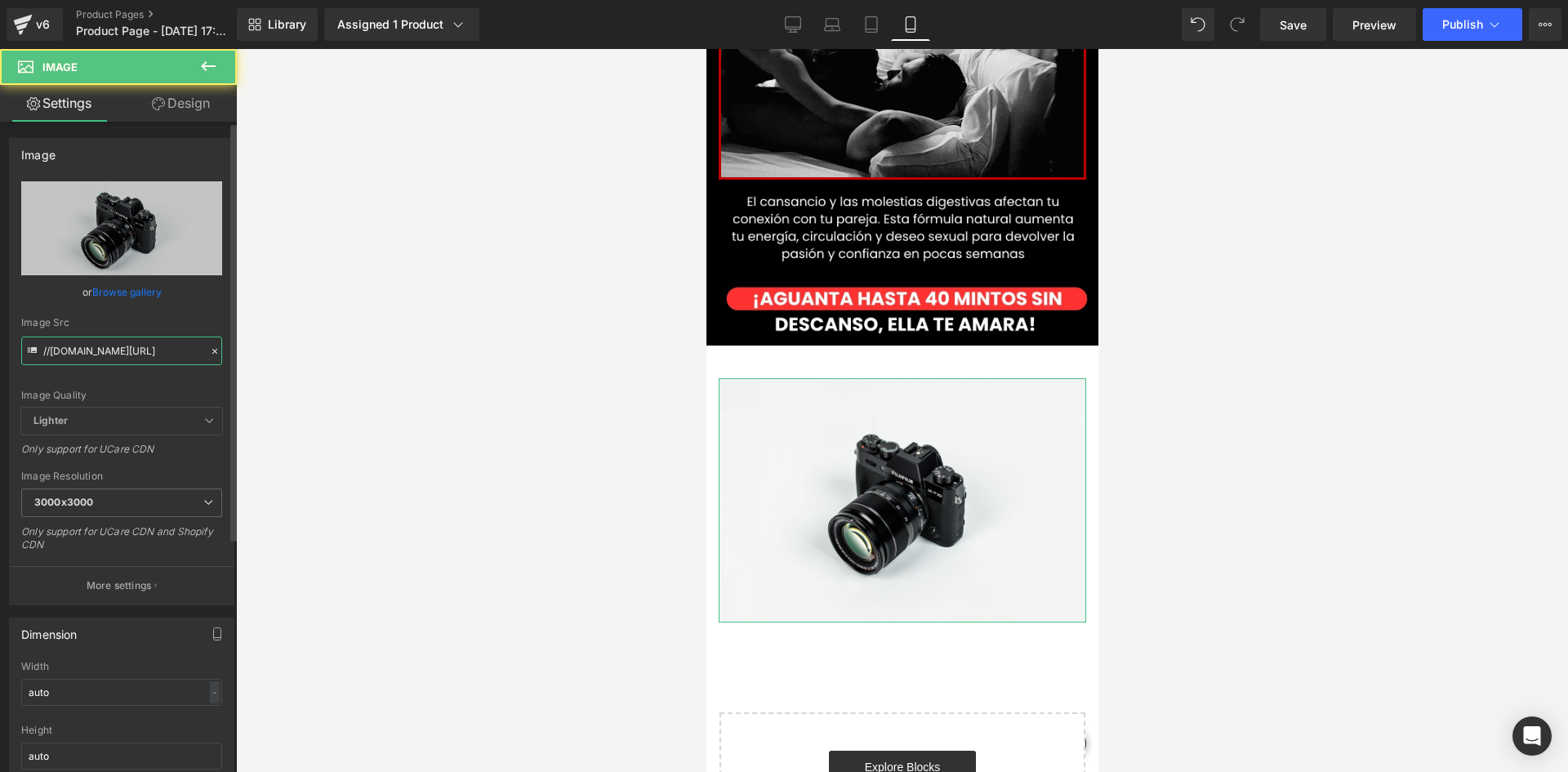
click at [134, 355] on input "//d1um8515vdn9kb.cloudfront.net/images/parallax.jpg" at bounding box center [122, 351] width 201 height 29
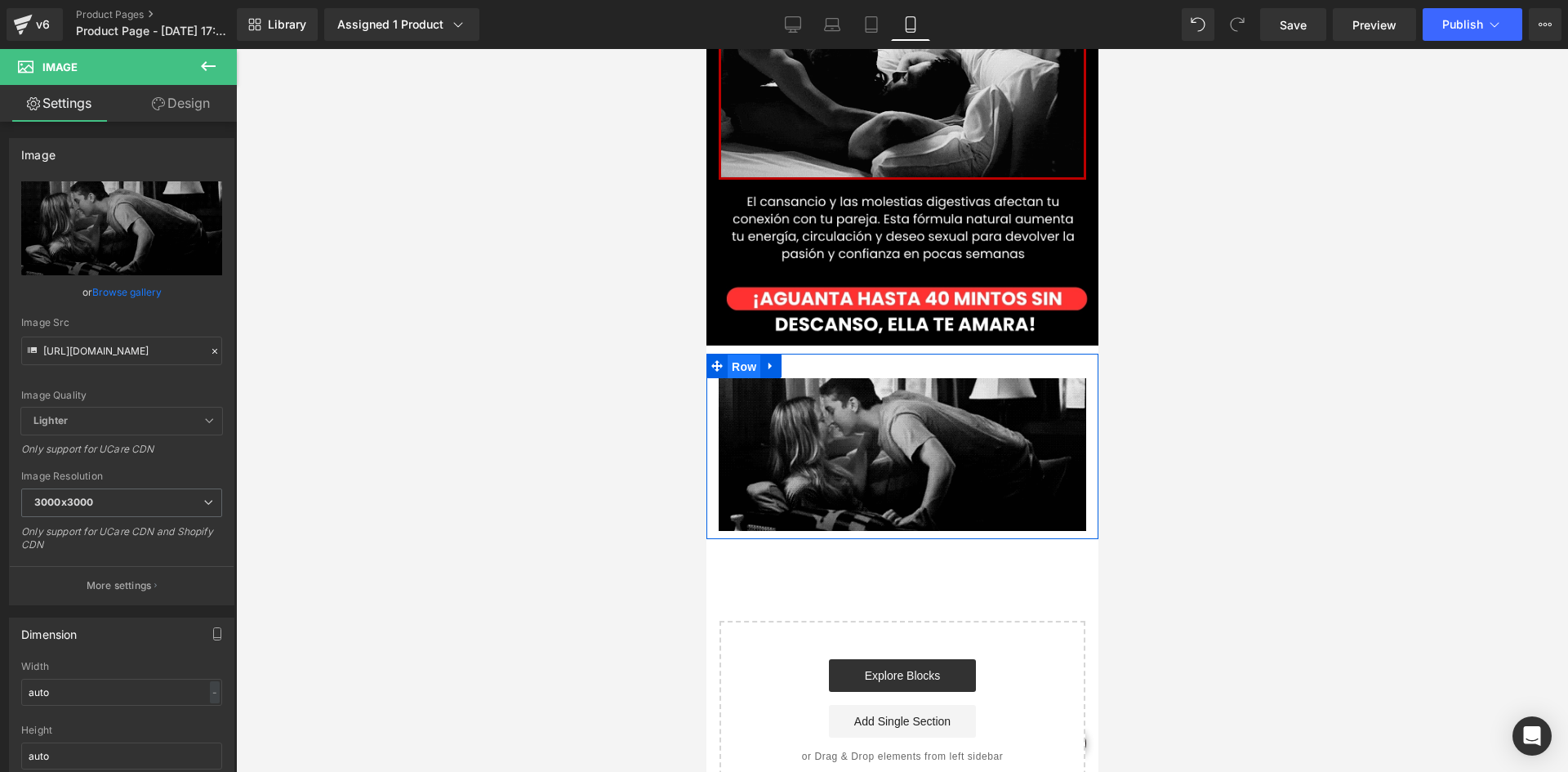
click at [730, 354] on span "Row" at bounding box center [743, 366] width 32 height 24
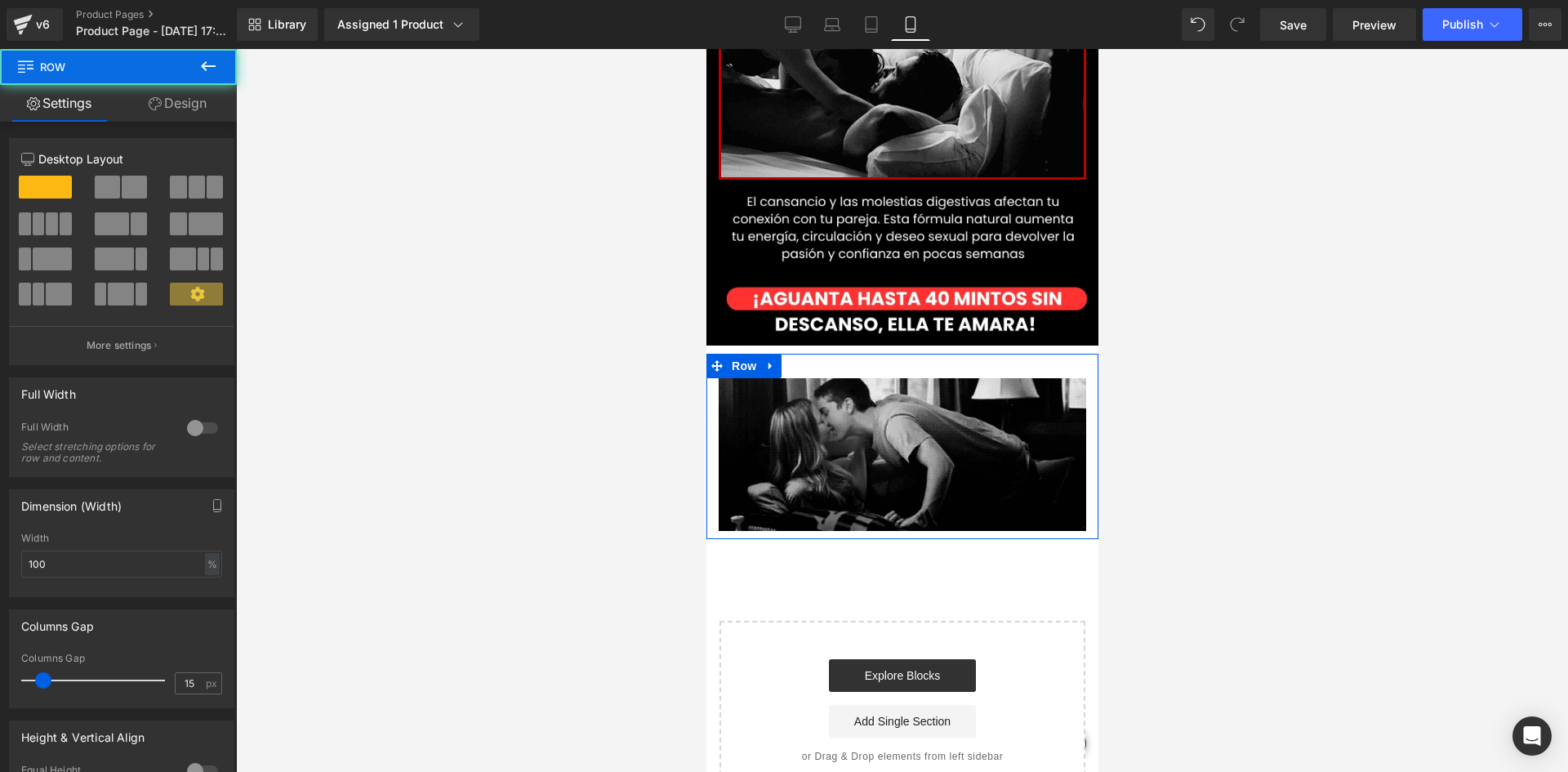
click at [152, 106] on icon at bounding box center [155, 103] width 13 height 13
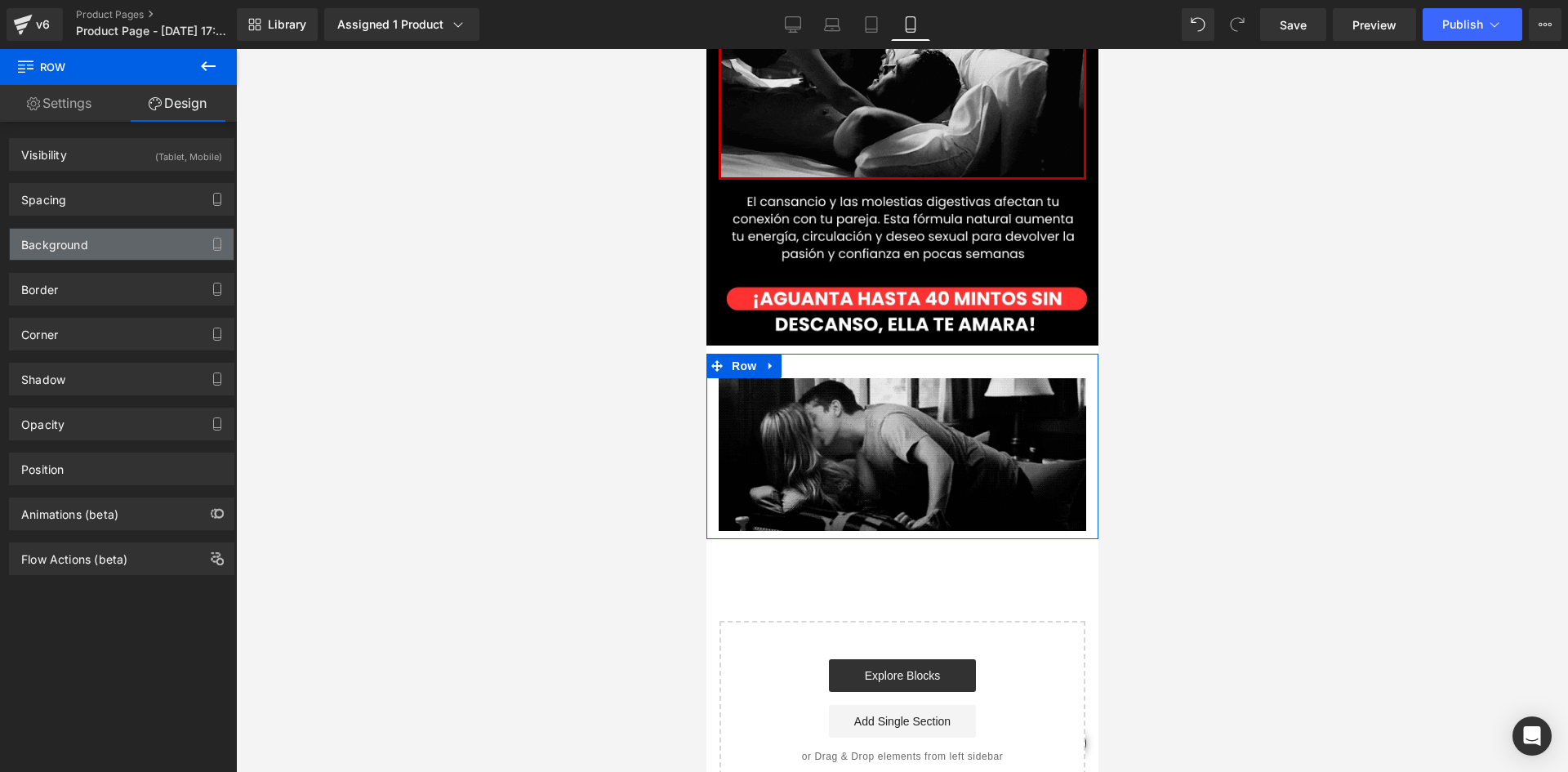
click at [81, 230] on div "Background" at bounding box center [55, 240] width 67 height 23
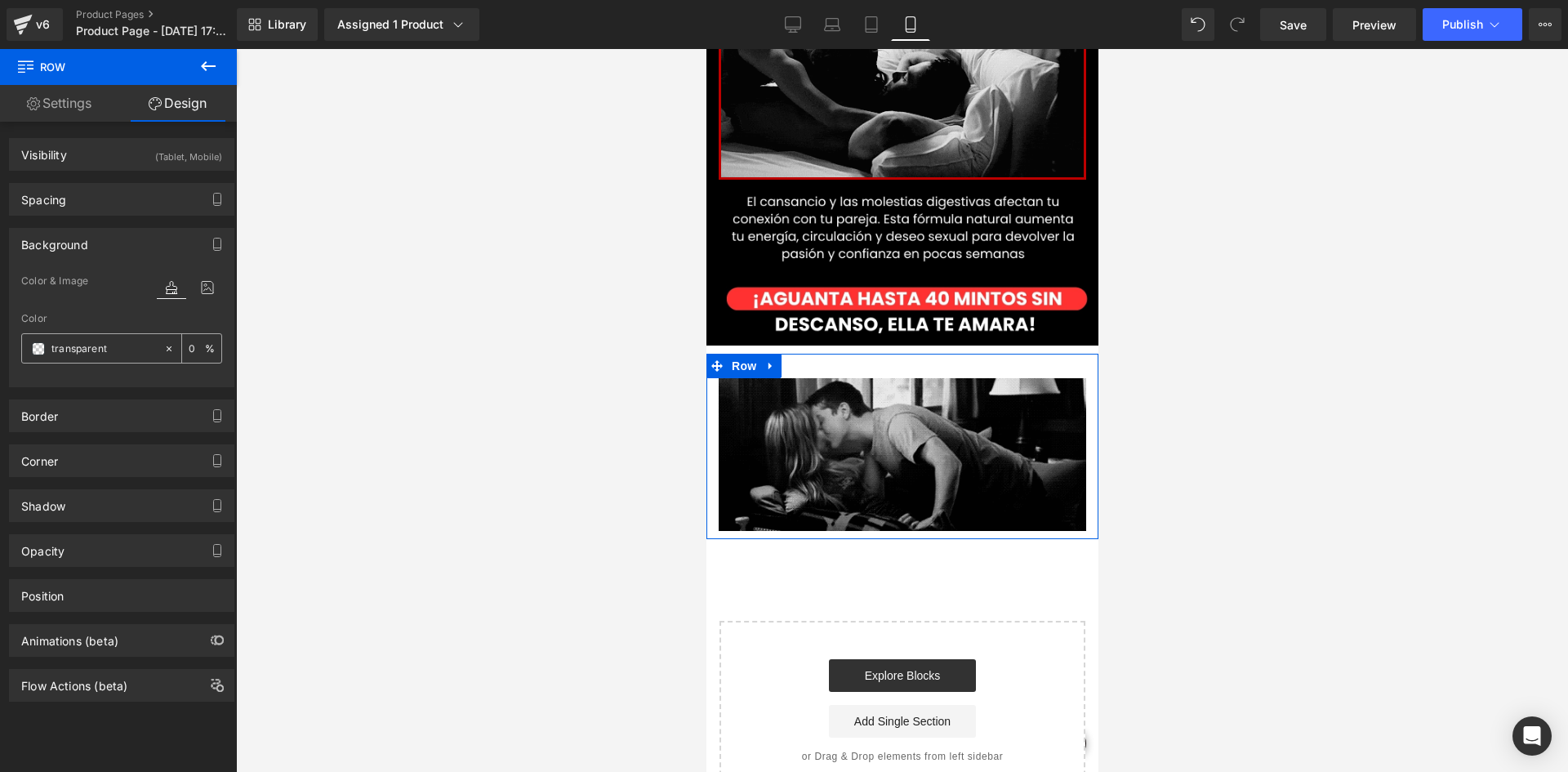
click at [112, 351] on input "transparent" at bounding box center [103, 349] width 105 height 18
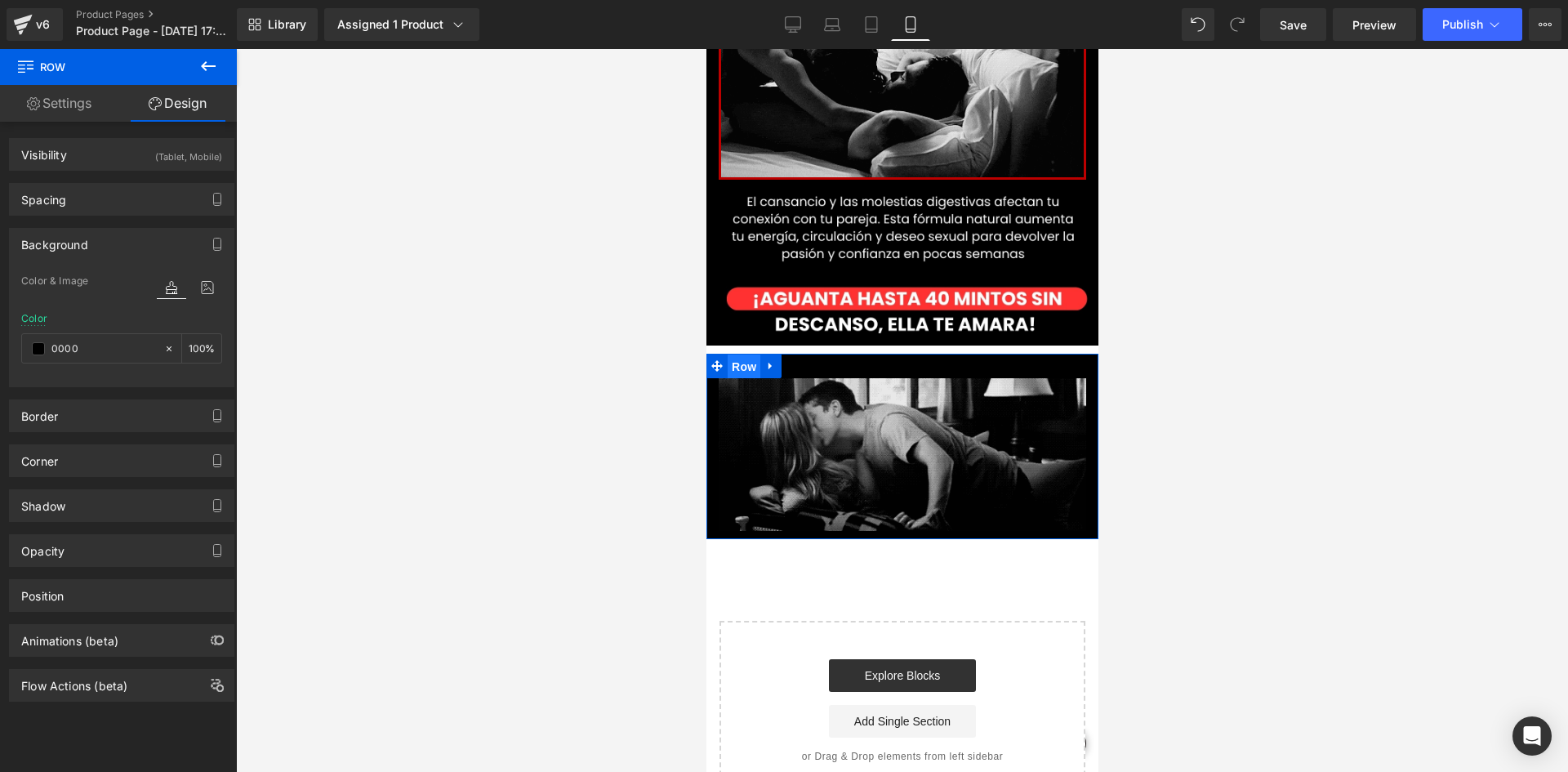
click at [743, 354] on span "Row" at bounding box center [743, 366] width 32 height 24
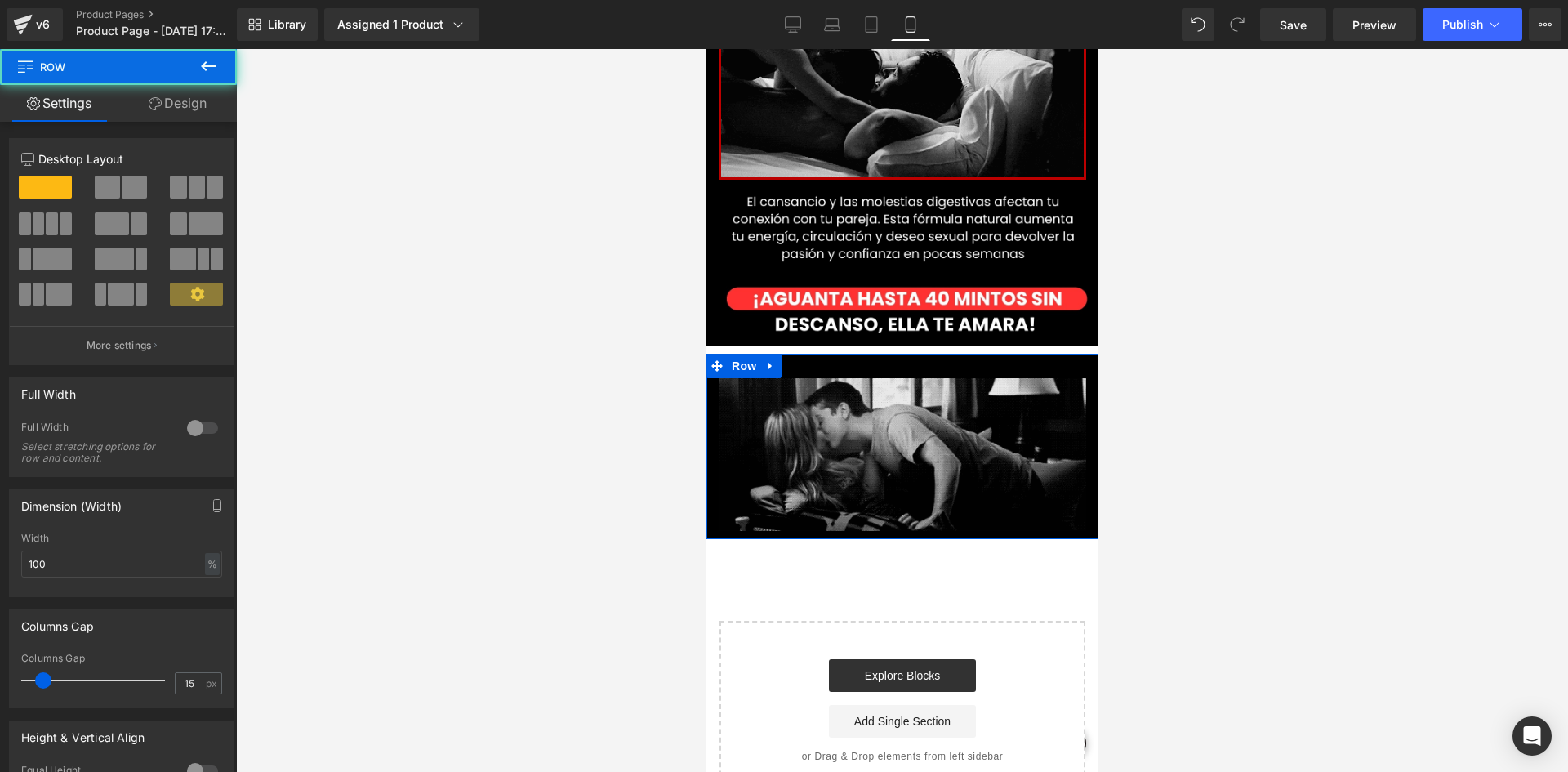
click at [199, 105] on link "Design" at bounding box center [178, 103] width 118 height 37
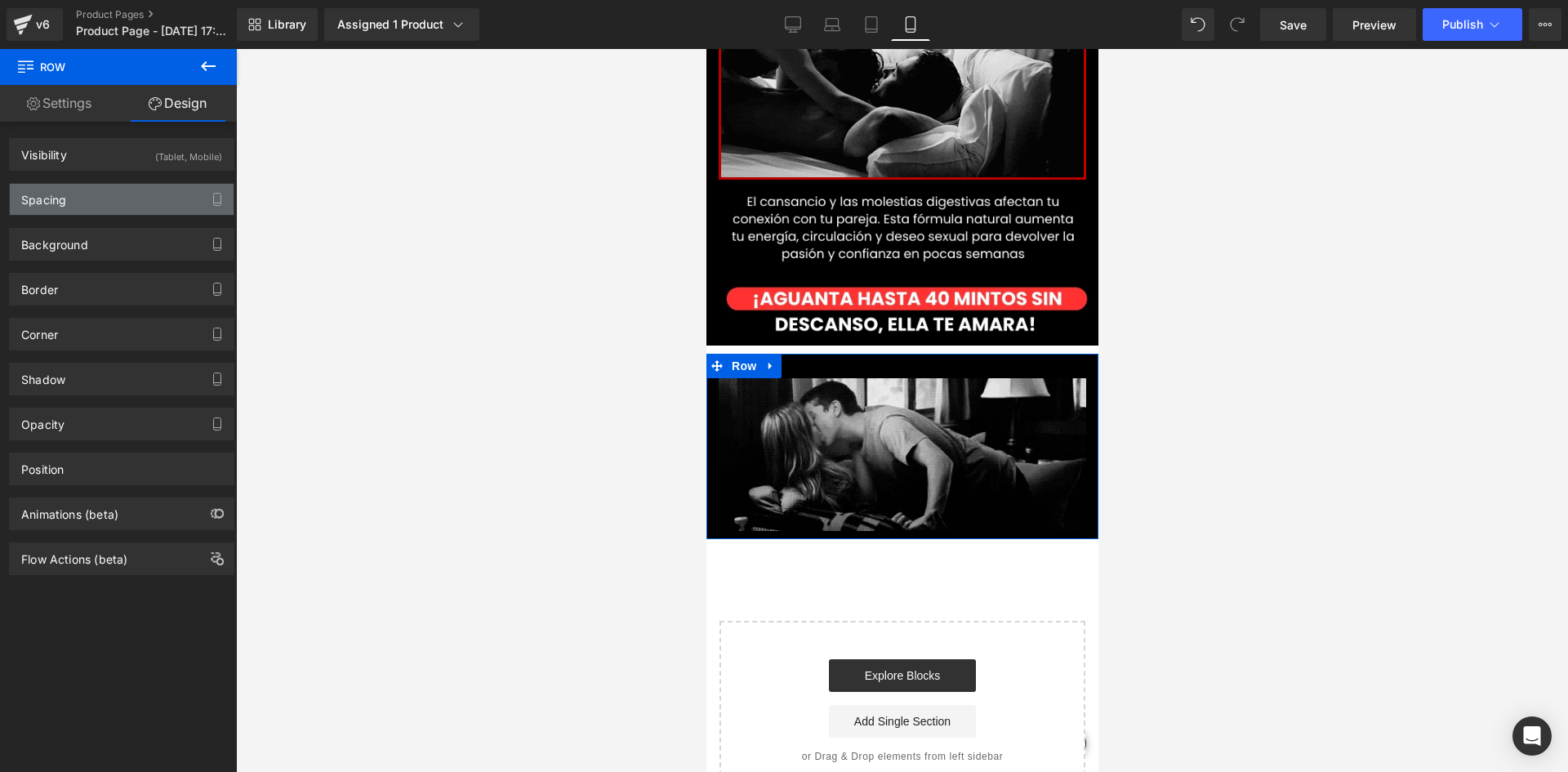
click at [47, 197] on div "Spacing" at bounding box center [44, 195] width 45 height 23
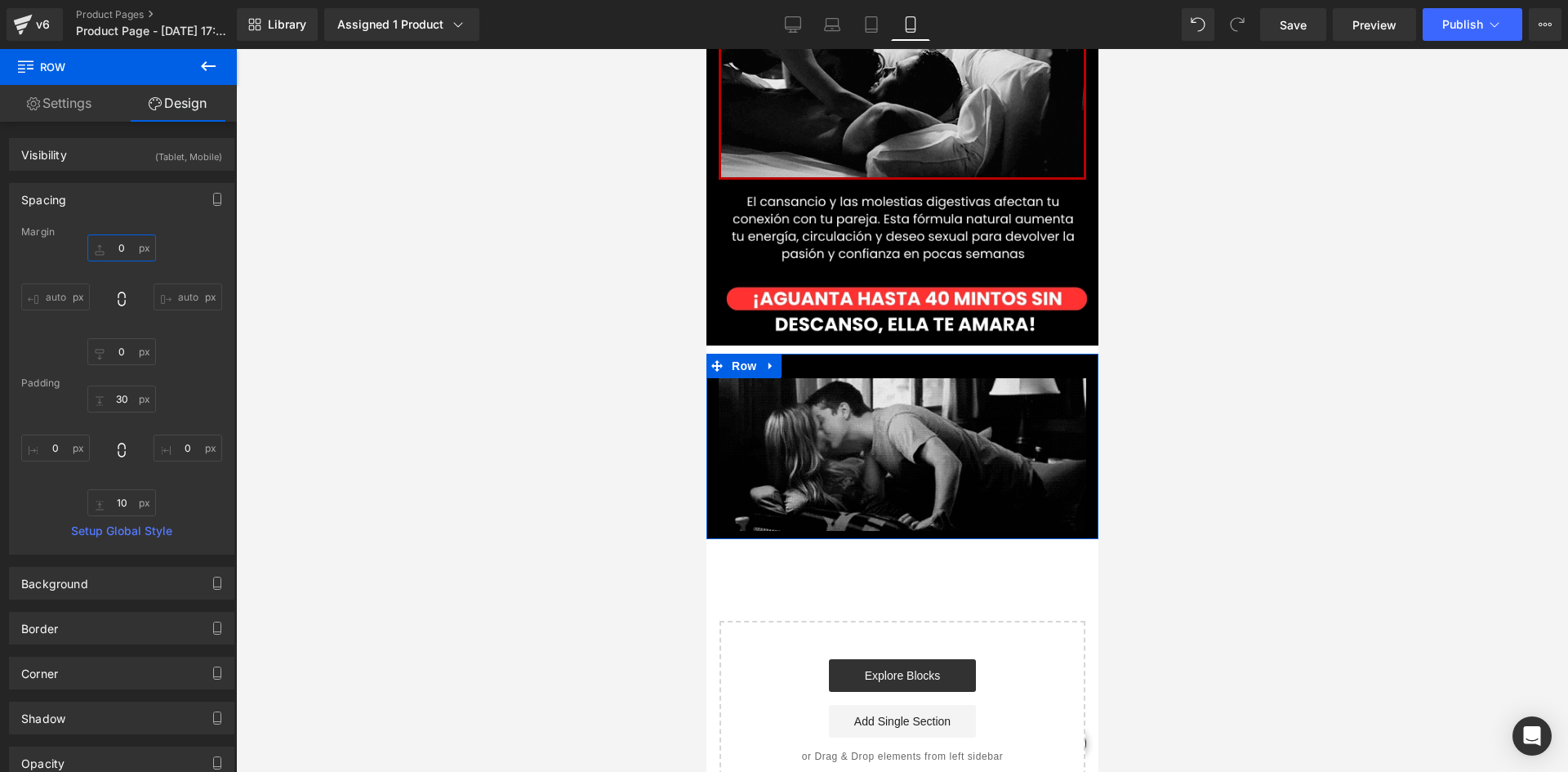
click at [112, 257] on input "0" at bounding box center [121, 247] width 69 height 27
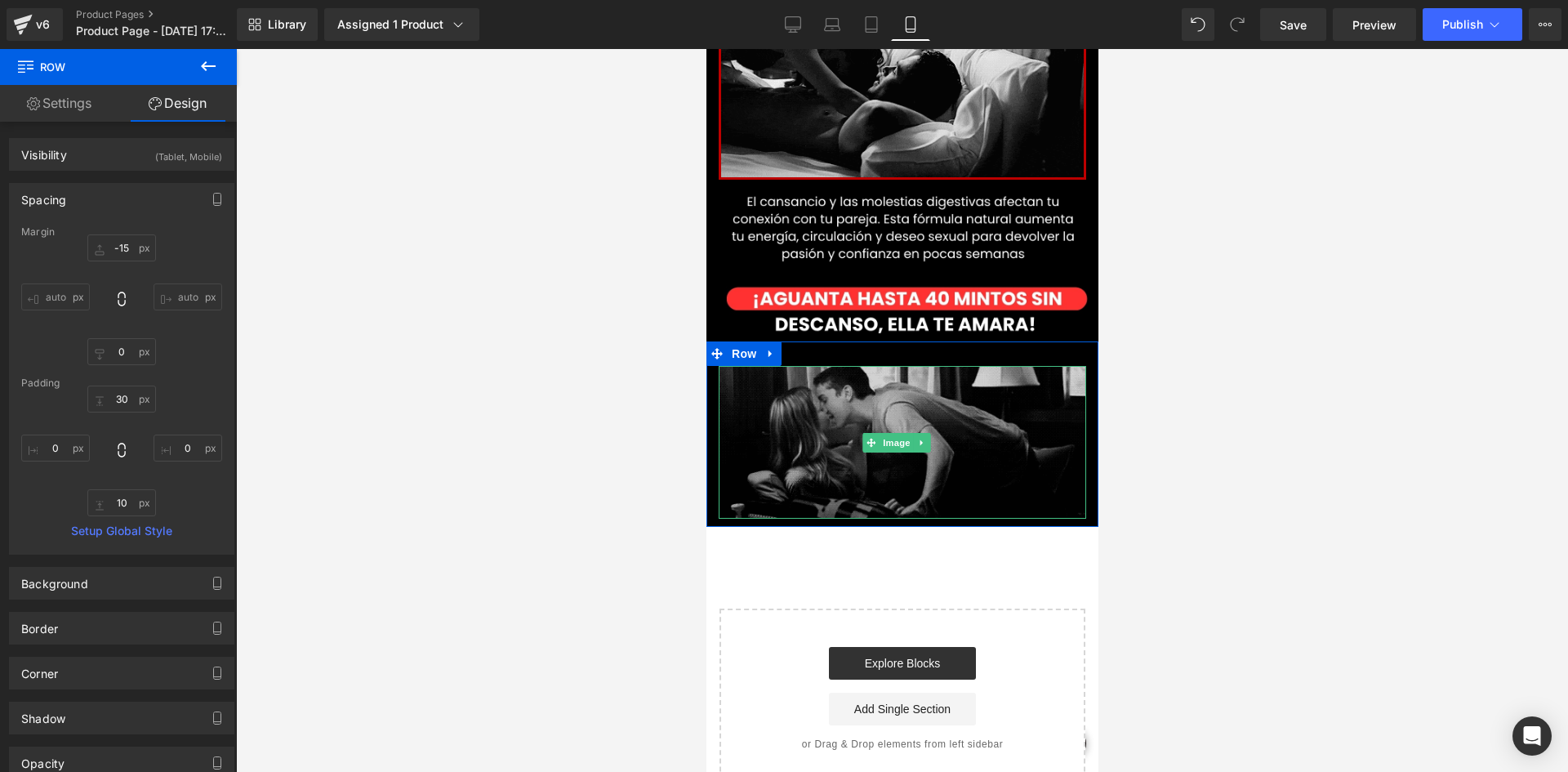
click at [901, 371] on img at bounding box center [902, 441] width 368 height 152
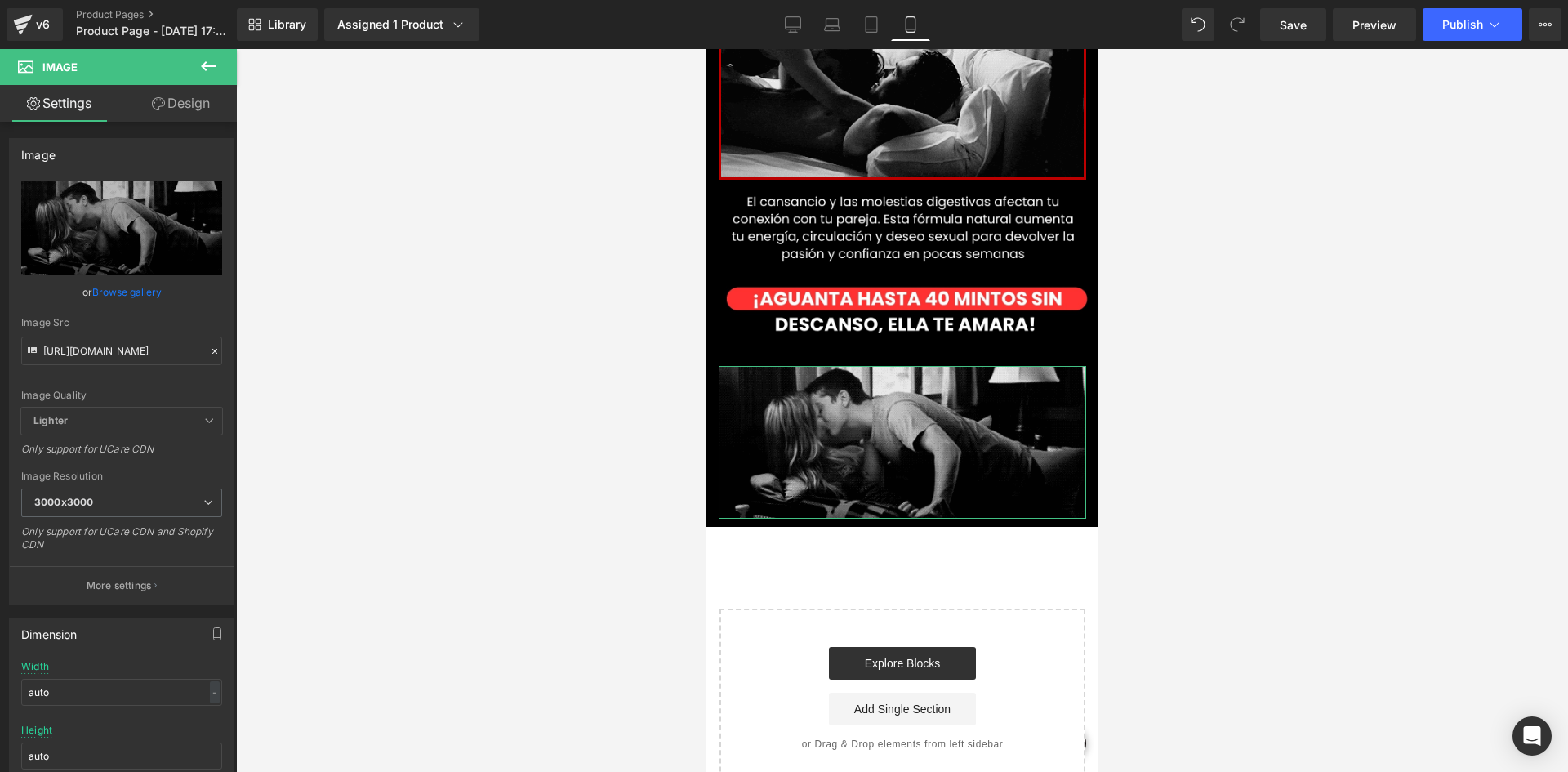
click at [168, 111] on link "Design" at bounding box center [181, 103] width 118 height 37
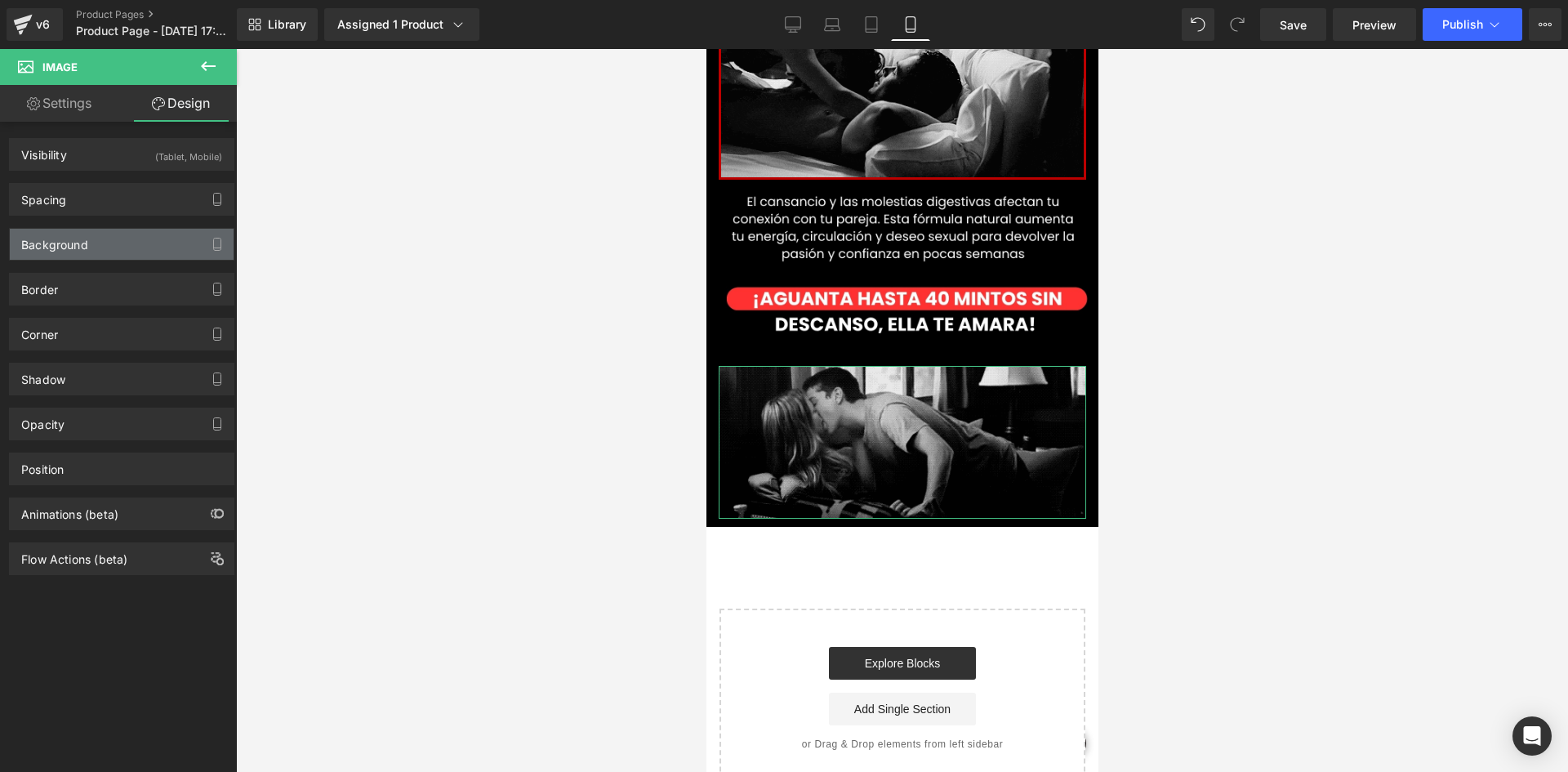
click at [88, 231] on div "Background" at bounding box center [122, 244] width 224 height 31
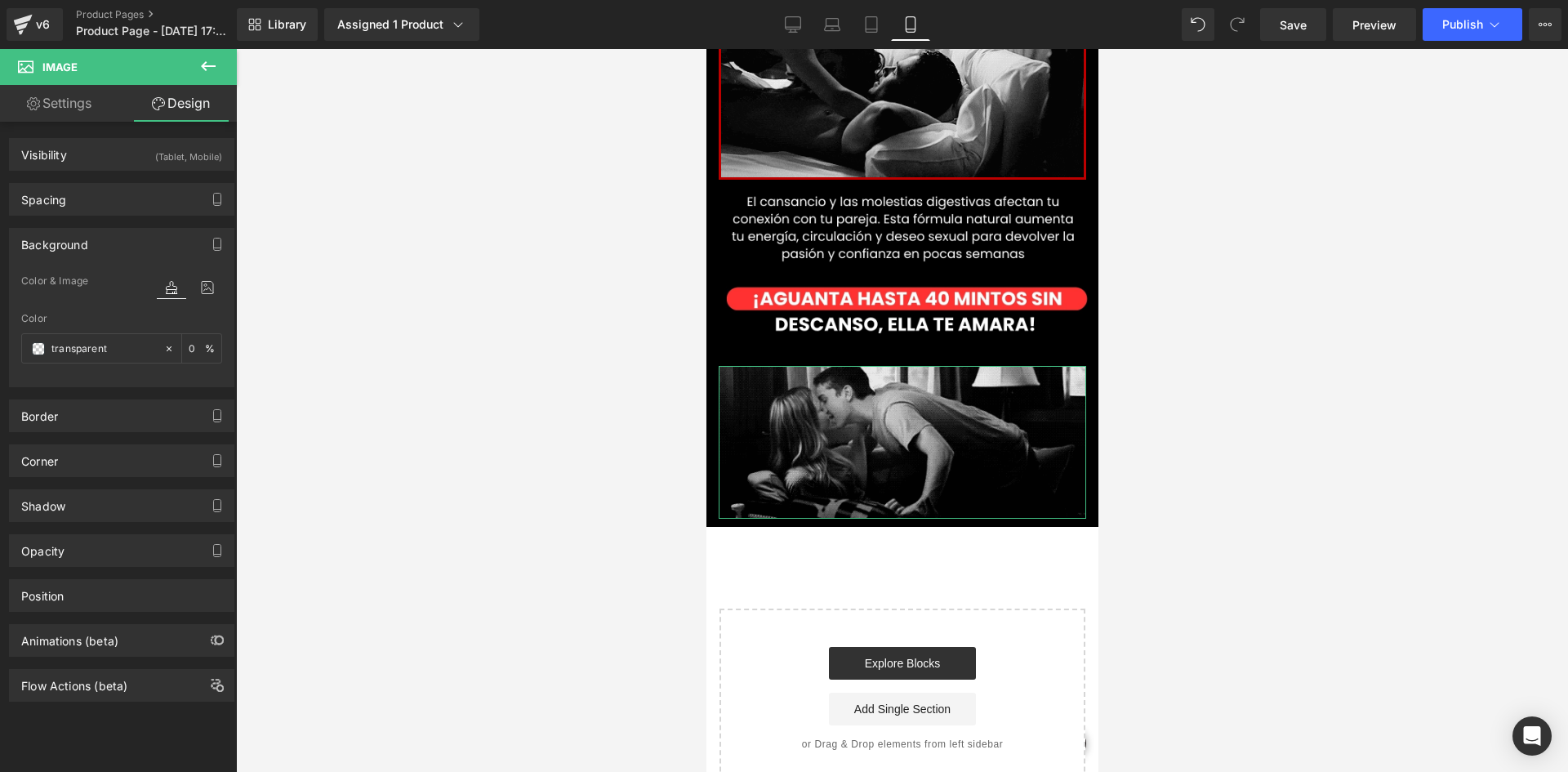
click at [0, 415] on div "Border Border Style Custom Custom Setup Global Style Custom Setup Global Style …" at bounding box center [122, 410] width 244 height 45
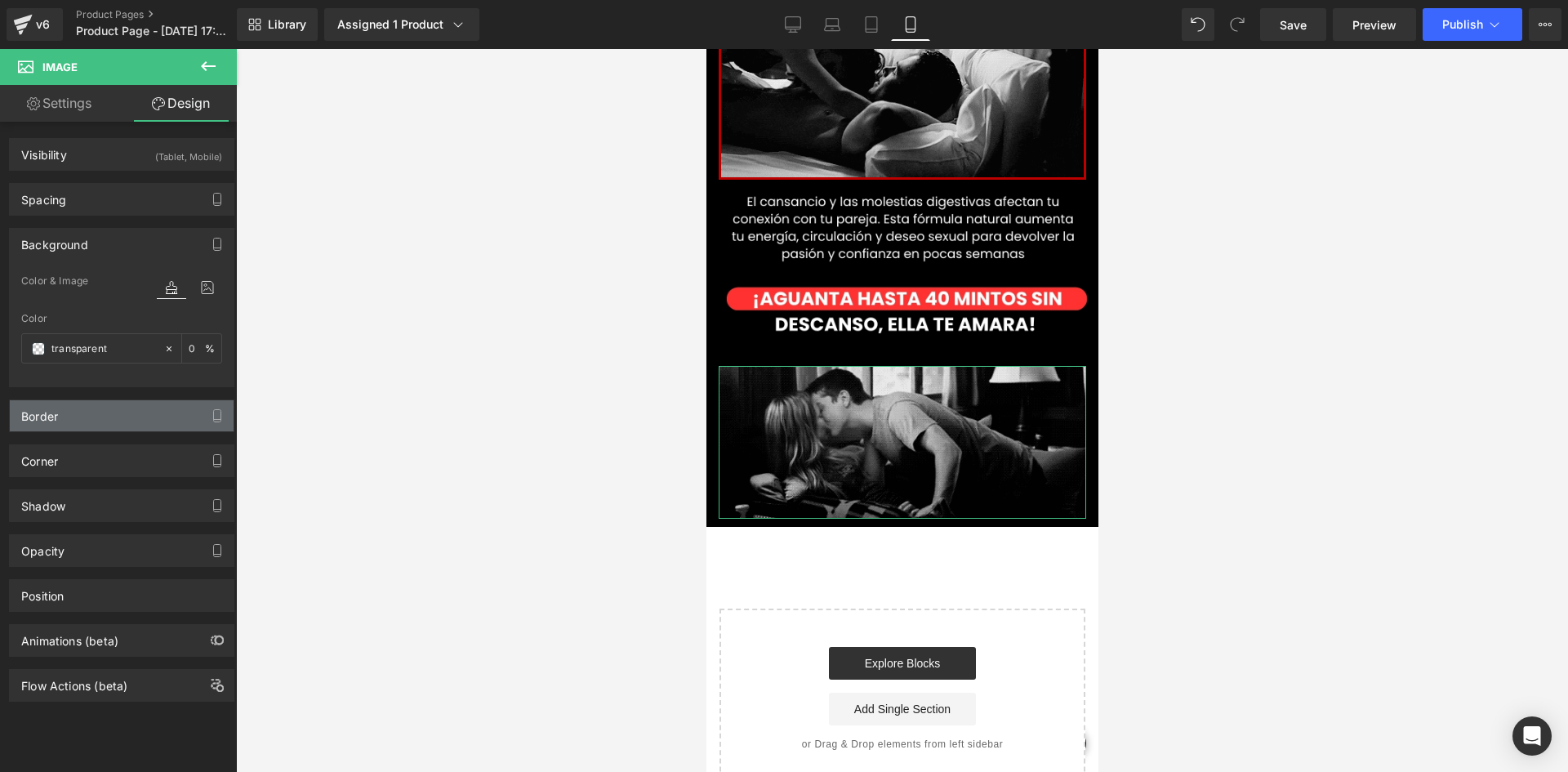
click at [50, 423] on div "Border" at bounding box center [122, 415] width 224 height 31
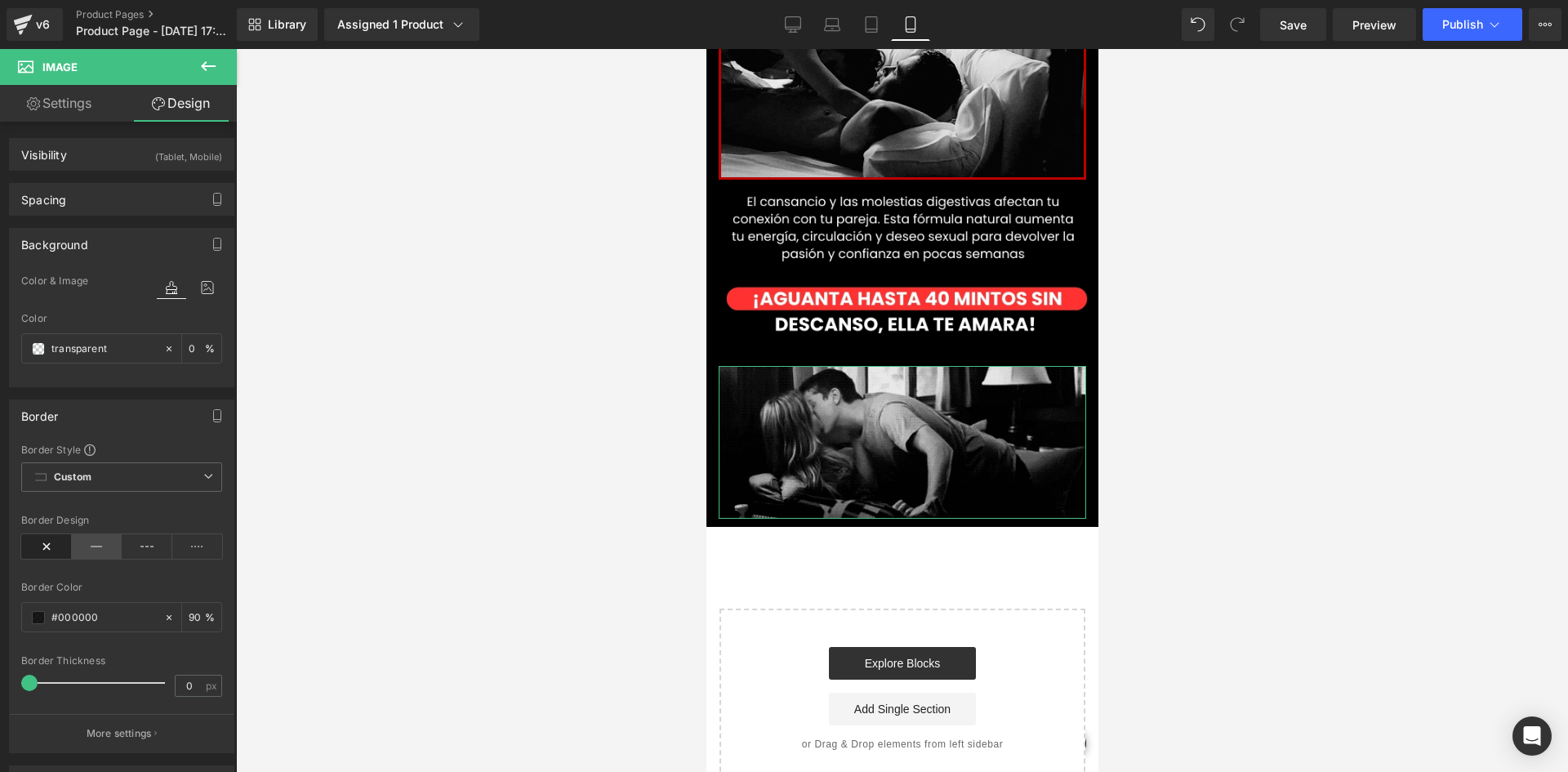
click at [83, 545] on icon at bounding box center [97, 546] width 50 height 24
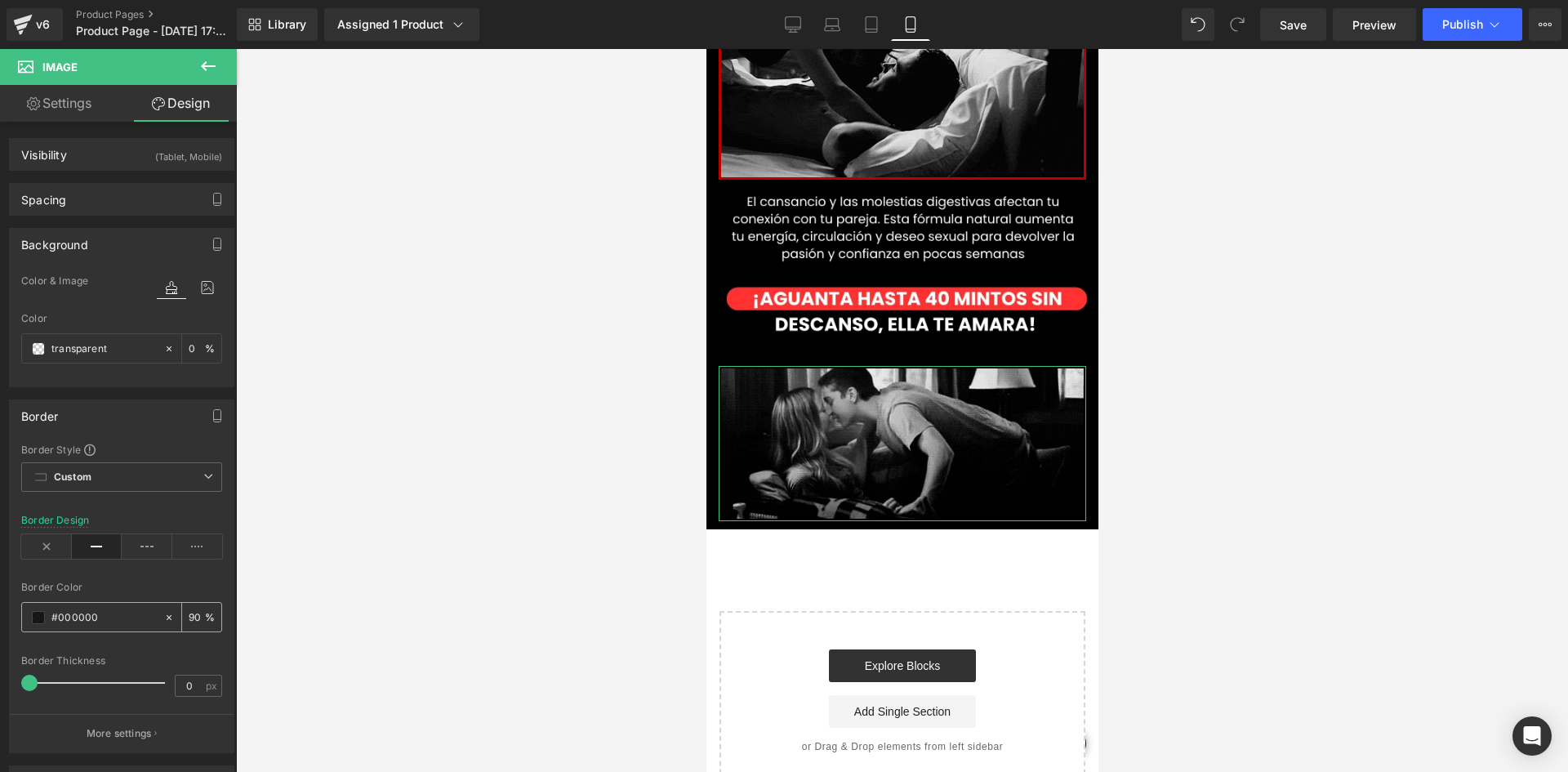
click at [46, 619] on div "#000000" at bounding box center [93, 617] width 142 height 29
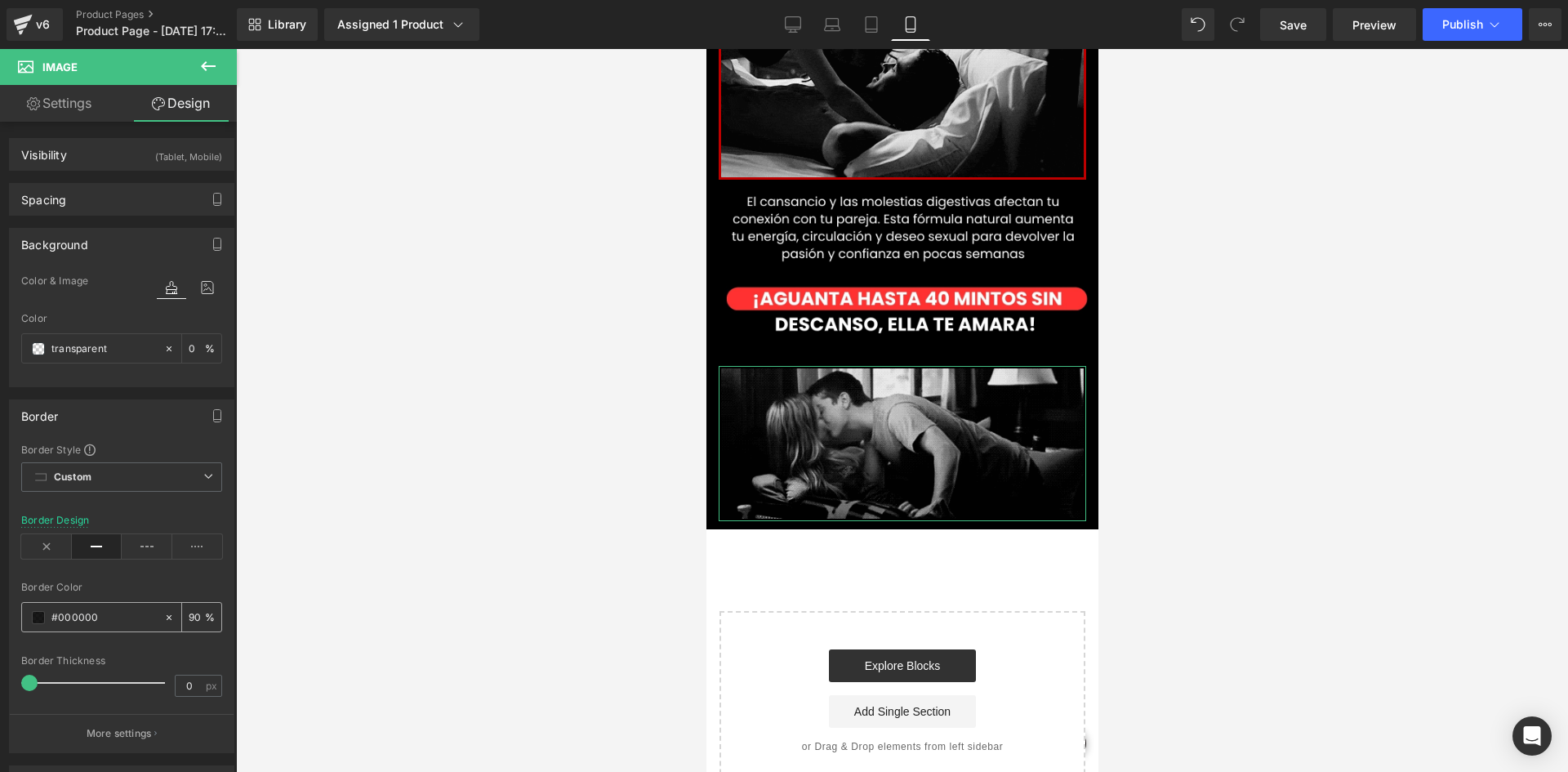
click at [44, 619] on span at bounding box center [39, 617] width 13 height 13
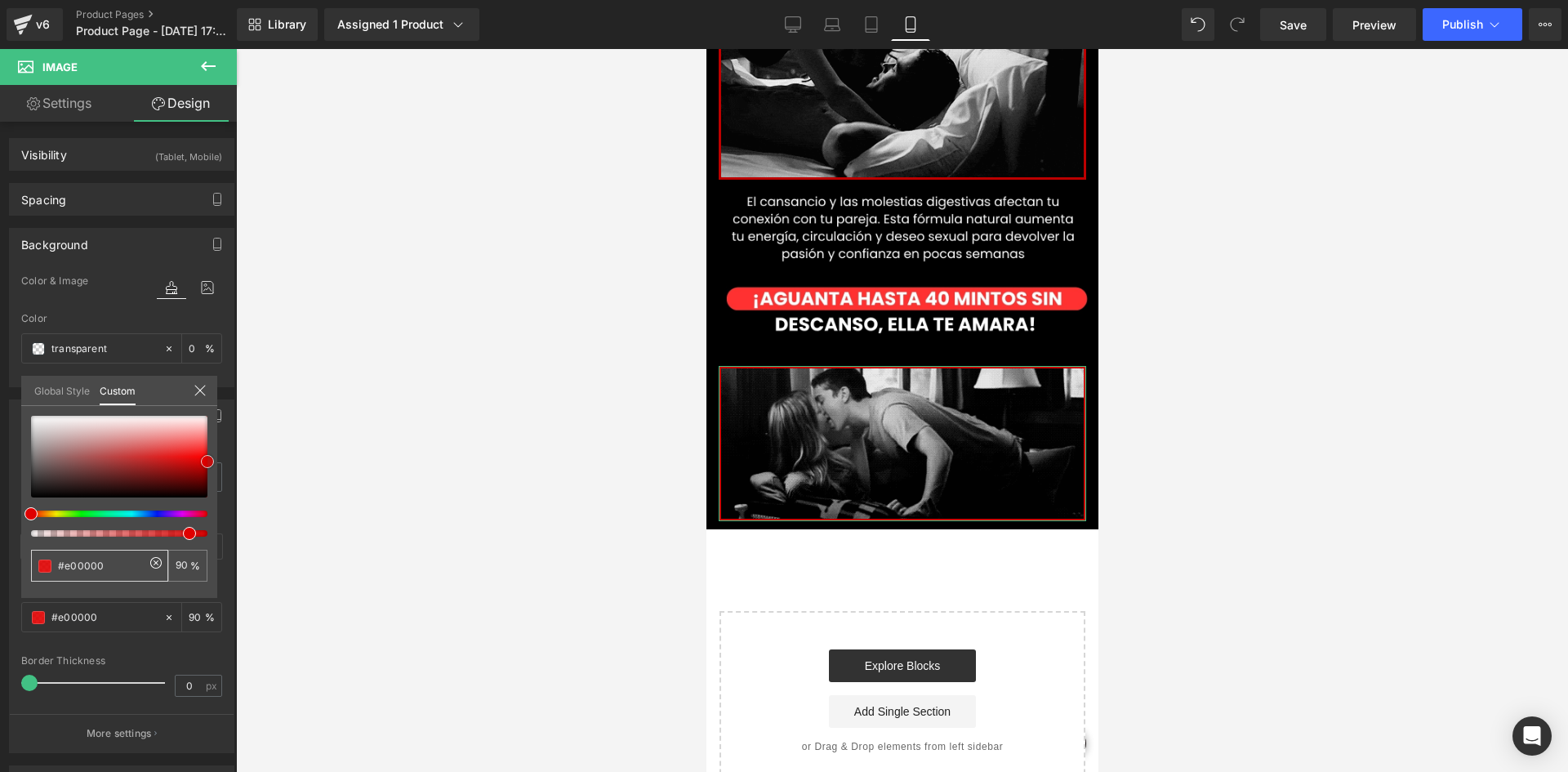
drag, startPoint x: 183, startPoint y: 454, endPoint x: 220, endPoint y: 460, distance: 37.5
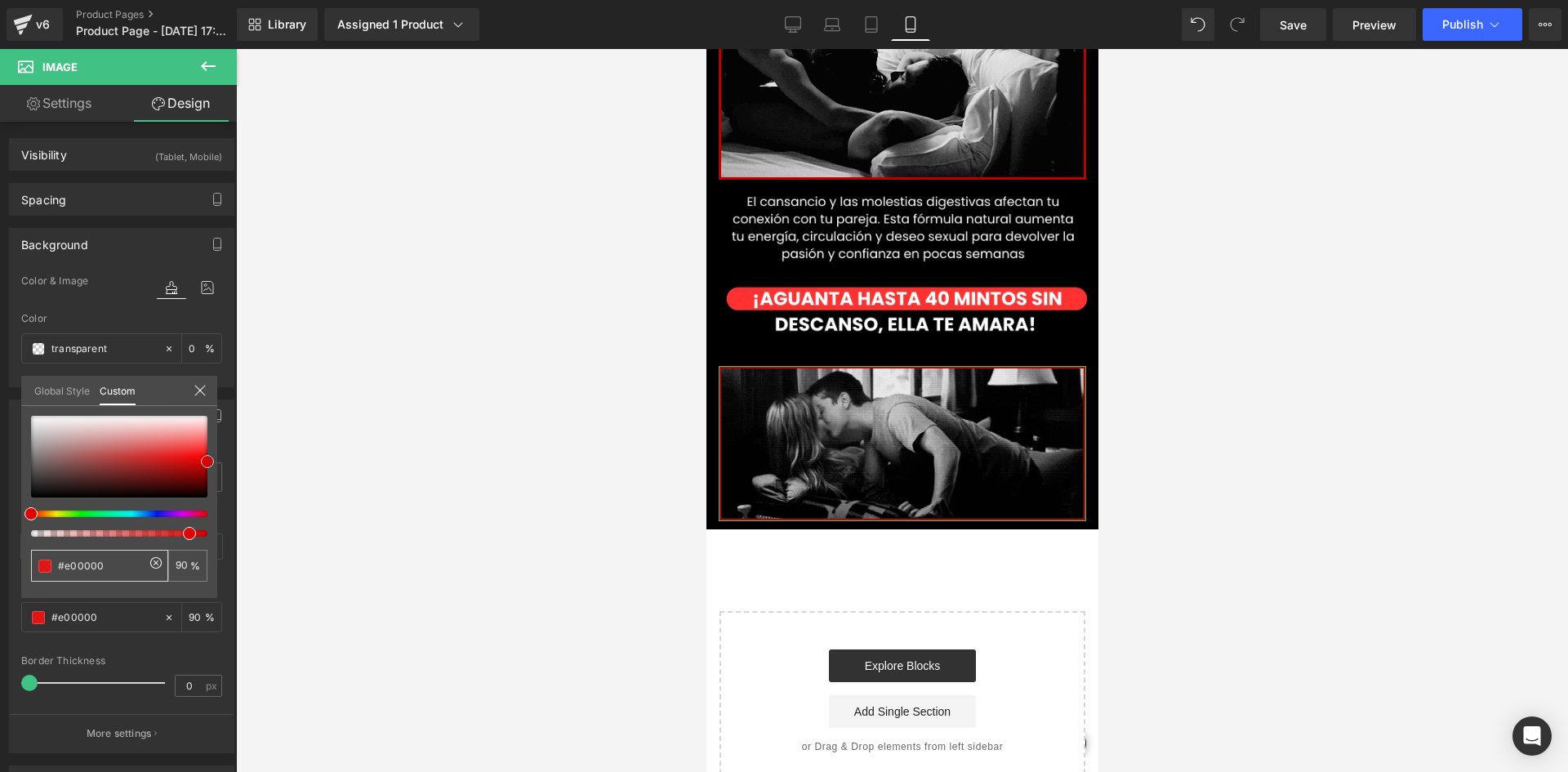
click at [217, 462] on div "Border Border Style Custom Custom Setup Global Style Custom Setup Global Style …" at bounding box center [122, 570] width 244 height 366
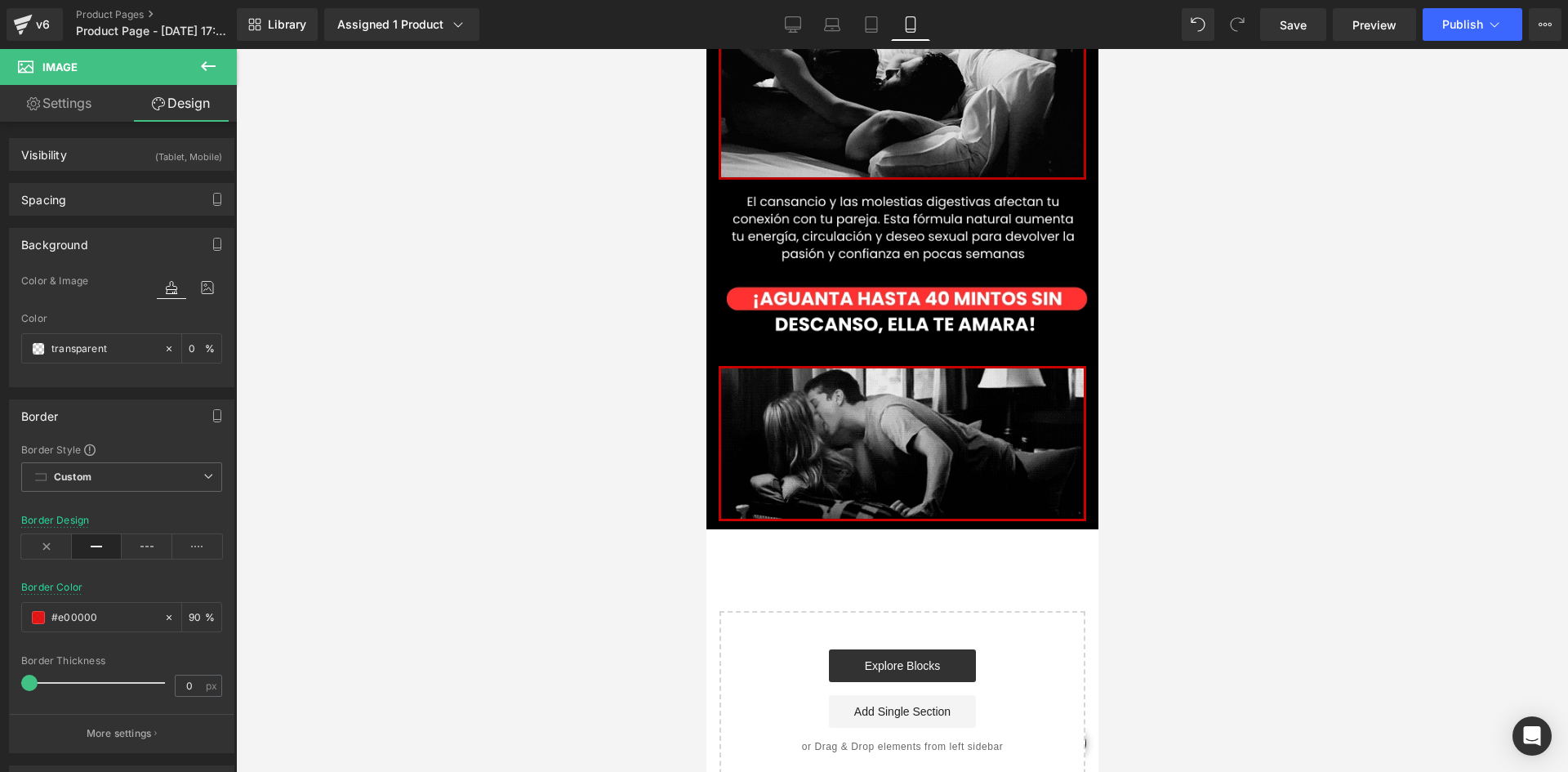
drag, startPoint x: 495, startPoint y: 450, endPoint x: 472, endPoint y: 447, distance: 23.2
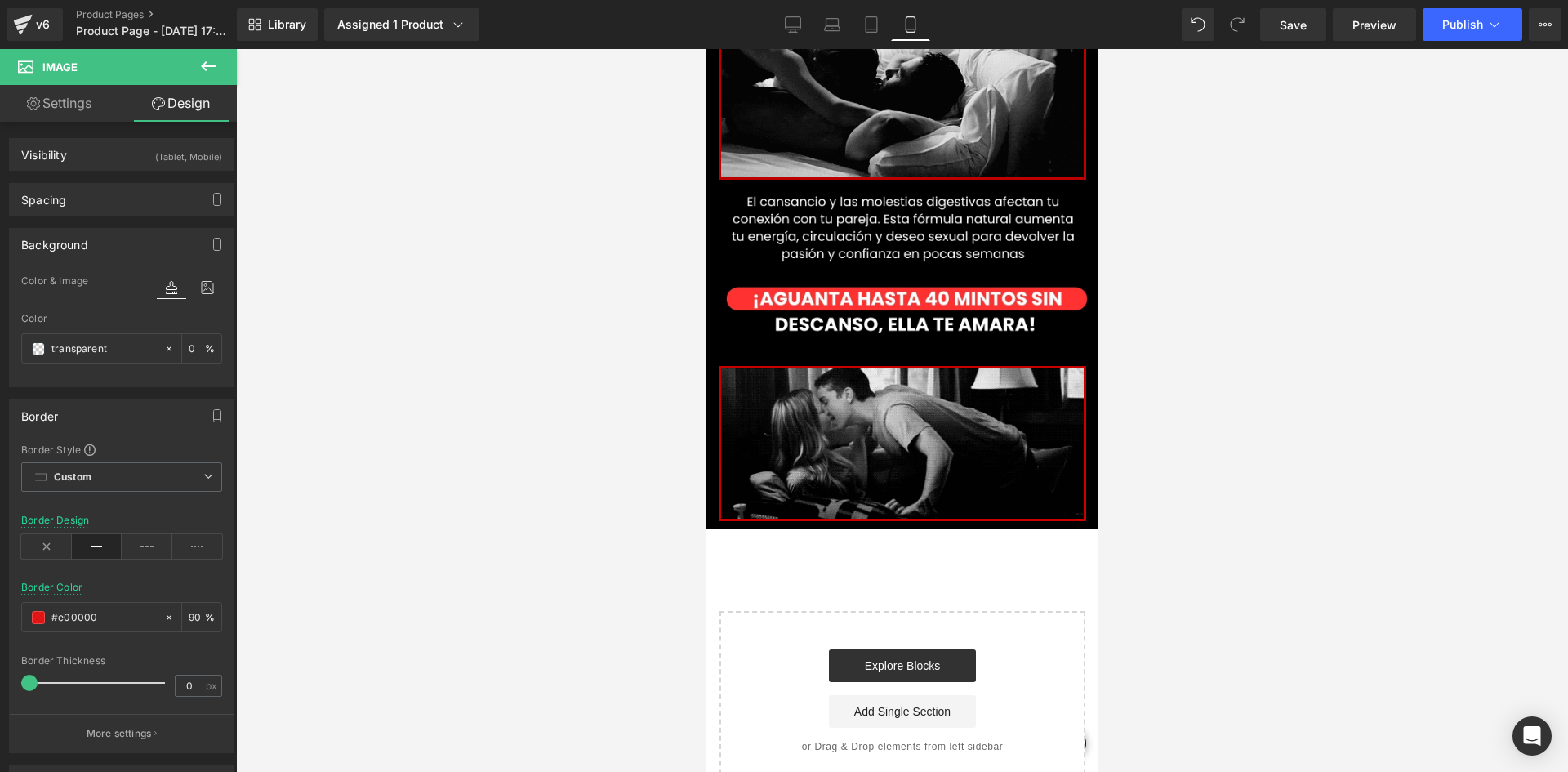
click at [495, 448] on div at bounding box center [902, 411] width 1332 height 723
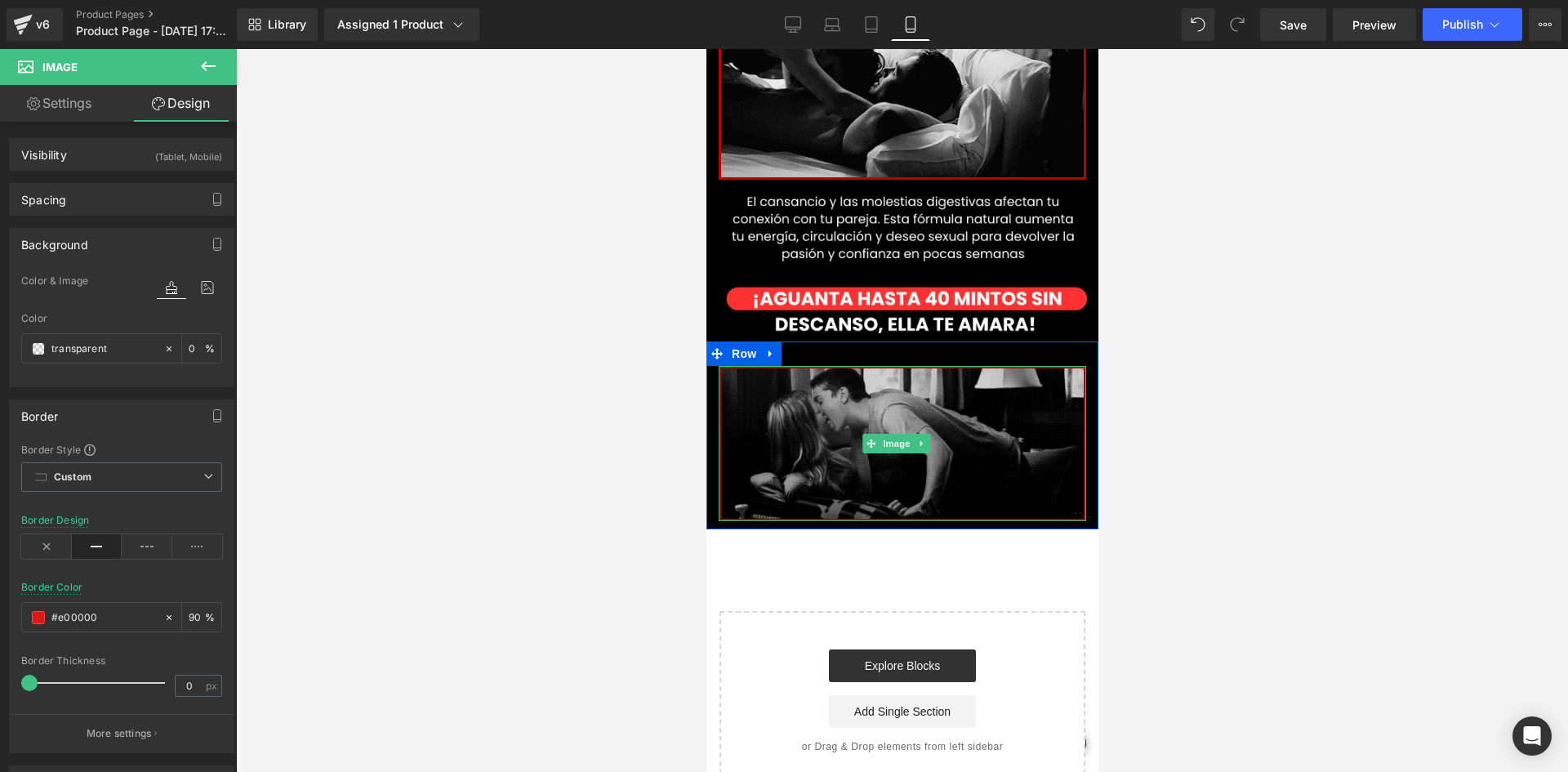
click at [829, 366] on img at bounding box center [902, 443] width 368 height 155
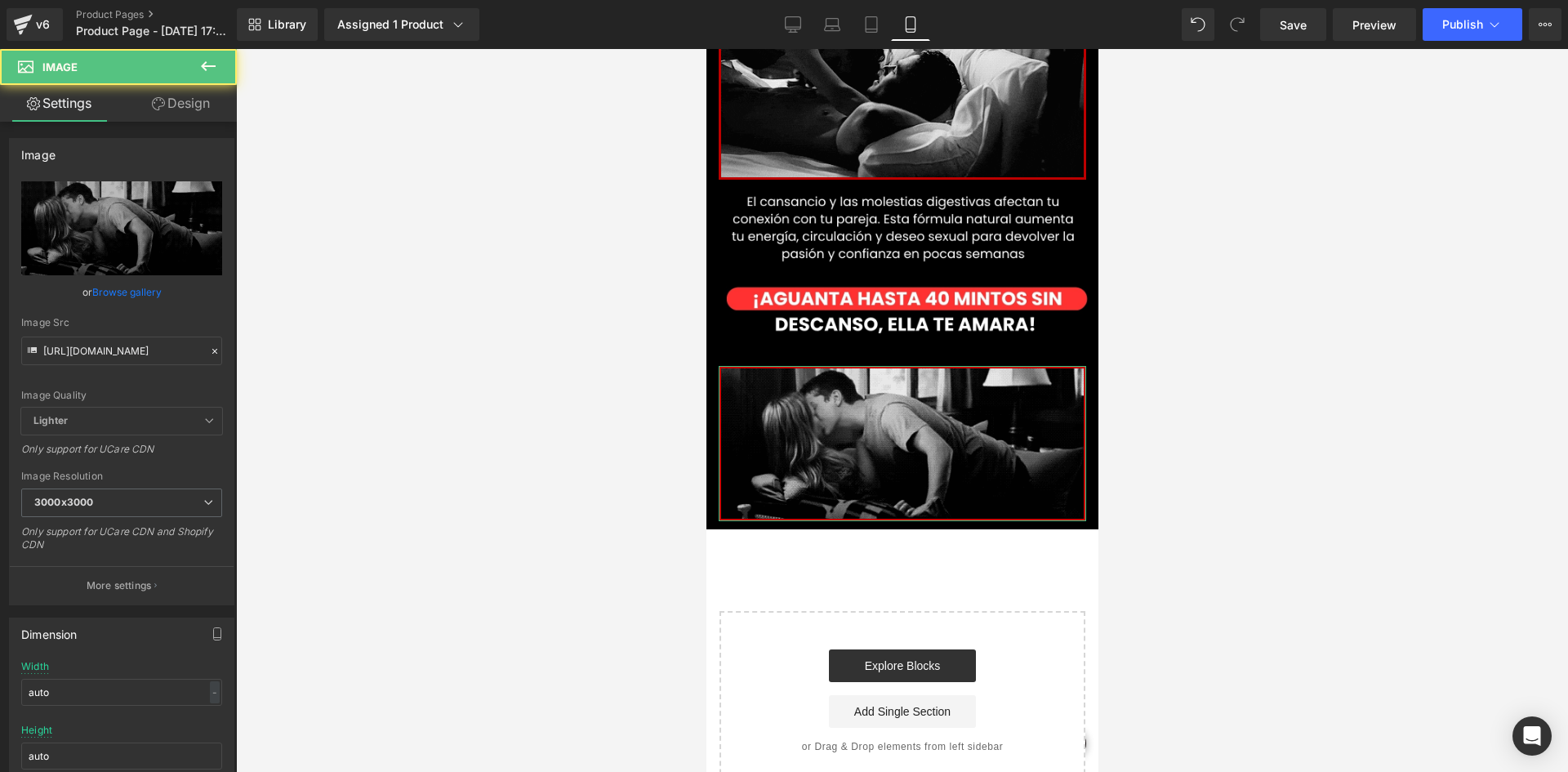
click at [183, 121] on link "Design" at bounding box center [181, 103] width 118 height 37
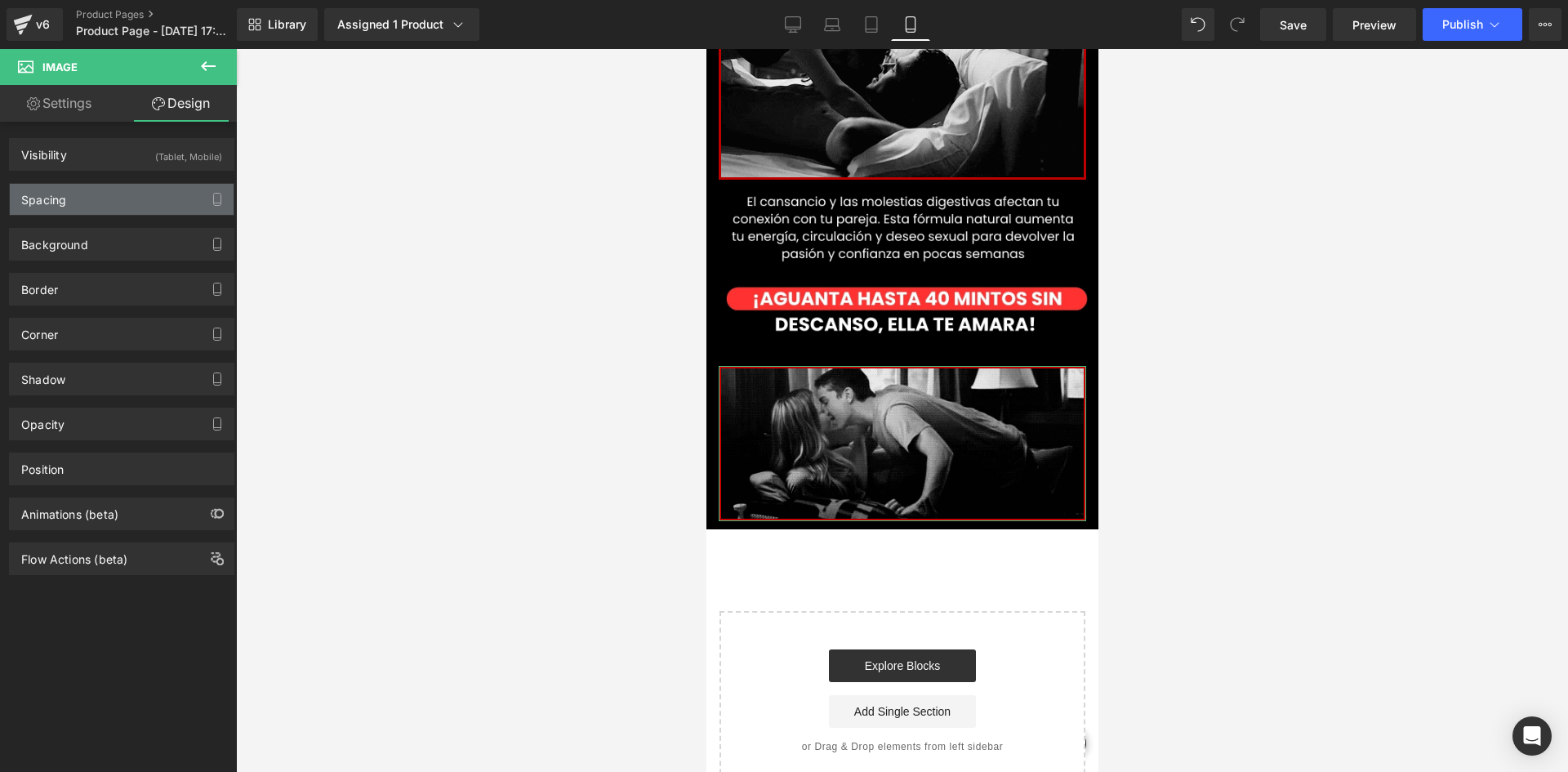
click at [106, 201] on div "Spacing" at bounding box center [122, 199] width 224 height 31
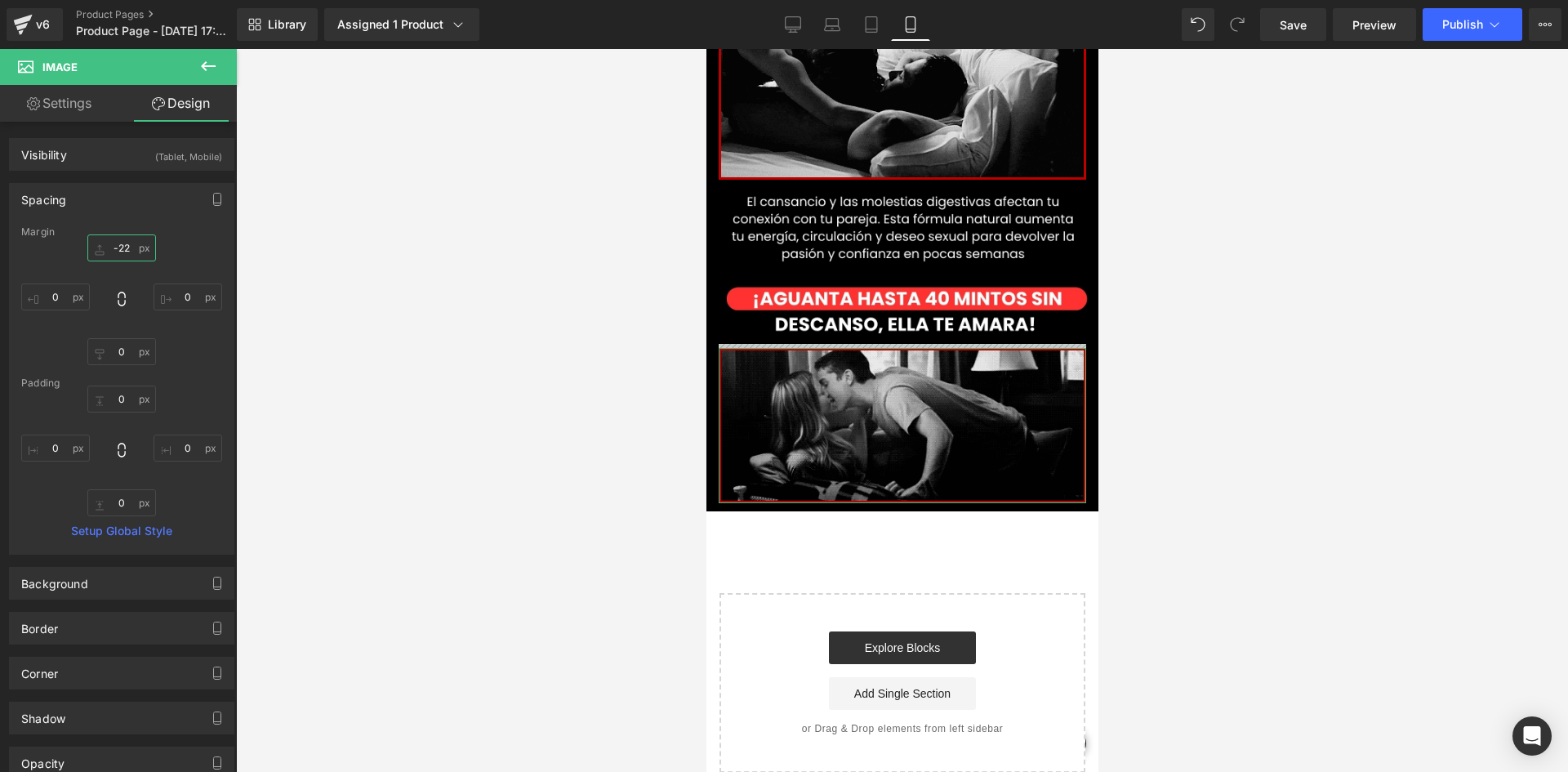
click at [125, 256] on input "-22" at bounding box center [121, 247] width 69 height 27
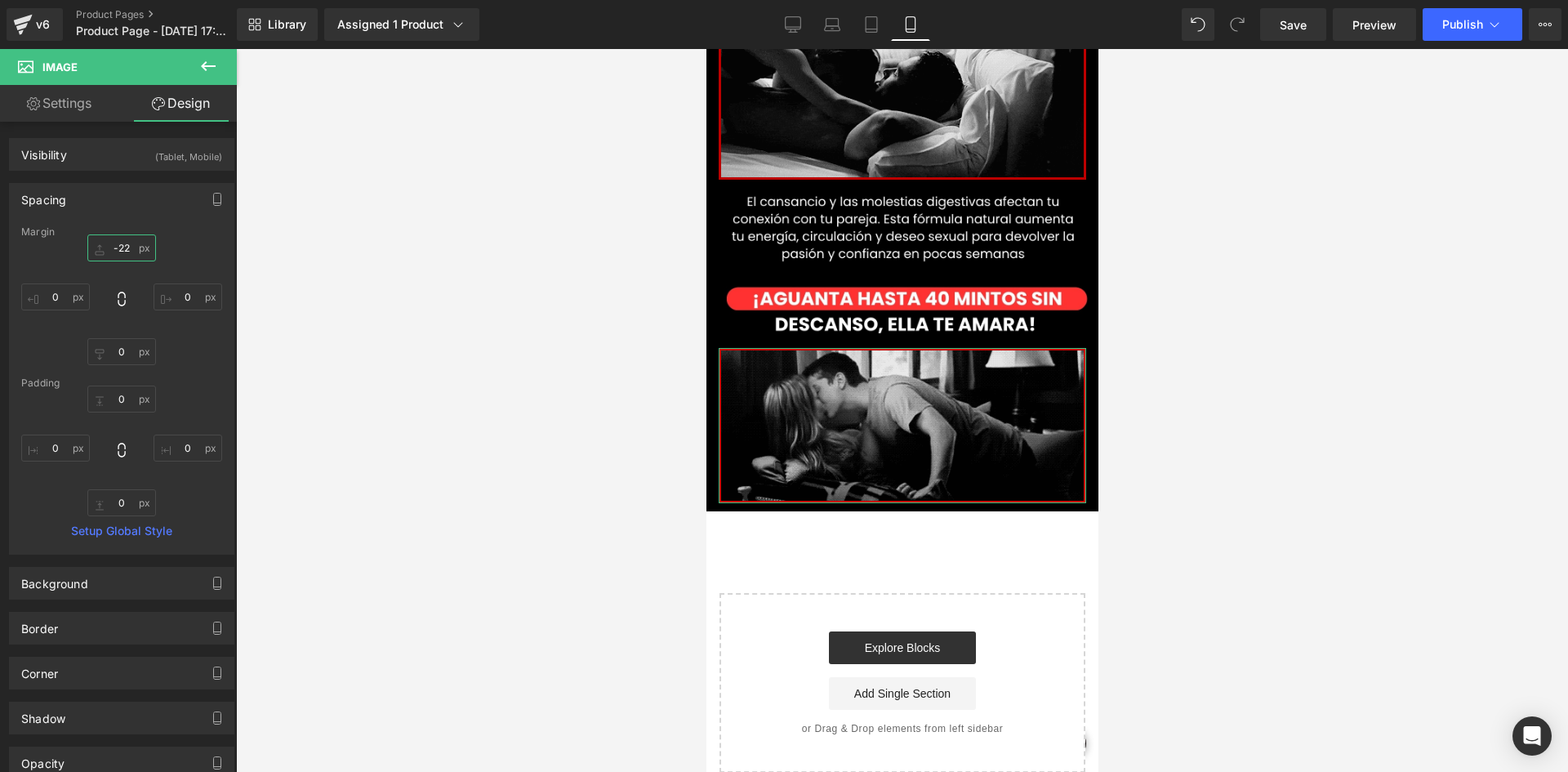
click at [128, 252] on input "-22" at bounding box center [121, 247] width 69 height 27
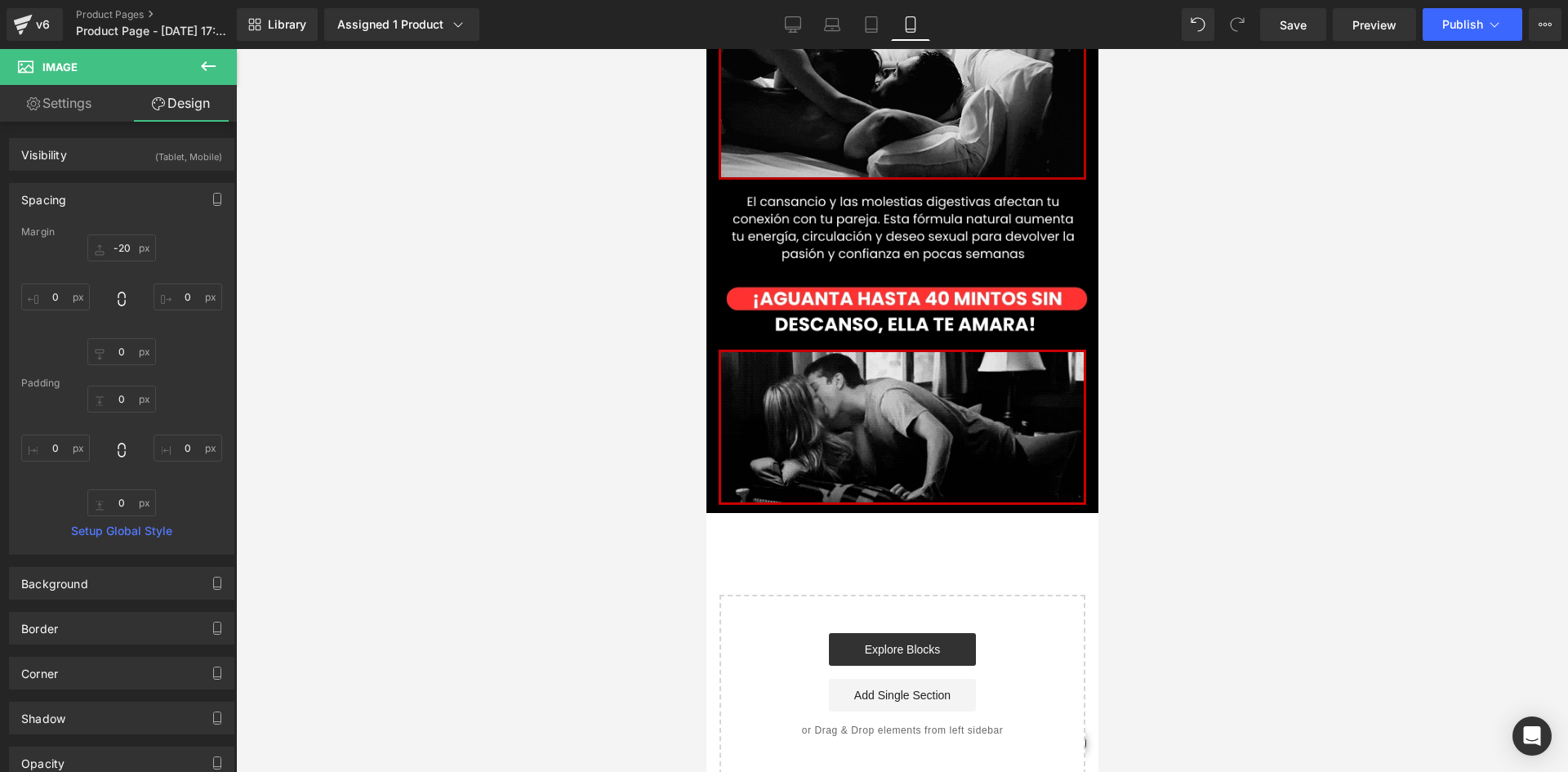
click at [401, 294] on div at bounding box center [902, 411] width 1332 height 723
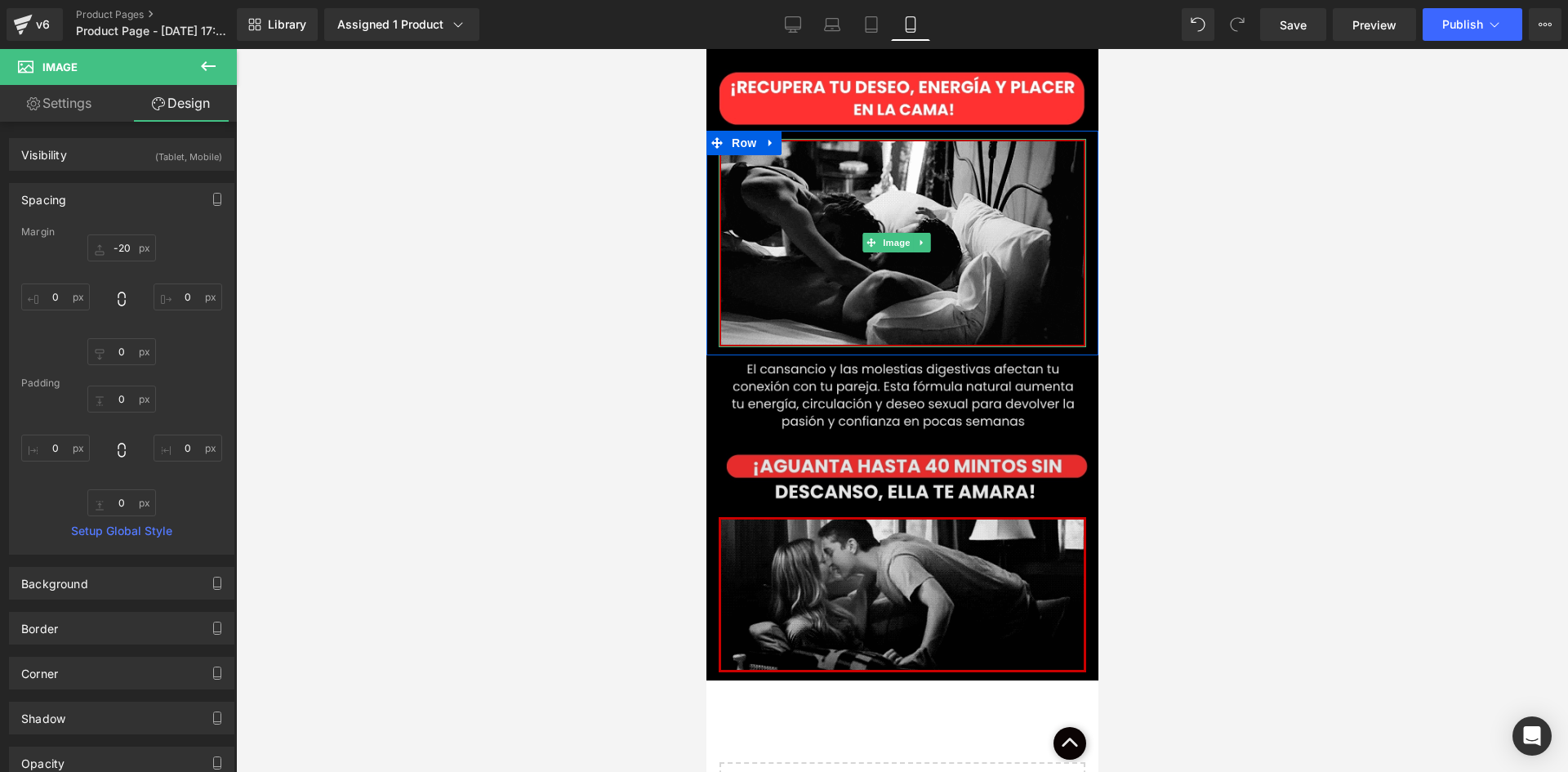
scroll to position [1058, 0]
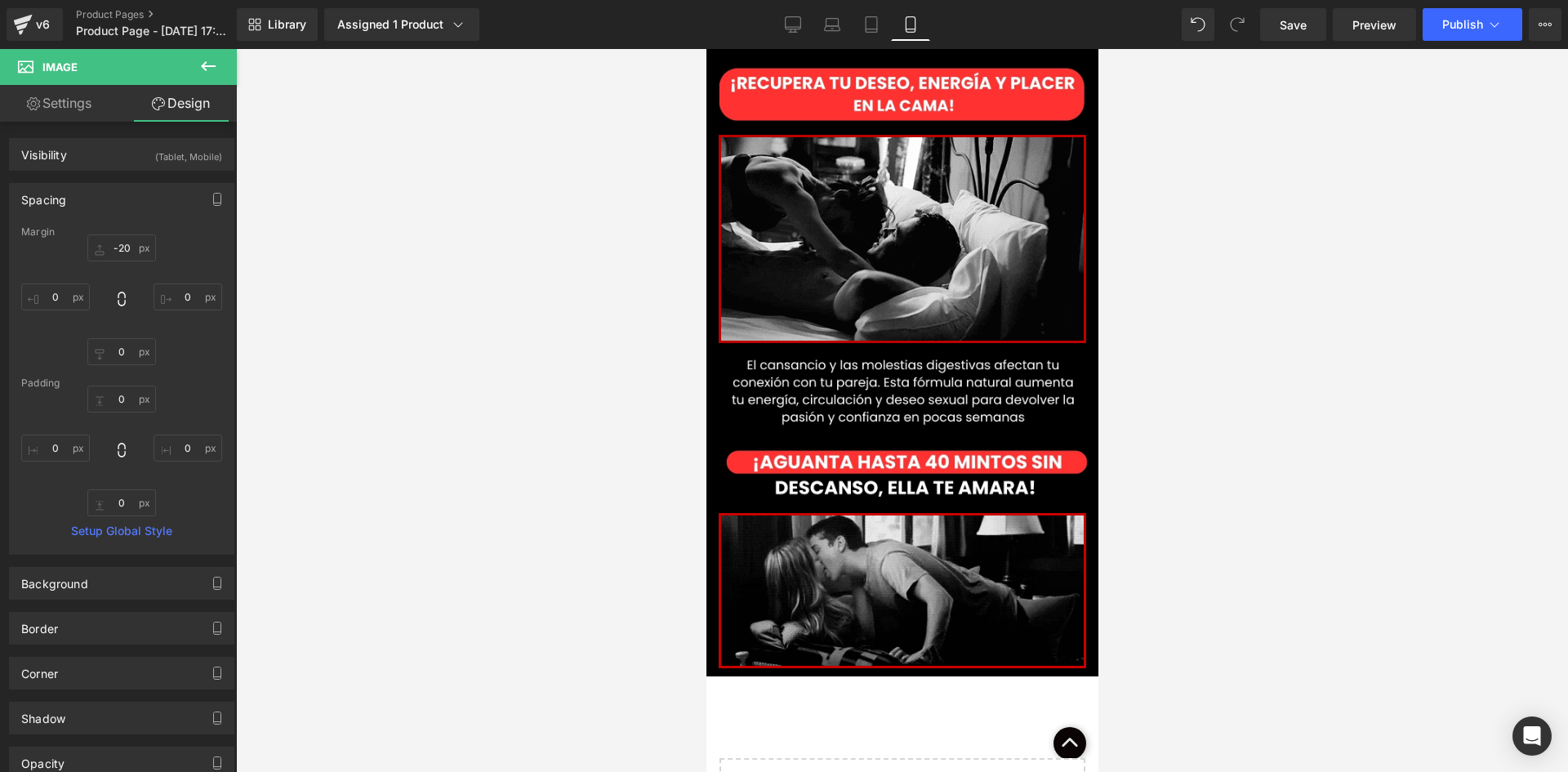
click at [214, 49] on button at bounding box center [208, 67] width 57 height 36
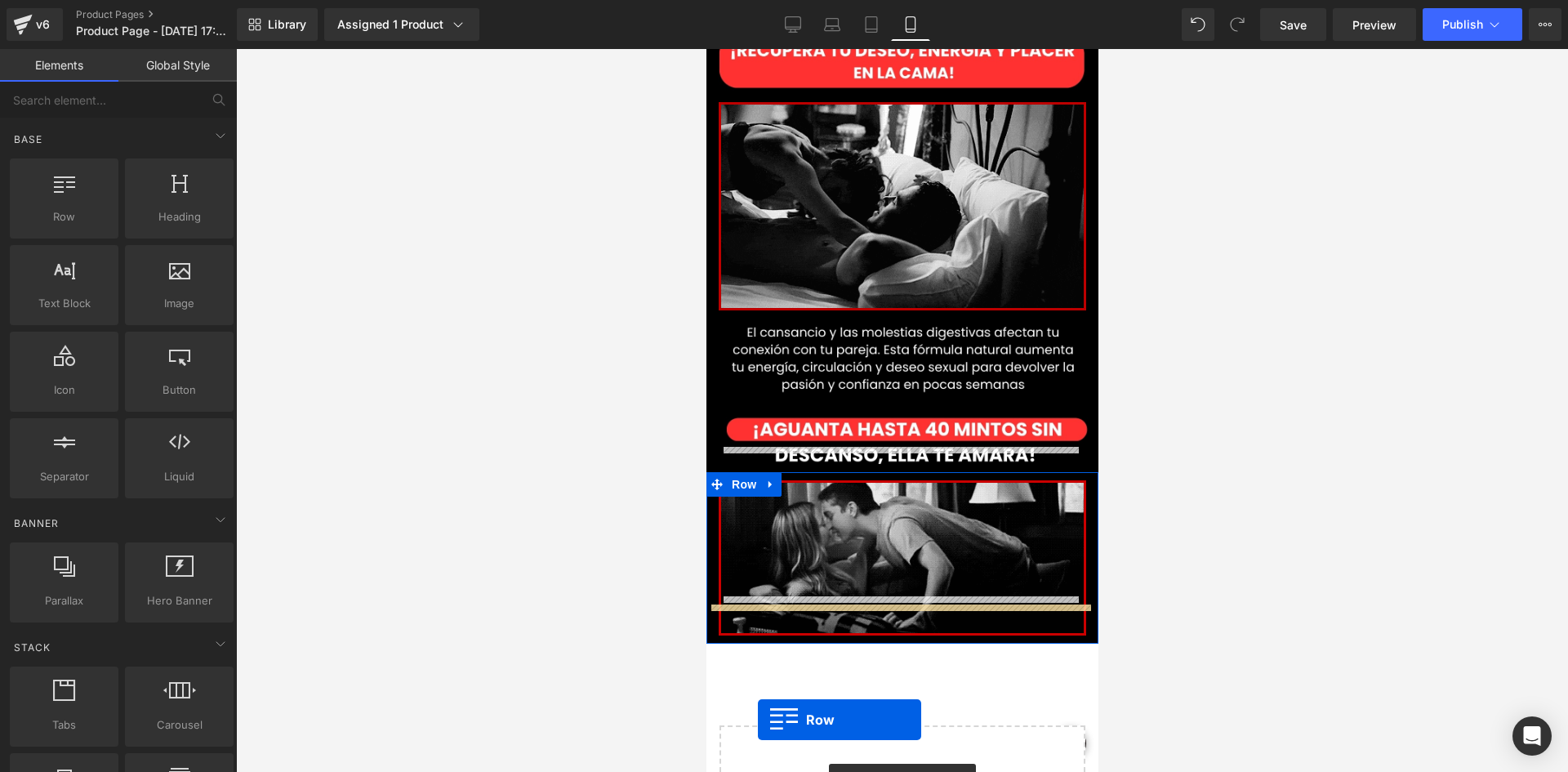
scroll to position [1099, 0]
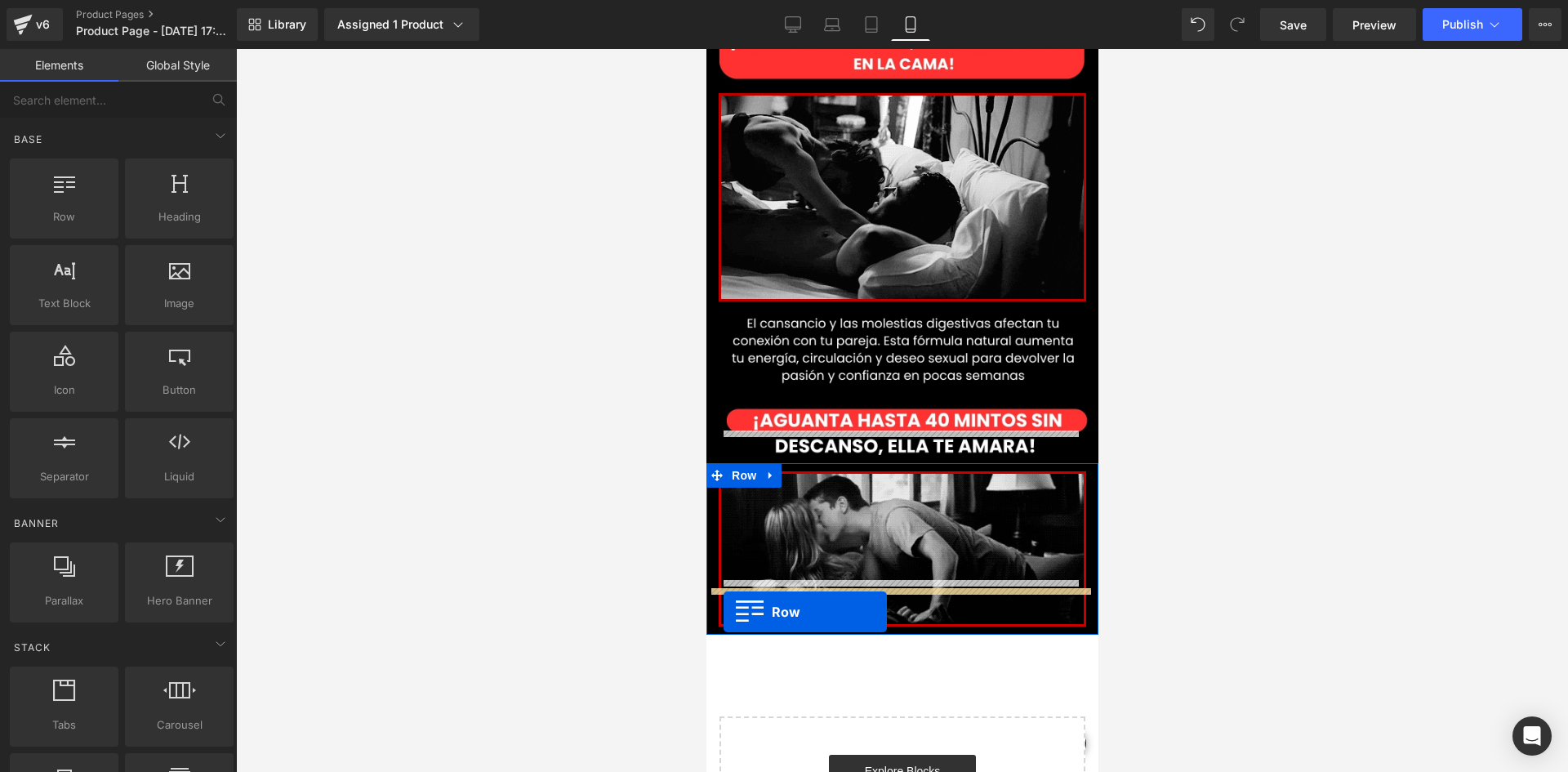
drag, startPoint x: 784, startPoint y: 231, endPoint x: 723, endPoint y: 612, distance: 385.9
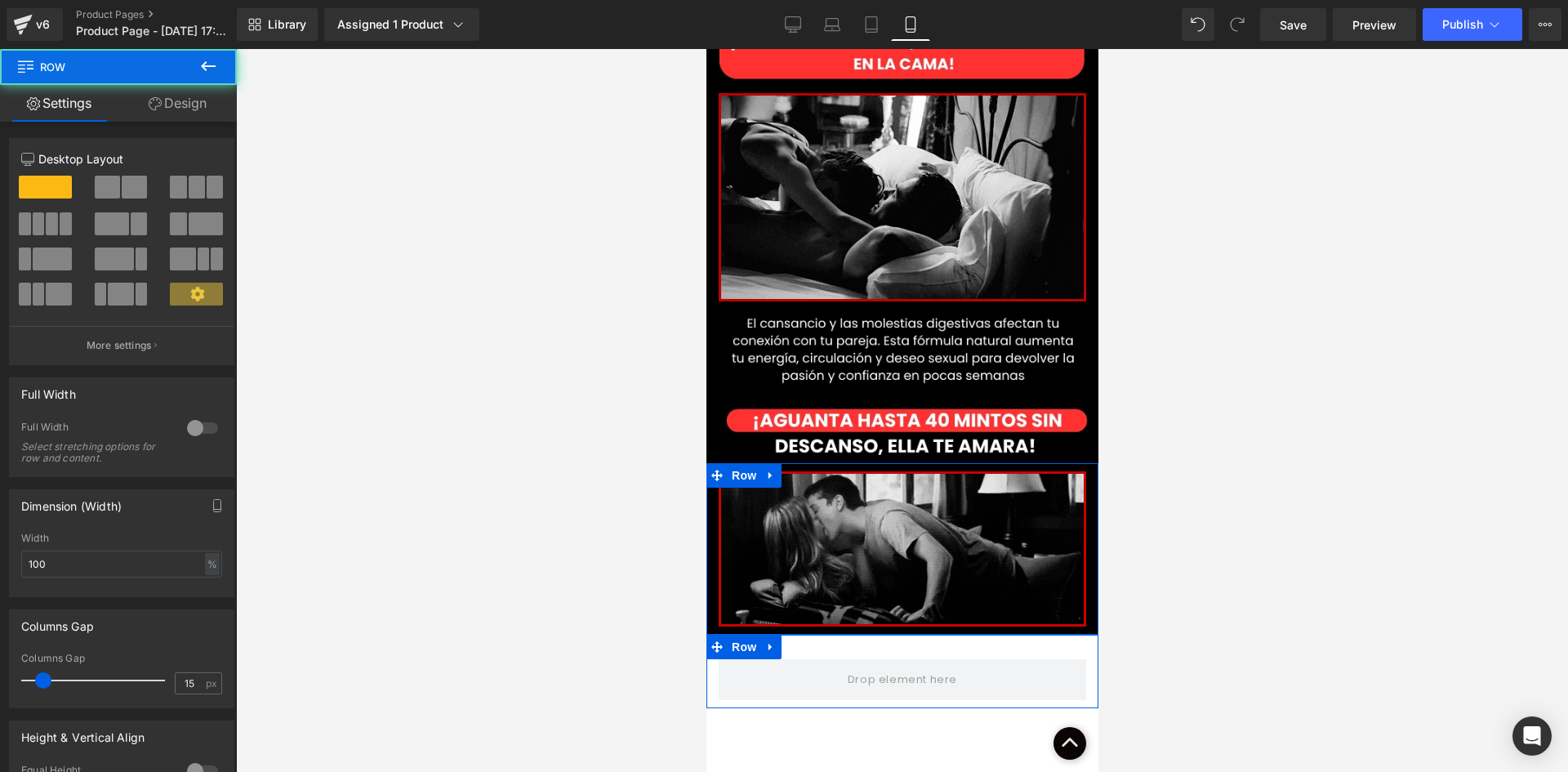
click at [172, 108] on link "Design" at bounding box center [178, 103] width 118 height 37
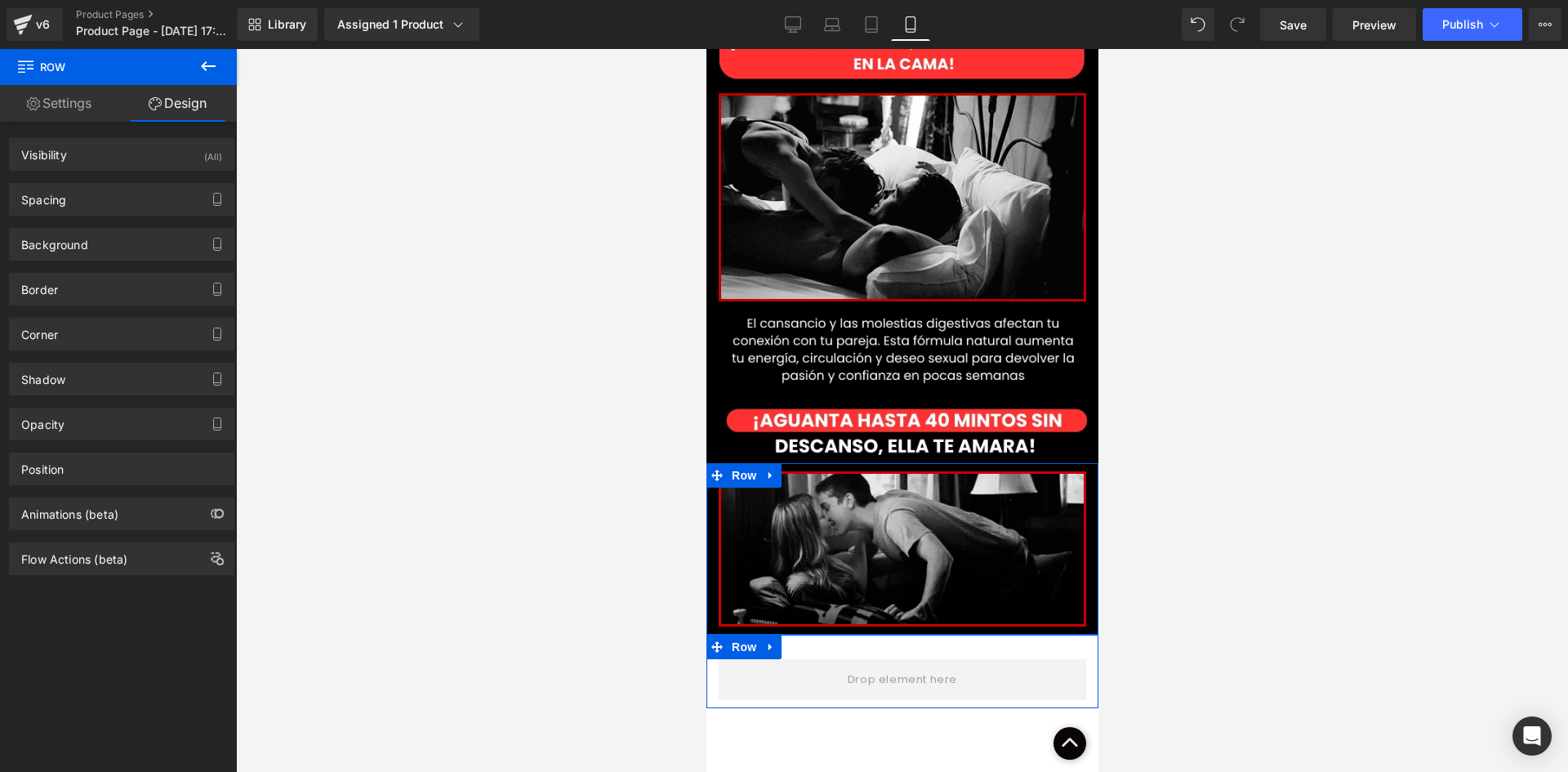
click at [204, 145] on div "(All)" at bounding box center [213, 152] width 18 height 27
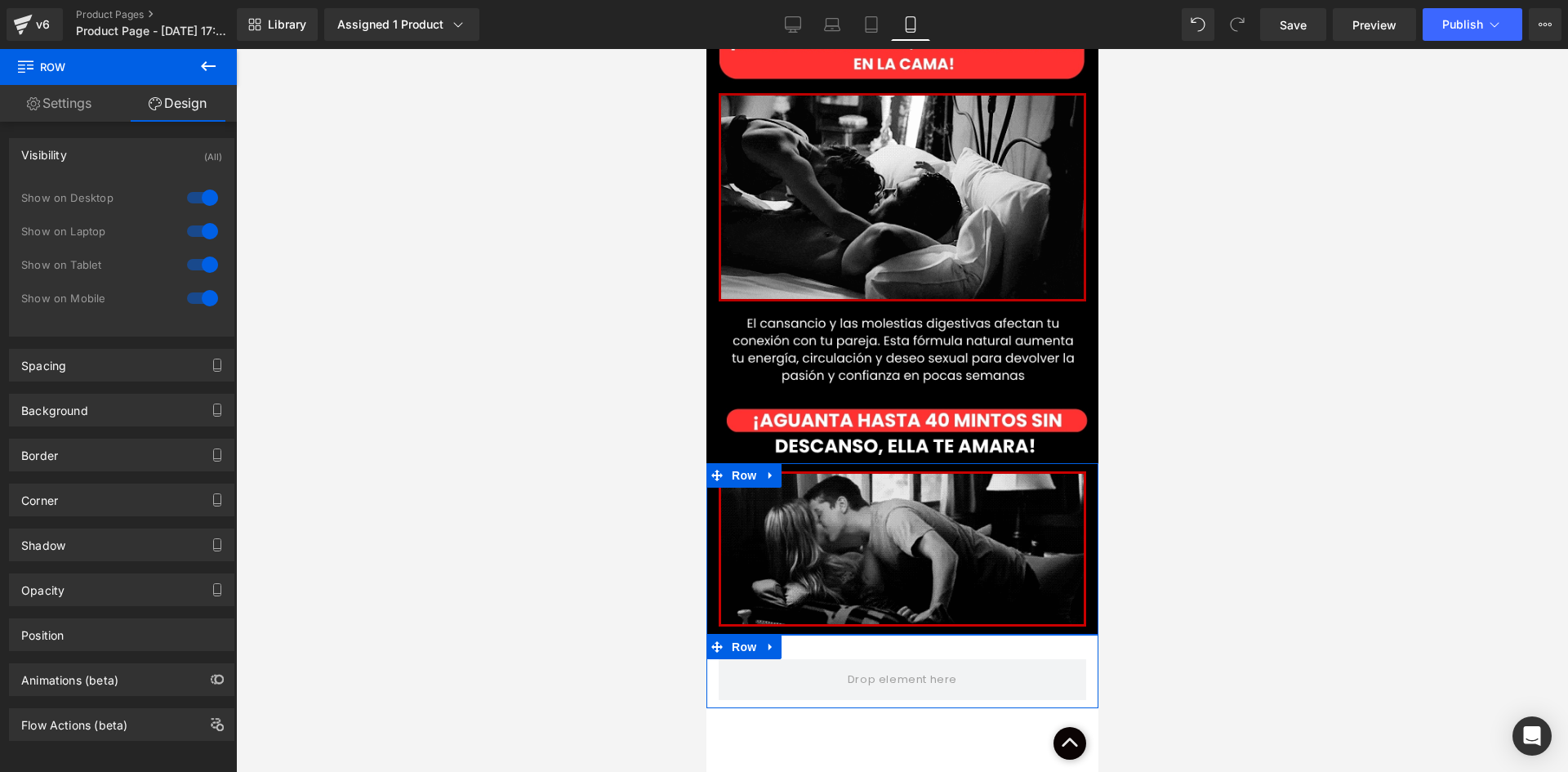
click at [201, 188] on div at bounding box center [203, 197] width 39 height 26
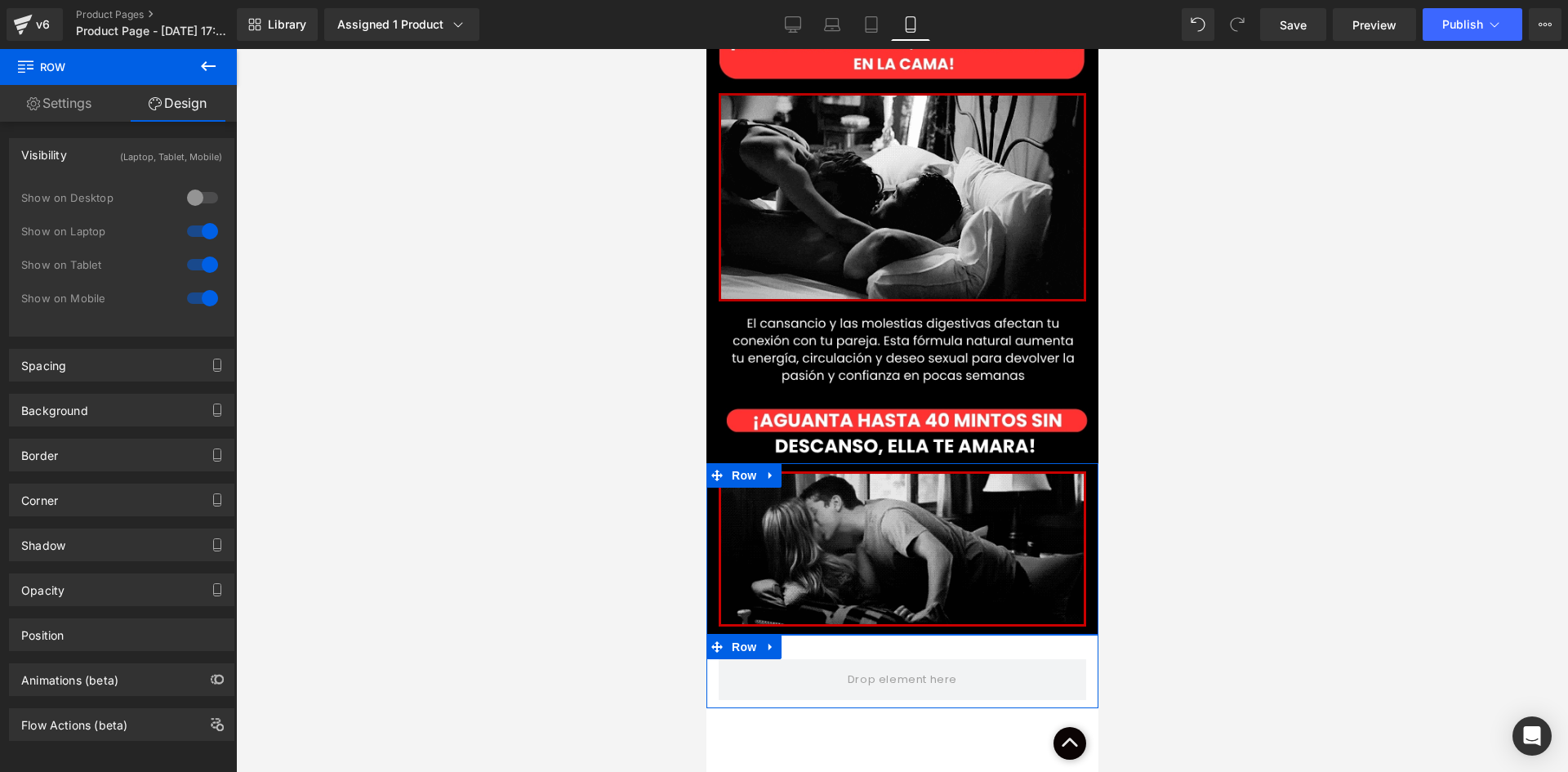
click at [210, 222] on div at bounding box center [203, 230] width 39 height 26
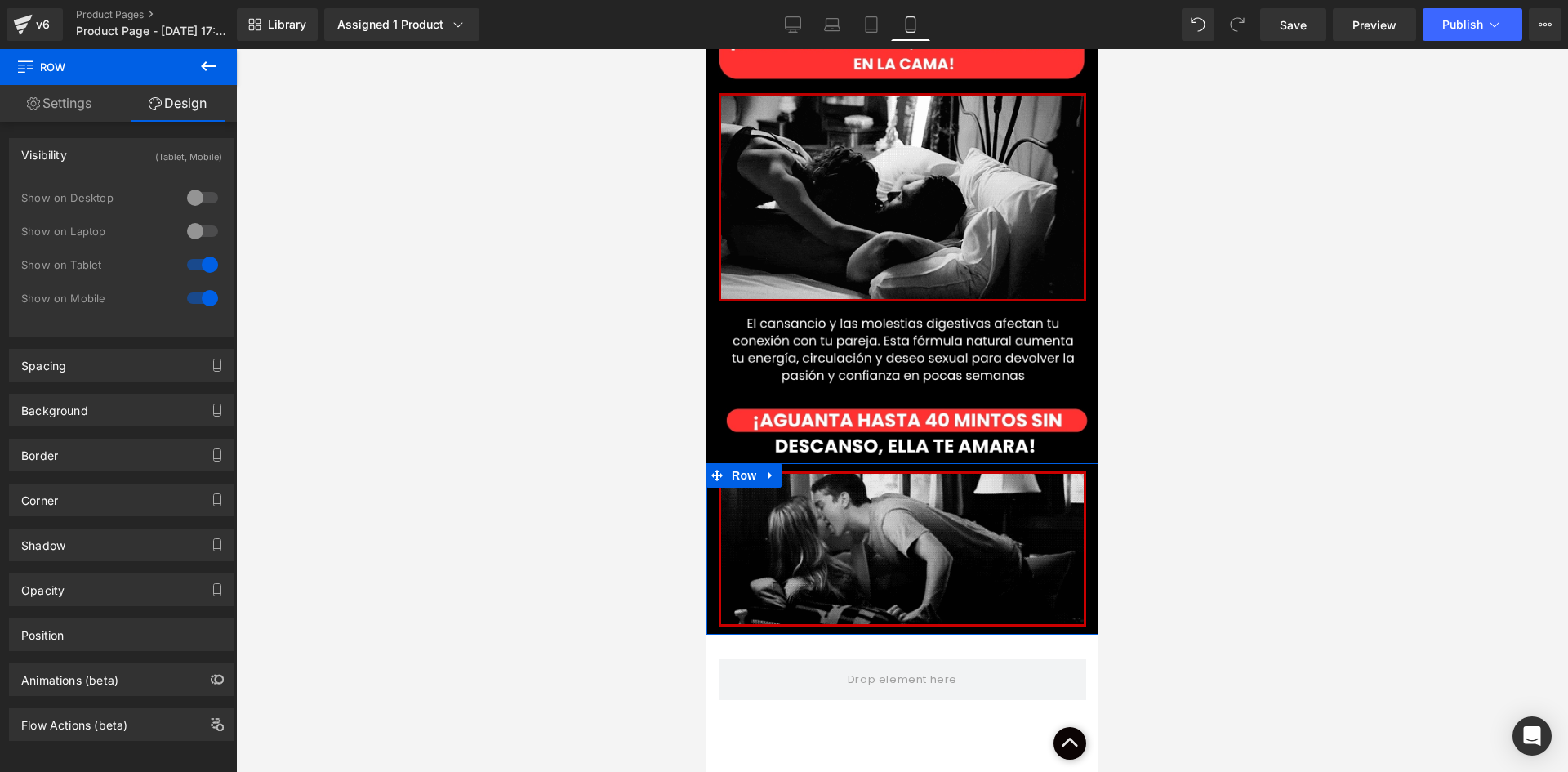
click at [210, 61] on icon at bounding box center [208, 66] width 20 height 20
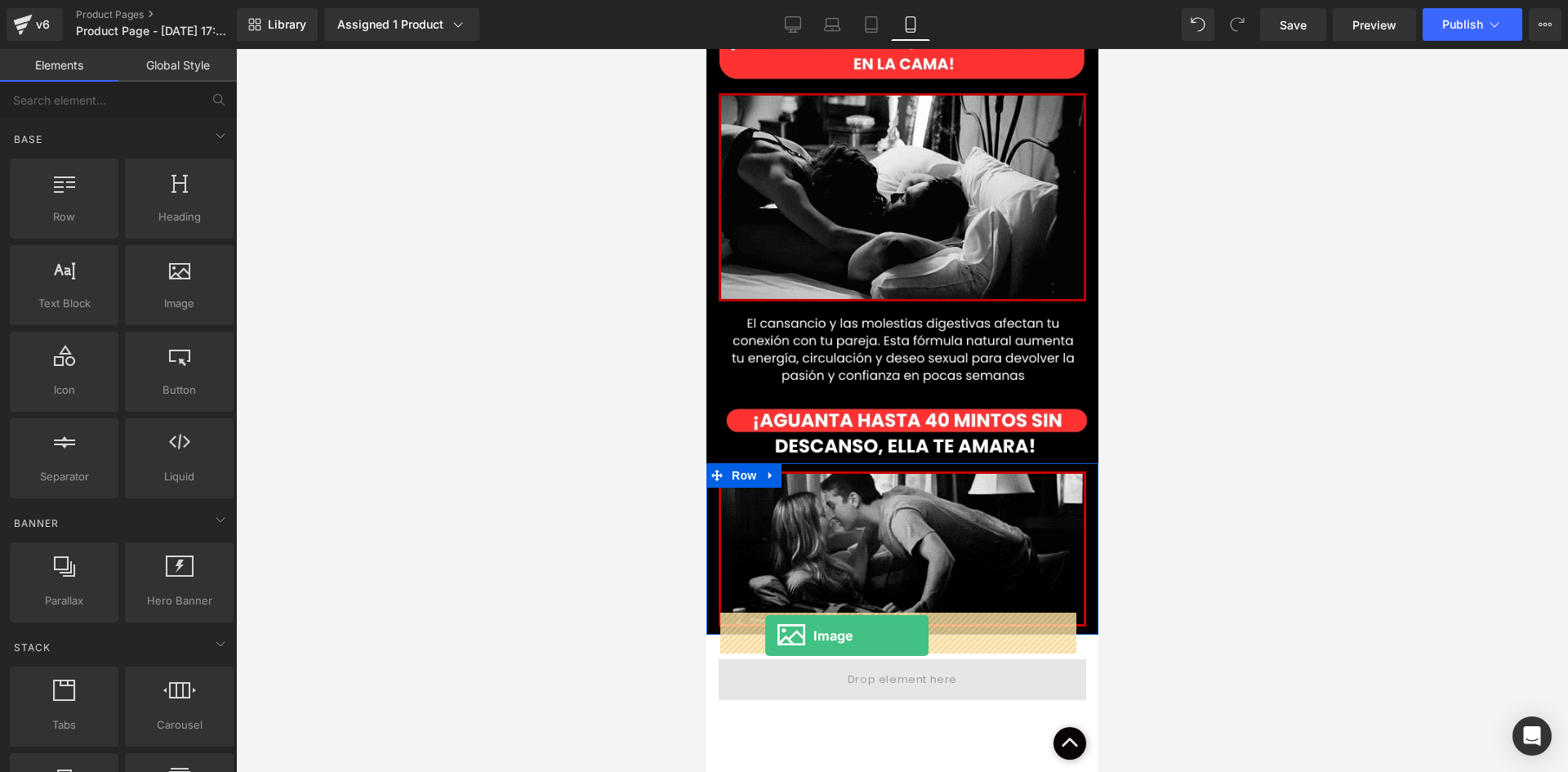
drag, startPoint x: 1027, startPoint y: 425, endPoint x: 765, endPoint y: 636, distance: 336.4
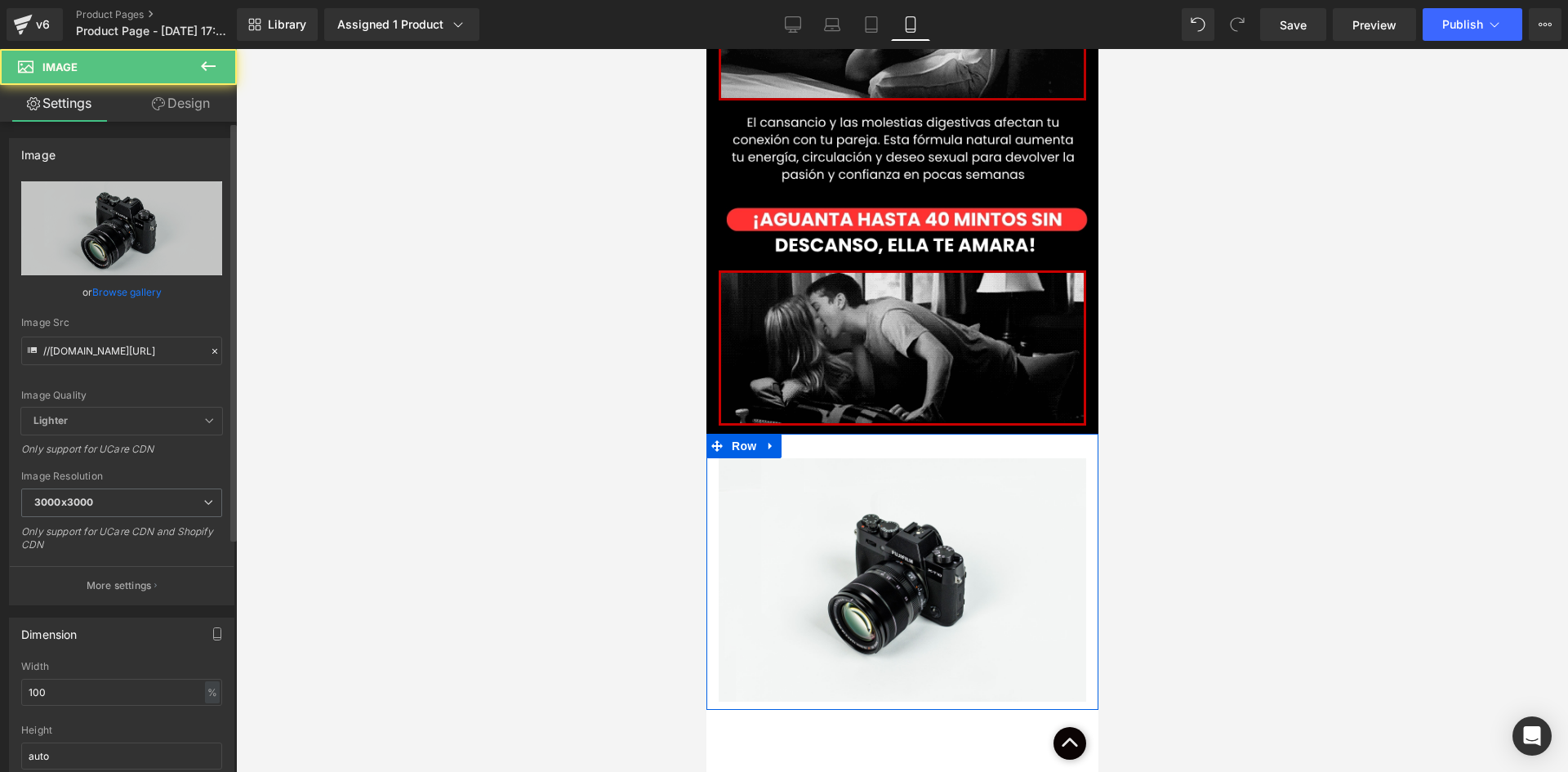
scroll to position [1344, 0]
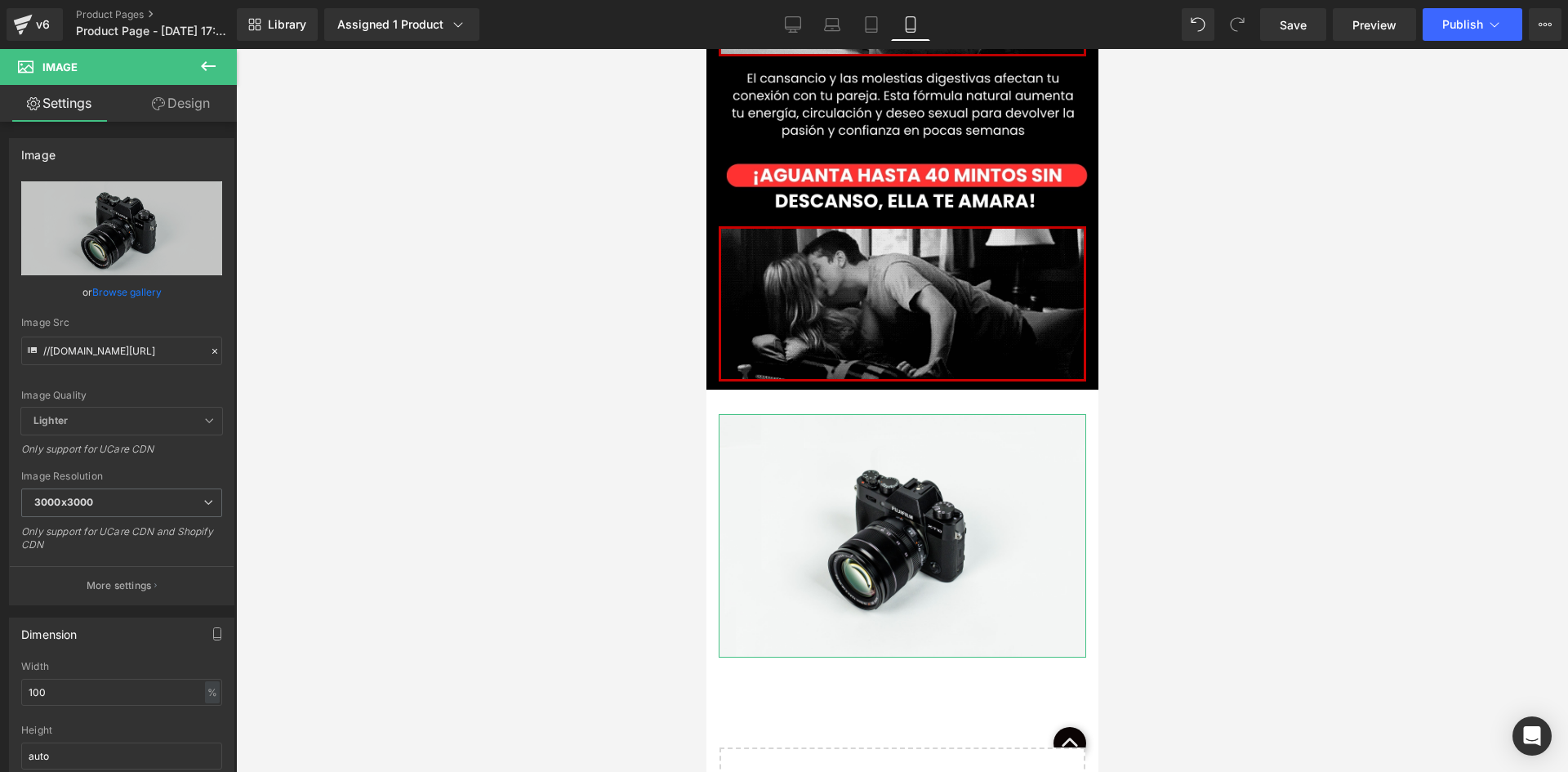
click at [169, 117] on link "Design" at bounding box center [181, 103] width 118 height 37
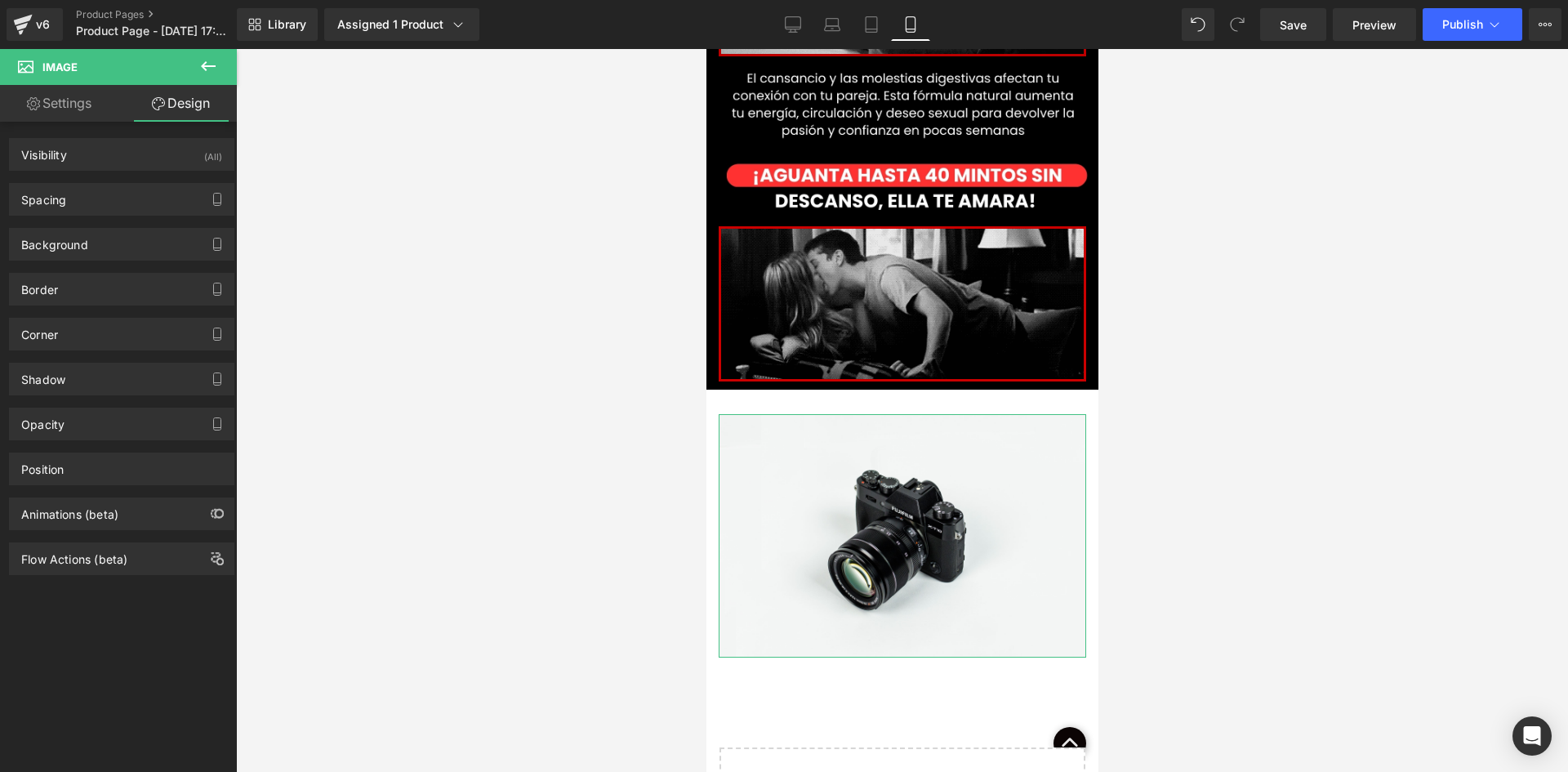
click at [173, 137] on div "Visibility (All) 0|0|0|0 1 Show on Desktop 1 Show on Laptop 1 Show on Tablet 1 …" at bounding box center [122, 148] width 244 height 45
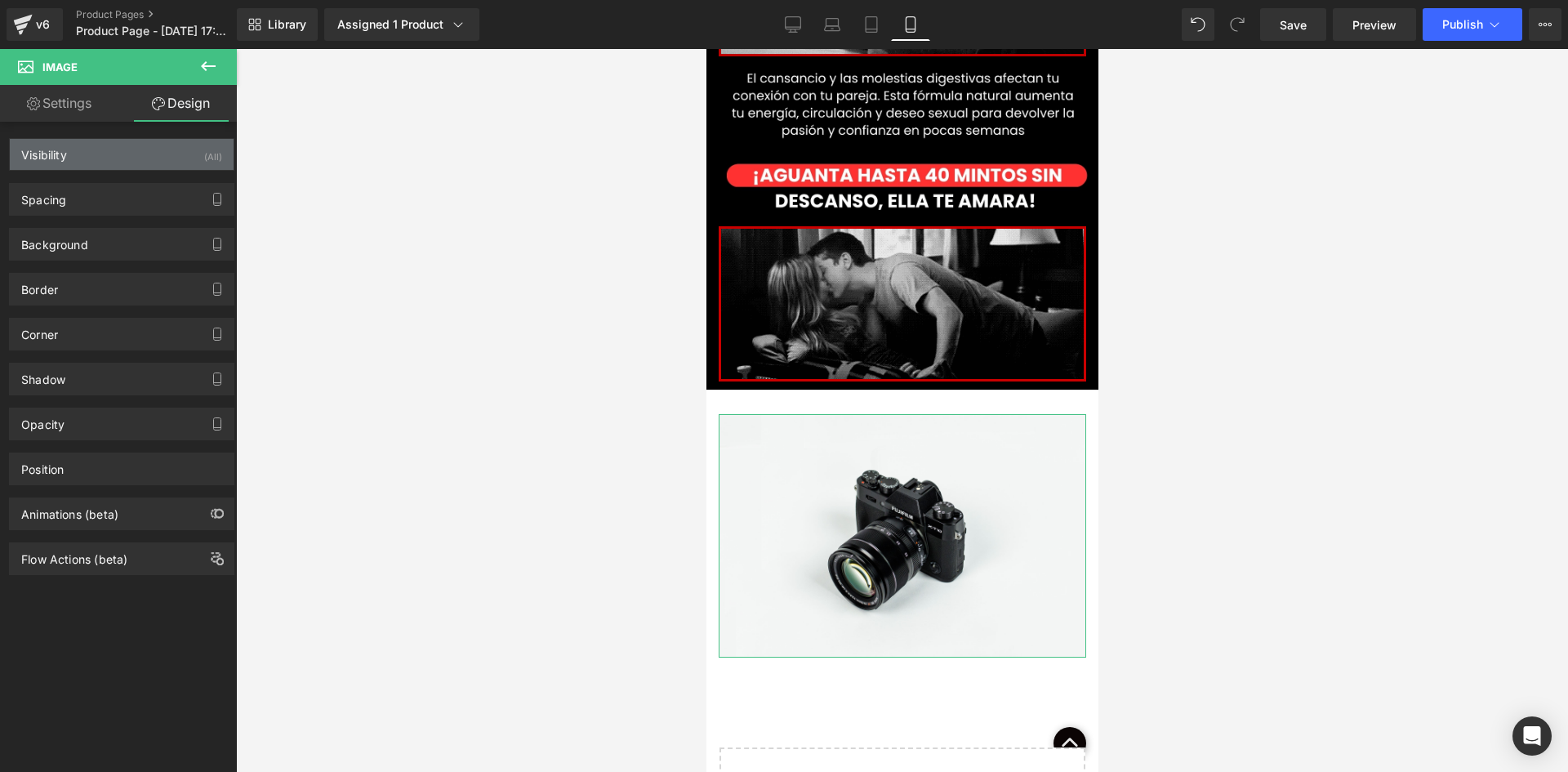
drag, startPoint x: 186, startPoint y: 155, endPoint x: 192, endPoint y: 164, distance: 10.8
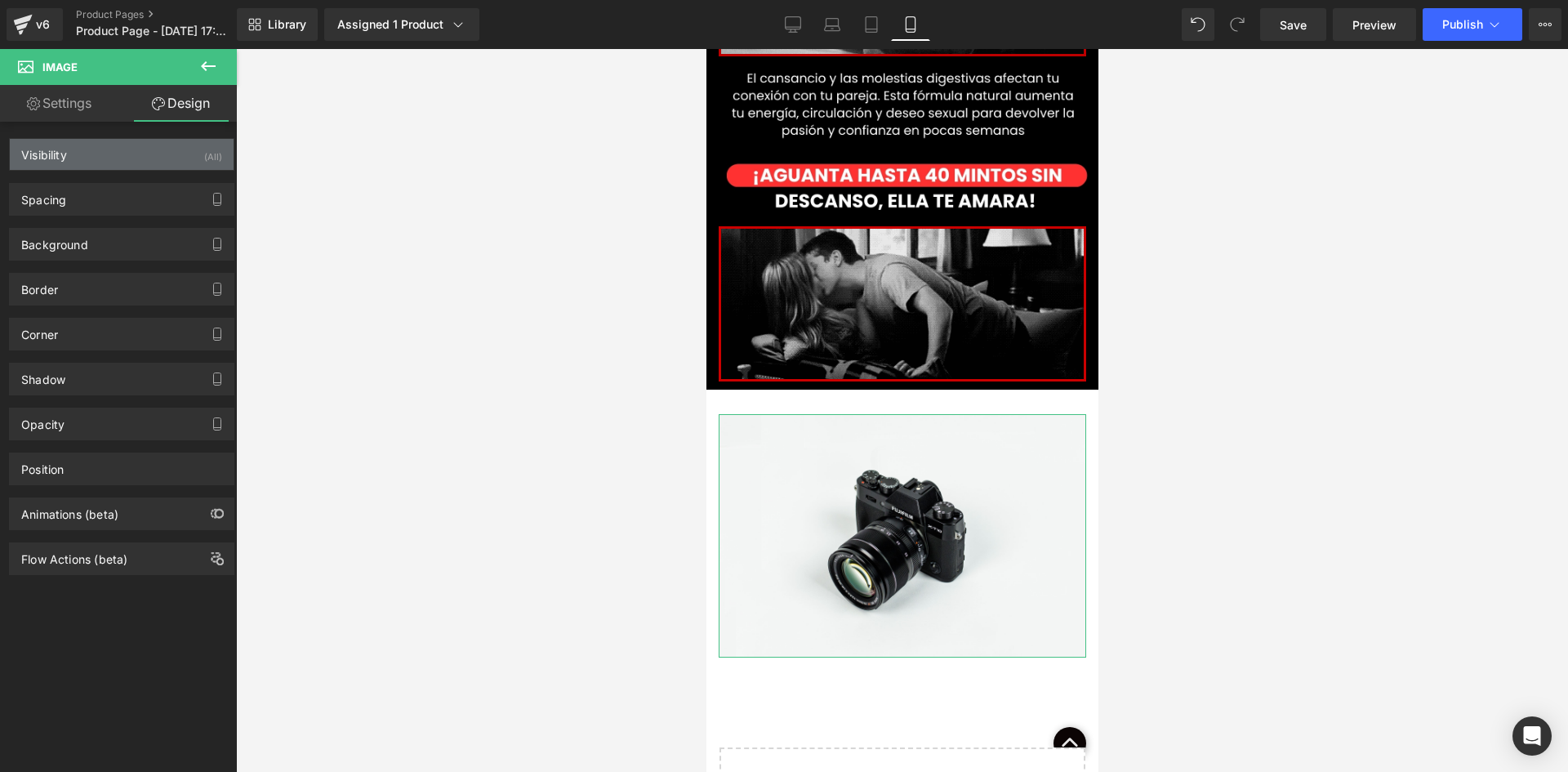
click at [186, 155] on div "Visibility (All)" at bounding box center [122, 154] width 224 height 31
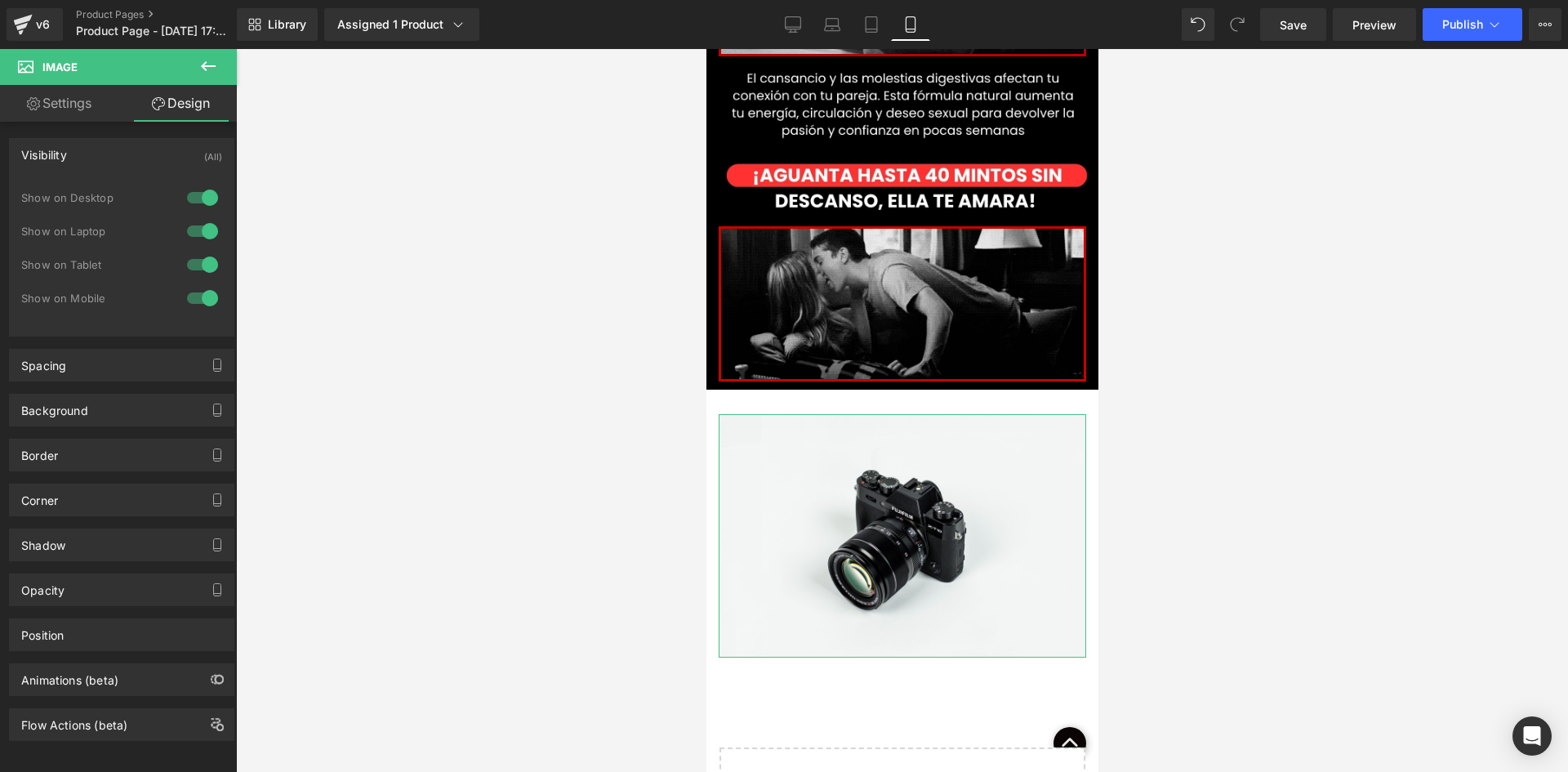
click at [197, 187] on div at bounding box center [203, 197] width 39 height 26
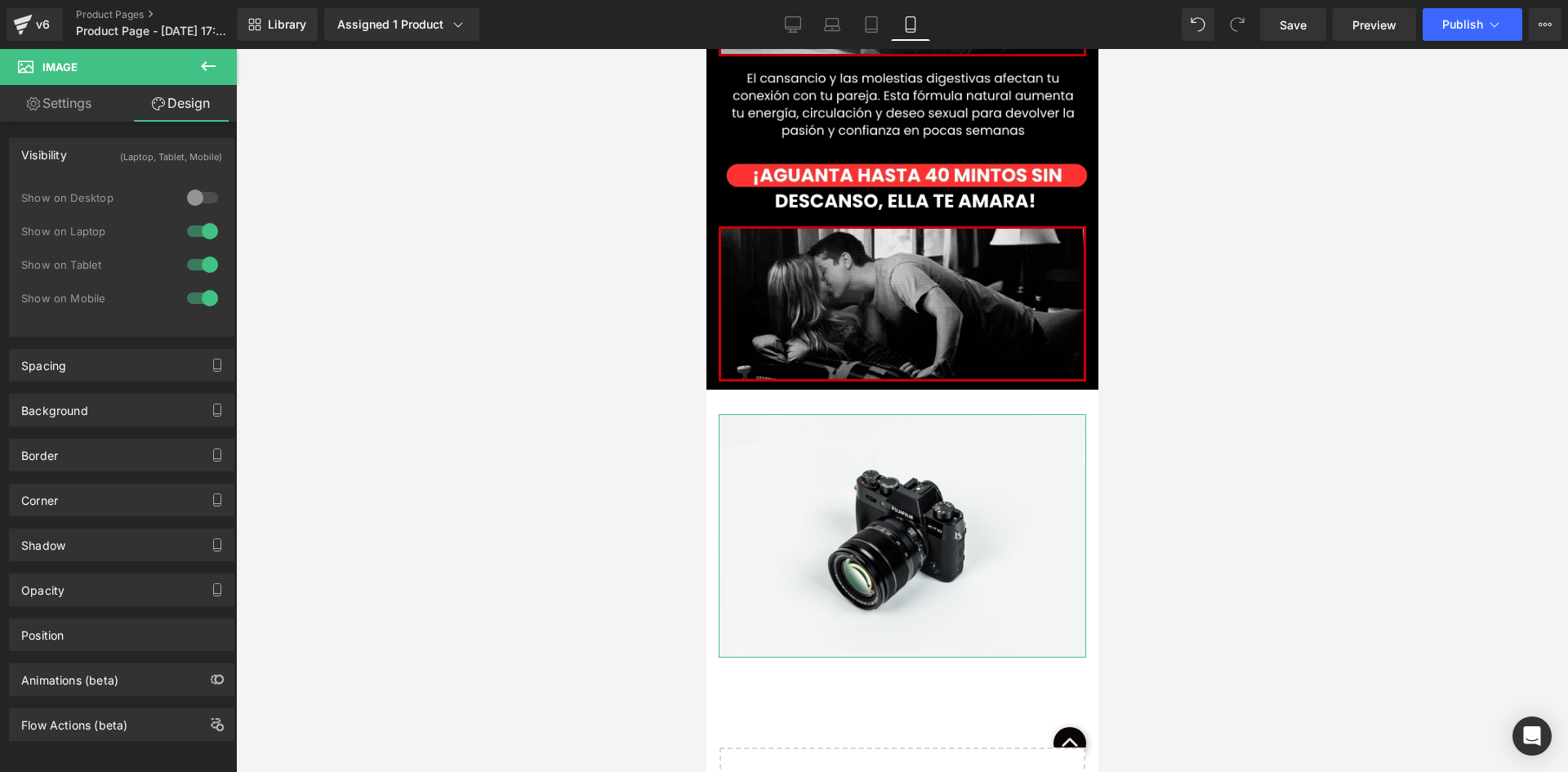
click at [195, 229] on div at bounding box center [203, 230] width 39 height 26
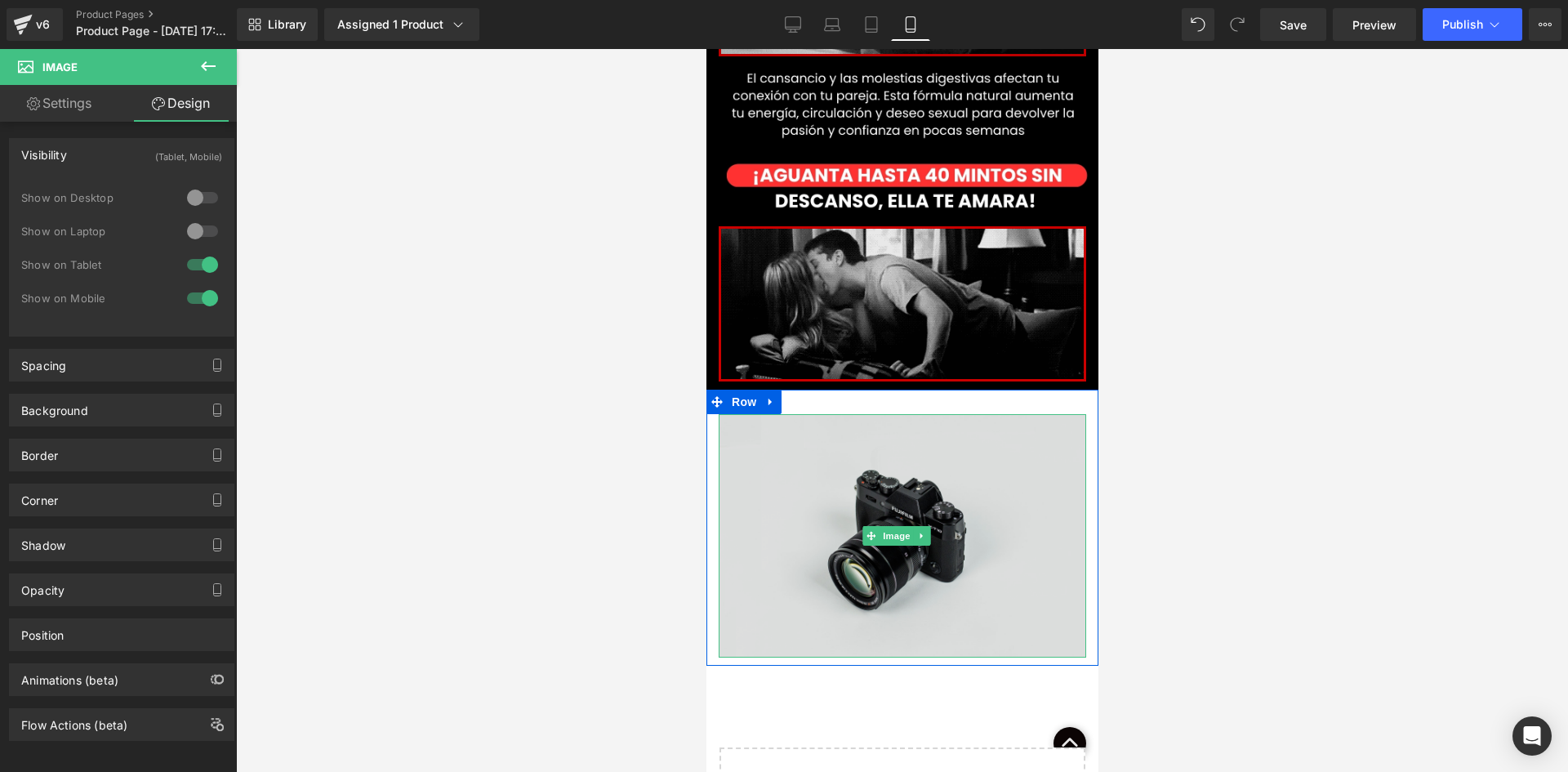
click at [899, 454] on img at bounding box center [902, 535] width 368 height 243
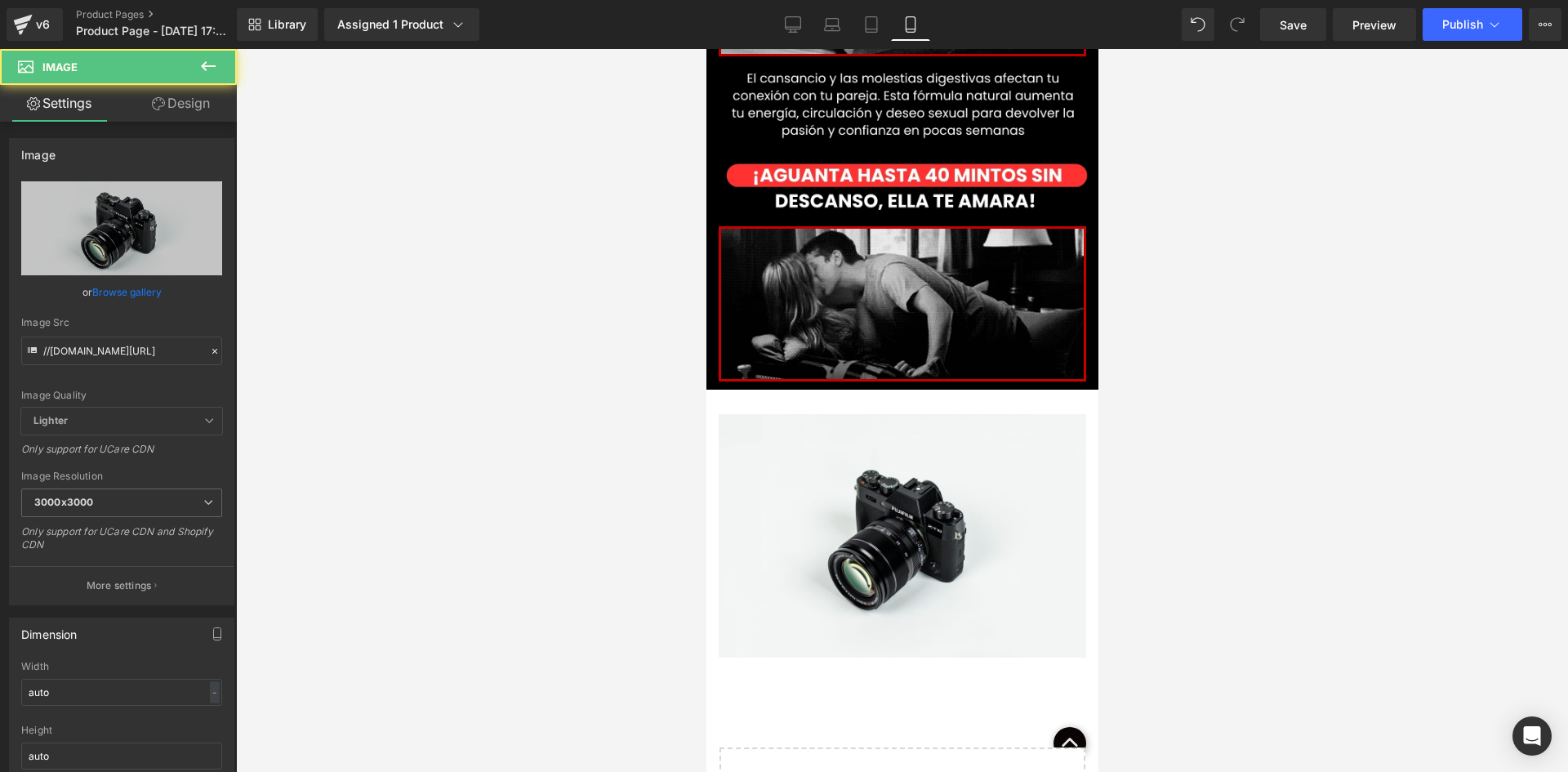
click at [197, 82] on button at bounding box center [208, 67] width 57 height 36
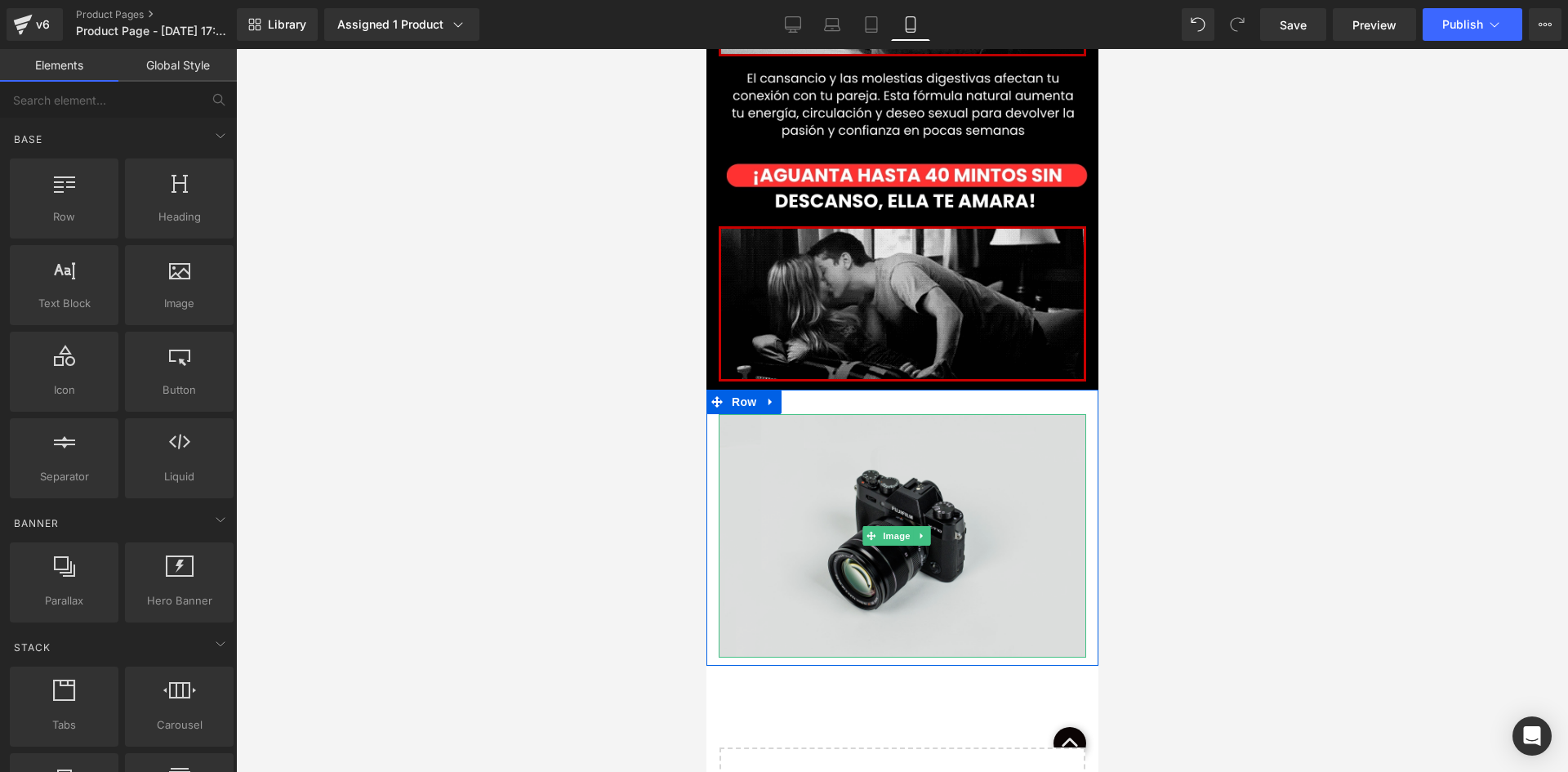
click at [767, 427] on img at bounding box center [902, 535] width 368 height 243
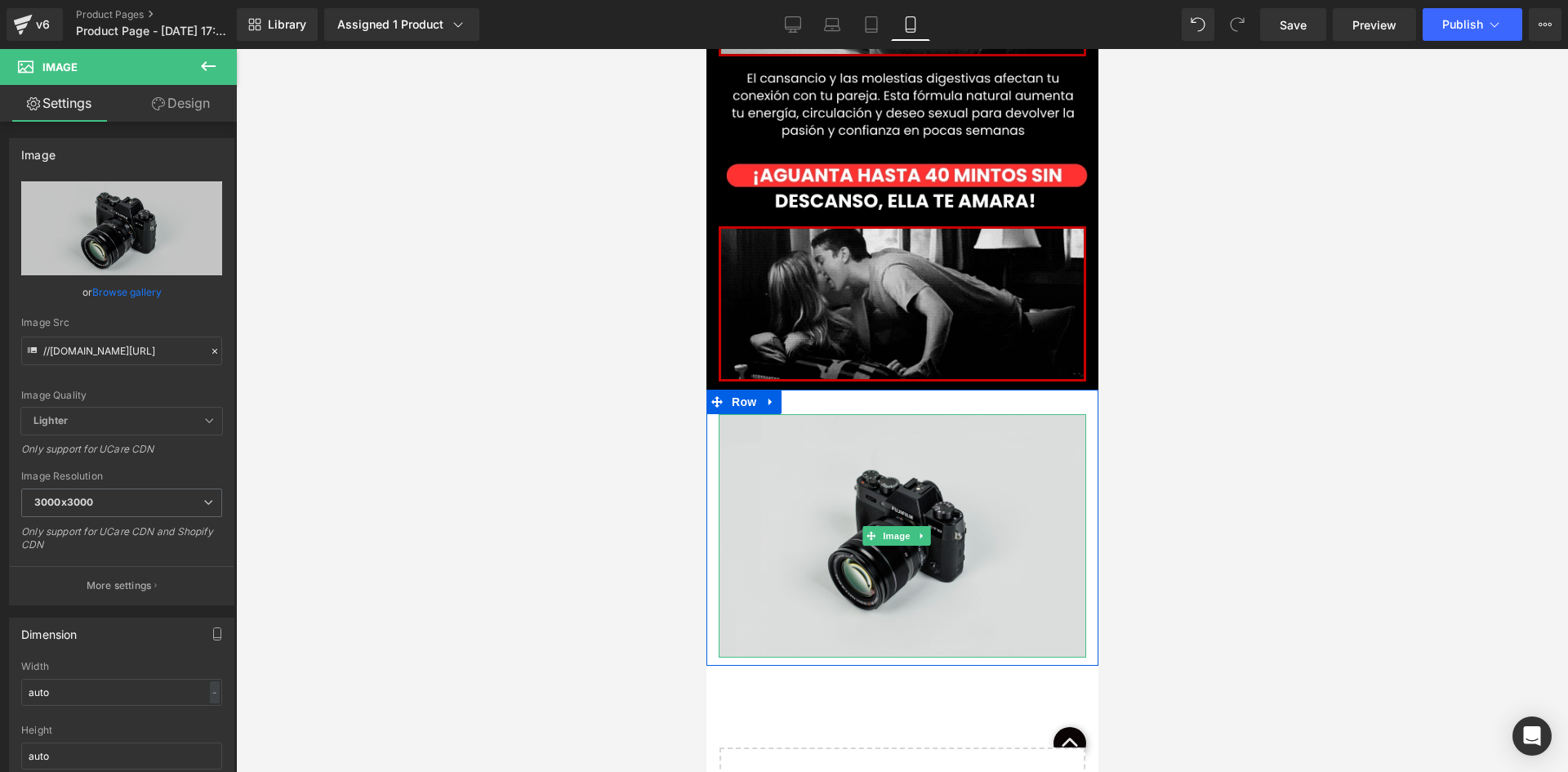
click at [914, 417] on img at bounding box center [902, 535] width 368 height 243
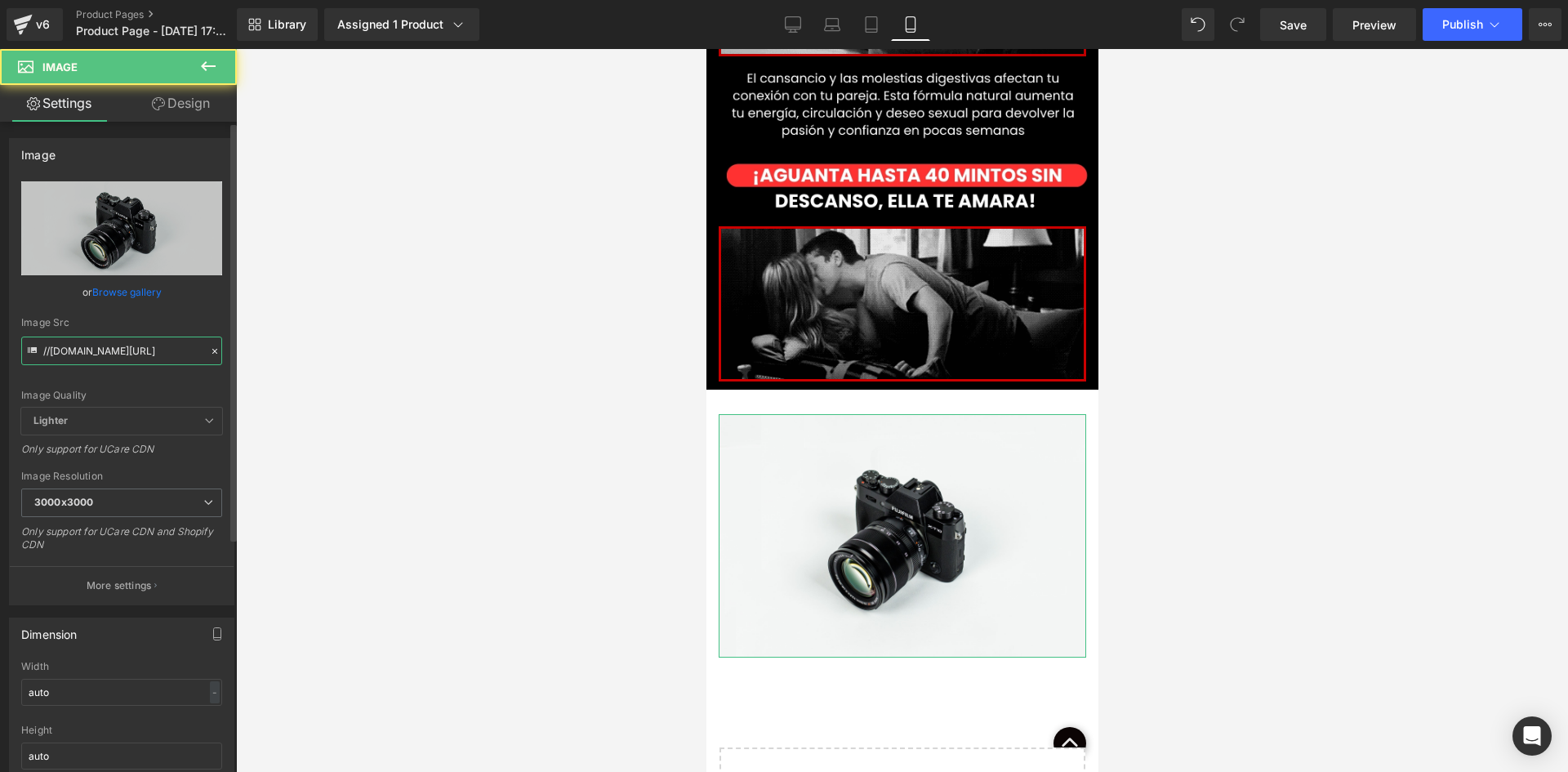
click at [163, 358] on input "//d1um8515vdn9kb.cloudfront.net/images/parallax.jpg" at bounding box center [122, 351] width 201 height 29
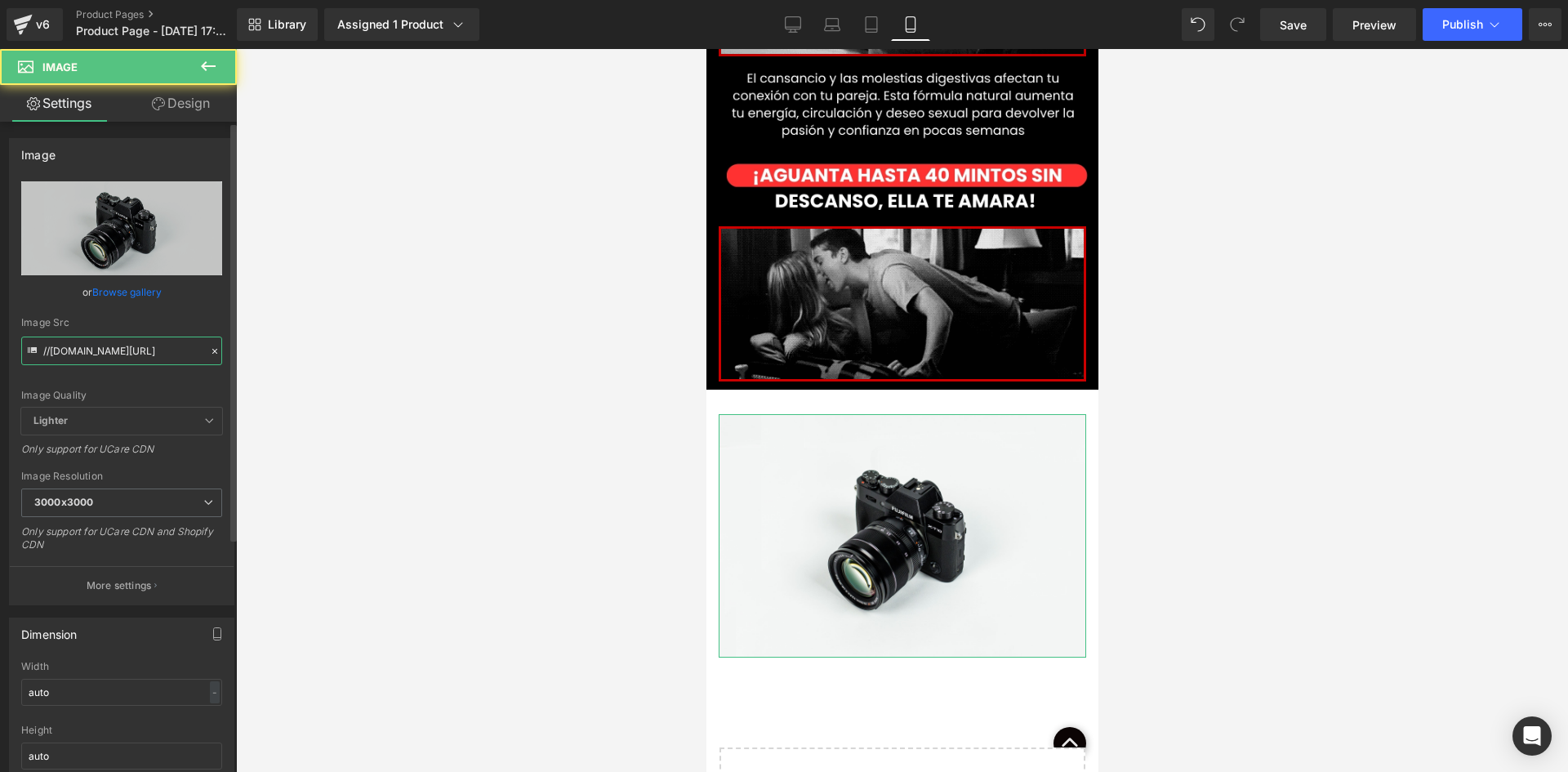
click at [160, 357] on input "//d1um8515vdn9kb.cloudfront.net/images/parallax.jpg" at bounding box center [122, 351] width 201 height 29
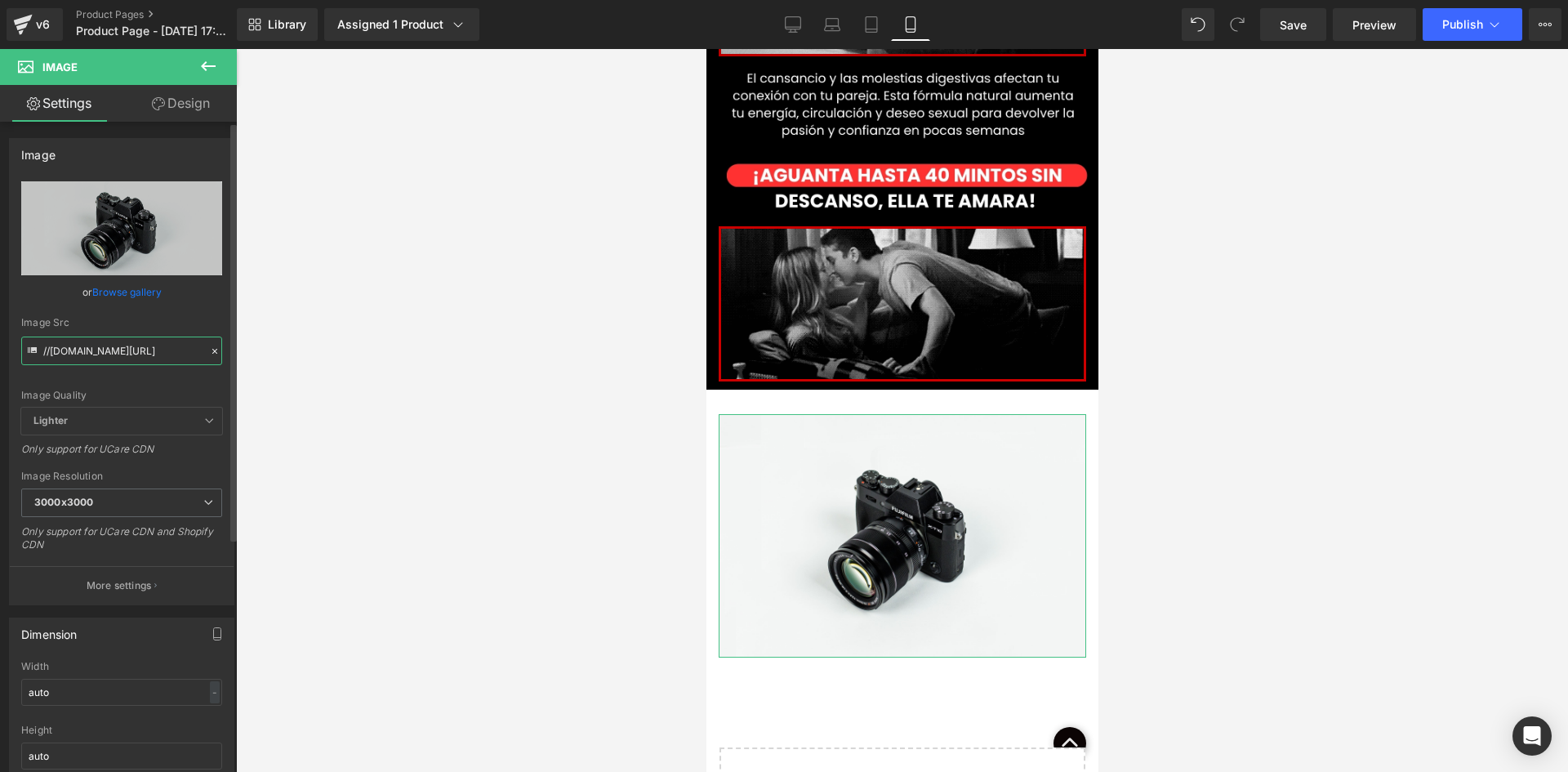
click at [160, 357] on input "//d1um8515vdn9kb.cloudfront.net/images/parallax.jpg" at bounding box center [122, 351] width 201 height 29
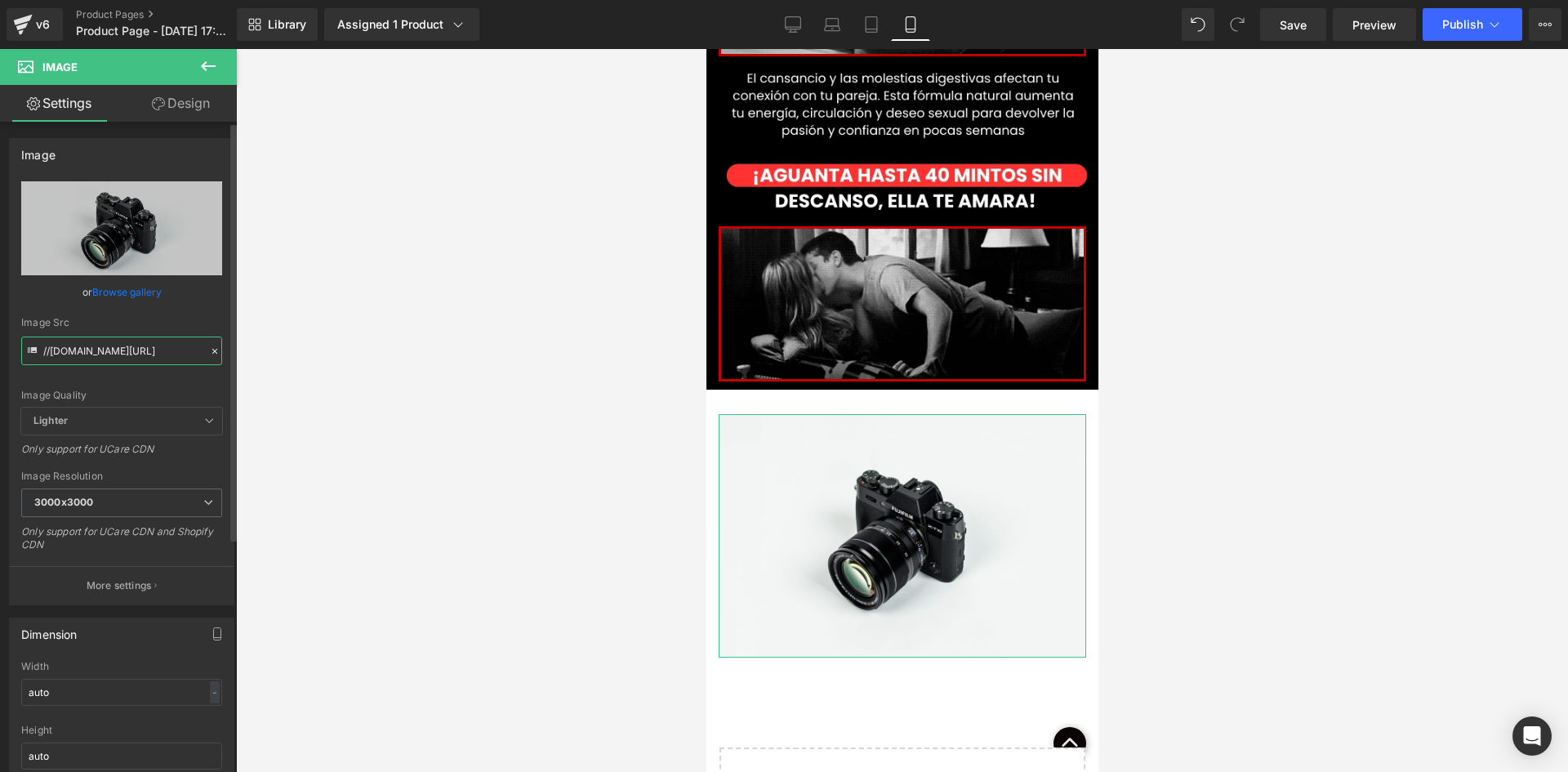
click at [163, 353] on input "//d1um8515vdn9kb.cloudfront.net/images/parallax.jpg" at bounding box center [122, 351] width 201 height 29
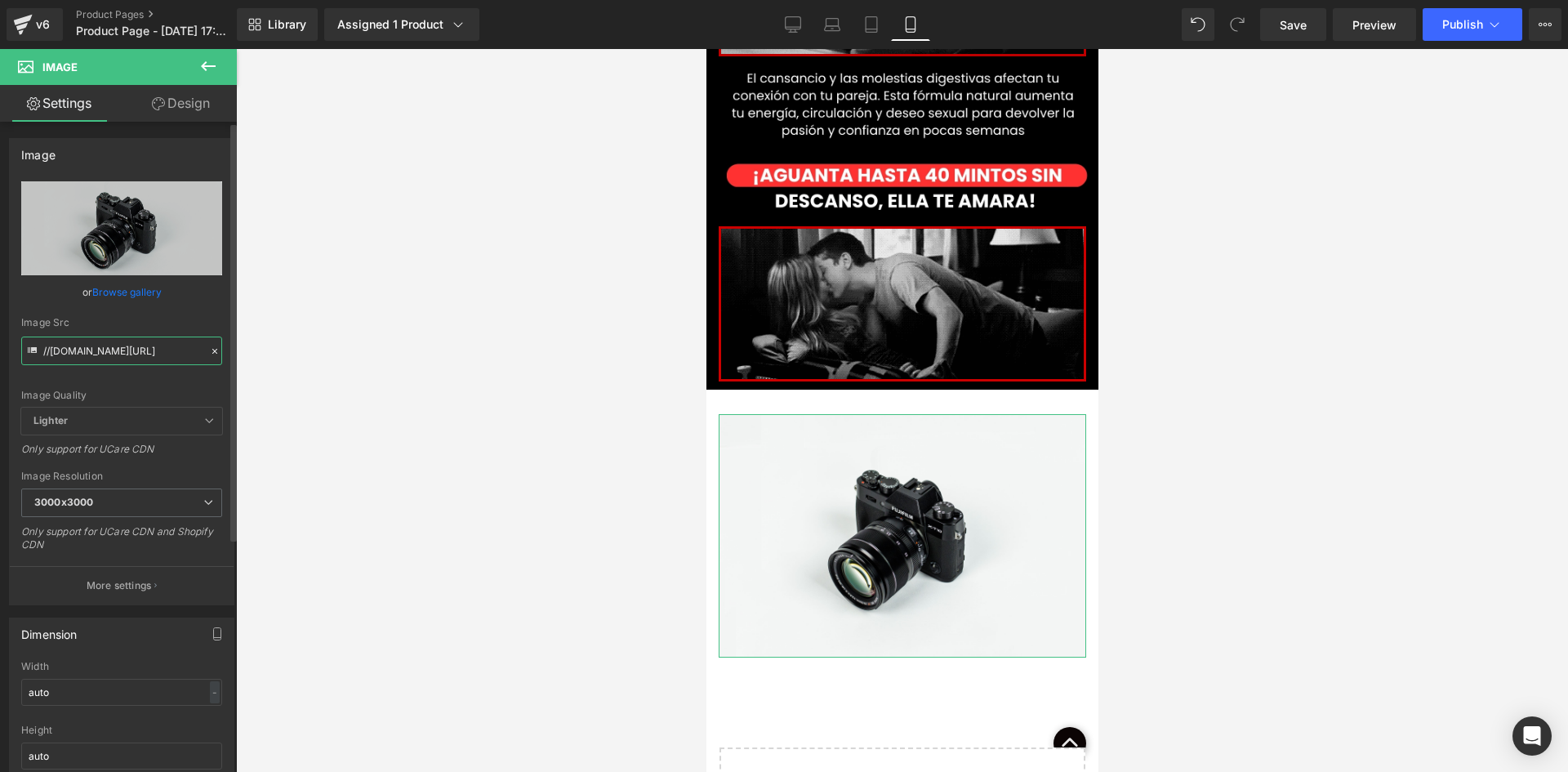
click at [163, 353] on input "//d1um8515vdn9kb.cloudfront.net/images/parallax.jpg" at bounding box center [122, 351] width 201 height 29
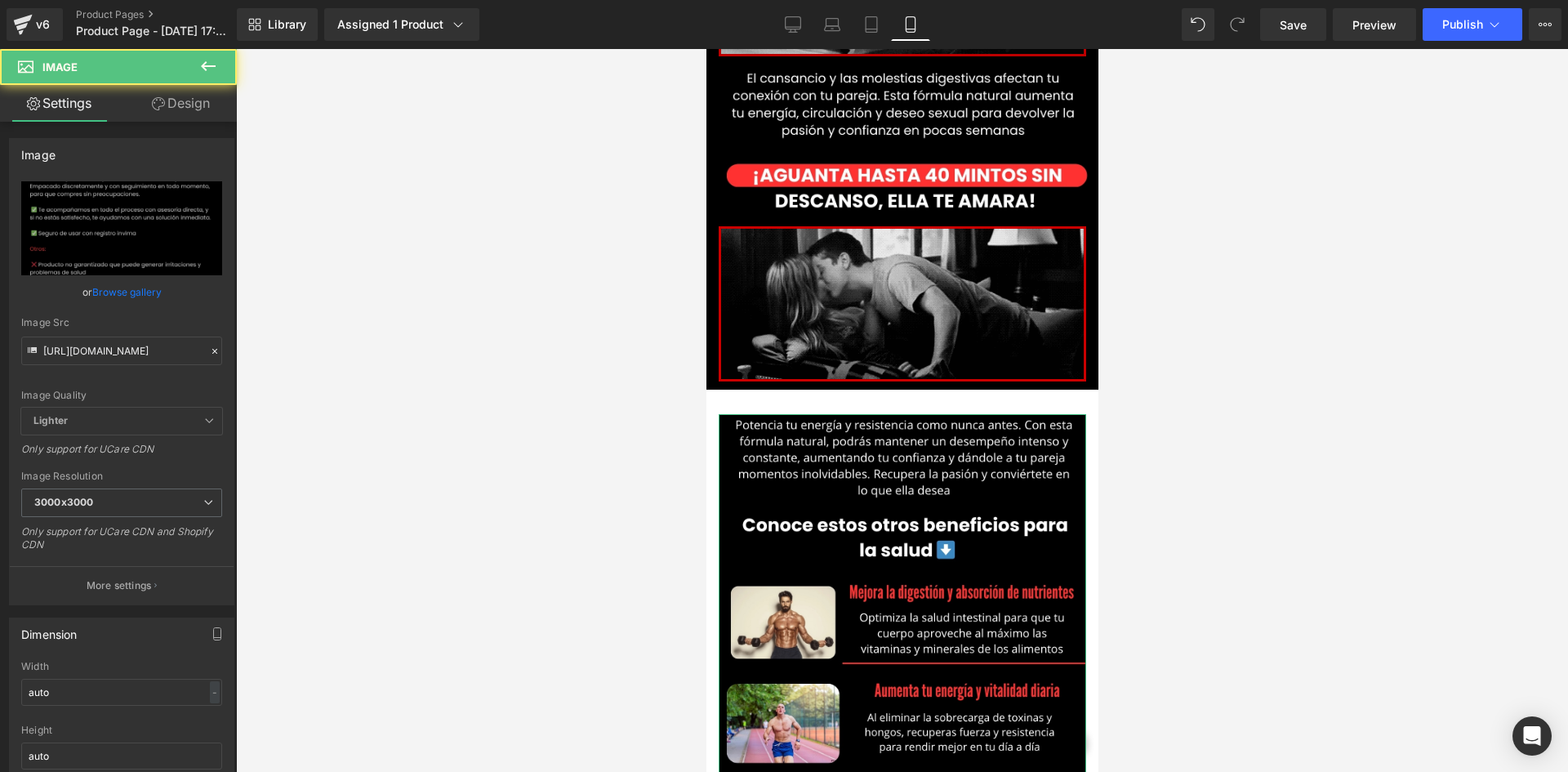
click at [186, 113] on link "Design" at bounding box center [181, 103] width 118 height 37
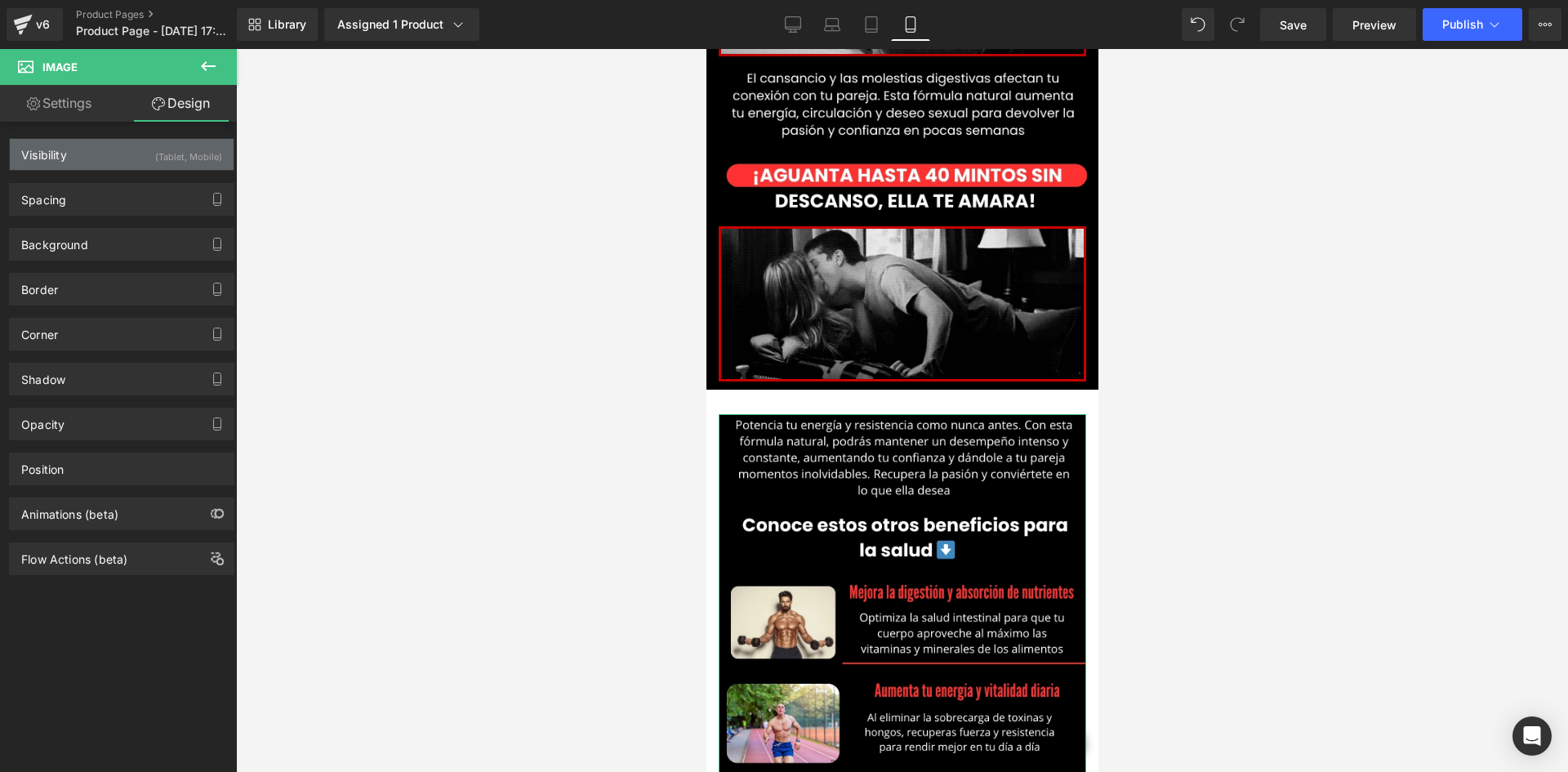
click at [134, 156] on div "Visibility (Tablet, Mobile)" at bounding box center [122, 154] width 224 height 31
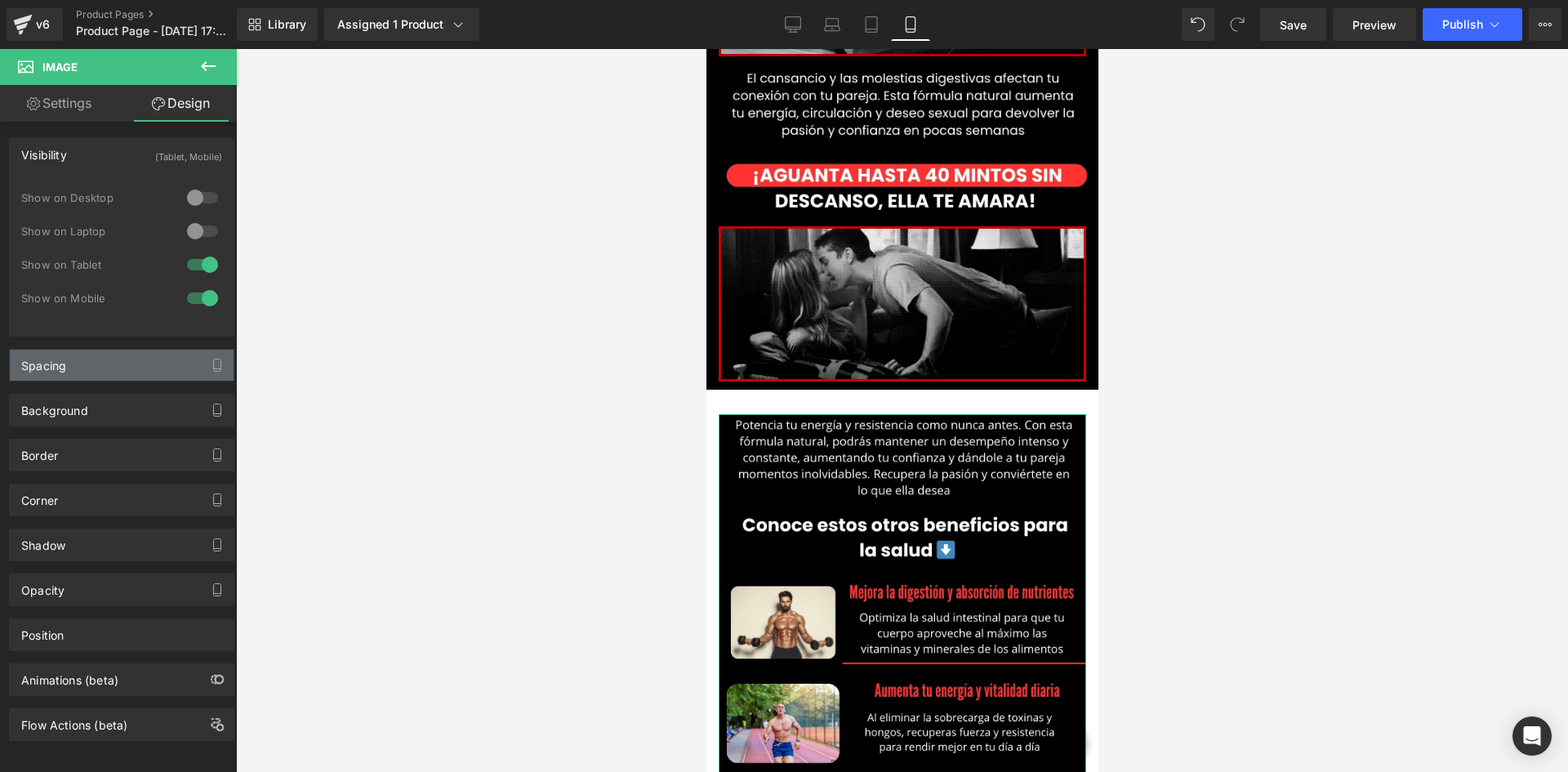
click at [149, 373] on div "Spacing" at bounding box center [122, 365] width 224 height 31
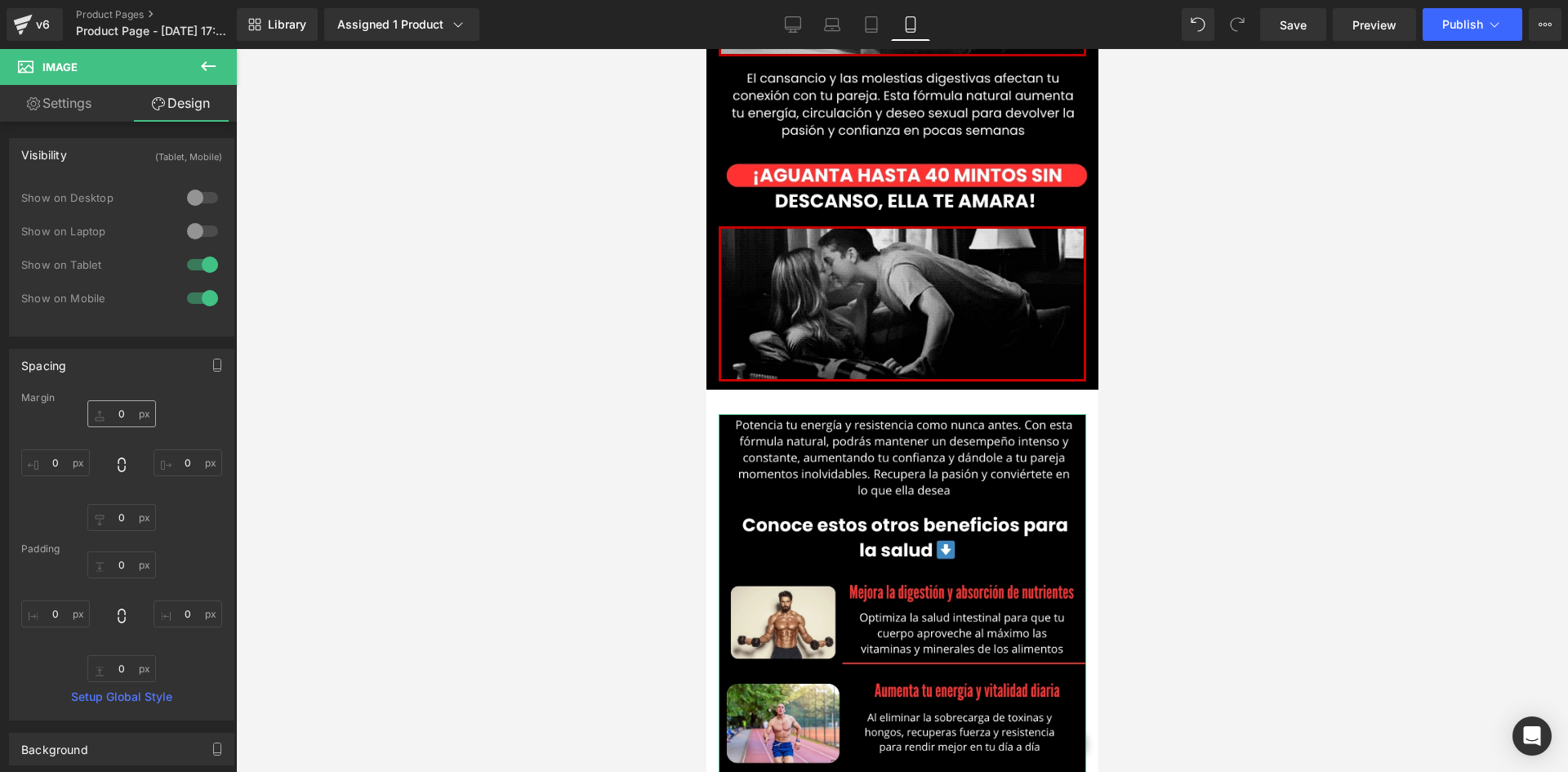
click at [130, 402] on div "Margin" at bounding box center [122, 397] width 201 height 12
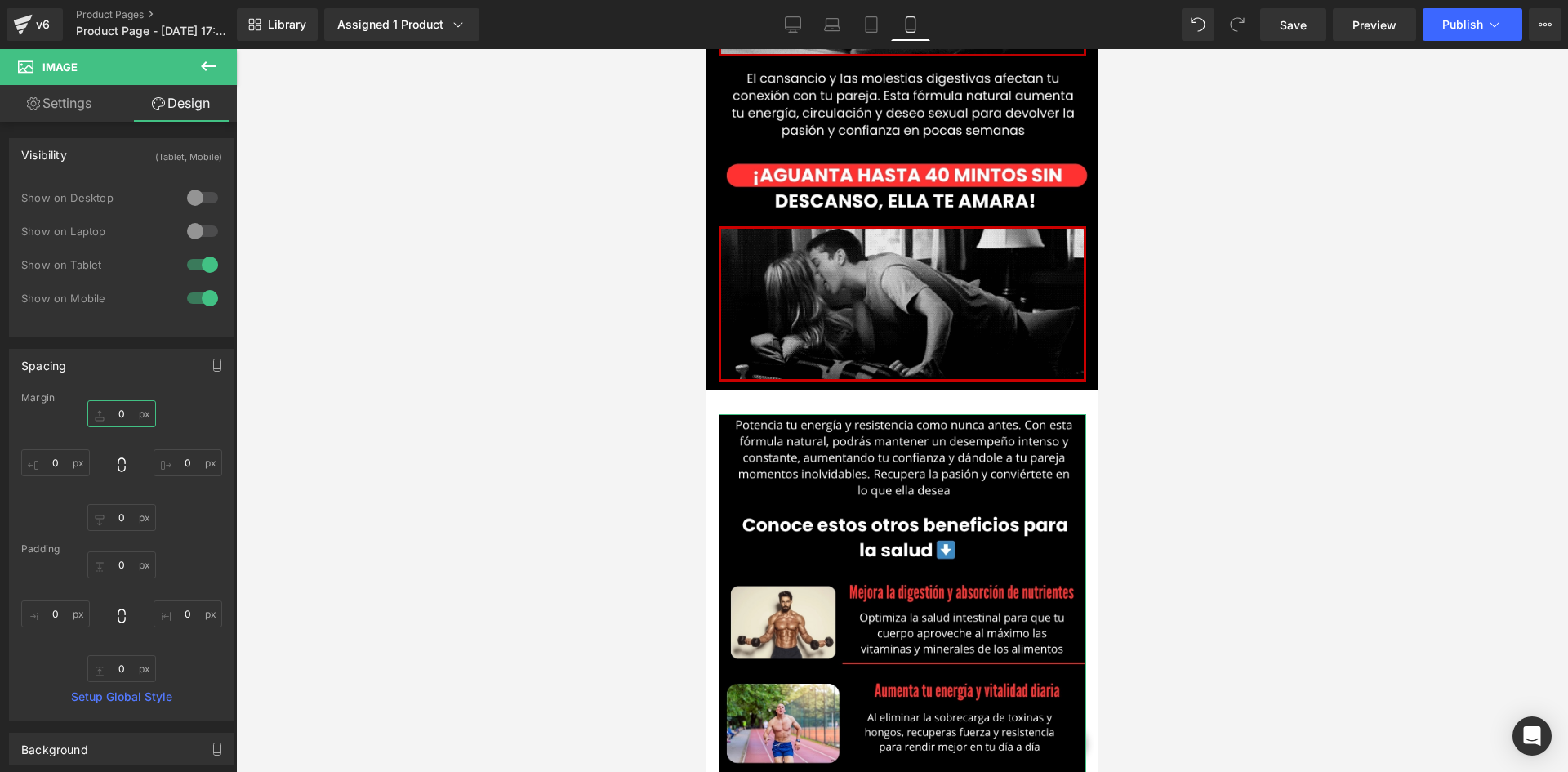
click at [127, 408] on input "0" at bounding box center [121, 413] width 69 height 27
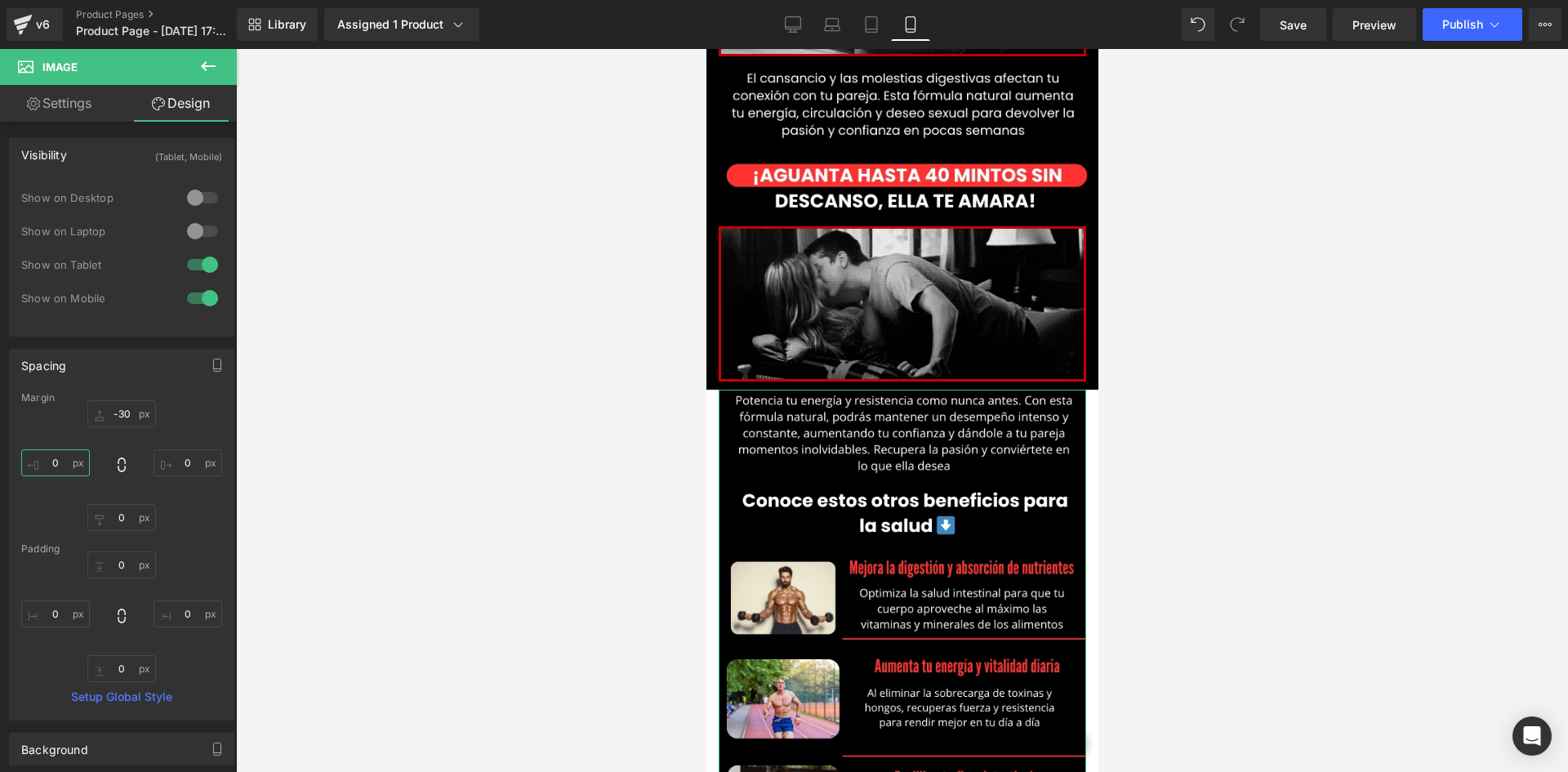
click at [68, 461] on input "0" at bounding box center [56, 463] width 69 height 27
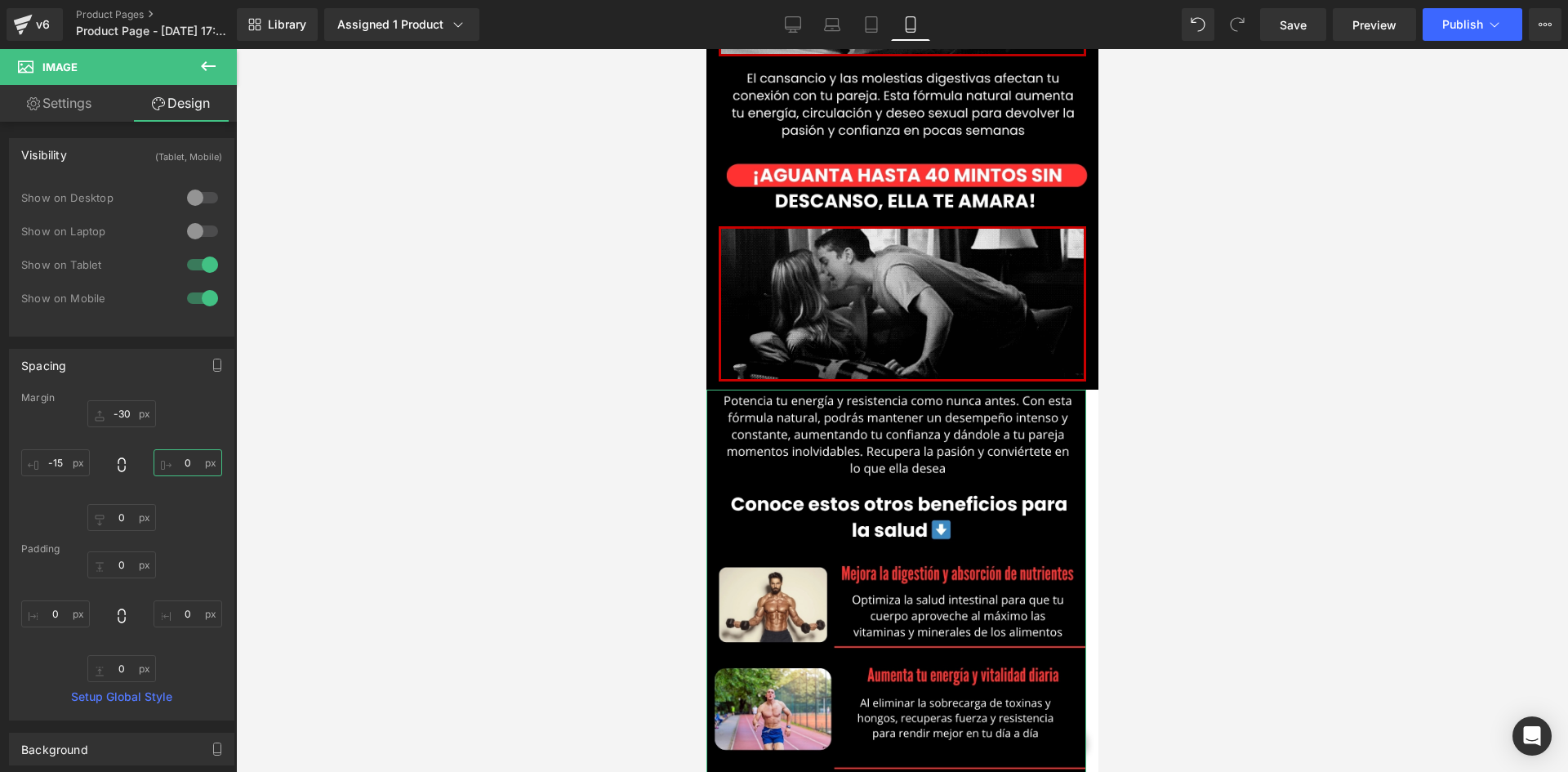
click at [193, 471] on input "0" at bounding box center [187, 463] width 69 height 27
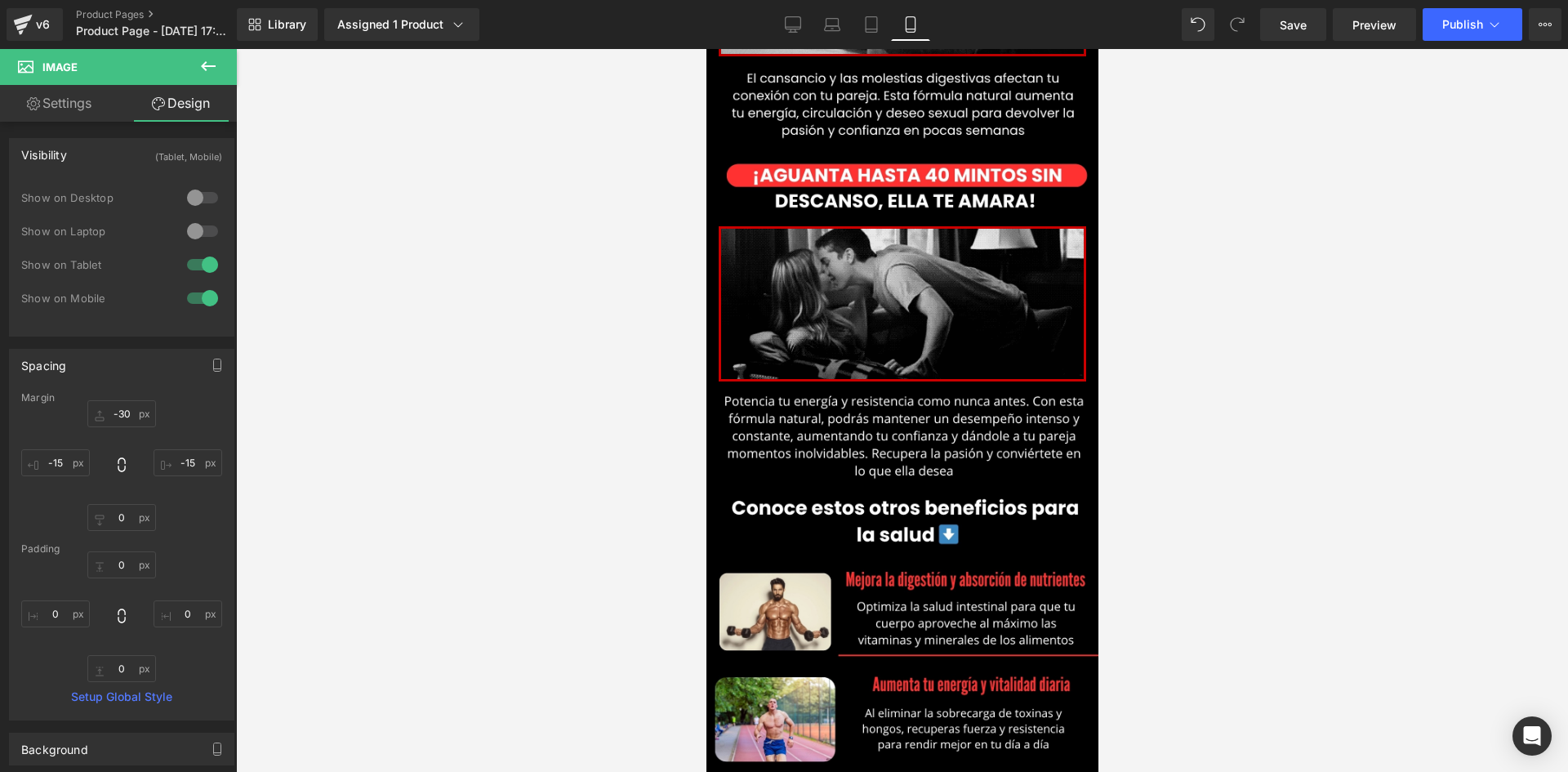
click at [563, 418] on div at bounding box center [902, 411] width 1332 height 723
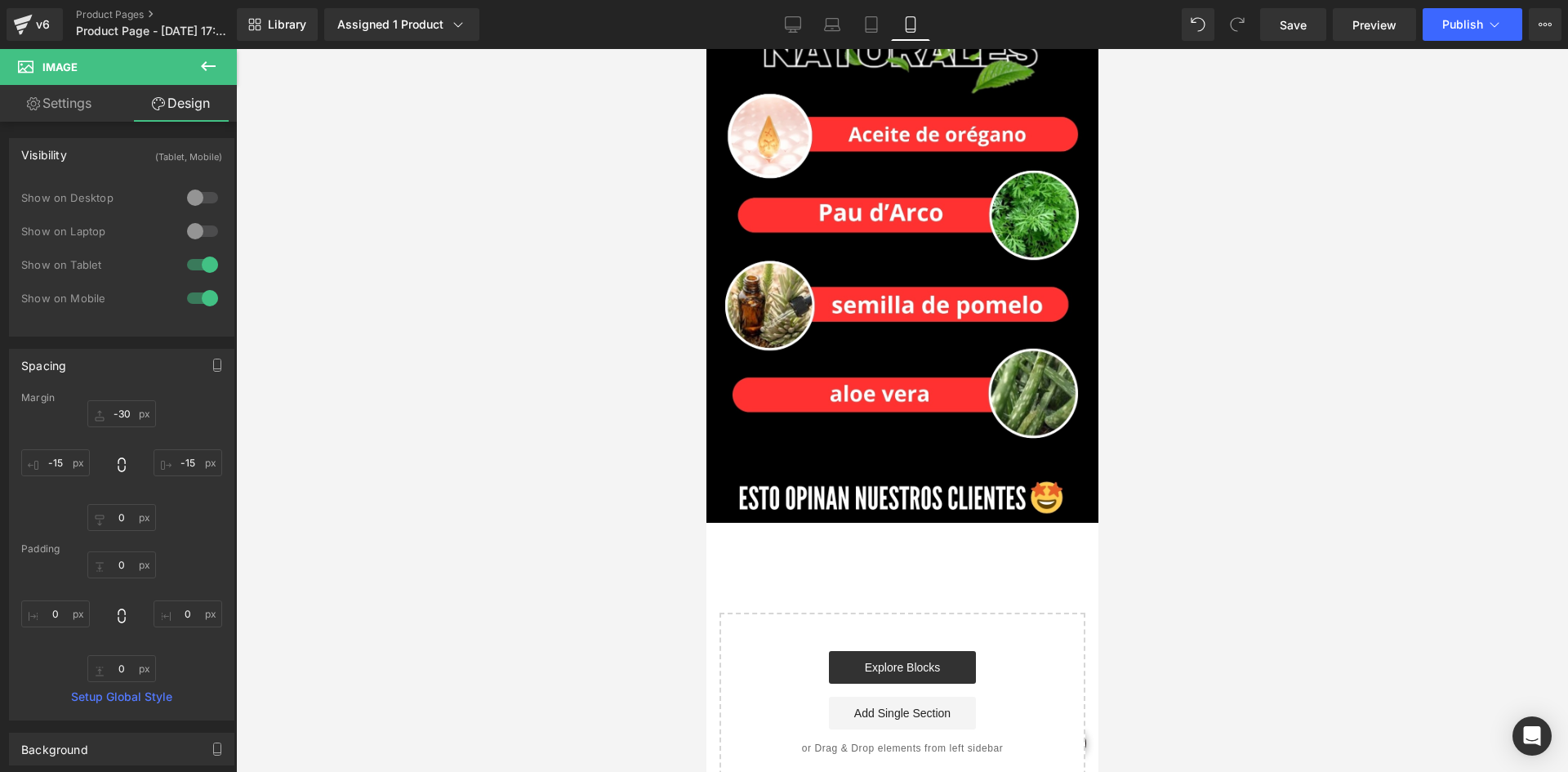
scroll to position [2964, 0]
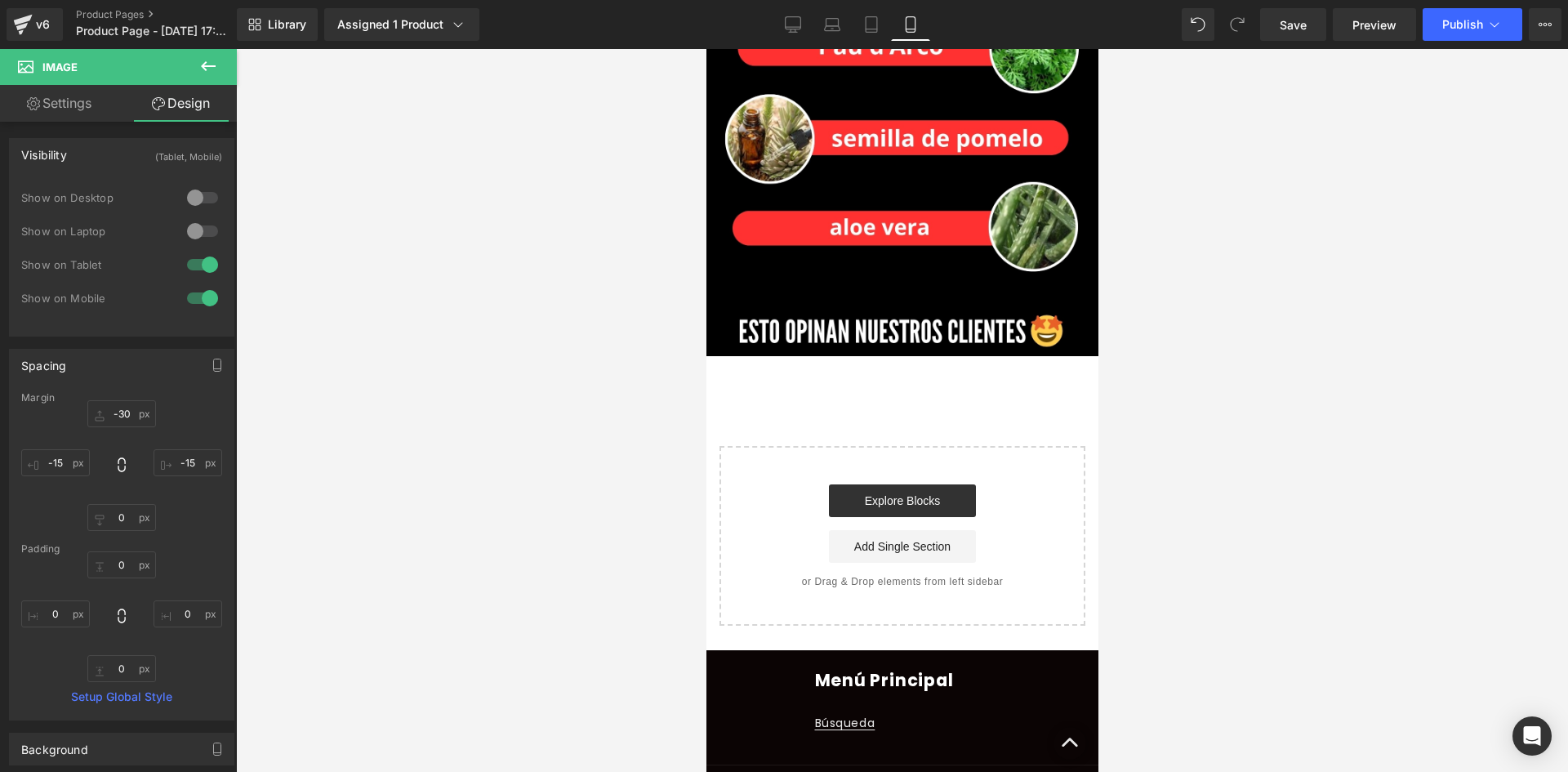
click at [219, 70] on button at bounding box center [208, 67] width 57 height 36
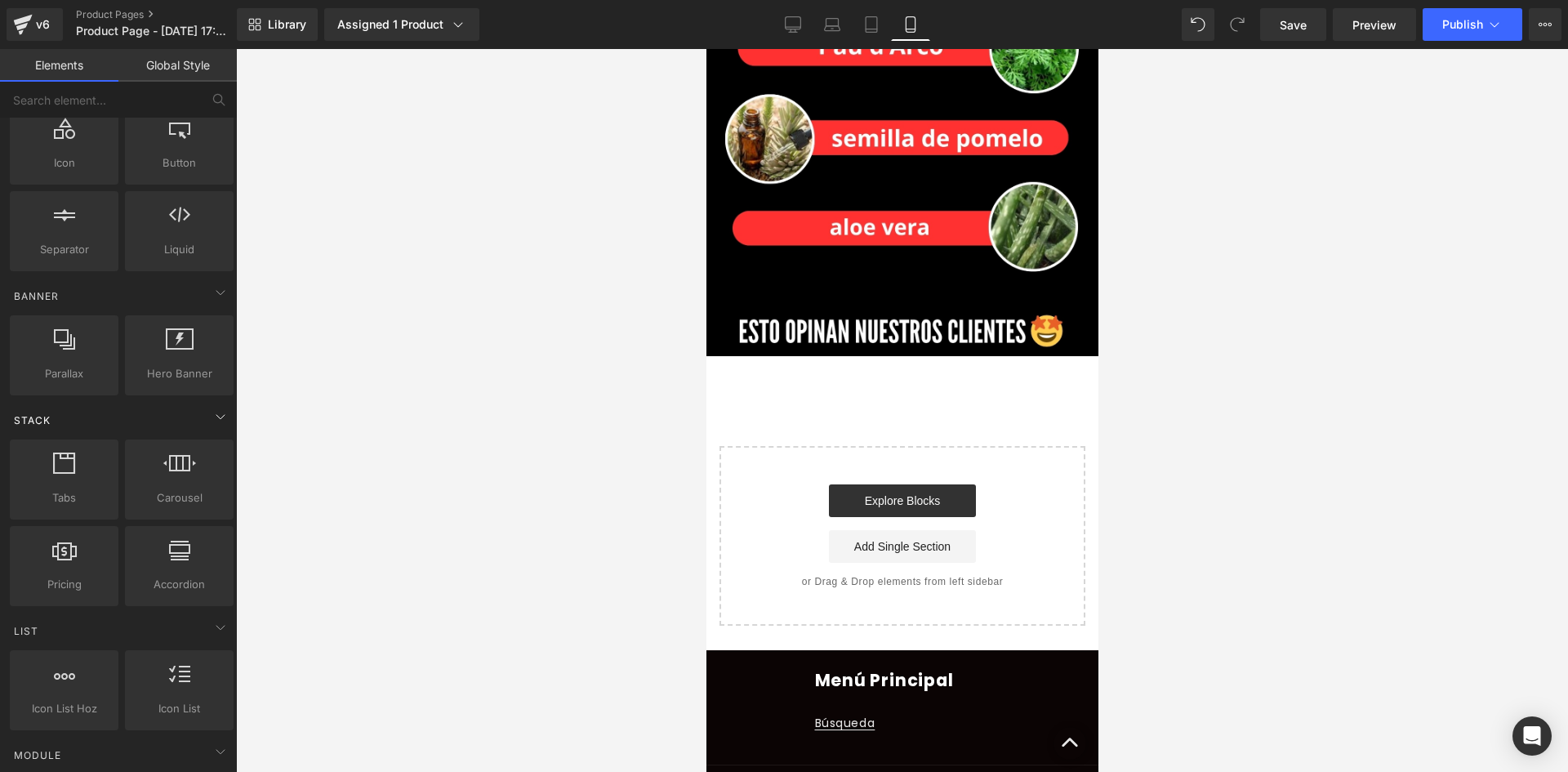
scroll to position [245, 0]
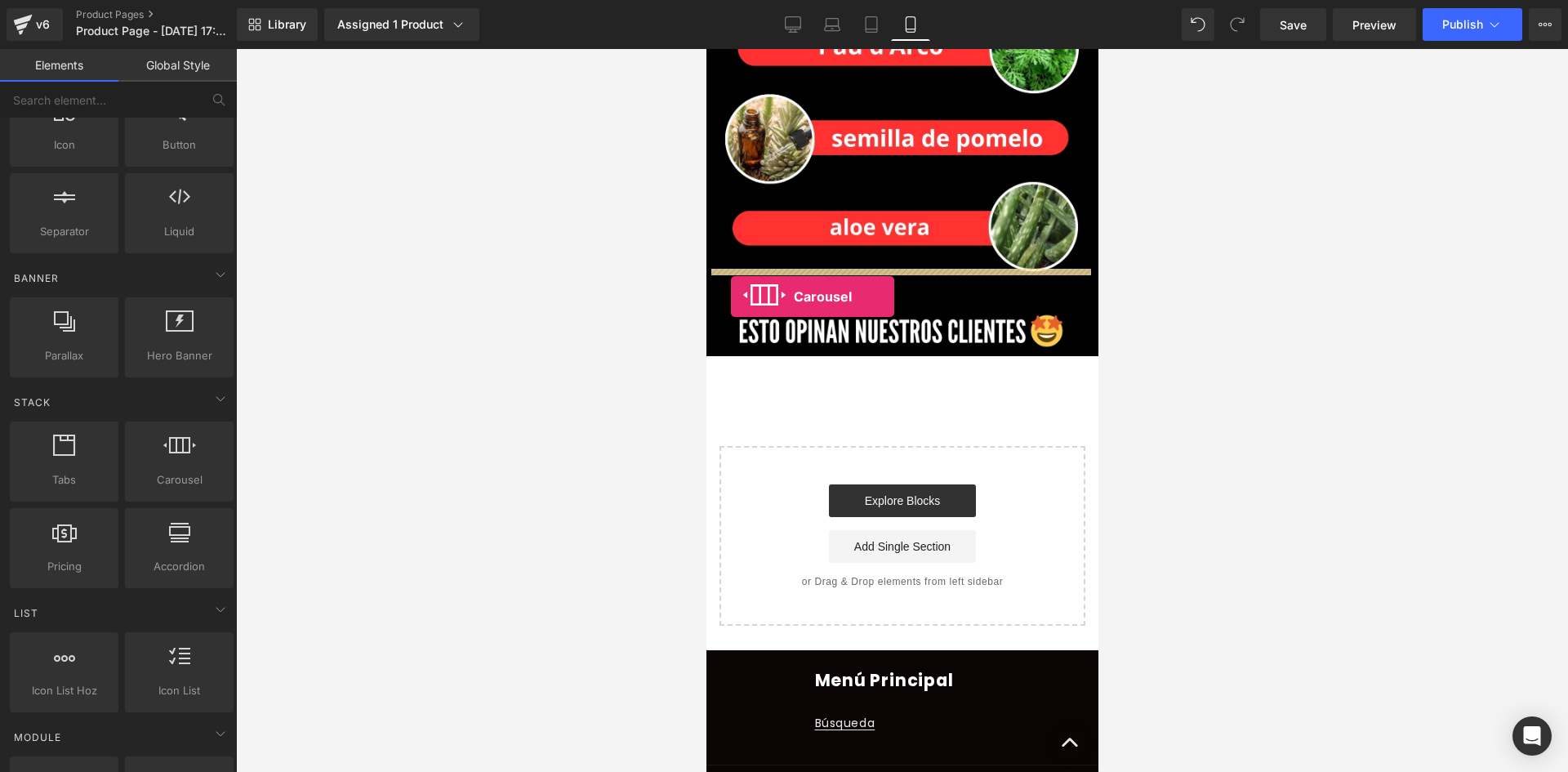
drag, startPoint x: 990, startPoint y: 489, endPoint x: 730, endPoint y: 297, distance: 323.2
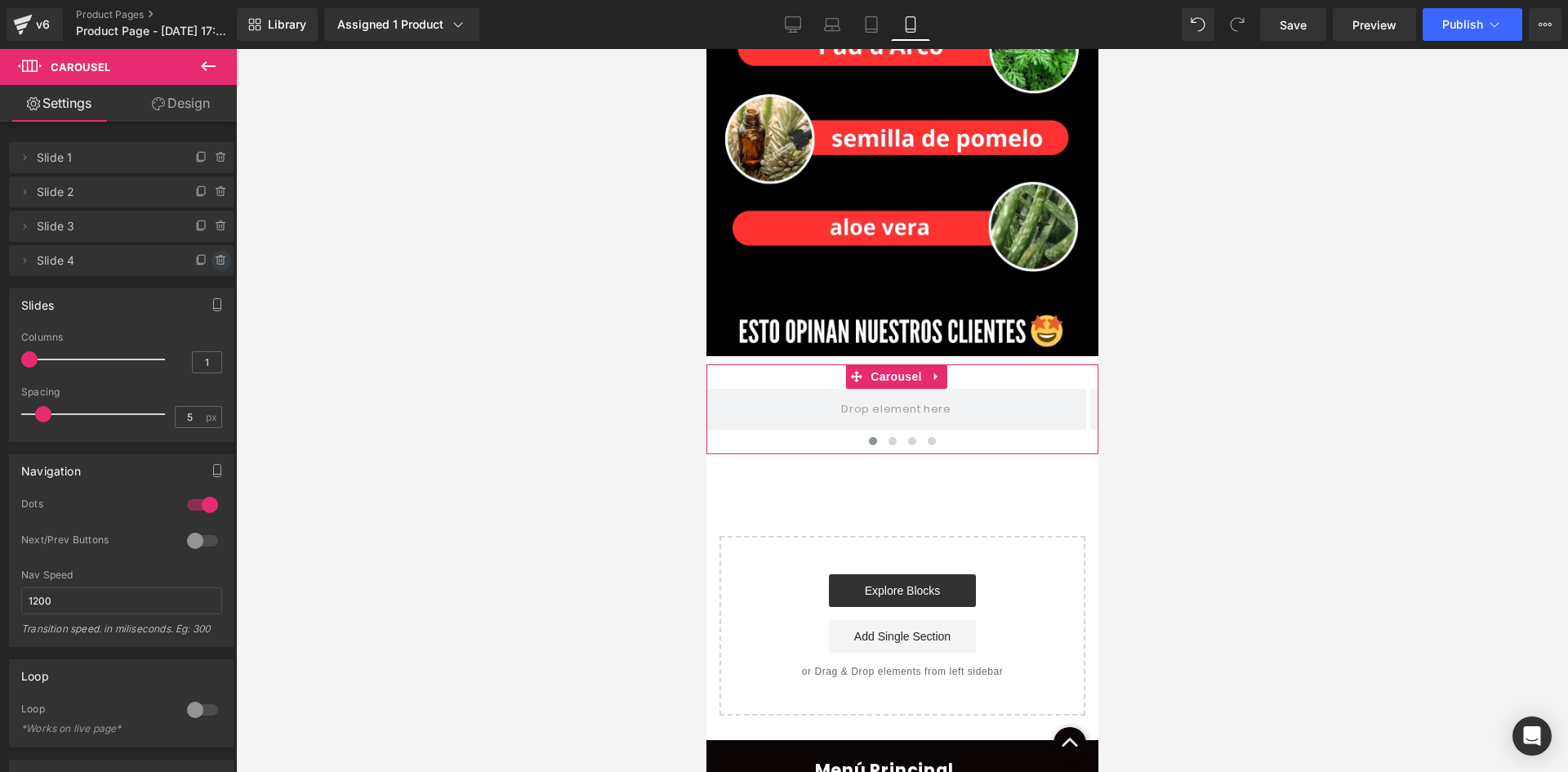
click at [215, 257] on icon at bounding box center [221, 260] width 13 height 13
click at [189, 261] on button "Delete" at bounding box center [204, 262] width 51 height 22
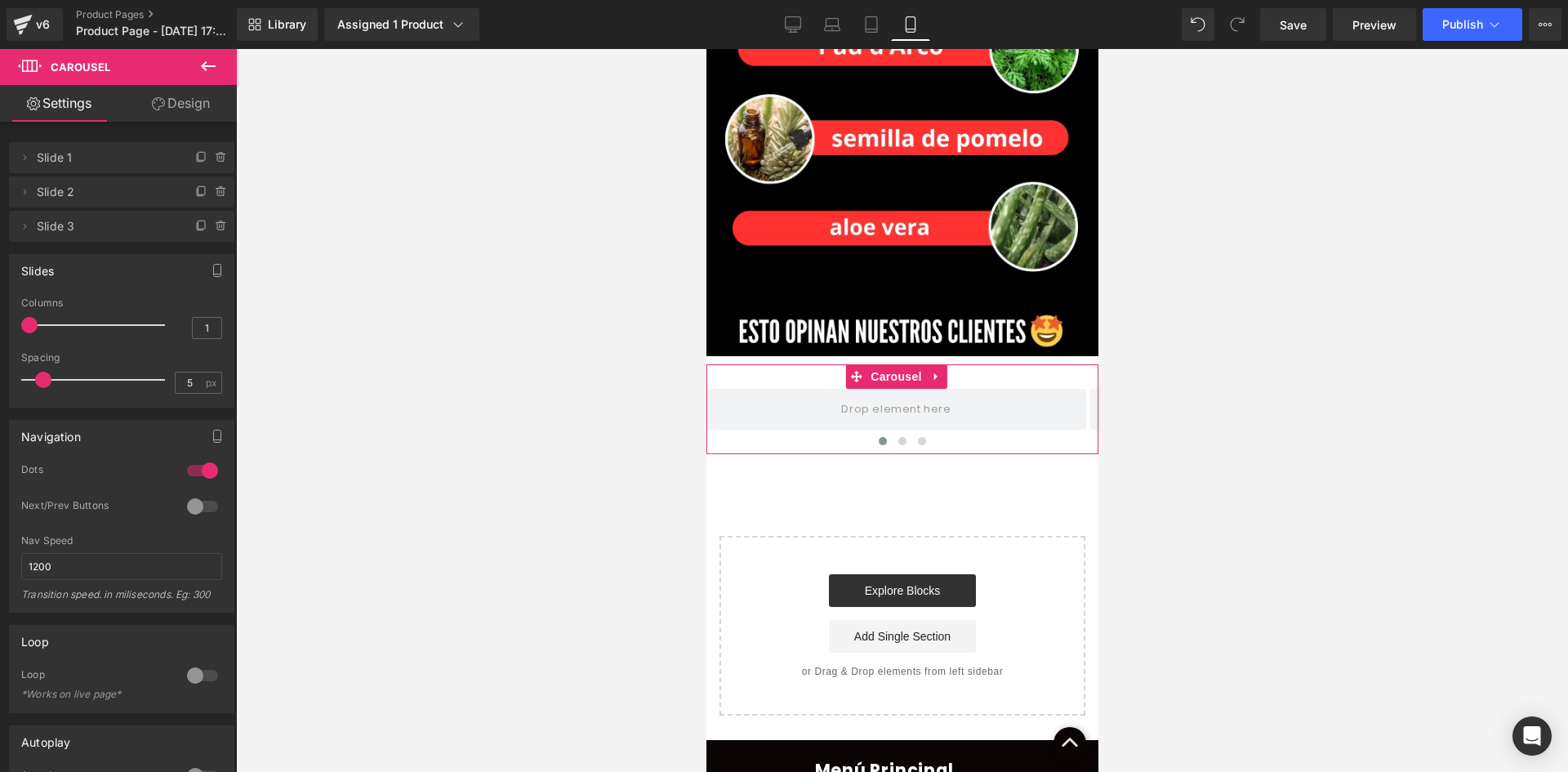
click at [214, 98] on link "Design" at bounding box center [181, 103] width 118 height 37
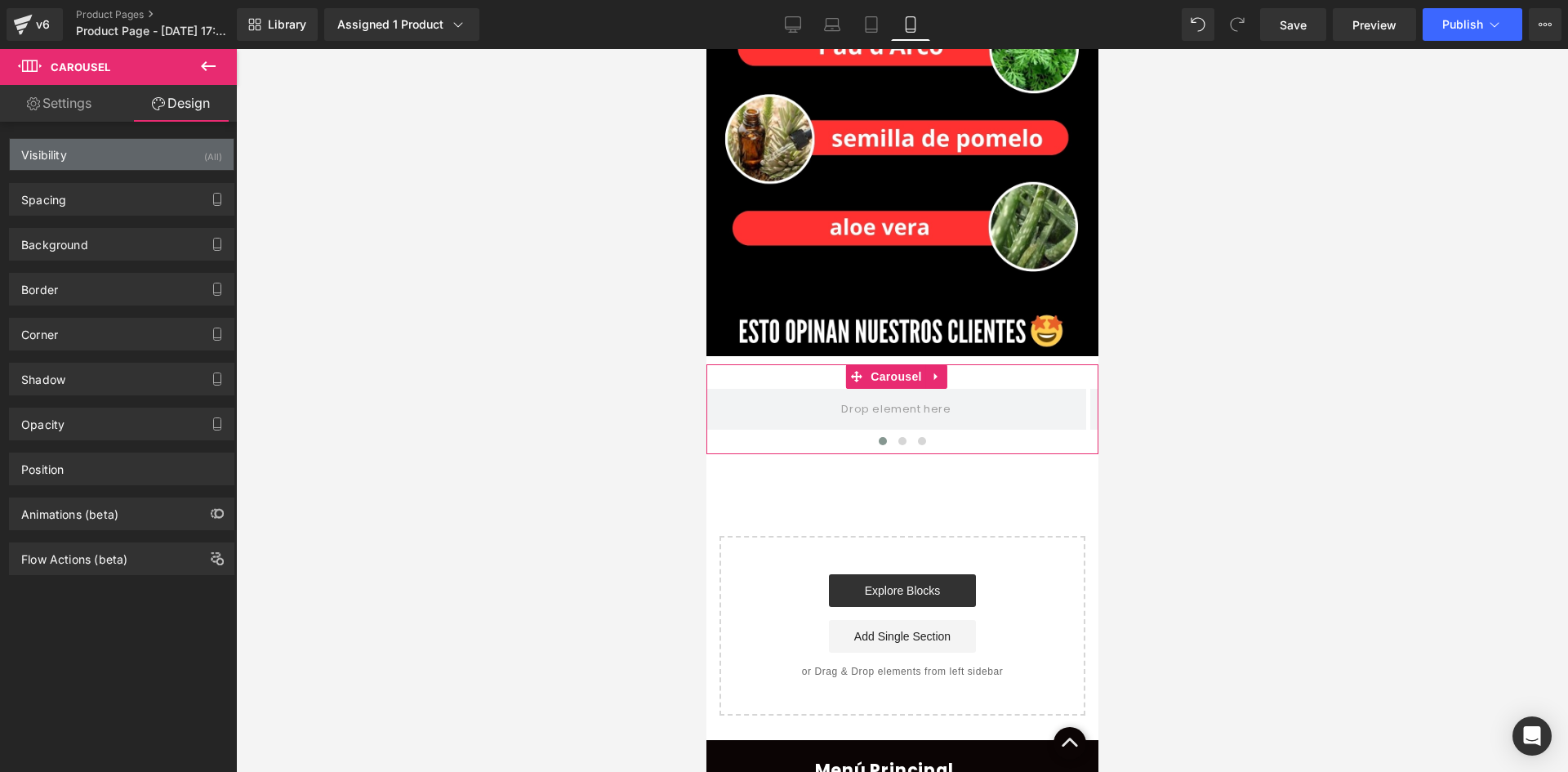
drag, startPoint x: 189, startPoint y: 157, endPoint x: 197, endPoint y: 164, distance: 10.6
click at [189, 157] on div "Visibility (All)" at bounding box center [122, 154] width 224 height 31
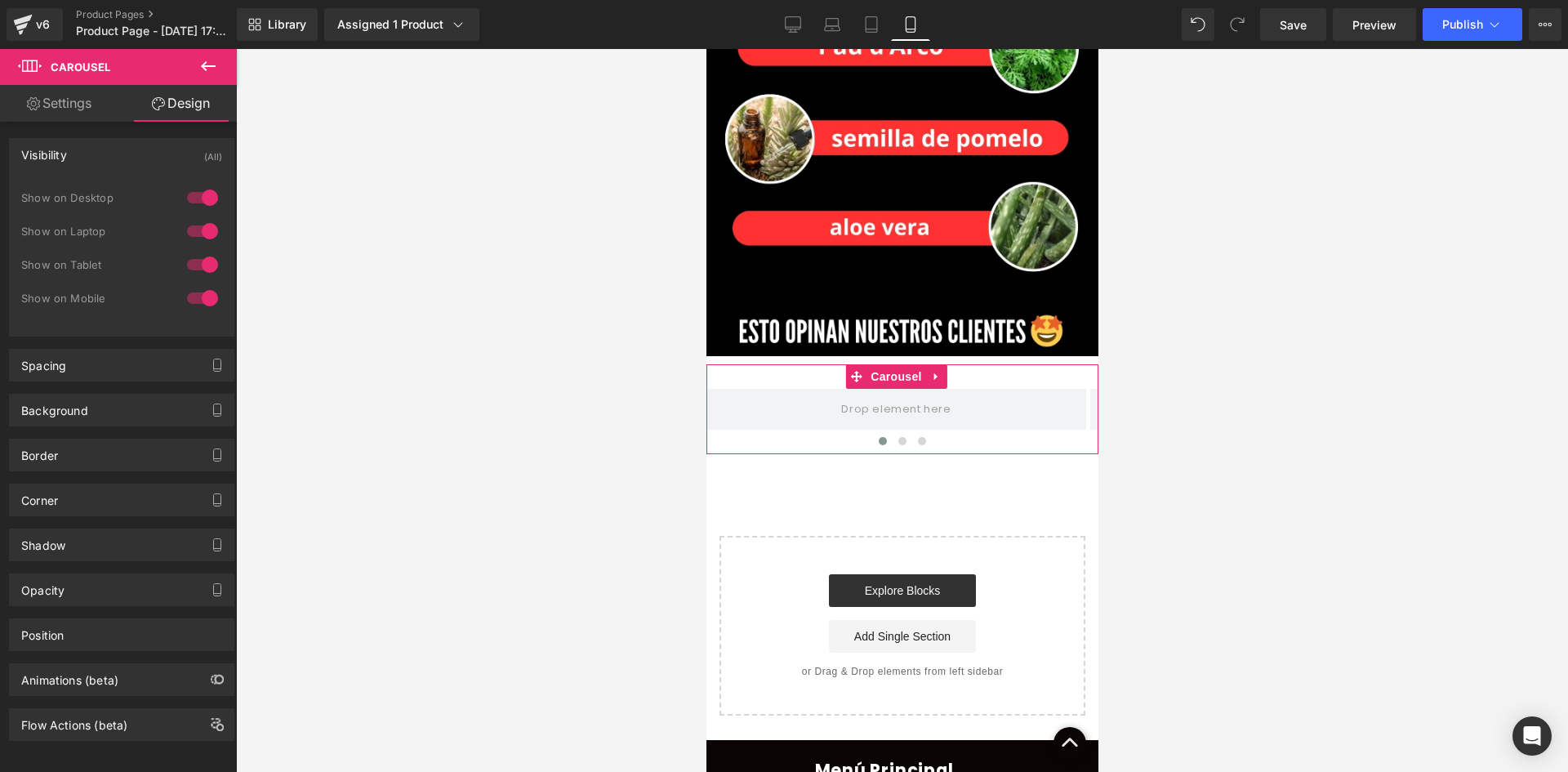
click at [214, 199] on div at bounding box center [203, 197] width 39 height 26
click at [204, 228] on div at bounding box center [203, 230] width 39 height 26
click at [897, 364] on span "Carousel" at bounding box center [896, 376] width 59 height 24
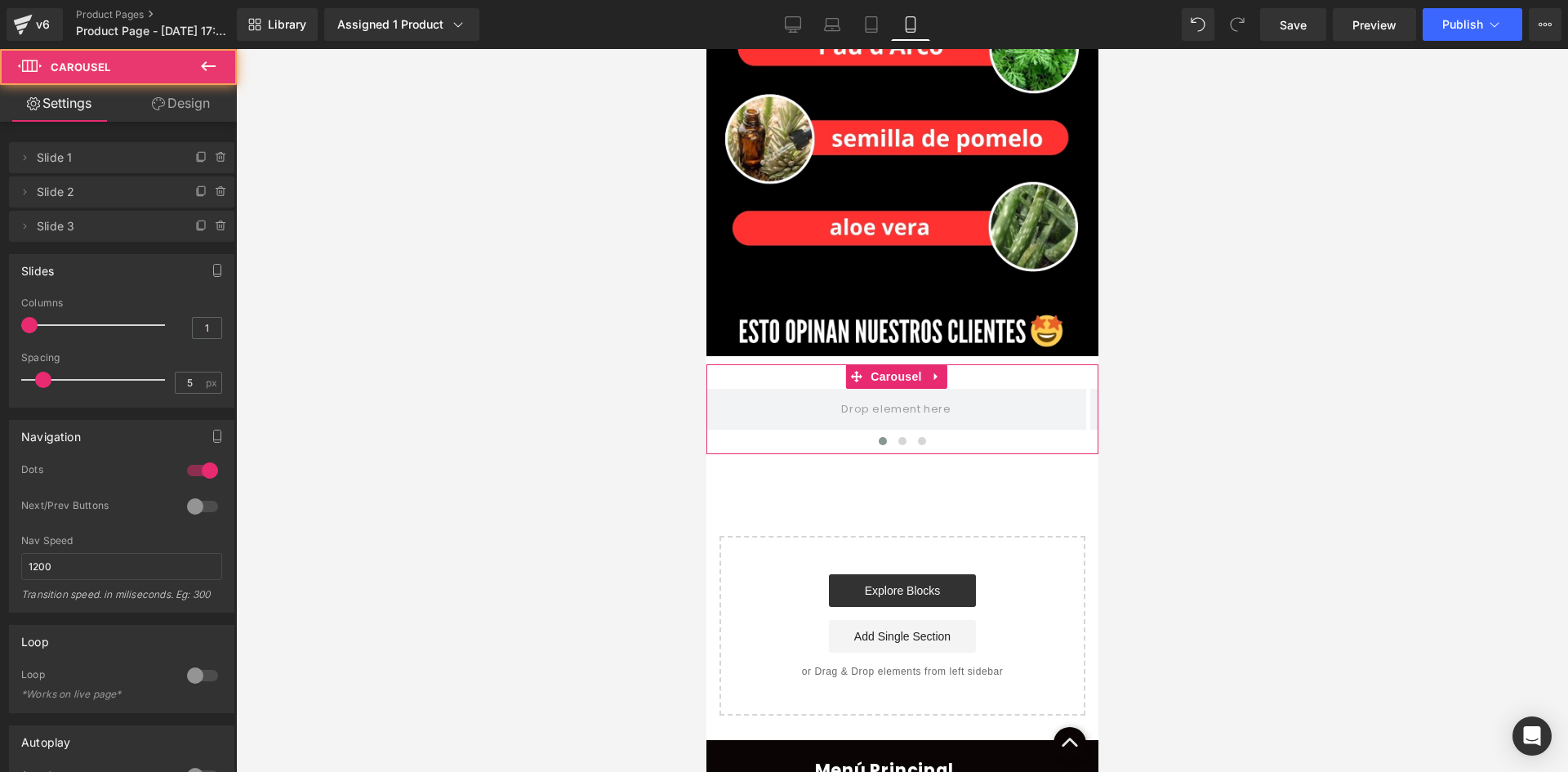
click at [164, 109] on link "Design" at bounding box center [181, 103] width 118 height 37
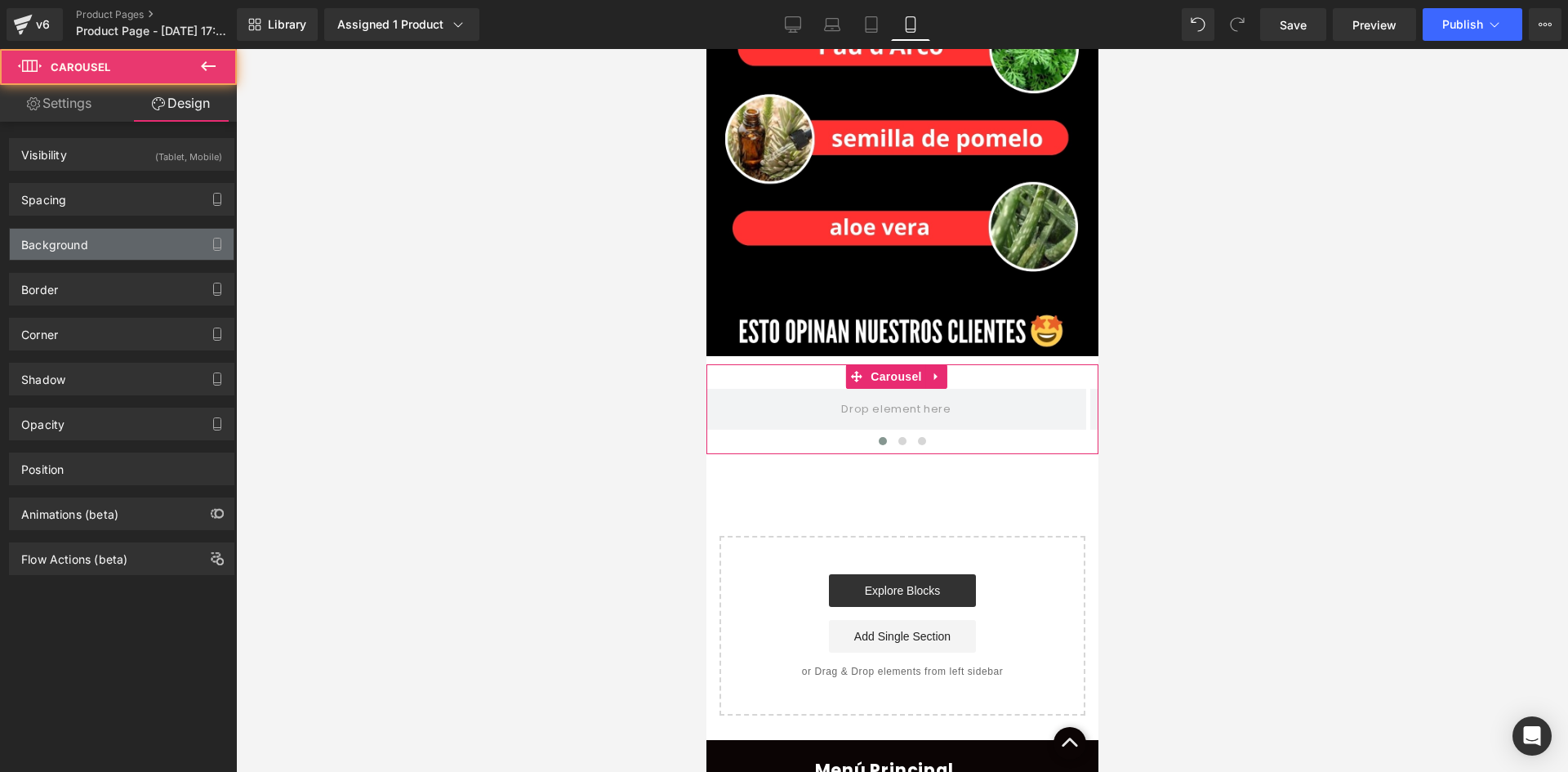
click at [125, 239] on div "Background" at bounding box center [122, 244] width 224 height 31
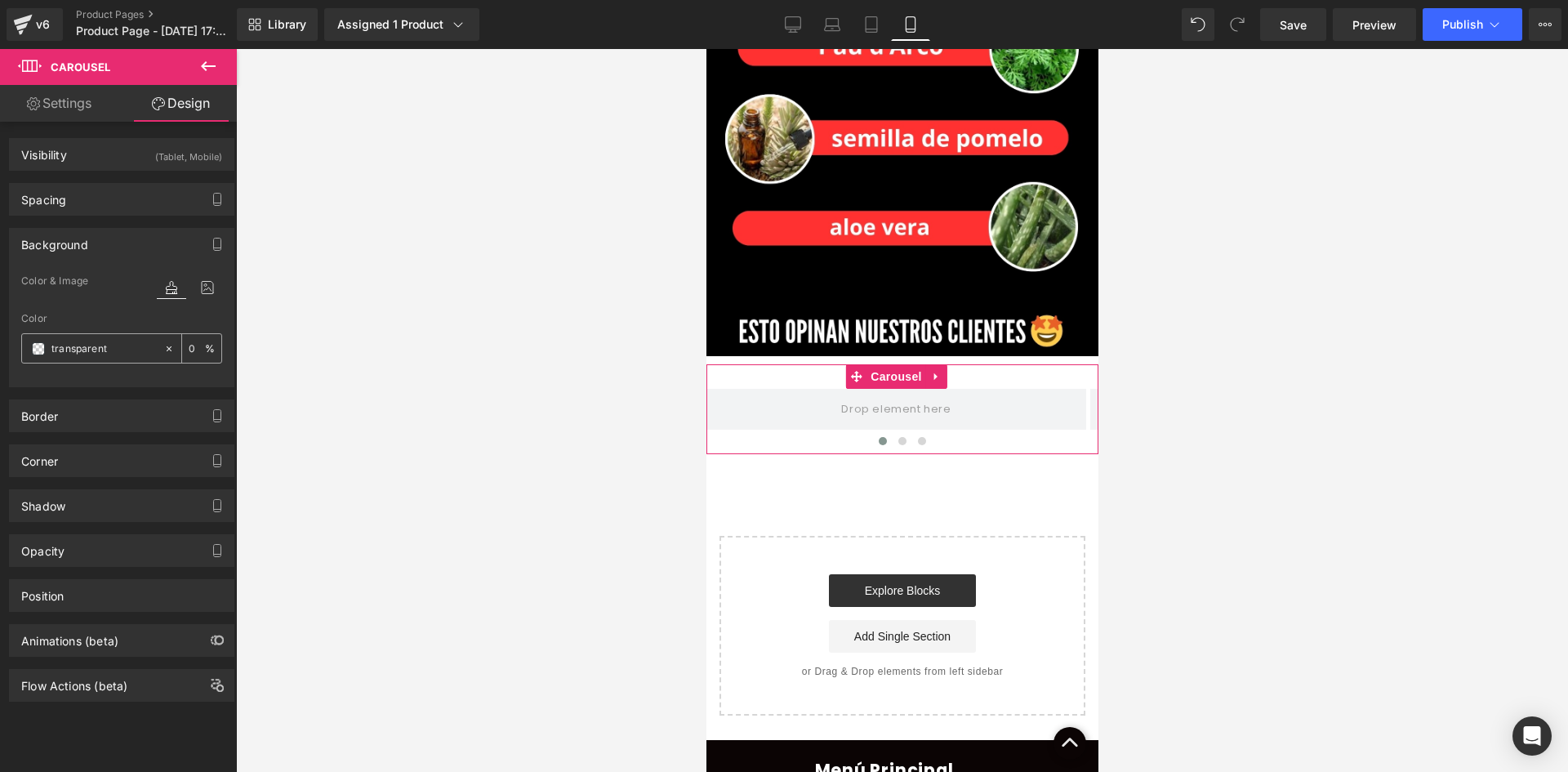
click at [116, 353] on input "transparent" at bounding box center [103, 349] width 105 height 18
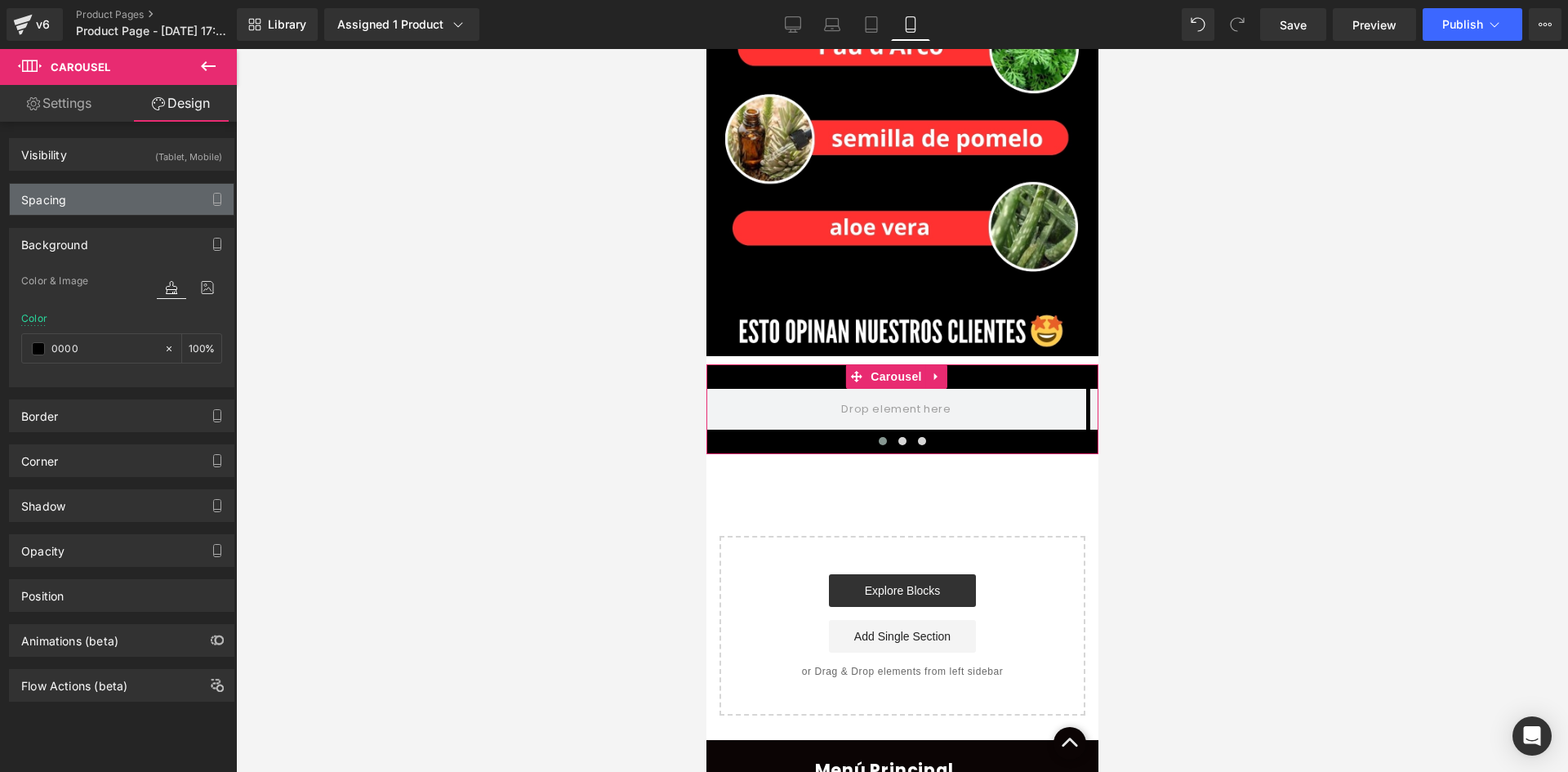
click at [74, 199] on div "Spacing" at bounding box center [122, 199] width 224 height 31
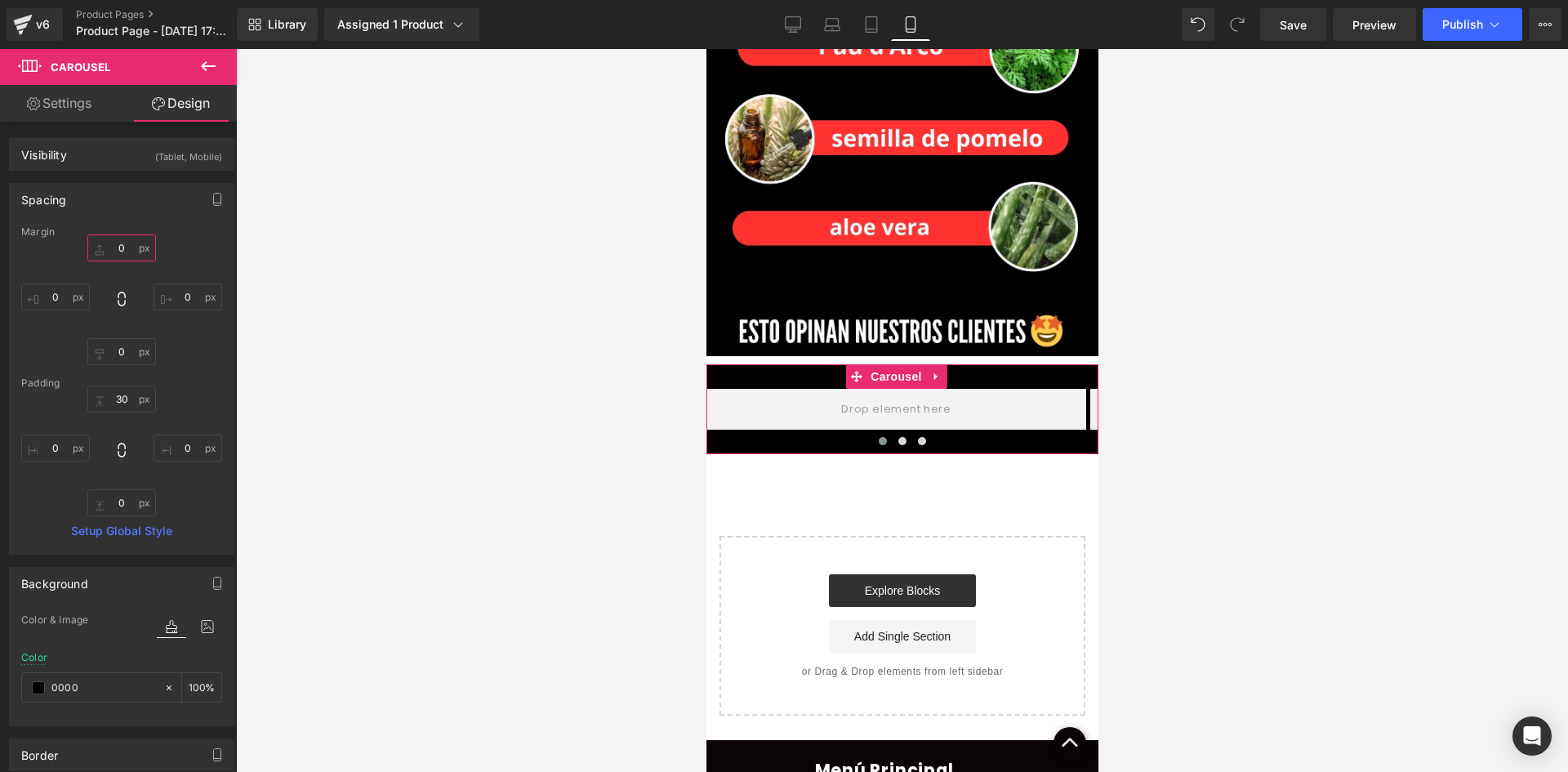
click at [119, 252] on input "0" at bounding box center [121, 247] width 69 height 27
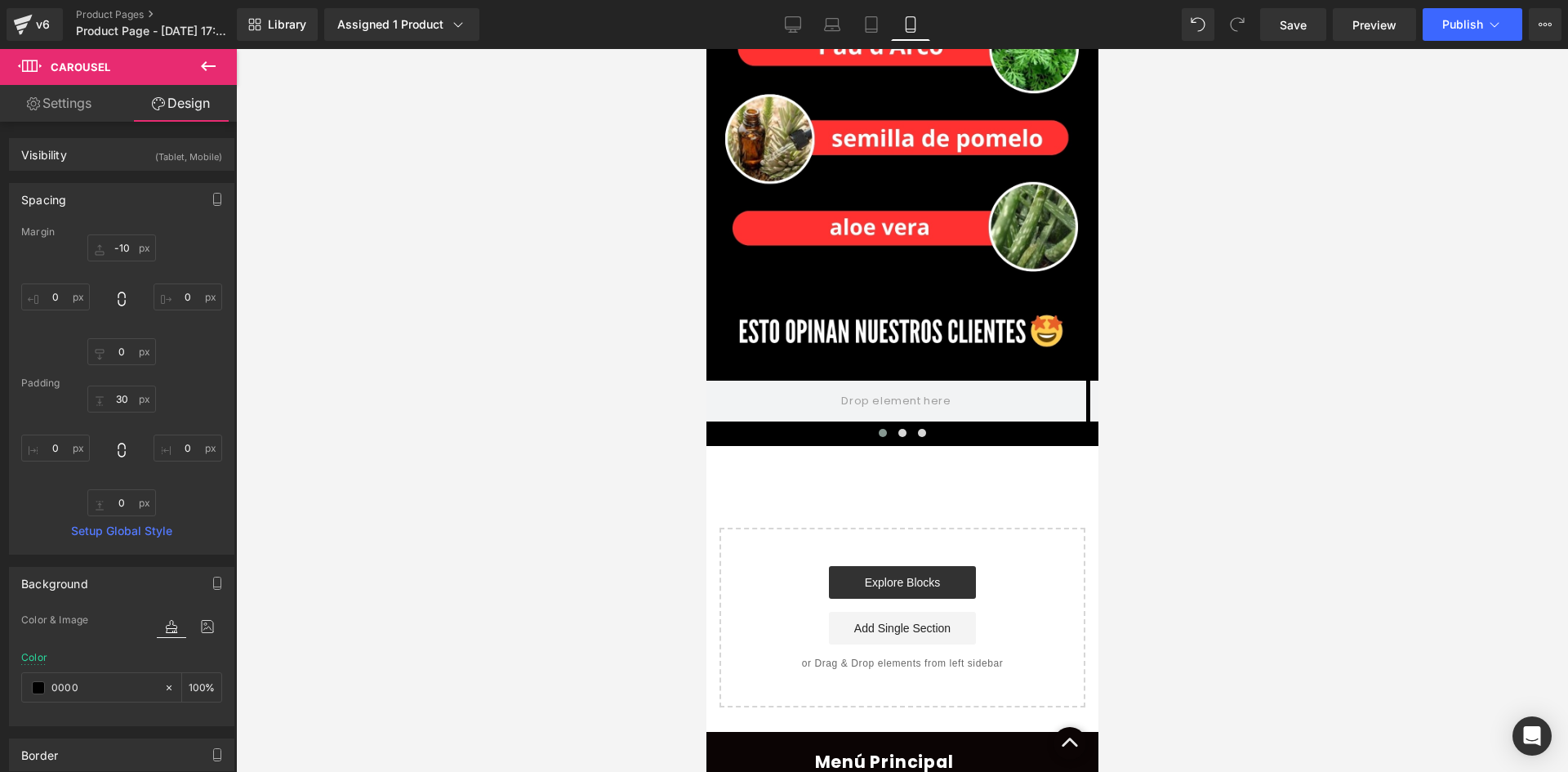
click at [209, 67] on icon at bounding box center [208, 65] width 14 height 10
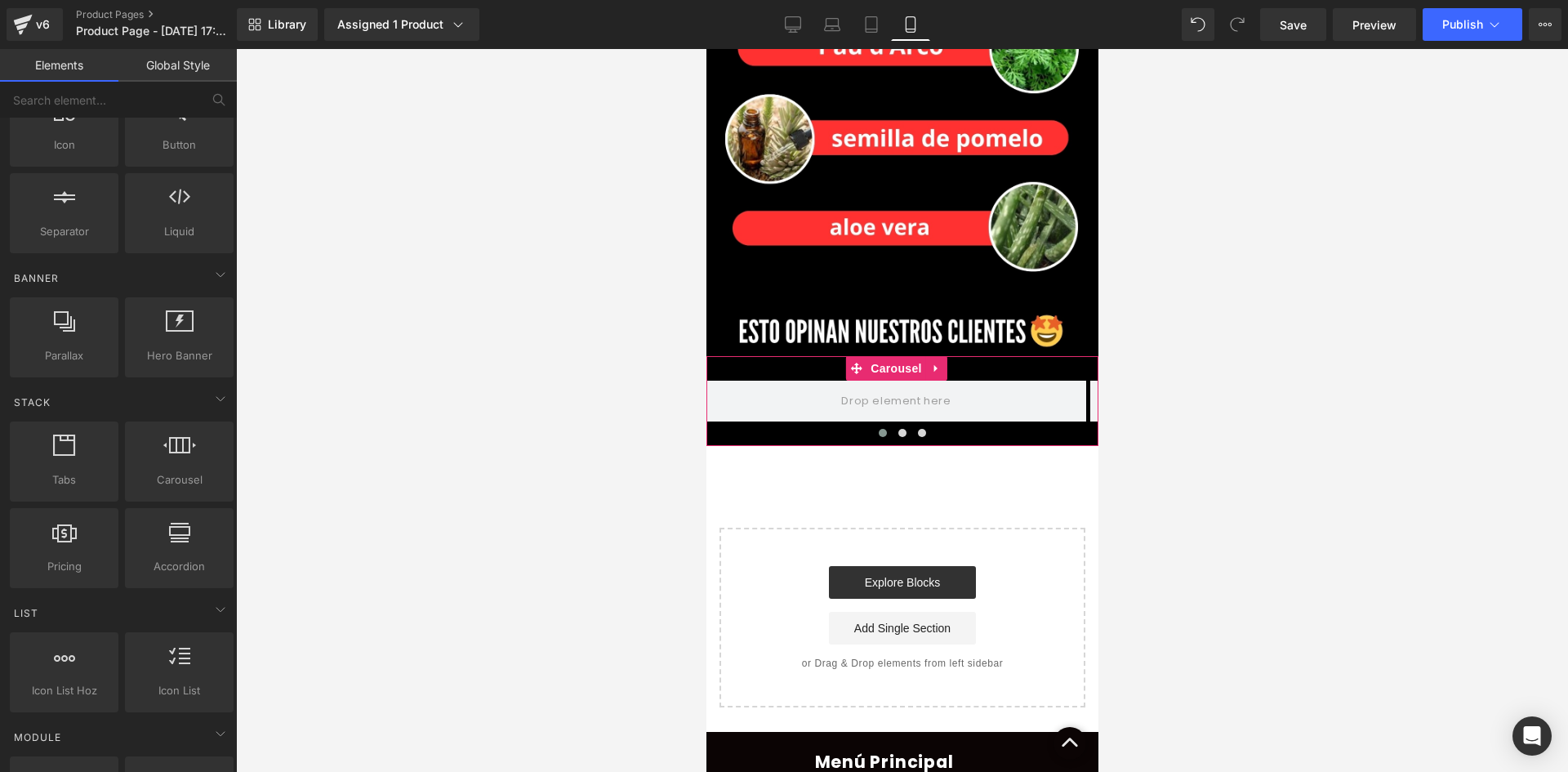
click at [878, 429] on span at bounding box center [881, 432] width 8 height 8
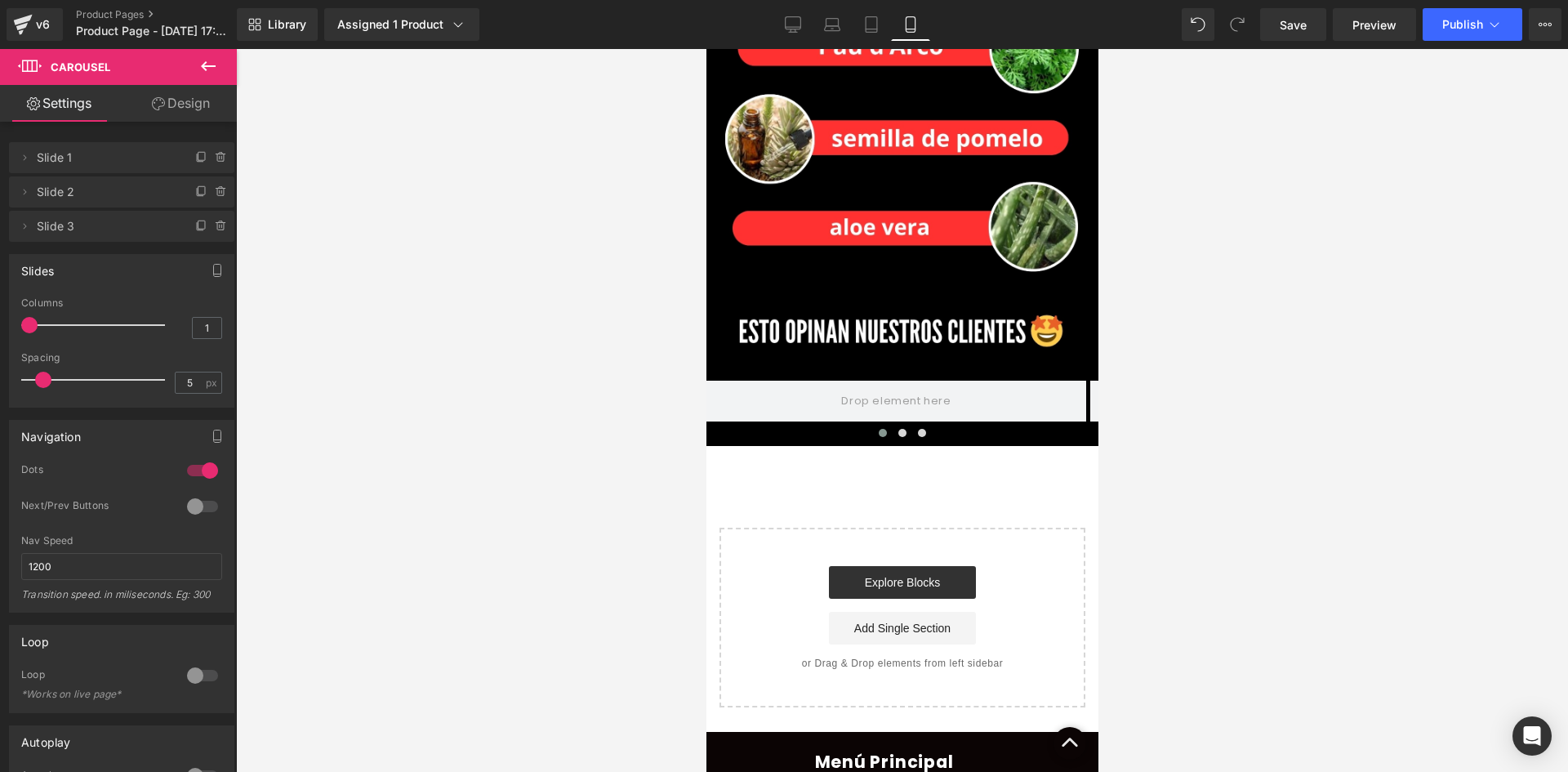
click at [192, 65] on button at bounding box center [208, 67] width 57 height 36
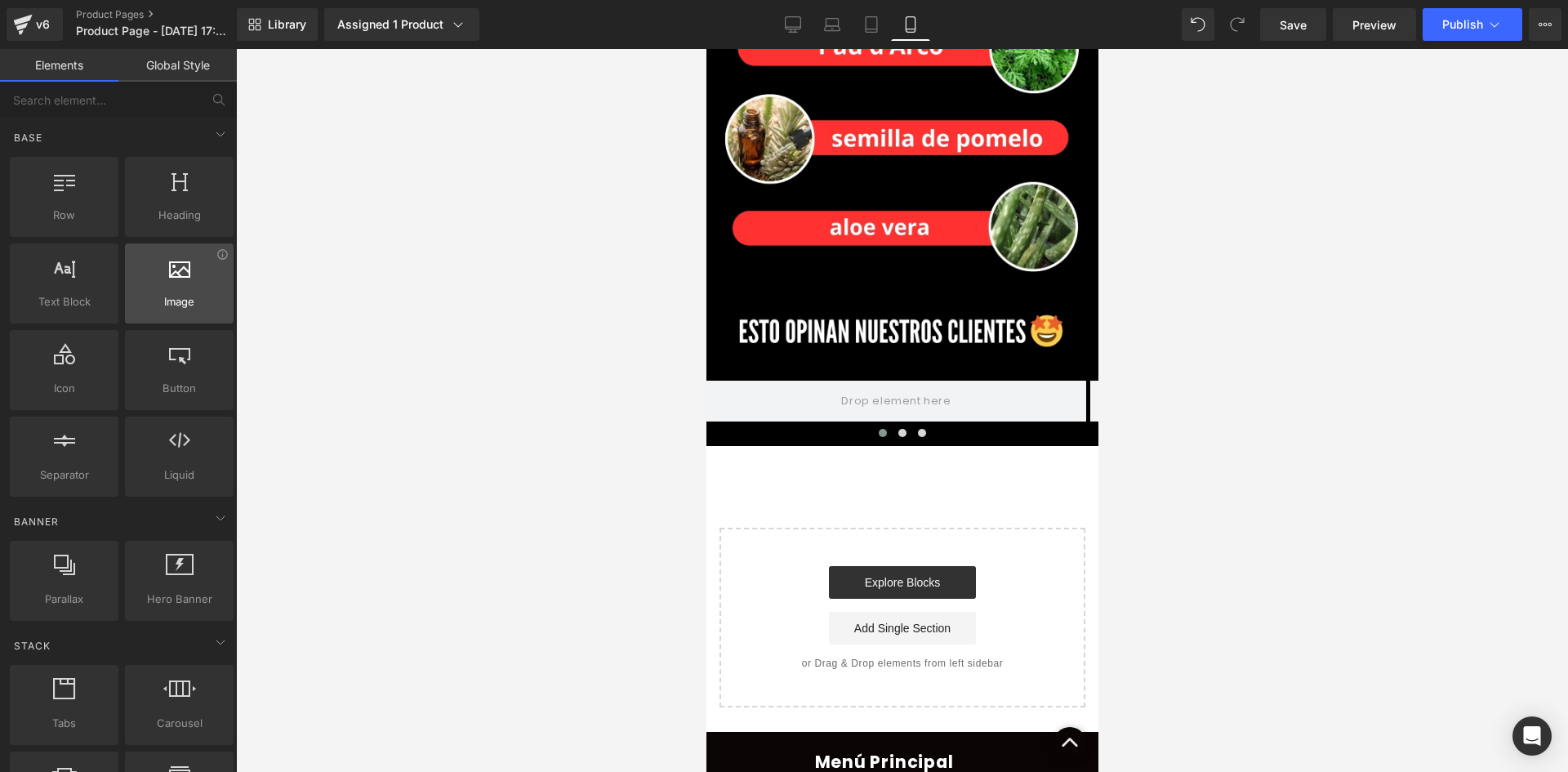
scroll to position [0, 0]
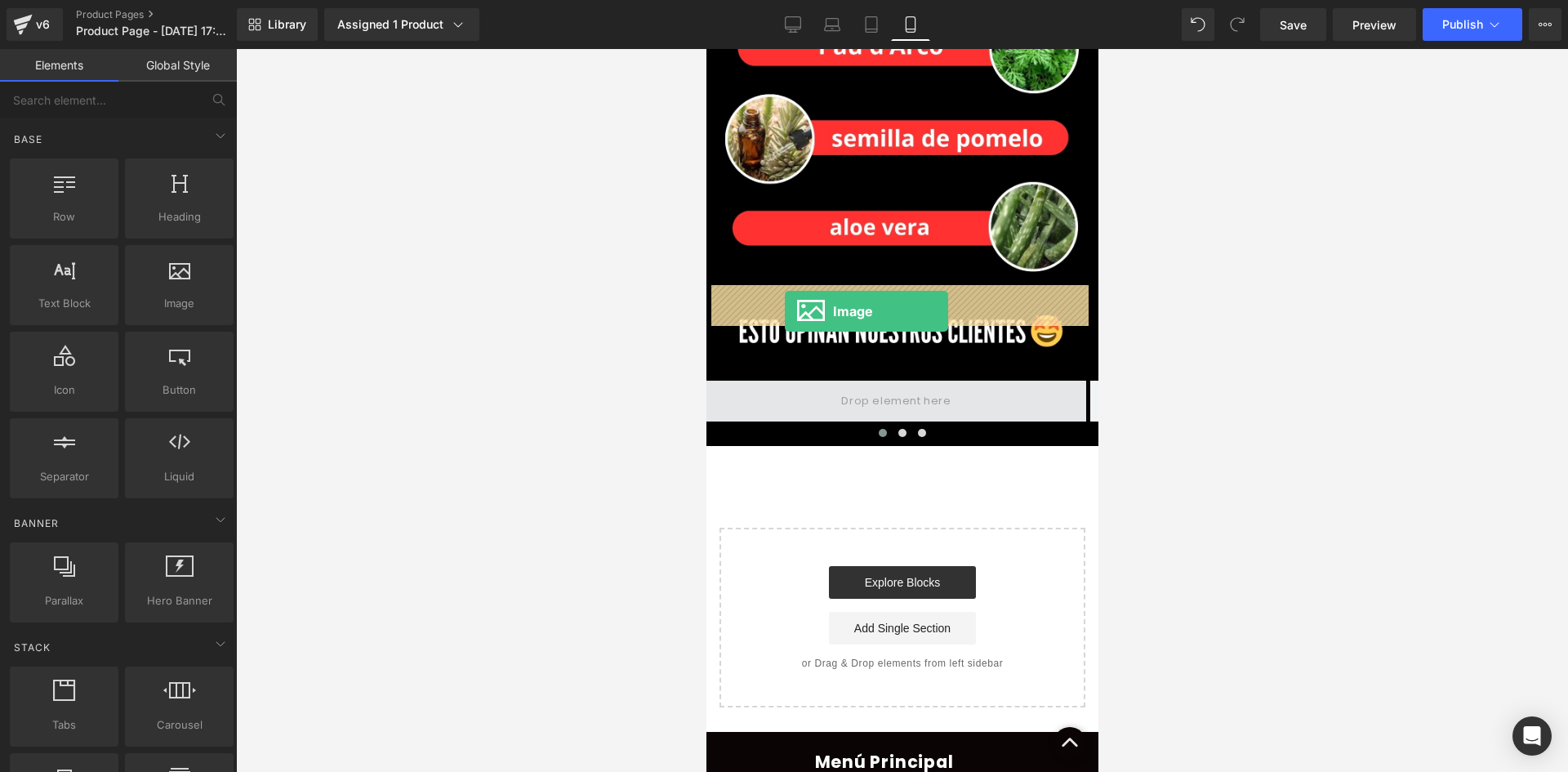
drag, startPoint x: 876, startPoint y: 340, endPoint x: 784, endPoint y: 310, distance: 96.8
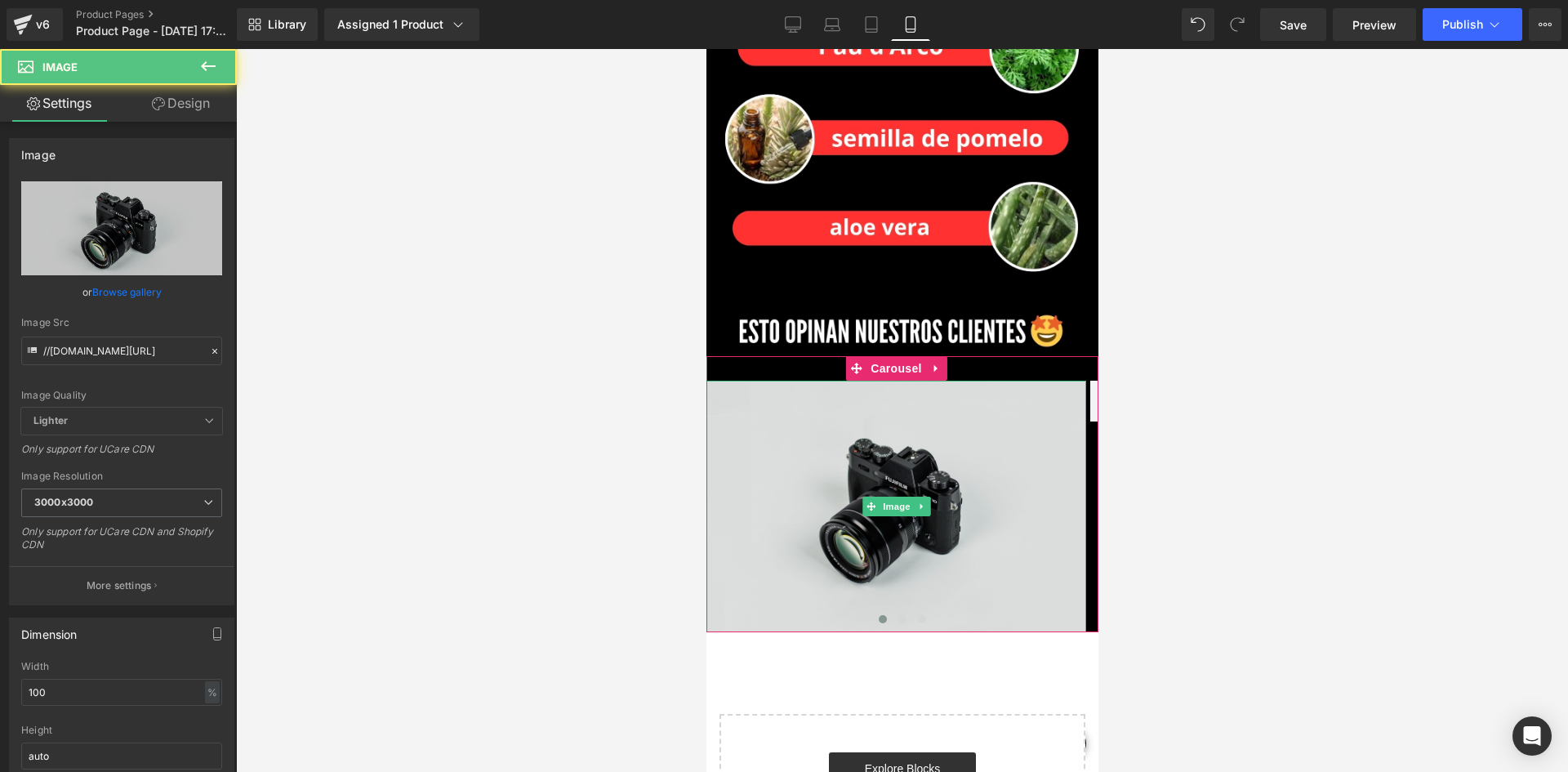
click at [844, 415] on img at bounding box center [896, 506] width 380 height 252
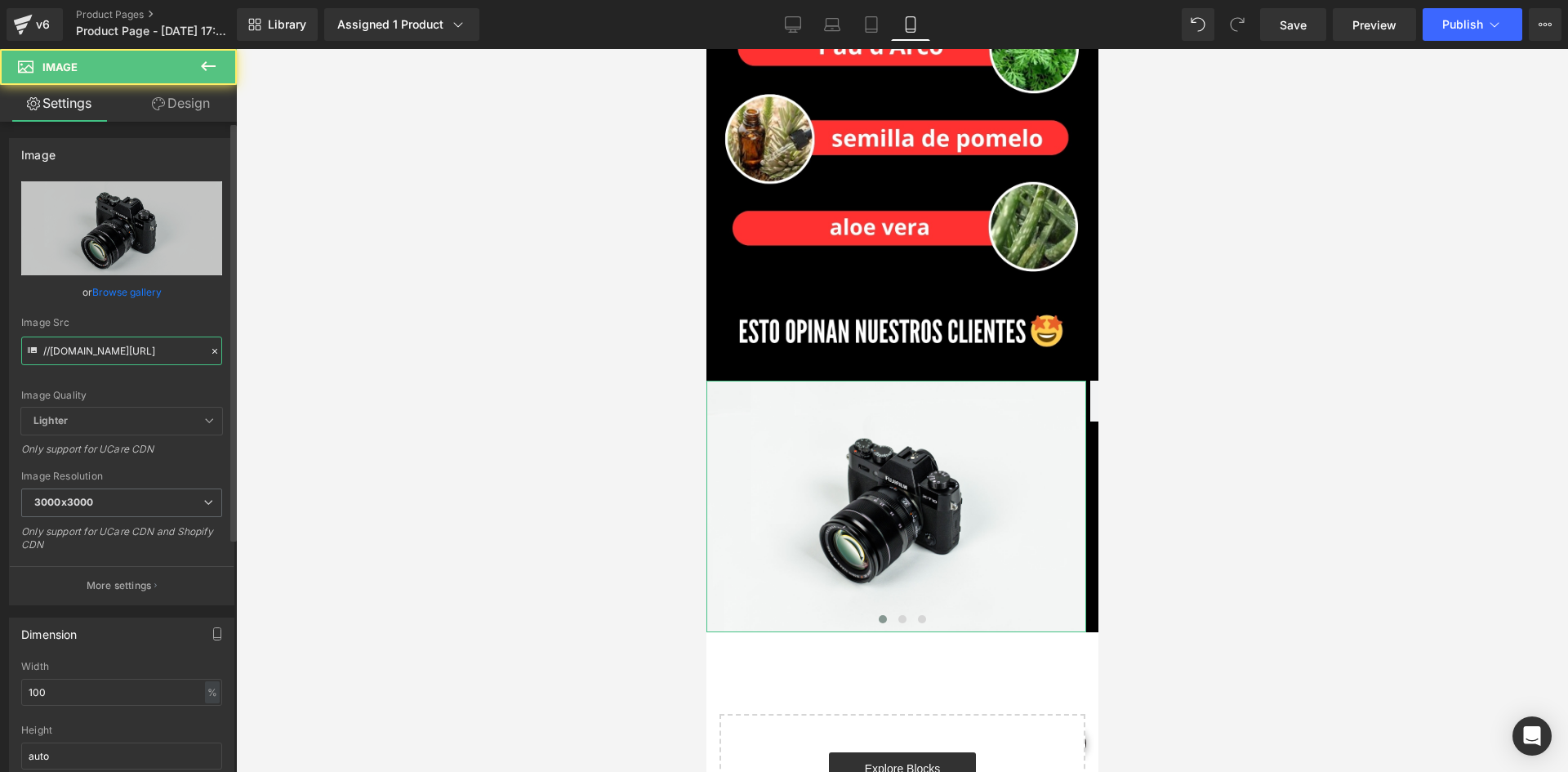
click at [126, 349] on input "//d1um8515vdn9kb.cloudfront.net/images/parallax.jpg" at bounding box center [122, 351] width 201 height 29
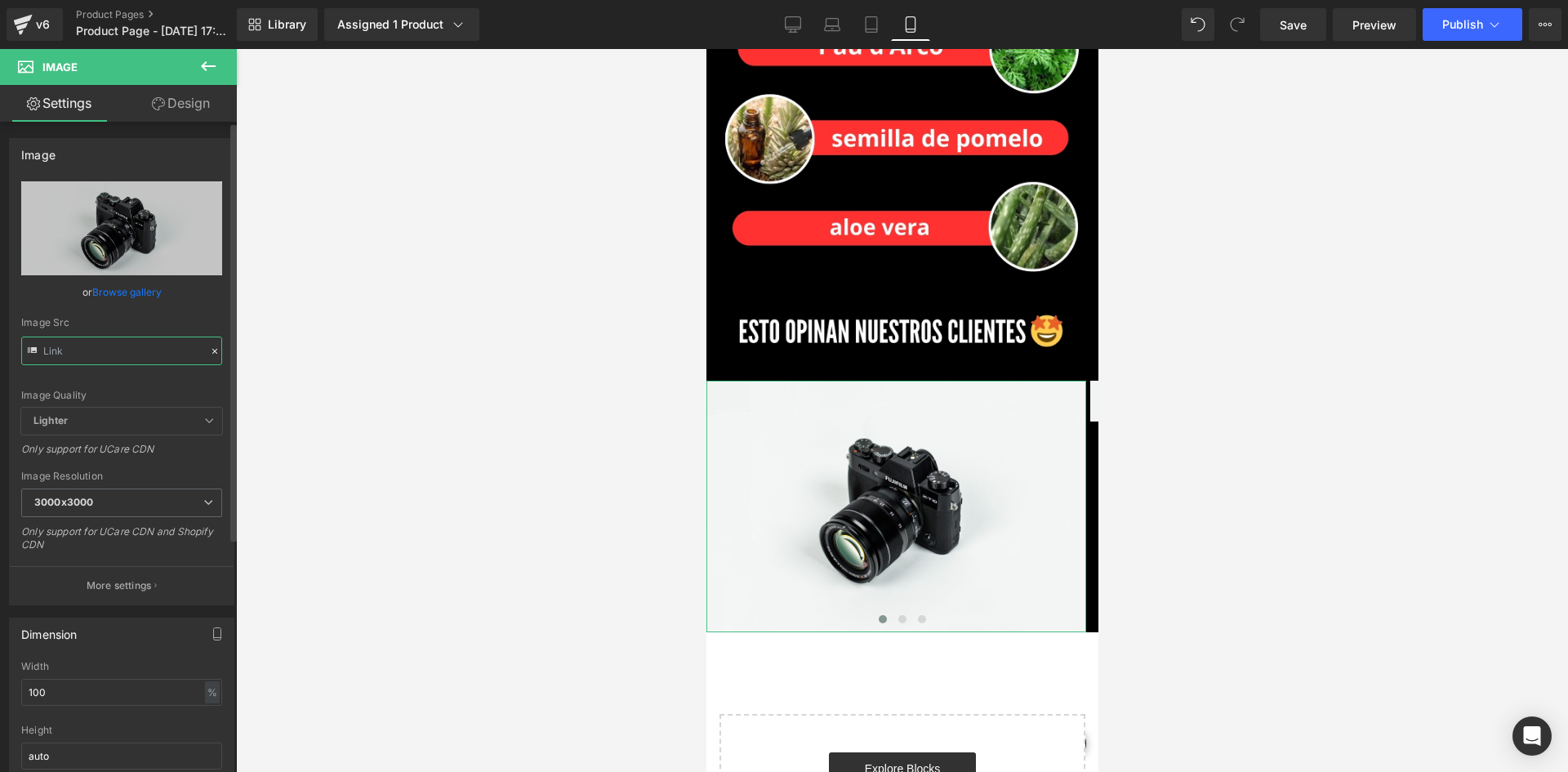
paste input "https://i.ibb.co/LzMq8ZqS/RS1.png"
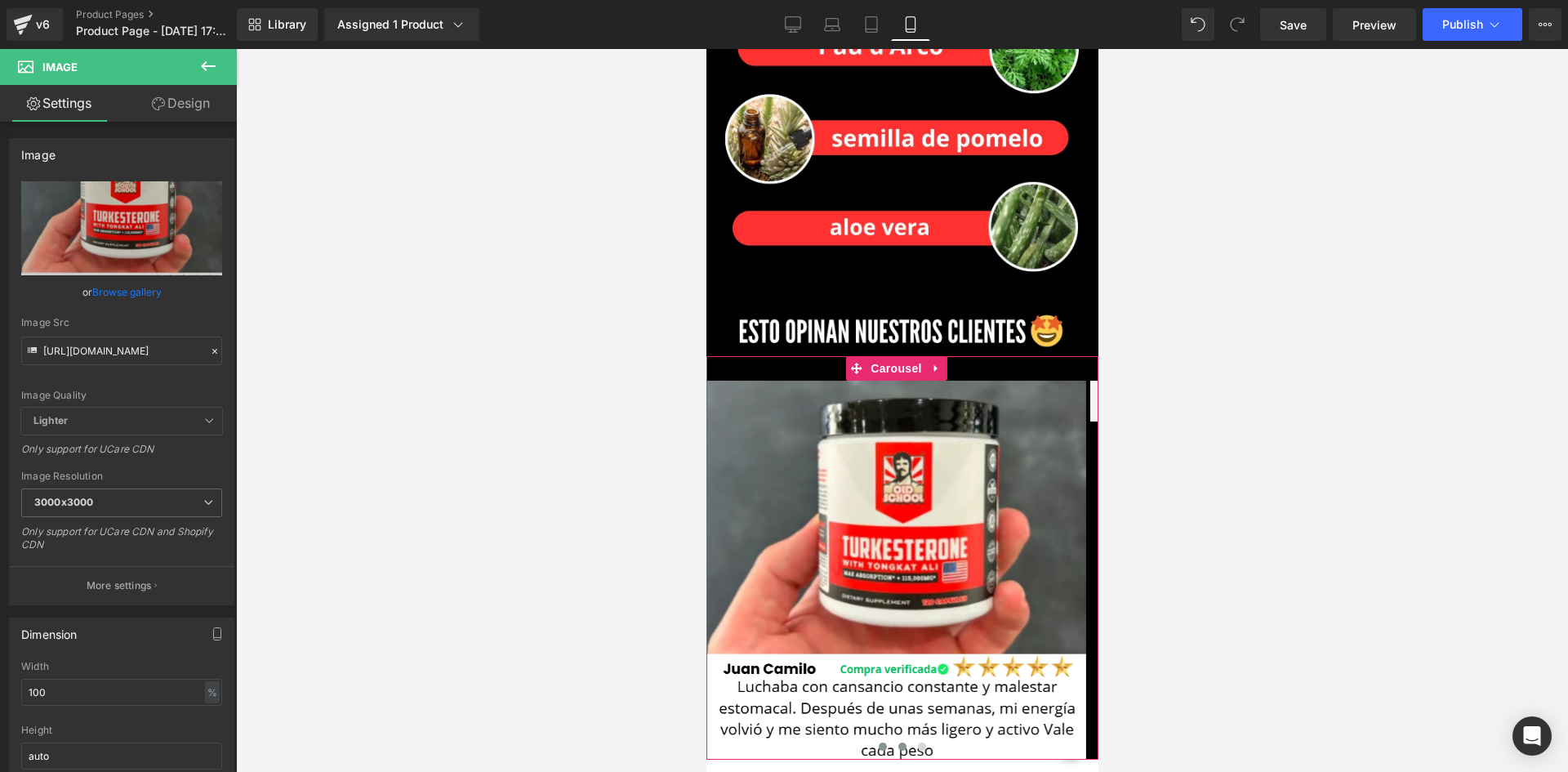
click at [895, 738] on button at bounding box center [902, 746] width 20 height 16
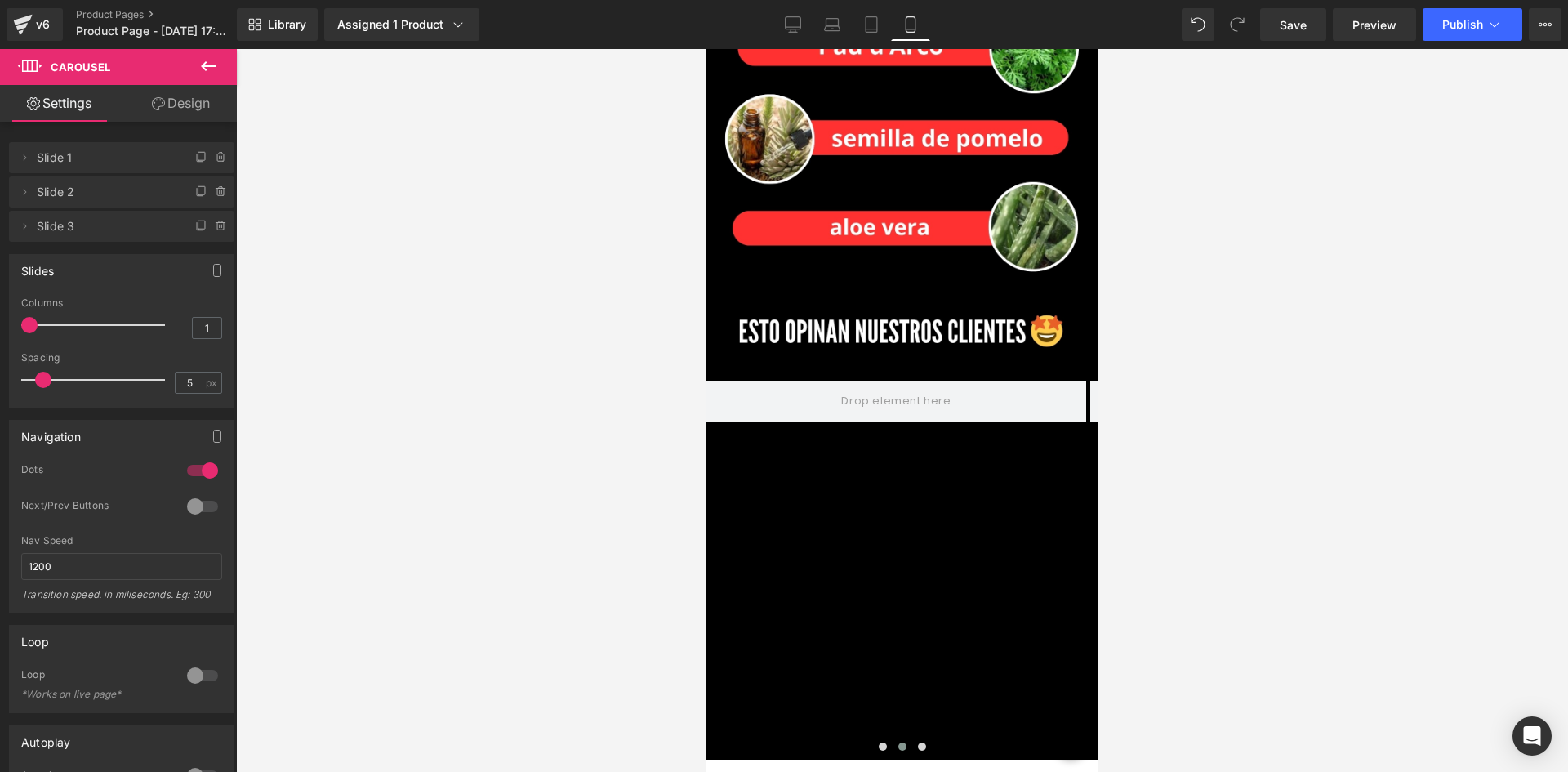
click at [207, 65] on icon at bounding box center [208, 66] width 20 height 20
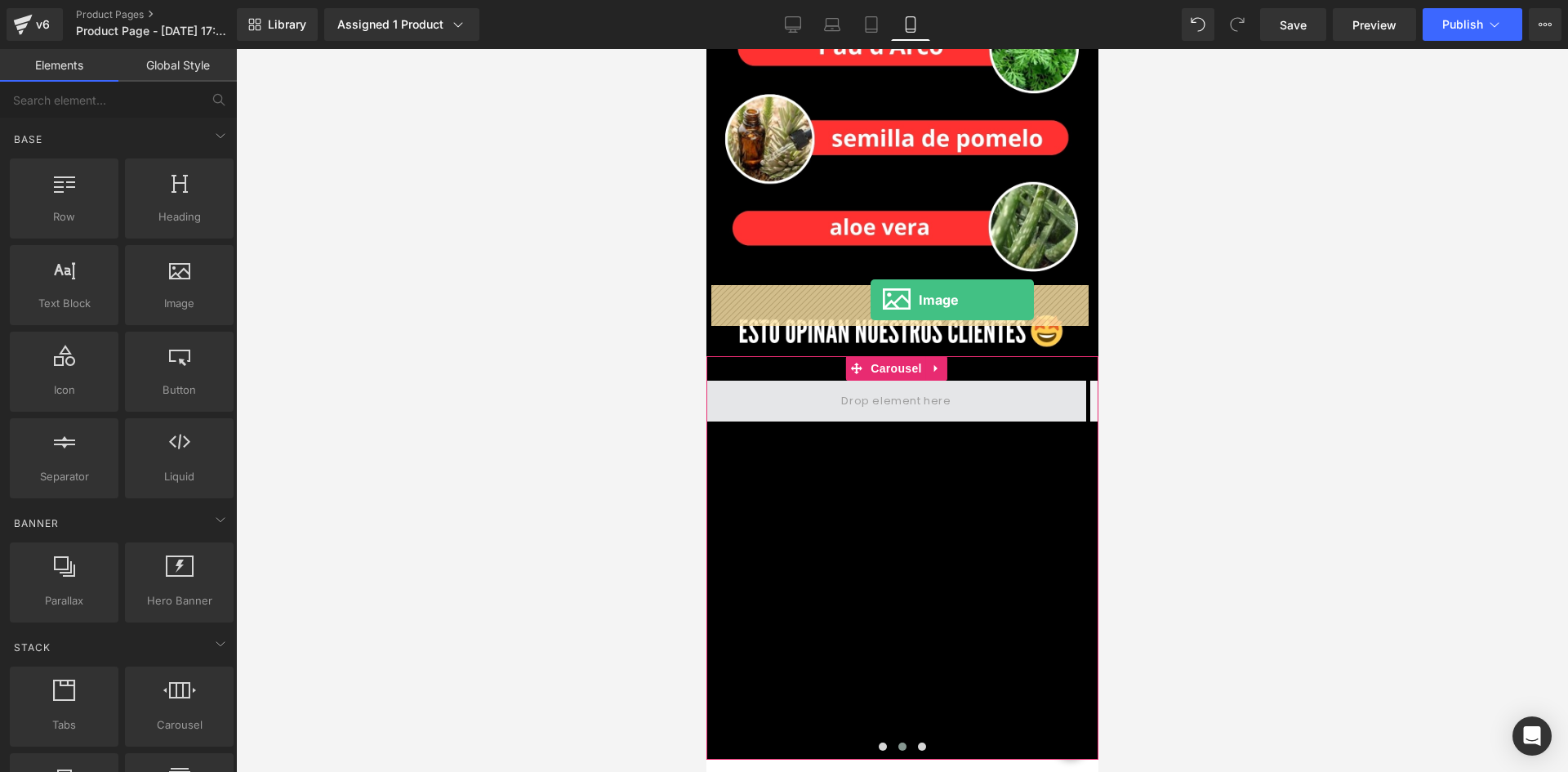
drag, startPoint x: 905, startPoint y: 342, endPoint x: 870, endPoint y: 299, distance: 55.4
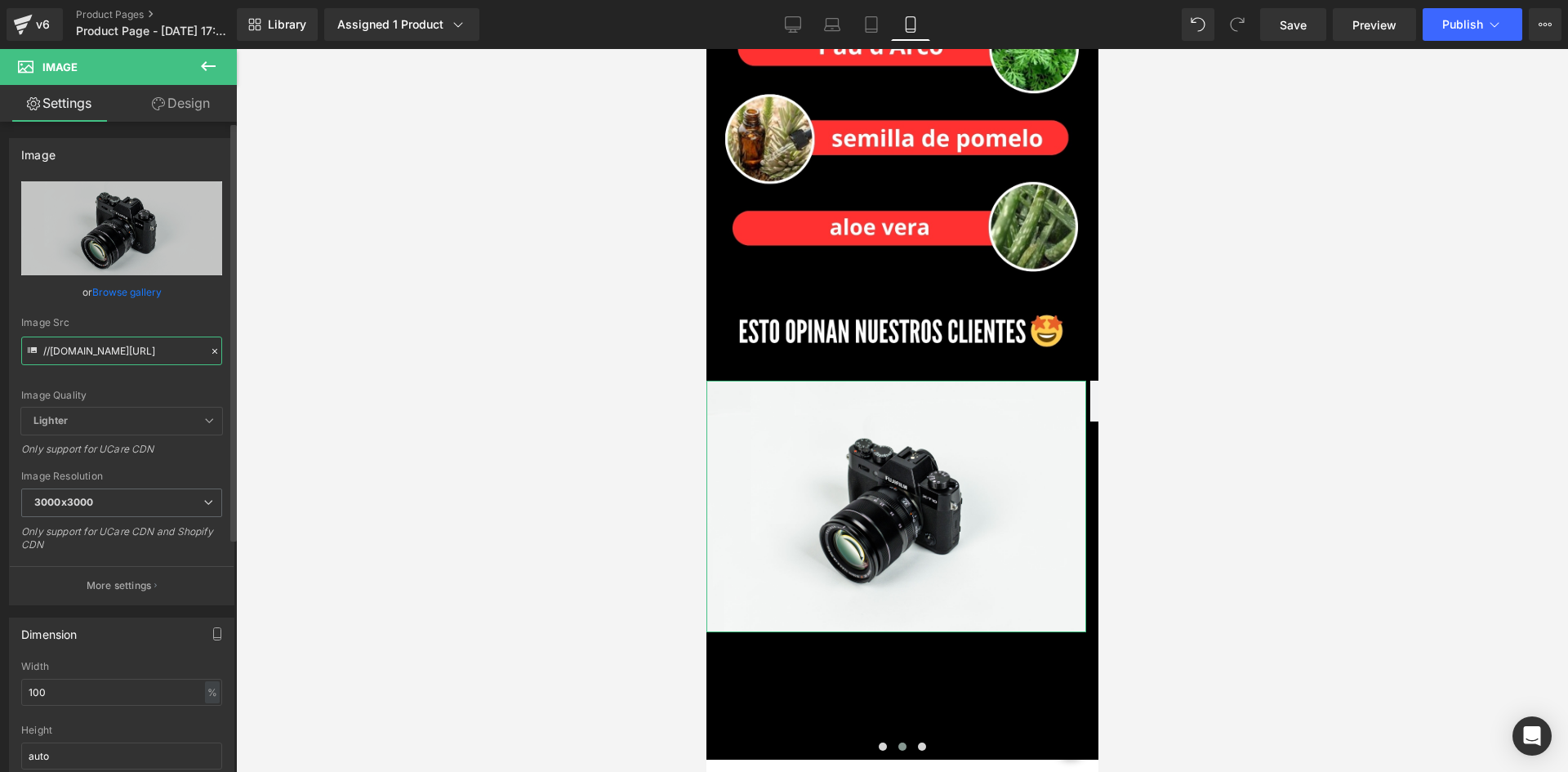
click at [135, 347] on input "//d1um8515vdn9kb.cloudfront.net/images/parallax.jpg" at bounding box center [122, 351] width 201 height 29
paste input "https://i.ibb.co/bgGRqBnB/RS2.pn"
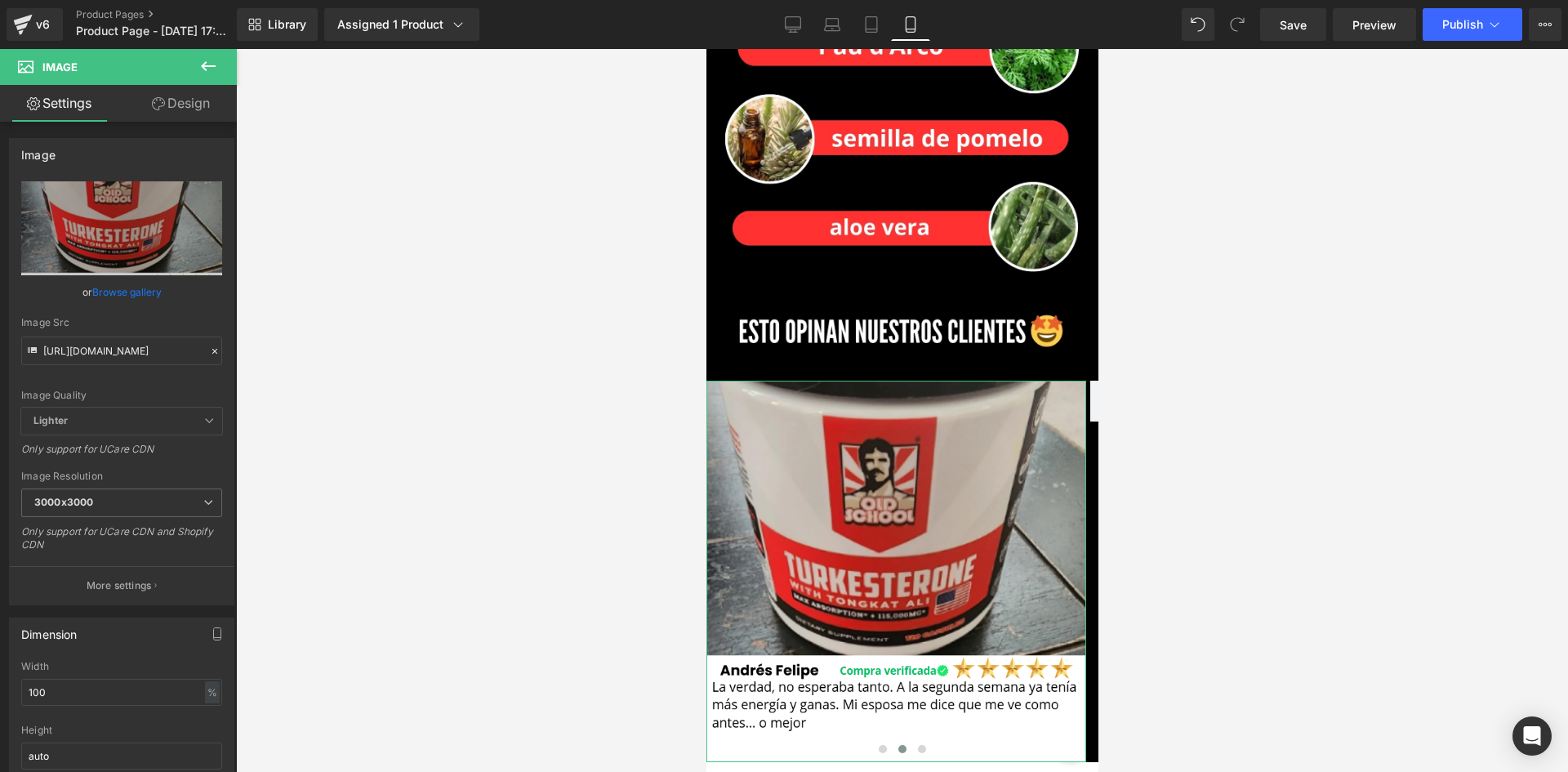
scroll to position [0, 0]
click at [178, 100] on link "Design" at bounding box center [181, 103] width 118 height 37
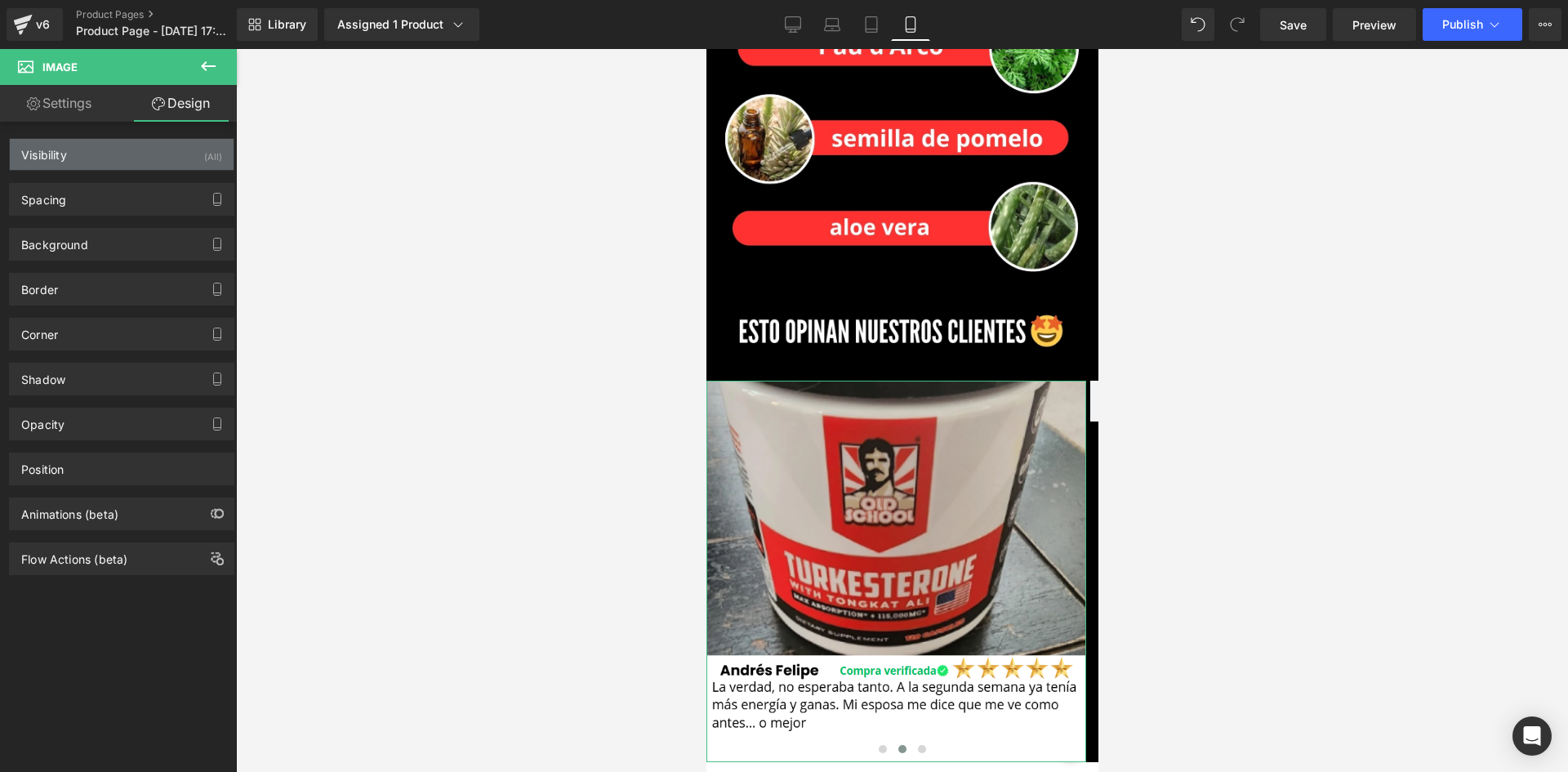
click at [209, 154] on div "(All)" at bounding box center [213, 152] width 18 height 27
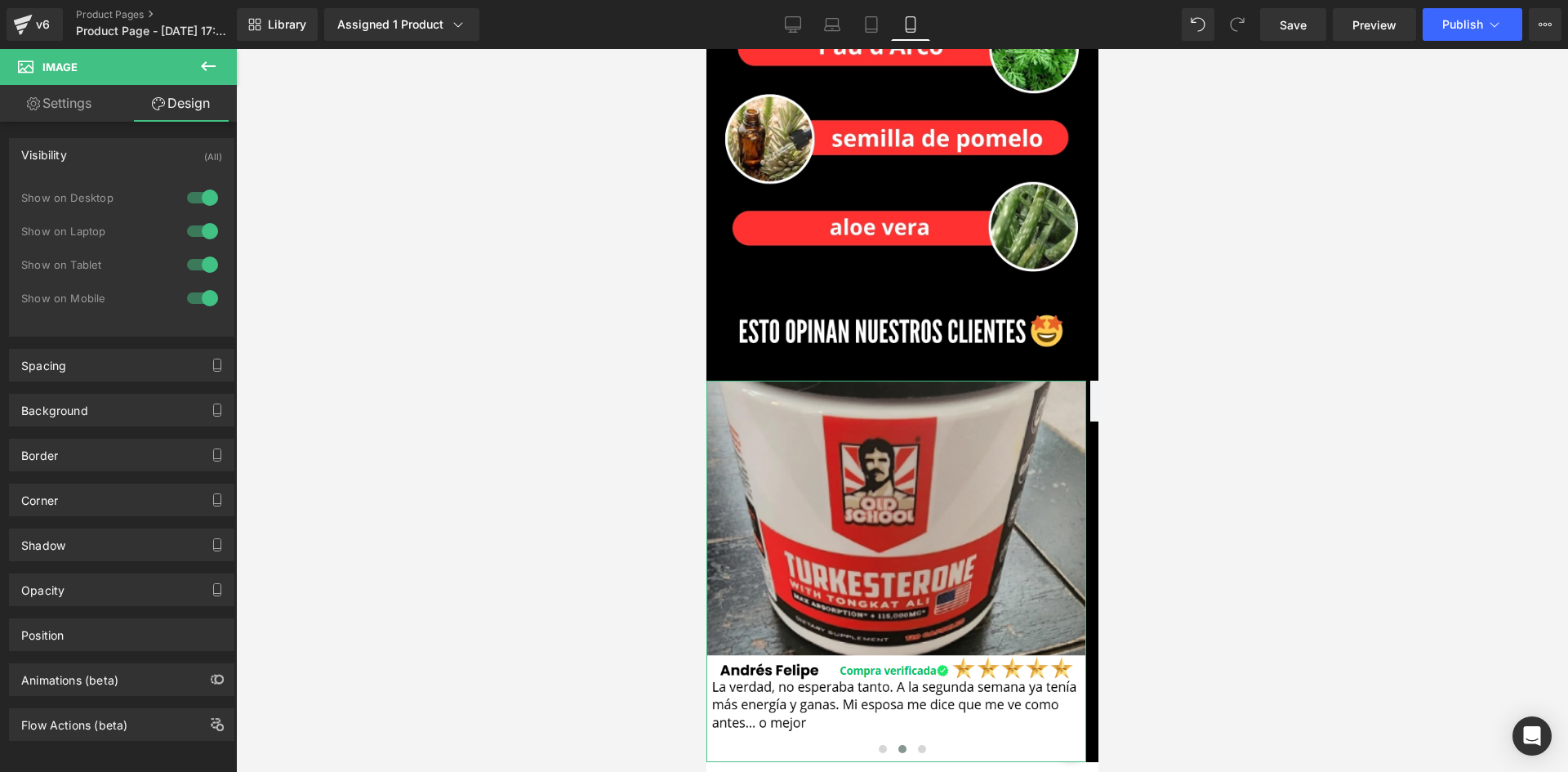
click at [204, 206] on div at bounding box center [203, 197] width 39 height 26
click at [191, 237] on div at bounding box center [203, 230] width 39 height 26
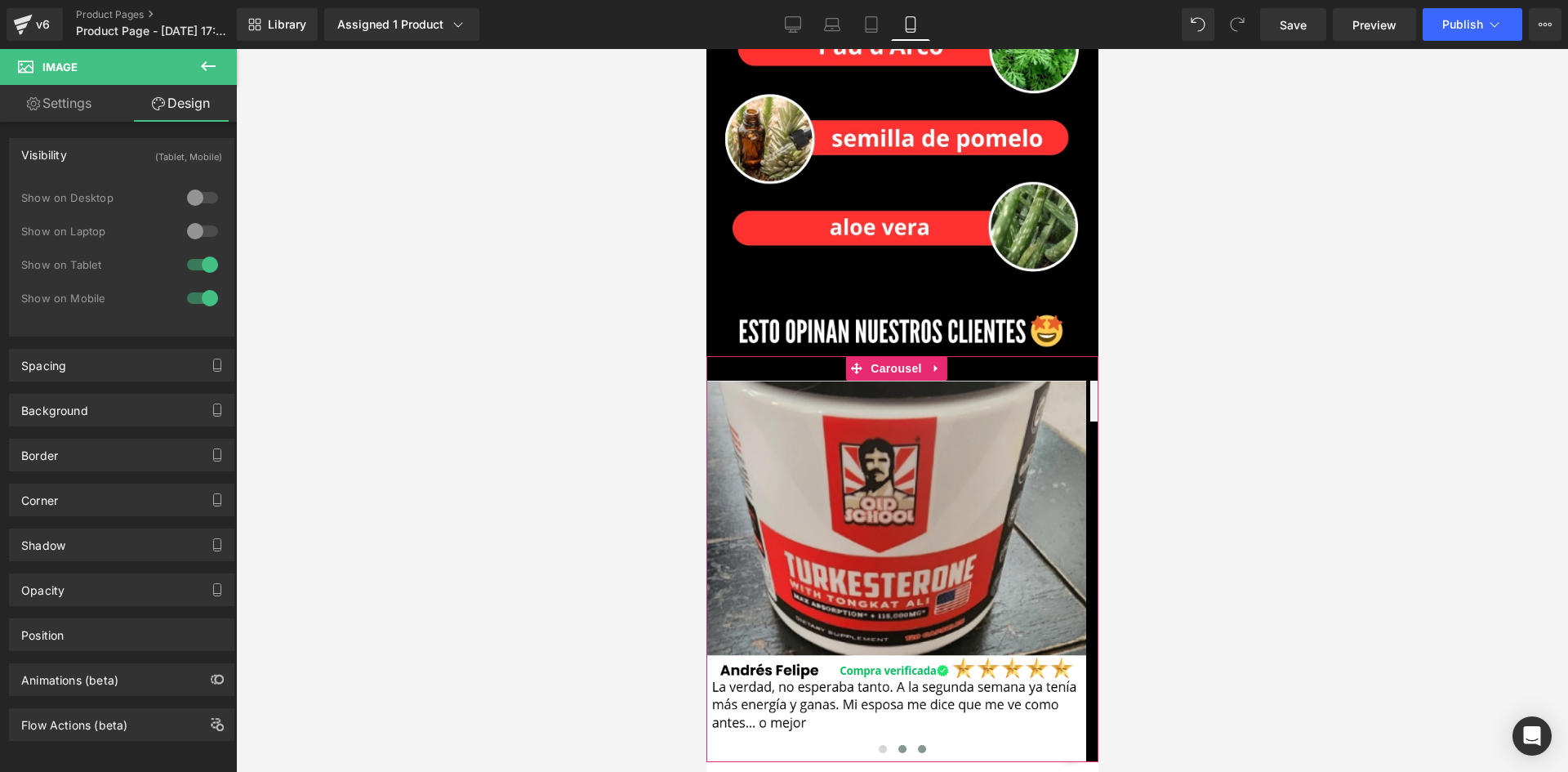
click at [917, 745] on span at bounding box center [921, 749] width 8 height 8
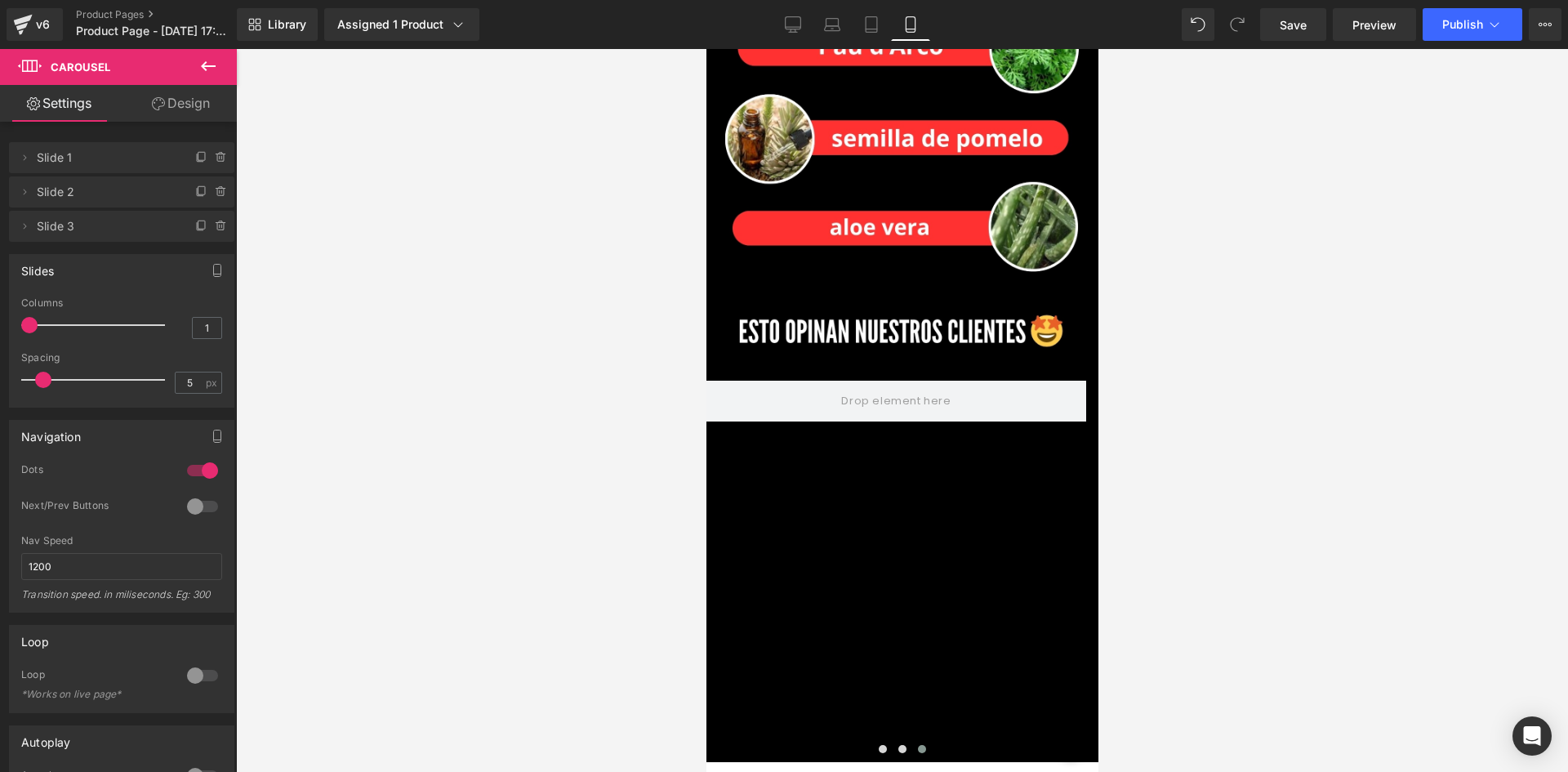
click at [197, 73] on button at bounding box center [208, 67] width 57 height 36
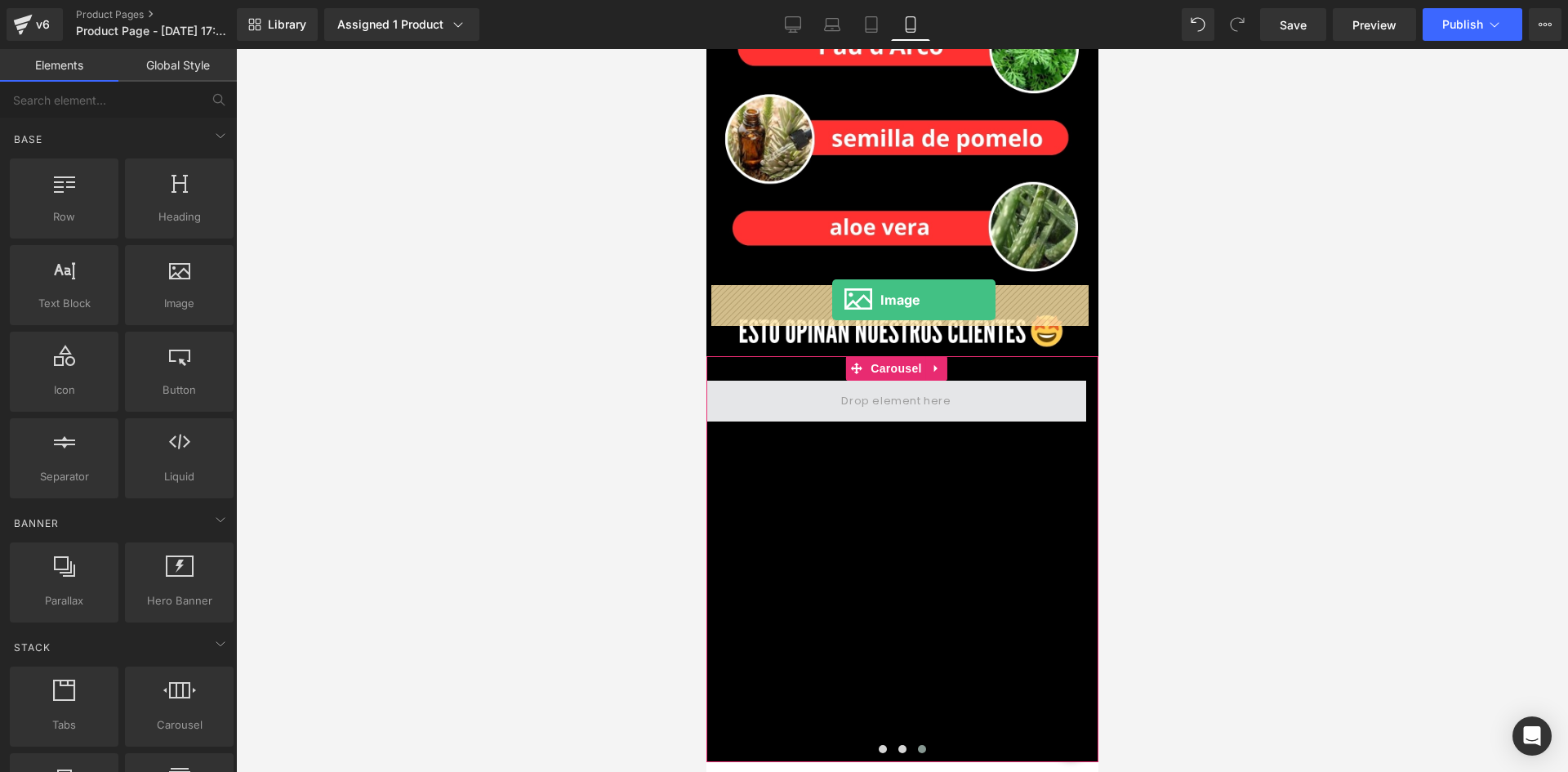
drag, startPoint x: 916, startPoint y: 323, endPoint x: 831, endPoint y: 300, distance: 88.1
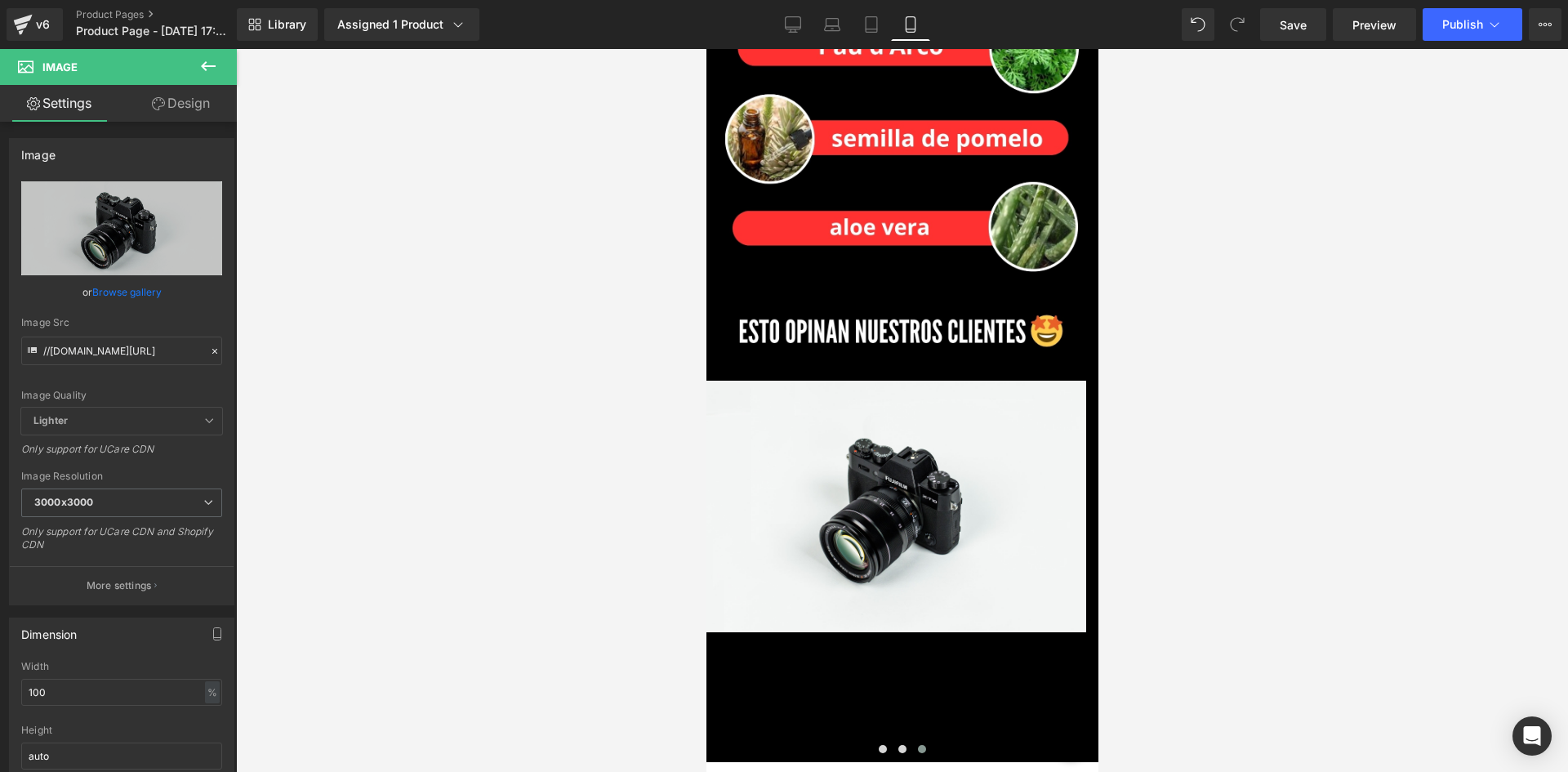
click at [178, 57] on span "Image" at bounding box center [98, 67] width 163 height 36
drag, startPoint x: 181, startPoint y: 83, endPoint x: 185, endPoint y: 91, distance: 8.9
click at [182, 86] on div "Image Settings Design Image //d1um8515vdn9kb.cloudfront.net/images/parallax.jpg…" at bounding box center [118, 414] width 237 height 731
drag, startPoint x: 185, startPoint y: 102, endPoint x: 186, endPoint y: 110, distance: 8.1
click at [185, 103] on link "Design" at bounding box center [181, 103] width 118 height 37
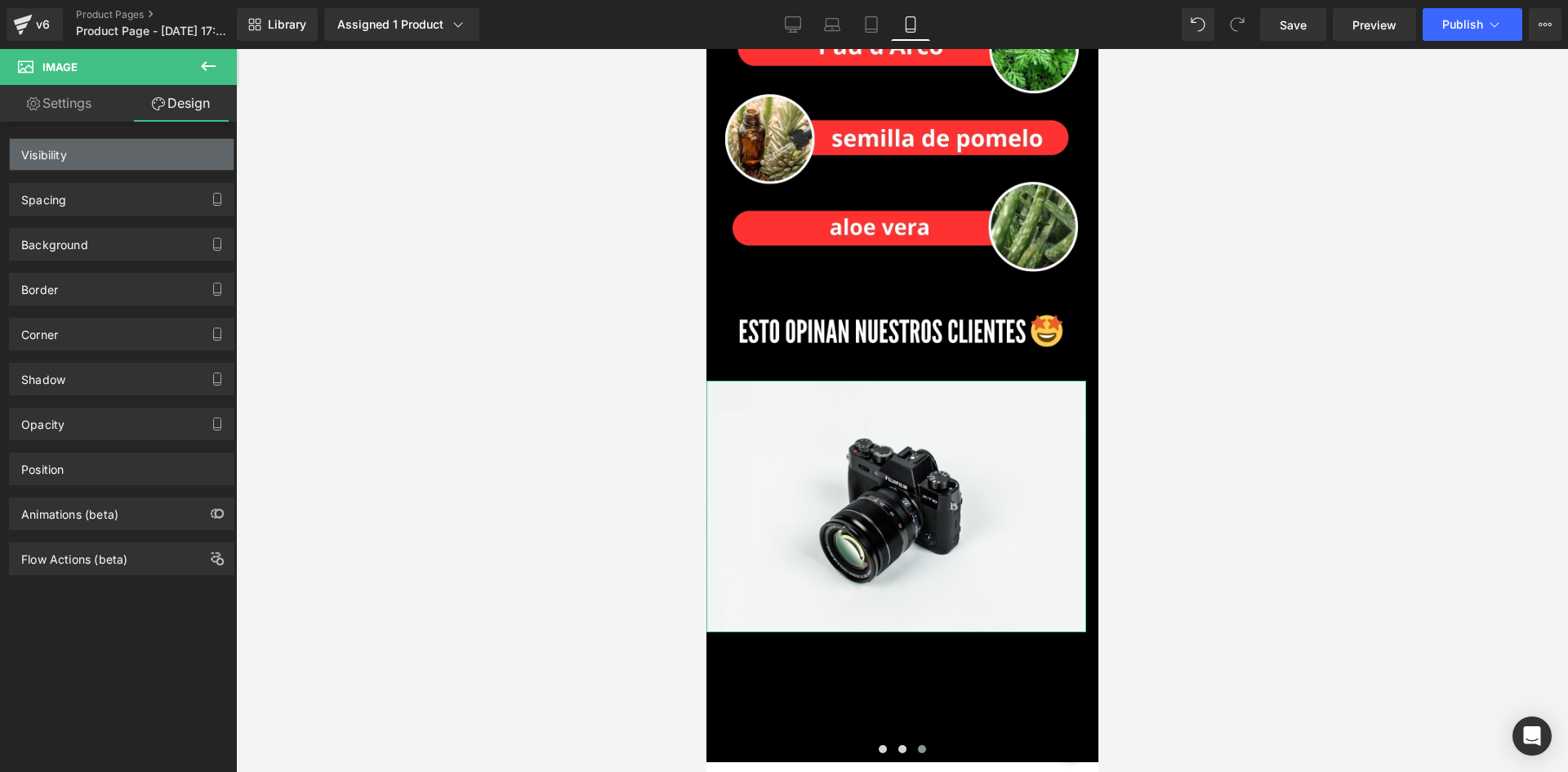
click at [188, 154] on div "Visibility" at bounding box center [122, 154] width 224 height 31
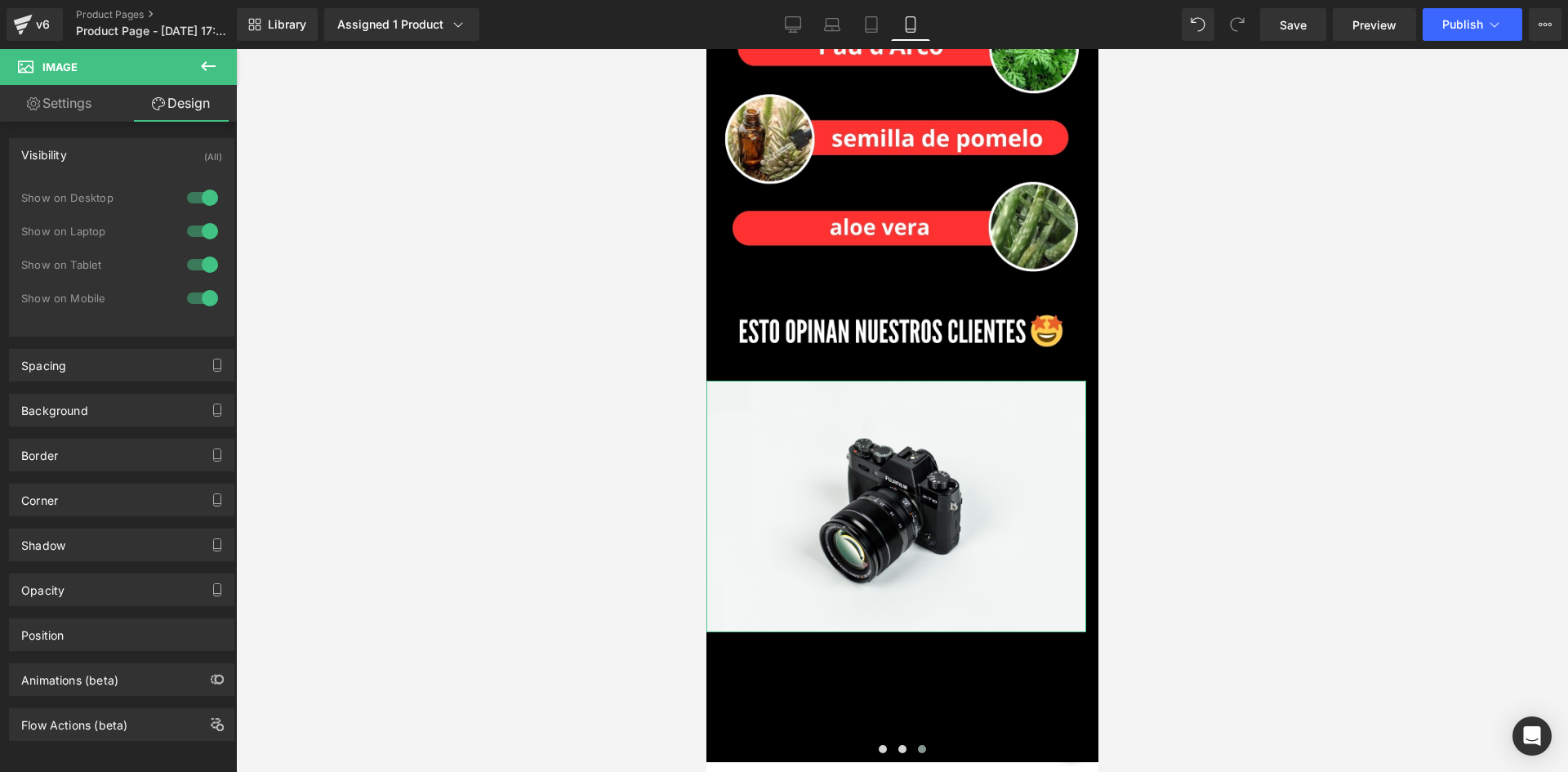
click at [197, 197] on div at bounding box center [203, 197] width 39 height 26
click at [185, 234] on div at bounding box center [203, 230] width 39 height 26
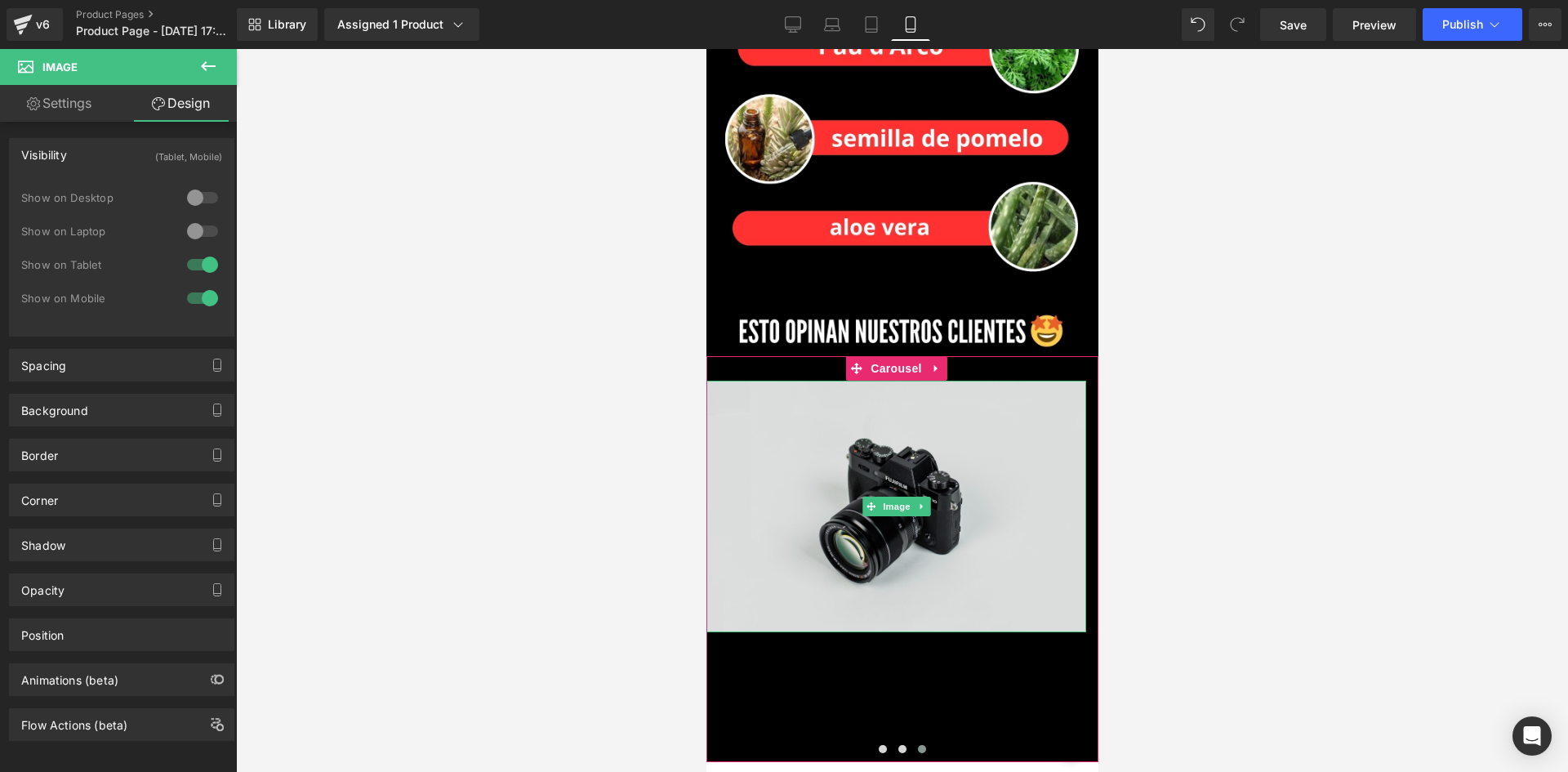
click at [879, 380] on img at bounding box center [896, 506] width 380 height 252
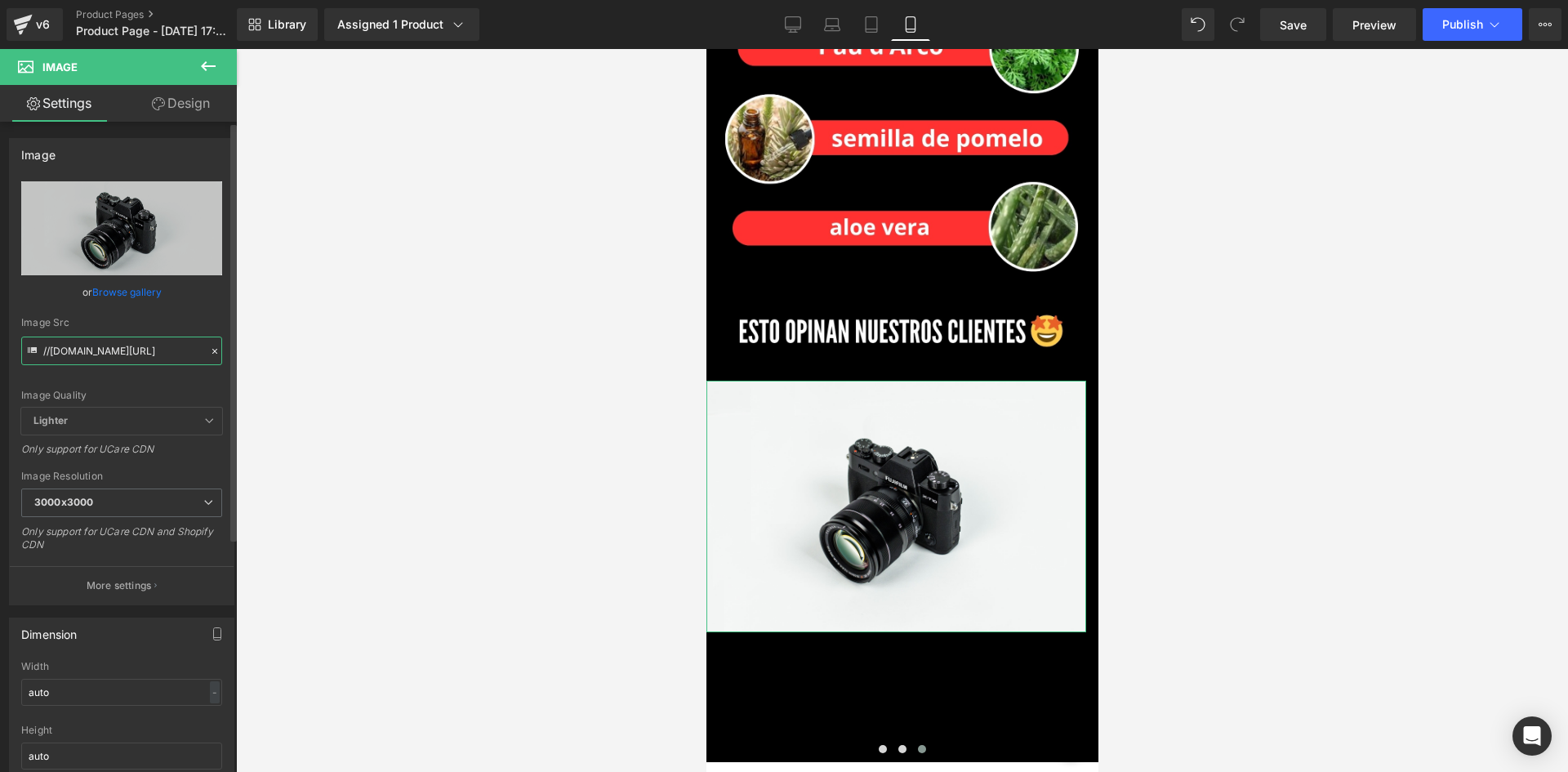
click at [182, 359] on input "//d1um8515vdn9kb.cloudfront.net/images/parallax.jpg" at bounding box center [122, 351] width 201 height 29
click at [181, 357] on input "//d1um8515vdn9kb.cloudfront.net/images/parallax.jpg" at bounding box center [122, 351] width 201 height 29
paste input "https://i.ibb.co/rKWsGXj2/rs4.png"
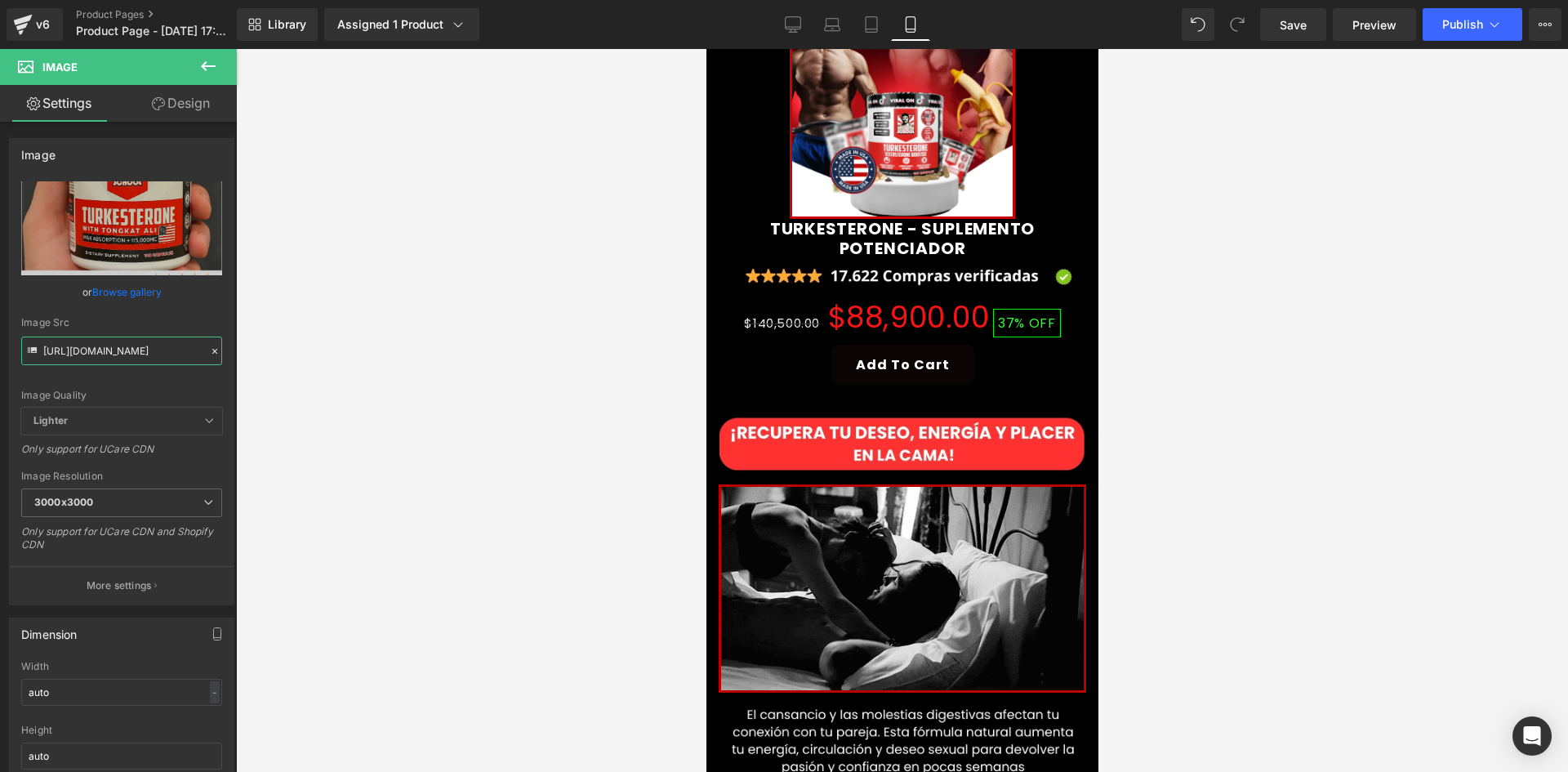
scroll to position [432, 0]
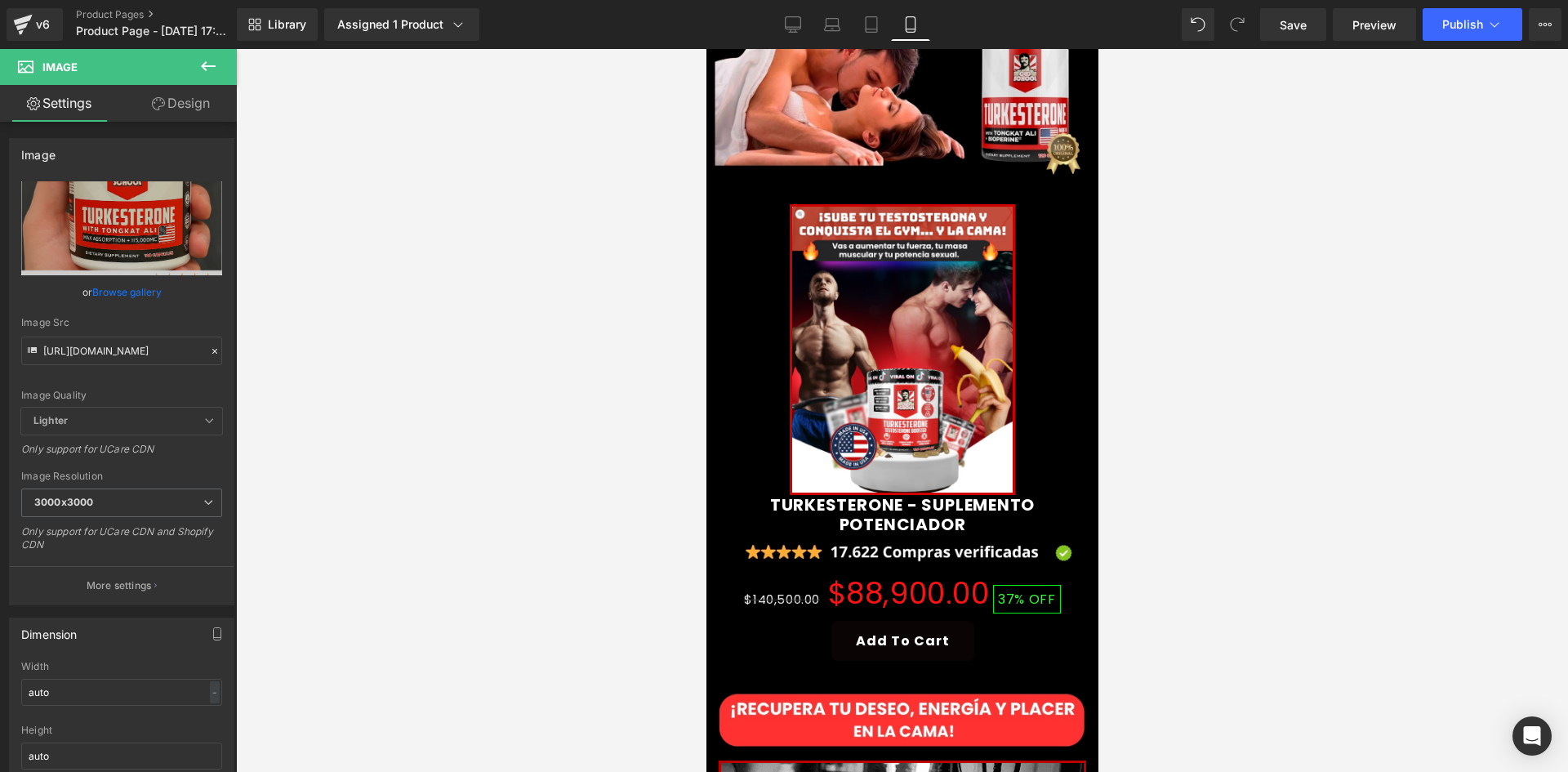
click at [957, 247] on img at bounding box center [901, 350] width 225 height 291
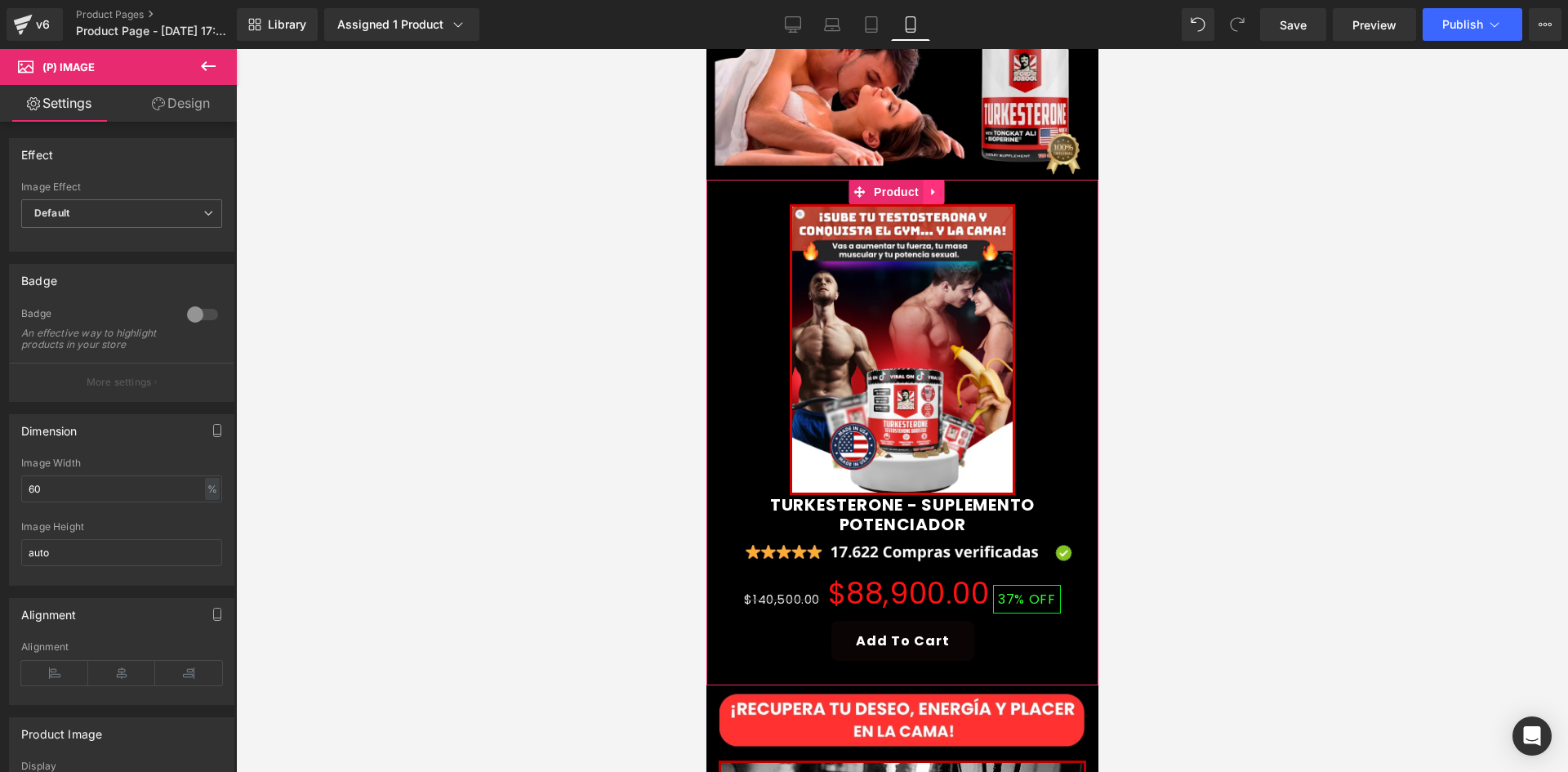
click at [933, 186] on icon at bounding box center [932, 193] width 12 height 13
click at [923, 186] on icon at bounding box center [922, 193] width 12 height 13
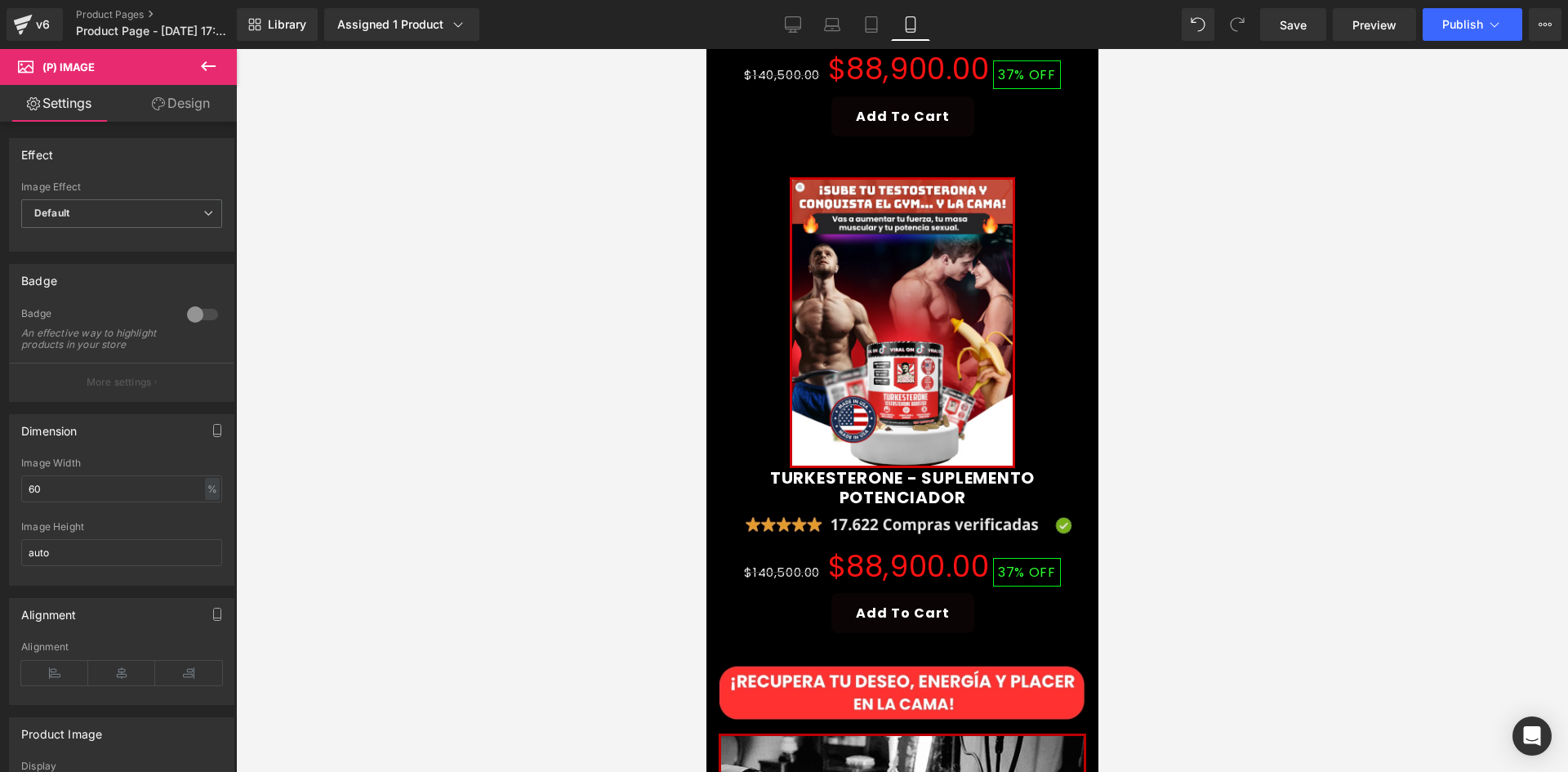
scroll to position [967, 0]
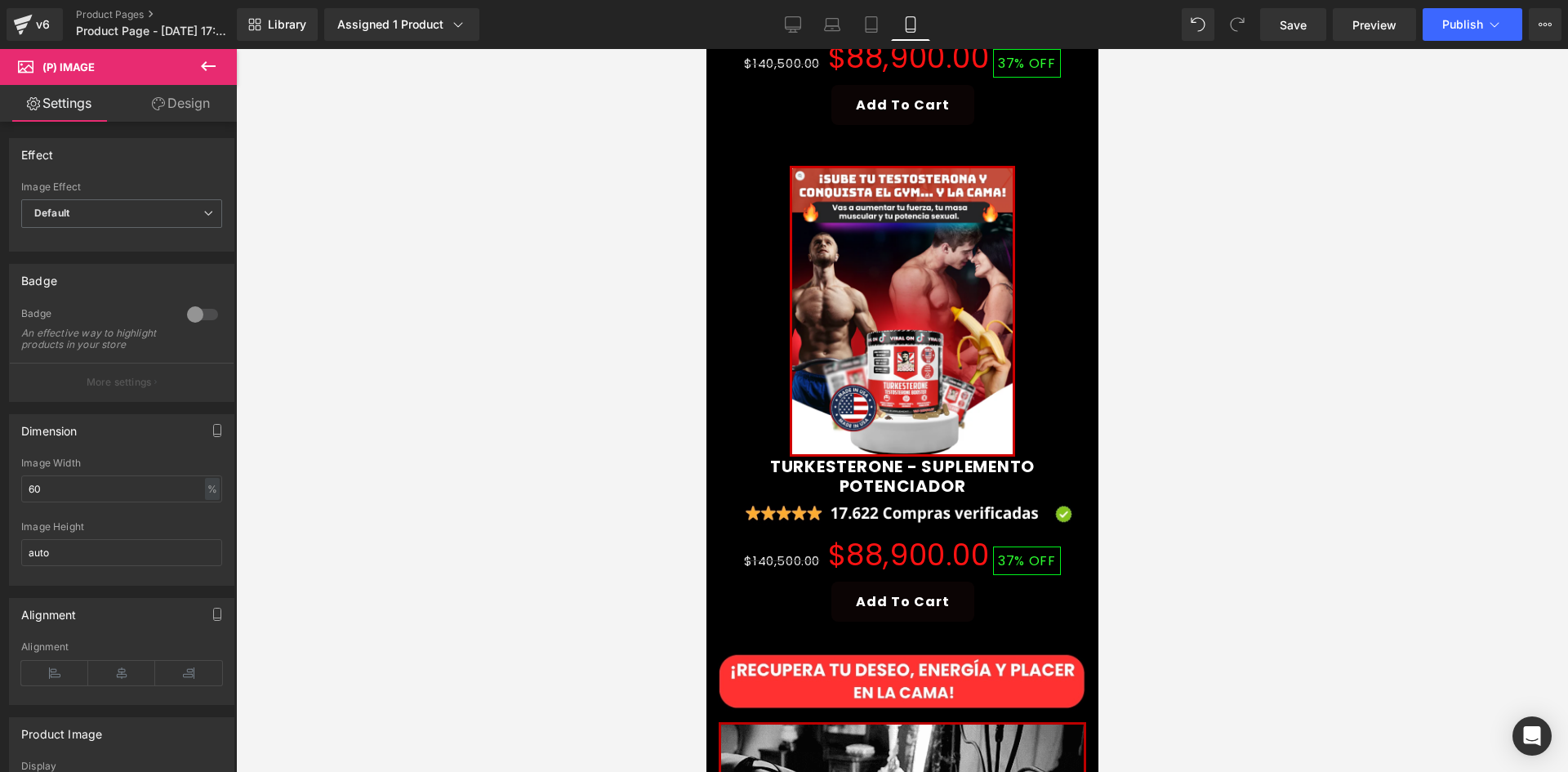
click at [841, 288] on img at bounding box center [901, 311] width 225 height 291
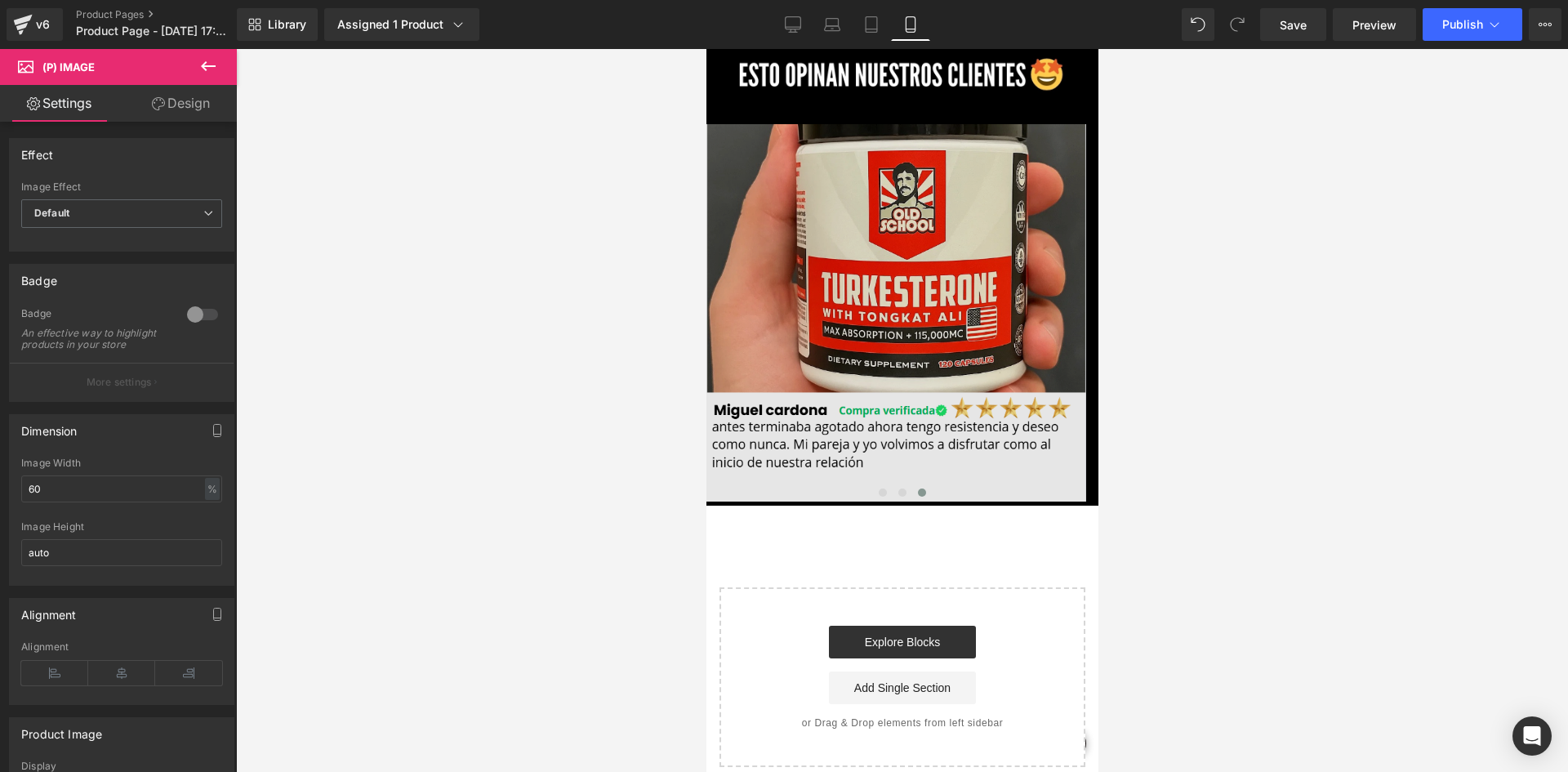
scroll to position [3255, 0]
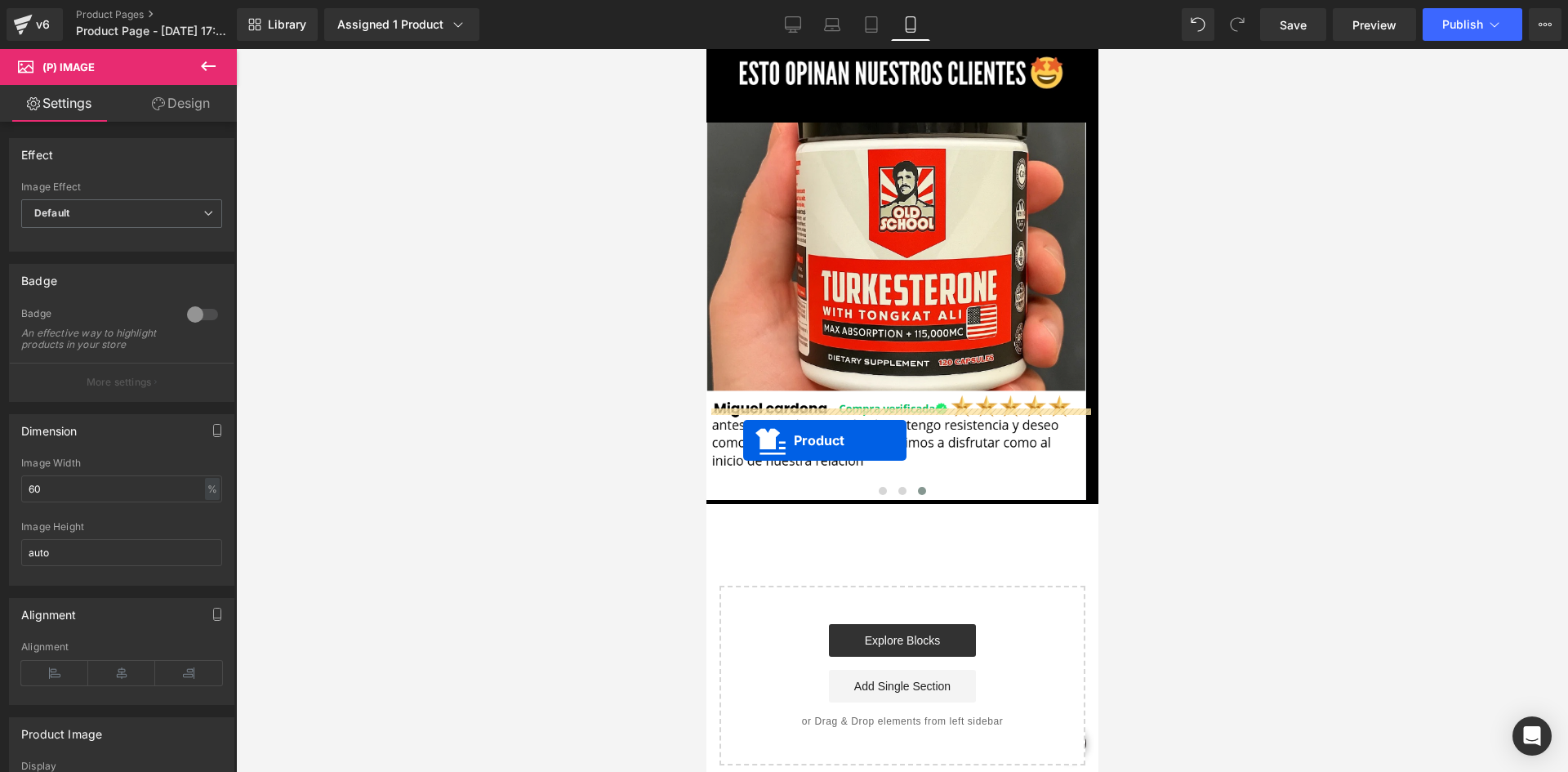
drag, startPoint x: 862, startPoint y: 123, endPoint x: 742, endPoint y: 440, distance: 339.0
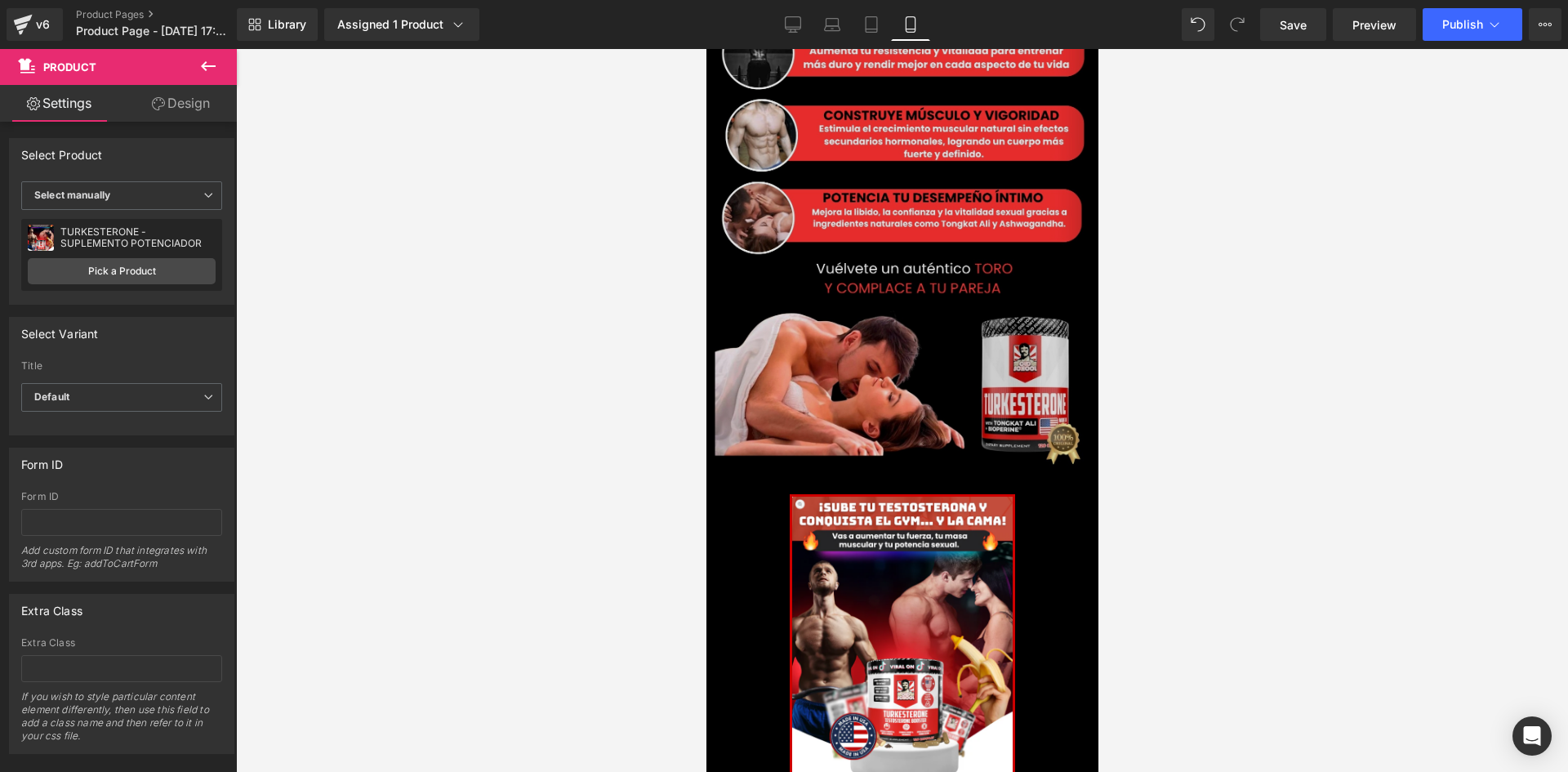
scroll to position [0, 0]
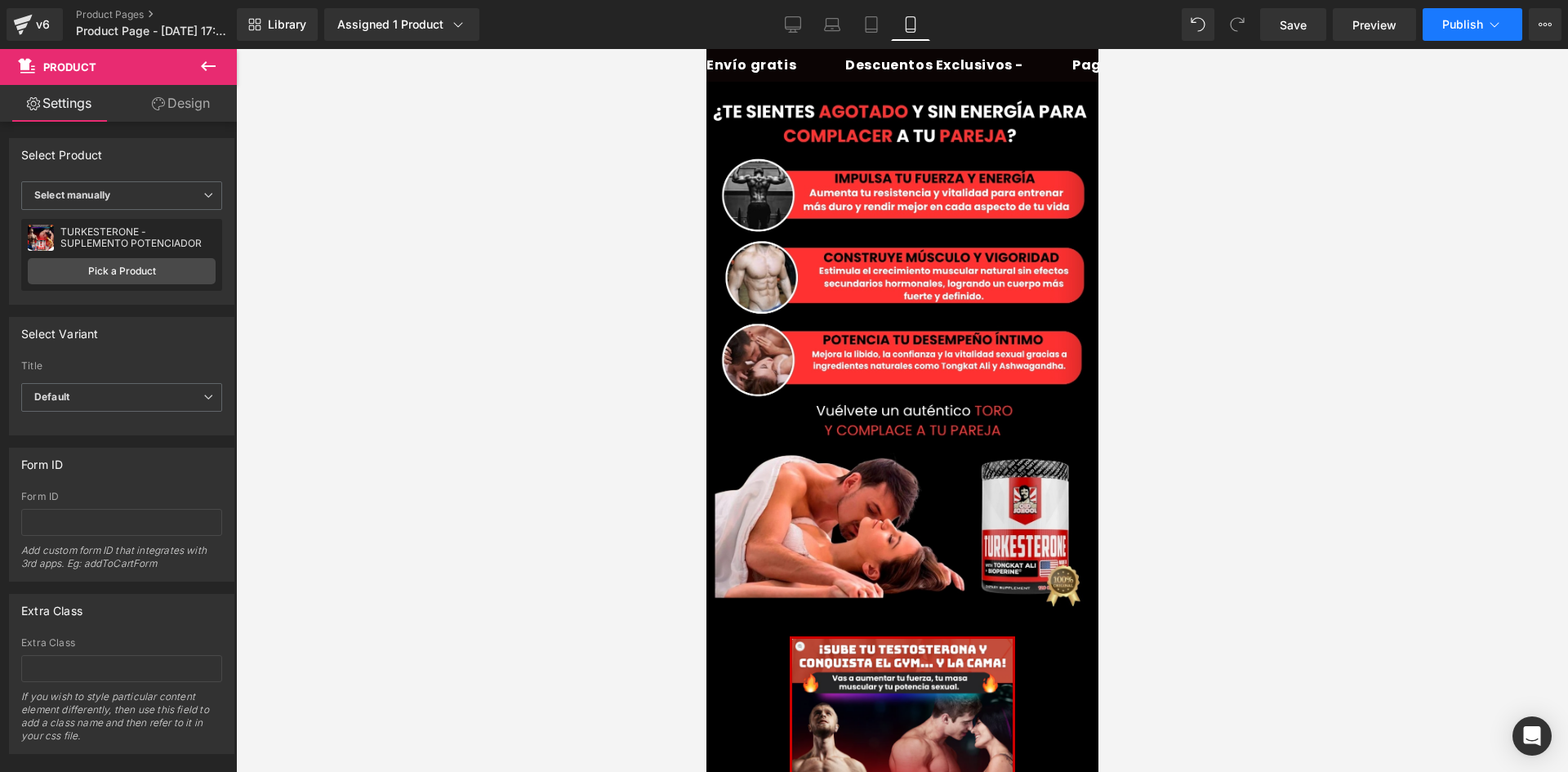
click at [1468, 9] on button "Publish" at bounding box center [1472, 24] width 100 height 32
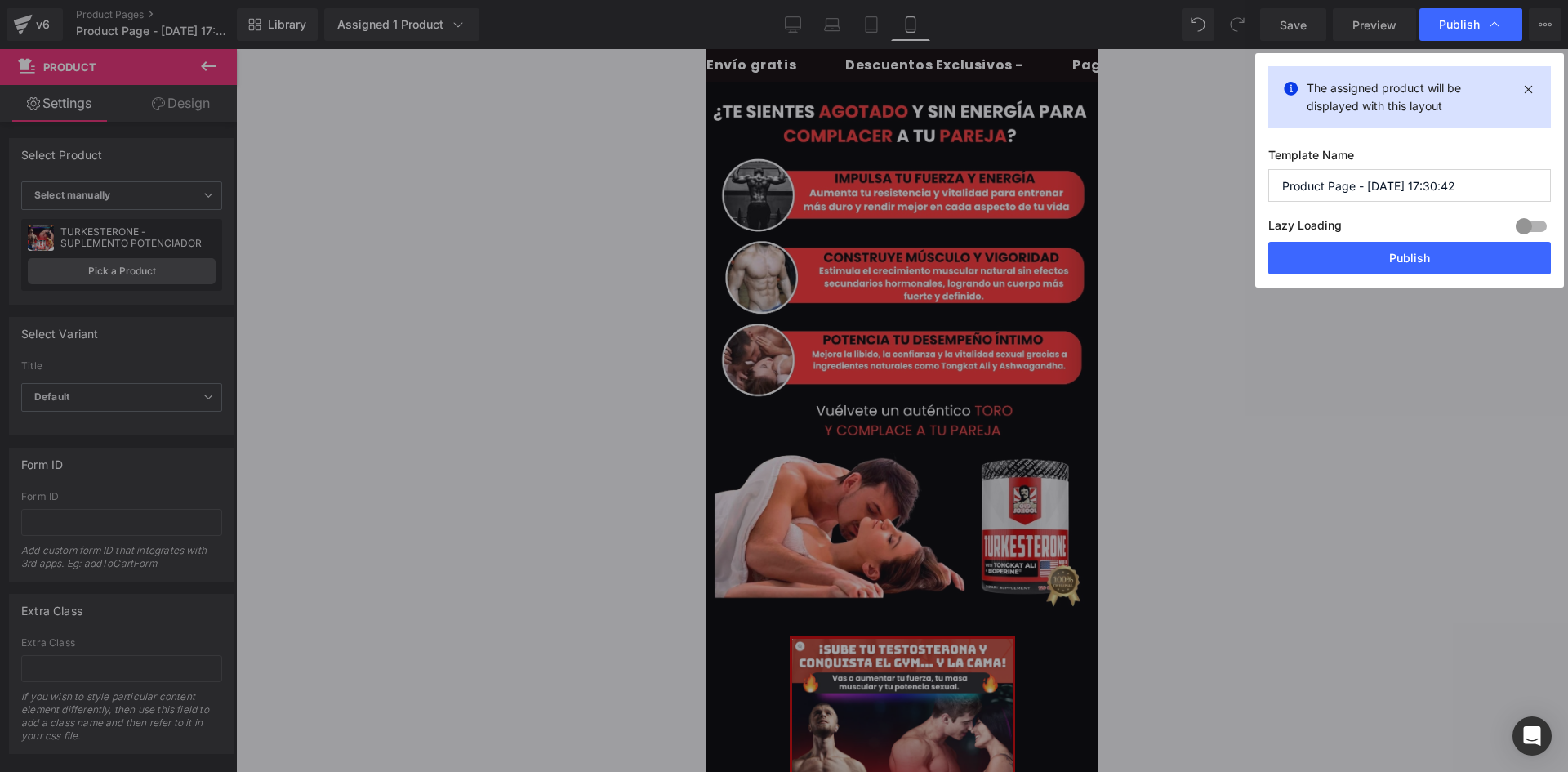
click at [1363, 180] on input "Product Page - Aug 10, 17:30:42" at bounding box center [1409, 186] width 282 height 32
click at [1438, 247] on button "Publish" at bounding box center [1409, 258] width 282 height 32
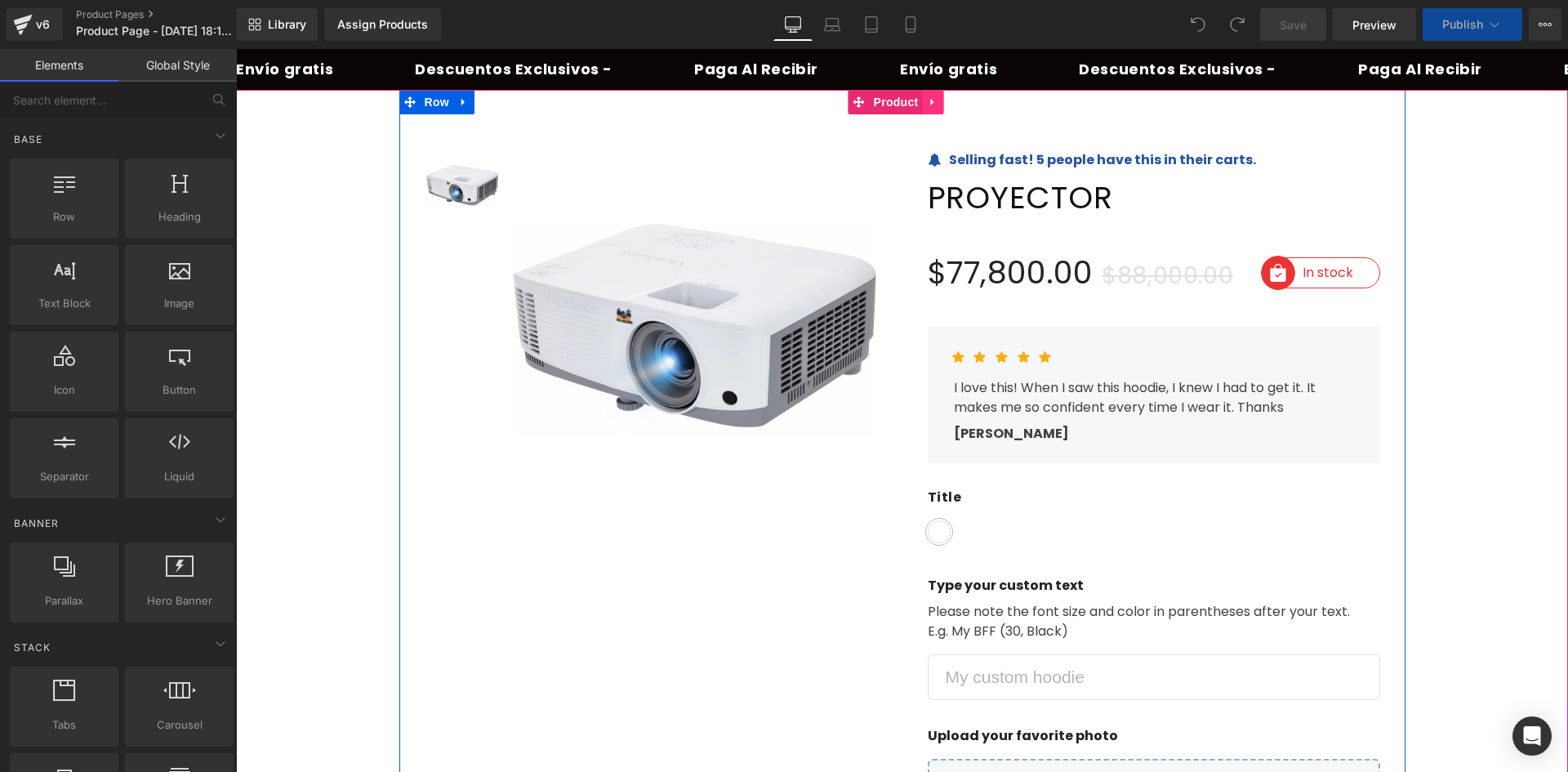
click at [931, 101] on icon at bounding box center [932, 102] width 4 height 7
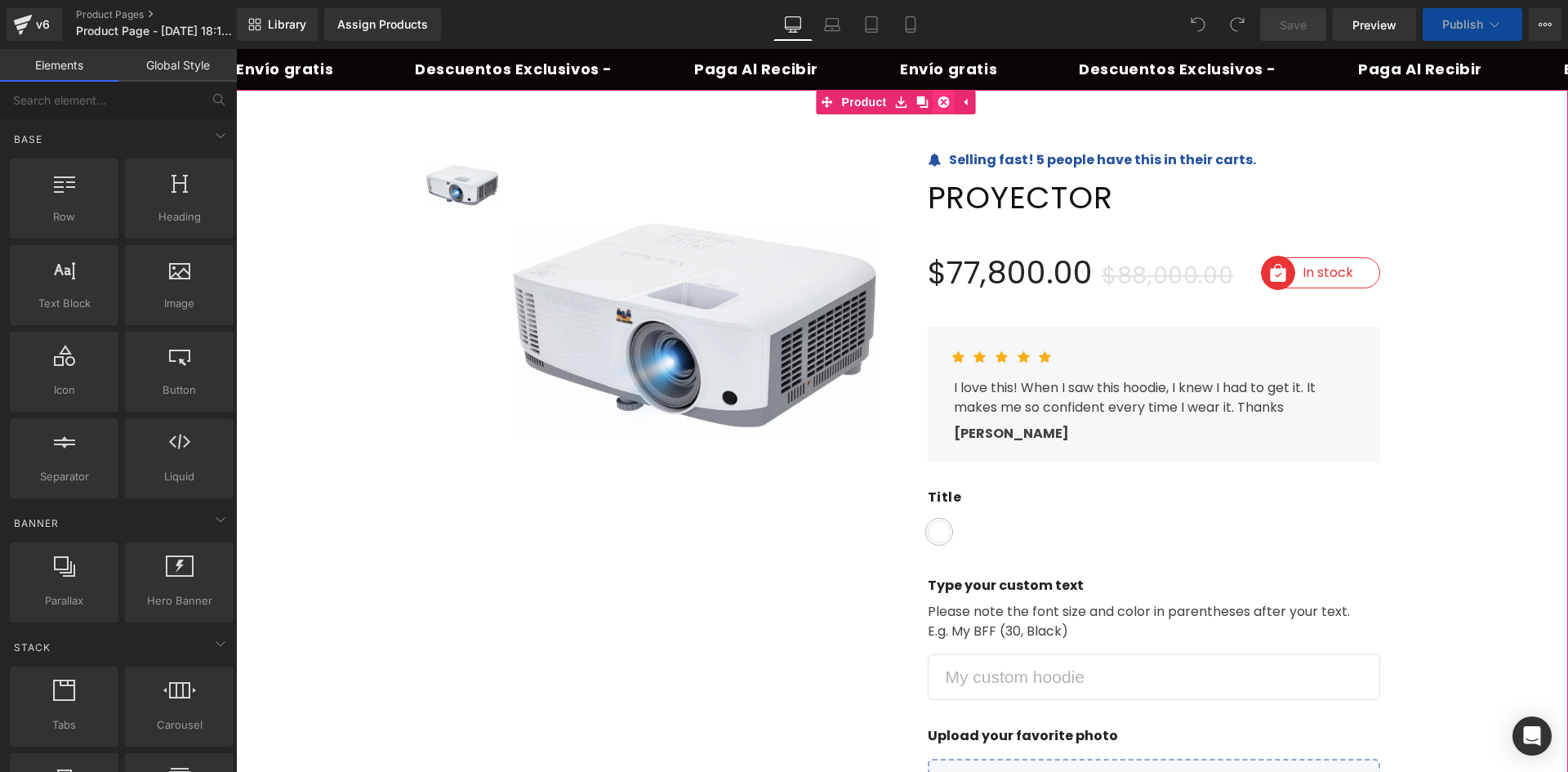
click at [944, 105] on icon at bounding box center [944, 102] width 12 height 13
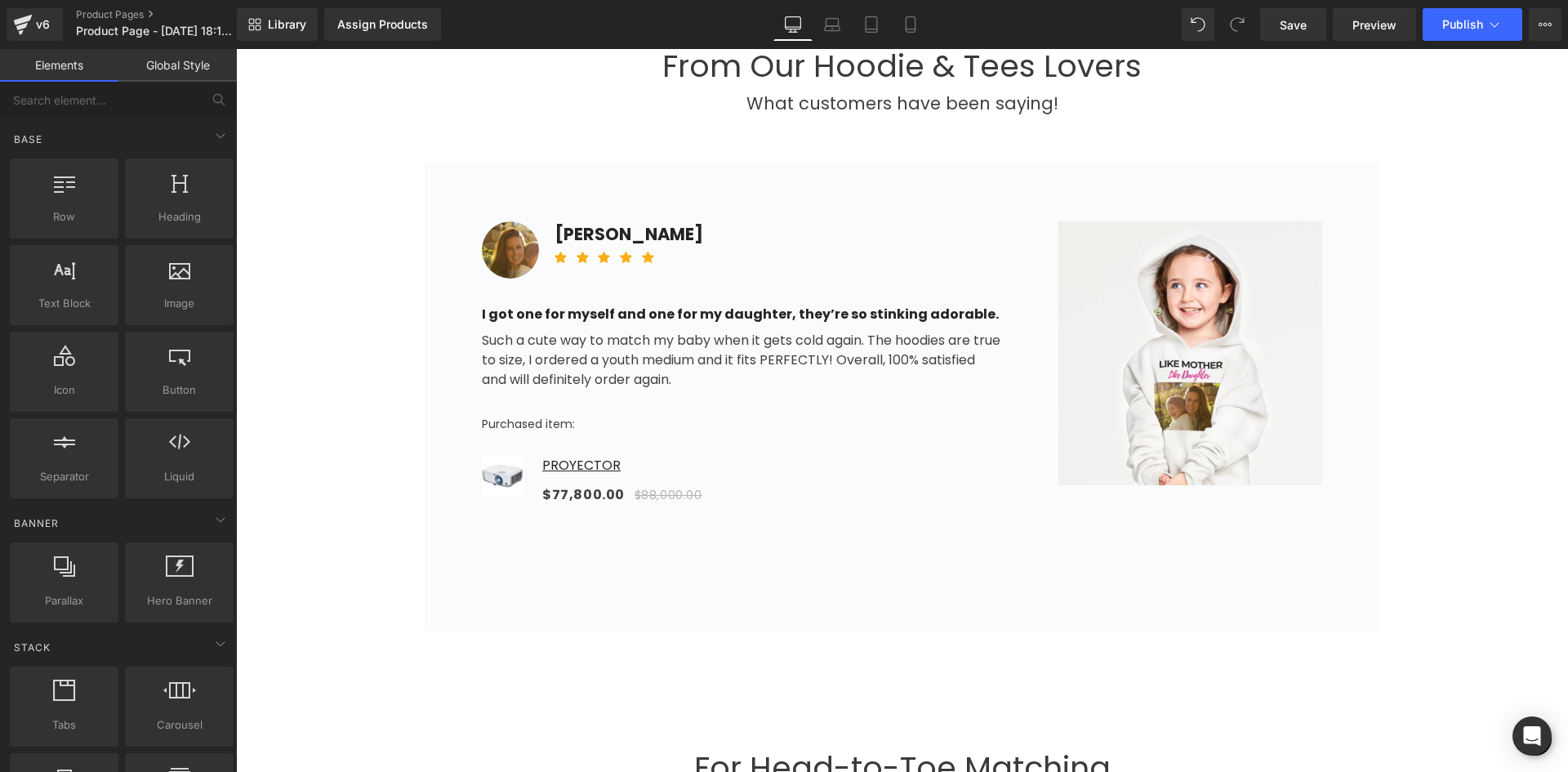
scroll to position [1062, 0]
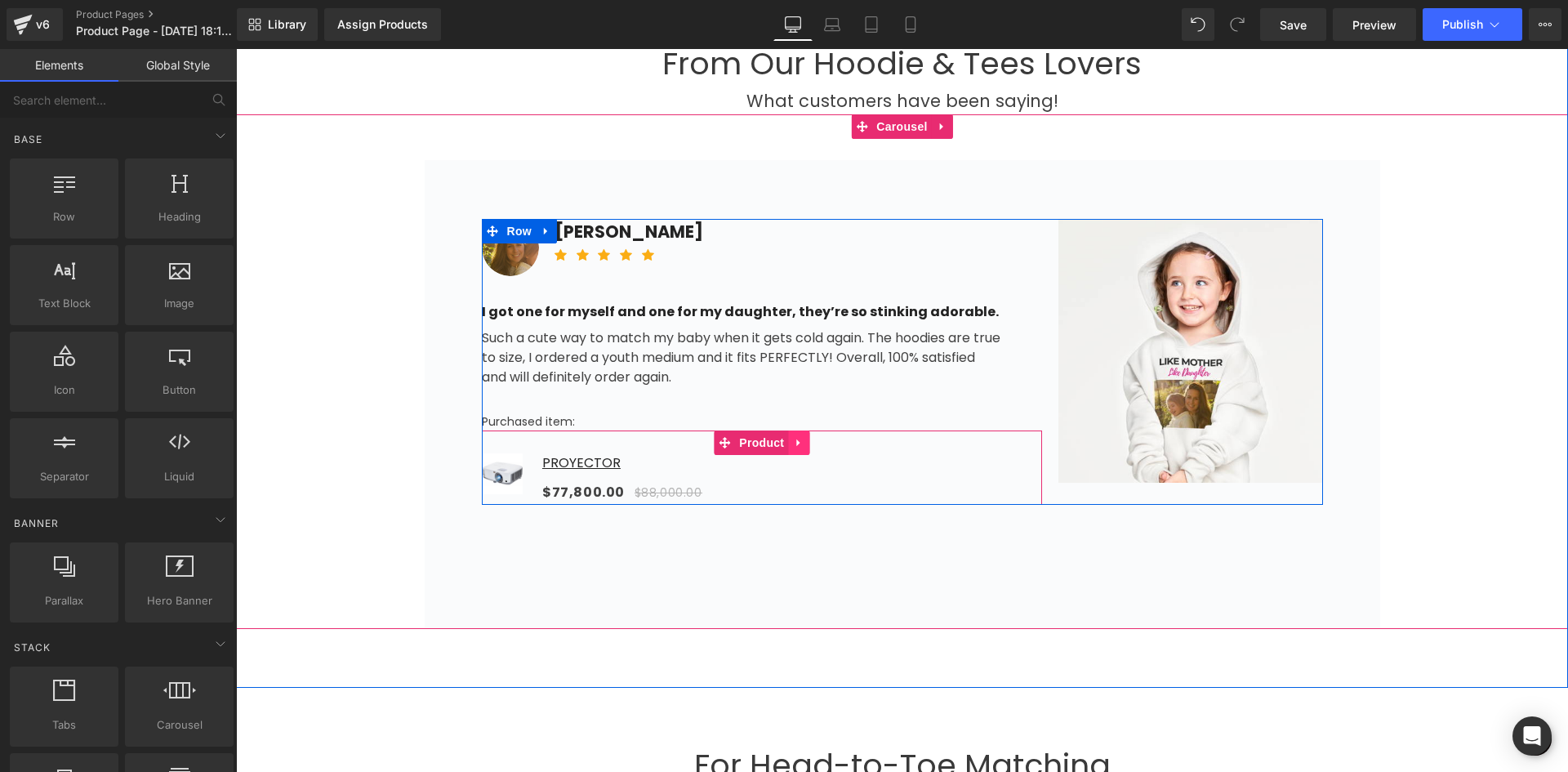
click at [796, 442] on icon at bounding box center [798, 443] width 4 height 7
click at [803, 438] on icon at bounding box center [809, 442] width 12 height 12
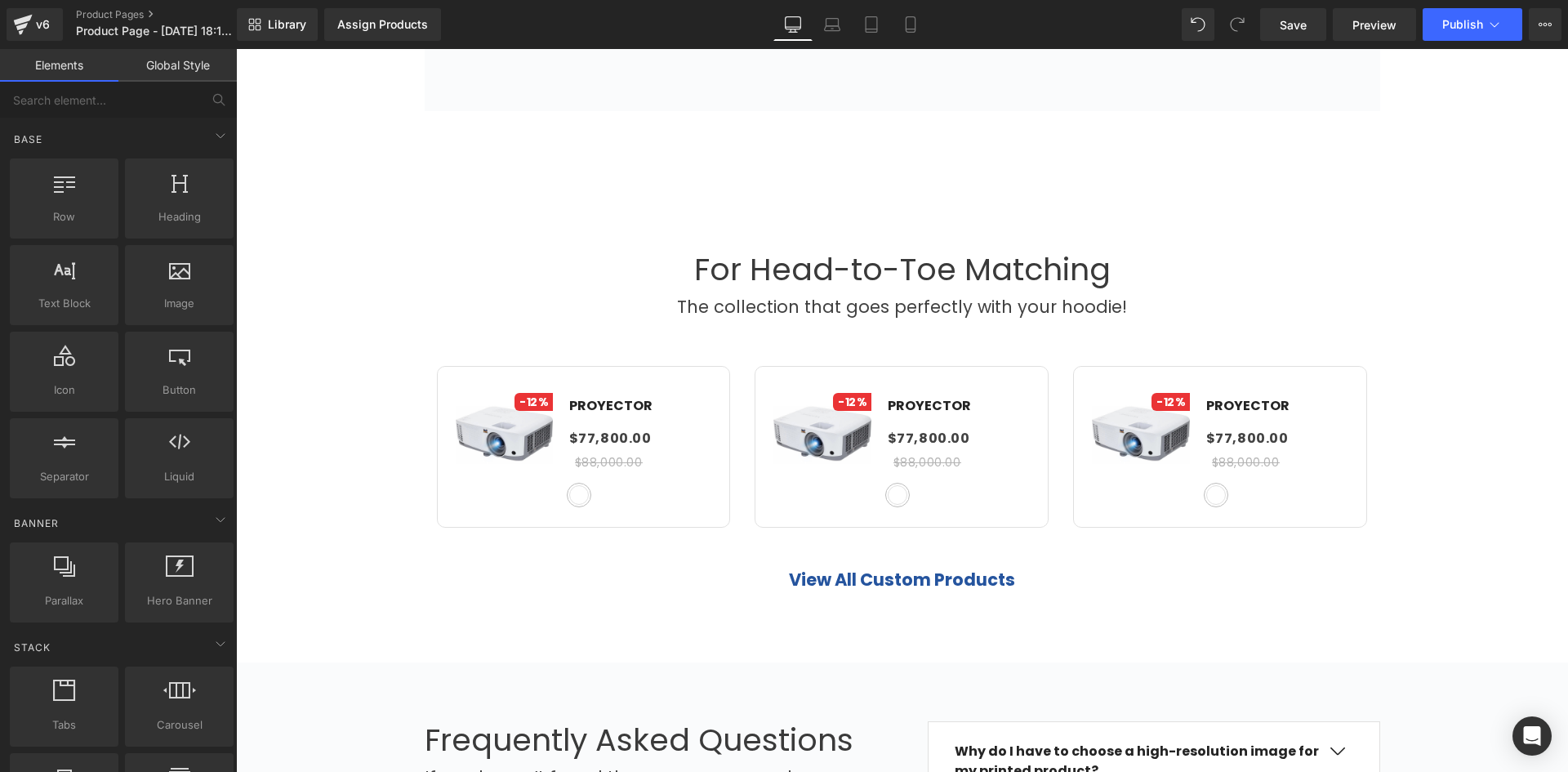
scroll to position [1552, 0]
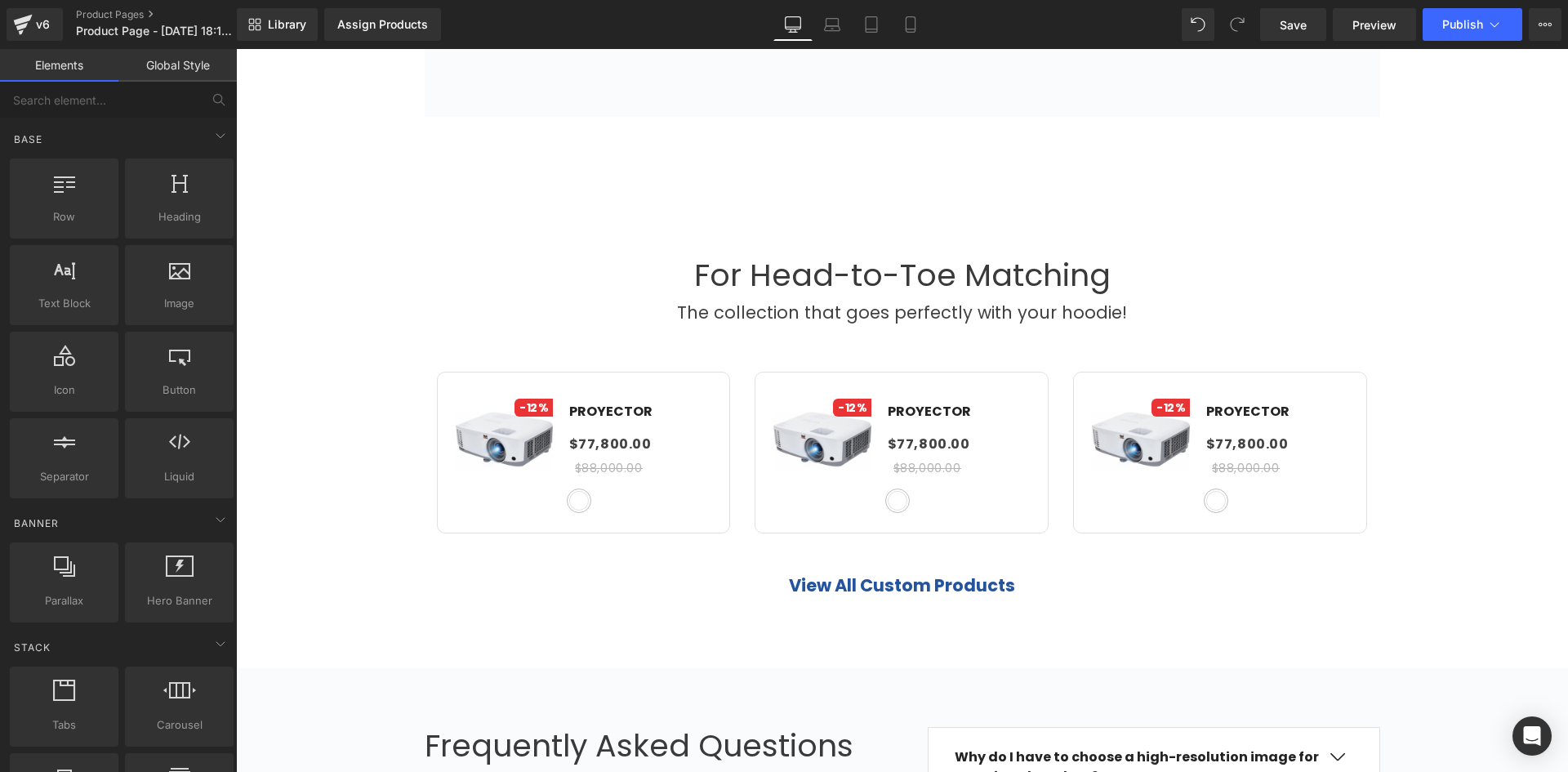
click at [546, 233] on div "For Head-to-Toe Matching Heading The collection that goes perfectly with your h…" at bounding box center [902, 432] width 1332 height 471
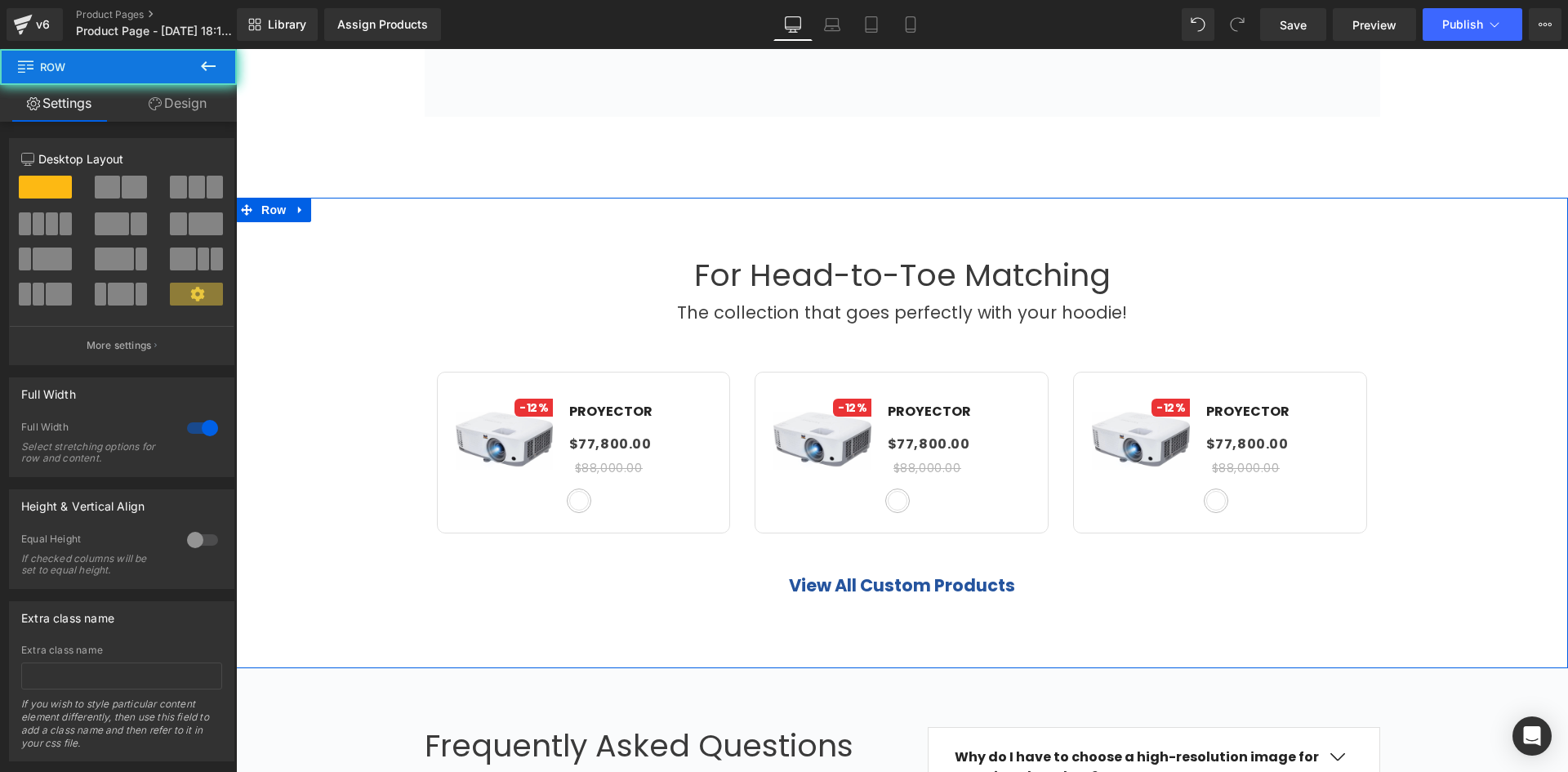
drag, startPoint x: 308, startPoint y: 212, endPoint x: 300, endPoint y: 206, distance: 10.0
click at [308, 211] on div "For Head-to-Toe Matching Heading The collection that goes perfectly with your h…" at bounding box center [902, 432] width 1332 height 471
click at [300, 206] on link at bounding box center [300, 209] width 22 height 24
click at [333, 207] on link at bounding box center [343, 209] width 22 height 24
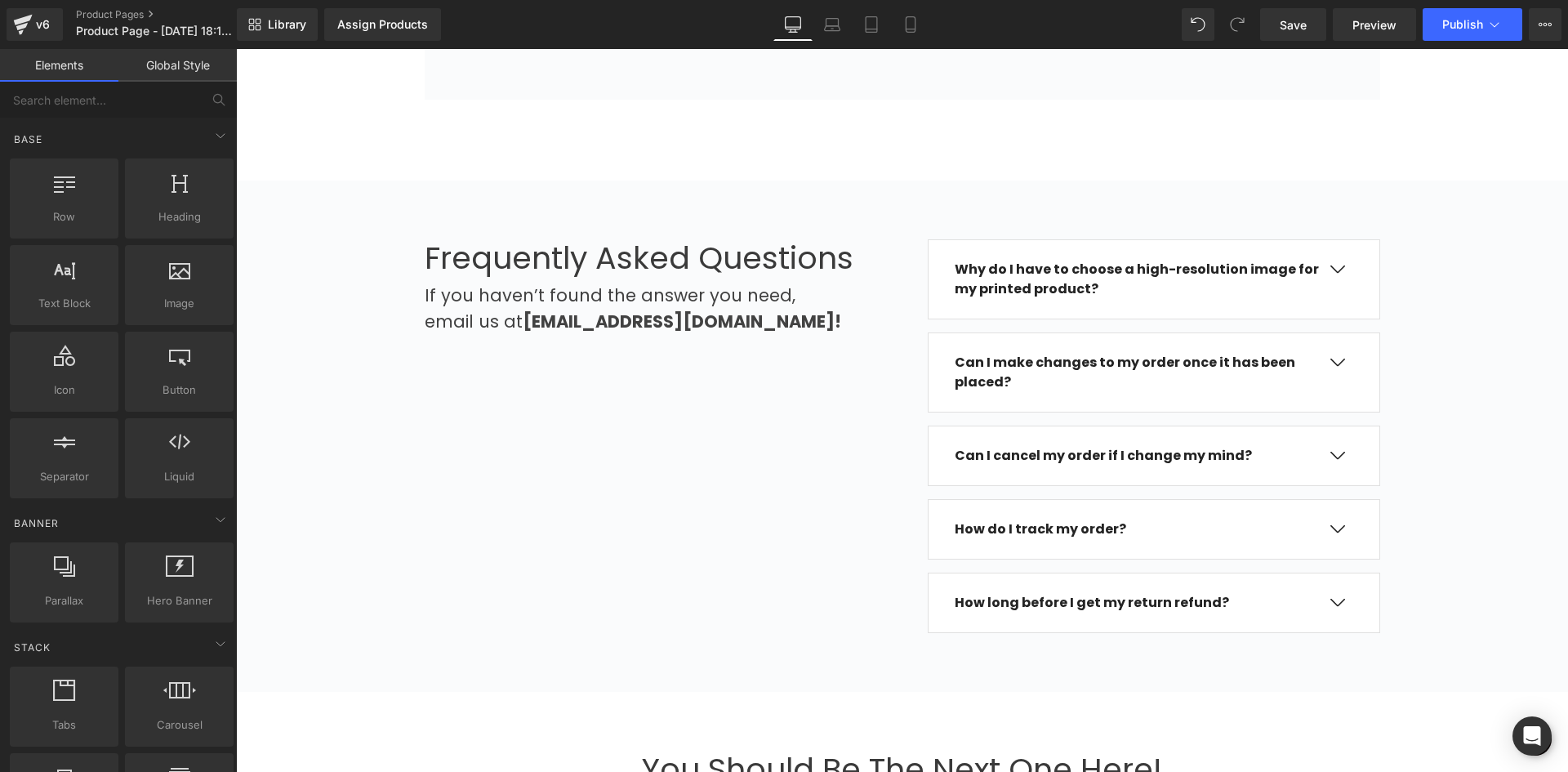
scroll to position [1551, 0]
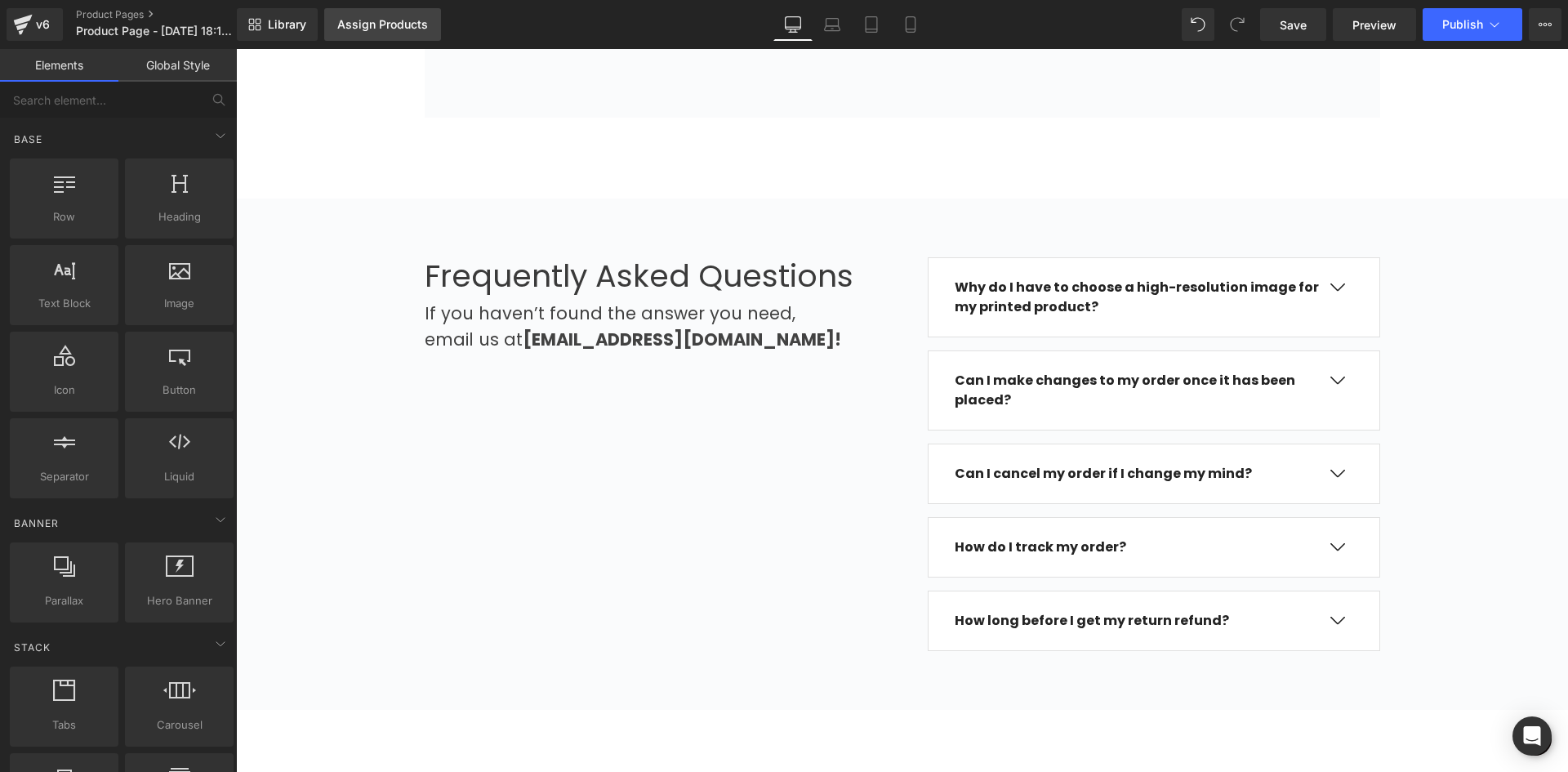
click at [403, 30] on div "Assign Products" at bounding box center [382, 24] width 91 height 13
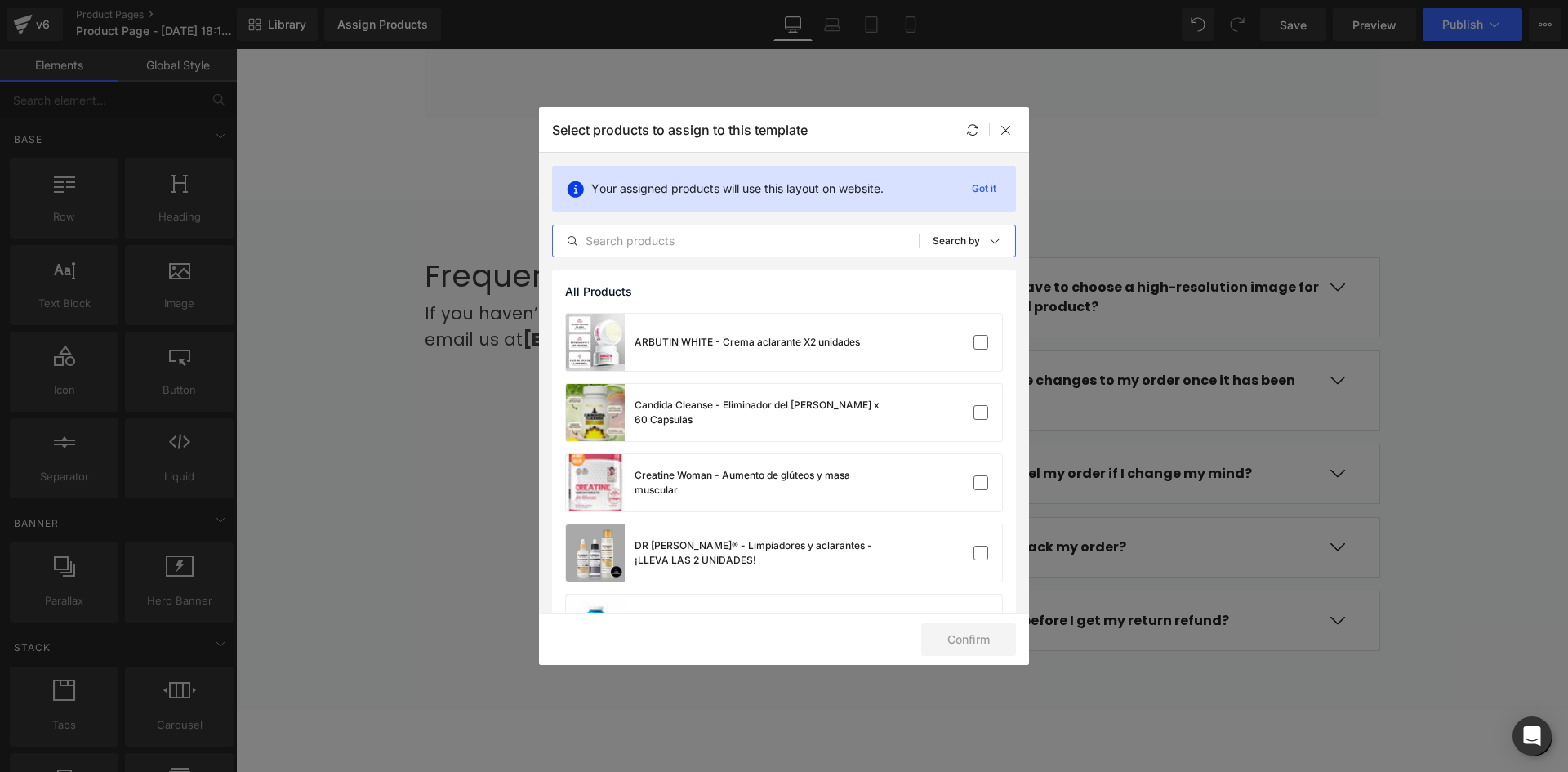
click at [642, 234] on input "text" at bounding box center [736, 241] width 366 height 20
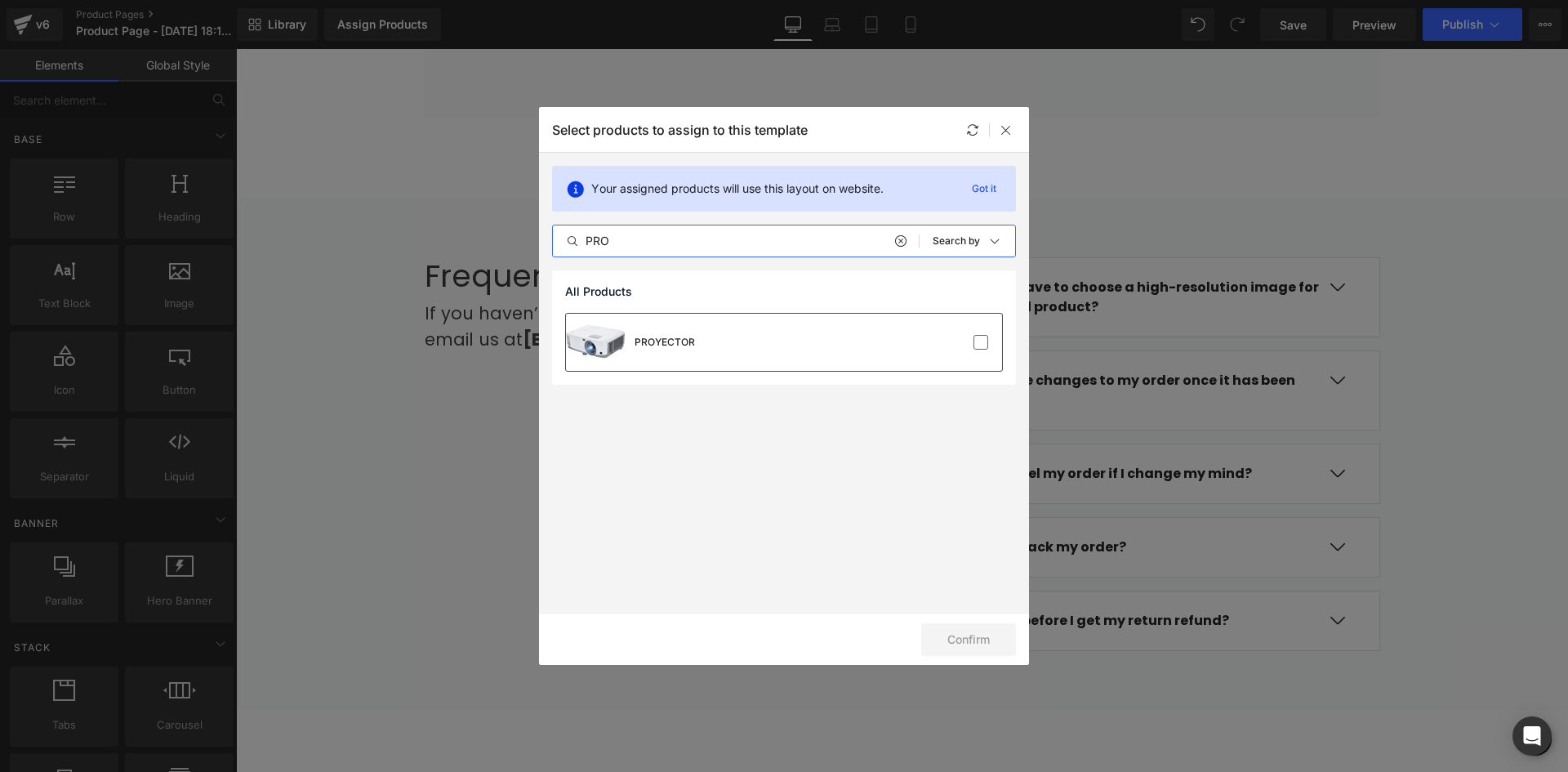
type input "PRO"
click at [659, 362] on div "PROYECTOR" at bounding box center [630, 343] width 129 height 57
click at [980, 638] on button "Confirm" at bounding box center [969, 639] width 95 height 32
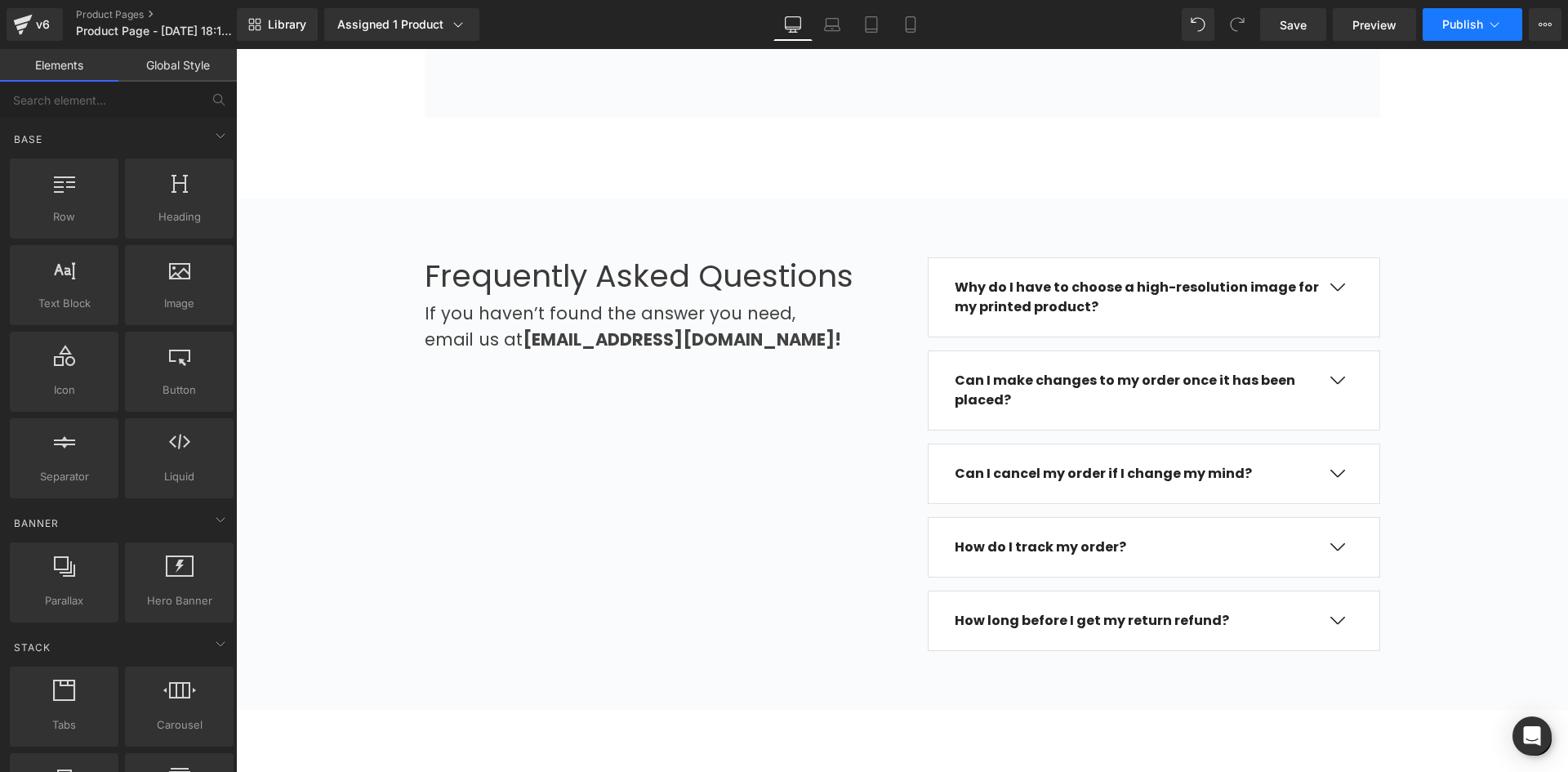
click at [1499, 18] on icon at bounding box center [1494, 24] width 16 height 16
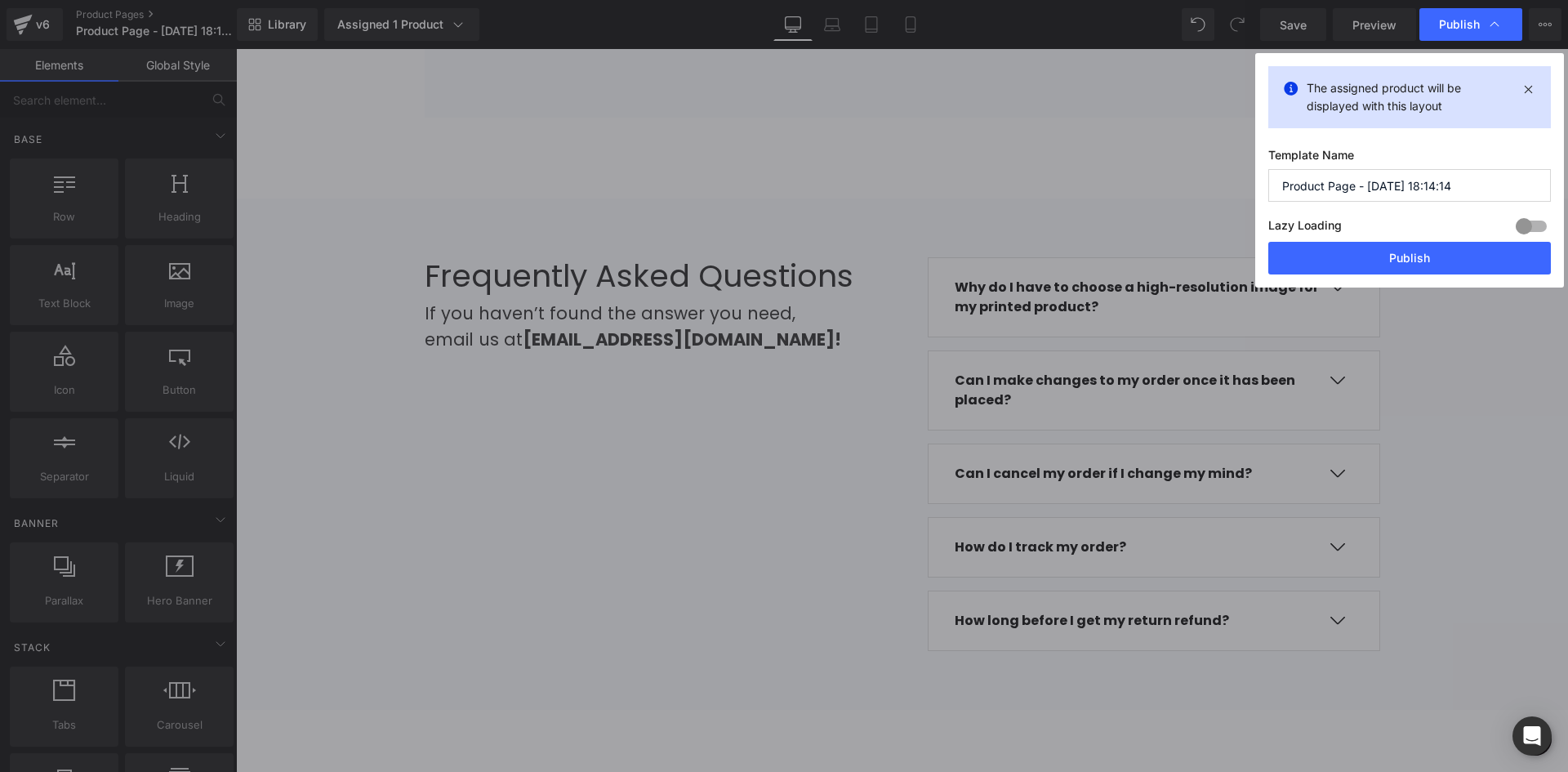
click at [1367, 183] on input "Product Page - Aug 10, 18:14:14" at bounding box center [1409, 186] width 282 height 32
type input "Product Page - PROYECTOR - Aug 10, 18:14:14"
click at [1416, 260] on button "Publish" at bounding box center [1409, 258] width 282 height 32
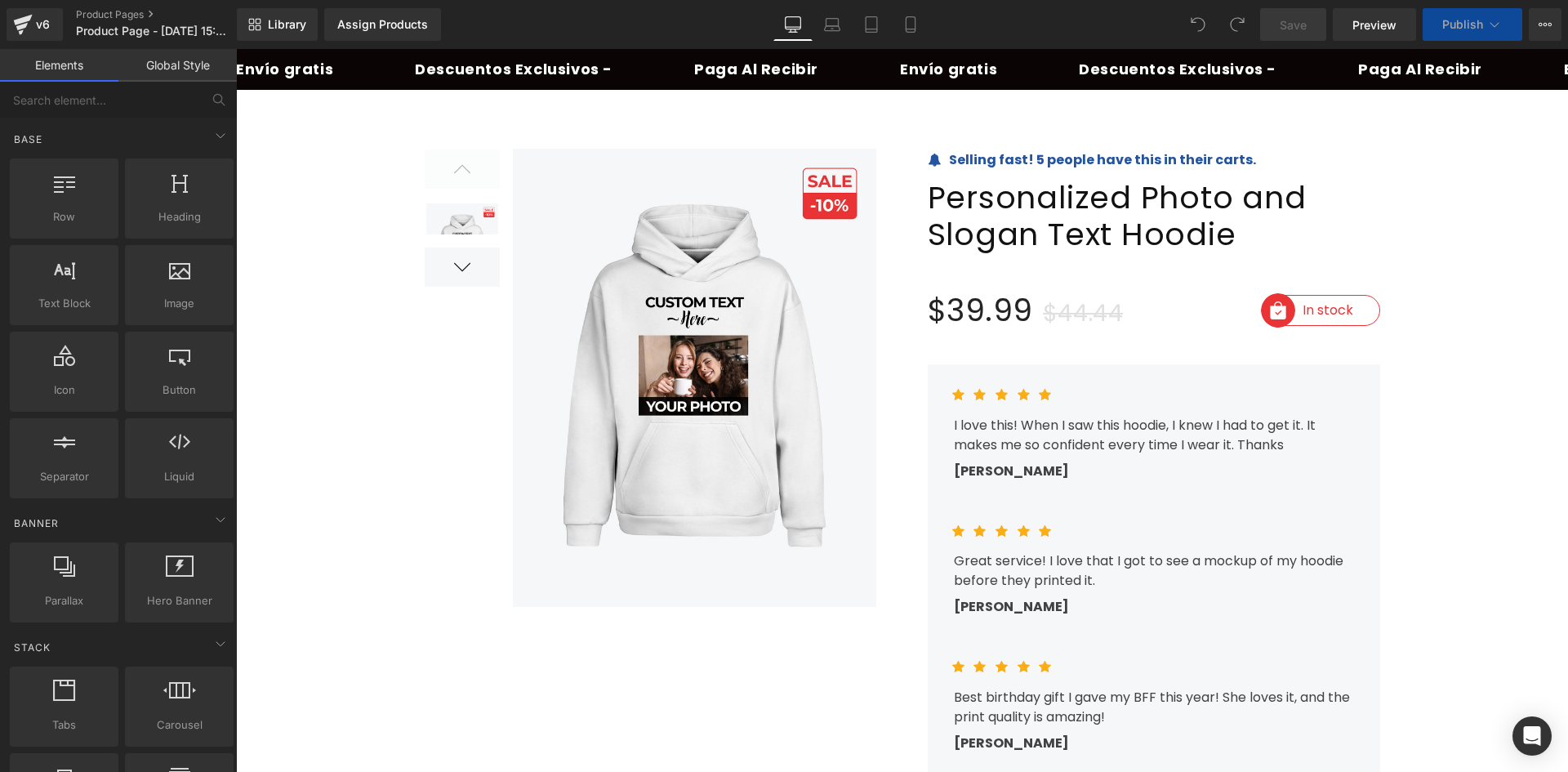
click at [361, 5] on div "Library Assign Products Product Preview No product match your search. Please tr…" at bounding box center [902, 24] width 1331 height 49
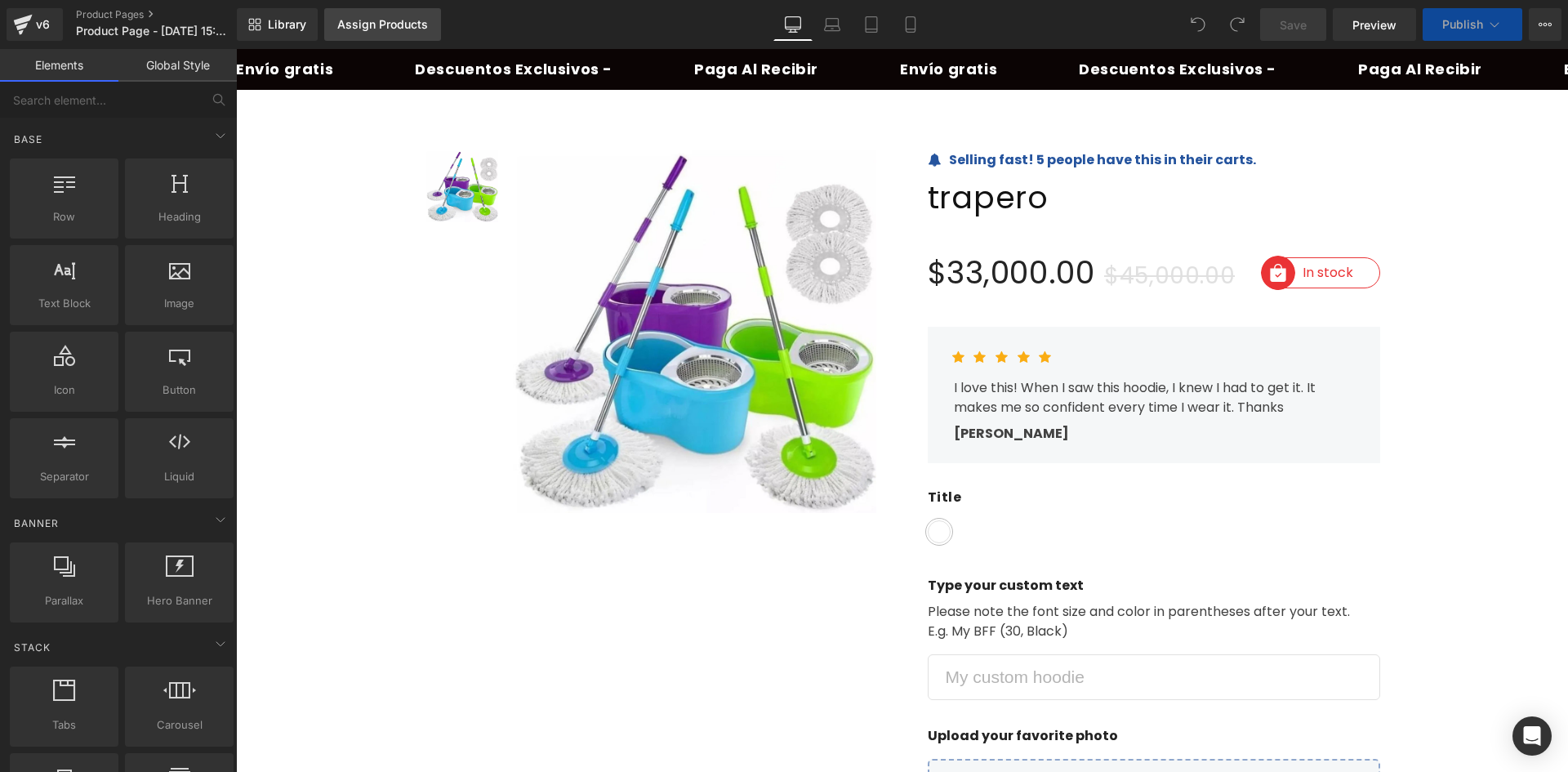
click at [373, 22] on div "Assign Products" at bounding box center [382, 24] width 91 height 13
click at [360, 35] on link "Assign Products" at bounding box center [383, 24] width 117 height 32
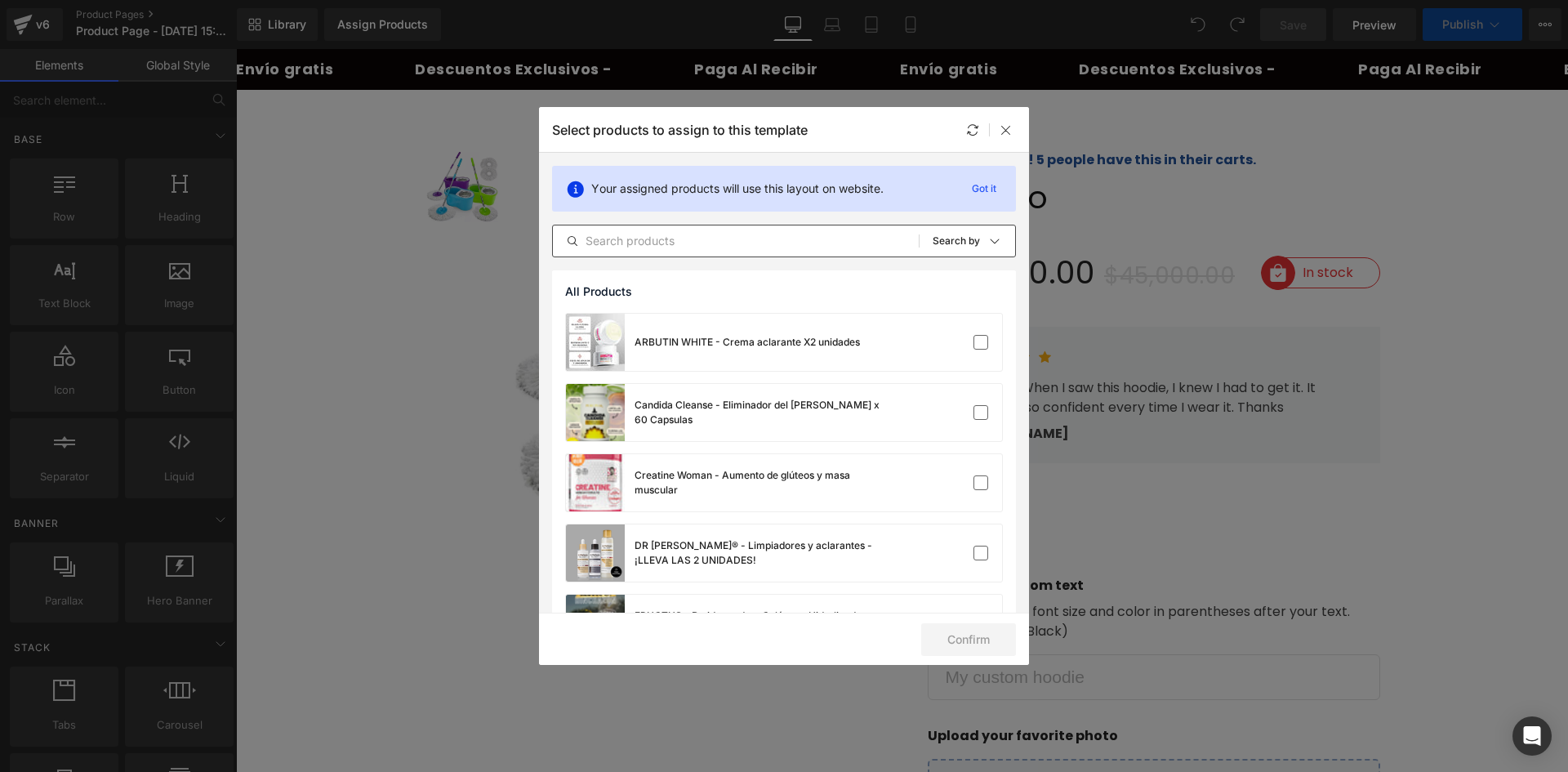
click at [720, 247] on input "text" at bounding box center [736, 241] width 366 height 20
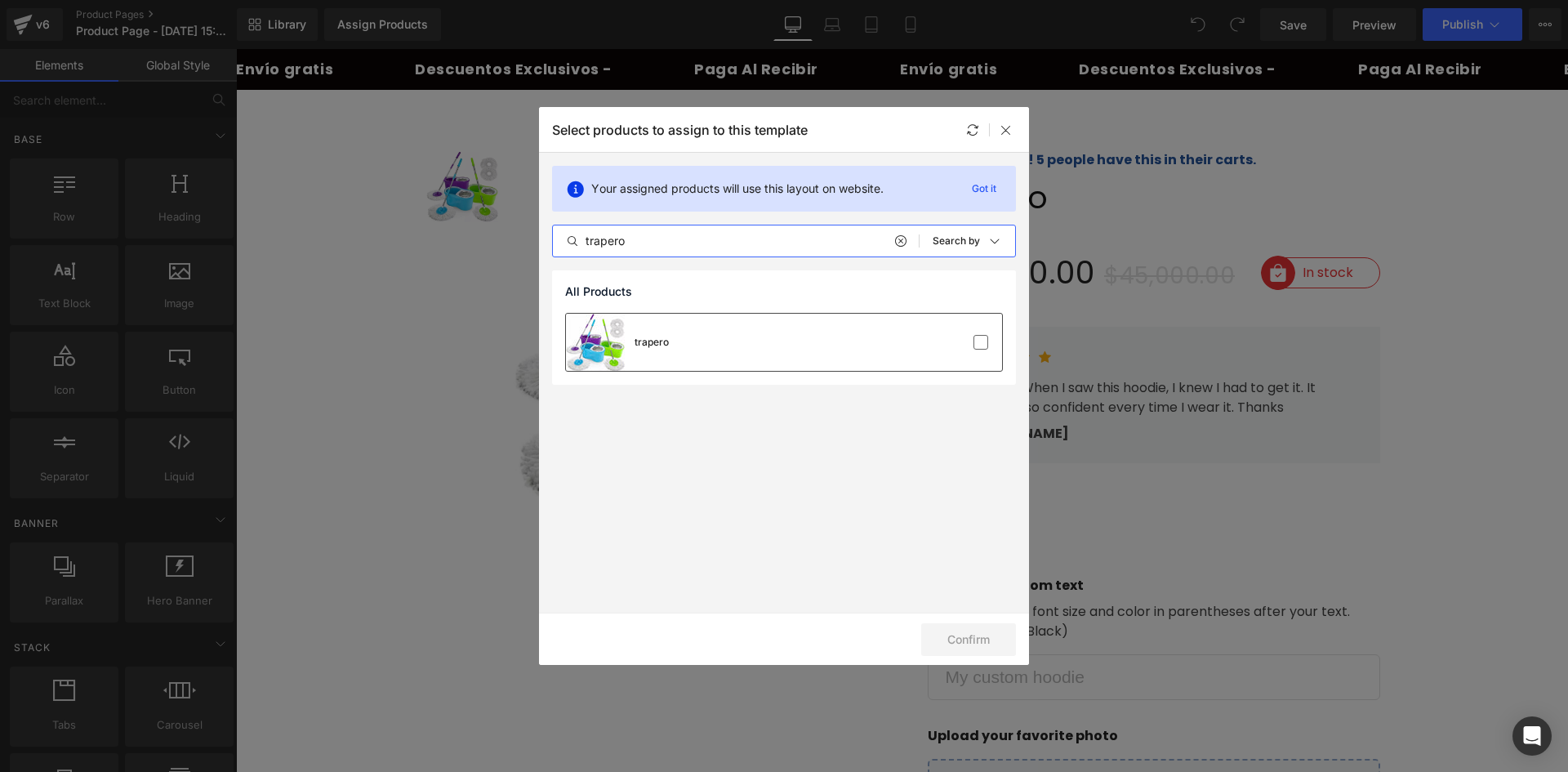
type input "trapero"
drag, startPoint x: 679, startPoint y: 369, endPoint x: 703, endPoint y: 360, distance: 25.6
click at [680, 369] on div "trapero" at bounding box center [784, 343] width 436 height 57
click at [940, 646] on button "Confirm" at bounding box center [969, 639] width 95 height 32
click at [943, 654] on button "Success" at bounding box center [958, 639] width 115 height 32
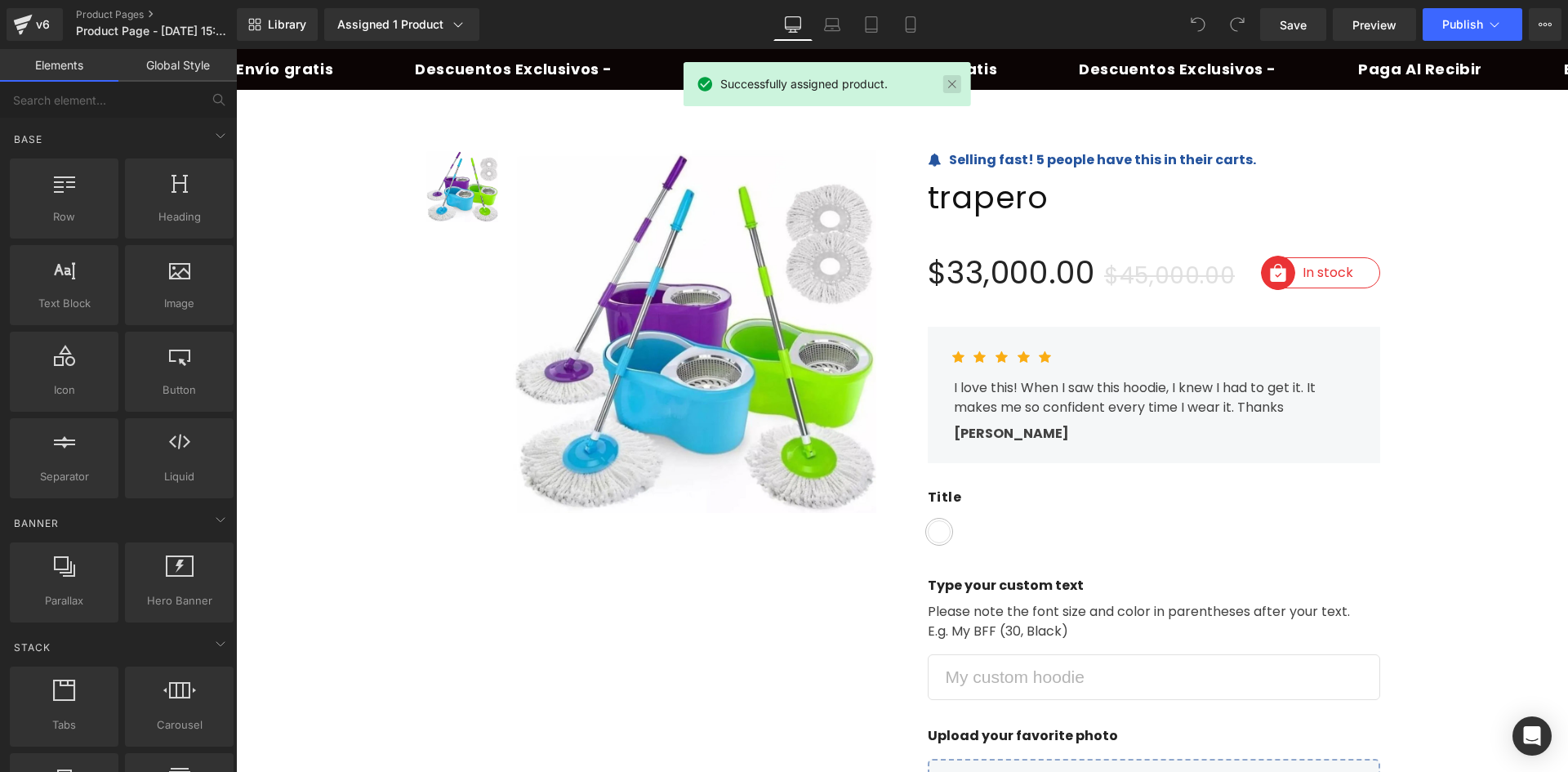
click at [955, 83] on link at bounding box center [952, 84] width 18 height 18
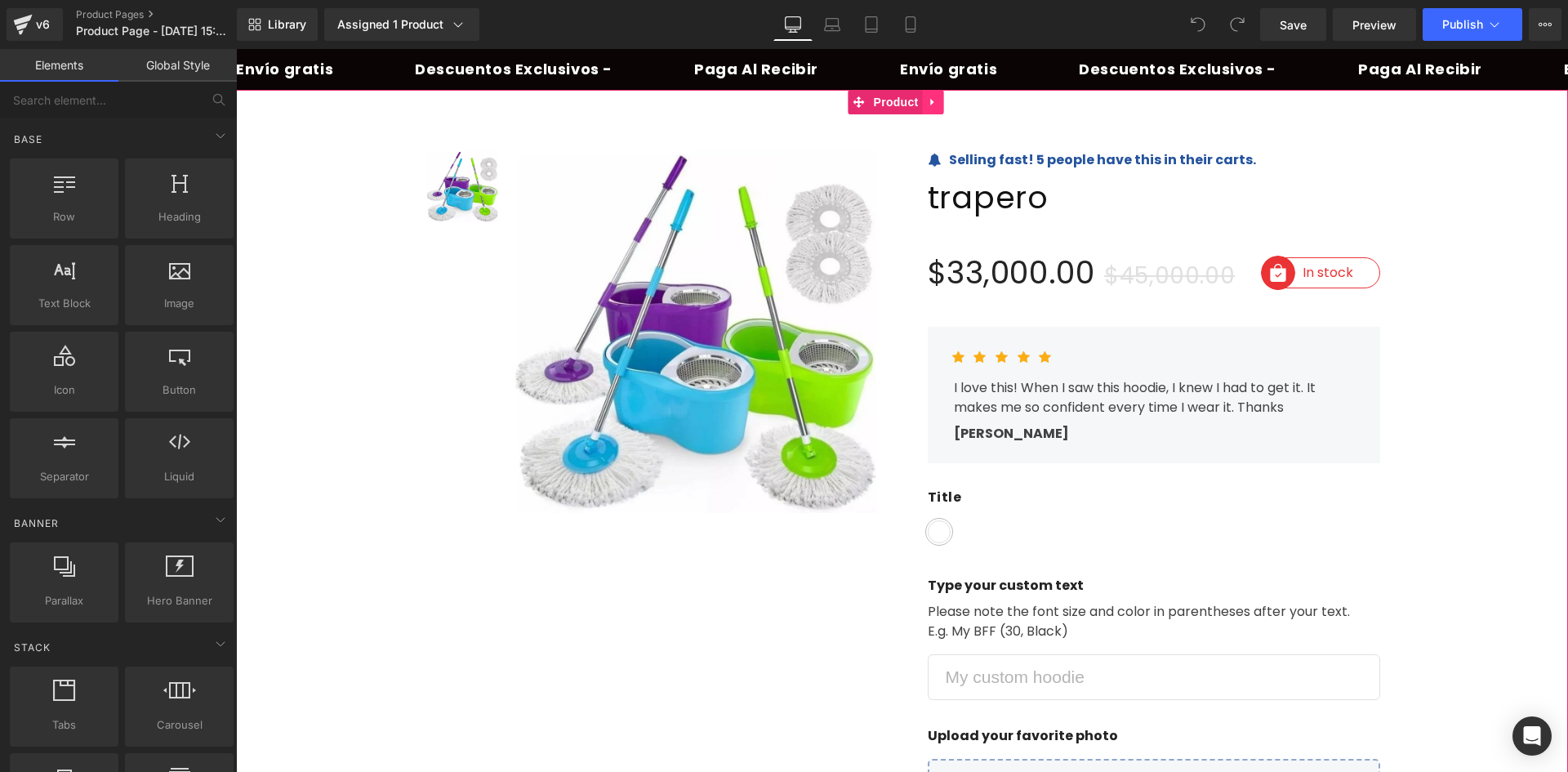
click at [931, 97] on icon at bounding box center [933, 102] width 12 height 13
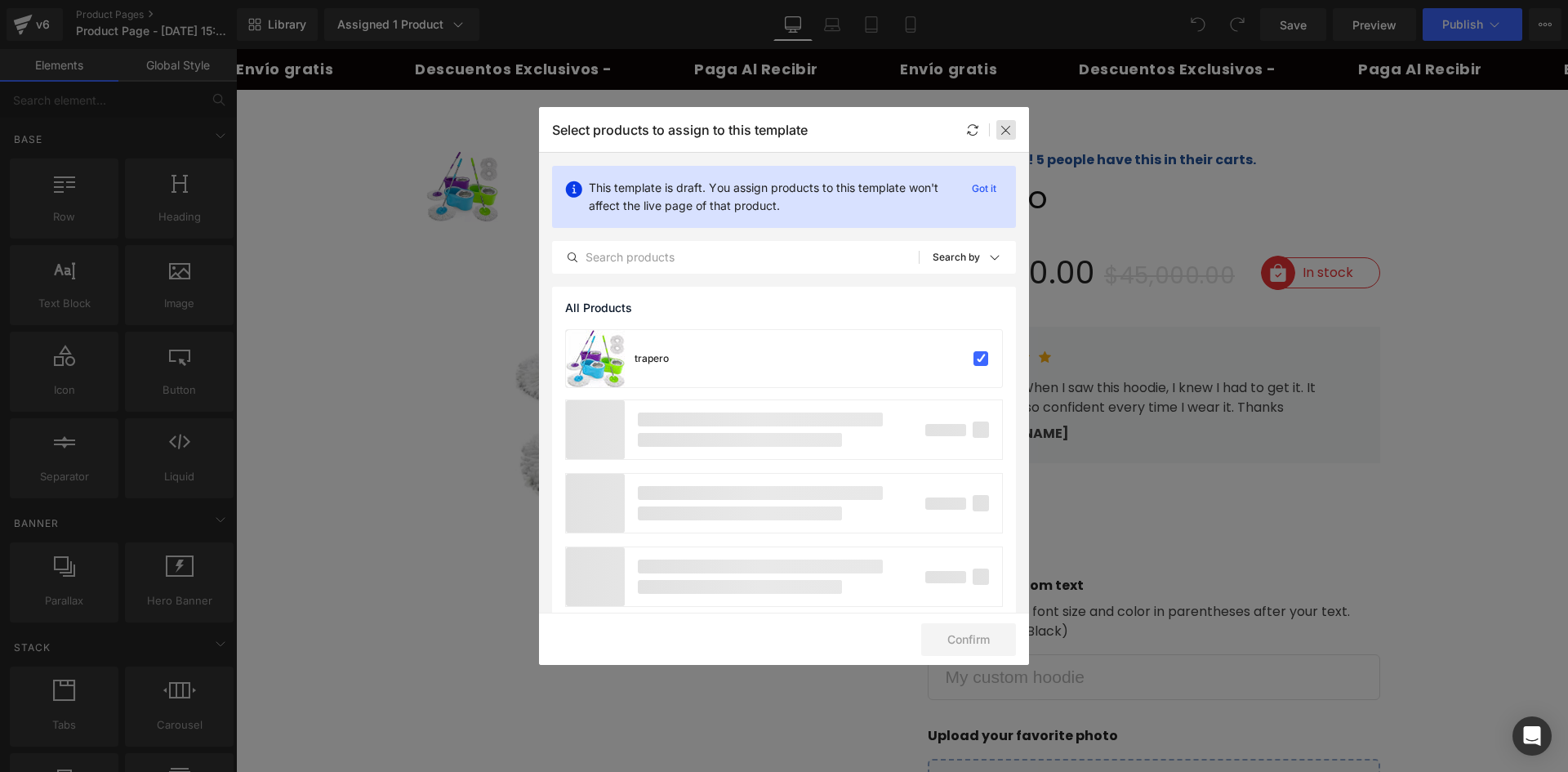
click at [998, 126] on div at bounding box center [1006, 130] width 20 height 20
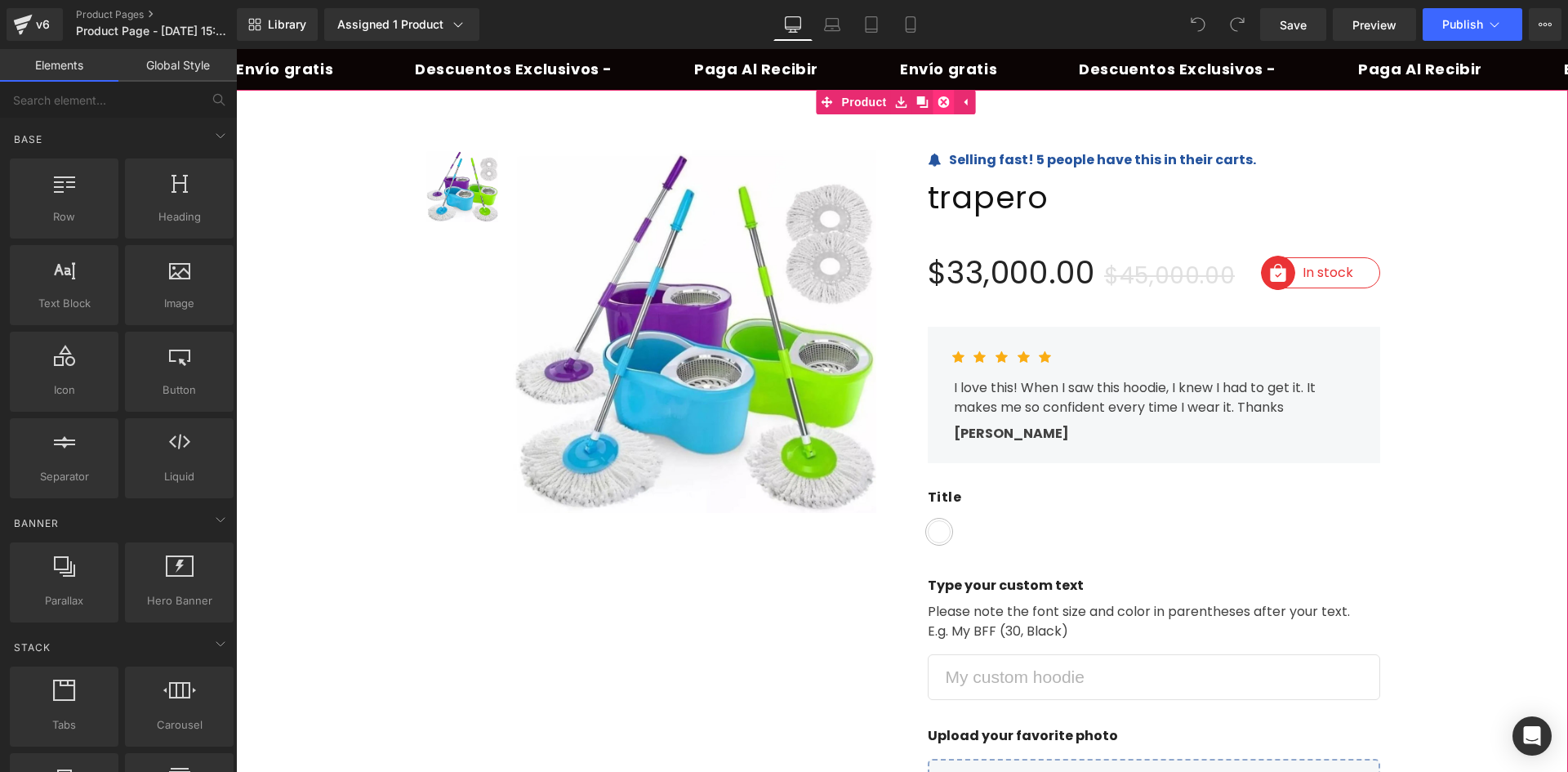
click at [945, 105] on icon at bounding box center [944, 101] width 12 height 12
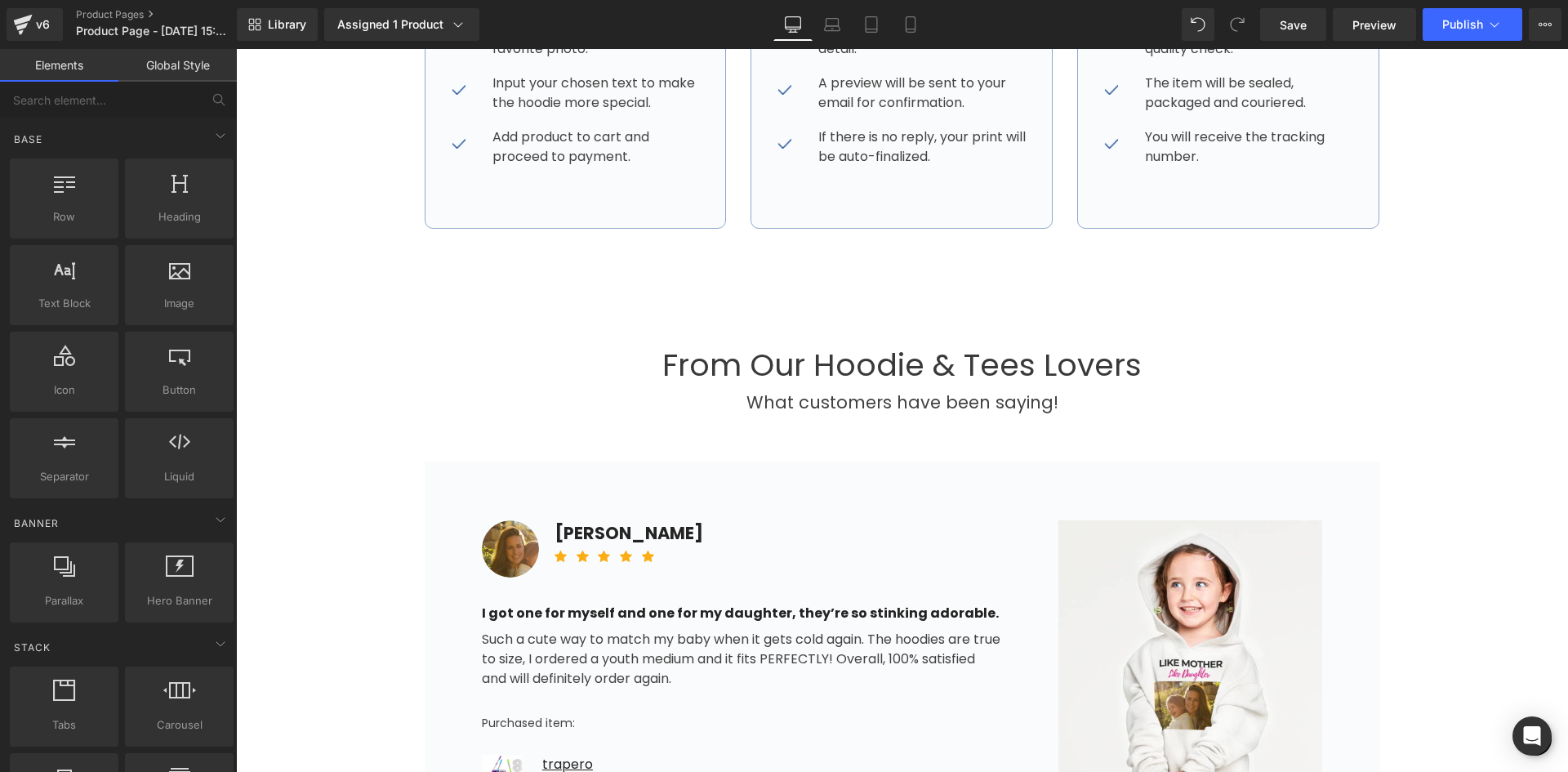
scroll to position [898, 0]
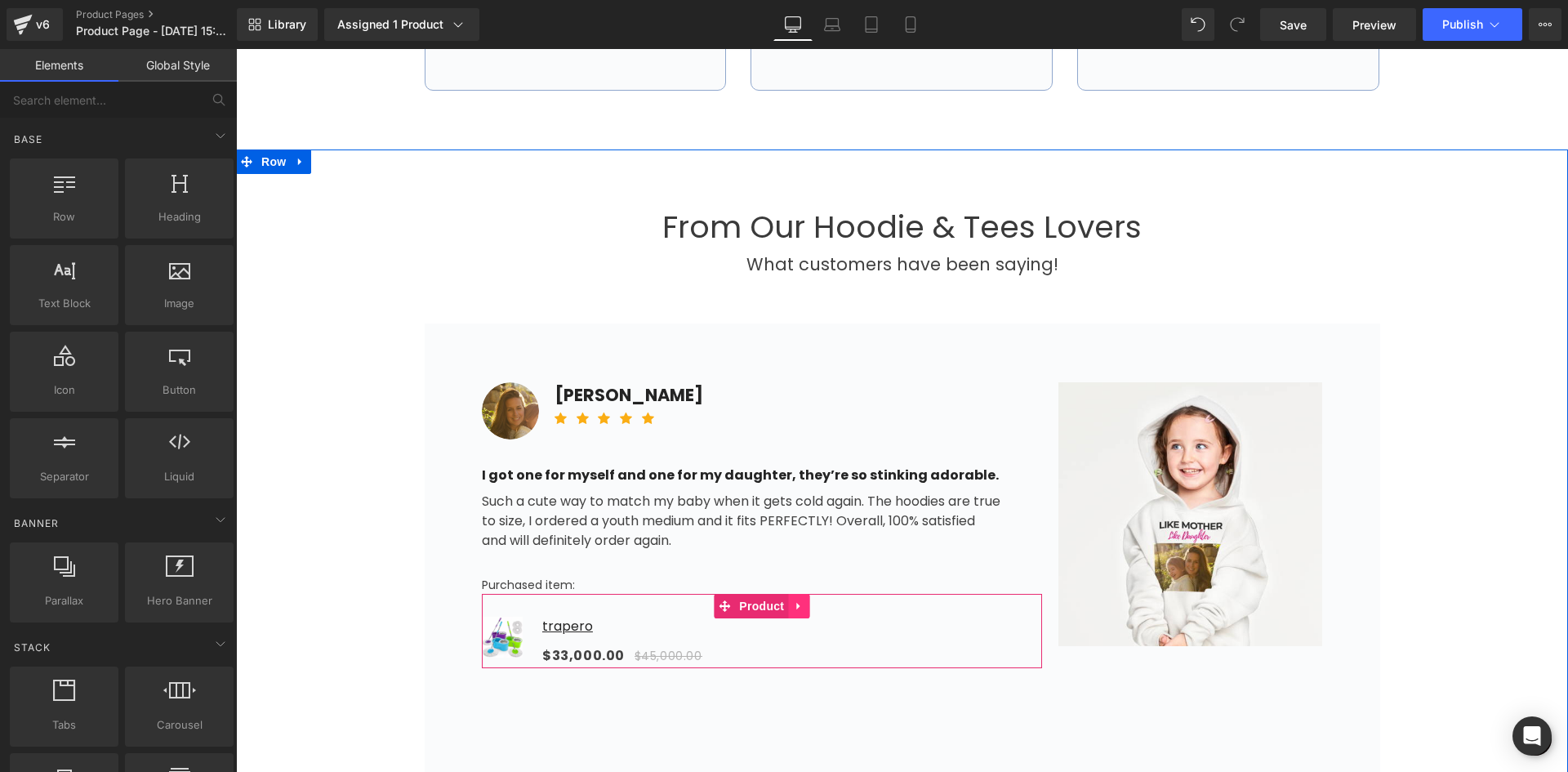
click at [793, 602] on icon at bounding box center [798, 606] width 12 height 13
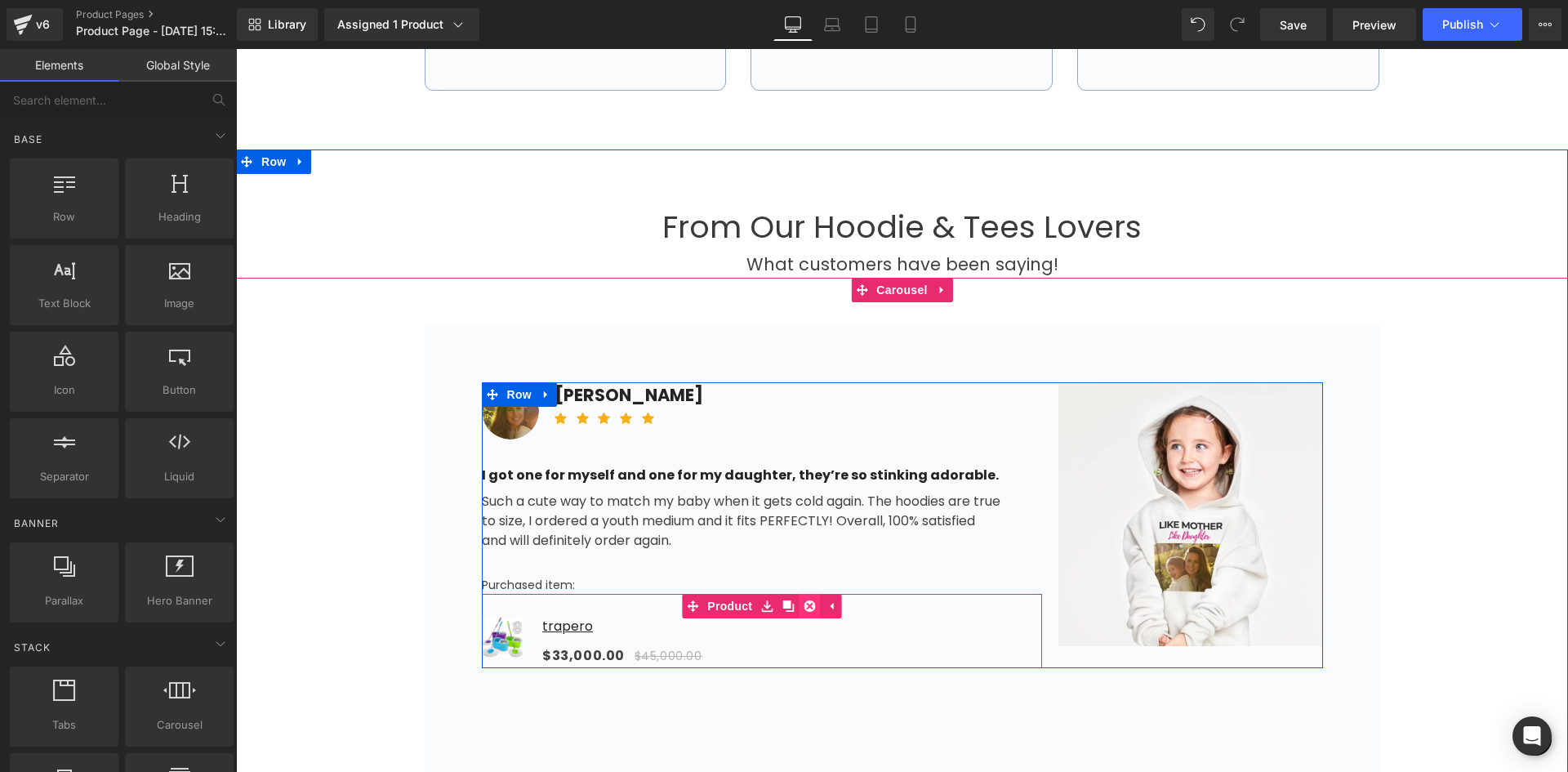
click at [808, 602] on link at bounding box center [810, 605] width 22 height 24
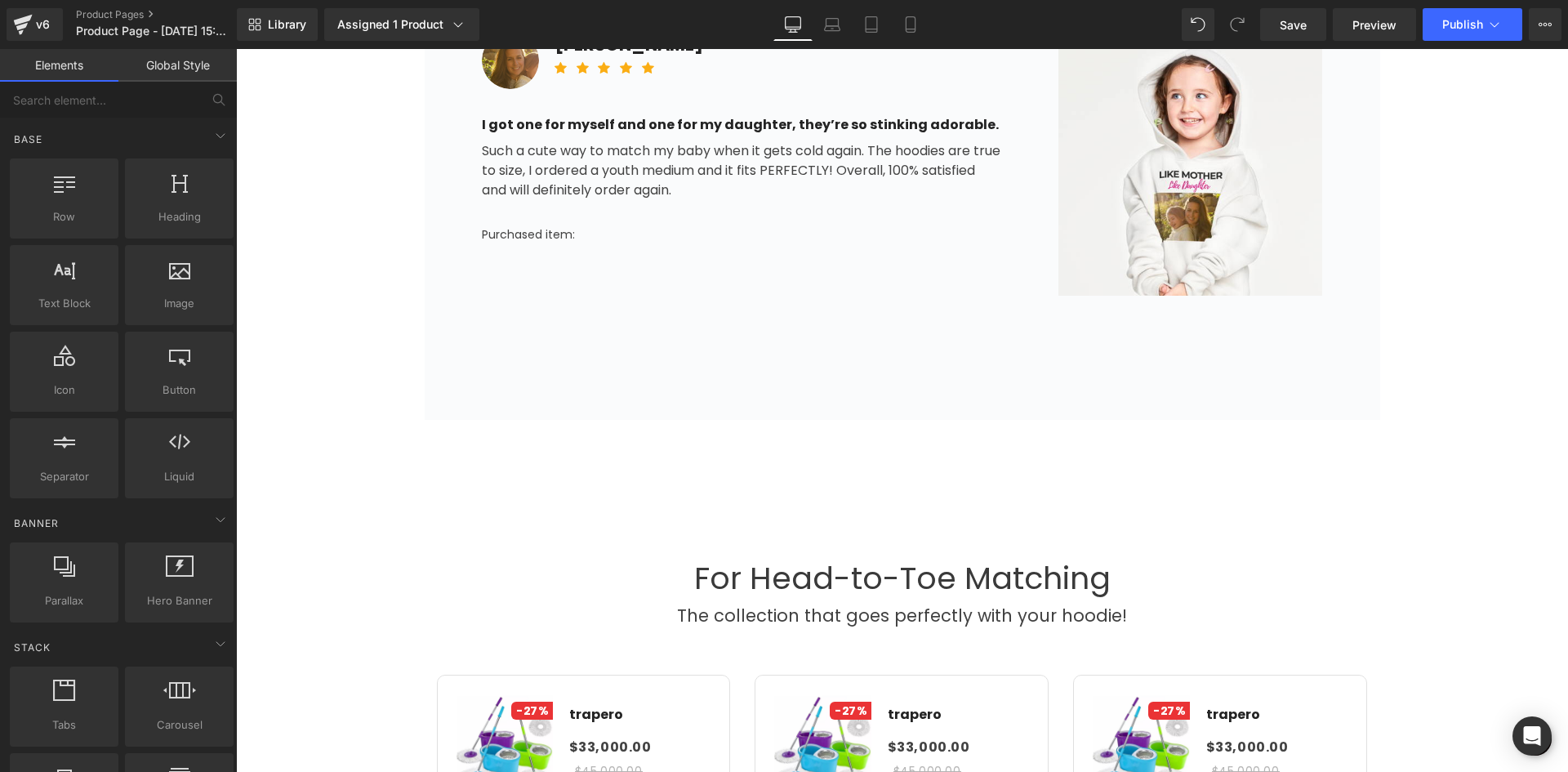
scroll to position [1225, 0]
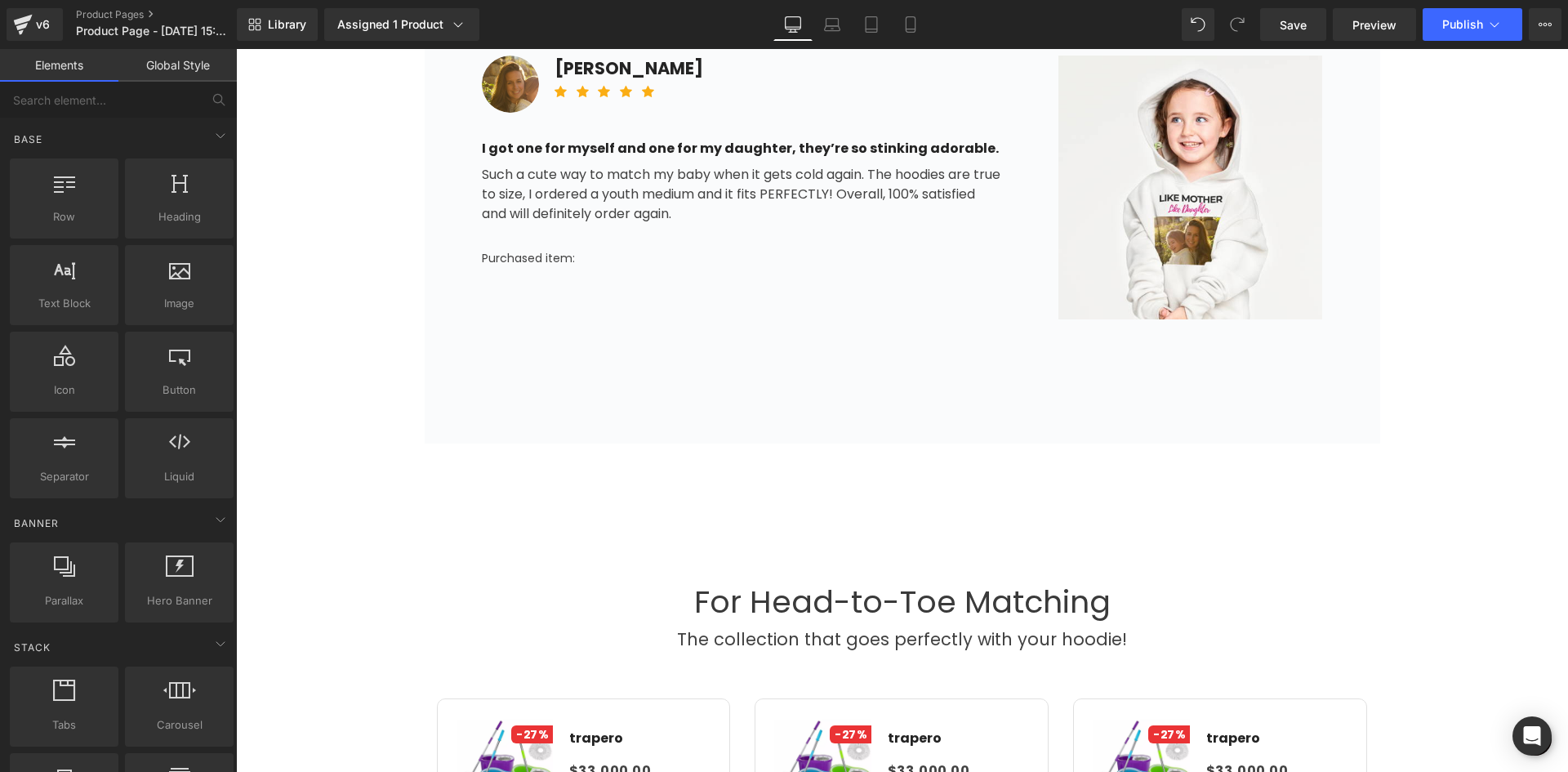
click at [504, 537] on div "For Head-to-Toe Matching Heading The collection that goes perfectly with your h…" at bounding box center [902, 759] width 1332 height 471
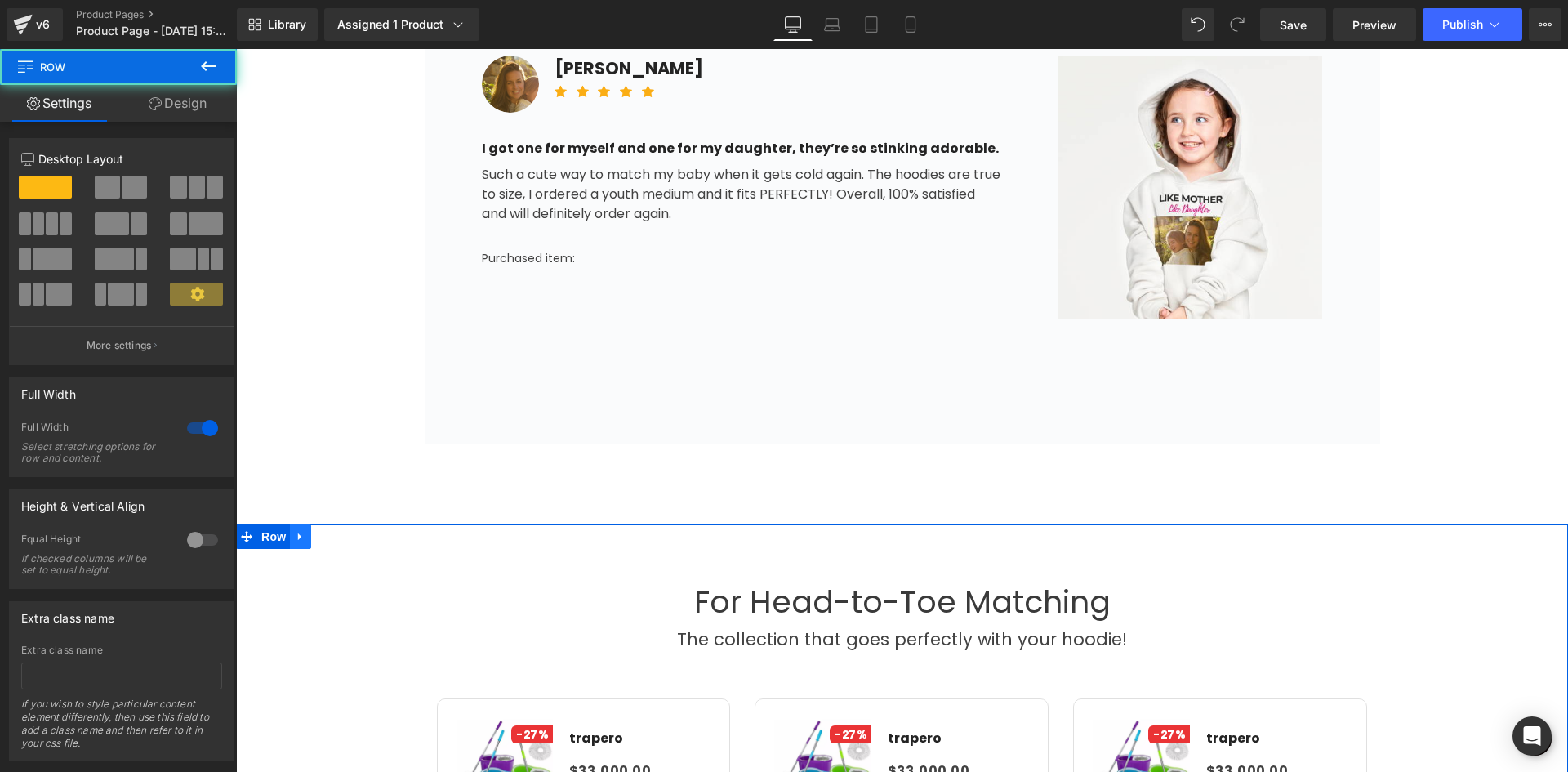
click at [300, 541] on link at bounding box center [300, 536] width 22 height 24
click at [337, 536] on icon at bounding box center [342, 536] width 12 height 12
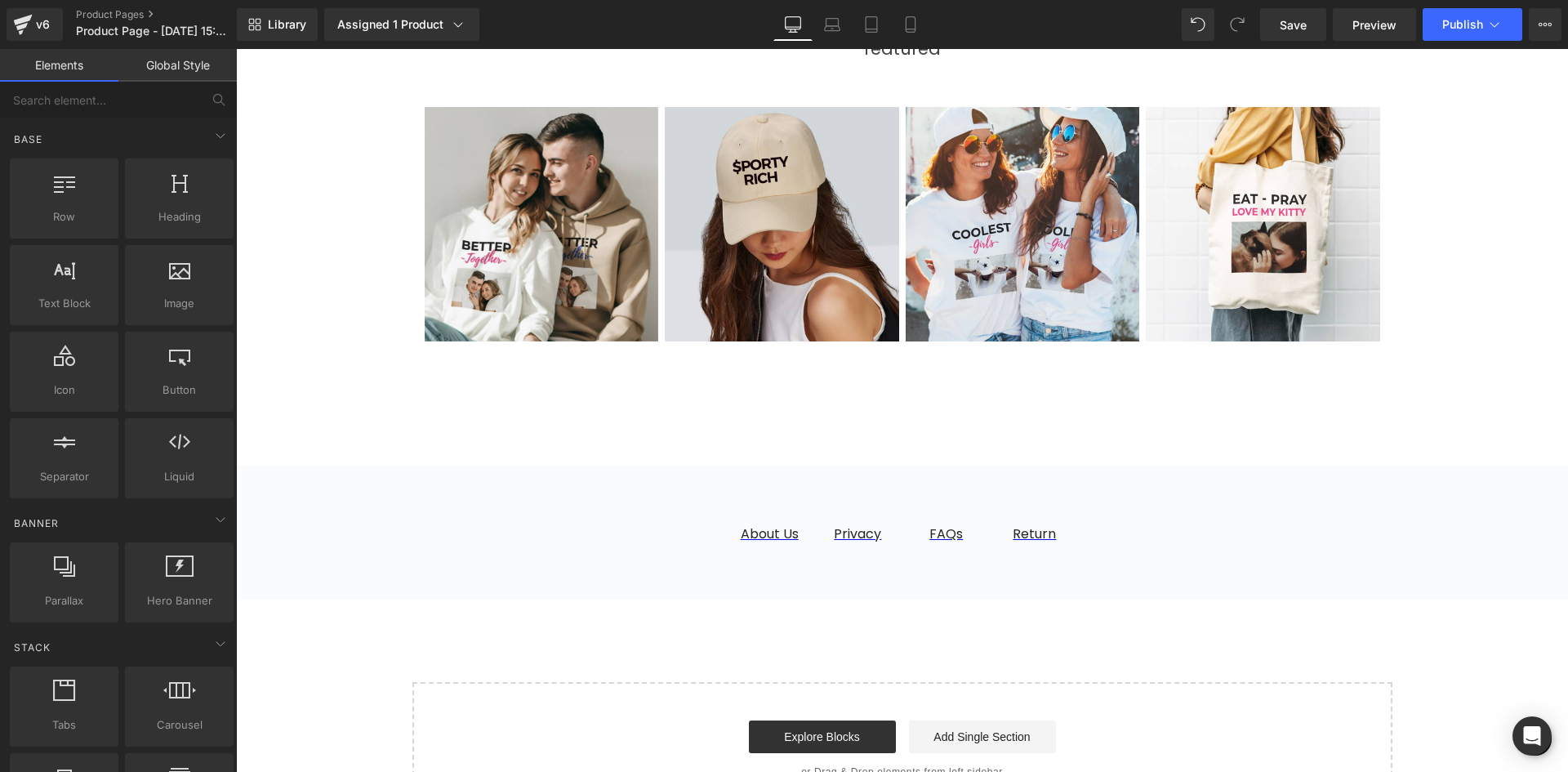
scroll to position [2613, 0]
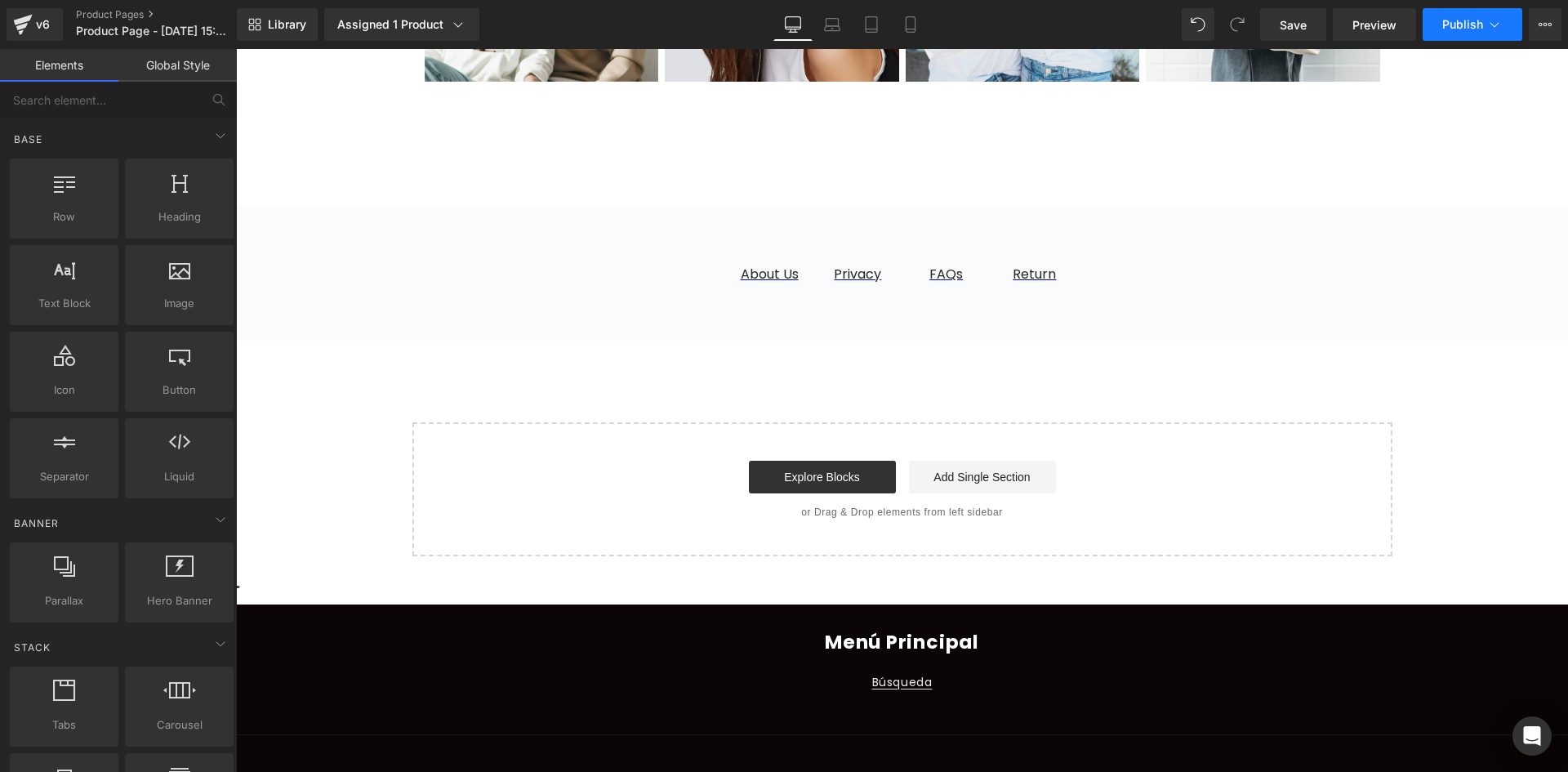
click at [1455, 20] on span "Publish" at bounding box center [1463, 24] width 41 height 13
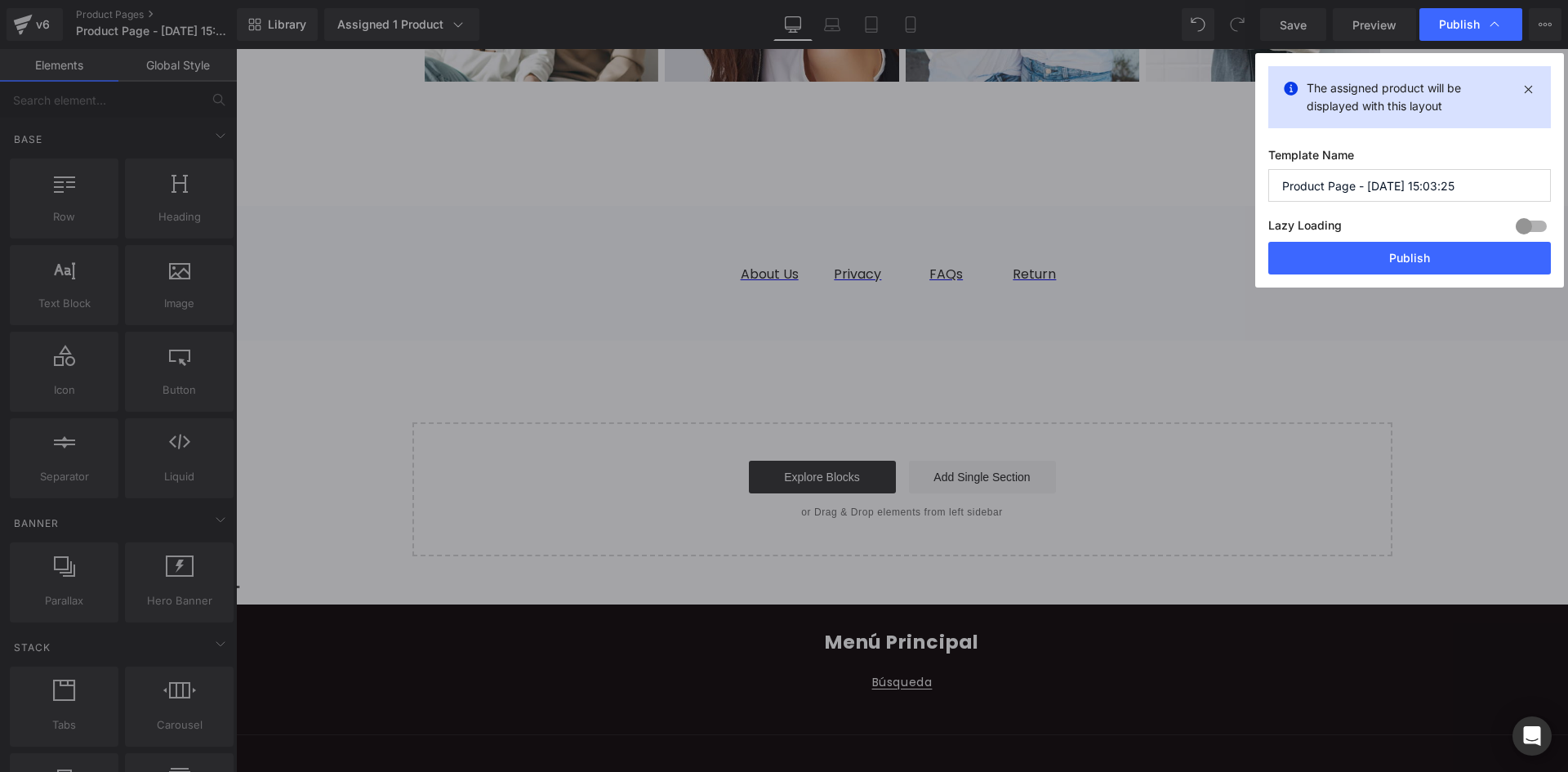
click at [1370, 186] on input "Product Page - Aug 11, 15:03:25" at bounding box center [1409, 186] width 282 height 32
type input "Product Page - TRAPERO - Aug 11, 15:03:25"
drag, startPoint x: 1386, startPoint y: 261, endPoint x: 1132, endPoint y: 216, distance: 258.0
click at [1386, 261] on button "Publish" at bounding box center [1409, 258] width 282 height 32
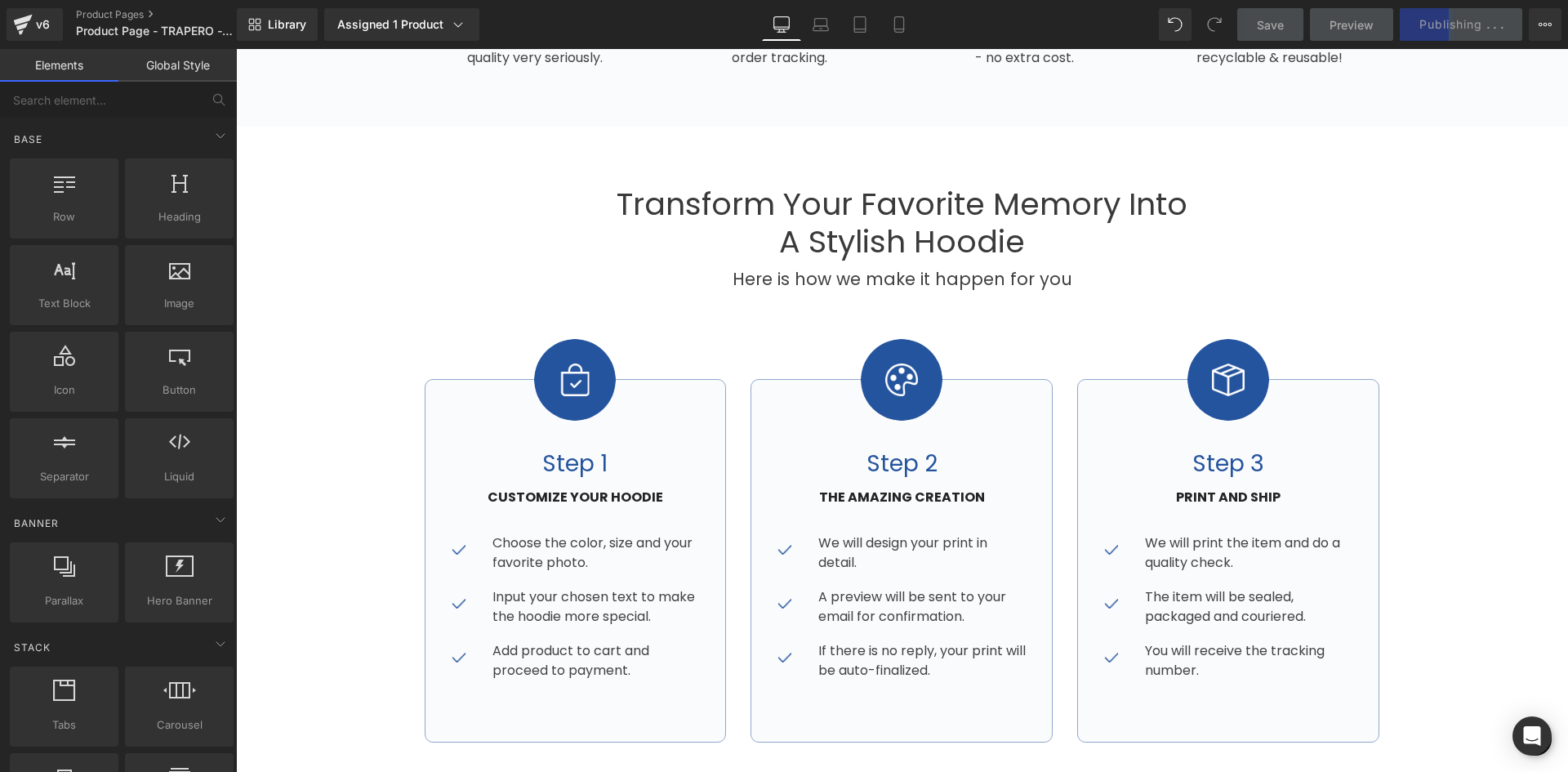
scroll to position [0, 0]
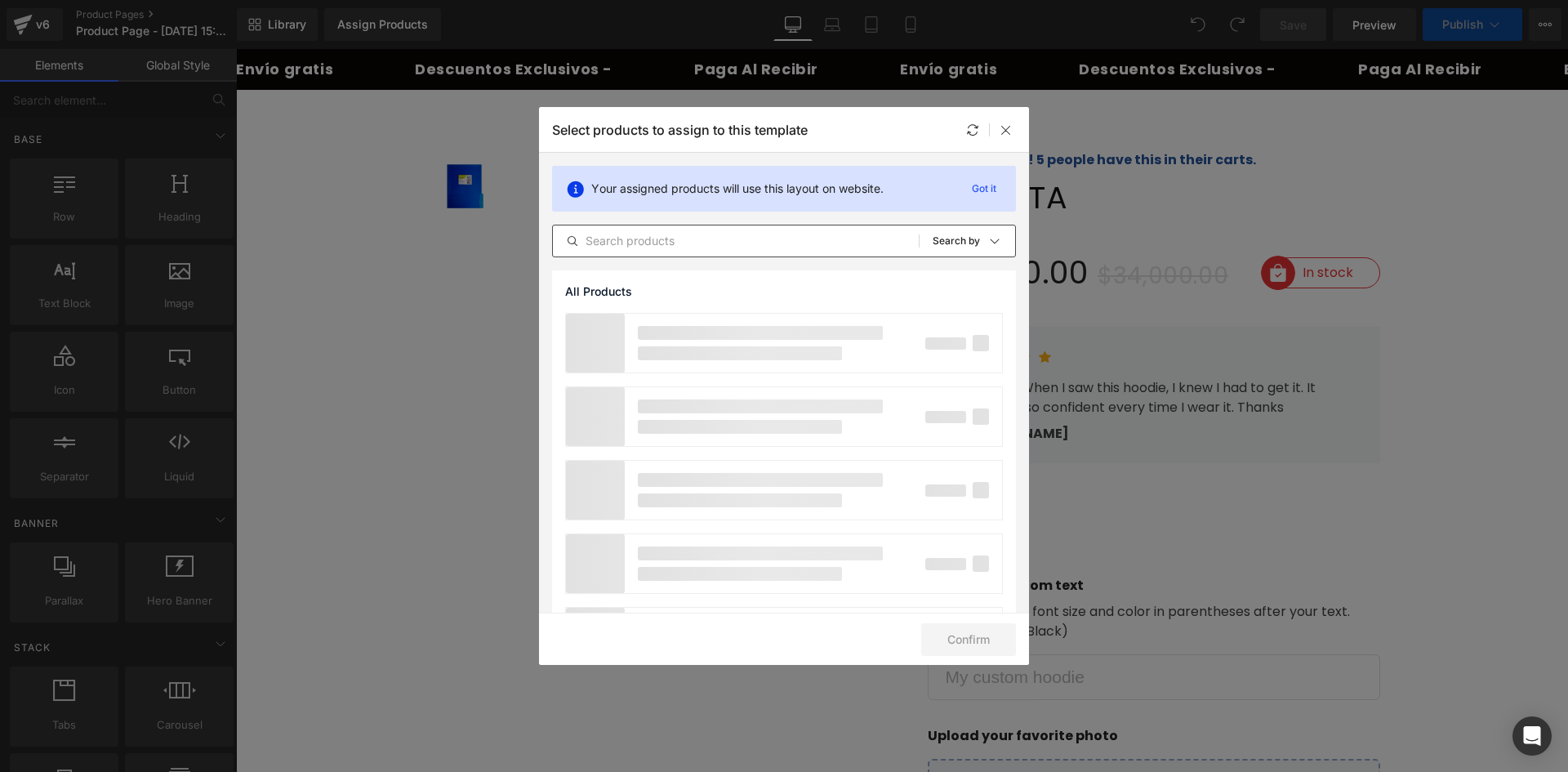
click at [661, 236] on input "text" at bounding box center [736, 241] width 366 height 20
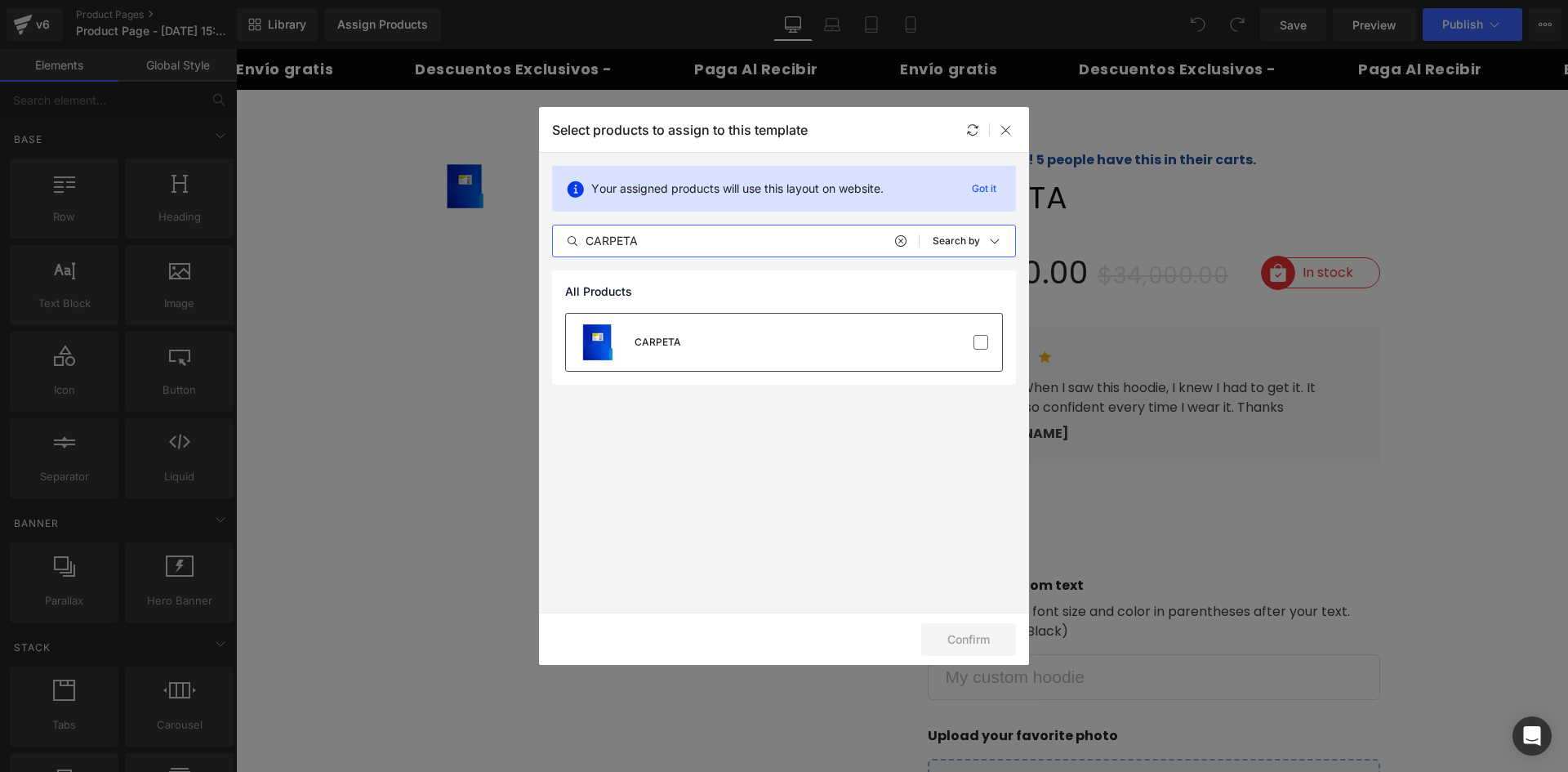
type input "CARPETA"
click at [788, 359] on div "CARPETA" at bounding box center [784, 343] width 436 height 57
click at [976, 639] on button "Confirm" at bounding box center [969, 639] width 95 height 32
click at [971, 625] on p "E.g. My BFF (30, Black)" at bounding box center [1154, 631] width 453 height 20
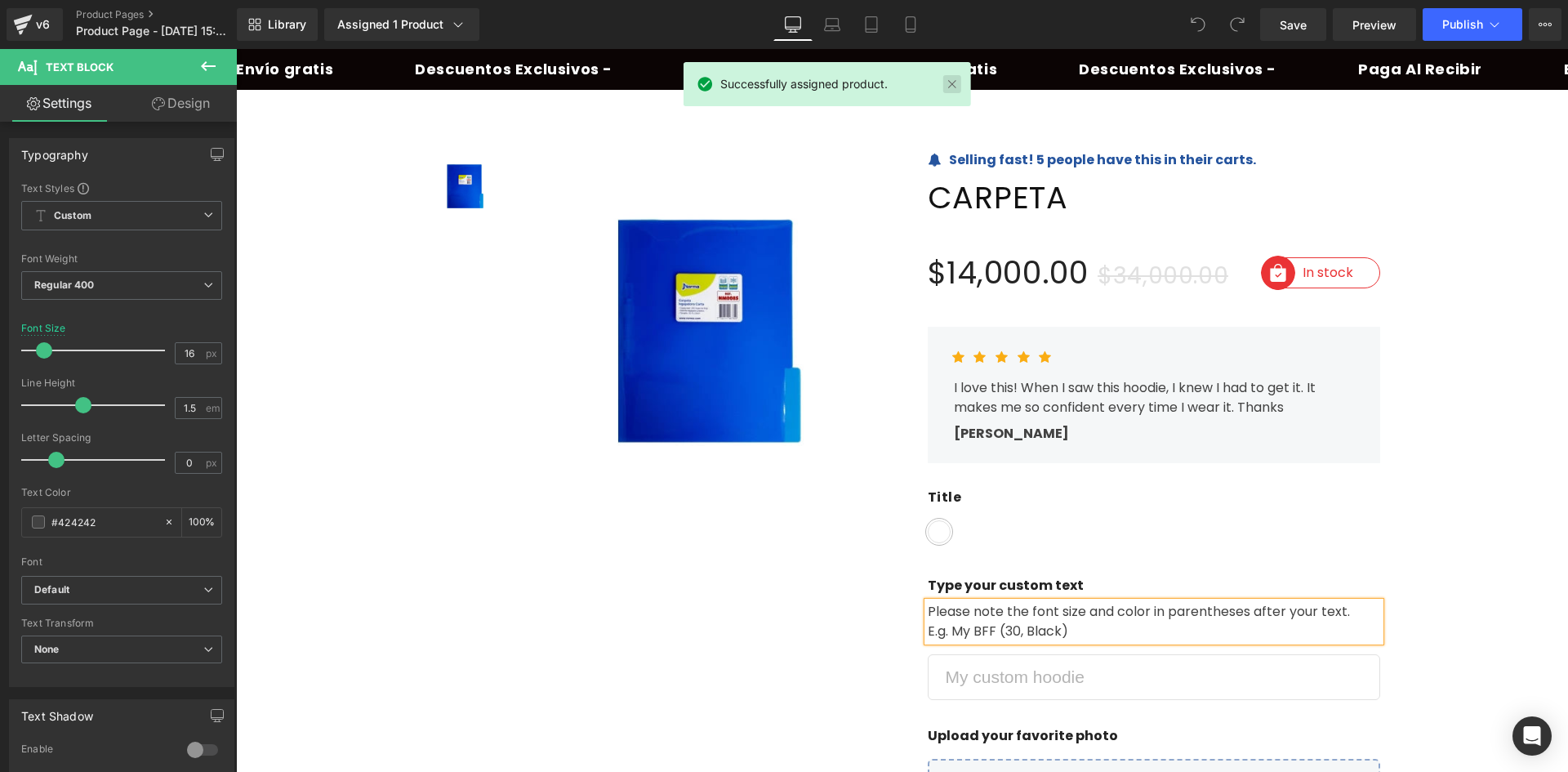
click at [957, 87] on link at bounding box center [952, 84] width 18 height 18
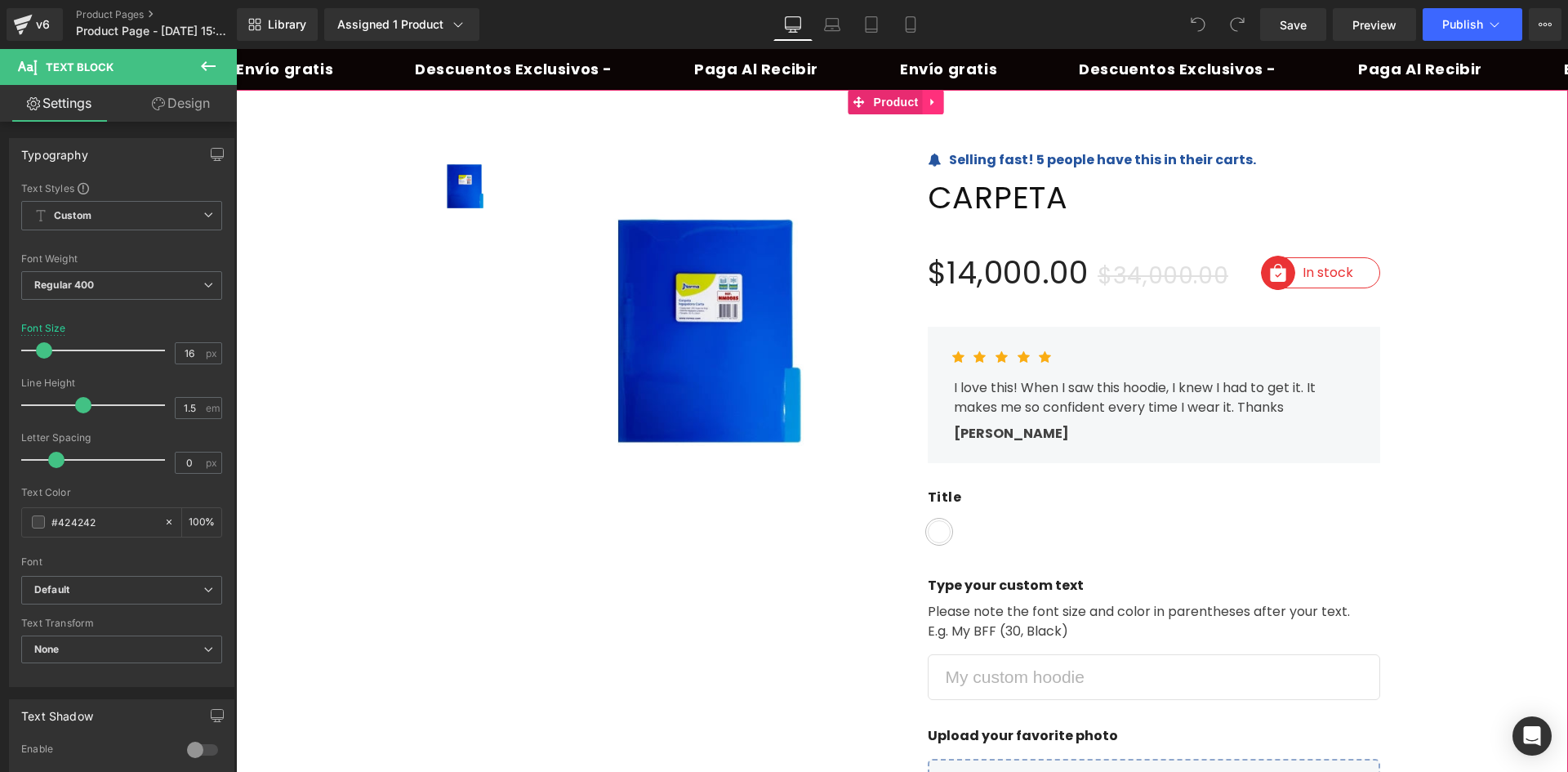
click at [931, 108] on link at bounding box center [933, 101] width 22 height 24
click at [940, 99] on icon at bounding box center [944, 101] width 12 height 12
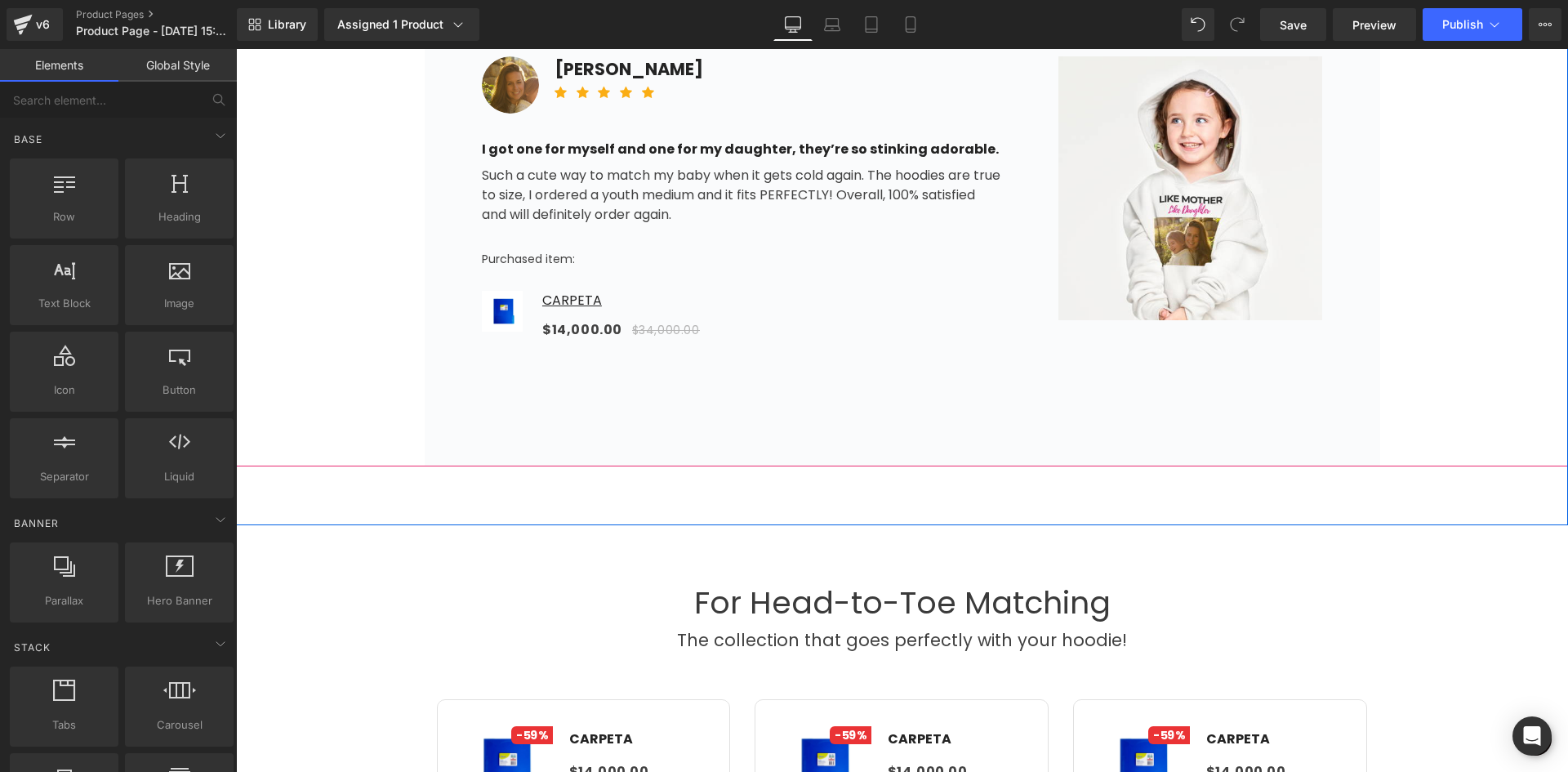
scroll to position [1225, 0]
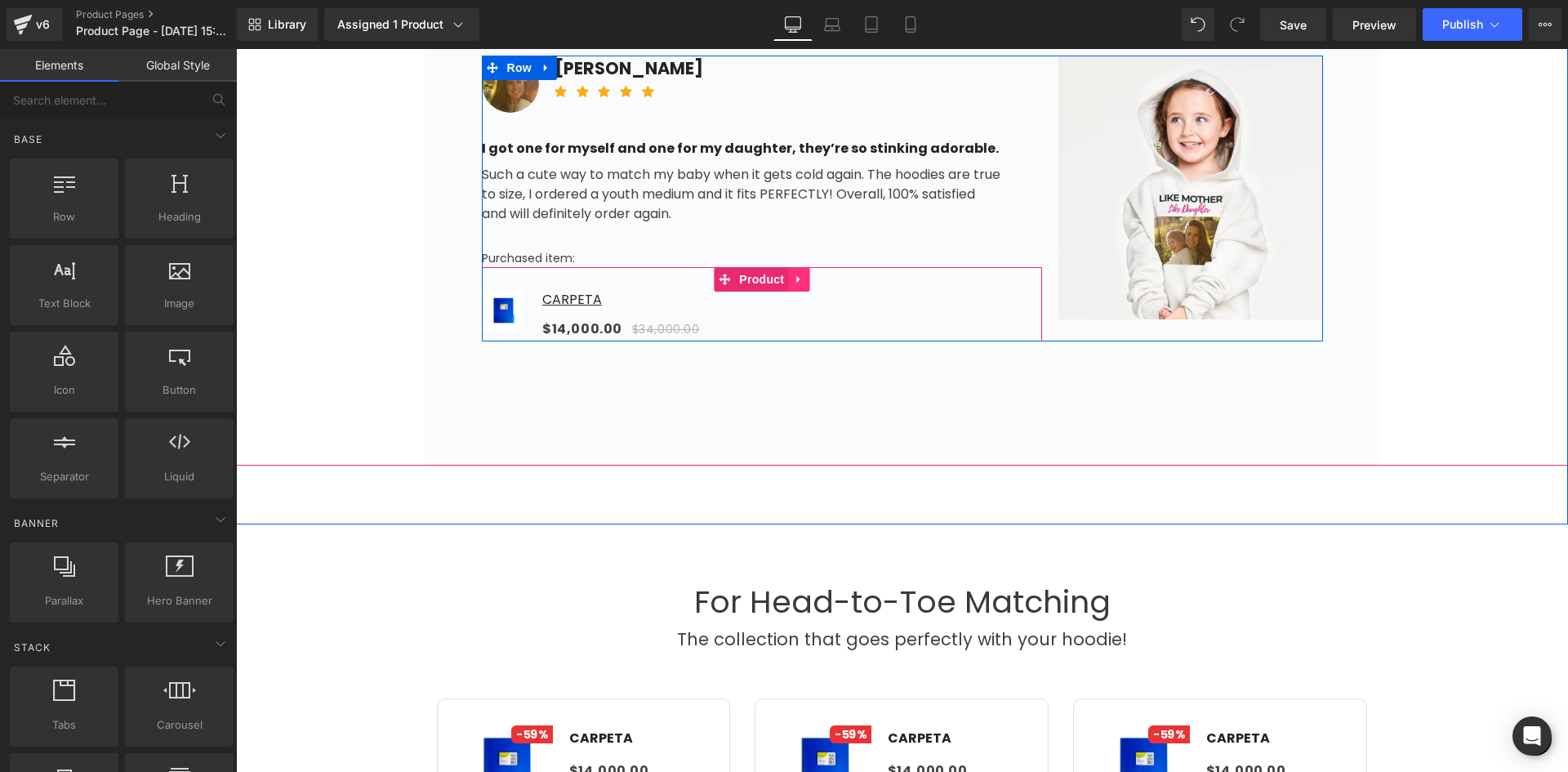
click at [793, 275] on icon at bounding box center [798, 279] width 12 height 13
click at [806, 278] on icon at bounding box center [809, 279] width 12 height 12
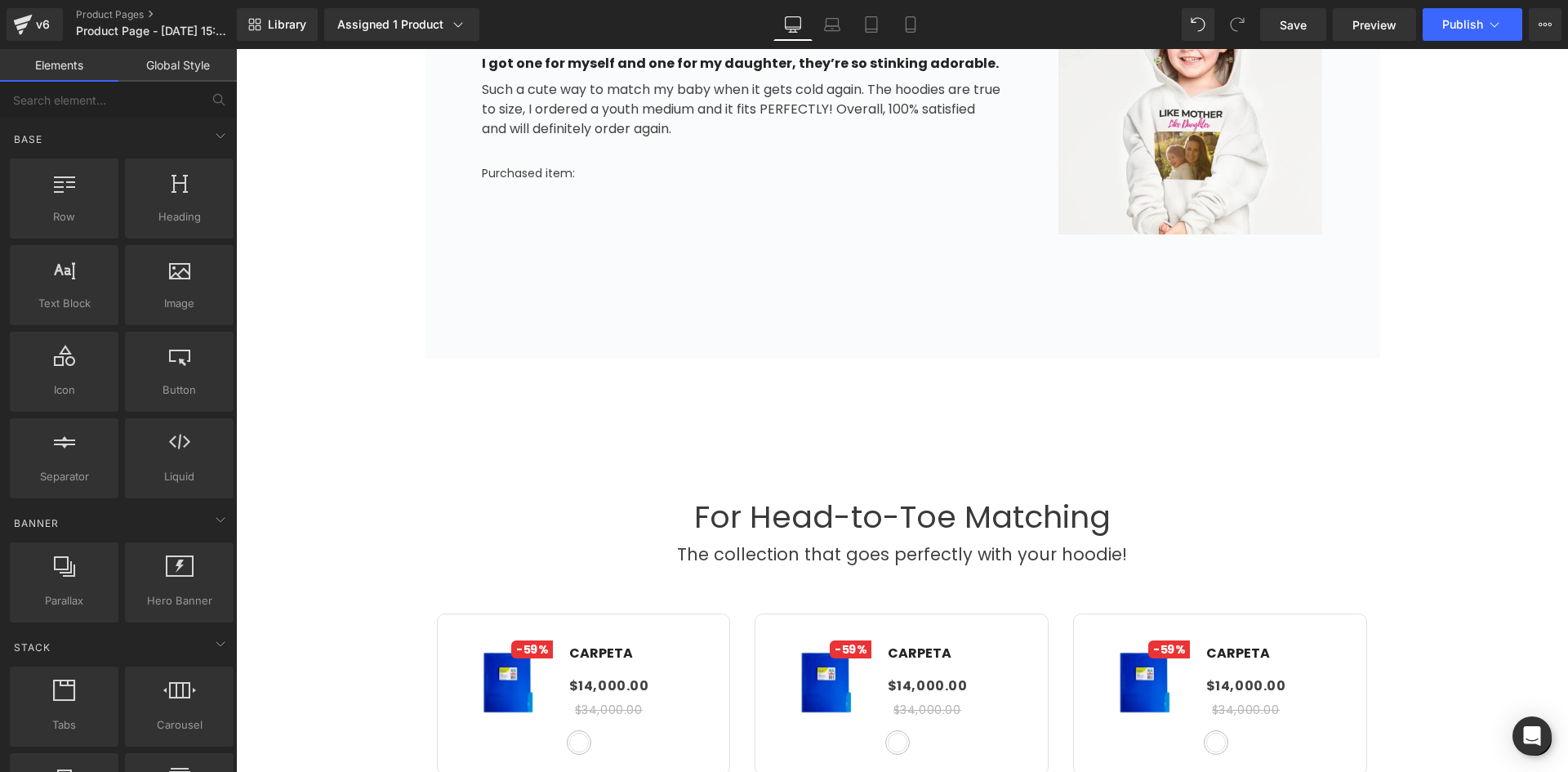
scroll to position [1552, 0]
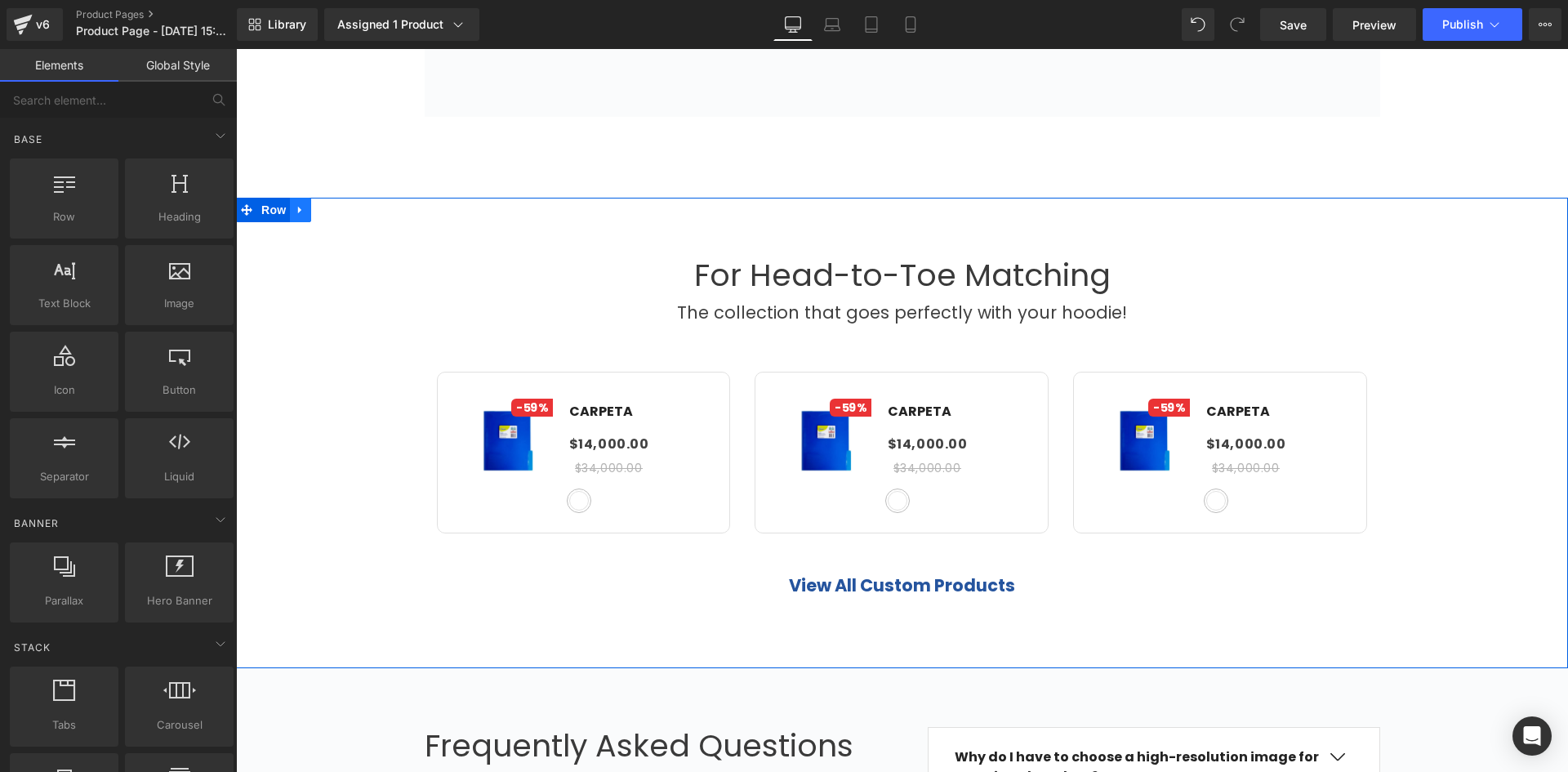
click at [298, 215] on icon at bounding box center [300, 210] width 12 height 13
click at [337, 214] on icon at bounding box center [342, 210] width 12 height 12
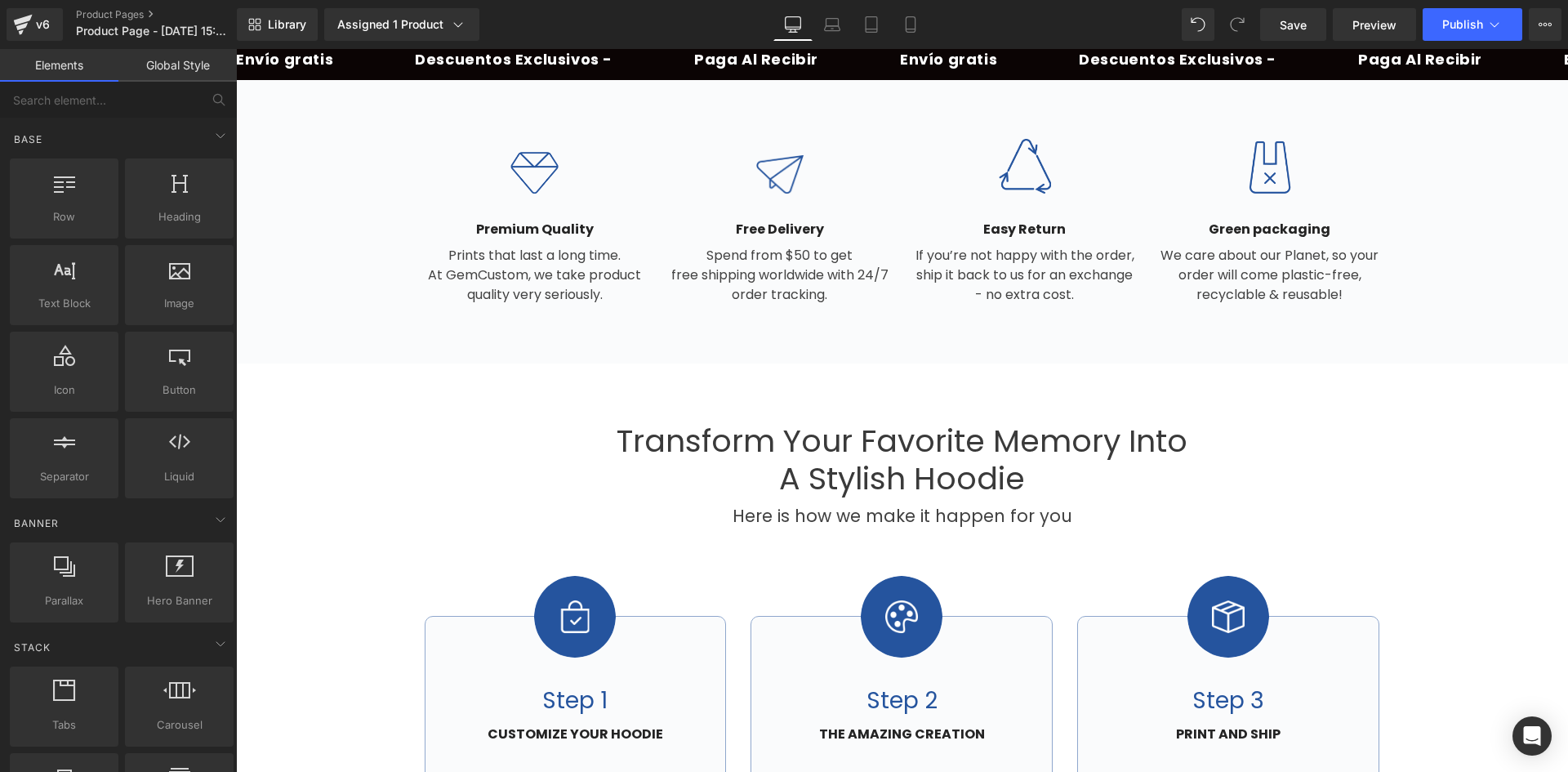
scroll to position [0, 0]
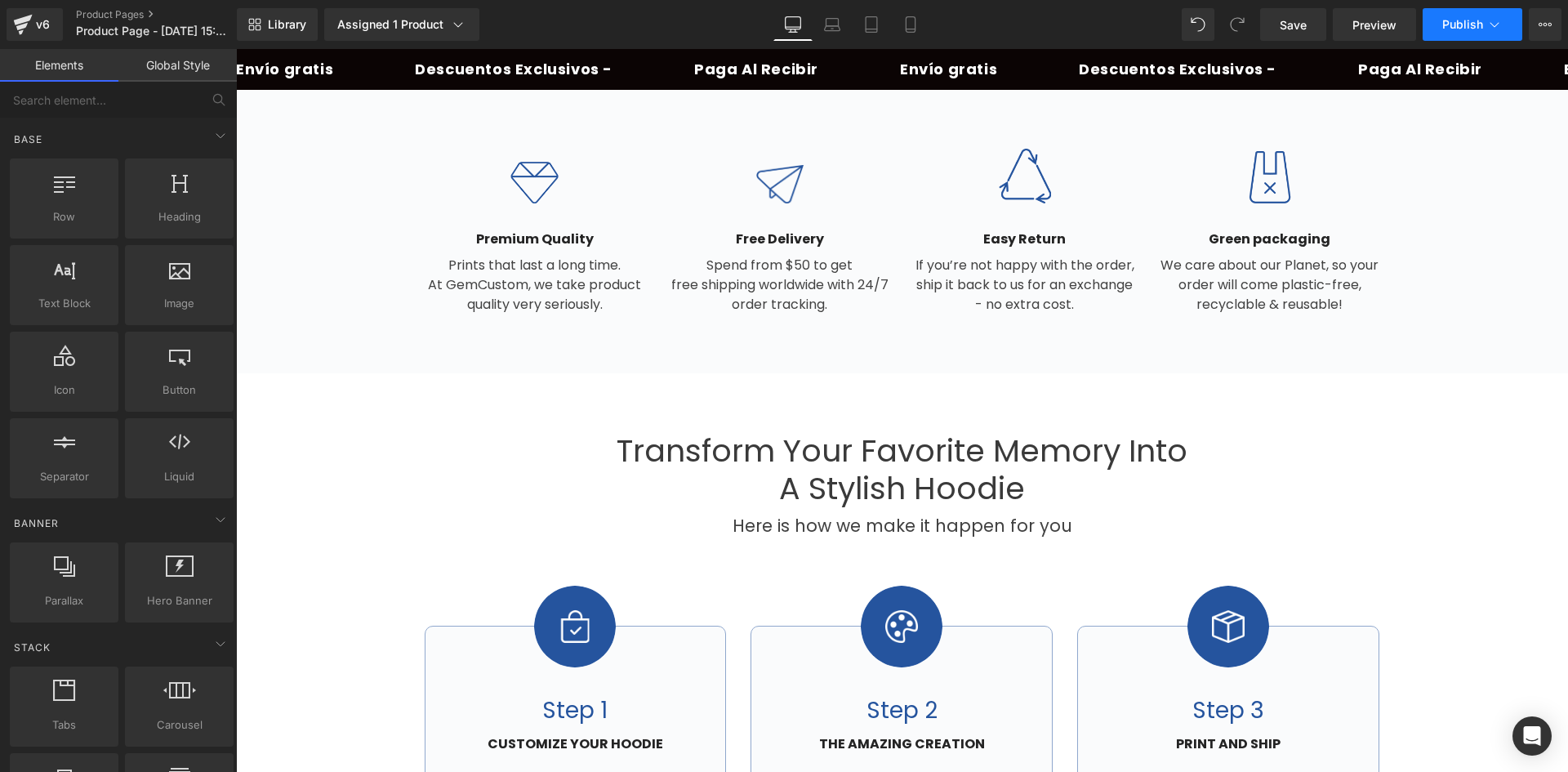
click at [1442, 30] on button "Publish" at bounding box center [1472, 24] width 100 height 32
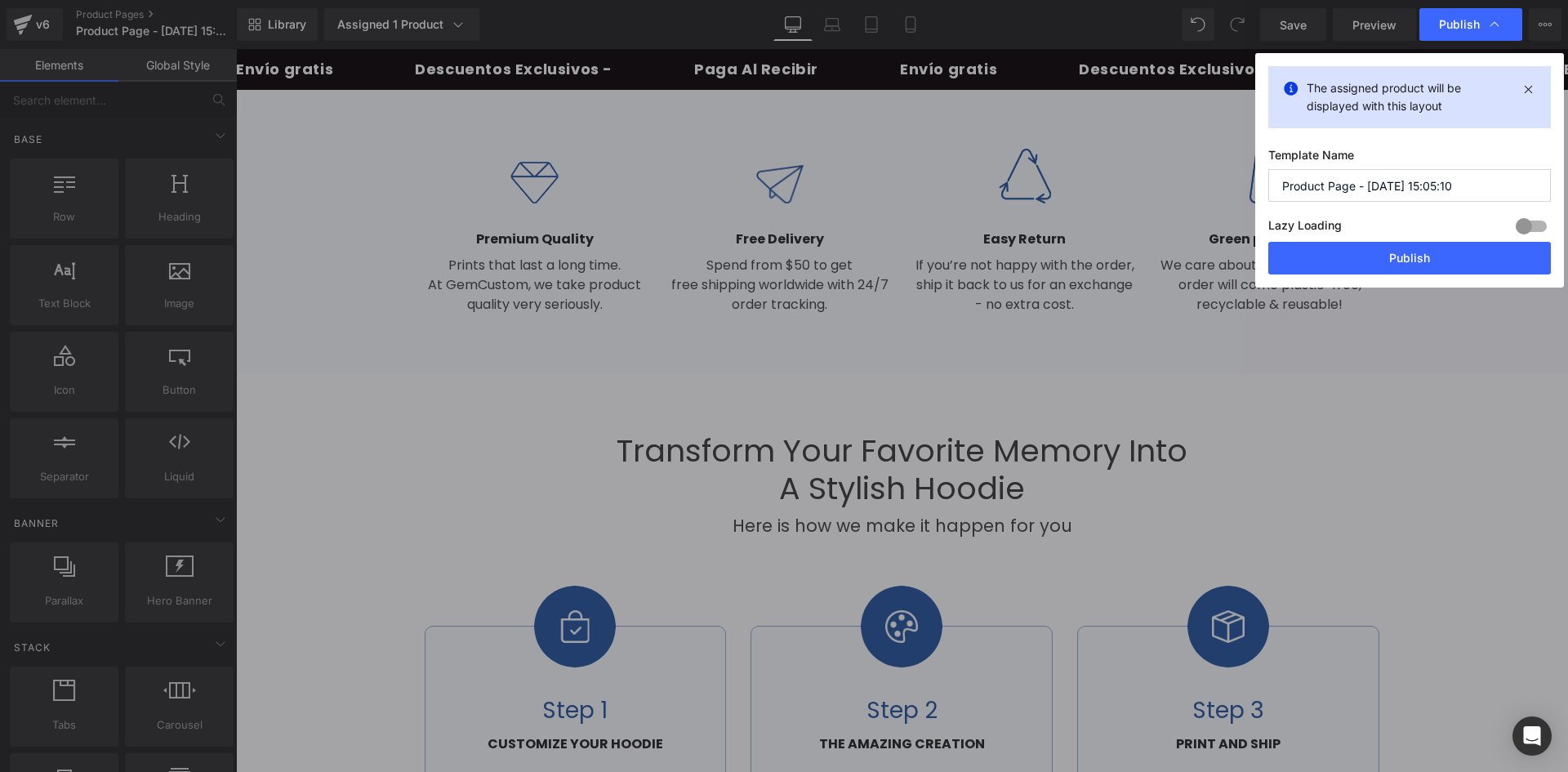
click at [1366, 182] on input "Product Page - [DATE] 15:05:10" at bounding box center [1409, 186] width 282 height 32
type input "Product Page - Carpeta - [DATE] 15:05:10"
click at [1424, 266] on button "Publish" at bounding box center [1409, 258] width 282 height 32
